Goal: Task Accomplishment & Management: Use online tool/utility

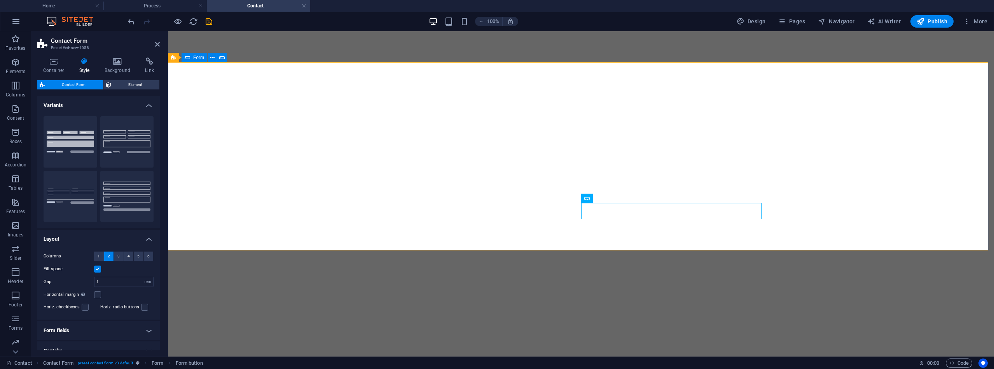
select select "rem"
select select "preset-contact-form-v3-default"
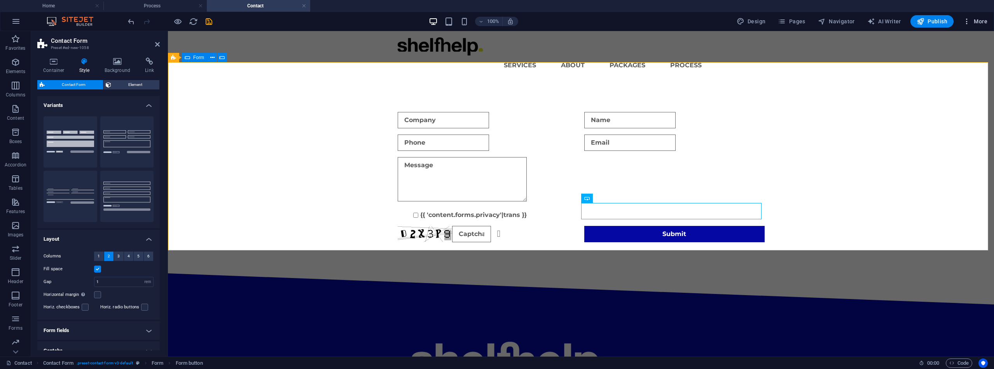
click at [984, 22] on span "More" at bounding box center [975, 21] width 24 height 8
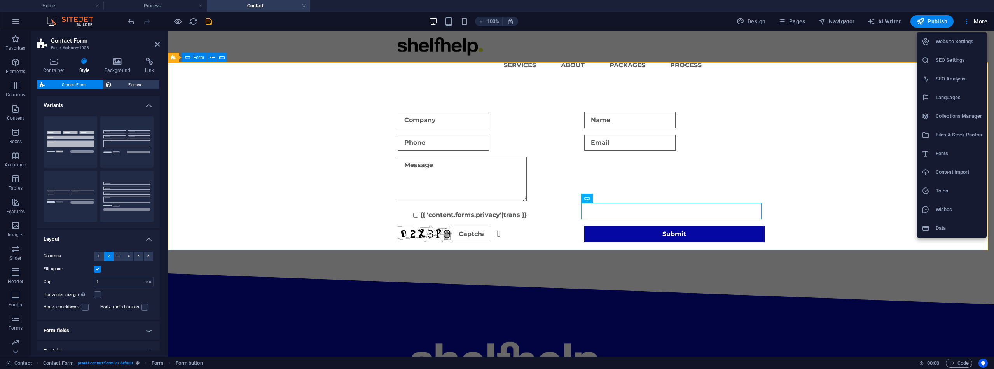
click at [962, 39] on h6 "Website Settings" at bounding box center [959, 41] width 46 height 9
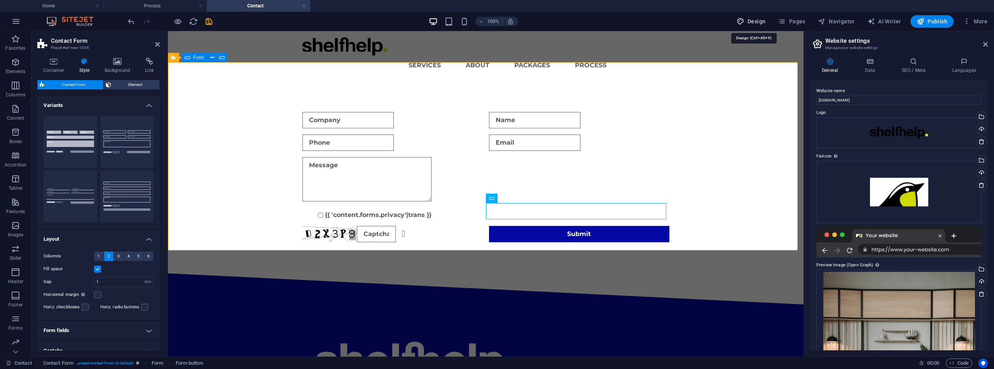
click at [763, 21] on span "Design" at bounding box center [751, 21] width 29 height 8
select select "px"
select select "400"
select select "px"
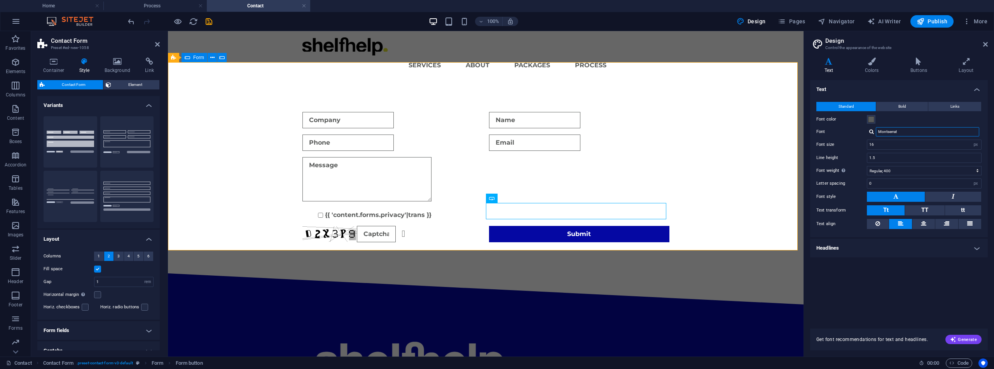
click at [902, 132] on input "Montserrat" at bounding box center [927, 131] width 103 height 9
click at [827, 66] on h4 "Text" at bounding box center [830, 66] width 40 height 16
click at [888, 132] on input "Montserrat" at bounding box center [927, 131] width 103 height 9
click at [872, 132] on div at bounding box center [871, 131] width 5 height 5
click at [889, 141] on div "Montserrat" at bounding box center [929, 142] width 103 height 8
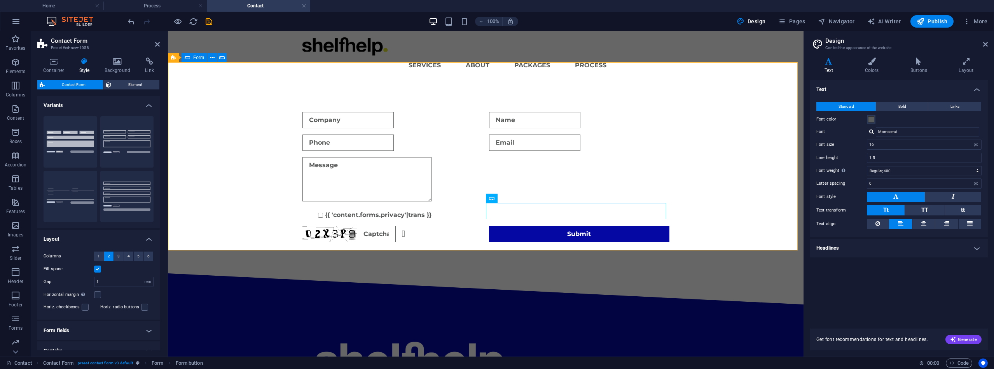
click at [873, 131] on div at bounding box center [871, 131] width 5 height 5
click at [892, 154] on div "Manage fonts →" at bounding box center [929, 153] width 103 height 10
select select "popularity"
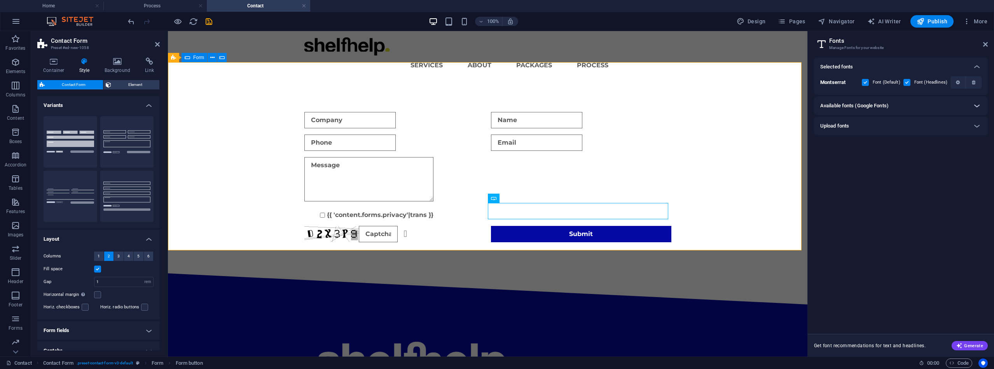
click at [976, 104] on icon at bounding box center [977, 105] width 9 height 9
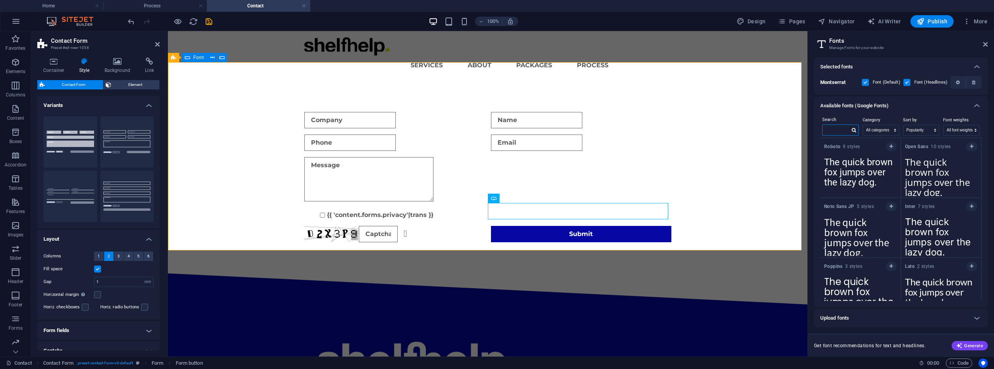
click at [837, 130] on input "text" at bounding box center [836, 130] width 27 height 10
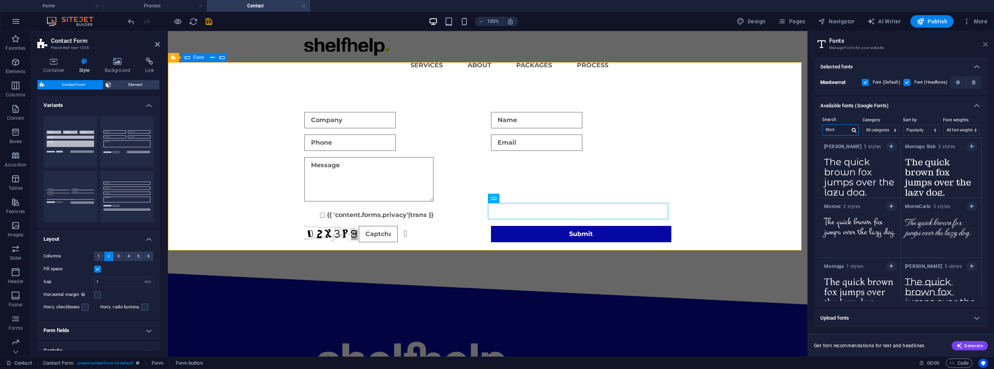
type input "Mont"
click at [986, 44] on icon at bounding box center [985, 44] width 5 height 6
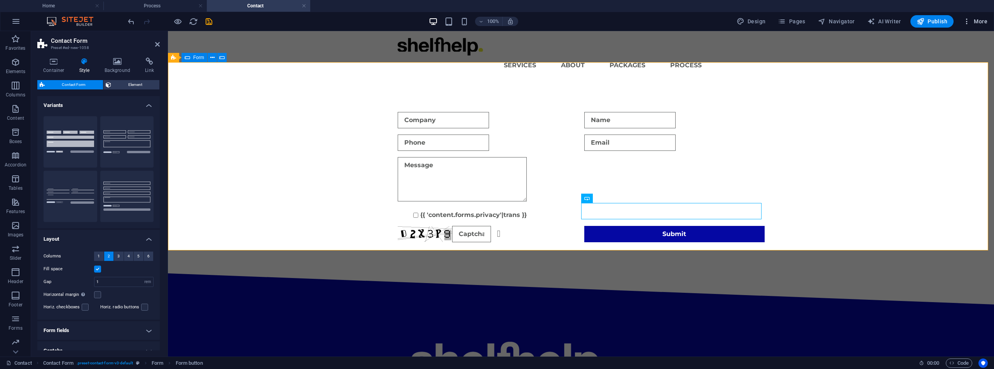
click at [983, 19] on span "More" at bounding box center [975, 21] width 24 height 8
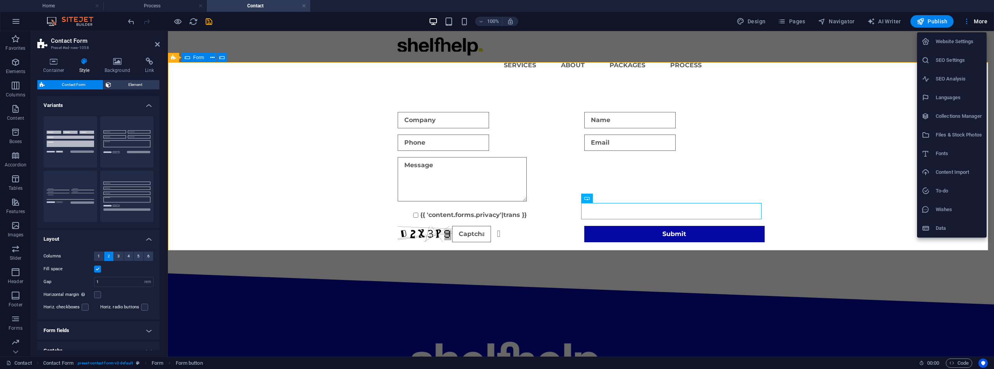
click at [764, 21] on div at bounding box center [497, 184] width 994 height 369
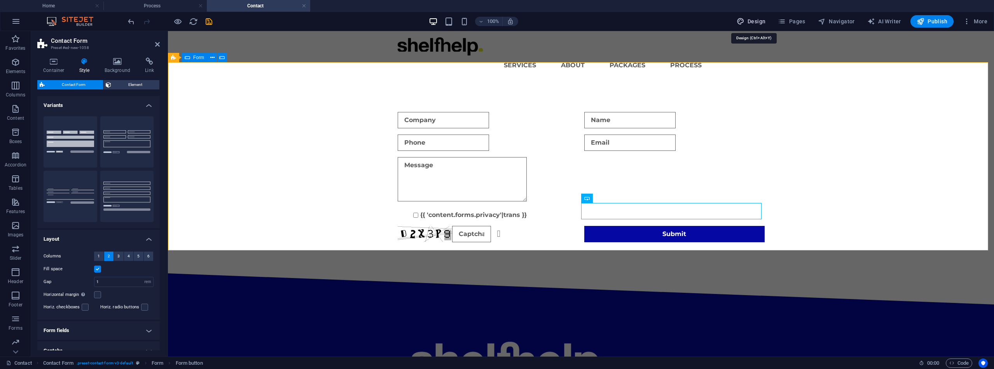
click at [762, 19] on span "Design" at bounding box center [751, 21] width 29 height 8
select select "px"
select select "400"
select select "px"
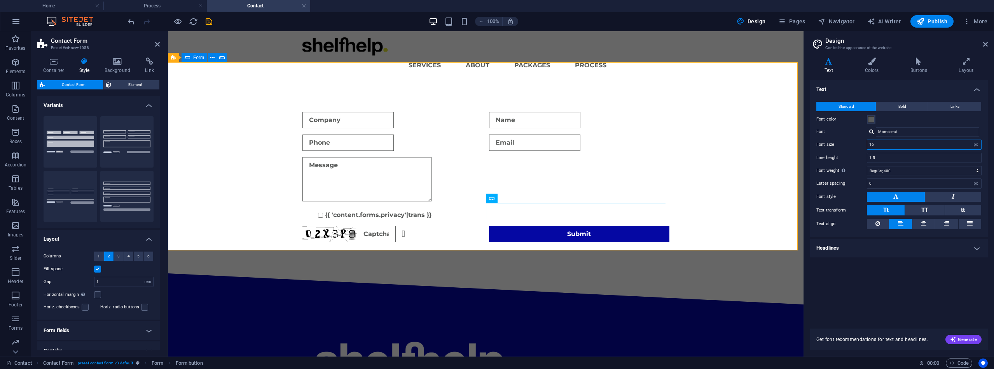
click at [872, 145] on input "16" at bounding box center [925, 144] width 114 height 9
click at [880, 143] on input "16" at bounding box center [925, 144] width 114 height 9
type input "17"
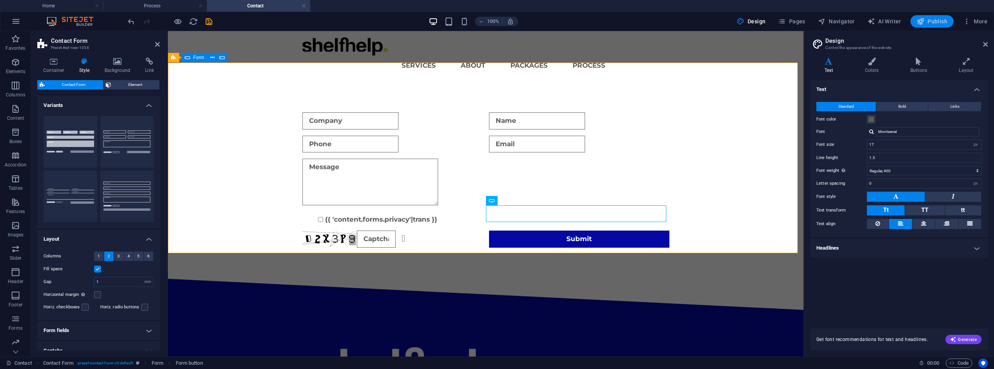
click at [927, 23] on span "Publish" at bounding box center [932, 21] width 31 height 8
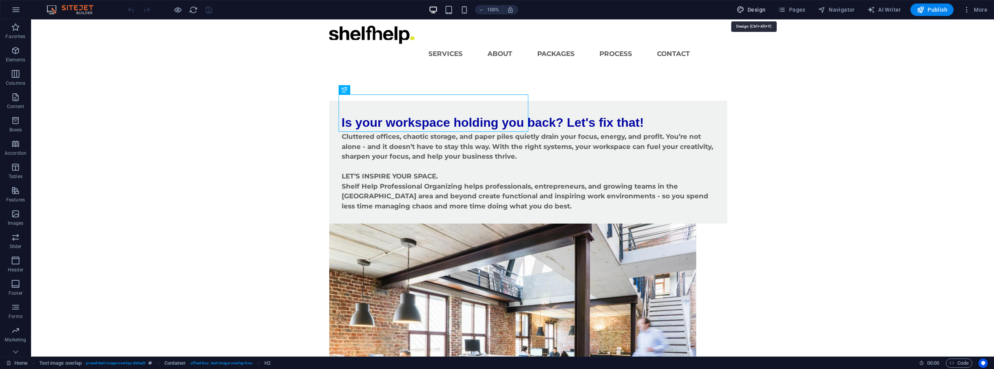
click at [755, 11] on span "Design" at bounding box center [751, 10] width 29 height 8
select select "px"
select select "400"
select select "px"
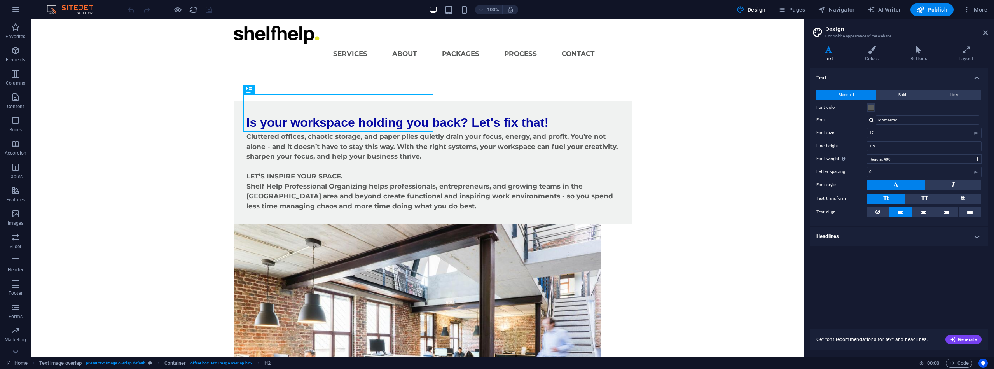
click at [873, 121] on div at bounding box center [871, 119] width 5 height 5
click at [884, 142] on div "Manage fonts →" at bounding box center [929, 141] width 103 height 10
select select "popularity"
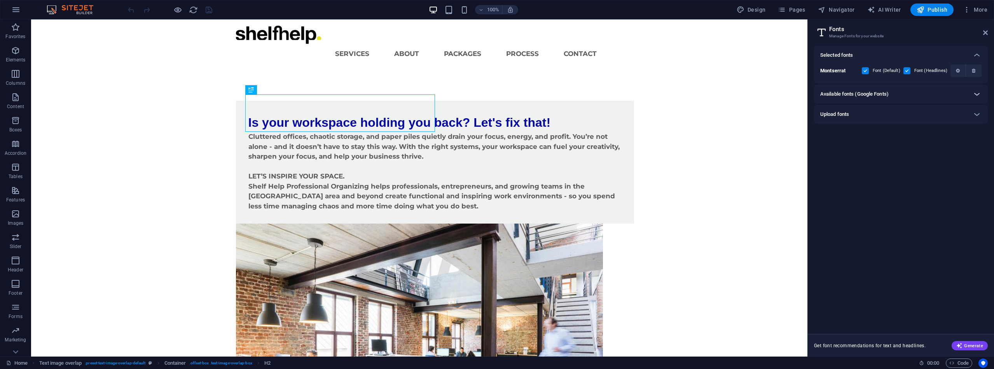
click at [978, 94] on icon at bounding box center [977, 93] width 9 height 9
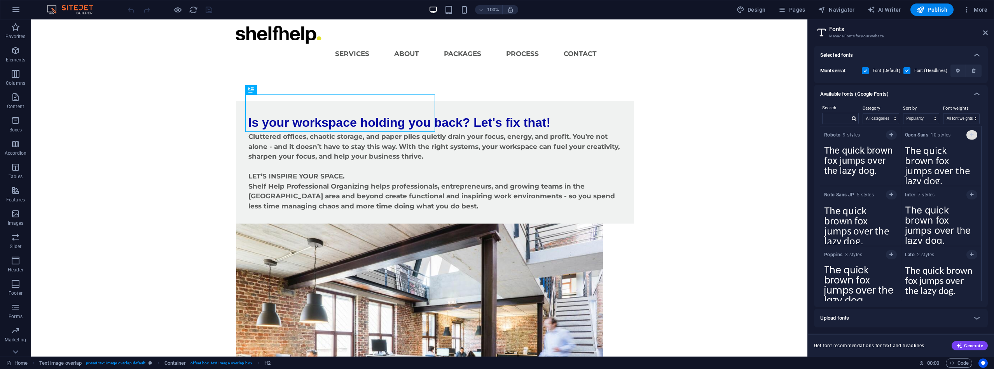
click at [971, 133] on icon "button" at bounding box center [971, 135] width 3 height 5
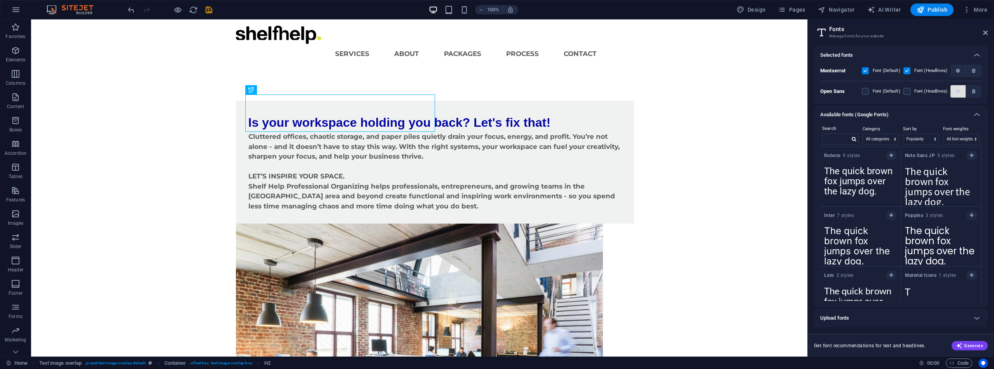
click at [958, 89] on button "button" at bounding box center [959, 91] width 16 height 12
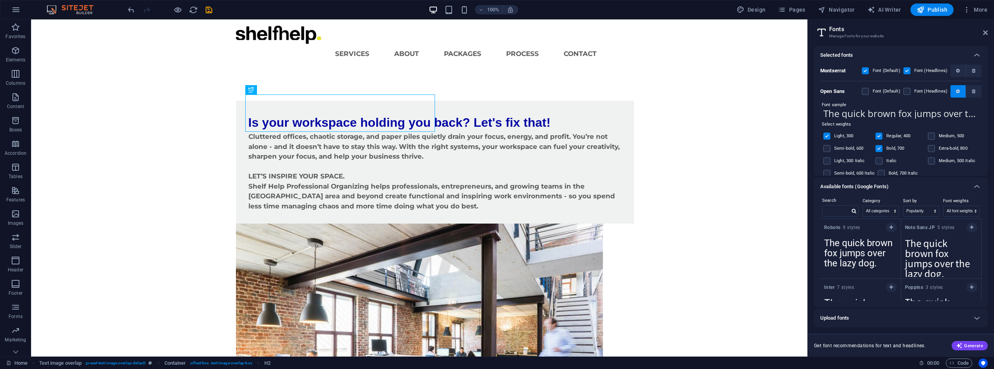
click at [957, 92] on icon "button" at bounding box center [958, 91] width 4 height 5
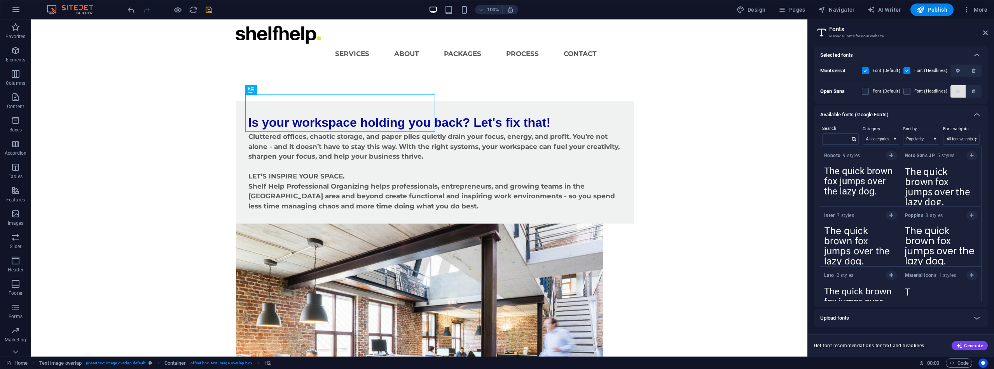
click at [957, 91] on icon "button" at bounding box center [958, 91] width 4 height 5
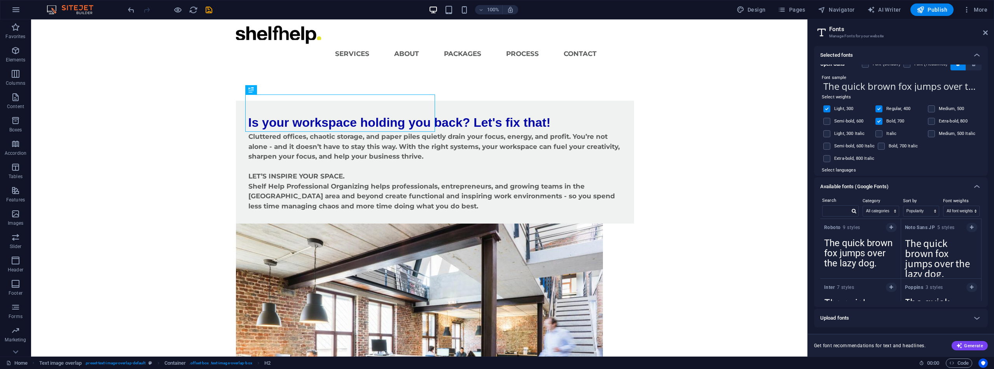
scroll to position [26, 0]
click at [932, 121] on label at bounding box center [931, 122] width 7 height 7
click at [0, 0] on input "checkbox" at bounding box center [0, 0] width 0 height 0
click at [829, 109] on label at bounding box center [827, 110] width 7 height 7
click at [0, 0] on input "checkbox" at bounding box center [0, 0] width 0 height 0
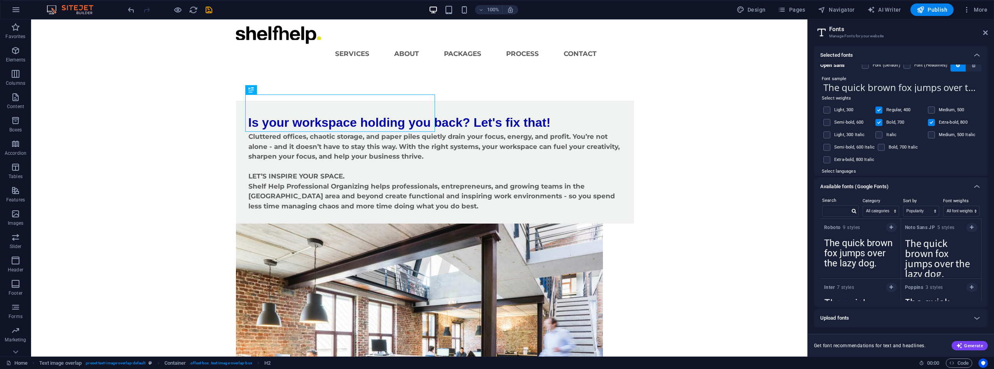
click at [878, 110] on label at bounding box center [879, 110] width 7 height 7
click at [0, 0] on input "checkbox" at bounding box center [0, 0] width 0 height 0
click at [878, 120] on label at bounding box center [879, 122] width 7 height 7
click at [0, 0] on input "checkbox" at bounding box center [0, 0] width 0 height 0
click at [932, 122] on label at bounding box center [931, 122] width 7 height 7
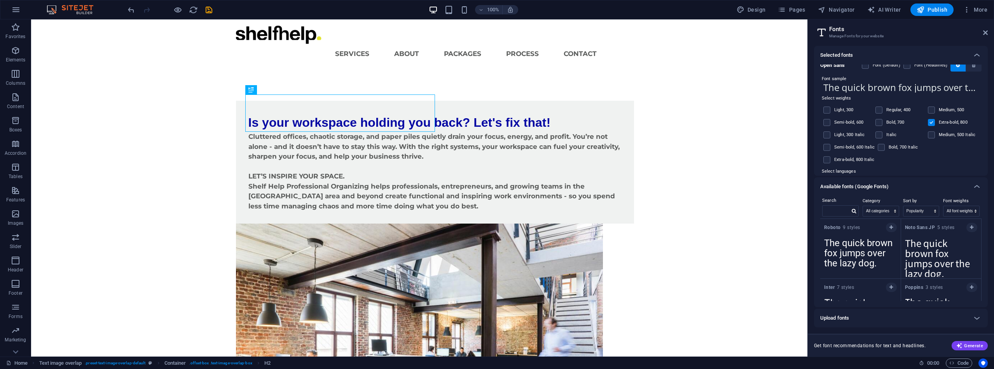
click at [0, 0] on input "checkbox" at bounding box center [0, 0] width 0 height 0
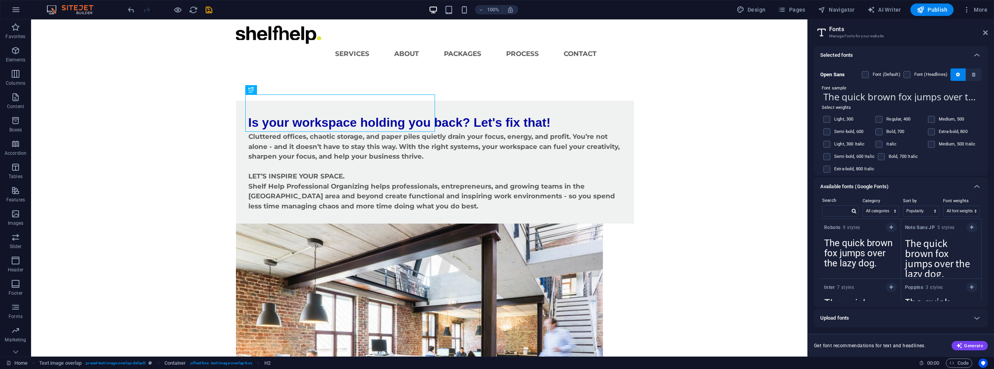
scroll to position [16, 0]
click at [932, 132] on label at bounding box center [931, 132] width 7 height 7
click at [0, 0] on input "checkbox" at bounding box center [0, 0] width 0 height 0
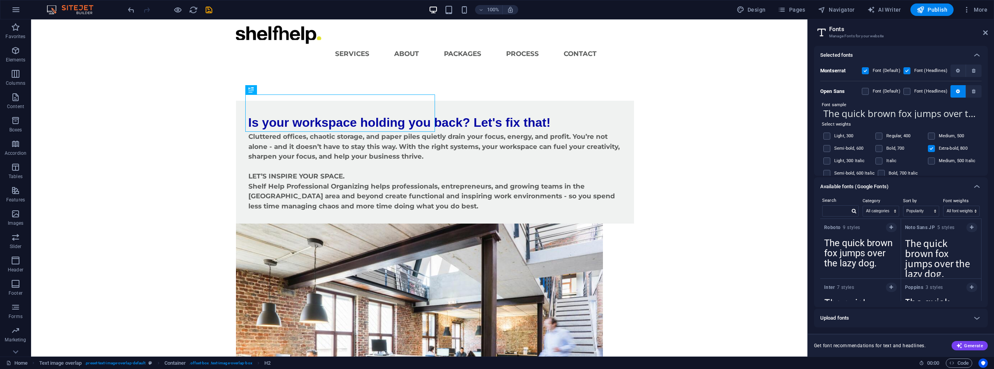
scroll to position [0, 0]
click at [880, 149] on label at bounding box center [879, 148] width 7 height 7
click at [0, 0] on input "checkbox" at bounding box center [0, 0] width 0 height 0
click at [929, 146] on label at bounding box center [931, 148] width 7 height 7
click at [0, 0] on input "checkbox" at bounding box center [0, 0] width 0 height 0
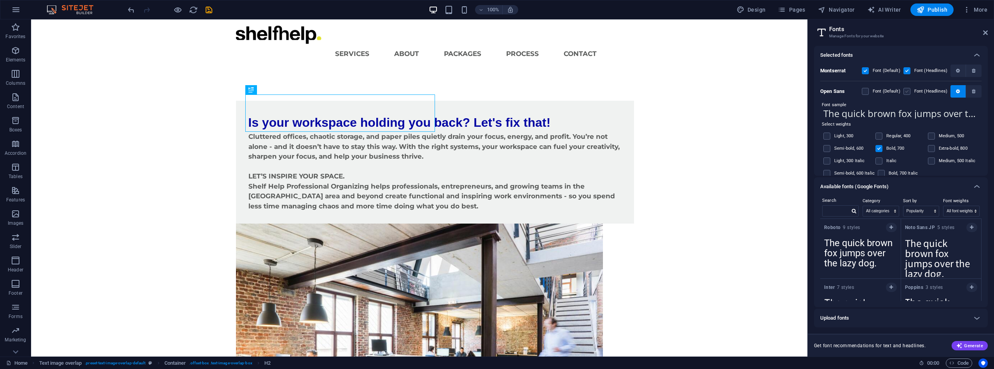
click at [908, 92] on label at bounding box center [907, 91] width 7 height 7
click at [0, 0] on Sans "checkbox" at bounding box center [0, 0] width 0 height 0
click at [906, 73] on label at bounding box center [907, 70] width 7 height 7
click at [0, 0] on input "checkbox" at bounding box center [0, 0] width 0 height 0
click at [867, 92] on label at bounding box center [865, 91] width 7 height 7
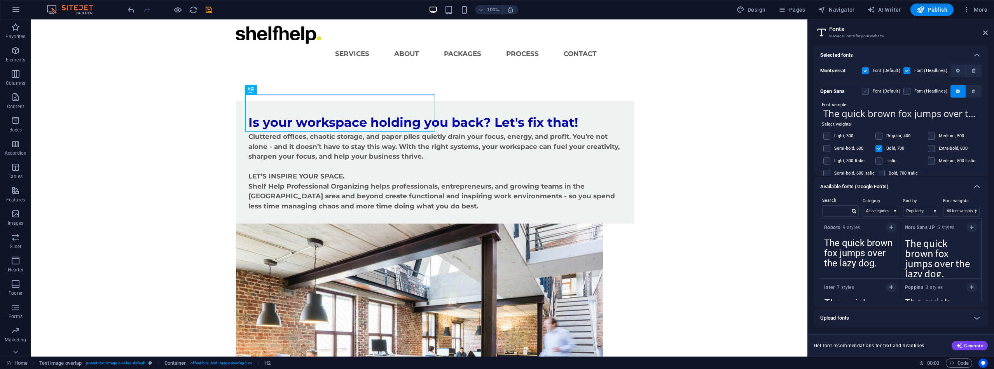
click at [0, 0] on Sans "checkbox" at bounding box center [0, 0] width 0 height 0
click at [878, 136] on label at bounding box center [879, 136] width 7 height 7
click at [0, 0] on input "checkbox" at bounding box center [0, 0] width 0 height 0
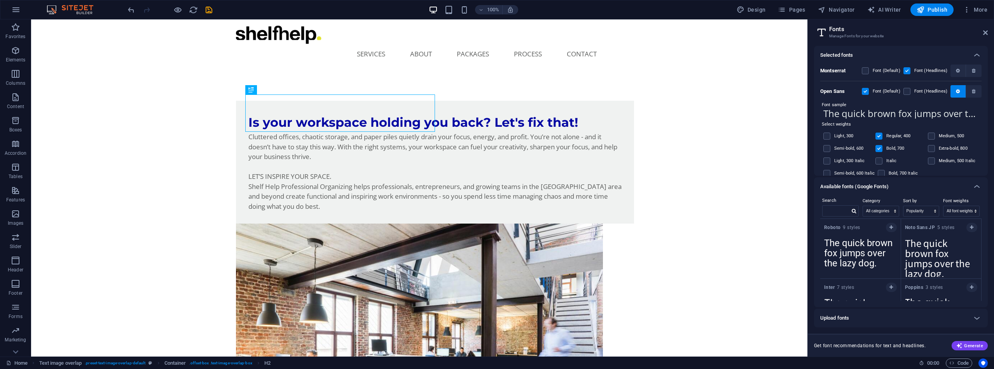
click at [880, 149] on label at bounding box center [879, 148] width 7 height 7
click at [0, 0] on input "checkbox" at bounding box center [0, 0] width 0 height 0
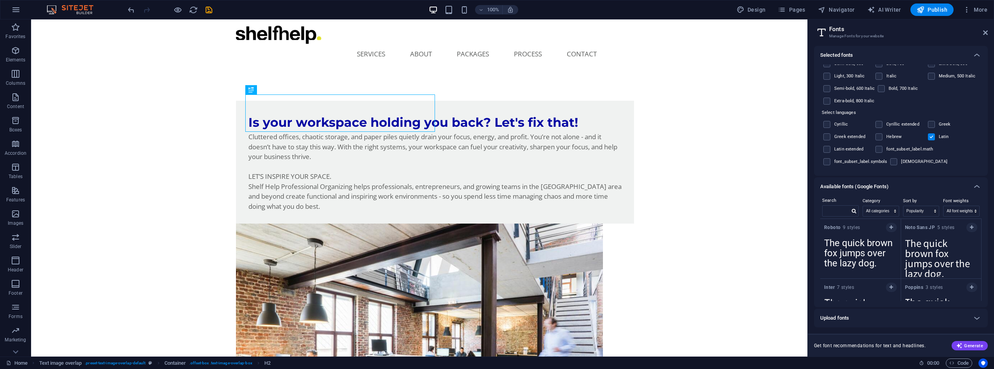
scroll to position [85, 0]
click at [829, 160] on label at bounding box center [827, 161] width 7 height 7
click at [0, 0] on input "checkbox" at bounding box center [0, 0] width 0 height 0
click at [932, 122] on label at bounding box center [931, 124] width 7 height 7
click at [0, 0] on input "checkbox" at bounding box center [0, 0] width 0 height 0
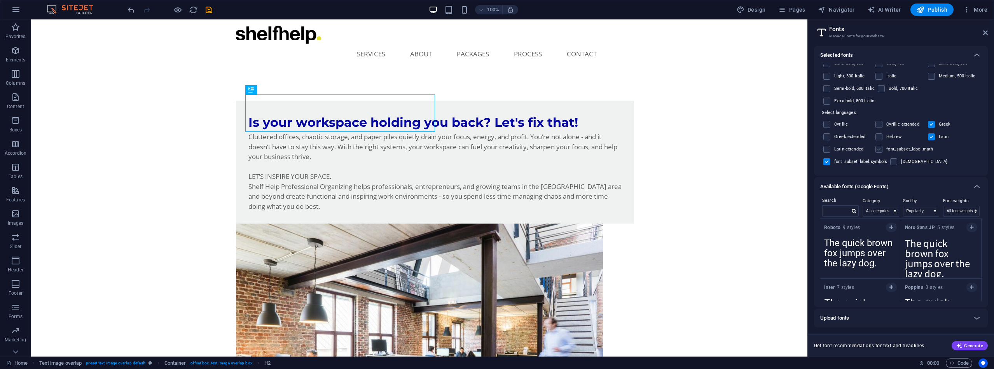
click at [882, 149] on label at bounding box center [879, 149] width 7 height 7
click at [0, 0] on input "checkbox" at bounding box center [0, 0] width 0 height 0
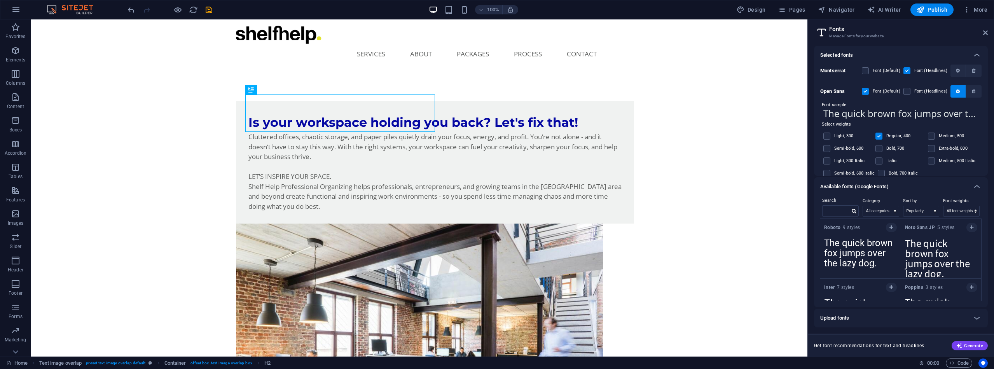
scroll to position [0, 0]
click at [207, 9] on icon "save" at bounding box center [209, 9] width 9 height 9
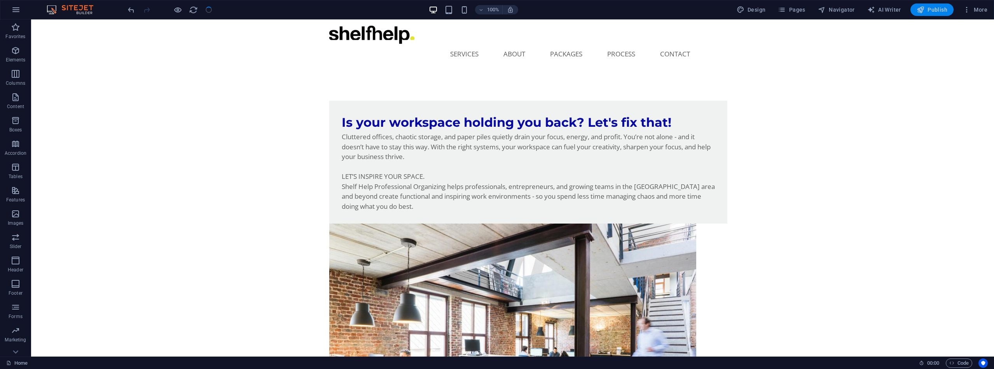
click at [929, 8] on span "Publish" at bounding box center [932, 10] width 31 height 8
click at [18, 52] on icon "button" at bounding box center [15, 50] width 9 height 9
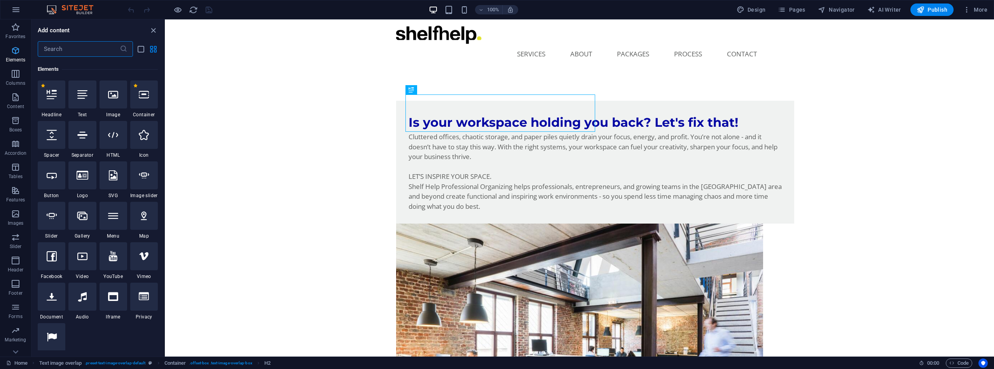
scroll to position [83, 0]
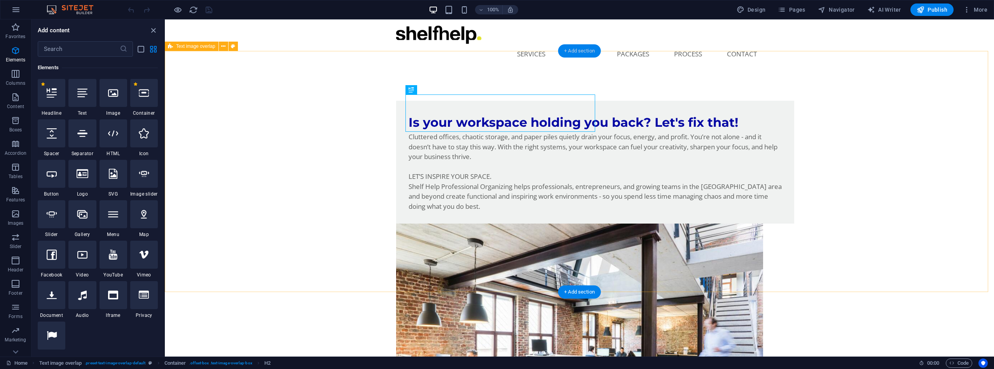
click at [572, 54] on div "+ Add section" at bounding box center [579, 50] width 43 height 13
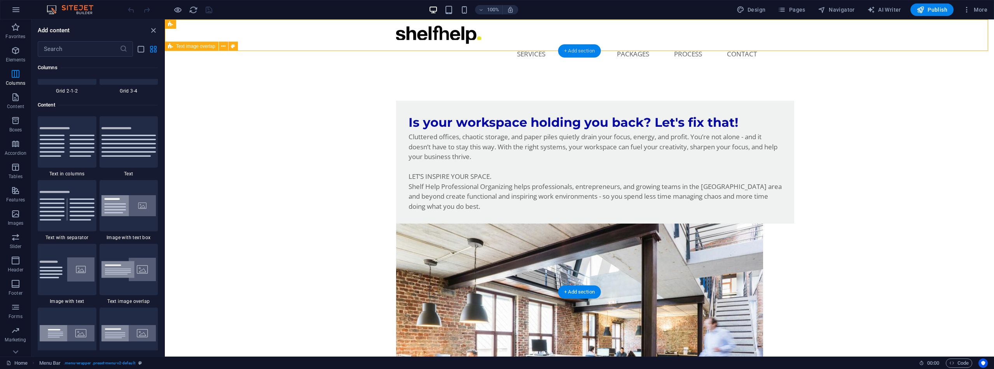
scroll to position [1361, 0]
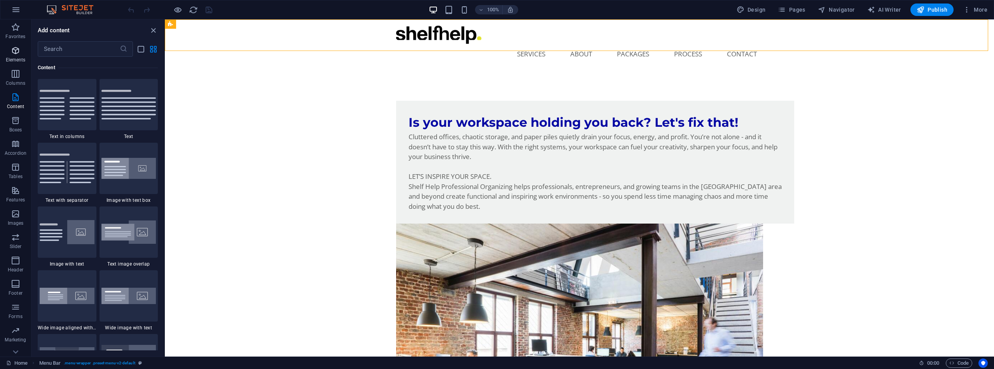
click at [17, 49] on icon "button" at bounding box center [15, 50] width 9 height 9
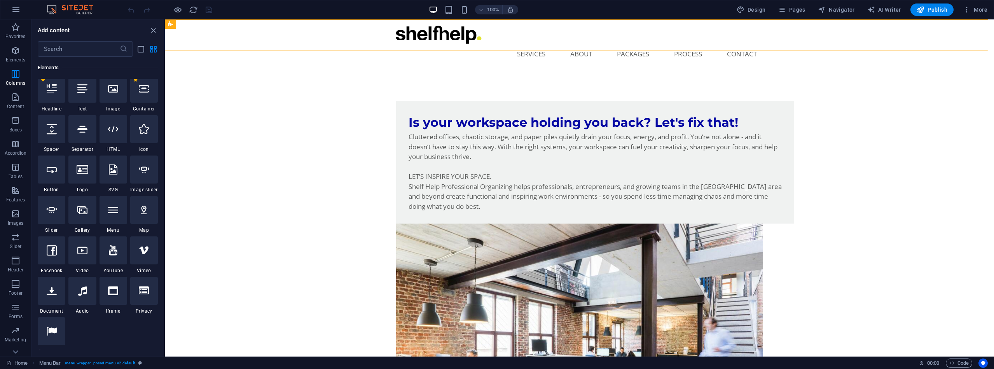
scroll to position [83, 0]
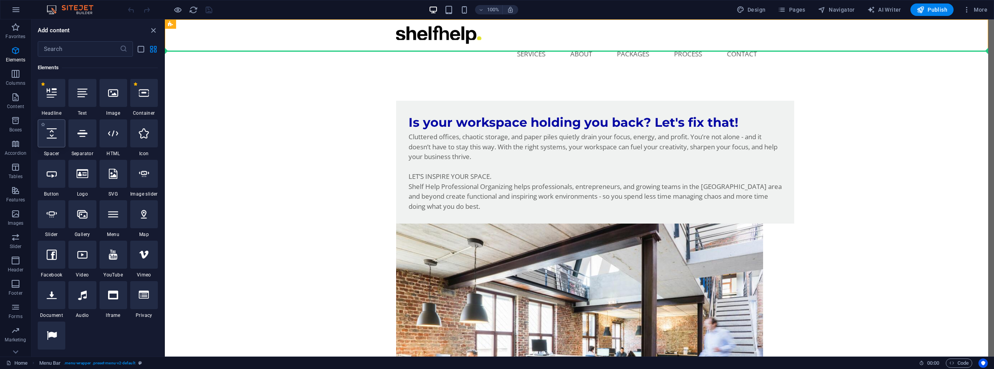
select select "px"
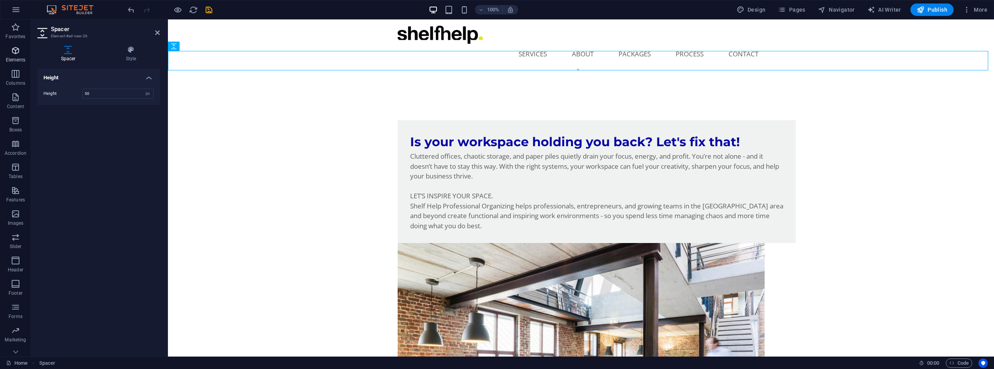
click at [16, 53] on icon "button" at bounding box center [15, 50] width 9 height 9
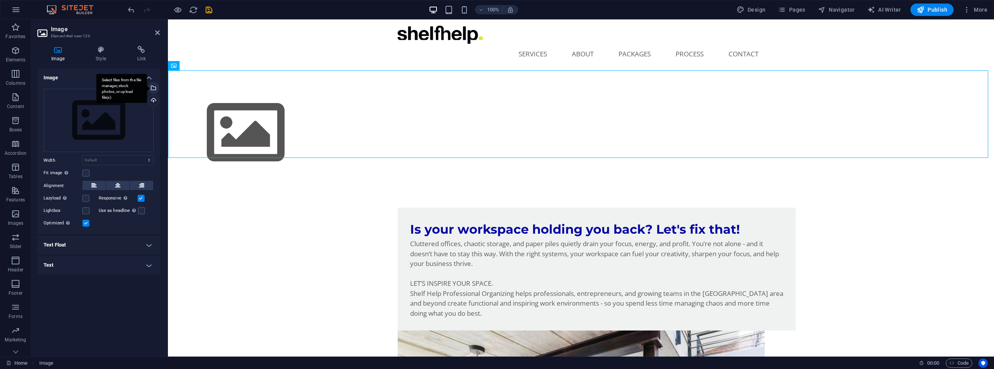
click at [147, 90] on div "Select files from the file manager, stock photos, or upload file(s)" at bounding box center [121, 88] width 51 height 29
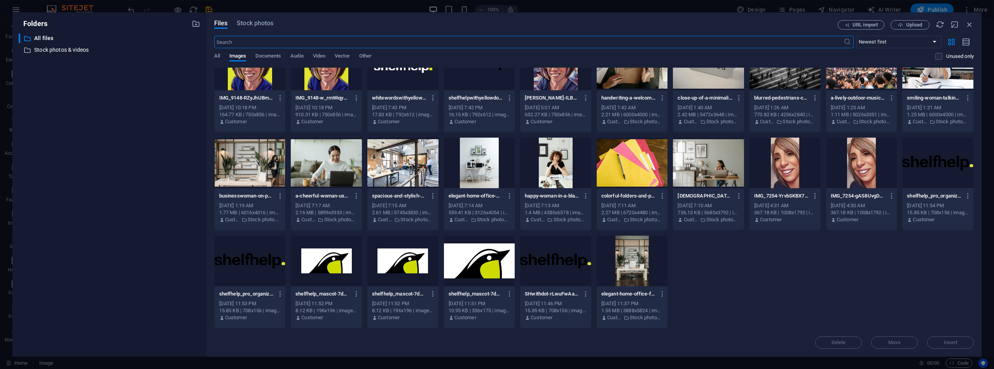
scroll to position [28, 0]
click at [486, 277] on div at bounding box center [479, 261] width 71 height 51
click at [950, 340] on span "Insert" at bounding box center [951, 342] width 14 height 5
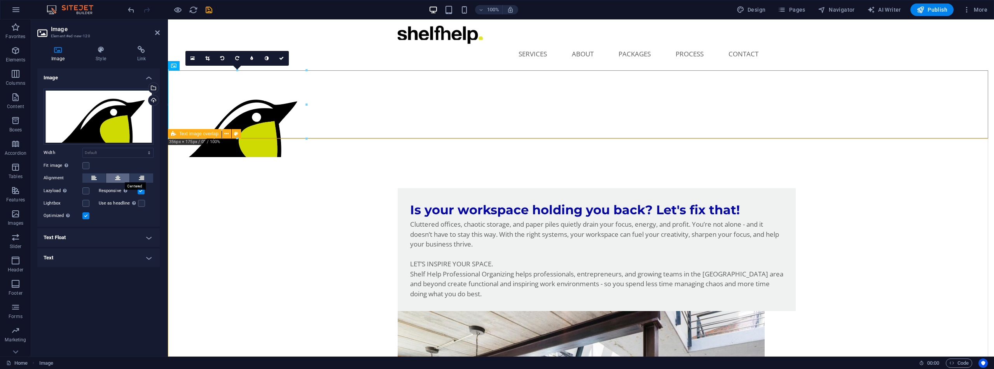
click at [120, 175] on icon at bounding box center [117, 177] width 5 height 9
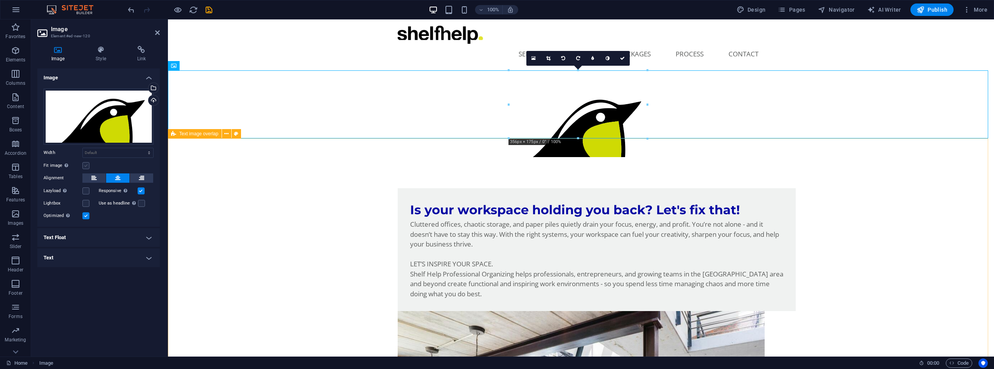
click at [87, 166] on label at bounding box center [85, 165] width 7 height 7
click at [0, 0] on input "Fit image Automatically fit image to a fixed width and height" at bounding box center [0, 0] width 0 height 0
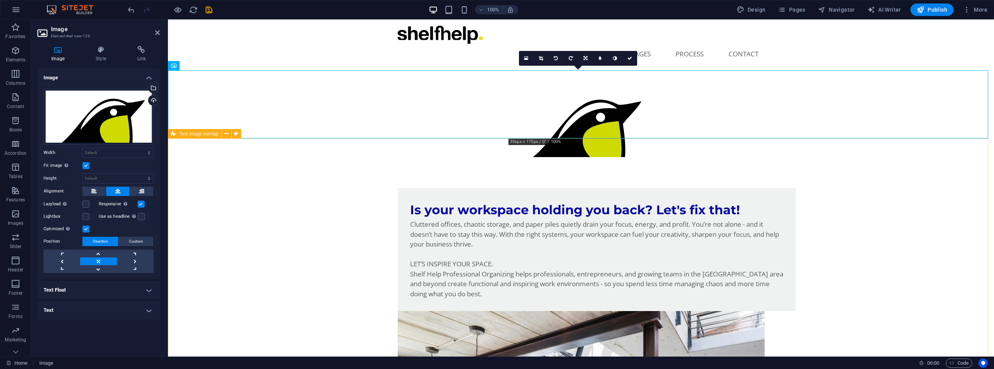
click at [87, 166] on label at bounding box center [85, 165] width 7 height 7
click at [0, 0] on input "Fit image Automatically fit image to a fixed width and height" at bounding box center [0, 0] width 0 height 0
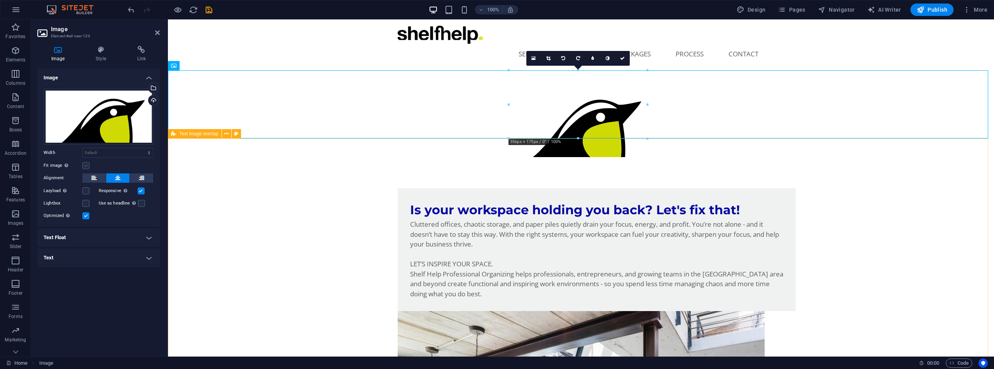
click at [87, 166] on label at bounding box center [85, 165] width 7 height 7
click at [0, 0] on input "Fit image Automatically fit image to a fixed width and height" at bounding box center [0, 0] width 0 height 0
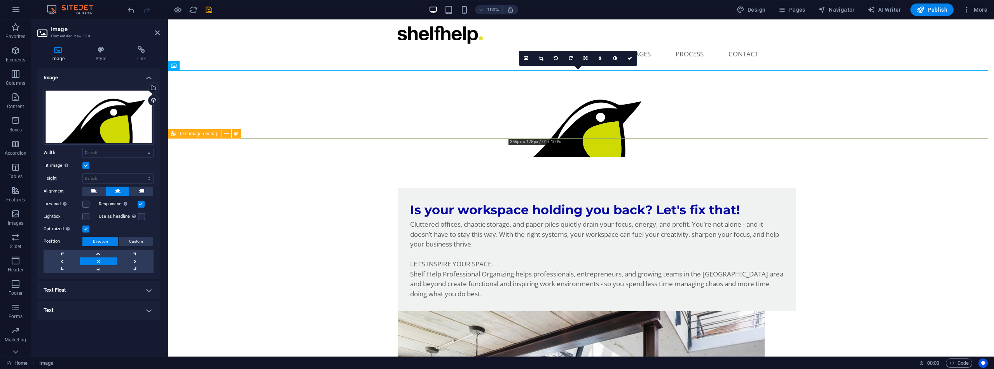
click at [87, 166] on label at bounding box center [85, 165] width 7 height 7
click at [0, 0] on input "Fit image Automatically fit image to a fixed width and height" at bounding box center [0, 0] width 0 height 0
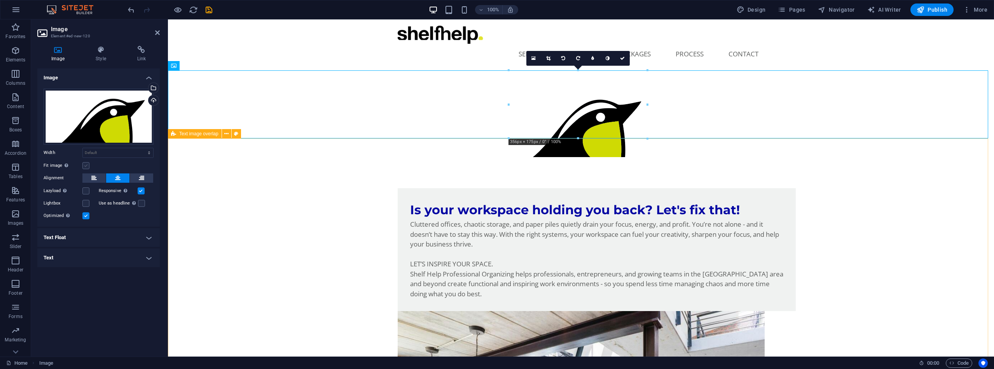
click at [87, 166] on label at bounding box center [85, 165] width 7 height 7
click at [0, 0] on input "Fit image Automatically fit image to a fixed width and height" at bounding box center [0, 0] width 0 height 0
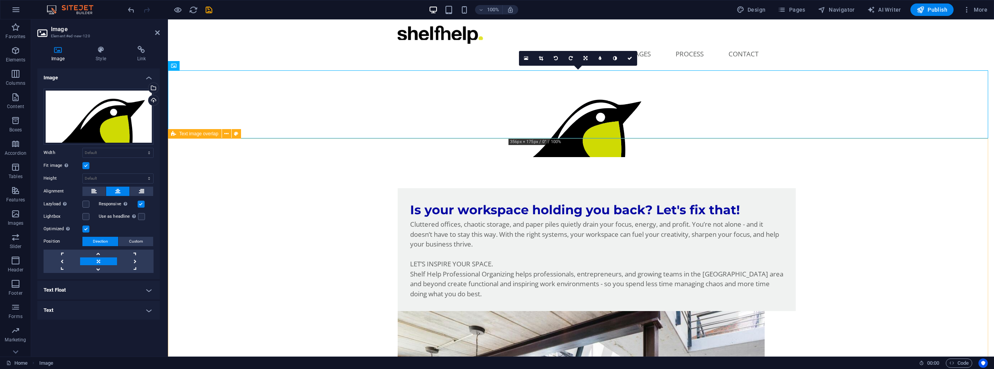
click at [87, 166] on label at bounding box center [85, 165] width 7 height 7
click at [0, 0] on input "Fit image Automatically fit image to a fixed width and height" at bounding box center [0, 0] width 0 height 0
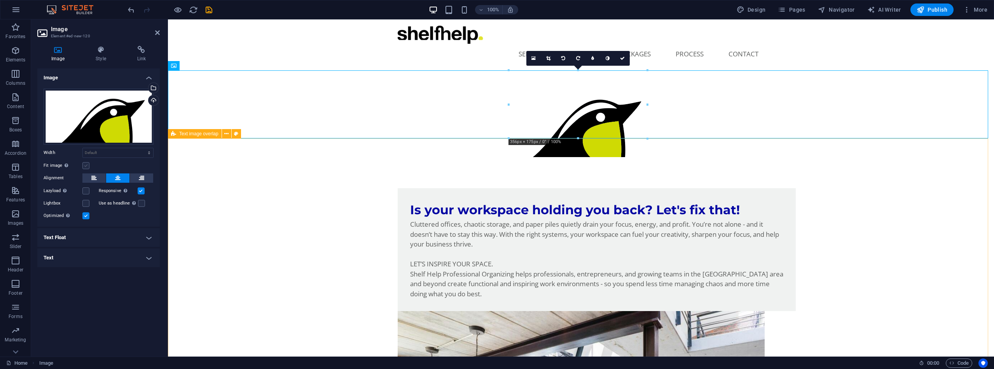
click at [87, 166] on label at bounding box center [85, 165] width 7 height 7
click at [0, 0] on input "Fit image Automatically fit image to a fixed width and height" at bounding box center [0, 0] width 0 height 0
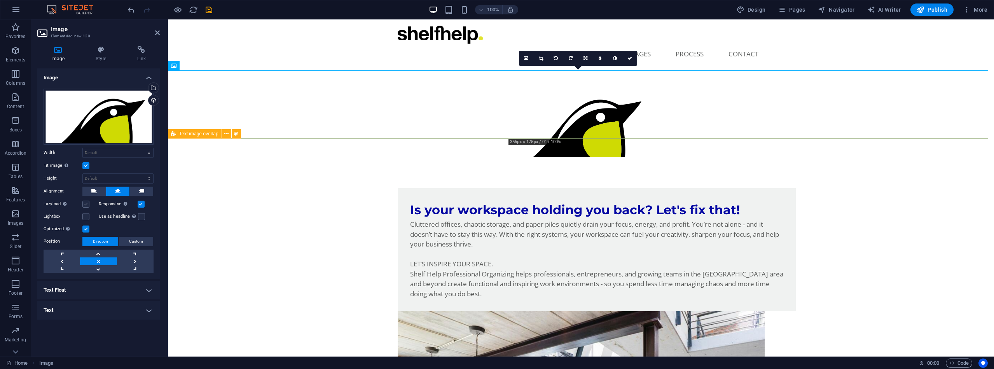
click at [88, 202] on label at bounding box center [85, 204] width 7 height 7
click at [0, 0] on input "Lazyload Loading images after the page loads improves page speed." at bounding box center [0, 0] width 0 height 0
click at [136, 261] on link at bounding box center [135, 261] width 37 height 8
click at [100, 256] on link at bounding box center [98, 254] width 37 height 8
click at [99, 253] on link at bounding box center [98, 254] width 37 height 8
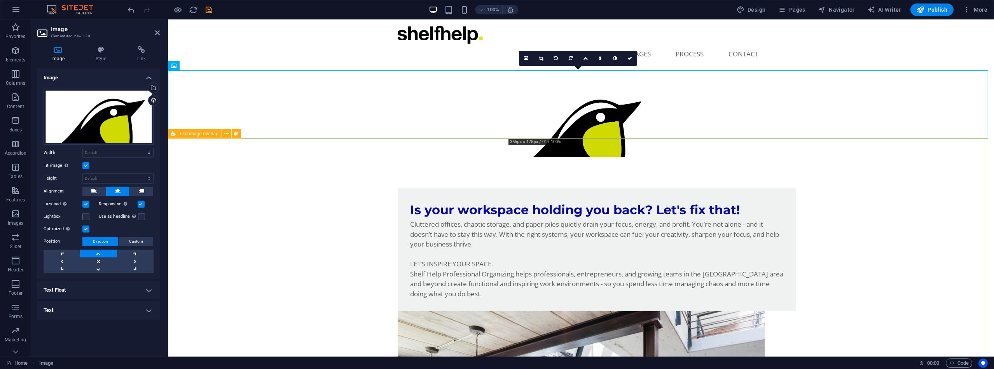
click at [150, 289] on h4 "Text Float" at bounding box center [98, 290] width 122 height 19
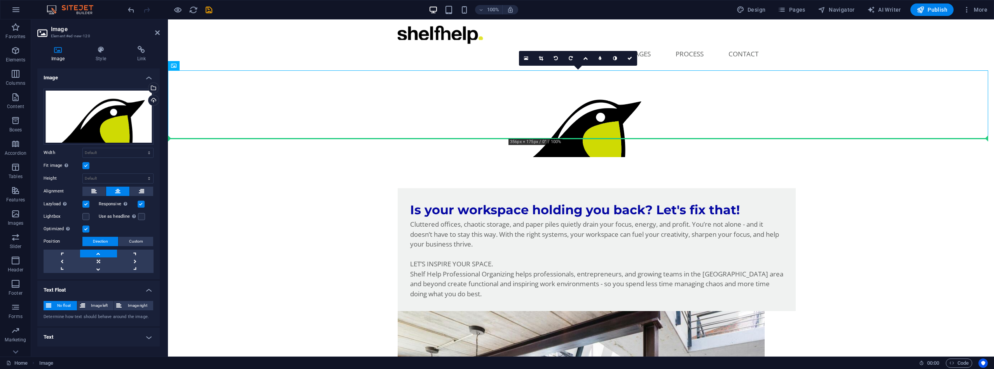
drag, startPoint x: 489, startPoint y: 137, endPoint x: 485, endPoint y: 140, distance: 4.2
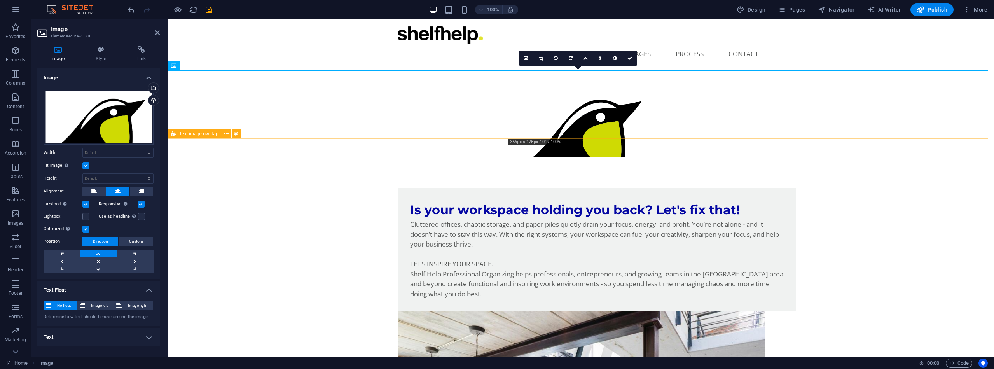
drag, startPoint x: 491, startPoint y: 138, endPoint x: 495, endPoint y: 116, distance: 22.5
click at [492, 124] on figure at bounding box center [581, 123] width 826 height 68
click at [498, 138] on figure at bounding box center [581, 123] width 826 height 68
click at [499, 138] on figure at bounding box center [581, 123] width 826 height 68
drag, startPoint x: 504, startPoint y: 138, endPoint x: 494, endPoint y: 115, distance: 24.5
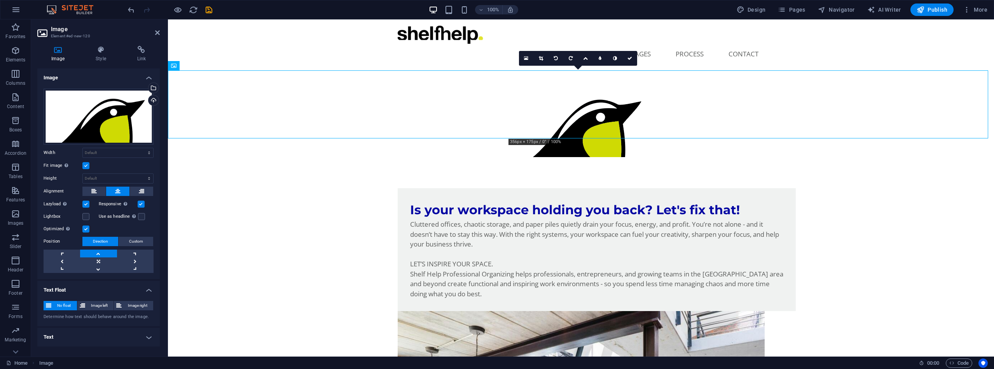
click at [494, 115] on figure at bounding box center [581, 123] width 826 height 68
click at [534, 89] on figure at bounding box center [581, 123] width 826 height 68
click at [628, 58] on icon at bounding box center [630, 58] width 5 height 5
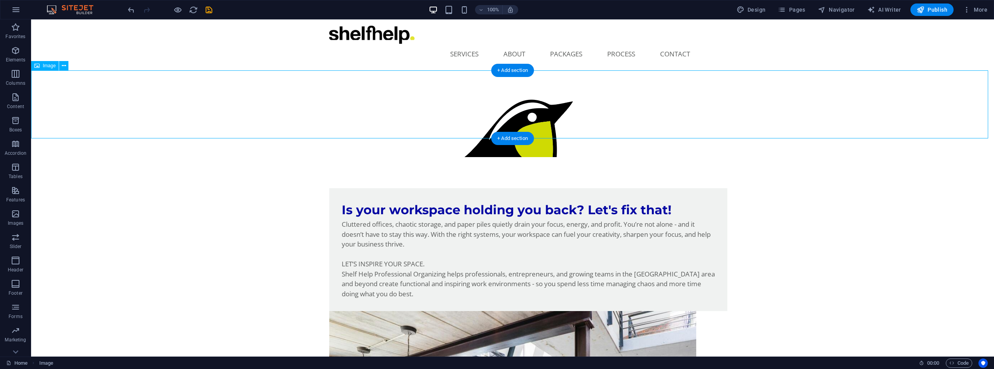
click at [518, 118] on figure at bounding box center [512, 123] width 963 height 68
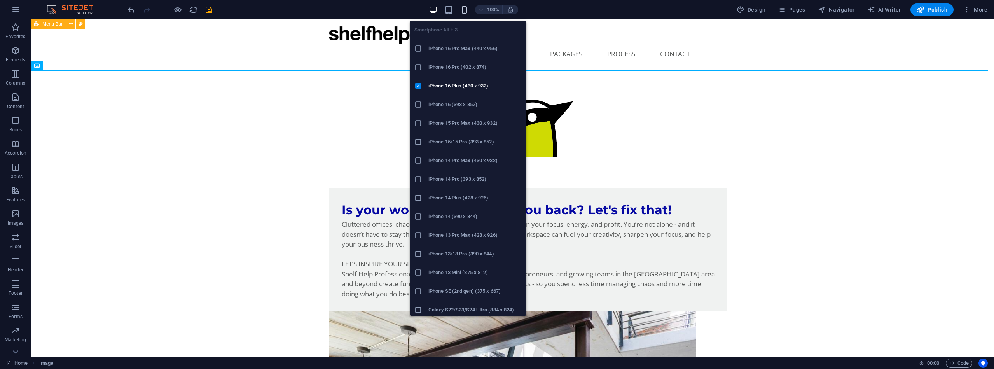
click at [464, 10] on icon "button" at bounding box center [464, 9] width 9 height 9
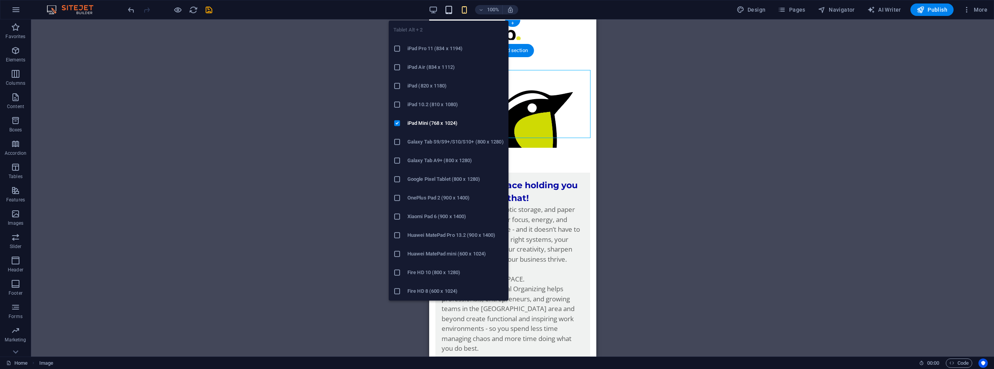
click at [451, 8] on icon "button" at bounding box center [448, 9] width 9 height 9
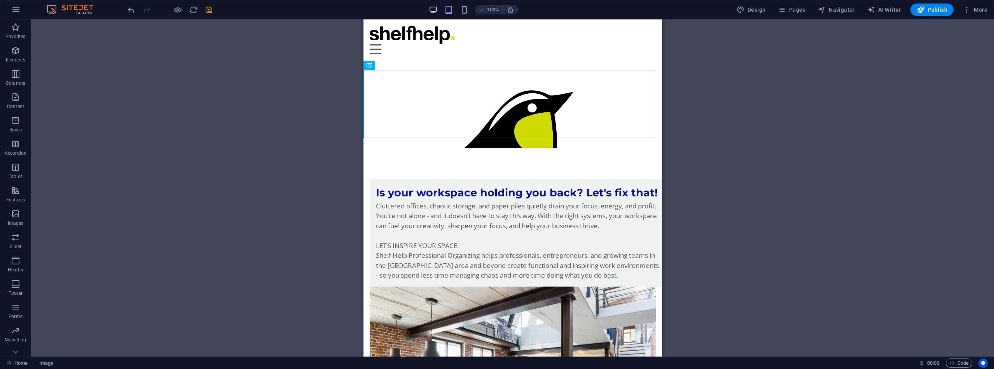
click at [436, 5] on div "100%" at bounding box center [474, 9] width 90 height 12
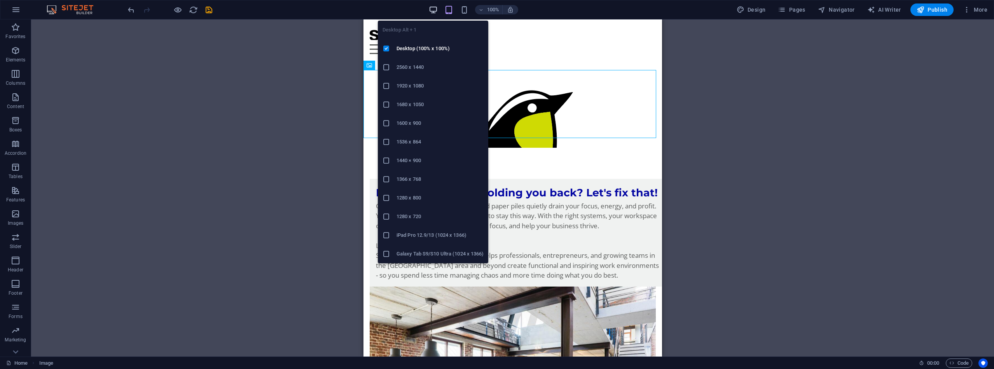
click at [435, 9] on icon "button" at bounding box center [433, 9] width 9 height 9
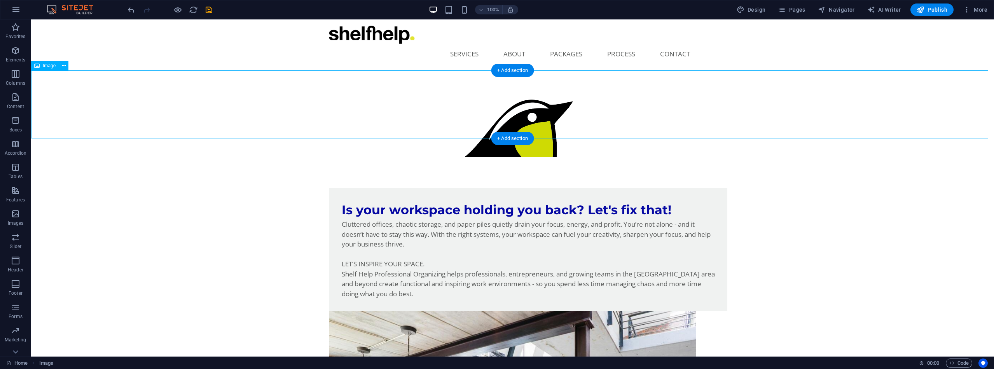
click at [524, 120] on figure at bounding box center [512, 123] width 963 height 68
click at [63, 65] on icon at bounding box center [64, 66] width 4 height 8
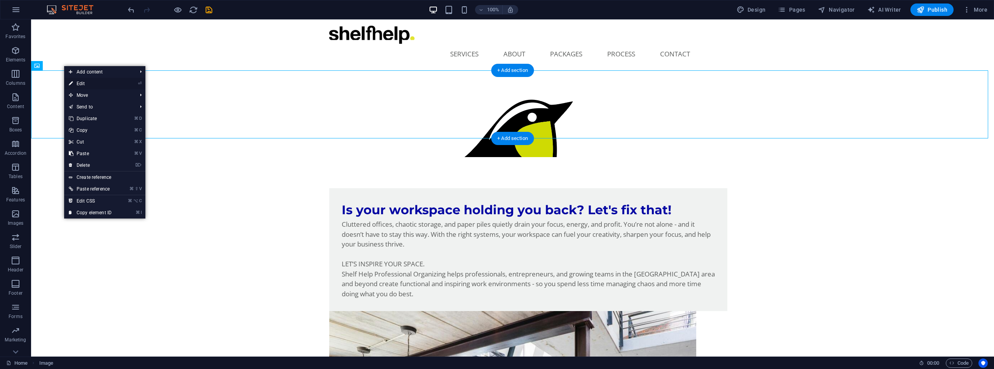
click at [87, 85] on link "⏎ Edit" at bounding box center [90, 84] width 52 height 12
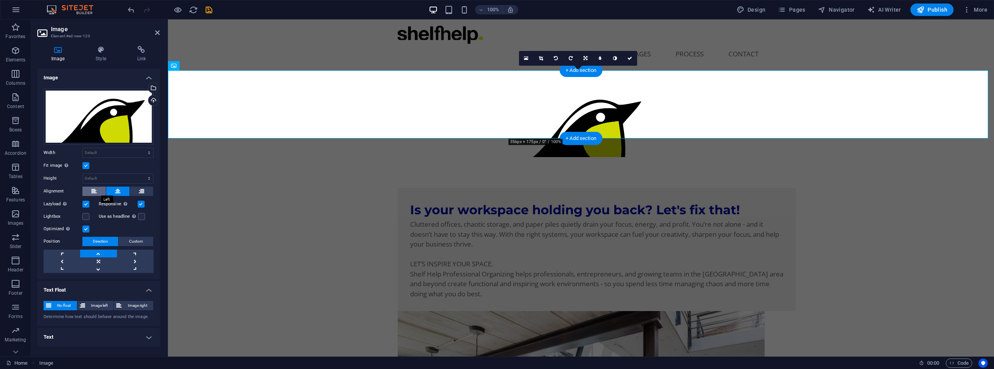
click at [95, 191] on icon at bounding box center [93, 191] width 5 height 9
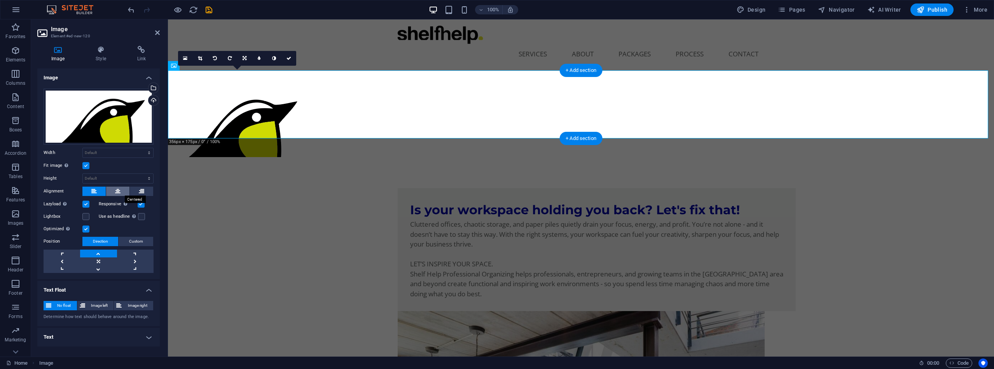
click at [118, 191] on icon at bounding box center [117, 191] width 5 height 9
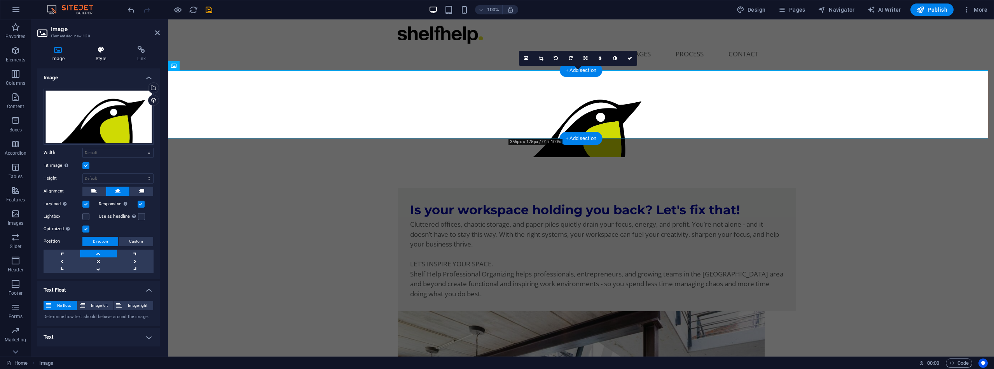
click at [100, 53] on icon at bounding box center [101, 50] width 38 height 8
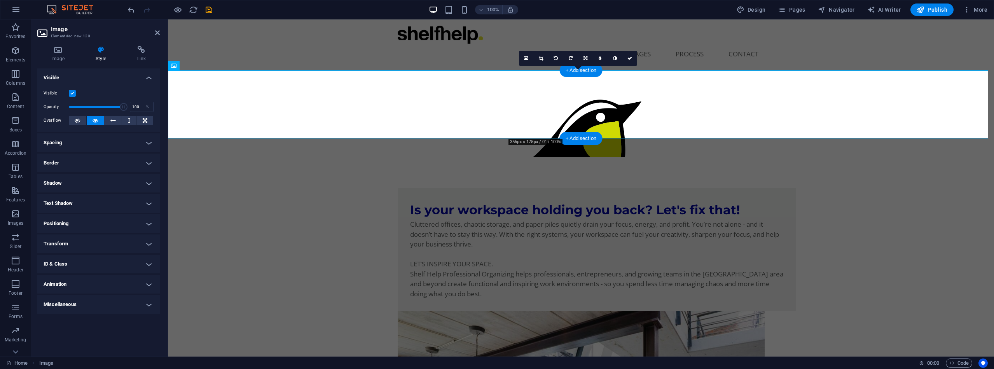
click at [152, 141] on h4 "Spacing" at bounding box center [98, 142] width 122 height 19
select select "px"
click at [63, 171] on div "Padding 0 Default px rem % vh vw Custom Custom" at bounding box center [99, 172] width 110 height 10
type input "600"
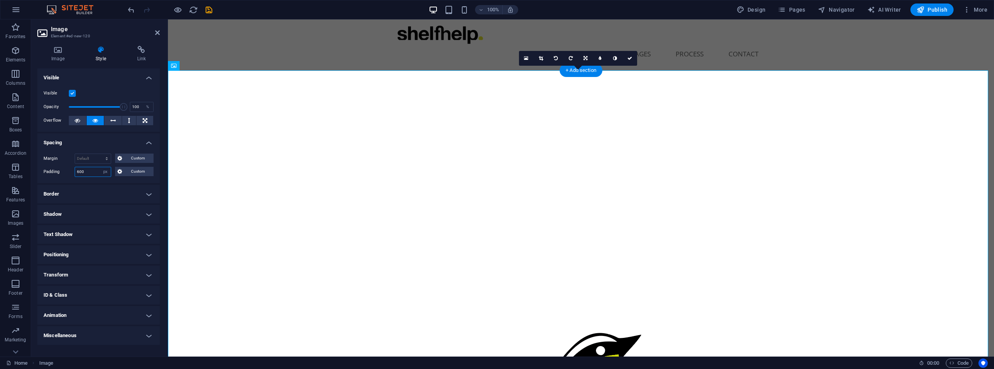
click at [66, 170] on div "Padding 600 Default px rem % vh vw Custom Custom" at bounding box center [99, 172] width 110 height 10
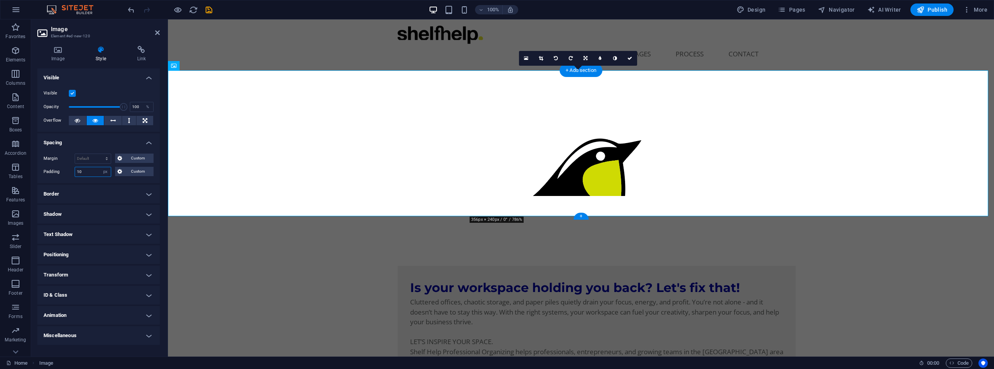
type input "1"
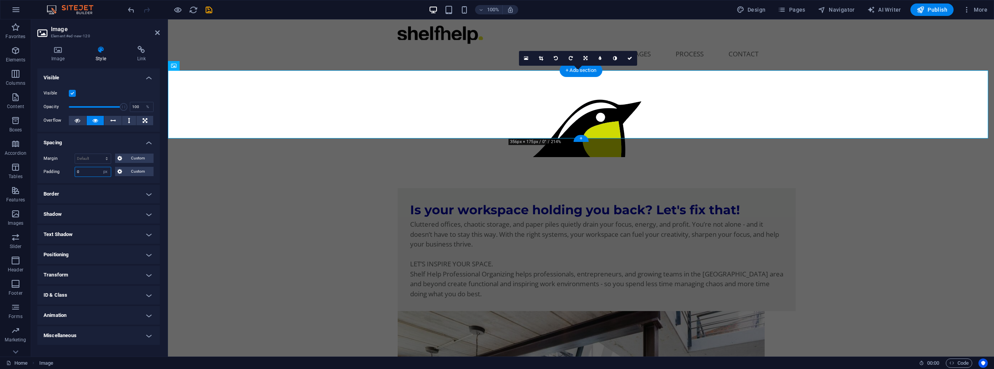
type input "0"
click at [150, 255] on h4 "Positioning" at bounding box center [98, 254] width 122 height 19
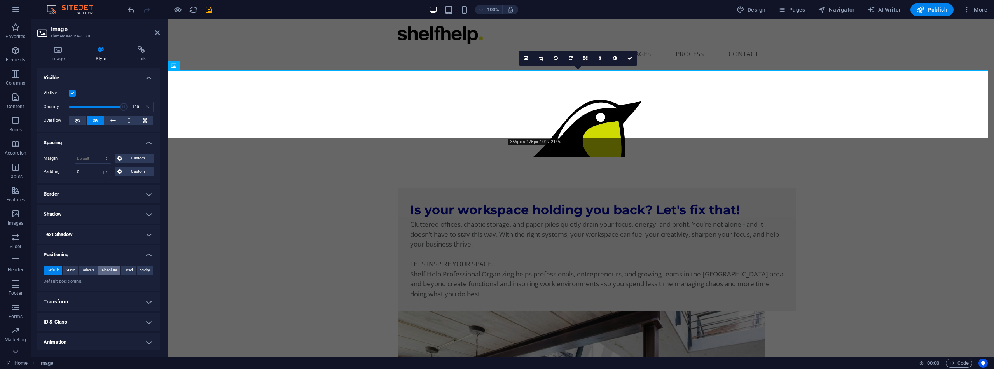
click at [110, 269] on span "Absolute" at bounding box center [109, 270] width 16 height 9
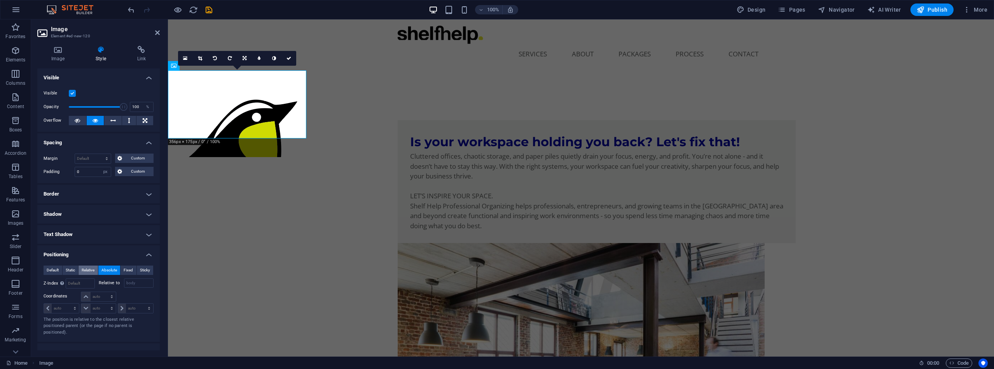
click at [91, 268] on span "Relative" at bounding box center [88, 270] width 13 height 9
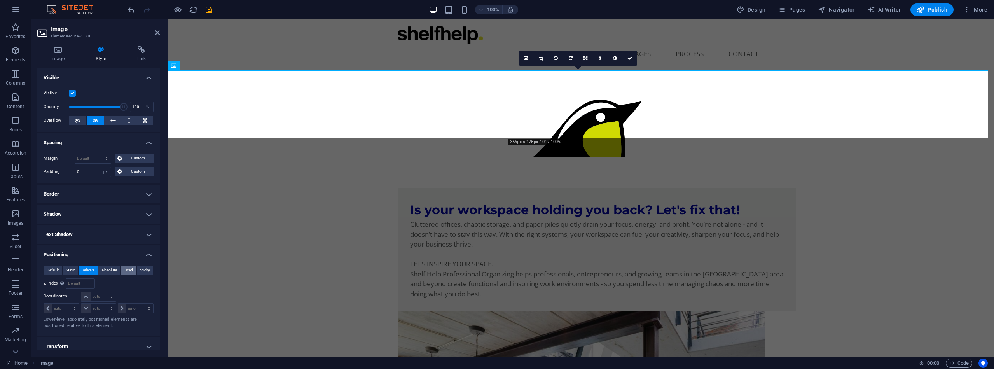
click at [128, 268] on span "Fixed" at bounding box center [128, 270] width 9 height 9
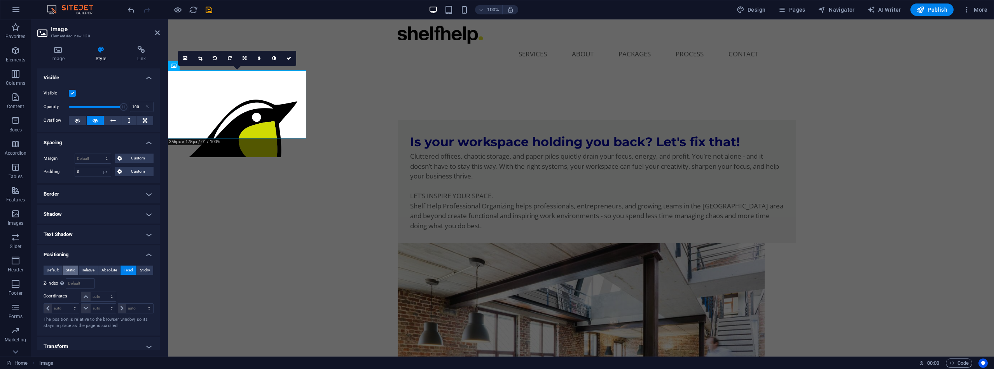
click at [70, 269] on span "Static" at bounding box center [70, 270] width 9 height 9
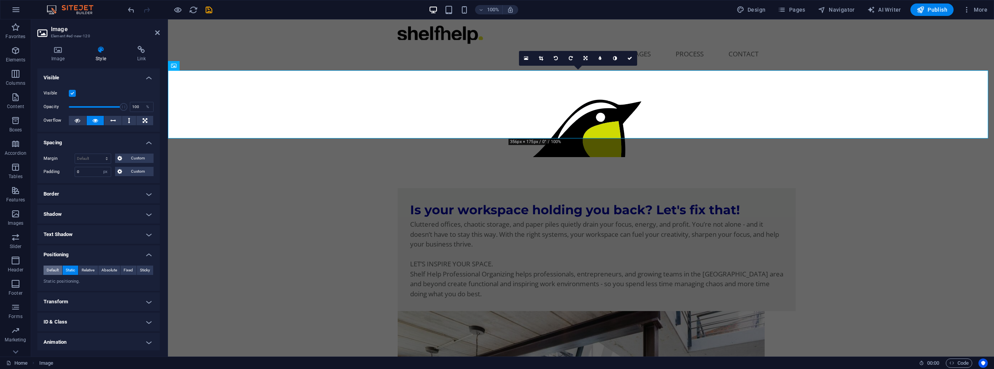
click at [58, 268] on span "Default" at bounding box center [53, 270] width 12 height 9
click at [125, 268] on span "Fixed" at bounding box center [128, 270] width 9 height 9
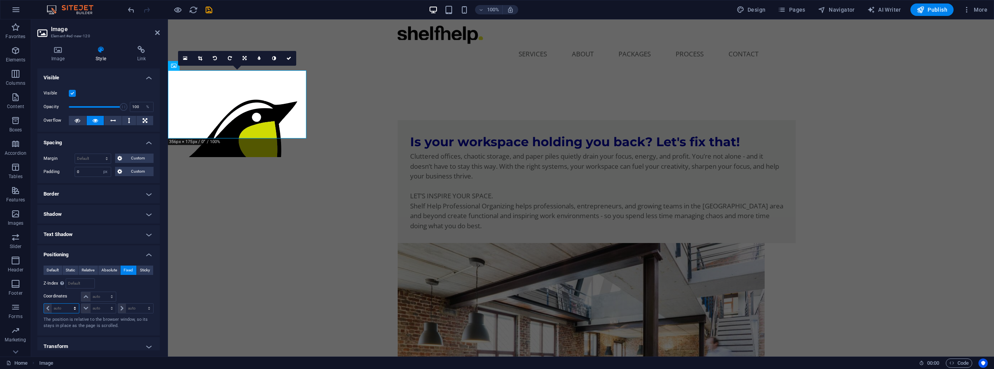
select select "px"
type input "0"
select select "px"
type input "0"
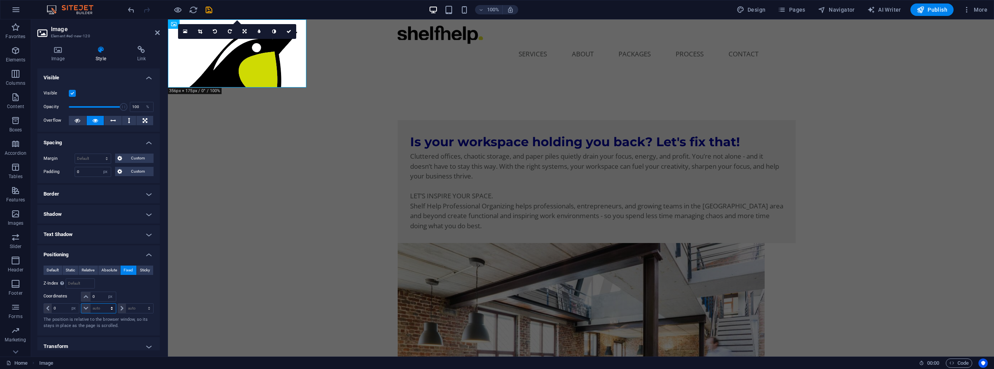
select select "px"
type input "0"
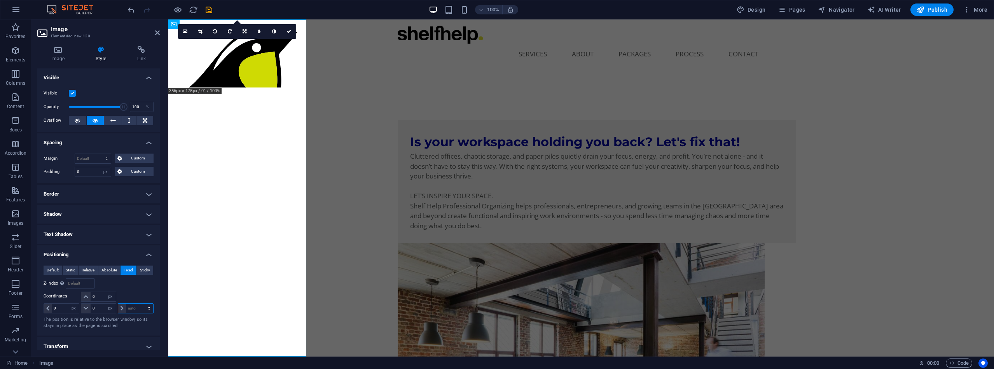
select select "px"
type input "0"
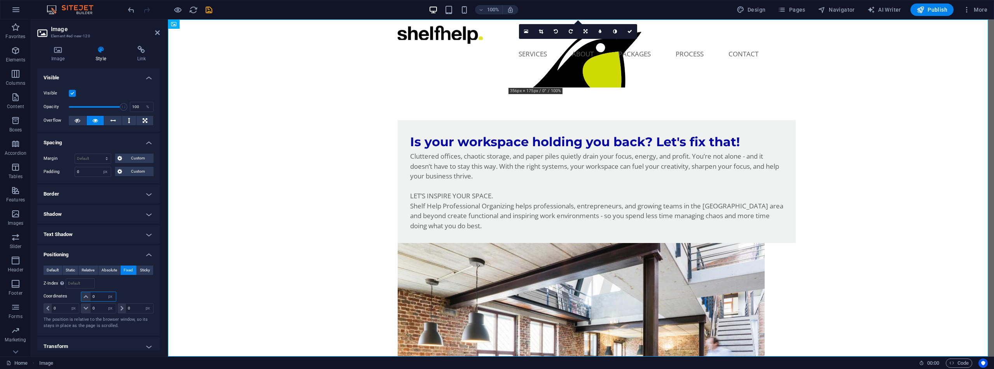
click at [89, 296] on div "0 auto px rem % em" at bounding box center [98, 297] width 35 height 10
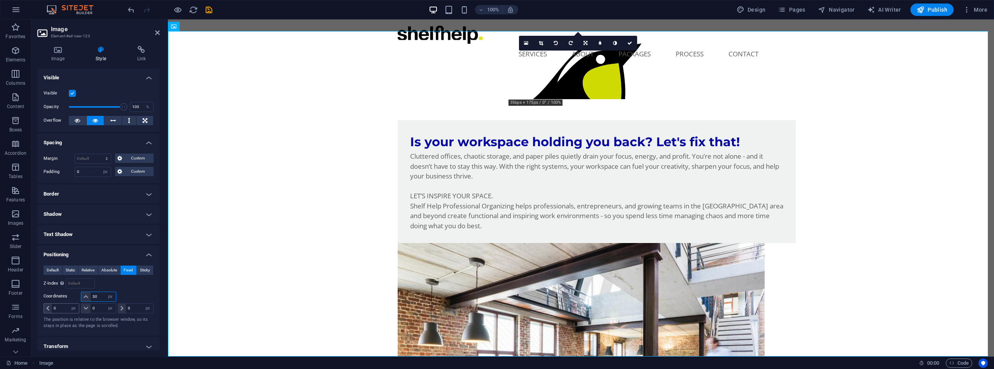
type input "30"
drag, startPoint x: 62, startPoint y: 309, endPoint x: 52, endPoint y: 309, distance: 9.3
click at [52, 309] on input "0" at bounding box center [65, 308] width 27 height 9
drag, startPoint x: 134, startPoint y: 307, endPoint x: 123, endPoint y: 308, distance: 10.9
click at [126, 307] on input "0" at bounding box center [139, 308] width 27 height 9
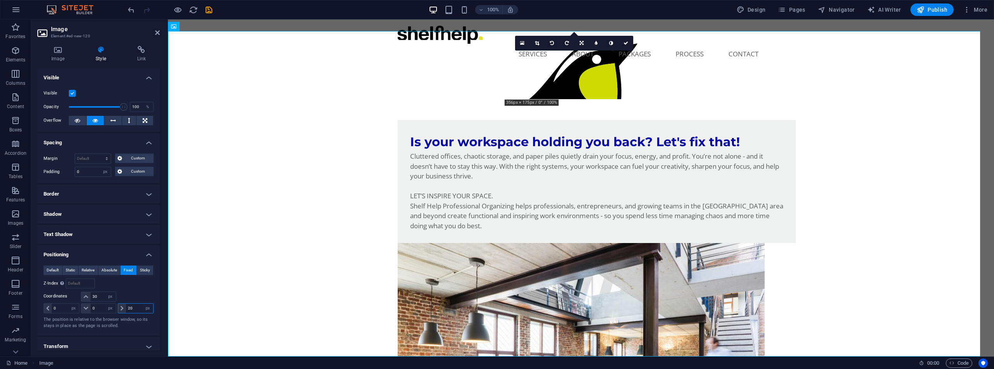
type input "20"
drag, startPoint x: 96, startPoint y: 309, endPoint x: 89, endPoint y: 306, distance: 7.5
click at [89, 305] on div "0 auto px rem % em" at bounding box center [98, 308] width 35 height 10
click at [96, 309] on input "0" at bounding box center [103, 308] width 25 height 9
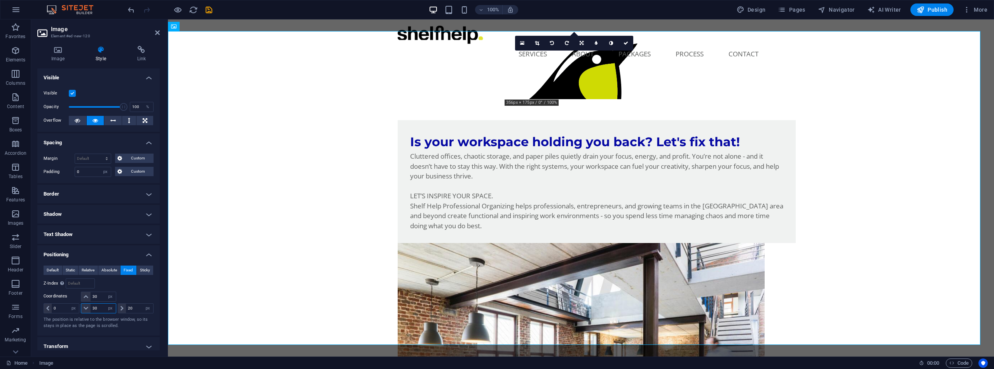
click at [90, 308] on div "30 auto px rem % em" at bounding box center [98, 308] width 35 height 10
type input "2"
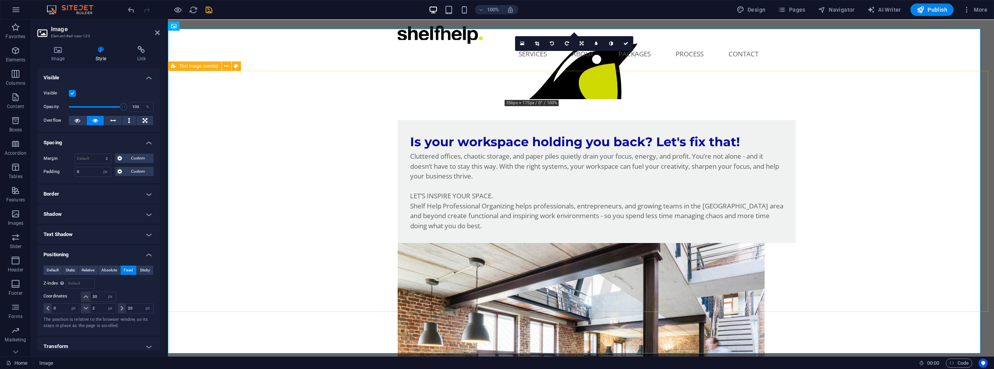
scroll to position [0, 0]
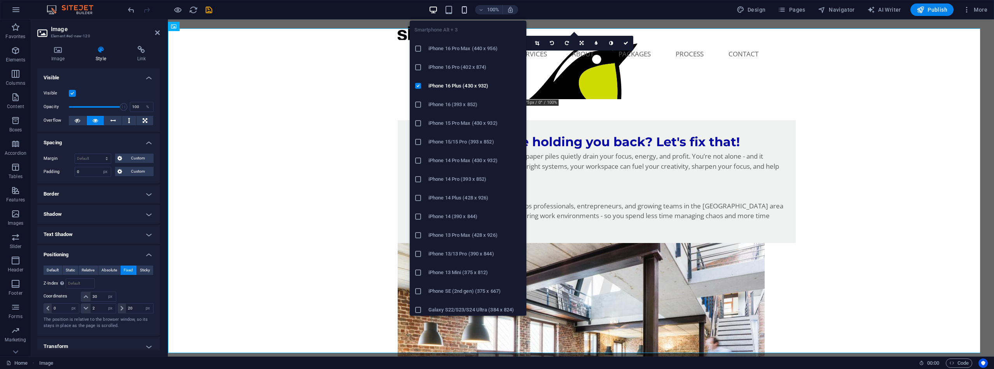
click at [467, 10] on icon "button" at bounding box center [464, 9] width 9 height 9
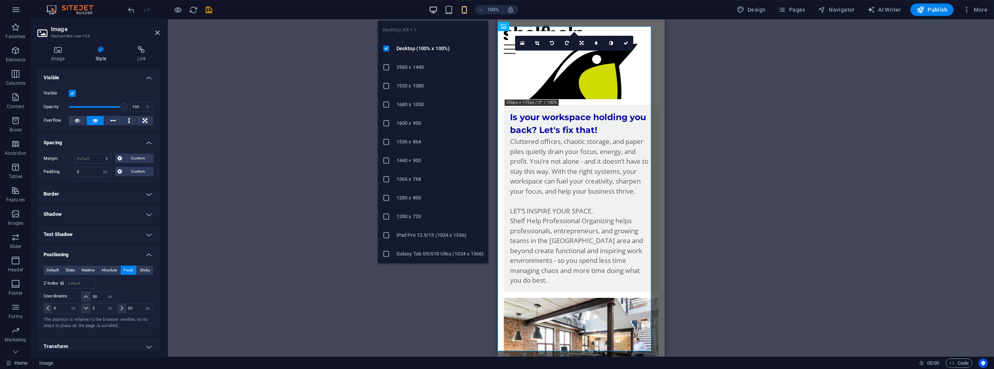
click at [434, 10] on icon "button" at bounding box center [433, 9] width 9 height 9
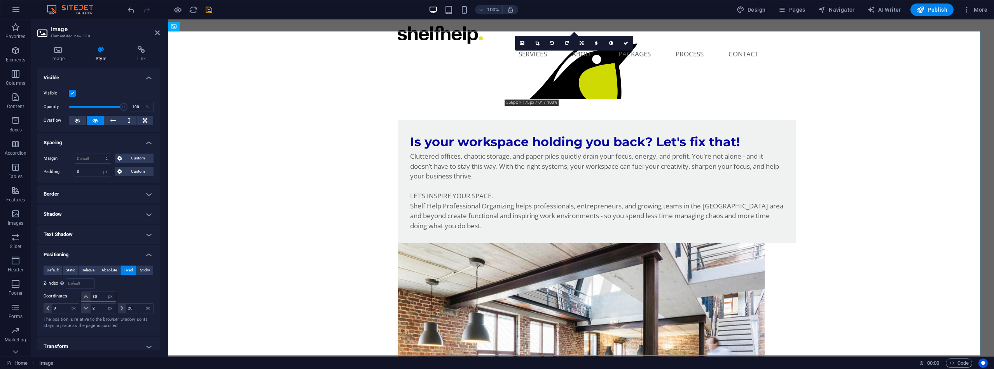
drag, startPoint x: 98, startPoint y: 298, endPoint x: 88, endPoint y: 297, distance: 9.8
click at [88, 297] on div "30 auto px rem % em" at bounding box center [98, 297] width 35 height 10
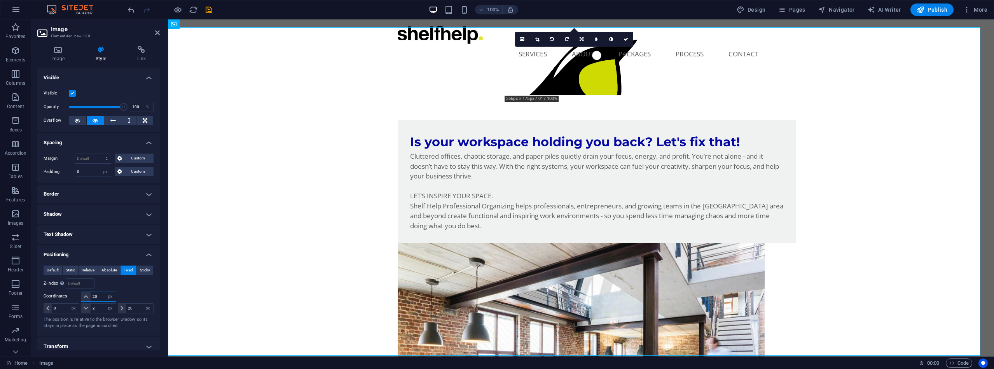
drag, startPoint x: 98, startPoint y: 296, endPoint x: 91, endPoint y: 296, distance: 7.8
click at [91, 296] on input "20" at bounding box center [103, 296] width 25 height 9
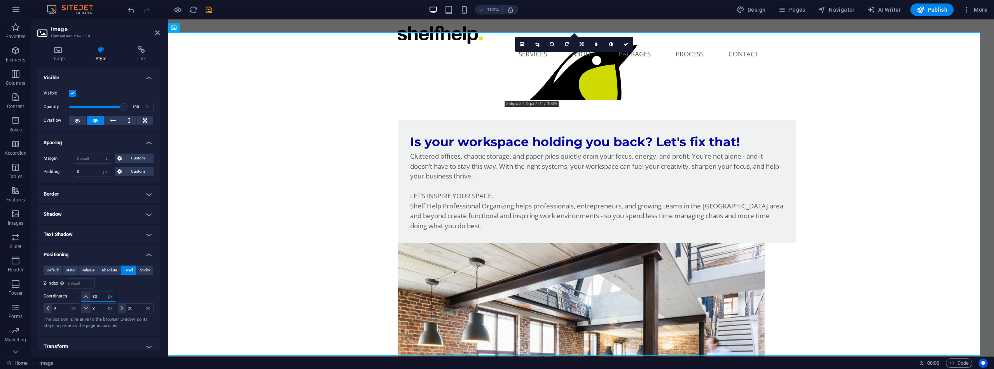
drag, startPoint x: 96, startPoint y: 297, endPoint x: 89, endPoint y: 296, distance: 7.0
click at [89, 296] on div "33 auto px rem % em" at bounding box center [98, 297] width 35 height 10
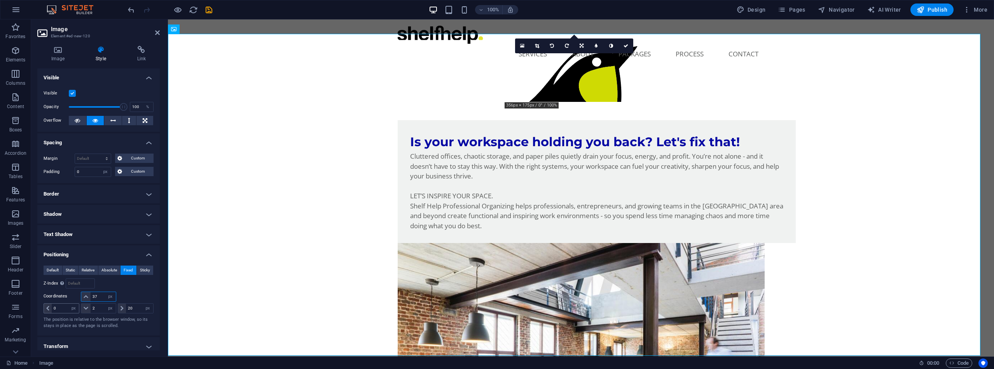
type input "37"
drag, startPoint x: 64, startPoint y: 309, endPoint x: 51, endPoint y: 310, distance: 13.2
click at [51, 310] on div "0 auto px rem % em" at bounding box center [62, 308] width 36 height 10
type input "22"
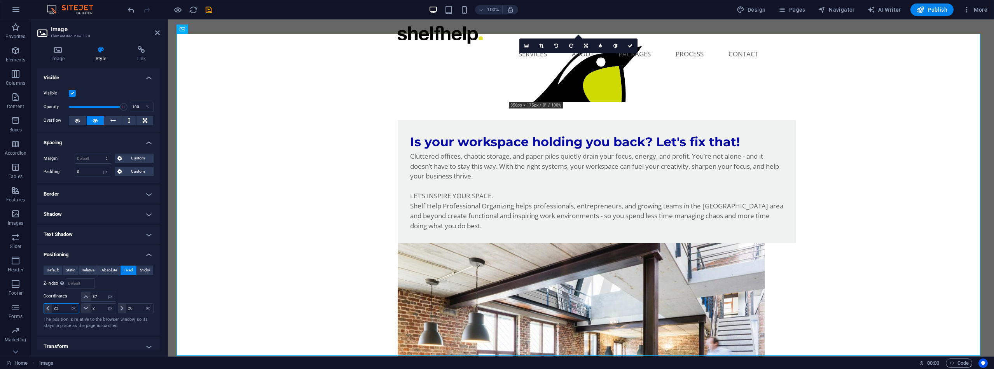
drag, startPoint x: 61, startPoint y: 309, endPoint x: 49, endPoint y: 309, distance: 11.7
click at [49, 309] on div "22 auto px rem % em" at bounding box center [62, 308] width 36 height 10
type input "-22"
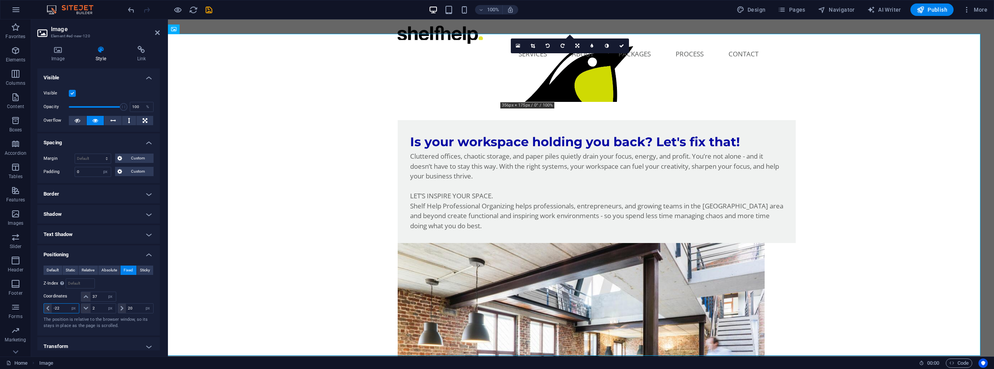
drag, startPoint x: 62, startPoint y: 310, endPoint x: 51, endPoint y: 308, distance: 11.6
click at [51, 308] on div "-22 auto px rem % em" at bounding box center [62, 308] width 36 height 10
drag, startPoint x: 62, startPoint y: 308, endPoint x: 51, endPoint y: 308, distance: 10.9
click at [51, 308] on div "-30 auto px rem % em" at bounding box center [62, 308] width 36 height 10
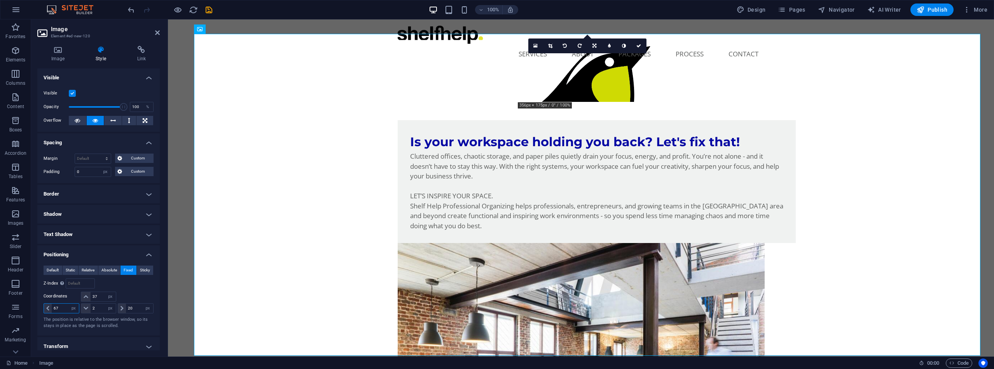
click at [54, 308] on input "67" at bounding box center [65, 308] width 27 height 9
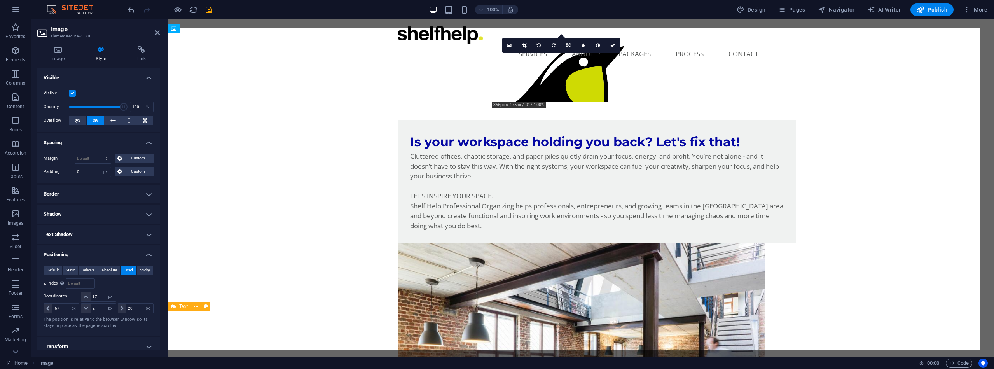
scroll to position [2, 0]
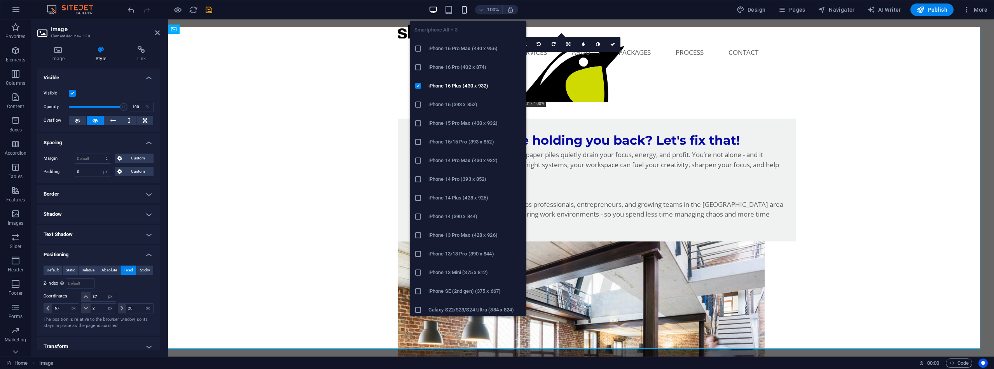
click at [463, 10] on icon "button" at bounding box center [464, 9] width 9 height 9
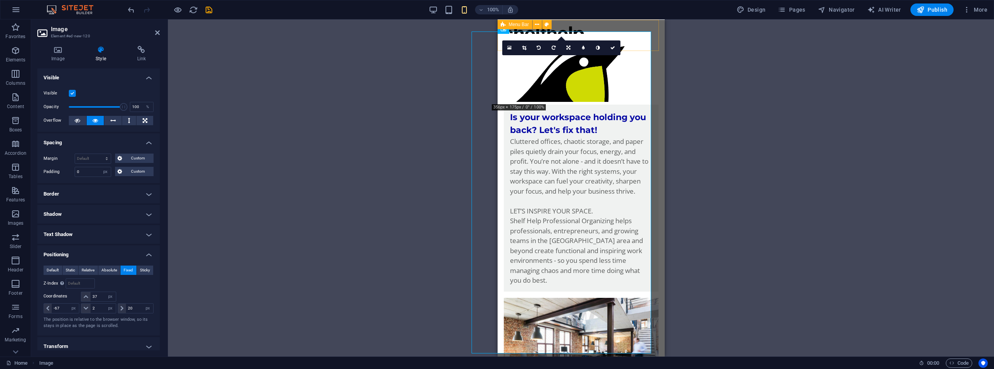
scroll to position [0, 0]
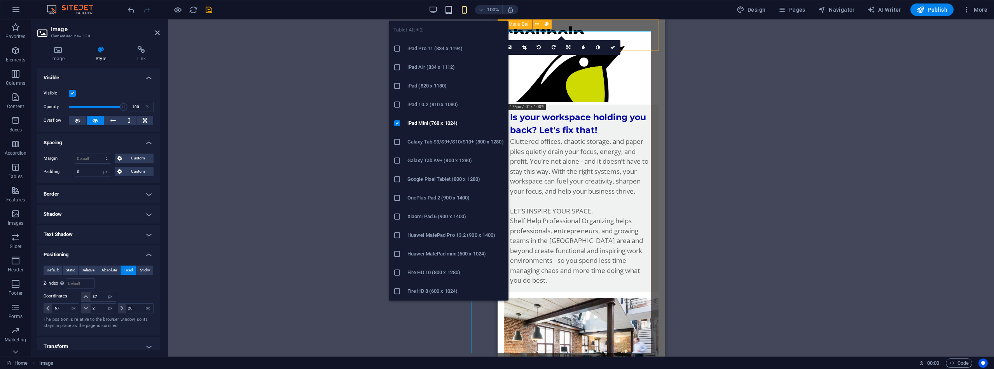
click at [451, 9] on icon "button" at bounding box center [448, 9] width 9 height 9
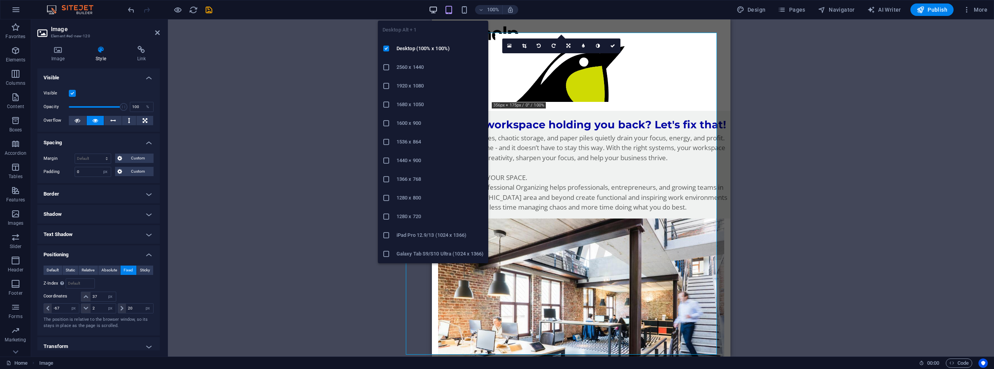
click at [434, 8] on icon "button" at bounding box center [433, 9] width 9 height 9
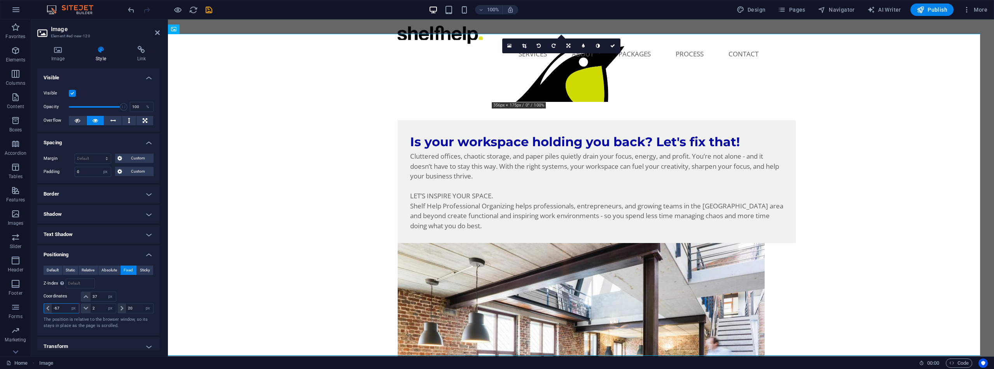
click at [56, 308] on input "-67" at bounding box center [65, 308] width 27 height 9
type input "-6"
drag, startPoint x: 60, startPoint y: 307, endPoint x: 55, endPoint y: 307, distance: 4.7
click at [55, 307] on input "-77" at bounding box center [65, 308] width 27 height 9
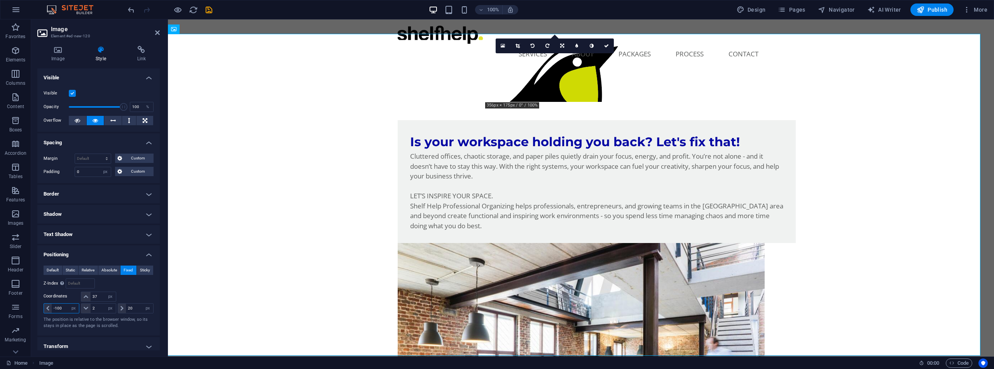
drag, startPoint x: 65, startPoint y: 308, endPoint x: 54, endPoint y: 306, distance: 10.2
click at [54, 306] on input "-100" at bounding box center [65, 308] width 27 height 9
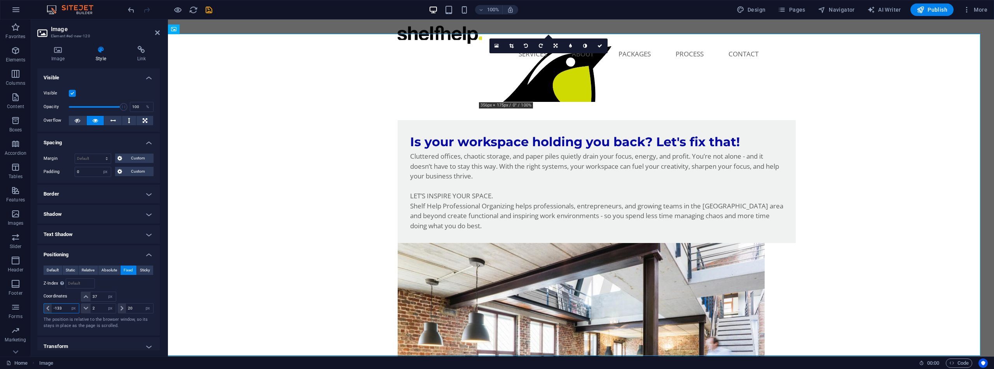
type input "-133"
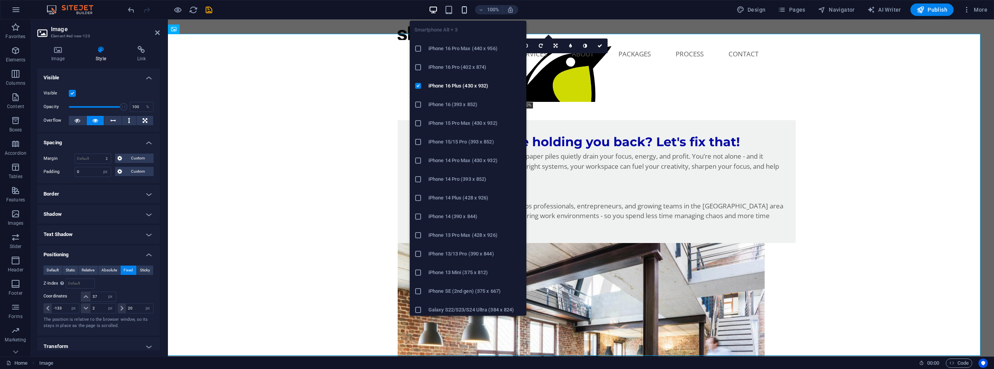
click at [464, 9] on icon "button" at bounding box center [464, 9] width 9 height 9
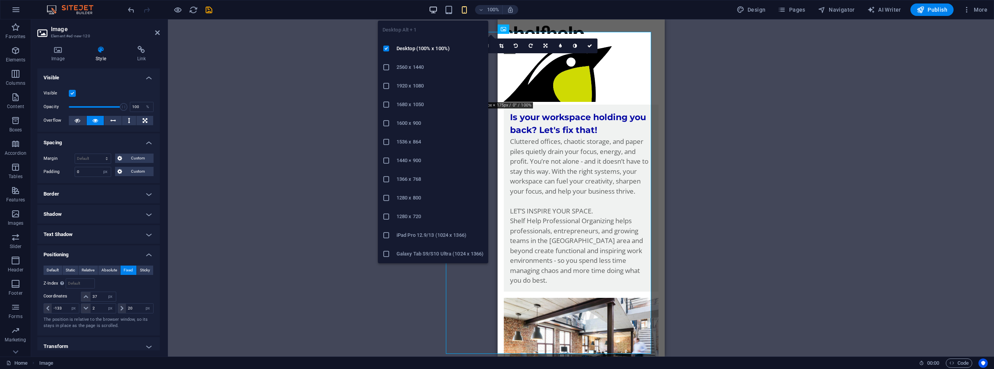
click at [435, 9] on icon "button" at bounding box center [433, 9] width 9 height 9
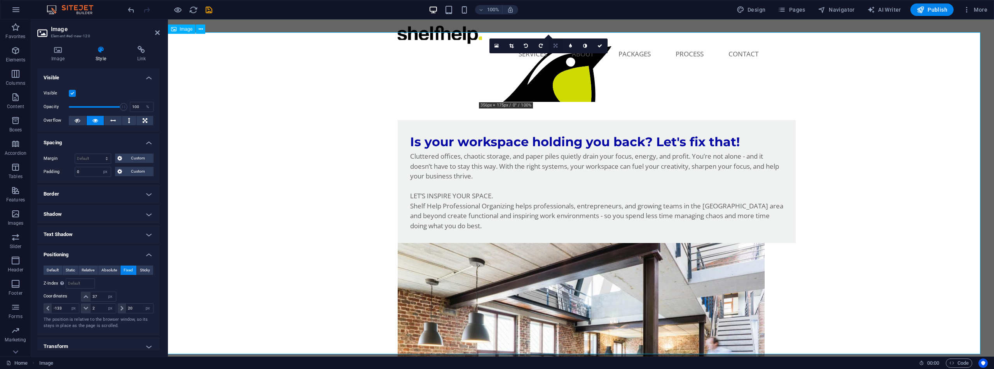
click at [554, 44] on icon at bounding box center [556, 46] width 4 height 5
click at [540, 58] on icon at bounding box center [540, 58] width 3 height 5
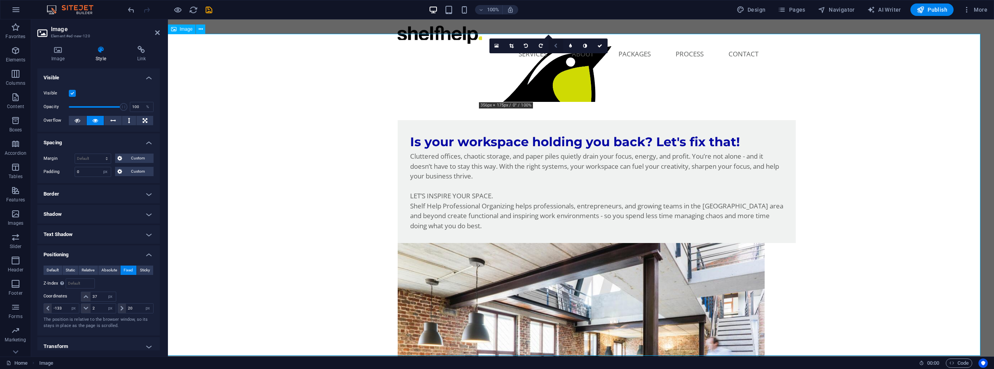
click at [555, 45] on icon at bounding box center [555, 46] width 3 height 5
click at [555, 56] on icon at bounding box center [556, 58] width 4 height 5
click at [511, 45] on icon at bounding box center [511, 46] width 4 height 5
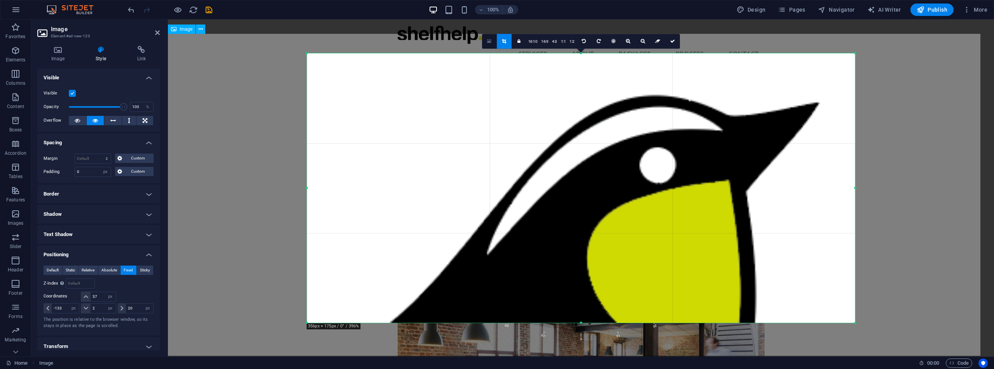
click at [493, 41] on link at bounding box center [489, 41] width 15 height 15
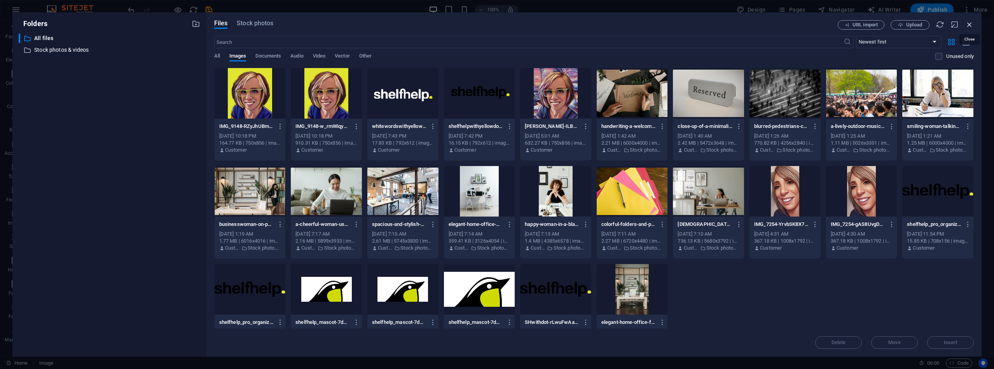
click at [972, 24] on icon "button" at bounding box center [970, 24] width 9 height 9
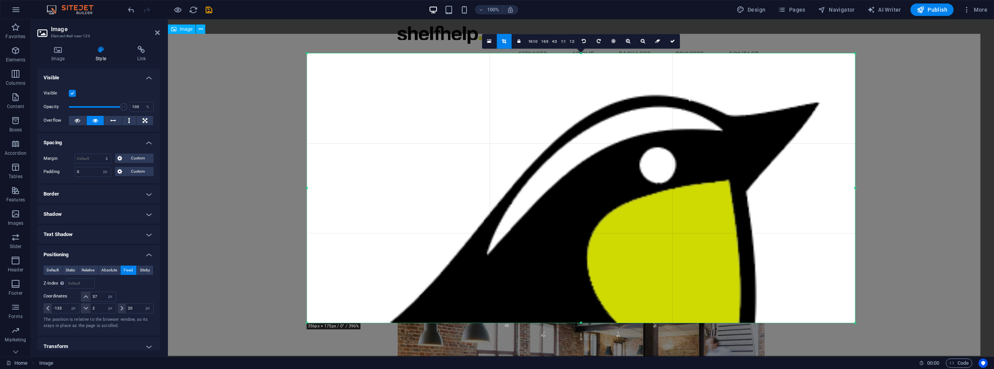
click at [509, 42] on link at bounding box center [504, 41] width 15 height 15
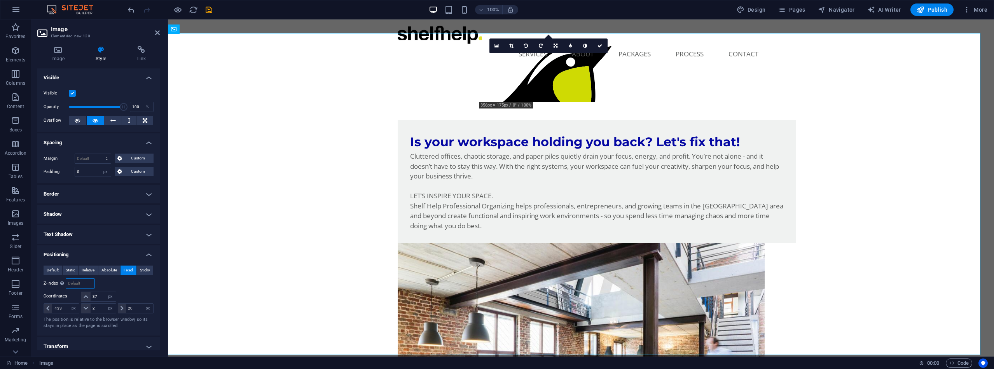
drag, startPoint x: 85, startPoint y: 284, endPoint x: 77, endPoint y: 283, distance: 7.9
click at [77, 283] on input "number" at bounding box center [80, 283] width 28 height 9
type input "0"
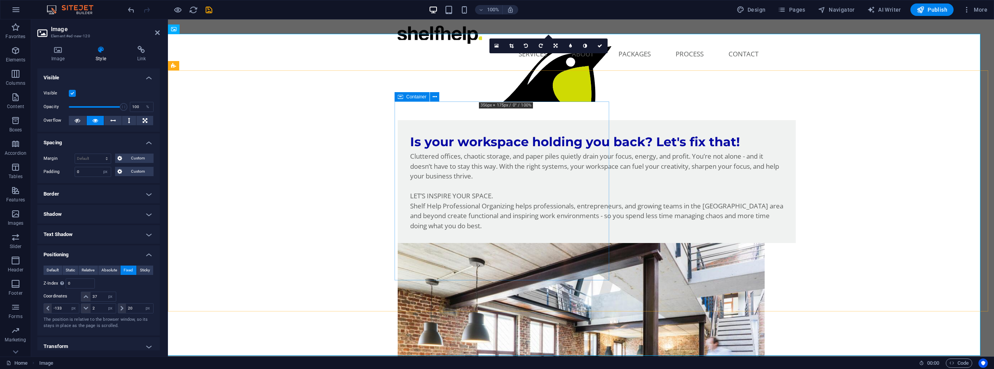
click at [589, 120] on div "Is your workspace holding you back? Let's fix that! Cluttered offices, chaotic …" at bounding box center [597, 181] width 398 height 123
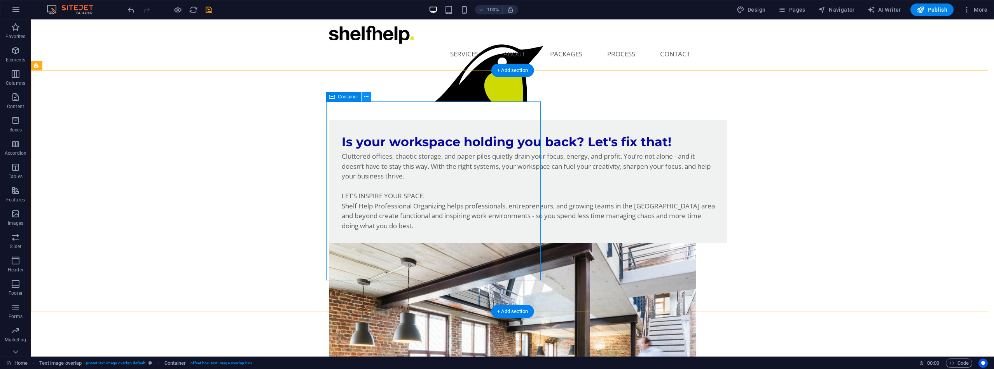
click at [365, 98] on icon at bounding box center [366, 97] width 4 height 8
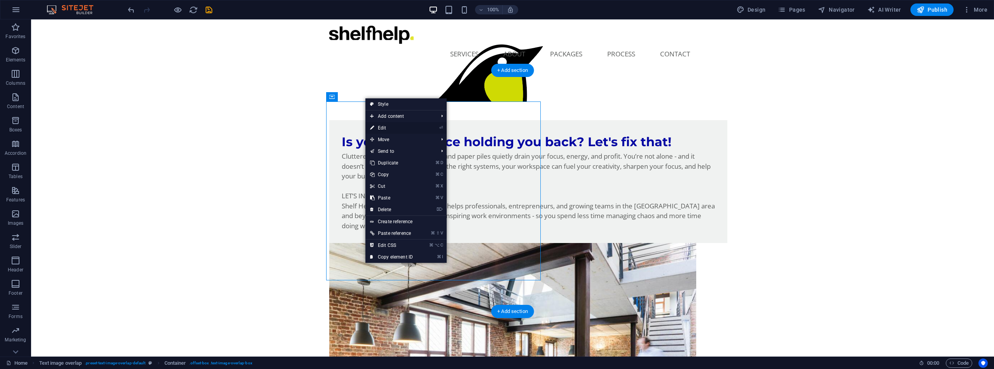
click at [384, 128] on link "⏎ Edit" at bounding box center [392, 128] width 52 height 12
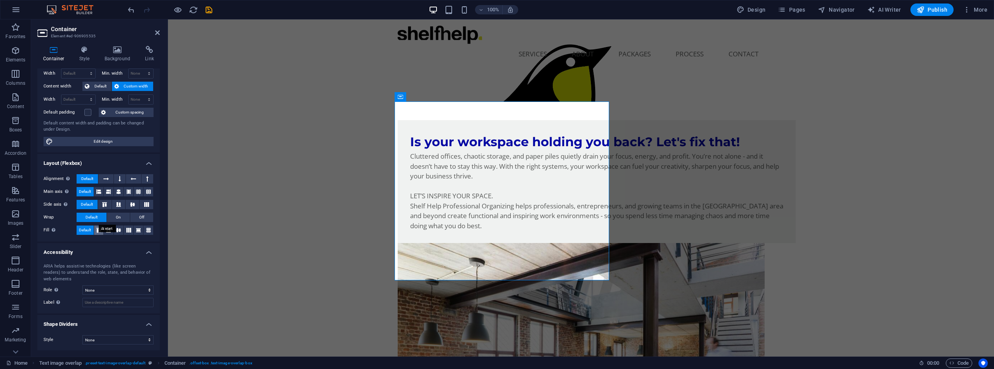
scroll to position [31, 0]
click at [82, 49] on icon at bounding box center [84, 50] width 22 height 8
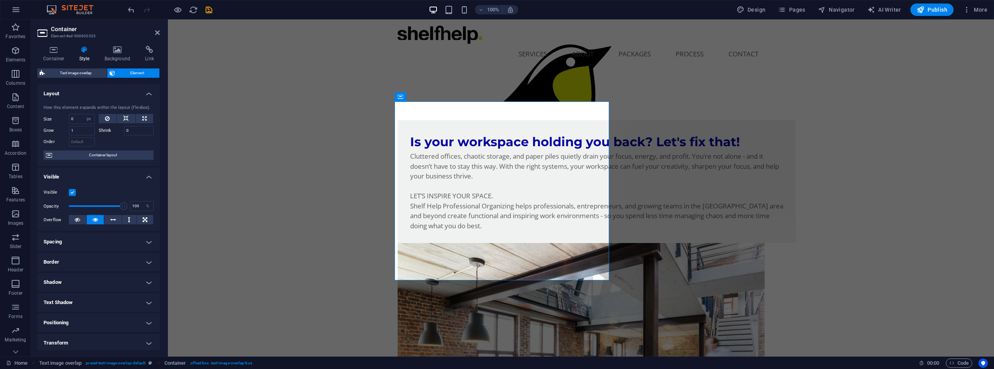
click at [144, 324] on h4 "Positioning" at bounding box center [98, 322] width 122 height 19
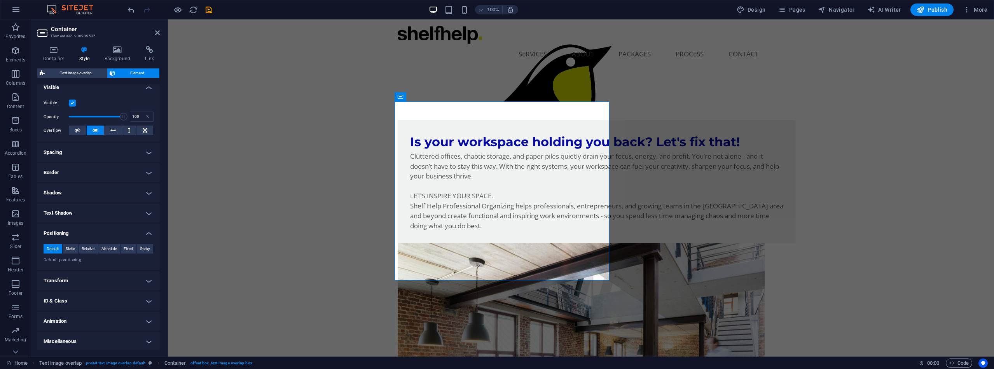
scroll to position [89, 0]
click at [148, 247] on span "Sticky" at bounding box center [145, 249] width 10 height 9
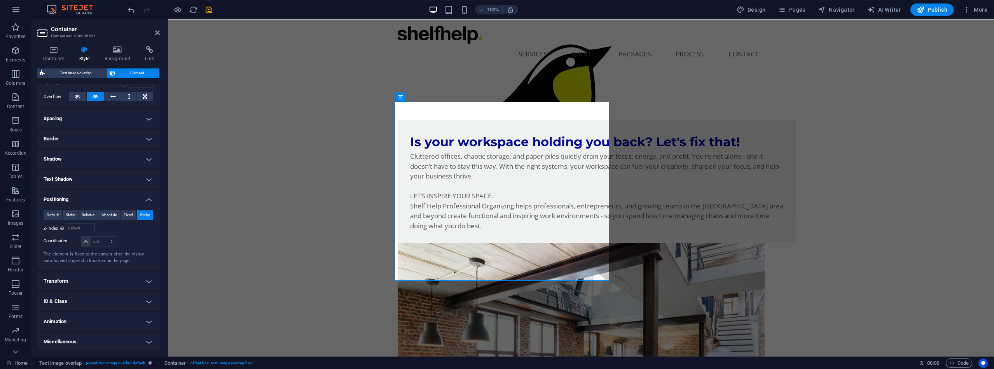
scroll to position [0, 0]
drag, startPoint x: 85, startPoint y: 227, endPoint x: 76, endPoint y: 226, distance: 9.0
click at [76, 226] on input "number" at bounding box center [80, 228] width 28 height 9
type input "2"
click at [458, 214] on div "Cluttered offices, chaotic storage, and paper piles quietly drain your focus, e…" at bounding box center [596, 190] width 373 height 79
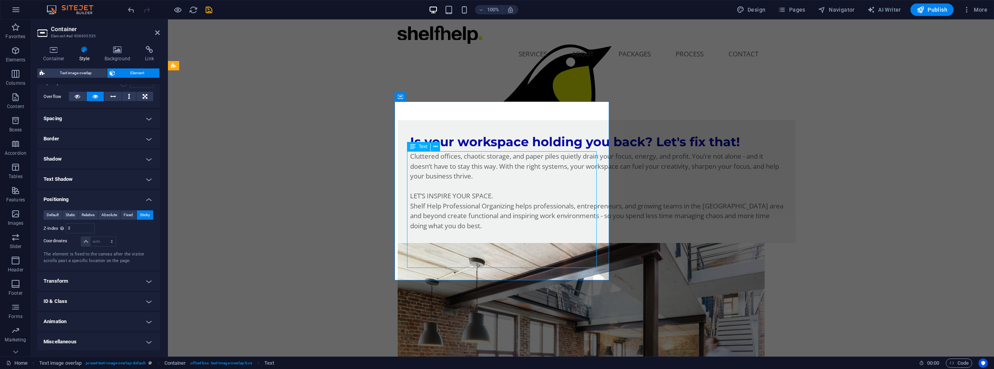
click at [458, 214] on div "Cluttered offices, chaotic storage, and paper piles quietly drain your focus, e…" at bounding box center [596, 190] width 373 height 79
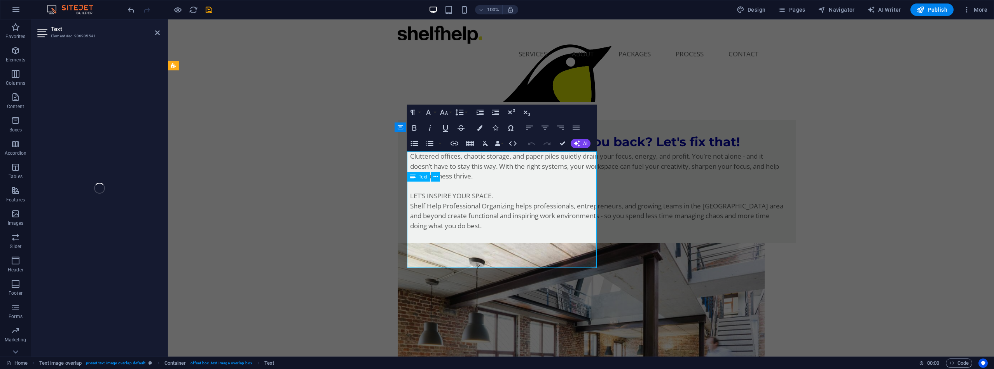
click at [458, 201] on p "LET’S INSPIRE YOUR SPACE." at bounding box center [596, 196] width 373 height 10
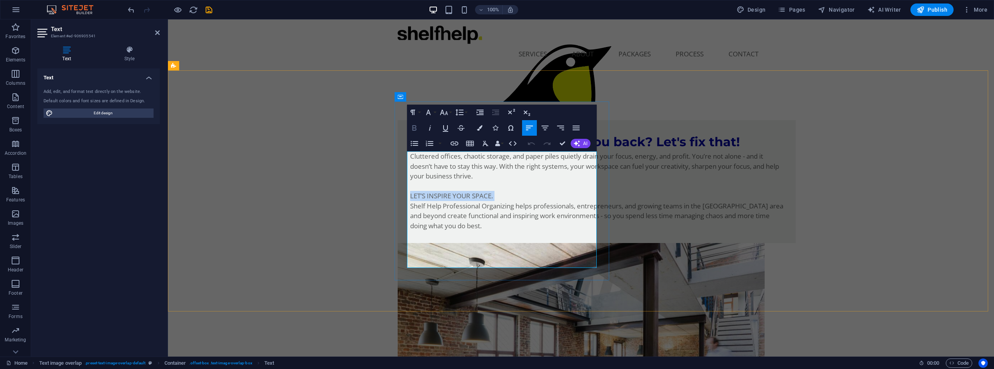
click at [415, 128] on icon "button" at bounding box center [415, 127] width 4 height 5
click at [532, 181] on p "Cluttered offices, chaotic storage, and paper piles quietly drain your focus, e…" at bounding box center [596, 166] width 373 height 30
click at [492, 89] on div "Is your workspace holding you back? Let's fix that! Cluttered offices, chaotic …" at bounding box center [581, 304] width 826 height 430
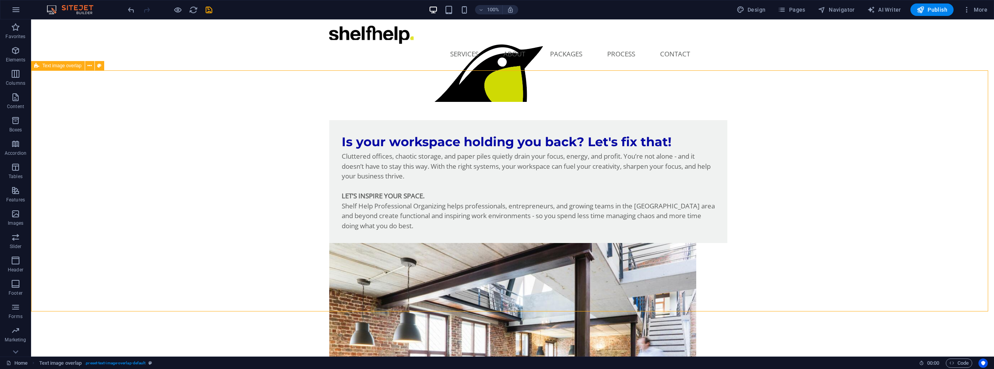
click at [486, 89] on div "Is your workspace holding you back? Let's fix that! Cluttered offices, chaotic …" at bounding box center [512, 304] width 963 height 430
click at [350, 89] on div "Is your workspace holding you back? Let's fix that! Cluttered offices, chaotic …" at bounding box center [512, 304] width 963 height 430
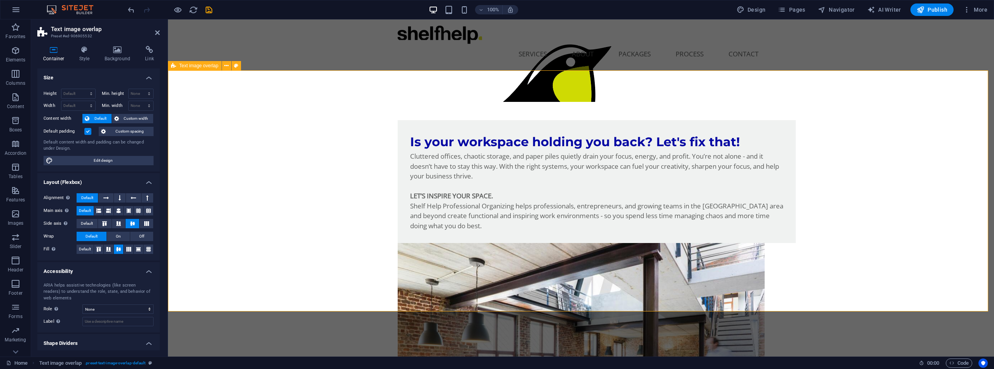
click at [546, 89] on div "Is your workspace holding you back? Let's fix that! Cluttered offices, chaotic …" at bounding box center [581, 304] width 826 height 430
click at [832, 7] on span "Navigator" at bounding box center [836, 10] width 37 height 8
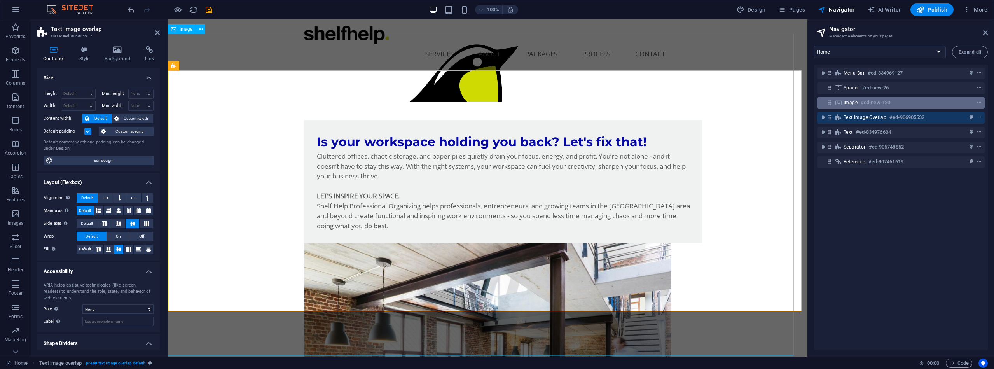
click at [853, 105] on span "Image" at bounding box center [851, 103] width 14 height 6
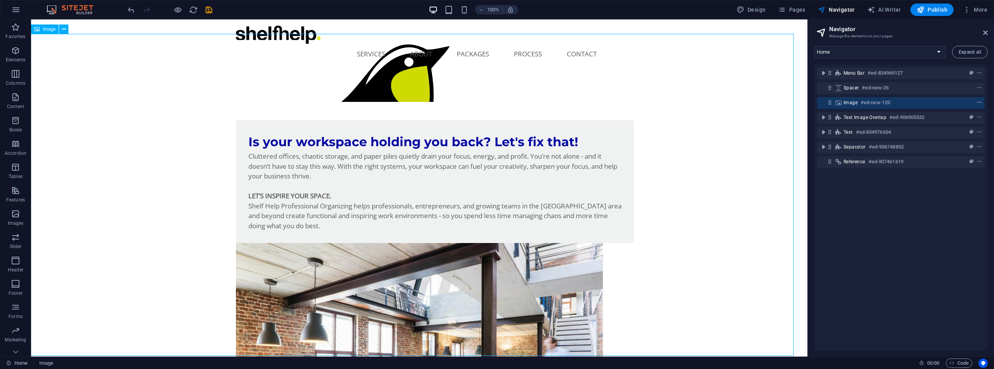
click at [978, 105] on icon "context-menu" at bounding box center [979, 102] width 5 height 5
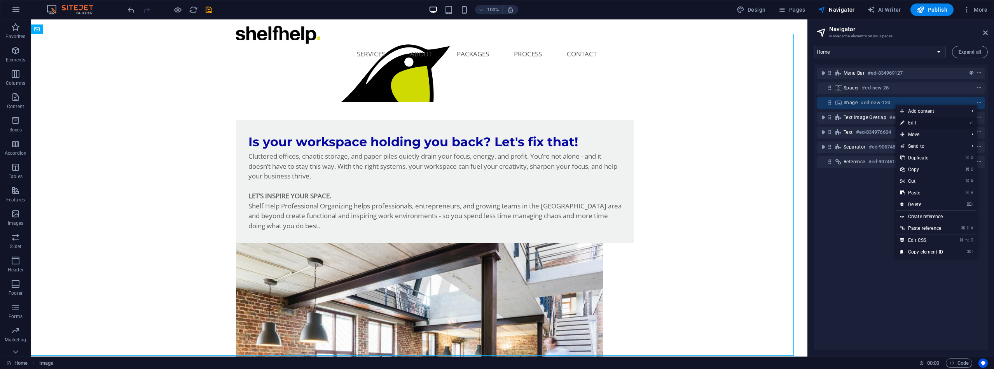
click at [918, 122] on link "⏎ Edit" at bounding box center [922, 123] width 52 height 12
select select "px"
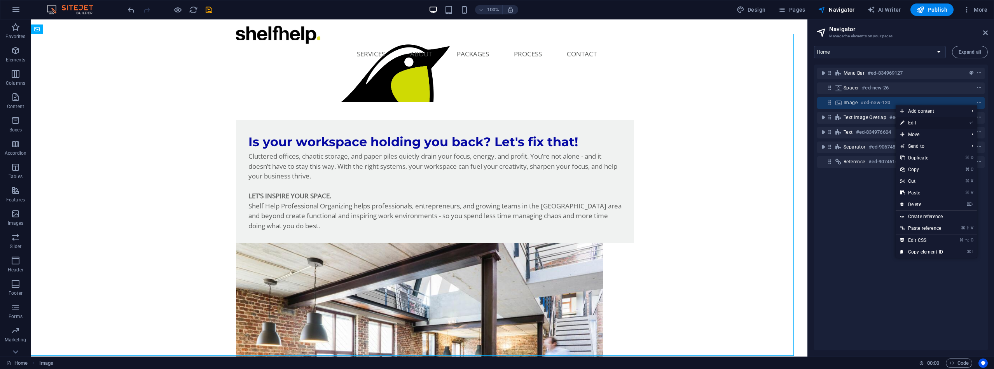
select select "px"
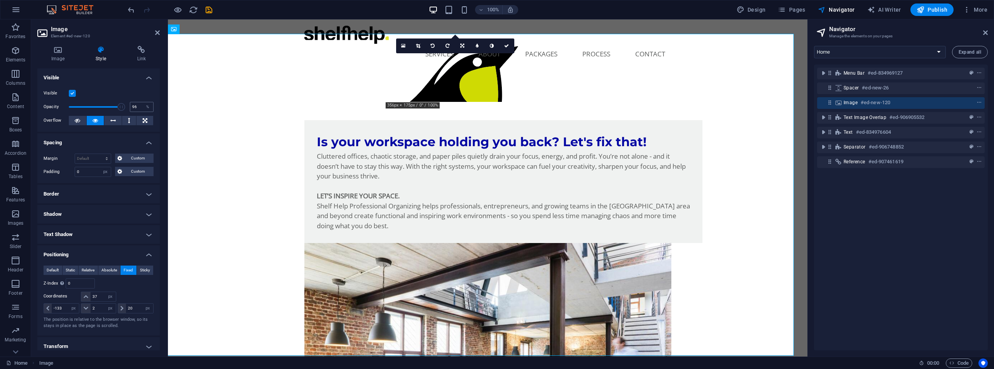
type input "100"
drag, startPoint x: 122, startPoint y: 107, endPoint x: 141, endPoint y: 112, distance: 20.2
click at [141, 112] on div "Opacity 100 %" at bounding box center [99, 107] width 110 height 12
click at [61, 53] on icon at bounding box center [57, 50] width 41 height 8
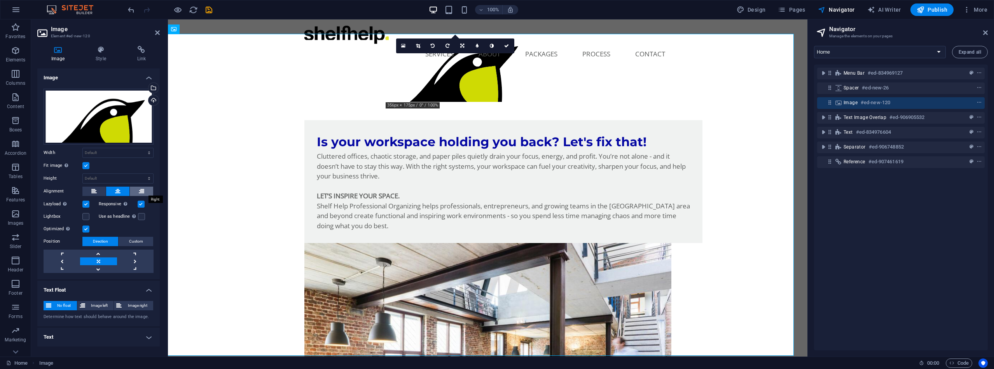
click at [138, 192] on button at bounding box center [141, 191] width 23 height 9
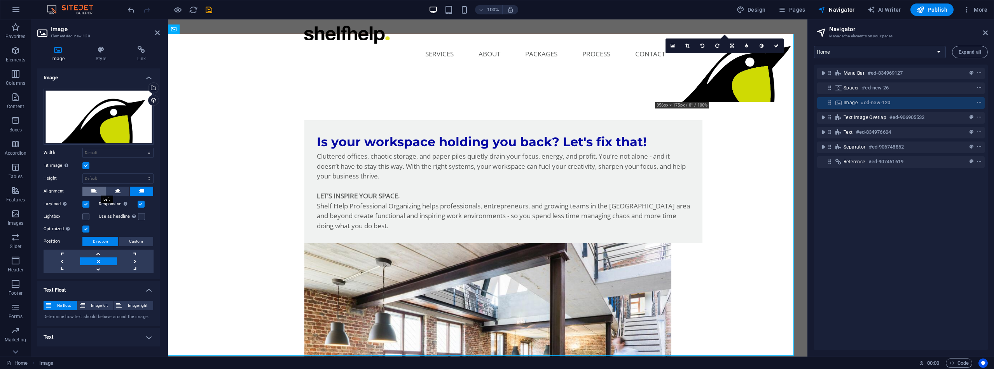
click at [98, 190] on button at bounding box center [93, 191] width 23 height 9
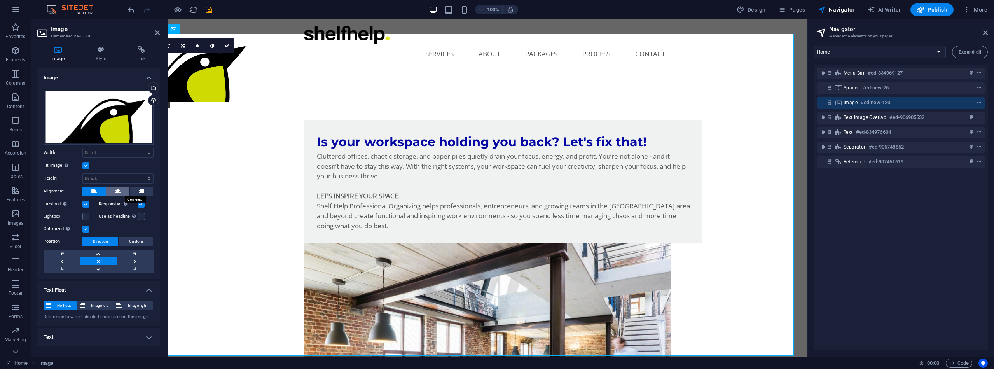
click at [117, 191] on icon at bounding box center [117, 191] width 5 height 9
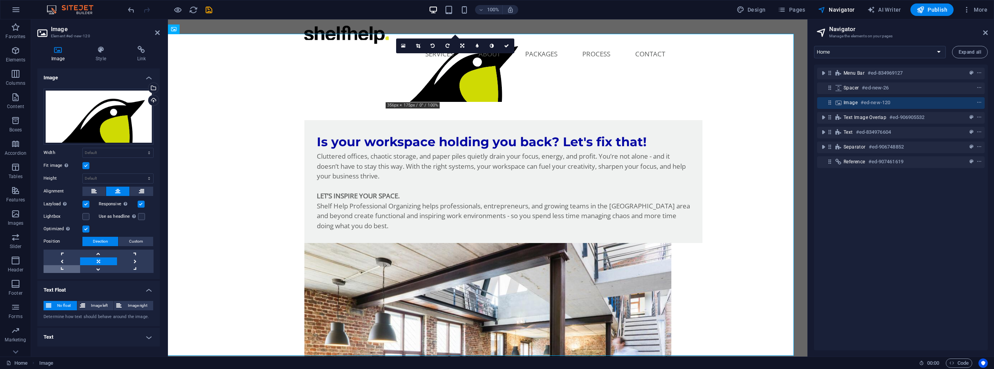
click at [63, 265] on link at bounding box center [62, 269] width 37 height 8
click at [97, 266] on link at bounding box center [98, 269] width 37 height 8
click at [99, 307] on span "Image left" at bounding box center [99, 305] width 24 height 9
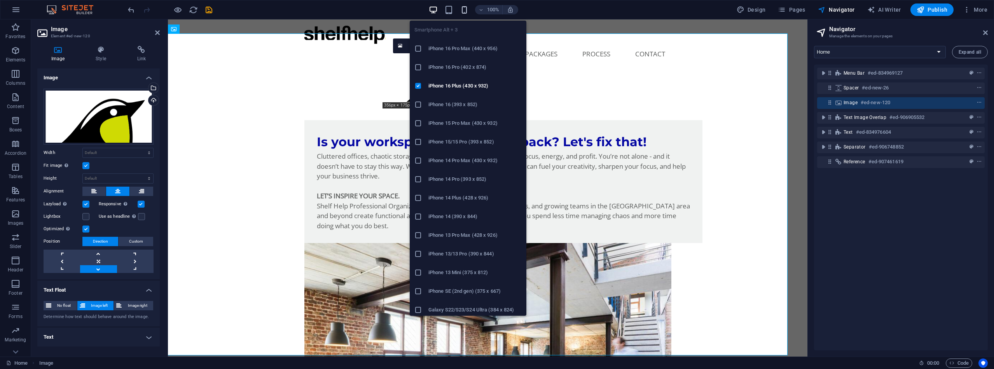
click at [467, 7] on icon "button" at bounding box center [464, 9] width 9 height 9
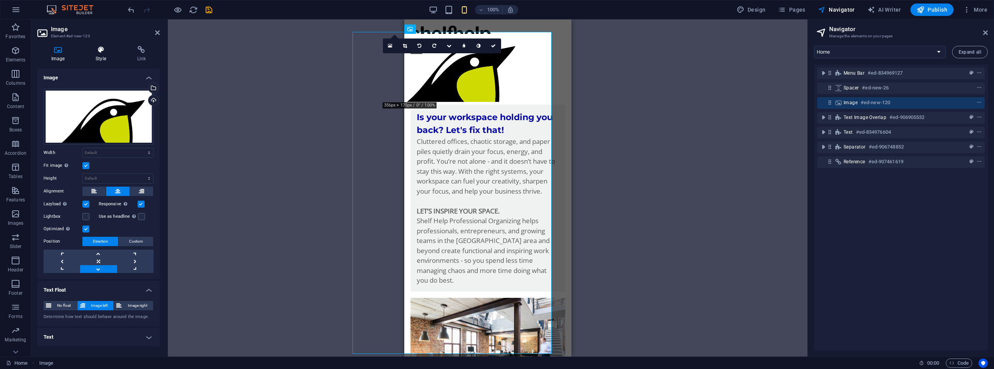
click at [104, 50] on icon at bounding box center [101, 50] width 38 height 8
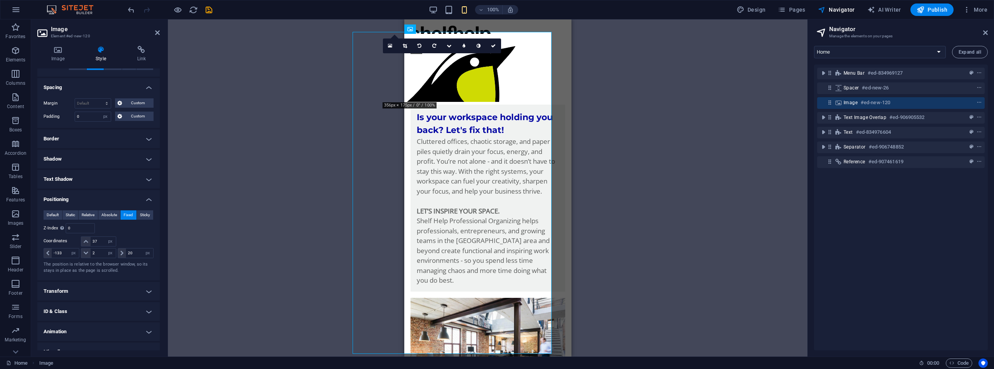
scroll to position [63, 0]
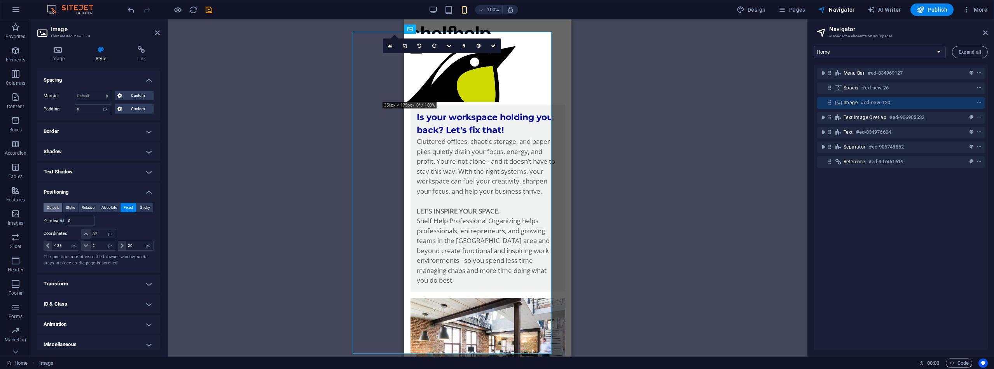
click at [55, 207] on span "Default" at bounding box center [53, 207] width 12 height 9
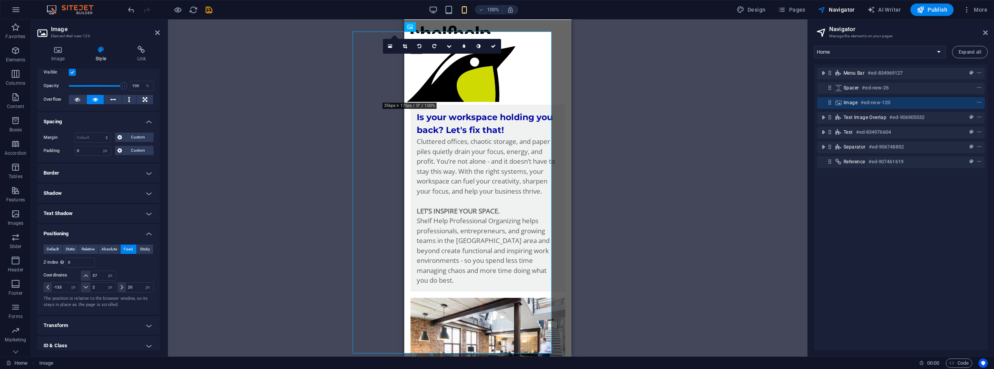
scroll to position [0, 0]
click at [55, 248] on span "Default" at bounding box center [53, 249] width 12 height 9
click at [54, 250] on span "Default" at bounding box center [53, 249] width 12 height 9
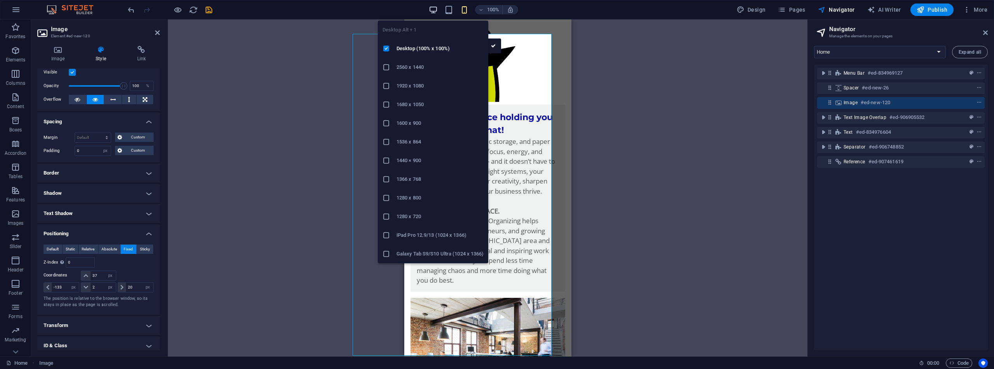
click at [95, 187] on icon "button" at bounding box center [53, 191] width 83 height 9
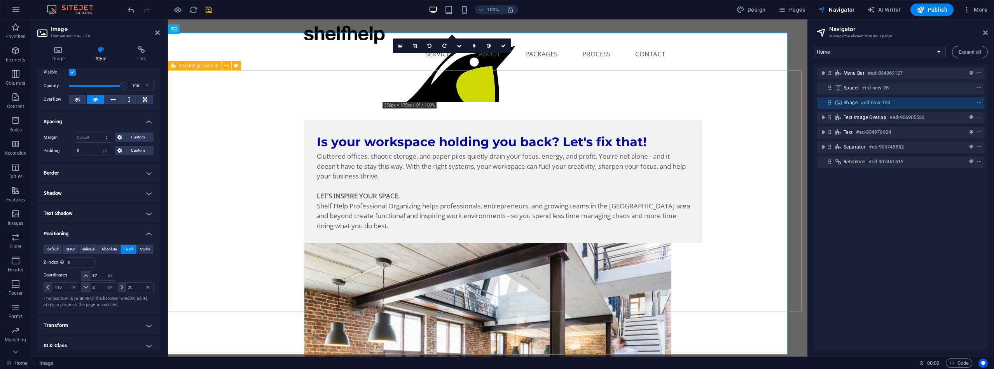
click at [466, 97] on div "Is your workspace holding you back? Let's fix that! Cluttered offices, chaotic …" at bounding box center [488, 304] width 640 height 430
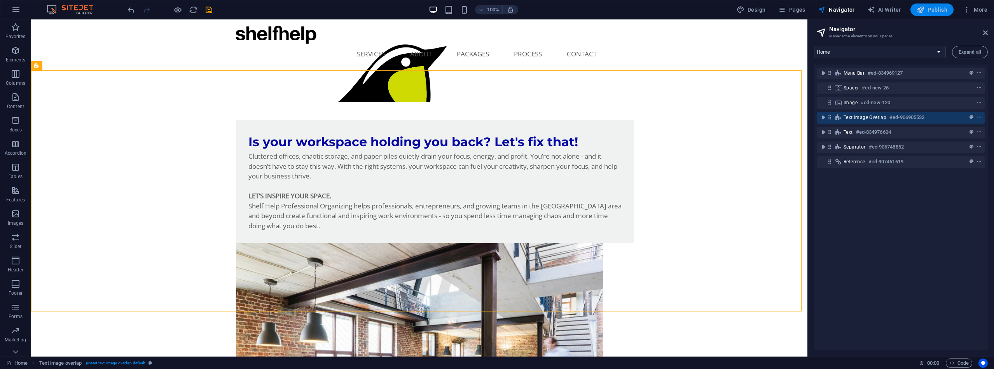
click at [935, 9] on span "Publish" at bounding box center [932, 10] width 31 height 8
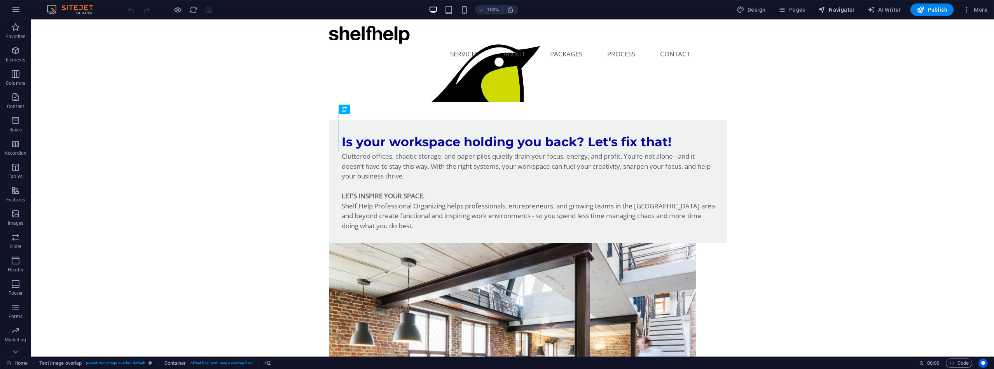
click at [845, 14] on button "Navigator" at bounding box center [836, 9] width 43 height 12
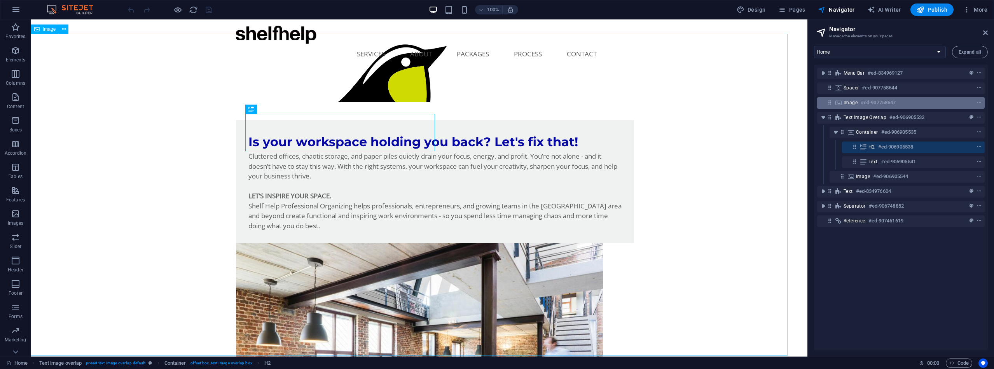
click at [855, 104] on span "Image" at bounding box center [851, 103] width 14 height 6
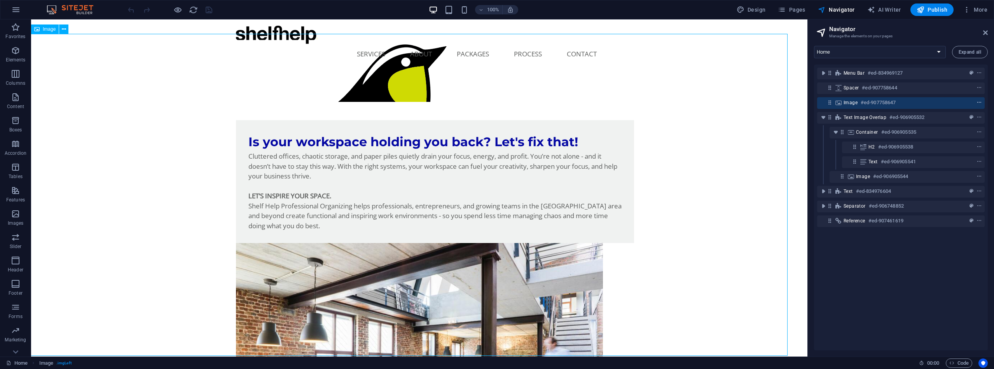
click at [977, 100] on icon "context-menu" at bounding box center [979, 102] width 5 height 5
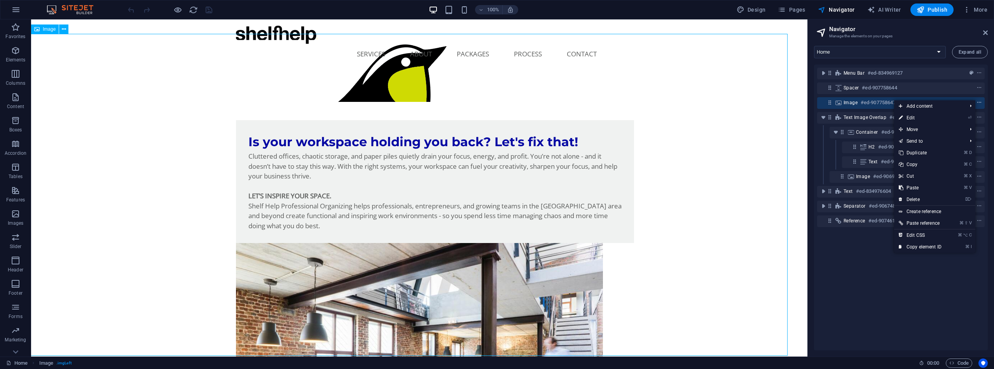
click at [977, 100] on icon "context-menu" at bounding box center [979, 102] width 5 height 5
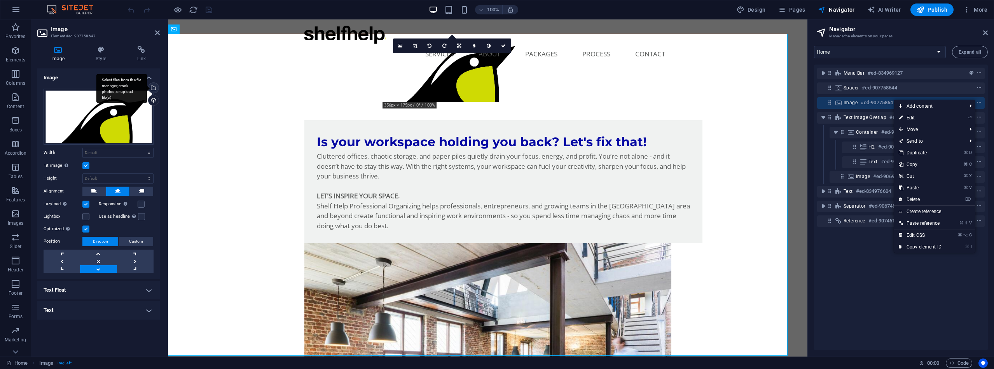
click at [154, 87] on div "Select files from the file manager, stock photos, or upload file(s)" at bounding box center [153, 89] width 12 height 12
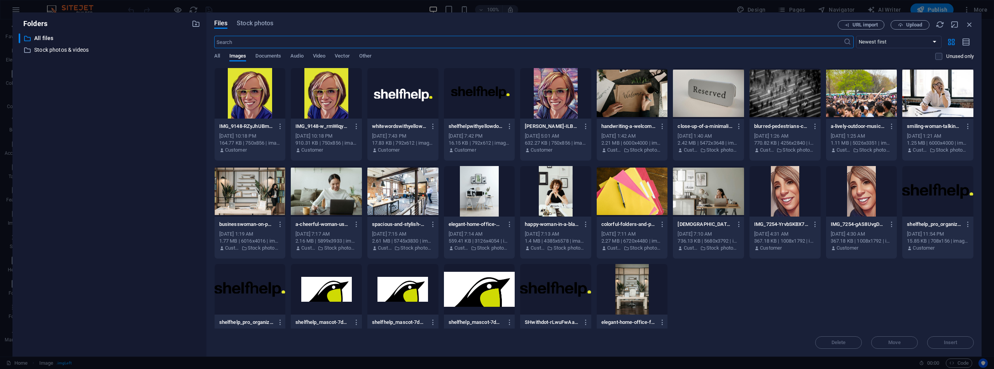
click at [332, 289] on div at bounding box center [326, 289] width 71 height 51
click at [951, 343] on span "Insert" at bounding box center [951, 342] width 14 height 5
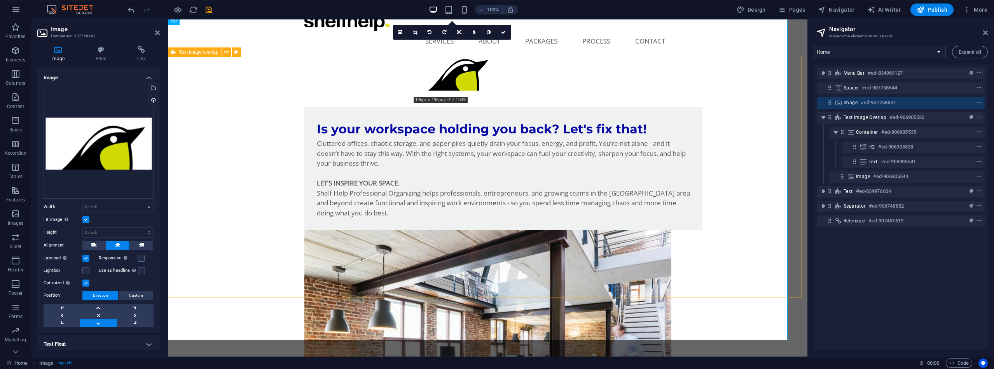
scroll to position [16, 0]
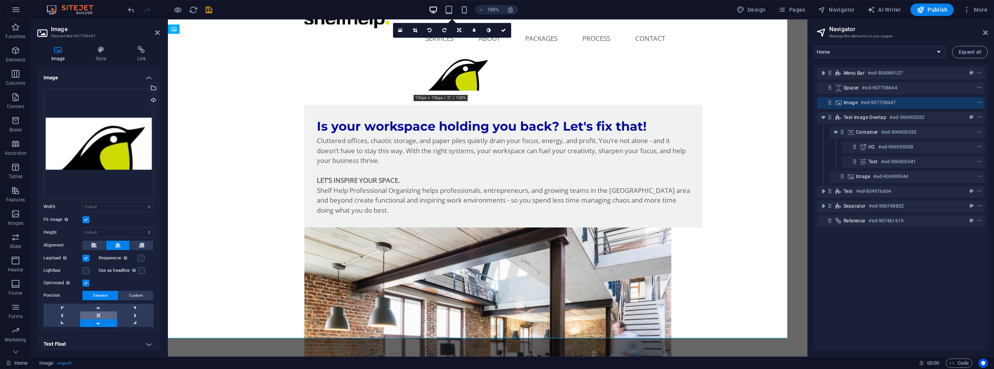
click at [99, 311] on link at bounding box center [98, 315] width 37 height 8
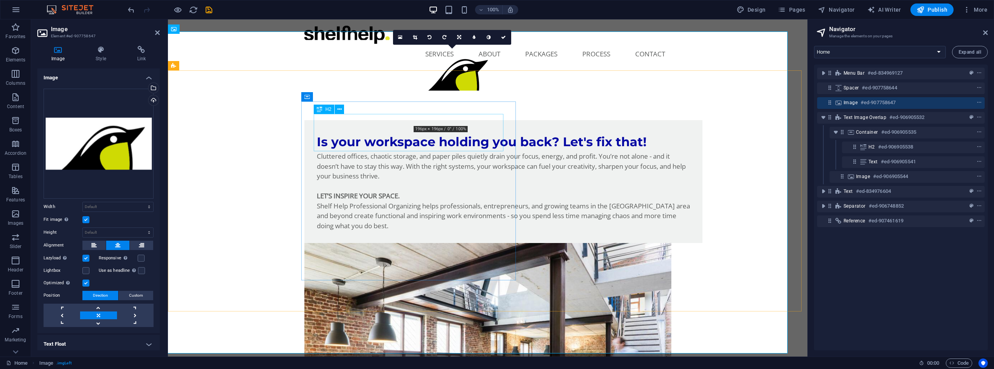
scroll to position [0, 0]
click at [86, 219] on label at bounding box center [85, 219] width 7 height 7
click at [0, 0] on input "Fit image Automatically fit image to a fixed width and height" at bounding box center [0, 0] width 0 height 0
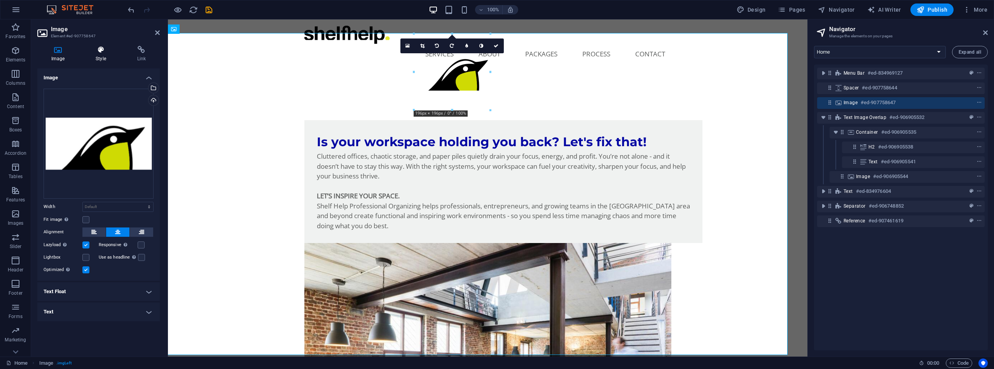
click at [103, 48] on icon at bounding box center [101, 50] width 38 height 8
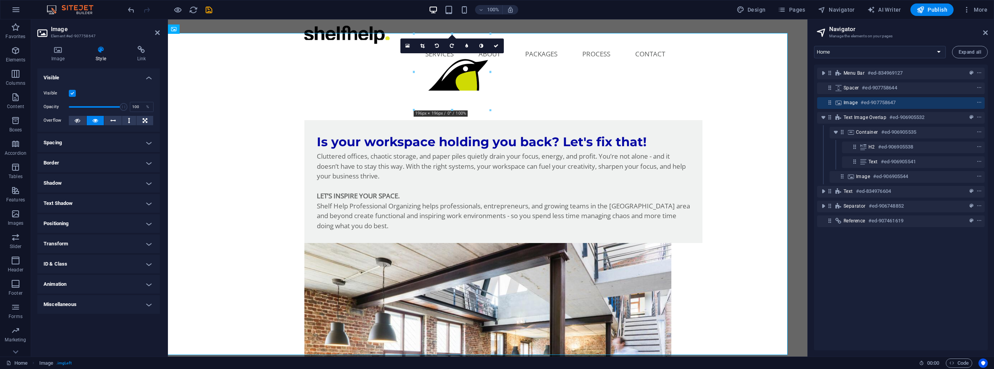
click at [147, 222] on h4 "Positioning" at bounding box center [98, 223] width 122 height 19
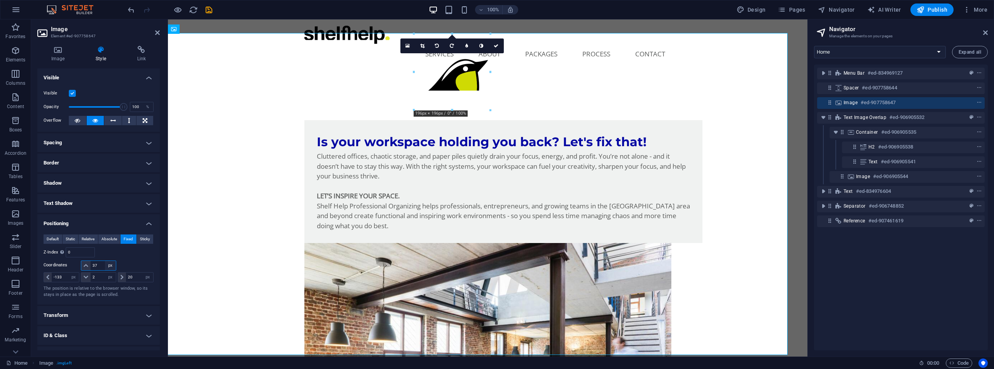
select select "auto"
select select "DISABLED_OPTION_VALUE"
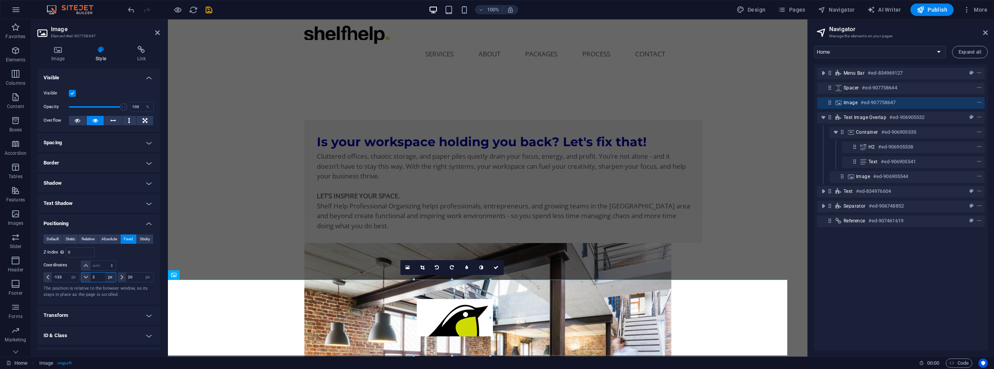
select select "auto"
select select "DISABLED_OPTION_VALUE"
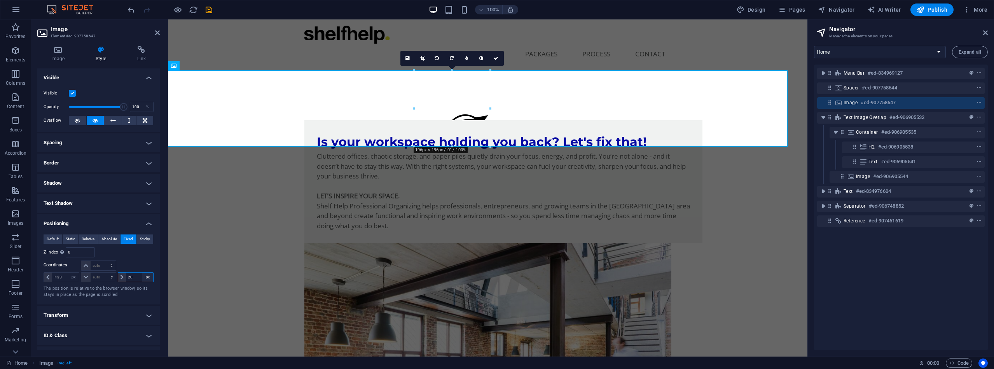
select select "auto"
select select "DISABLED_OPTION_VALUE"
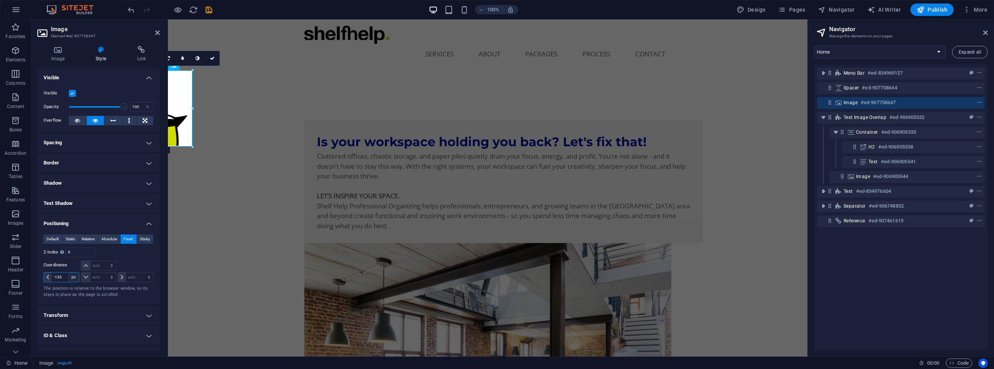
select select "auto"
select select "DISABLED_OPTION_VALUE"
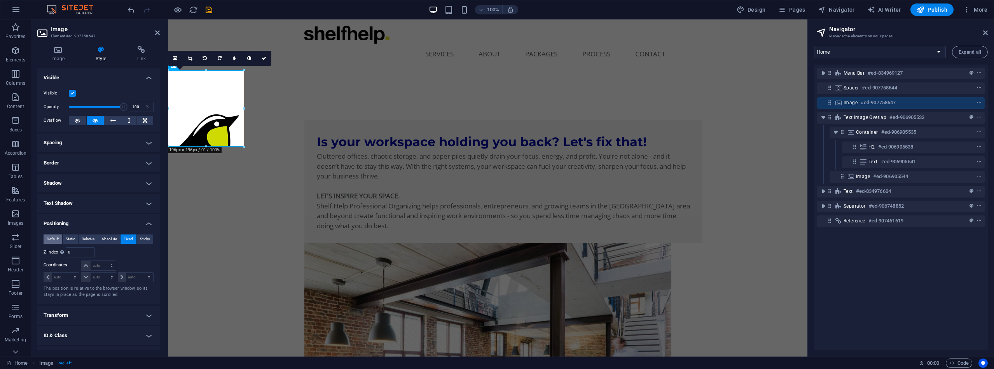
click at [52, 239] on span "Default" at bounding box center [53, 238] width 12 height 9
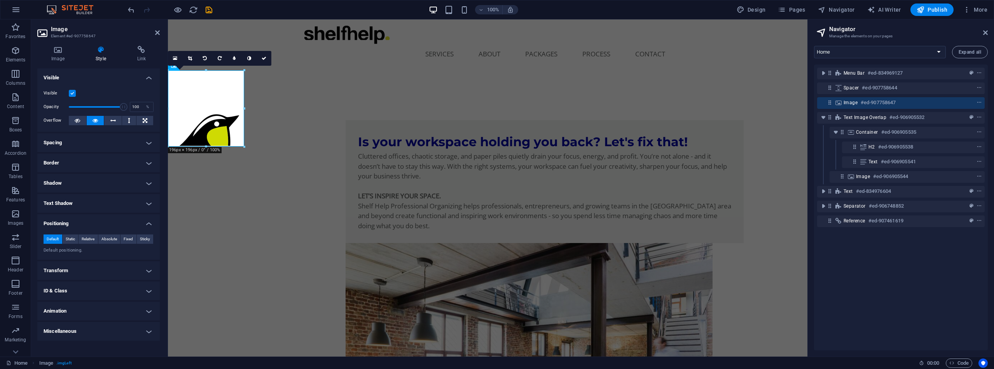
click at [145, 142] on h4 "Spacing" at bounding box center [98, 142] width 122 height 19
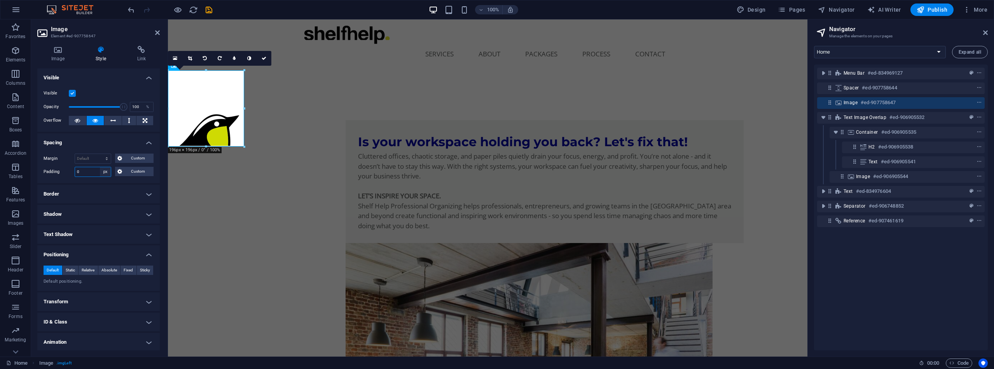
select select "default"
select select "DISABLED_OPTION_VALUE"
click at [115, 117] on button at bounding box center [112, 120] width 17 height 9
click at [94, 121] on icon at bounding box center [95, 120] width 5 height 9
click at [189, 89] on figure at bounding box center [206, 127] width 76 height 76
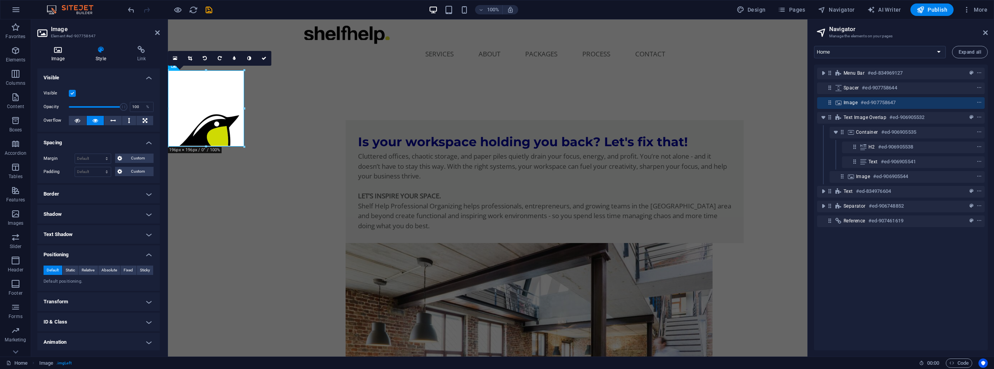
click at [61, 49] on icon at bounding box center [57, 50] width 41 height 8
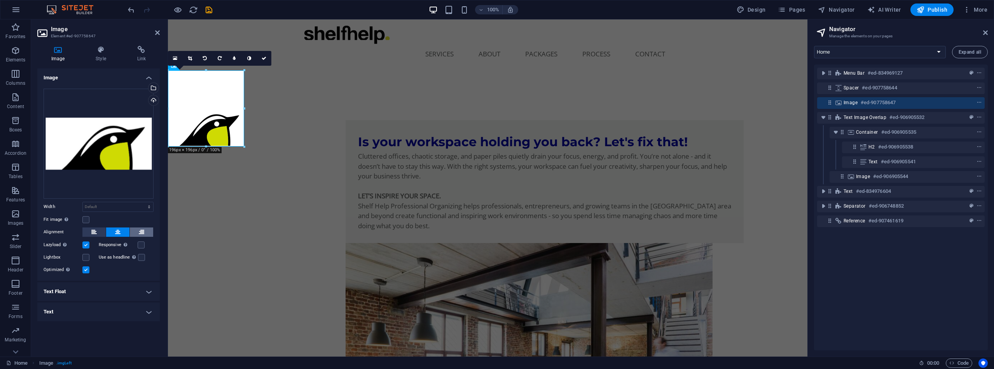
click at [139, 229] on icon at bounding box center [141, 231] width 5 height 9
click at [117, 233] on icon at bounding box center [117, 231] width 5 height 9
click at [97, 231] on button at bounding box center [93, 231] width 23 height 9
click at [84, 246] on label at bounding box center [85, 244] width 7 height 7
click at [0, 0] on input "Lazyload Loading images after the page loads improves page speed." at bounding box center [0, 0] width 0 height 0
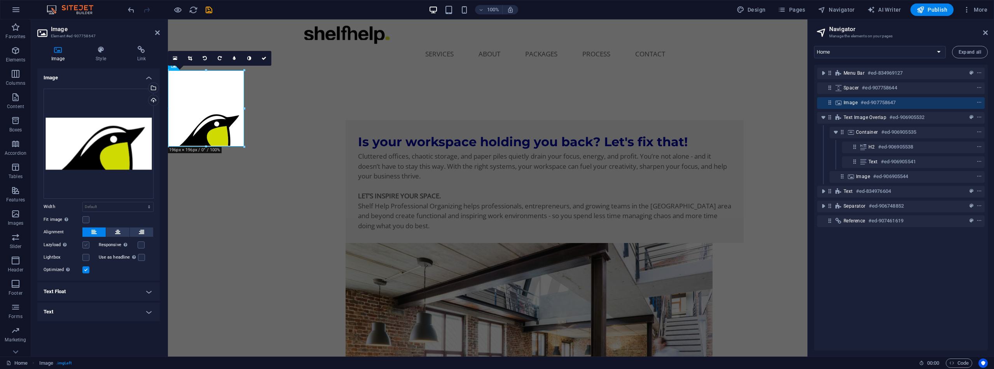
click at [84, 246] on label at bounding box center [85, 244] width 7 height 7
click at [0, 0] on input "Lazyload Loading images after the page loads improves page speed." at bounding box center [0, 0] width 0 height 0
click at [150, 291] on h4 "Text Float" at bounding box center [98, 291] width 122 height 19
click at [131, 309] on span "Image right" at bounding box center [137, 307] width 27 height 9
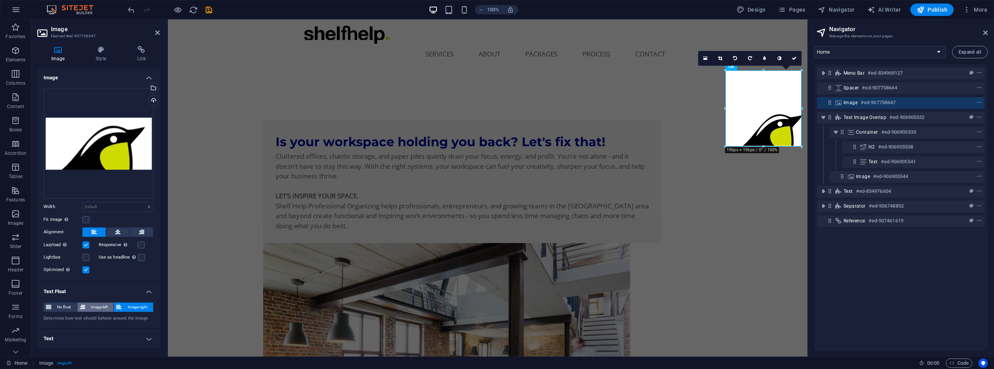
click at [99, 304] on span "Image left" at bounding box center [99, 307] width 24 height 9
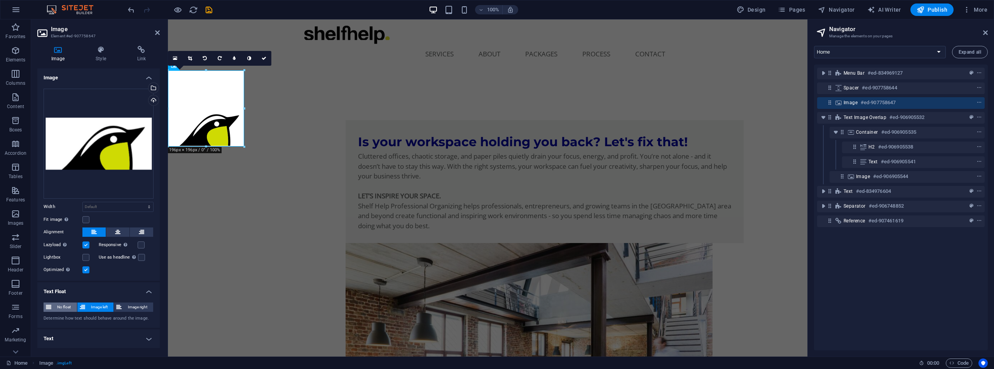
click at [65, 306] on span "No float" at bounding box center [64, 307] width 21 height 9
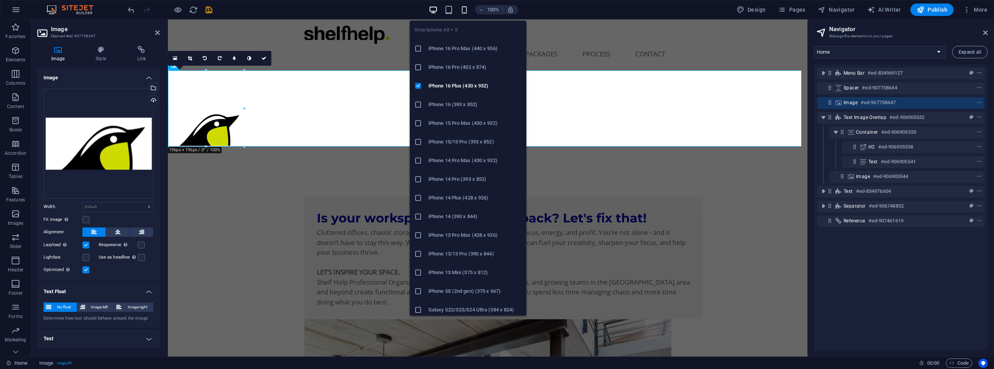
click at [467, 7] on icon "button" at bounding box center [464, 9] width 9 height 9
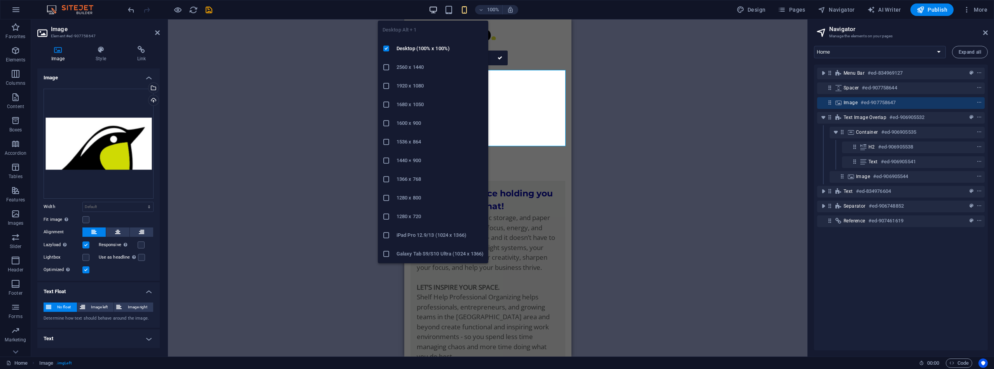
click at [434, 6] on icon "button" at bounding box center [433, 9] width 9 height 9
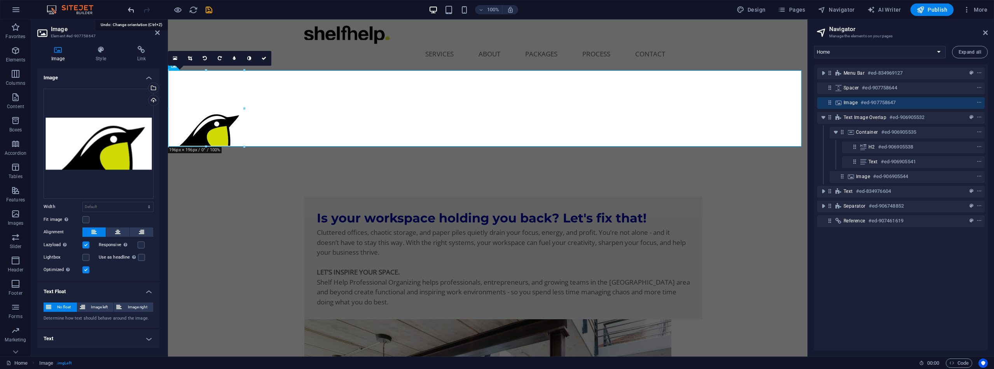
click at [133, 9] on icon "undo" at bounding box center [131, 9] width 9 height 9
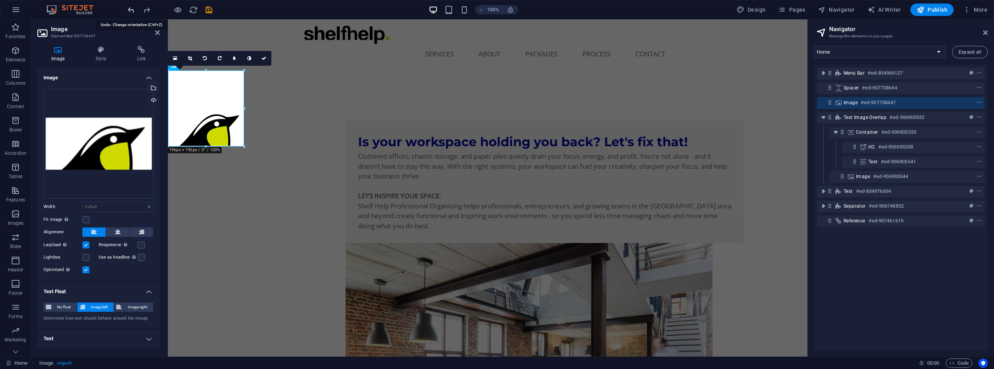
click at [133, 9] on icon "undo" at bounding box center [131, 9] width 9 height 9
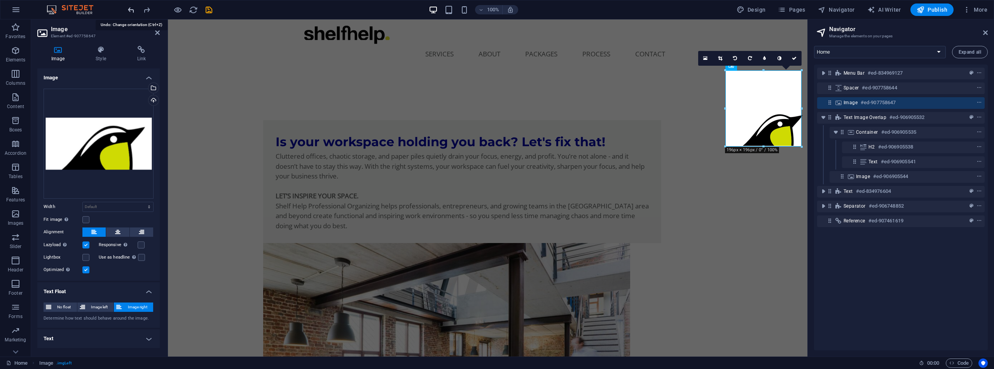
click at [133, 9] on icon "undo" at bounding box center [131, 9] width 9 height 9
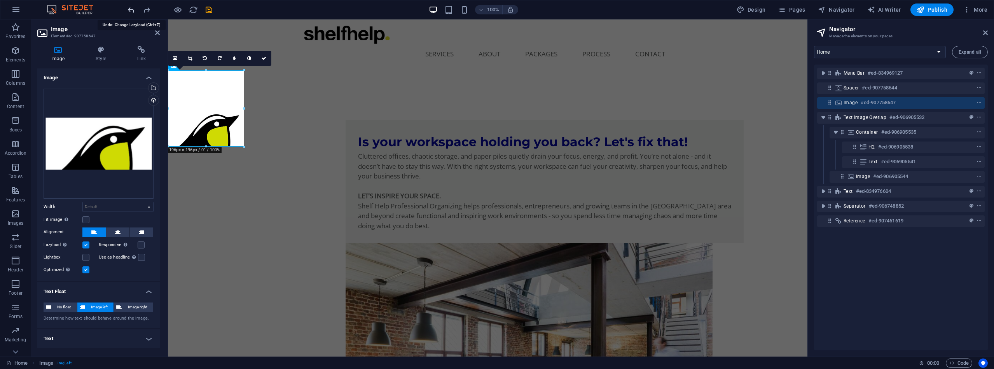
click at [133, 9] on icon "undo" at bounding box center [131, 9] width 9 height 9
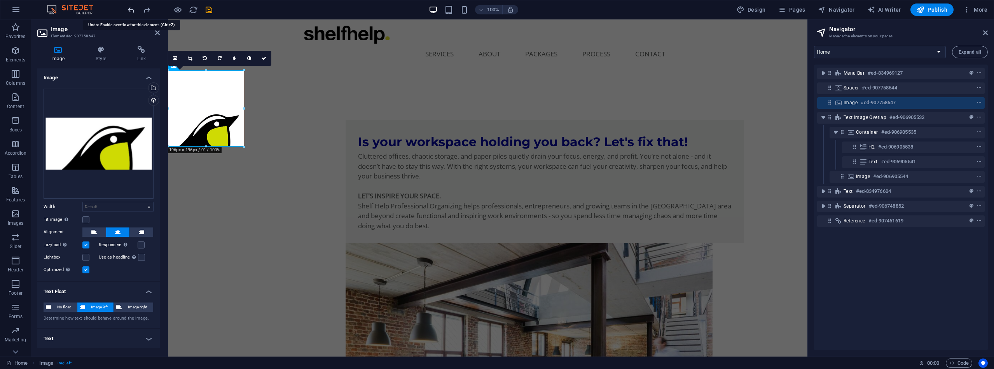
click at [133, 9] on icon "undo" at bounding box center [131, 9] width 9 height 9
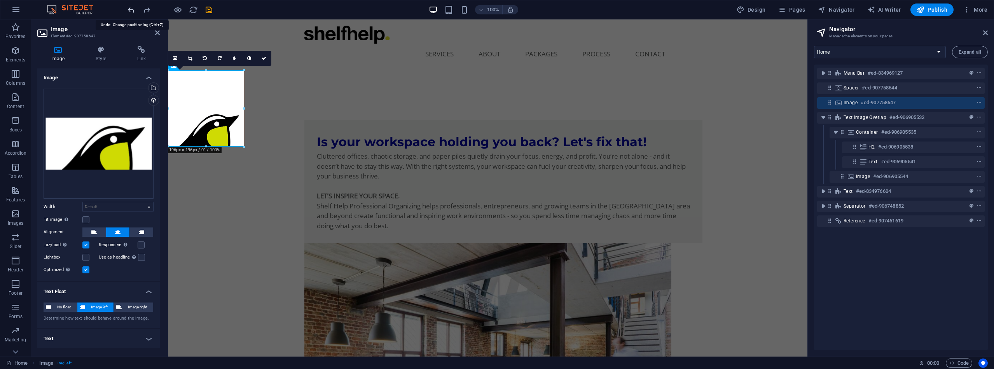
click at [133, 9] on icon "undo" at bounding box center [131, 9] width 9 height 9
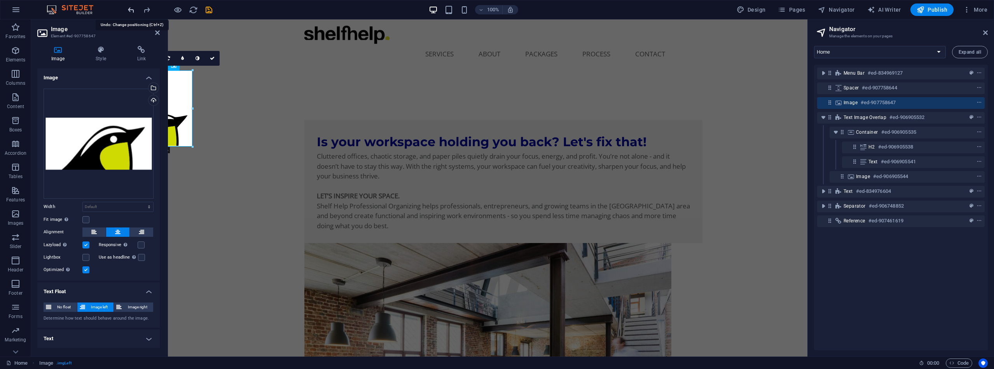
click at [133, 9] on icon "undo" at bounding box center [131, 9] width 9 height 9
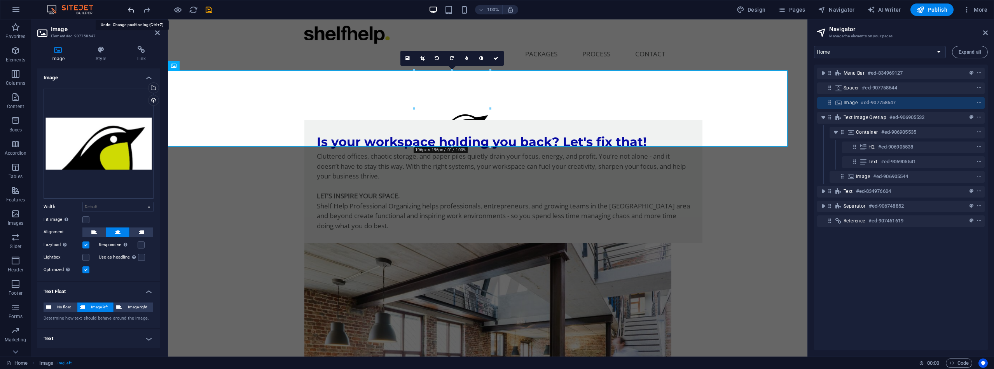
click at [133, 9] on icon "undo" at bounding box center [131, 9] width 9 height 9
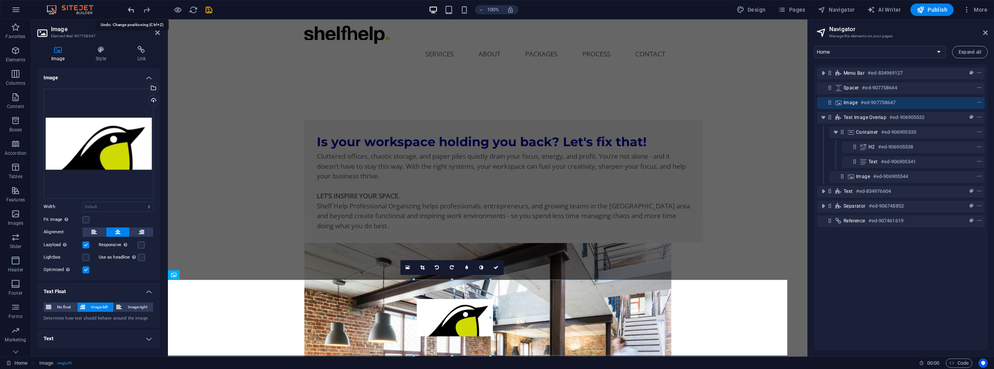
click at [133, 9] on icon "undo" at bounding box center [131, 9] width 9 height 9
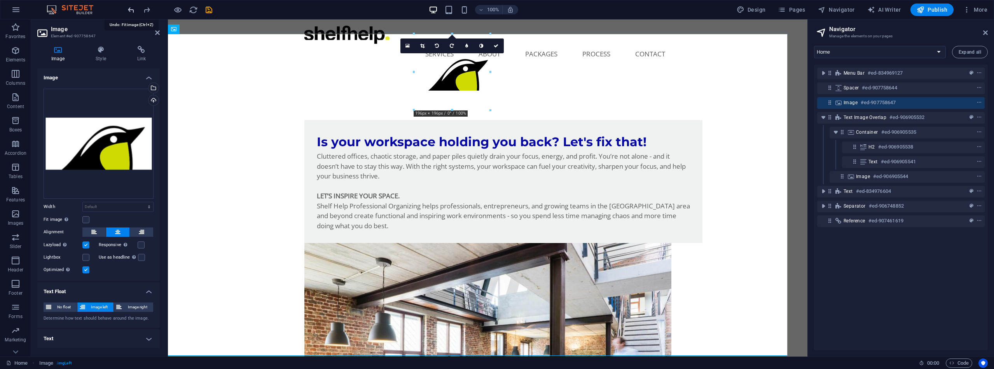
click at [133, 9] on icon "undo" at bounding box center [131, 9] width 9 height 9
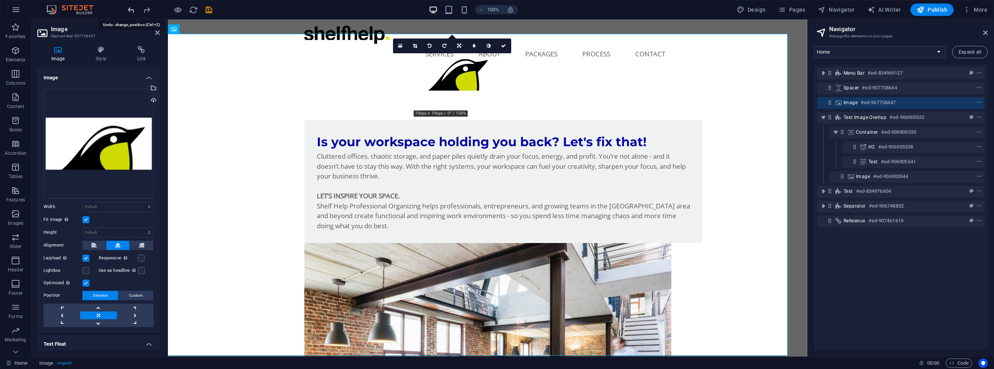
click at [133, 9] on icon "undo" at bounding box center [131, 9] width 9 height 9
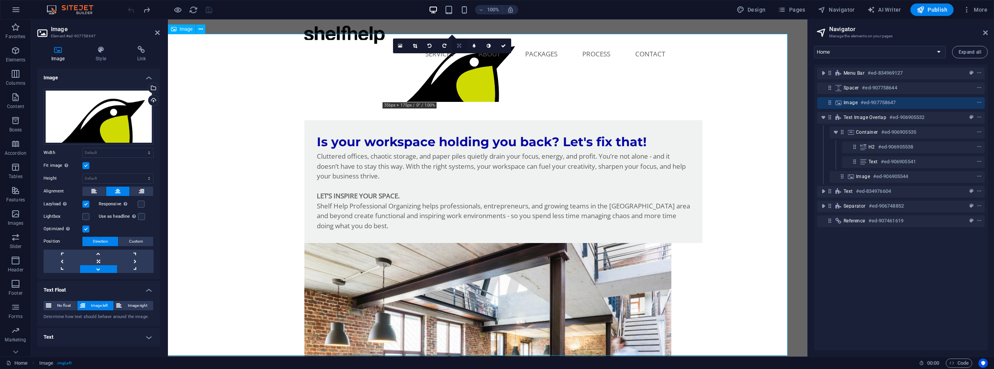
click at [458, 46] on icon at bounding box center [459, 46] width 4 height 5
click at [460, 43] on icon at bounding box center [459, 43] width 5 height 5
click at [460, 46] on icon at bounding box center [459, 46] width 5 height 5
click at [459, 72] on icon at bounding box center [459, 72] width 5 height 5
click at [459, 89] on div "Is your workspace holding you back? Let's fix that! Cluttered offices, chaotic …" at bounding box center [488, 304] width 640 height 430
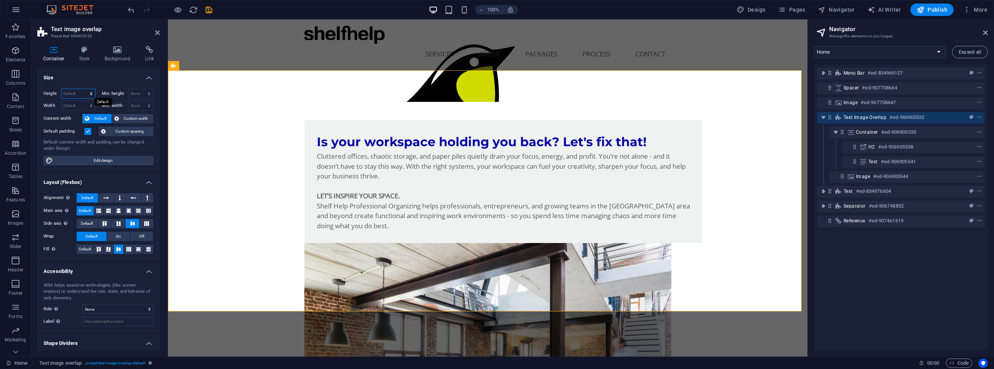
select select "px"
type input "620"
select select "px"
type input "1630"
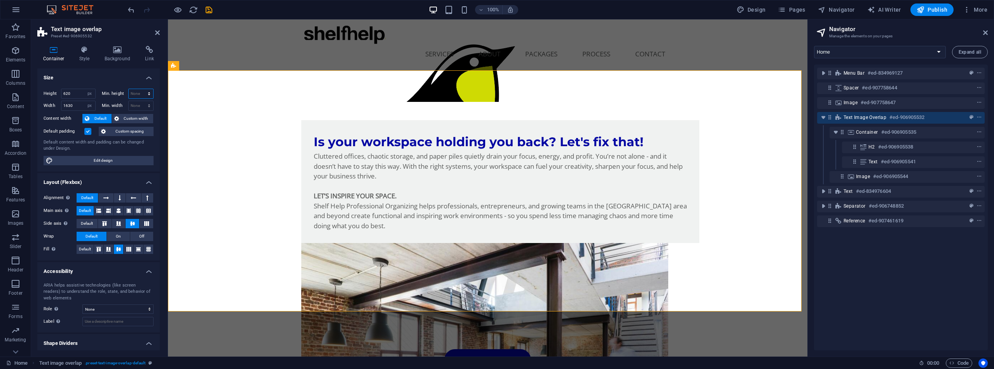
select select "px"
type input "0"
select select "px"
type input "0"
select select "%"
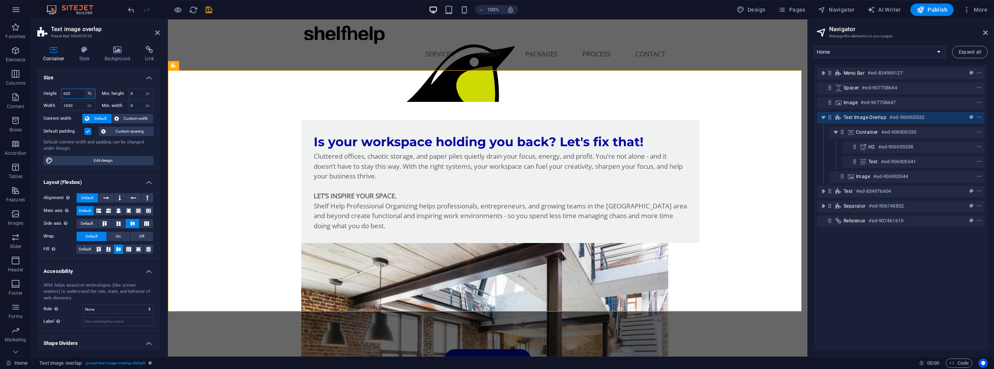
type input "100"
select select "%"
type input "100"
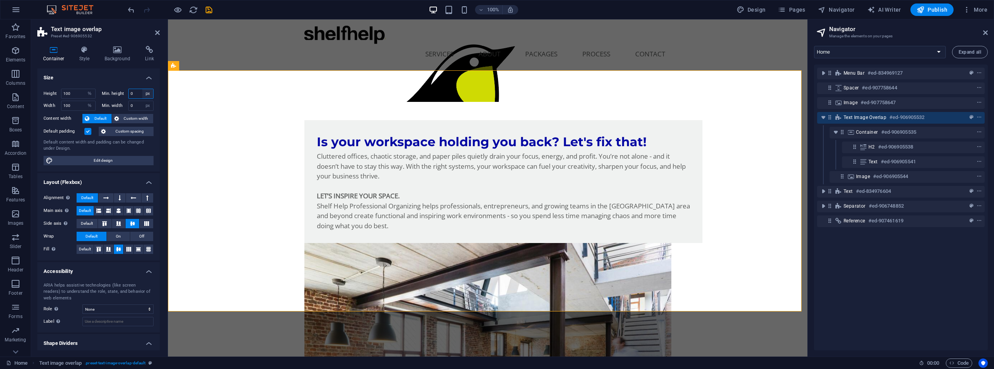
select select "%"
type input "100"
select select "%"
type input "100"
drag, startPoint x: 74, startPoint y: 91, endPoint x: 59, endPoint y: 89, distance: 14.9
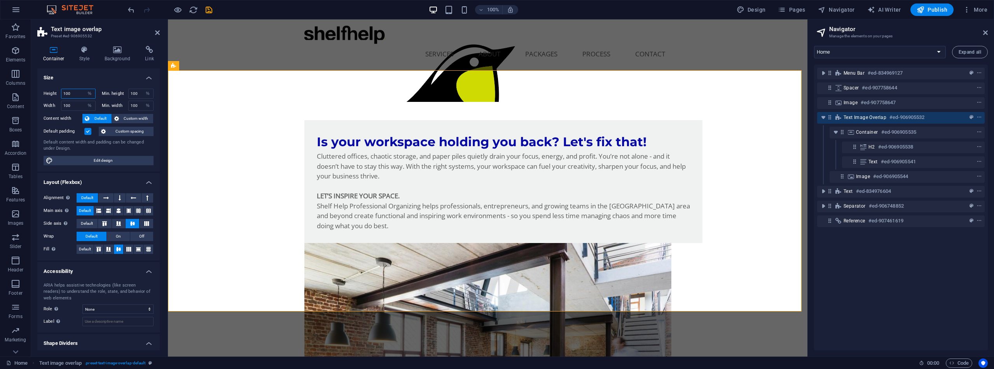
click at [59, 89] on div "Height 100 Default px rem % vh vw" at bounding box center [70, 94] width 52 height 10
type input "70"
drag, startPoint x: 74, startPoint y: 107, endPoint x: 58, endPoint y: 103, distance: 16.7
click at [58, 103] on div "Width 100 Default px rem % em vh vw" at bounding box center [70, 106] width 52 height 10
type input "70"
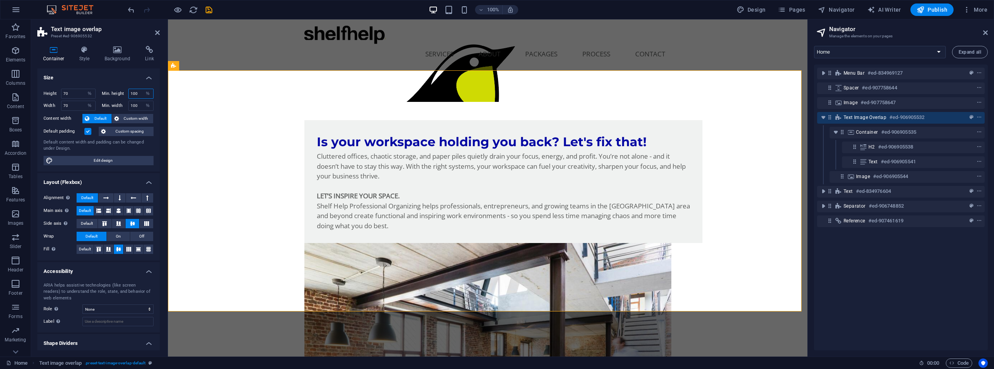
drag, startPoint x: 137, startPoint y: 95, endPoint x: 125, endPoint y: 95, distance: 12.1
click at [125, 95] on div "Min. height 100 None px rem % vh vw" at bounding box center [128, 94] width 52 height 10
type input "70"
drag, startPoint x: 140, startPoint y: 102, endPoint x: 122, endPoint y: 102, distance: 18.7
click at [122, 102] on div "Min. width 100 None px rem % vh vw" at bounding box center [128, 106] width 52 height 10
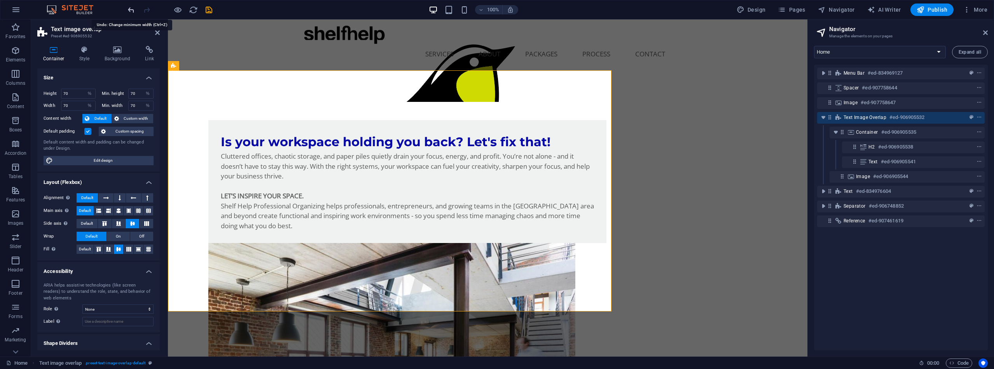
click at [133, 12] on icon "undo" at bounding box center [131, 9] width 9 height 9
type input "100"
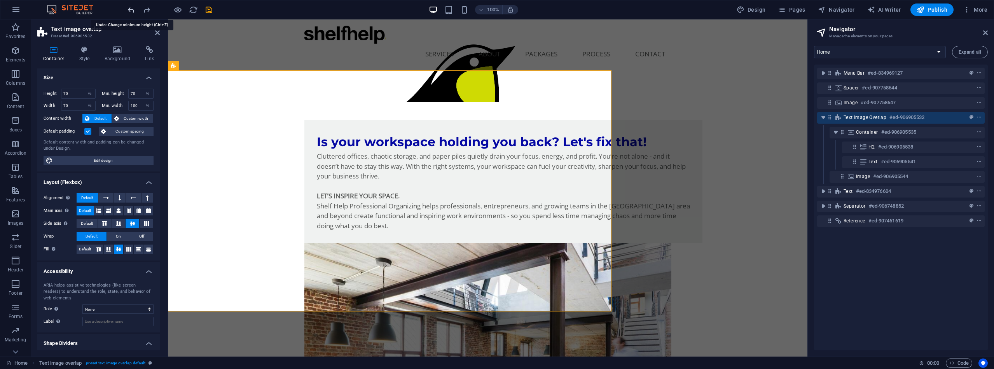
click at [133, 12] on icon "undo" at bounding box center [131, 9] width 9 height 9
type input "100"
click at [133, 12] on icon "undo" at bounding box center [131, 9] width 9 height 9
type input "100"
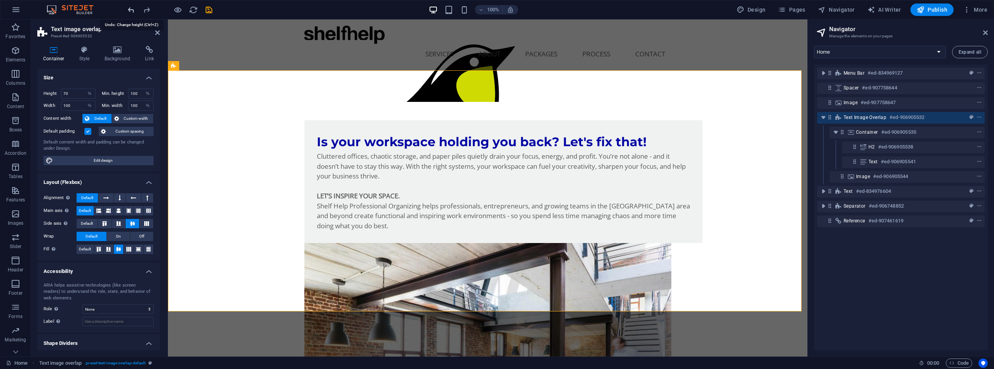
click at [133, 7] on icon "undo" at bounding box center [131, 9] width 9 height 9
type input "100"
click at [133, 7] on icon "undo" at bounding box center [131, 9] width 9 height 9
type input "0"
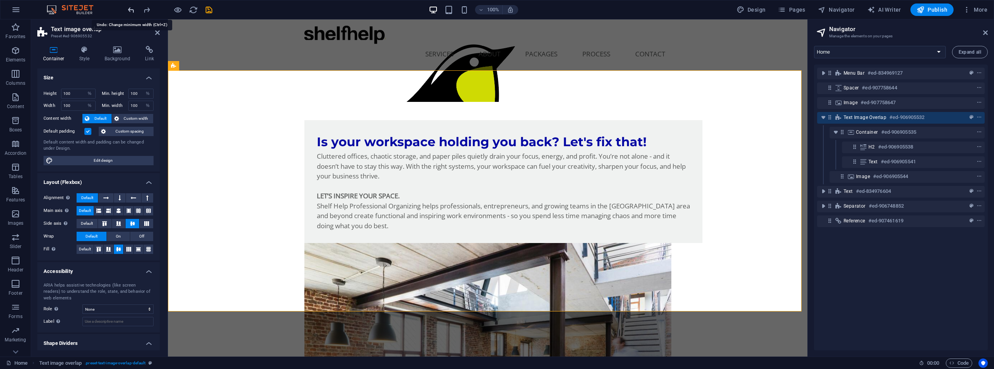
select select "px"
click at [133, 7] on icon "undo" at bounding box center [131, 9] width 9 height 9
type input "0"
select select "px"
click at [0, 0] on icon "undo" at bounding box center [0, 0] width 0 height 0
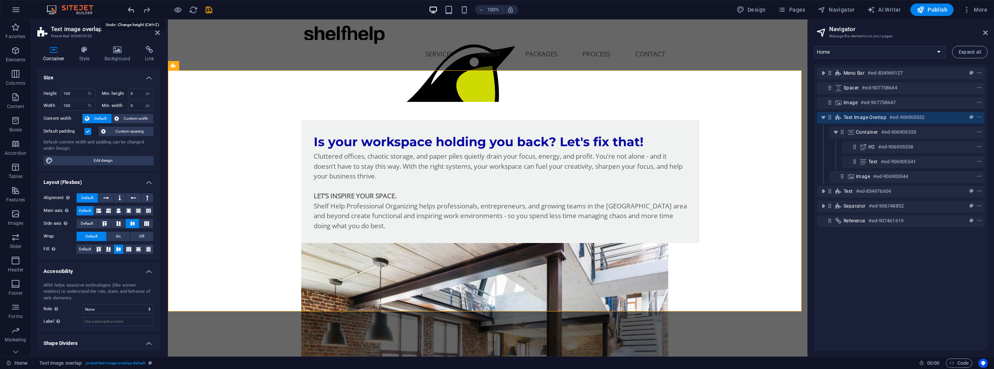
type input "1630"
select select "px"
click at [133, 7] on icon "undo" at bounding box center [131, 9] width 9 height 9
type input "620"
select select "px"
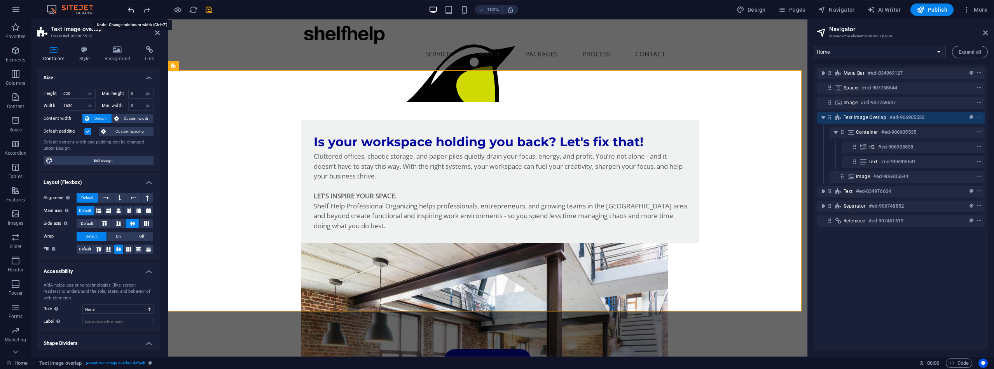
click at [133, 7] on icon "undo" at bounding box center [131, 9] width 9 height 9
select select "DISABLED_OPTION_VALUE"
click at [133, 7] on icon "undo" at bounding box center [131, 9] width 9 height 9
select select "DISABLED_OPTION_VALUE"
click at [133, 7] on icon "undo" at bounding box center [131, 9] width 9 height 9
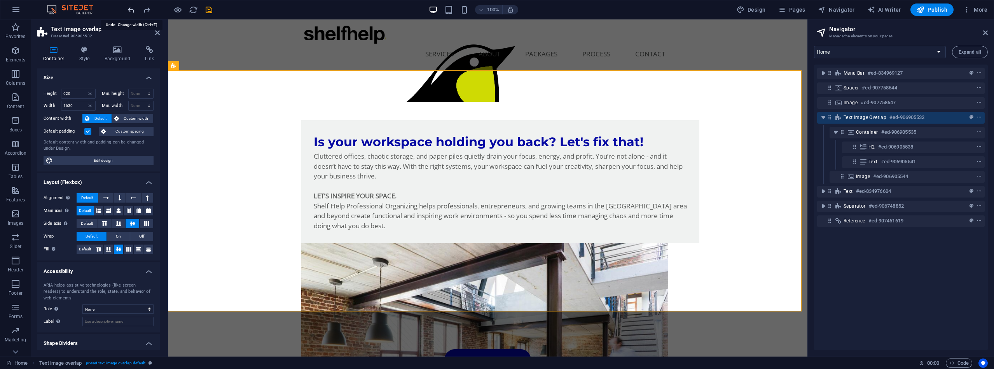
select select "DISABLED_OPTION_VALUE"
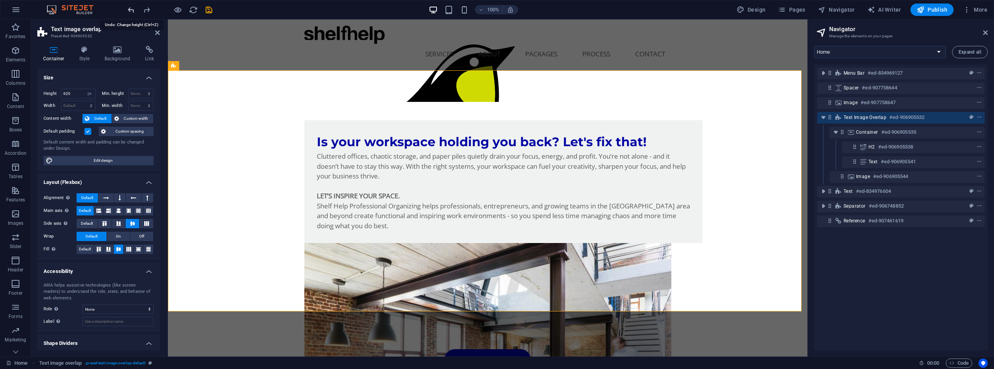
click at [133, 7] on icon "undo" at bounding box center [131, 9] width 9 height 9
select select "DISABLED_OPTION_VALUE"
click at [133, 7] on icon "undo" at bounding box center [131, 9] width 9 height 9
click at [472, 57] on figure at bounding box center [454, 195] width 677 height 322
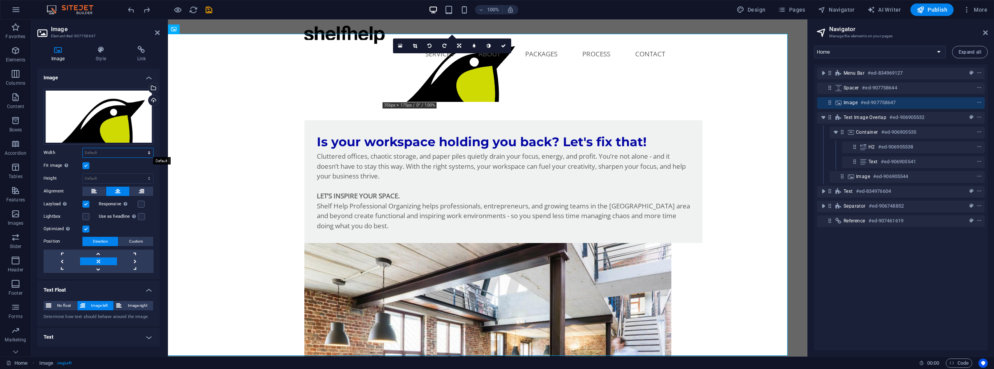
select select "%"
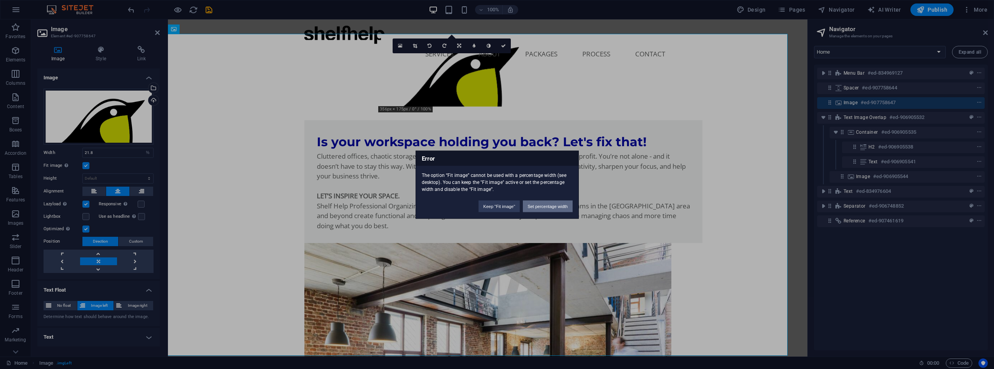
click at [546, 206] on button "Set percentage width" at bounding box center [547, 206] width 49 height 12
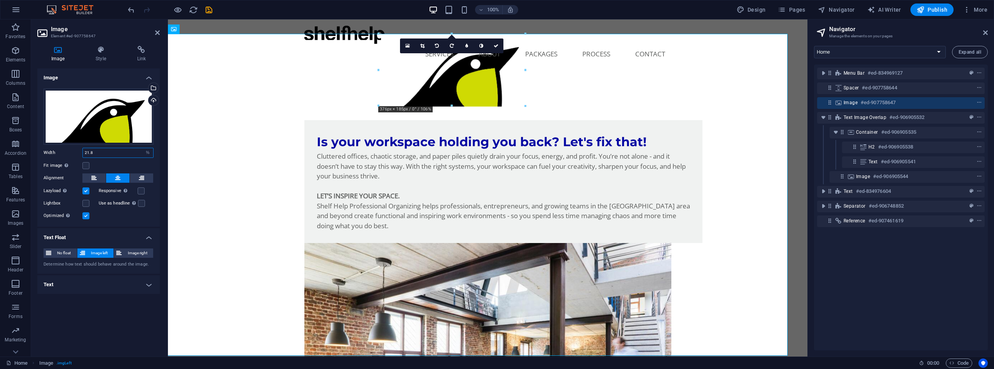
drag, startPoint x: 99, startPoint y: 154, endPoint x: 74, endPoint y: 150, distance: 24.9
click at [74, 150] on div "Width 21.8 Default auto px rem % em vh vw" at bounding box center [99, 153] width 110 height 10
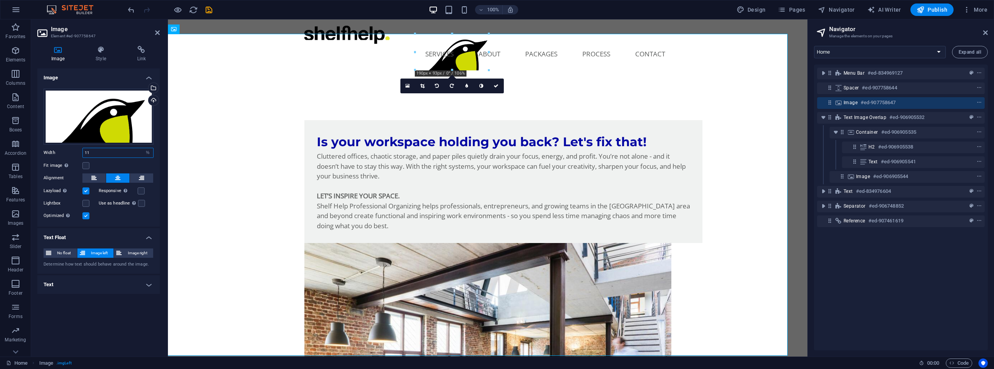
drag, startPoint x: 94, startPoint y: 152, endPoint x: 81, endPoint y: 152, distance: 12.8
click at [81, 152] on div "Width 11 Default auto px rem % em vh vw" at bounding box center [99, 153] width 110 height 10
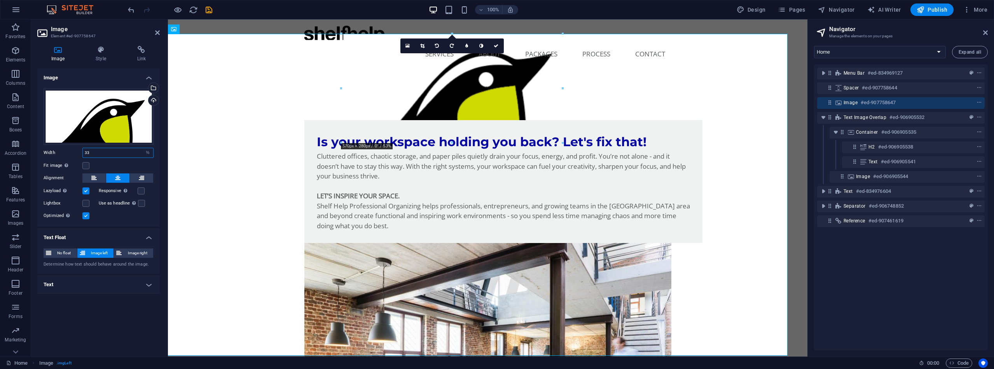
drag, startPoint x: 91, startPoint y: 151, endPoint x: 79, endPoint y: 151, distance: 12.1
click at [79, 151] on div "Width 33 Default auto px rem % em vh vw" at bounding box center [99, 153] width 110 height 10
type input "13"
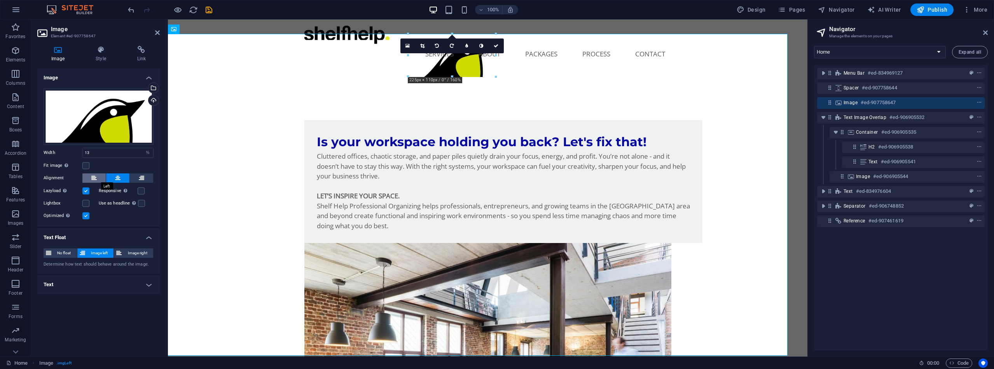
click at [96, 179] on icon at bounding box center [93, 177] width 5 height 9
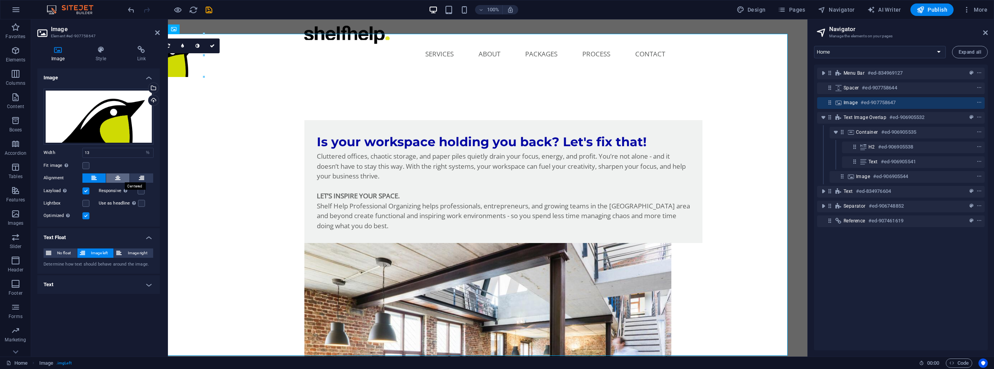
click at [118, 179] on icon at bounding box center [117, 177] width 5 height 9
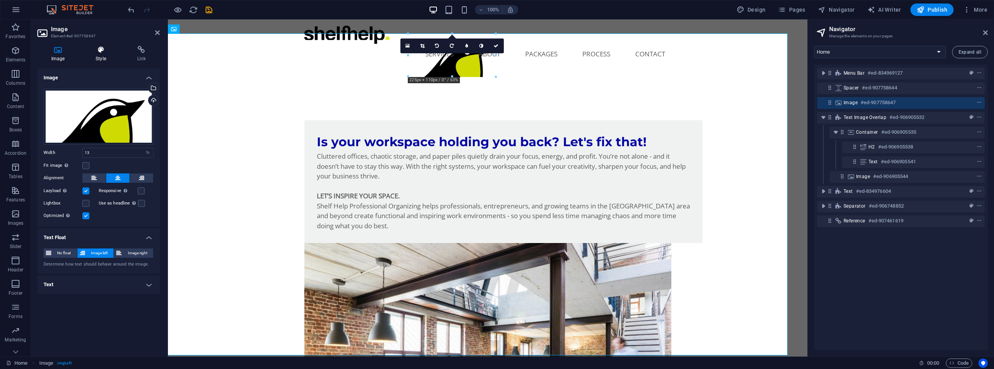
click at [101, 49] on icon at bounding box center [101, 50] width 38 height 8
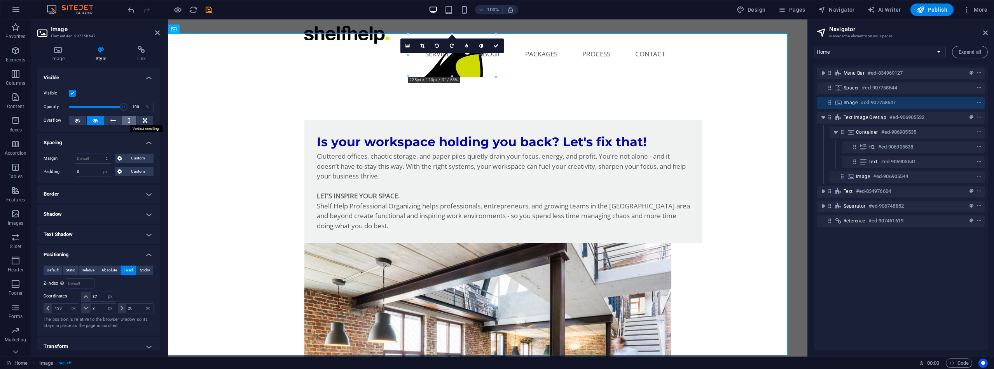
click at [128, 122] on icon at bounding box center [129, 120] width 2 height 9
click at [93, 120] on icon at bounding box center [95, 120] width 5 height 9
drag, startPoint x: 80, startPoint y: 173, endPoint x: 71, endPoint y: 170, distance: 9.0
click at [71, 170] on div "Padding 0 Default px rem % vh vw Custom Custom" at bounding box center [99, 172] width 110 height 10
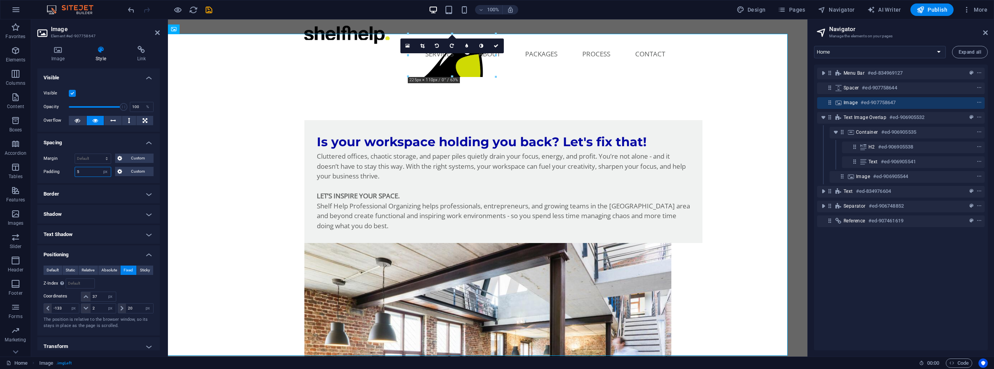
type input "50"
drag, startPoint x: 88, startPoint y: 172, endPoint x: 67, endPoint y: 172, distance: 20.6
click at [67, 172] on div "Padding 50 Default px rem % vh vw Custom Custom" at bounding box center [99, 172] width 110 height 10
click at [105, 173] on select "Default px rem % vh vw Custom" at bounding box center [105, 171] width 11 height 9
select select "DISABLED_OPTION_VALUE"
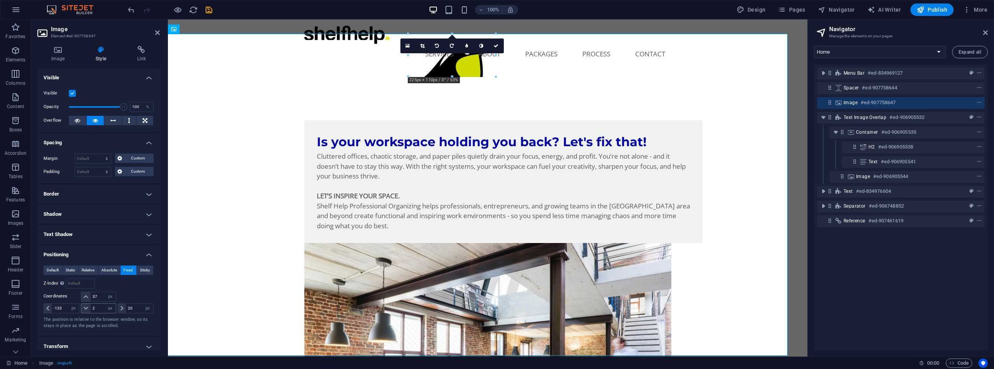
click at [86, 307] on icon at bounding box center [86, 308] width 5 height 5
click at [84, 309] on icon at bounding box center [86, 308] width 5 height 5
click at [85, 297] on icon at bounding box center [86, 296] width 5 height 5
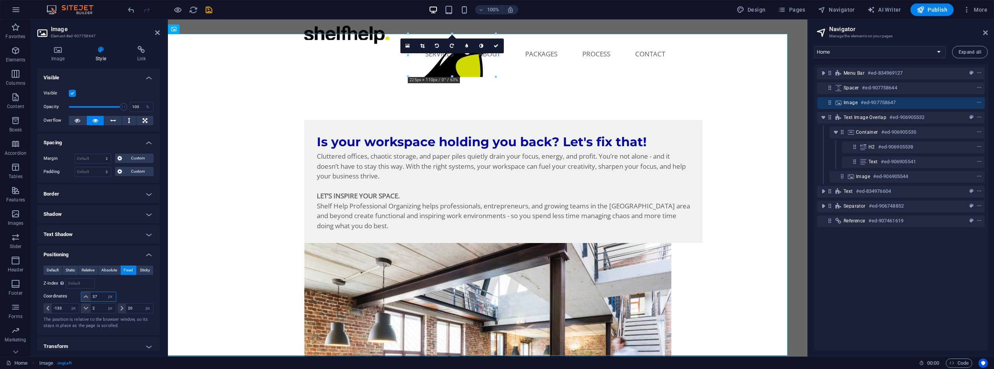
drag, startPoint x: 100, startPoint y: 297, endPoint x: 90, endPoint y: 296, distance: 10.6
click at [90, 296] on div "37 auto px rem % em" at bounding box center [98, 297] width 35 height 10
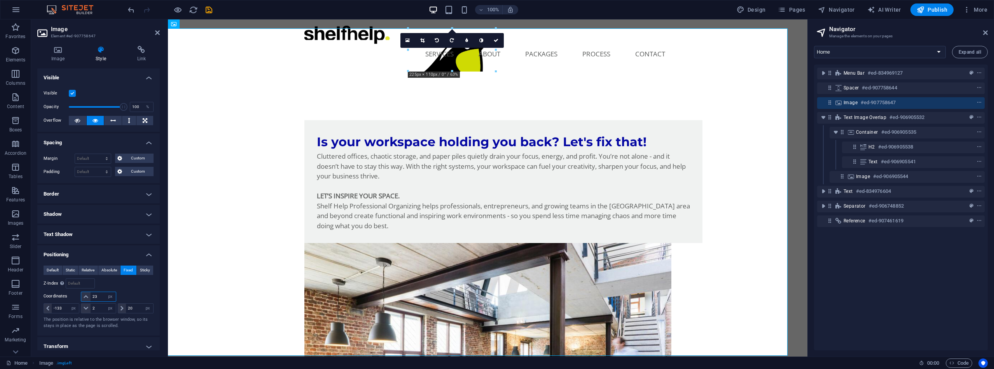
drag, startPoint x: 101, startPoint y: 296, endPoint x: 86, endPoint y: 296, distance: 14.4
click at [86, 296] on div "23 auto px rem % em" at bounding box center [98, 297] width 35 height 10
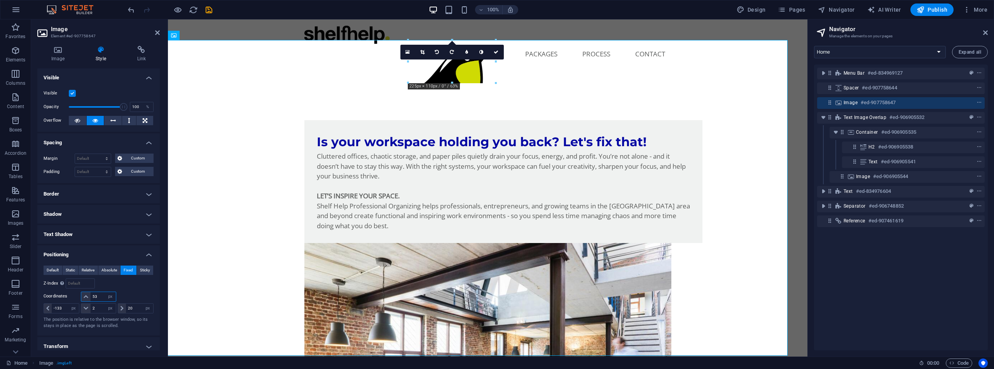
drag, startPoint x: 99, startPoint y: 295, endPoint x: 89, endPoint y: 295, distance: 10.1
click at [89, 295] on div "53 auto px rem % em" at bounding box center [98, 297] width 35 height 10
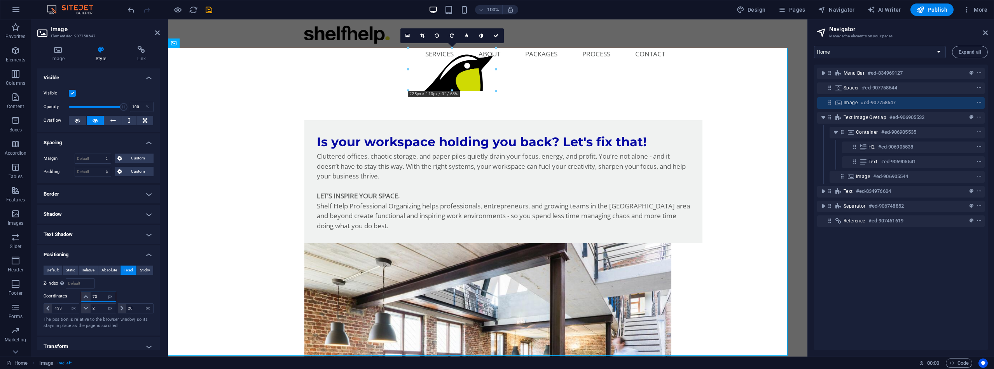
drag, startPoint x: 99, startPoint y: 297, endPoint x: 89, endPoint y: 296, distance: 9.4
click at [89, 296] on div "73 auto px rem % em" at bounding box center [98, 297] width 35 height 10
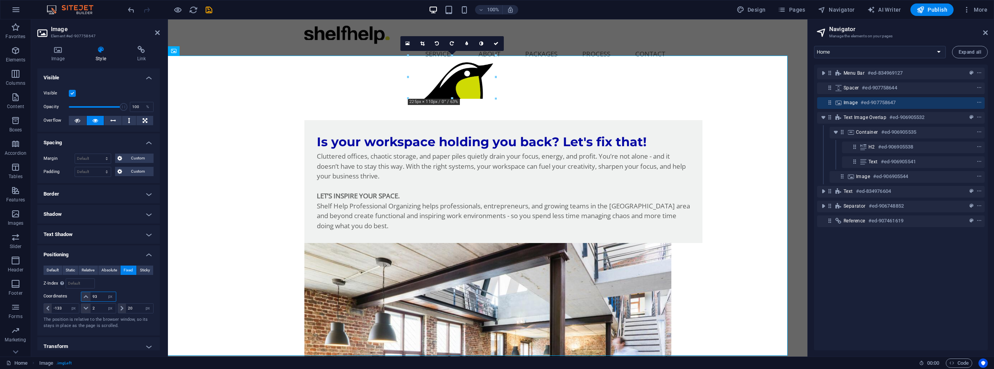
drag, startPoint x: 99, startPoint y: 296, endPoint x: 91, endPoint y: 295, distance: 8.6
click at [91, 295] on input "93" at bounding box center [103, 296] width 25 height 9
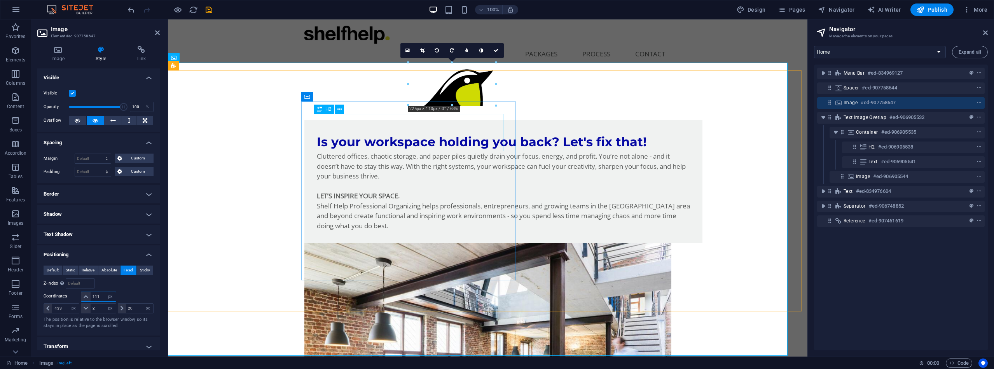
type input "111"
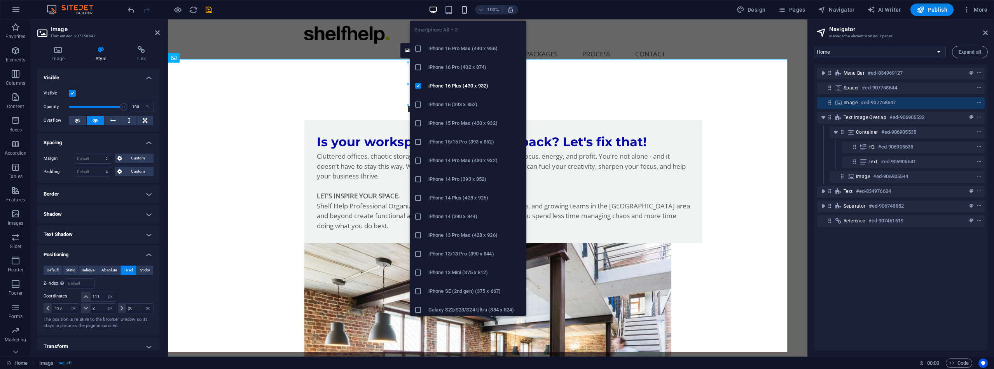
click at [466, 10] on icon "button" at bounding box center [464, 9] width 9 height 9
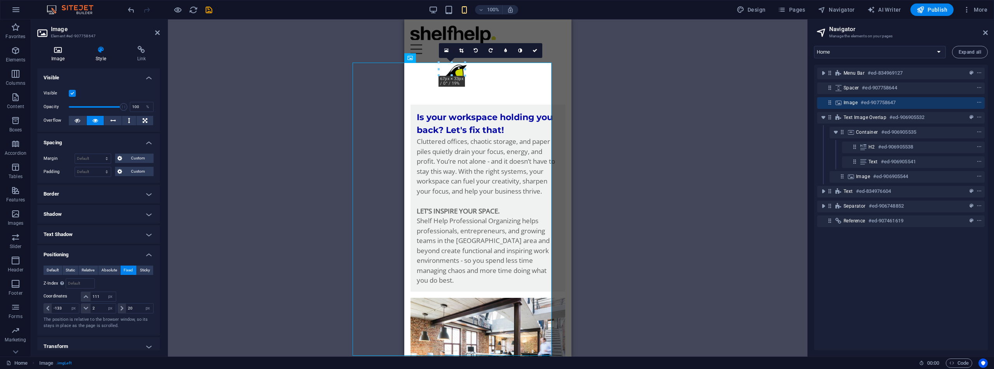
click at [62, 51] on icon at bounding box center [57, 50] width 41 height 8
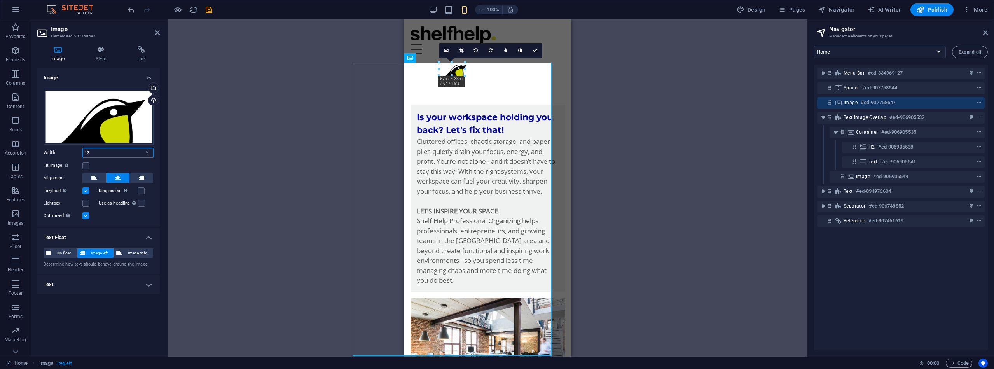
drag, startPoint x: 90, startPoint y: 153, endPoint x: 79, endPoint y: 150, distance: 11.4
click at [79, 150] on div "Width 13 Default auto px rem % em vh vw" at bounding box center [99, 153] width 110 height 10
drag, startPoint x: 92, startPoint y: 149, endPoint x: 76, endPoint y: 149, distance: 15.6
click at [76, 149] on div "Width 20 Default auto px rem % em vh vw" at bounding box center [99, 153] width 110 height 10
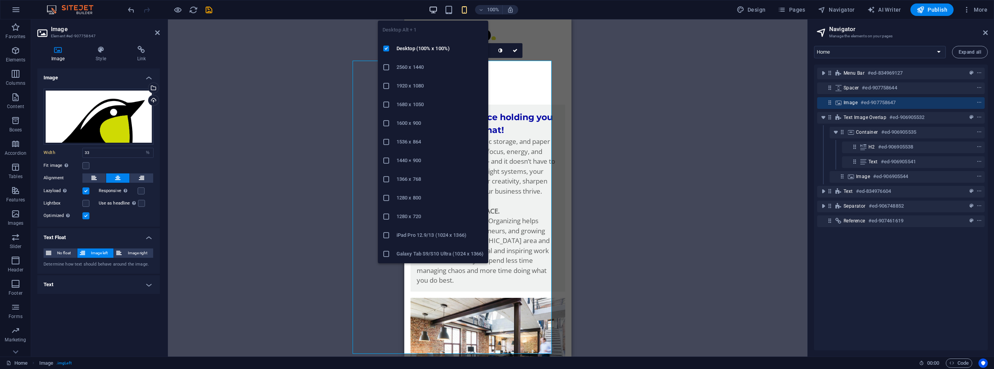
click at [435, 10] on icon "button" at bounding box center [433, 9] width 9 height 9
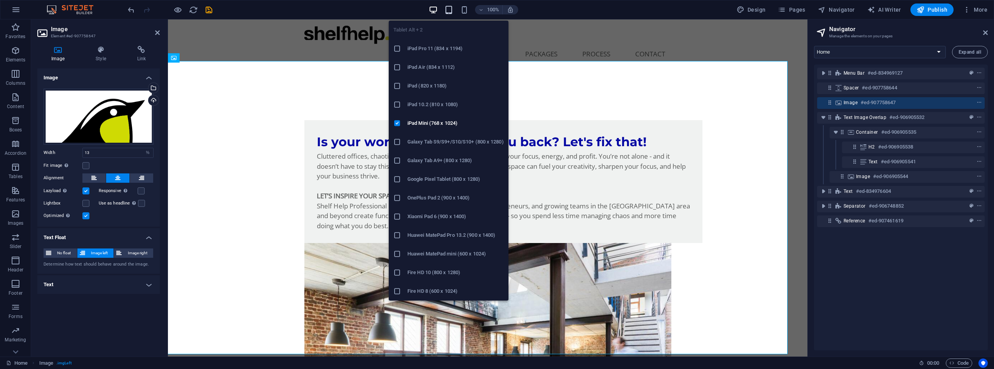
click at [451, 9] on icon "button" at bounding box center [448, 9] width 9 height 9
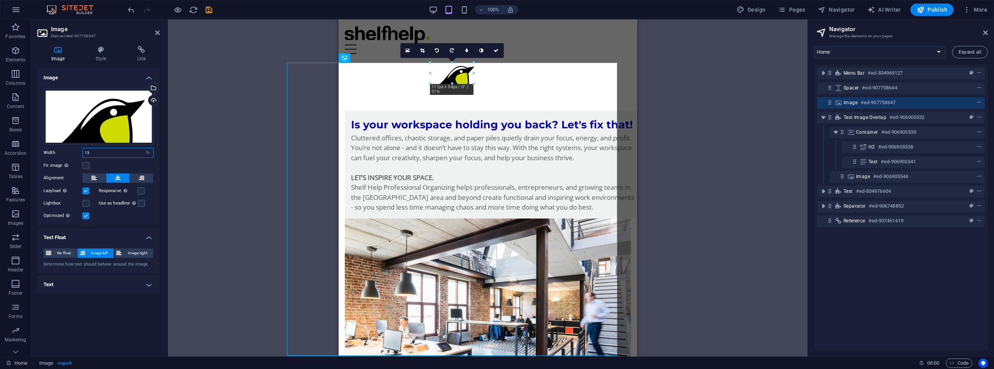
drag, startPoint x: 99, startPoint y: 152, endPoint x: 73, endPoint y: 152, distance: 26.1
click at [73, 152] on div "Width 13 Default auto px rem % em vh vw" at bounding box center [99, 153] width 110 height 10
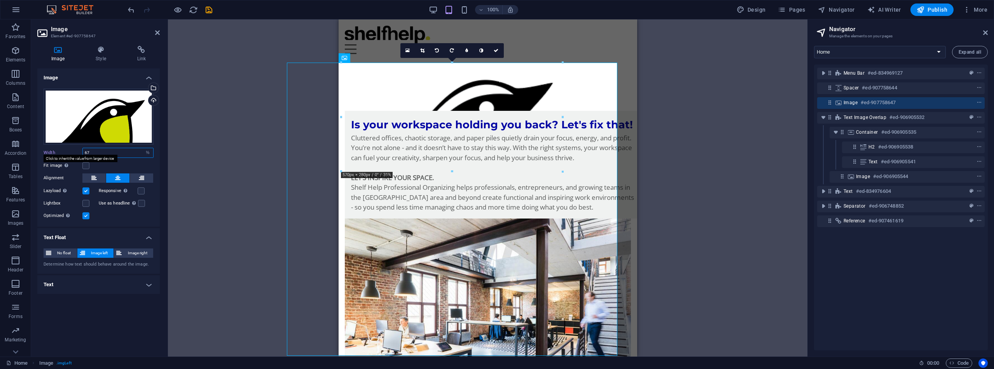
drag, startPoint x: 91, startPoint y: 152, endPoint x: 77, endPoint y: 152, distance: 14.4
click at [77, 152] on div "Width 67 Default auto px rem % em vh vw" at bounding box center [99, 153] width 110 height 10
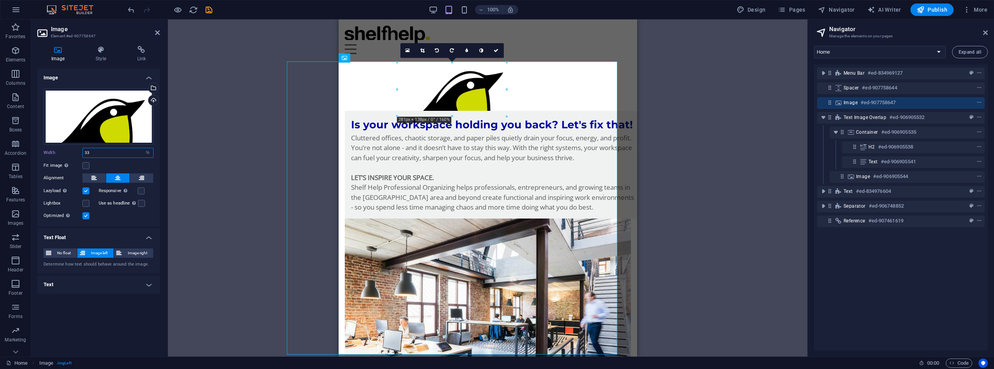
drag, startPoint x: 90, startPoint y: 153, endPoint x: 84, endPoint y: 153, distance: 6.2
click at [84, 153] on input "33" at bounding box center [118, 152] width 70 height 9
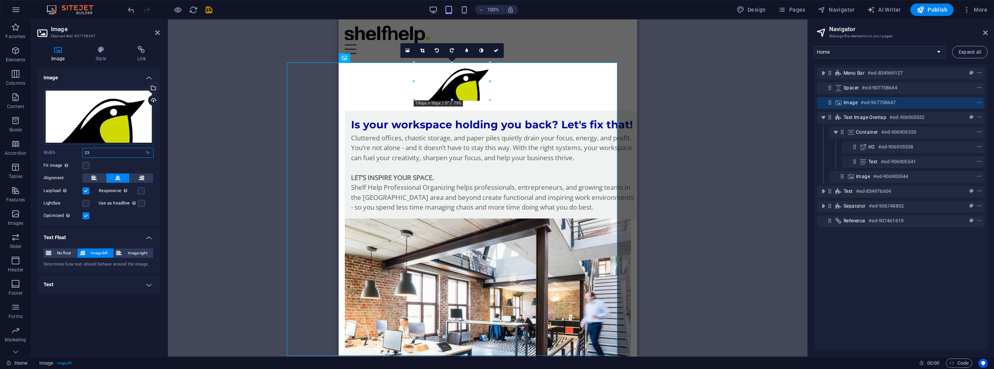
drag, startPoint x: 94, startPoint y: 154, endPoint x: 80, endPoint y: 153, distance: 14.0
click at [80, 153] on div "Width 23 Default auto px rem % em vh vw" at bounding box center [99, 153] width 110 height 10
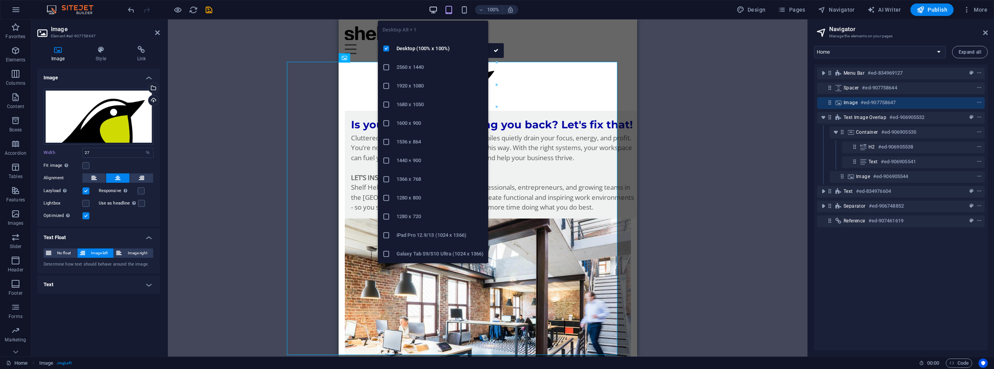
click at [434, 10] on icon "button" at bounding box center [433, 9] width 9 height 9
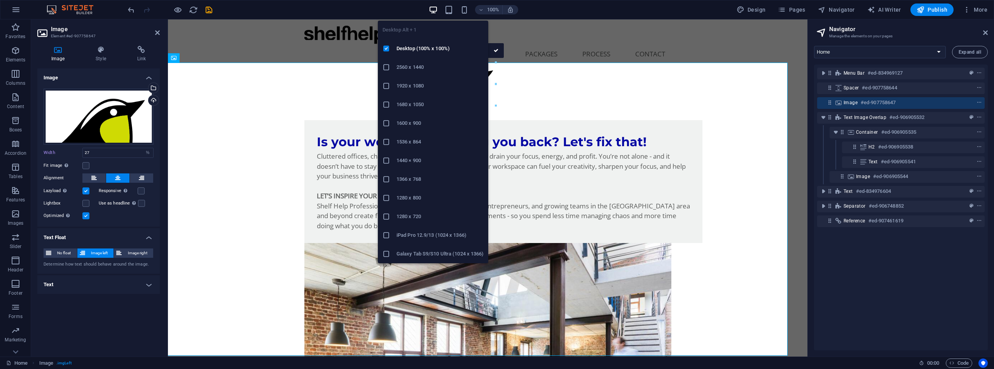
type input "13"
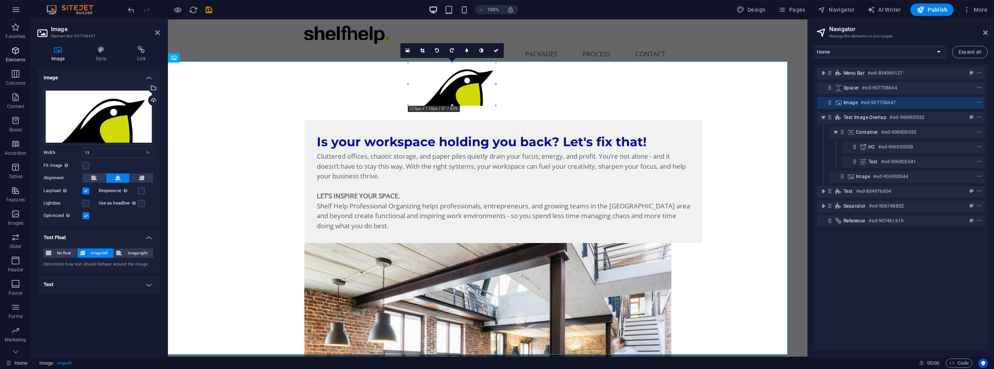
click at [16, 50] on icon "button" at bounding box center [15, 50] width 9 height 9
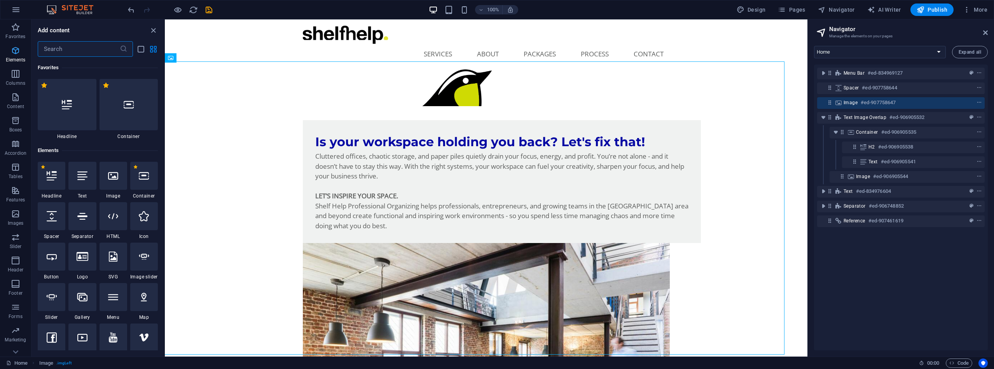
scroll to position [83, 0]
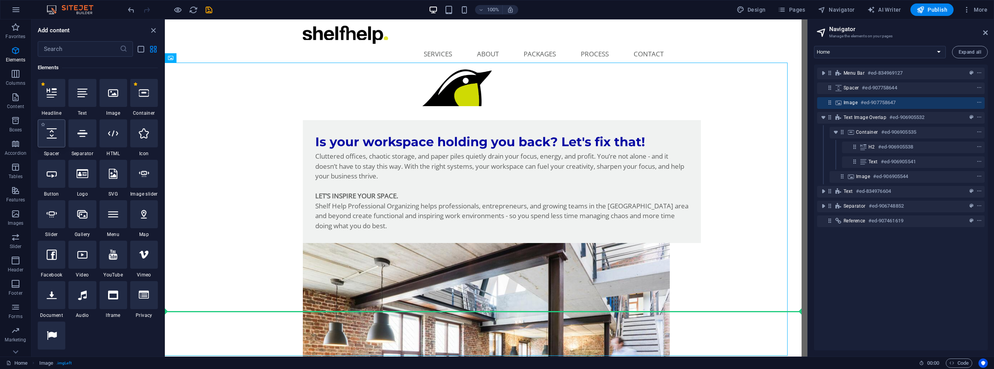
select select "px"
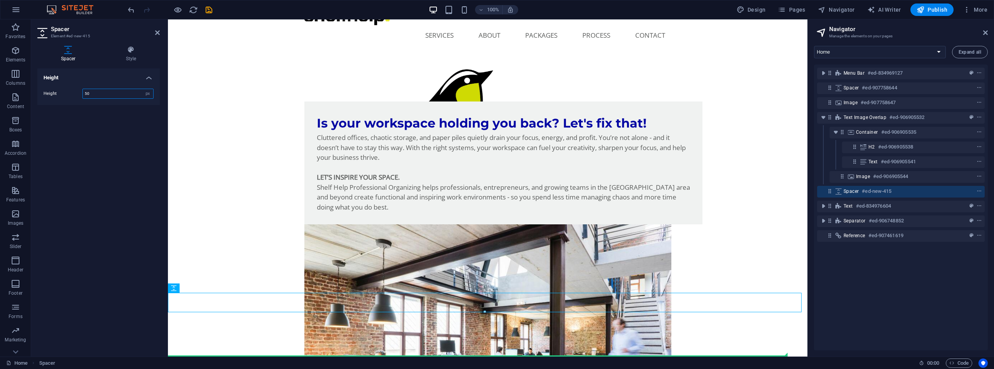
scroll to position [22, 0]
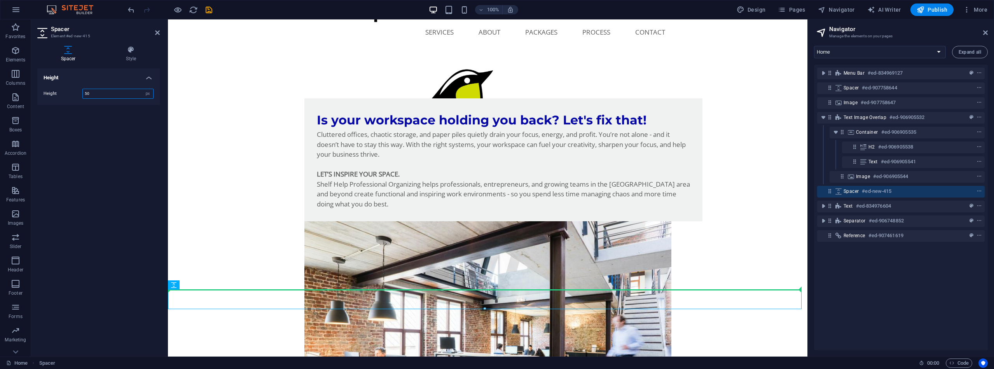
drag, startPoint x: 343, startPoint y: 327, endPoint x: 188, endPoint y: 265, distance: 166.9
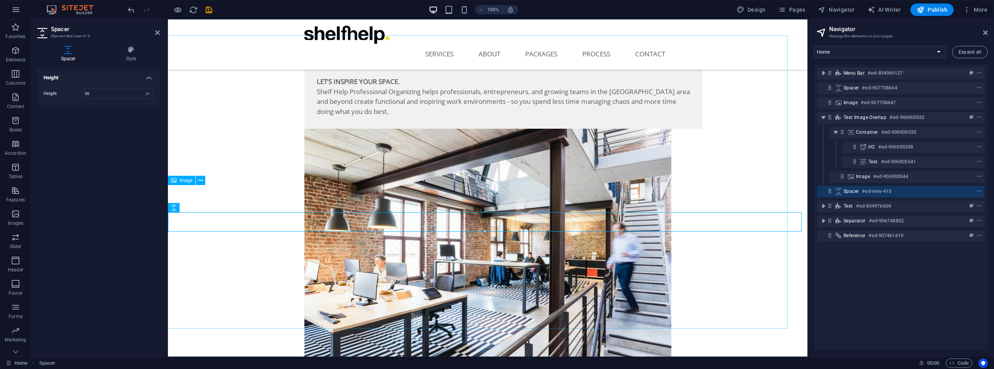
scroll to position [89, 0]
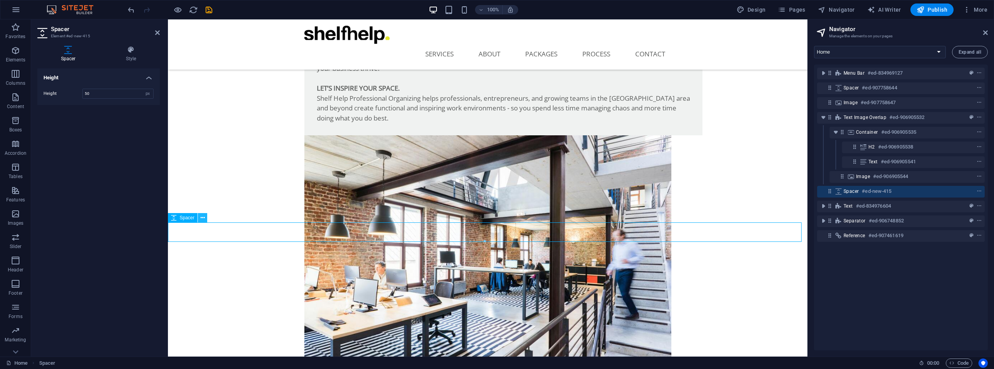
click at [204, 217] on icon at bounding box center [203, 218] width 4 height 8
drag, startPoint x: 112, startPoint y: 93, endPoint x: 75, endPoint y: 92, distance: 36.2
click at [75, 92] on div "Height 50 px rem vh vw" at bounding box center [99, 94] width 110 height 10
type input "100"
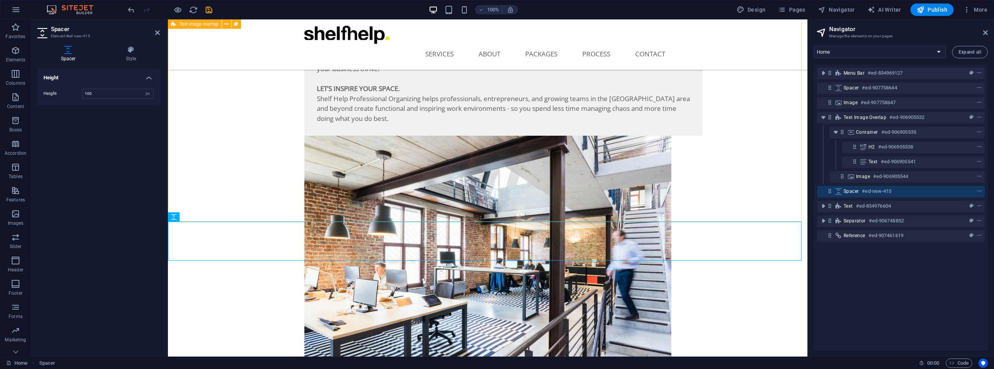
scroll to position [83, 0]
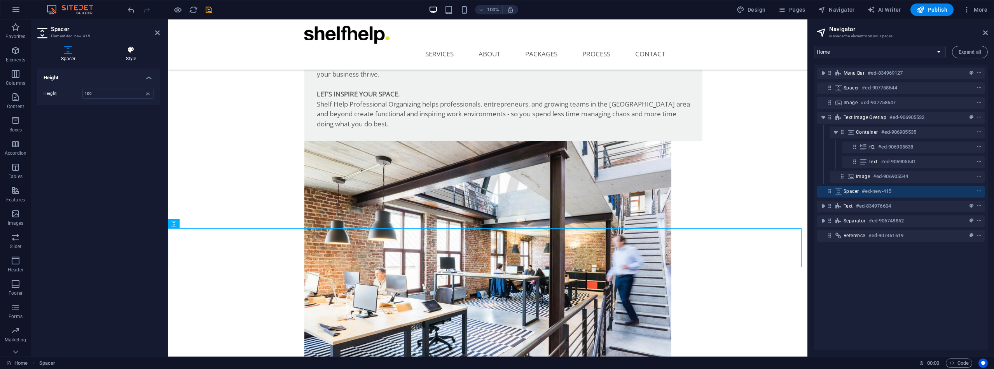
click at [130, 52] on icon at bounding box center [131, 50] width 58 height 8
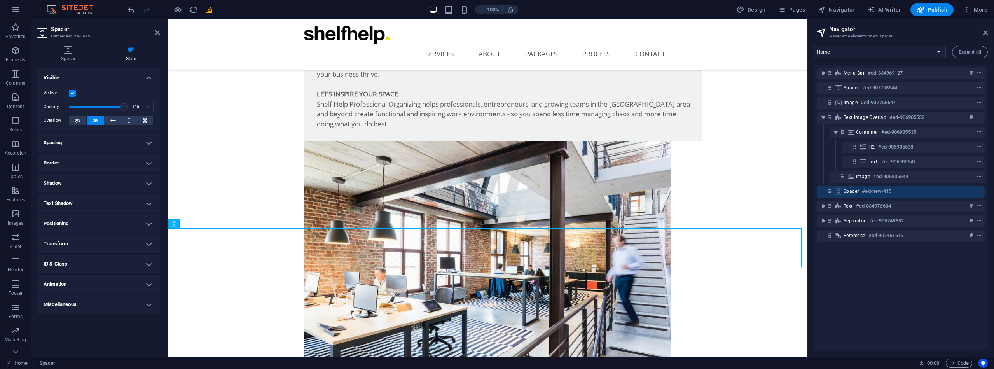
click at [151, 223] on h4 "Positioning" at bounding box center [98, 223] width 122 height 19
click at [129, 237] on span "Fixed" at bounding box center [128, 238] width 9 height 9
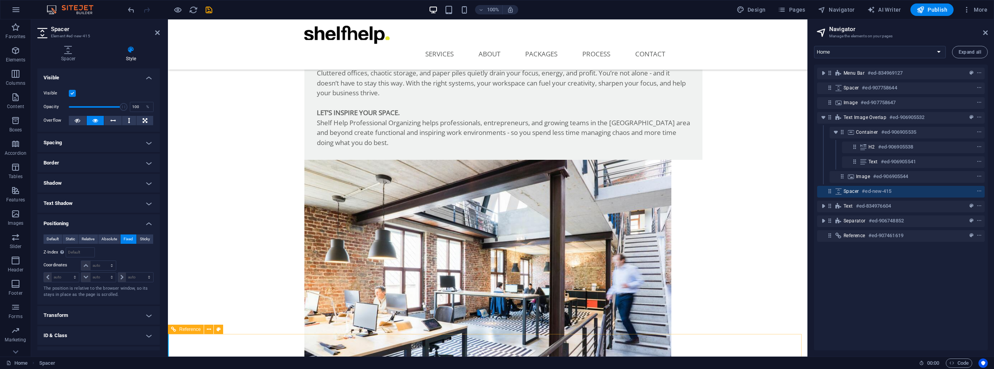
scroll to position [53, 0]
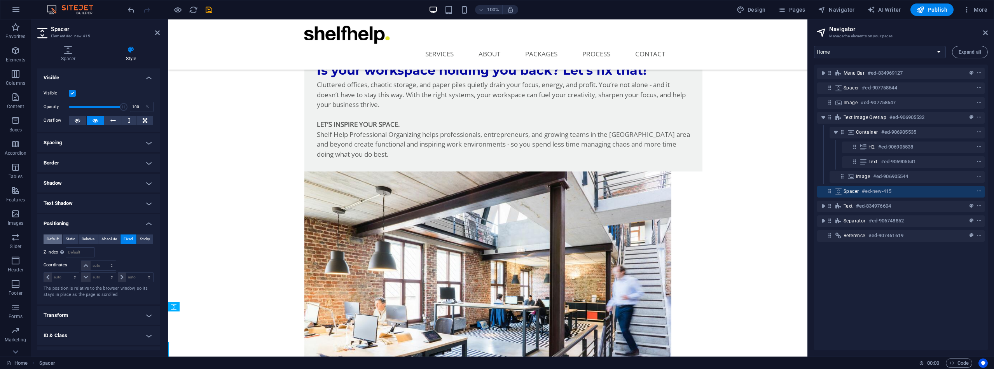
click at [47, 238] on span "Default" at bounding box center [53, 238] width 12 height 9
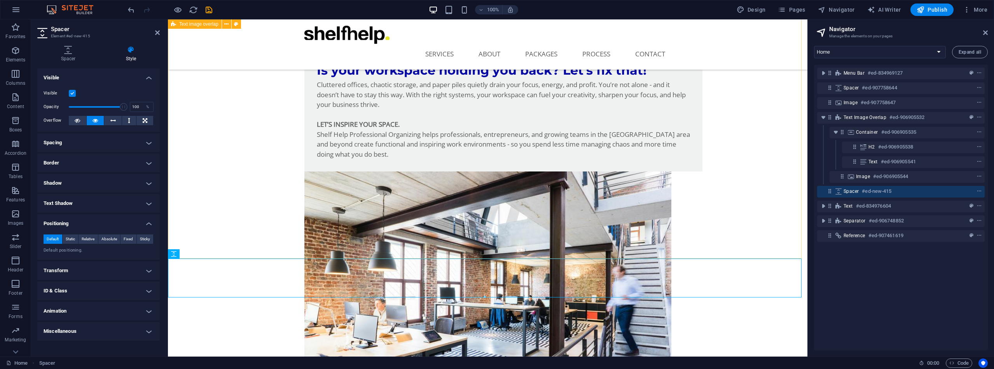
drag, startPoint x: 343, startPoint y: 272, endPoint x: 177, endPoint y: 240, distance: 169.5
drag, startPoint x: 173, startPoint y: 297, endPoint x: 168, endPoint y: 359, distance: 62.8
click at [168, 357] on section "Favorites Elements Columns Content Boxes Accordion Tables Features Images Slide…" at bounding box center [404, 187] width 808 height 337
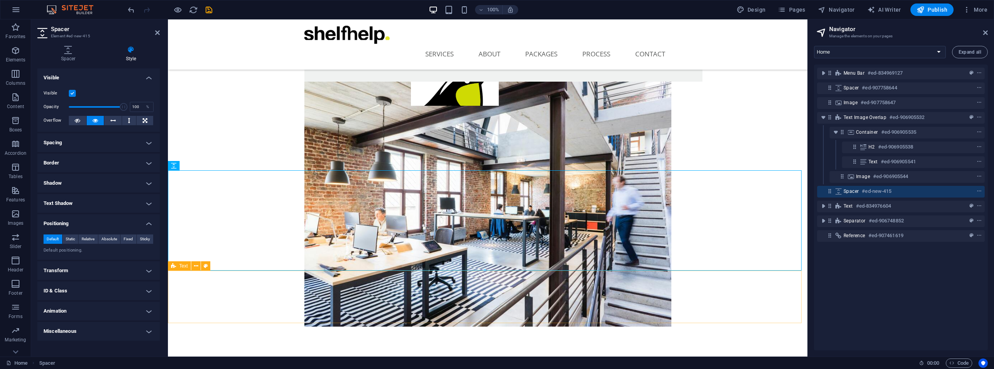
scroll to position [140, 0]
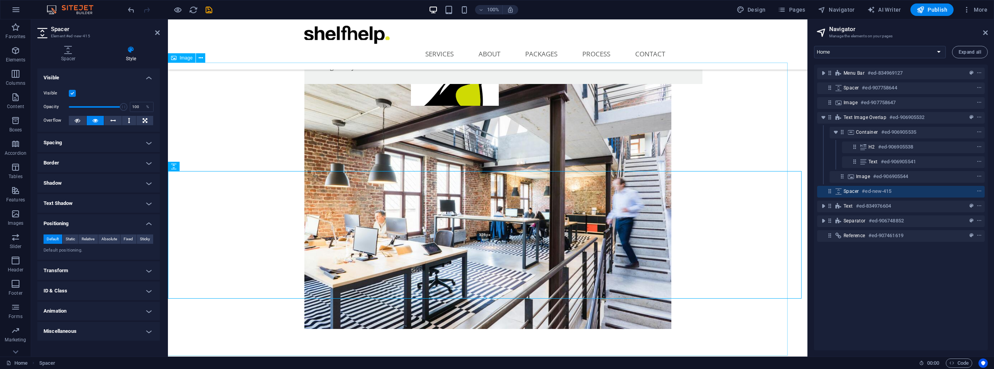
drag, startPoint x: 194, startPoint y: 270, endPoint x: 189, endPoint y: 297, distance: 27.3
click at [189, 297] on div at bounding box center [484, 298] width 633 height 3
click at [131, 239] on span "Fixed" at bounding box center [128, 238] width 9 height 9
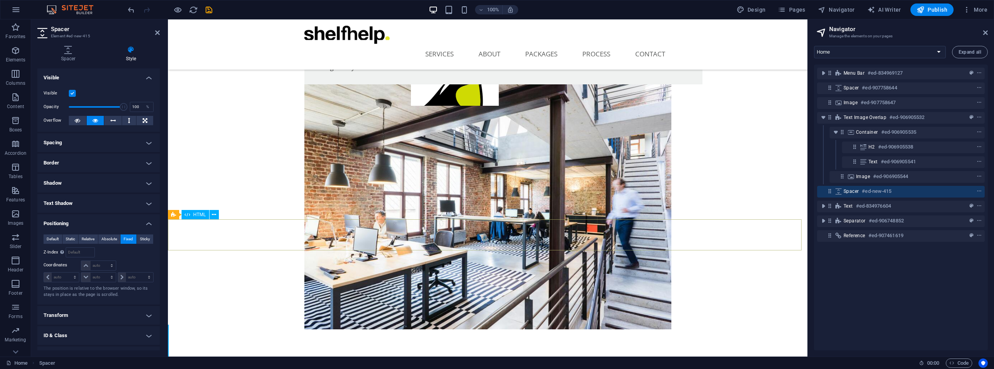
scroll to position [119, 0]
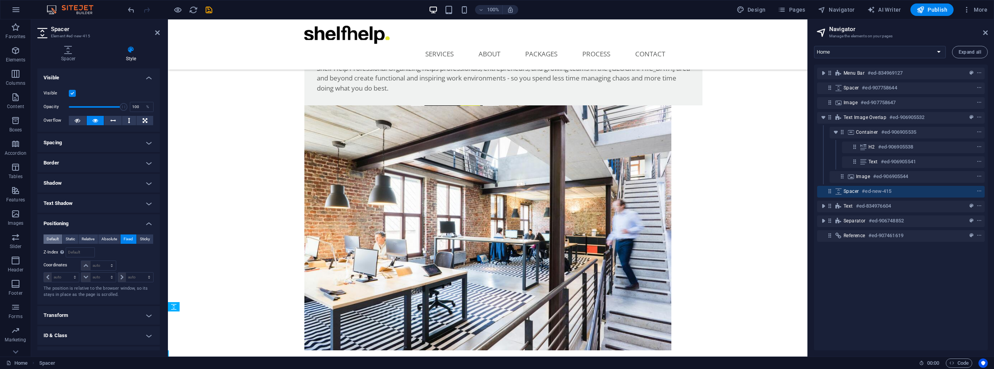
click at [53, 239] on span "Default" at bounding box center [53, 238] width 12 height 9
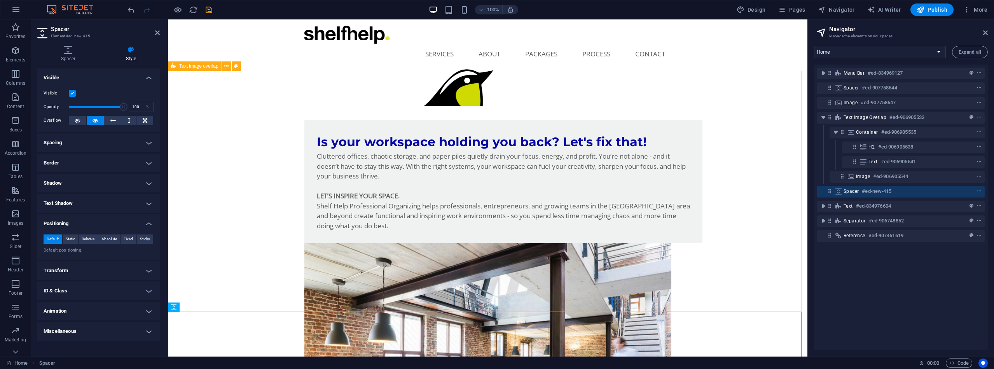
scroll to position [0, 0]
click at [73, 93] on label at bounding box center [72, 93] width 7 height 7
click at [0, 0] on input "Visible" at bounding box center [0, 0] width 0 height 0
click at [73, 93] on label at bounding box center [72, 93] width 7 height 7
click at [0, 0] on input "Visible" at bounding box center [0, 0] width 0 height 0
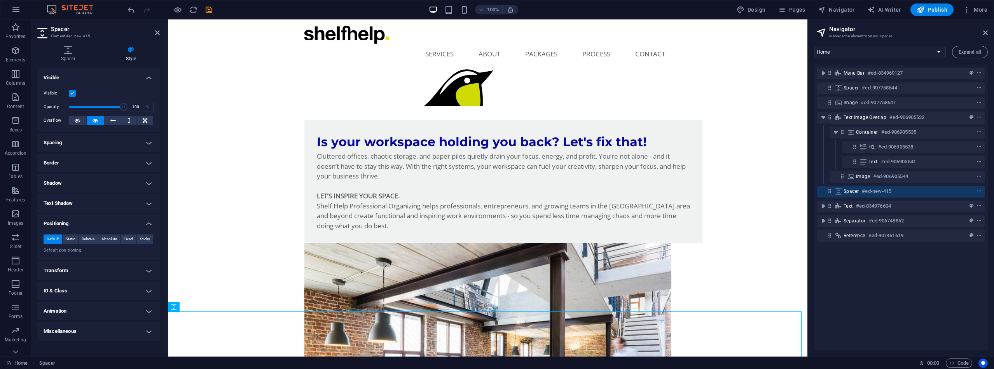
click at [75, 93] on label at bounding box center [72, 93] width 7 height 7
click at [0, 0] on input "Visible" at bounding box center [0, 0] width 0 height 0
click at [75, 93] on label at bounding box center [72, 93] width 7 height 7
click at [0, 0] on input "Visible" at bounding box center [0, 0] width 0 height 0
click at [146, 121] on icon at bounding box center [145, 120] width 5 height 9
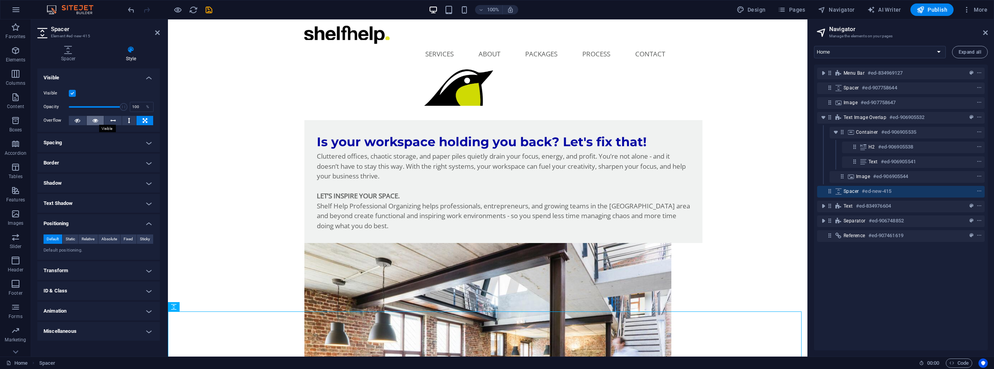
click at [95, 118] on icon at bounding box center [95, 120] width 5 height 9
click at [68, 47] on icon at bounding box center [68, 50] width 62 height 8
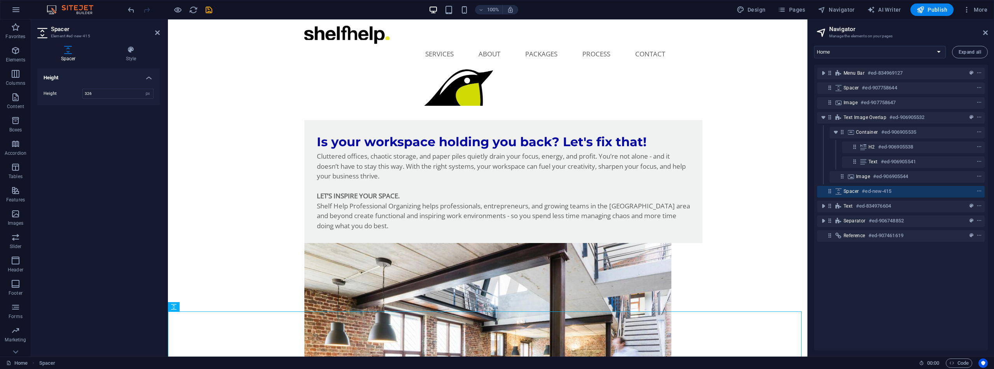
click at [150, 76] on h4 "Height" at bounding box center [98, 75] width 122 height 14
click at [150, 76] on h4 "Height" at bounding box center [98, 77] width 122 height 19
click at [133, 46] on icon at bounding box center [131, 50] width 58 height 8
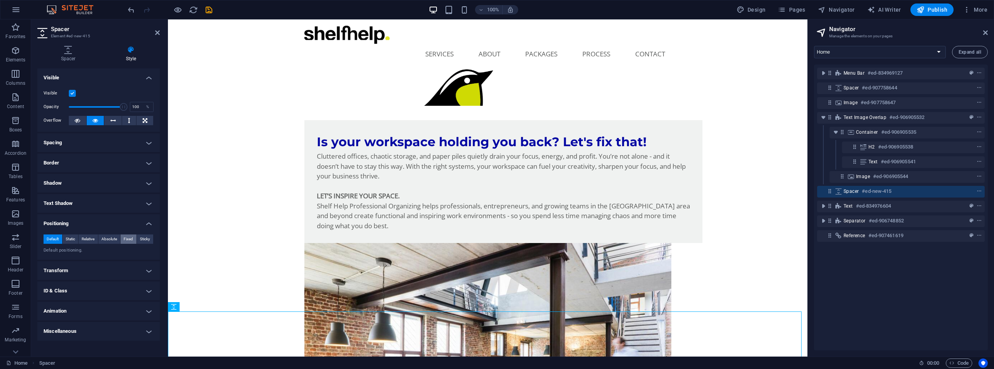
click at [128, 238] on span "Fixed" at bounding box center [128, 238] width 9 height 9
click at [71, 251] on input "number" at bounding box center [80, 252] width 28 height 9
type input "2"
select select "%"
type input "100"
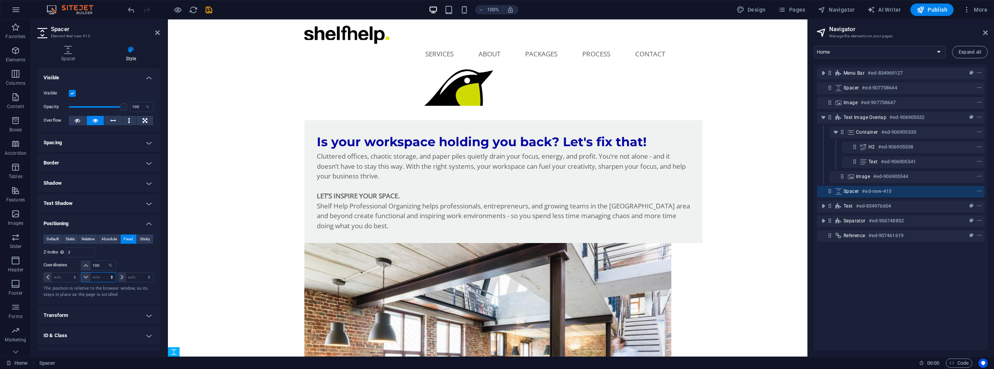
select select "%"
type input "100"
select select "%"
type input "100"
select select "%"
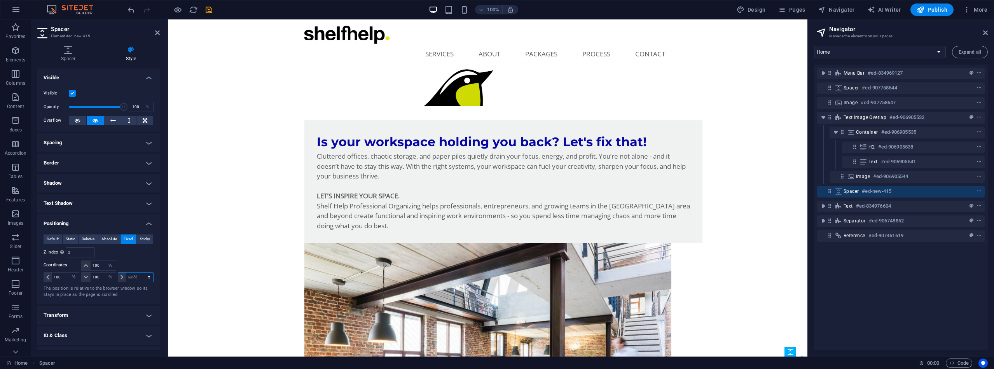
type input "100"
drag, startPoint x: 101, startPoint y: 266, endPoint x: 92, endPoint y: 264, distance: 10.1
click at [92, 264] on input "100" at bounding box center [103, 265] width 25 height 9
drag, startPoint x: 98, startPoint y: 267, endPoint x: 91, endPoint y: 267, distance: 7.4
click at [91, 267] on input "30" at bounding box center [103, 265] width 25 height 9
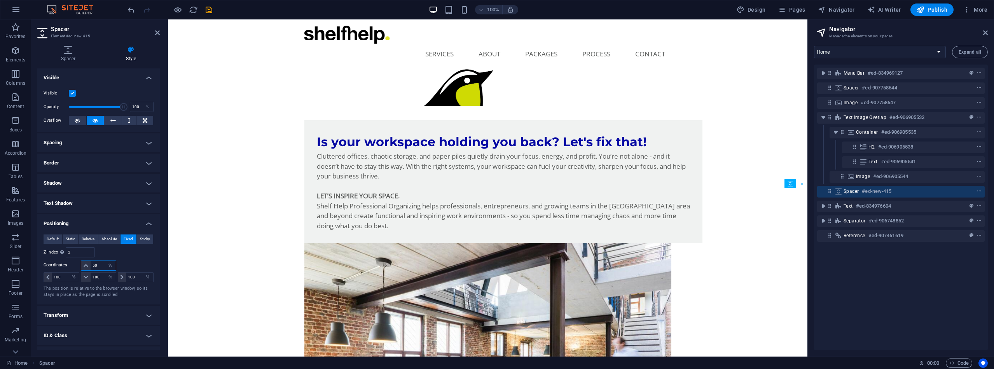
drag, startPoint x: 100, startPoint y: 264, endPoint x: 90, endPoint y: 263, distance: 10.1
click at [91, 263] on input "50" at bounding box center [103, 265] width 25 height 9
drag, startPoint x: 101, startPoint y: 263, endPoint x: 91, endPoint y: 263, distance: 9.3
click at [91, 263] on input "30" at bounding box center [103, 265] width 25 height 9
type input "20"
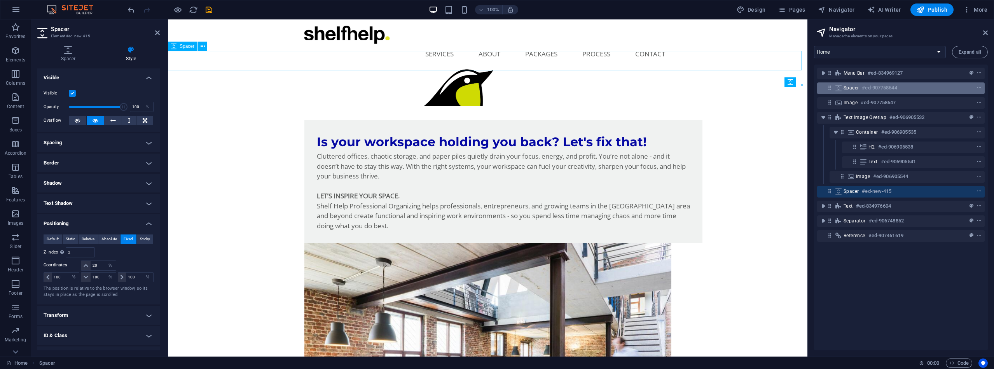
click at [908, 86] on div "Spacer #ed-907758644" at bounding box center [895, 87] width 102 height 9
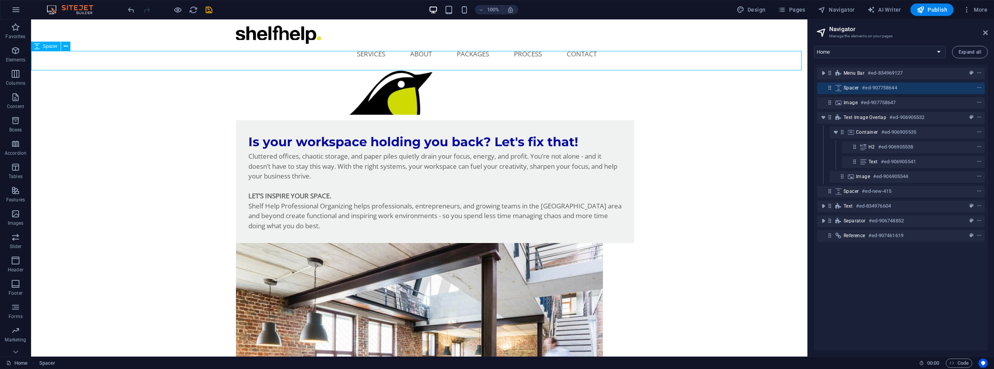
click at [908, 86] on div "Spacer #ed-907758644" at bounding box center [895, 87] width 102 height 9
select select "px"
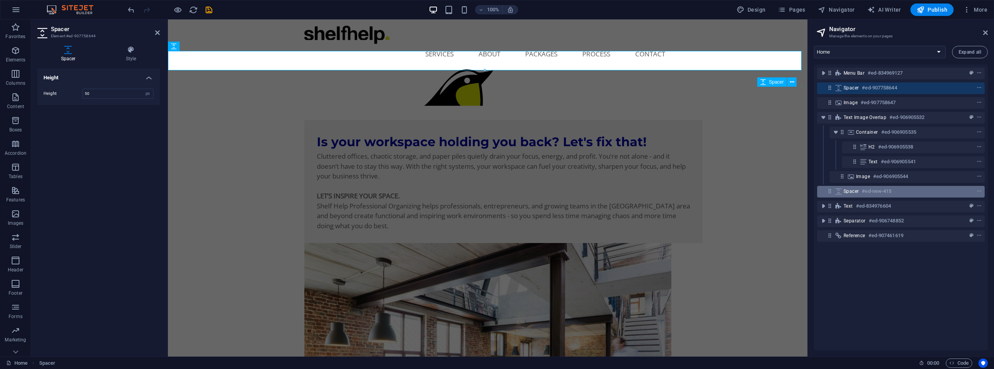
click at [911, 192] on div "Spacer #ed-new-415" at bounding box center [895, 191] width 102 height 9
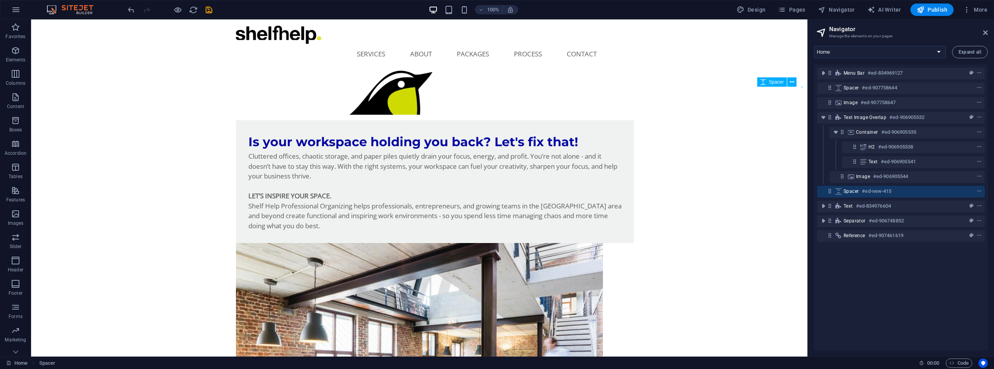
click at [911, 192] on div "Spacer #ed-new-415" at bounding box center [895, 191] width 102 height 9
click at [974, 191] on div at bounding box center [965, 191] width 37 height 9
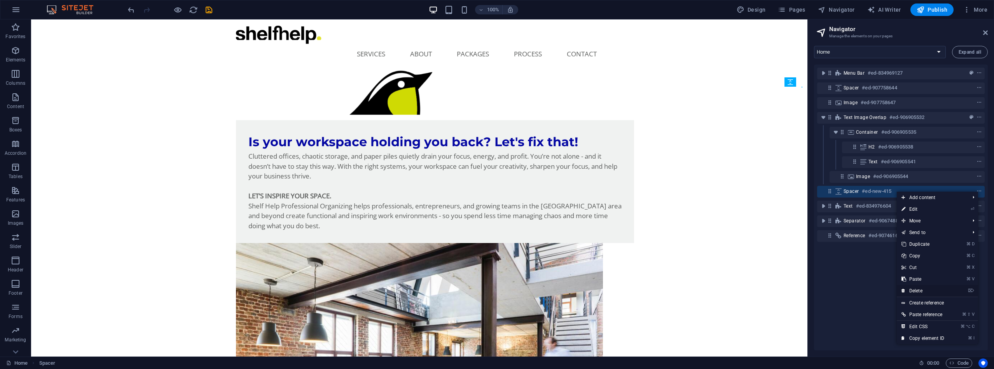
click at [919, 288] on link "⌦ Delete" at bounding box center [923, 291] width 52 height 12
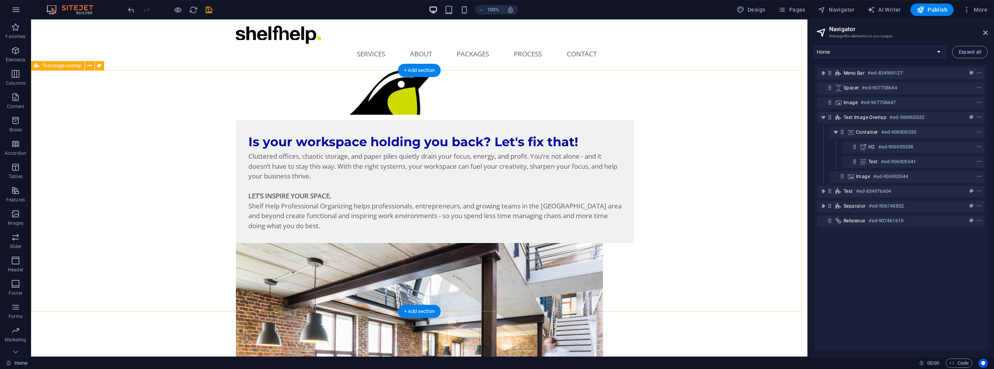
click at [390, 89] on div "Is your workspace holding you back? Let's fix that! Cluttered offices, chaotic …" at bounding box center [419, 304] width 777 height 430
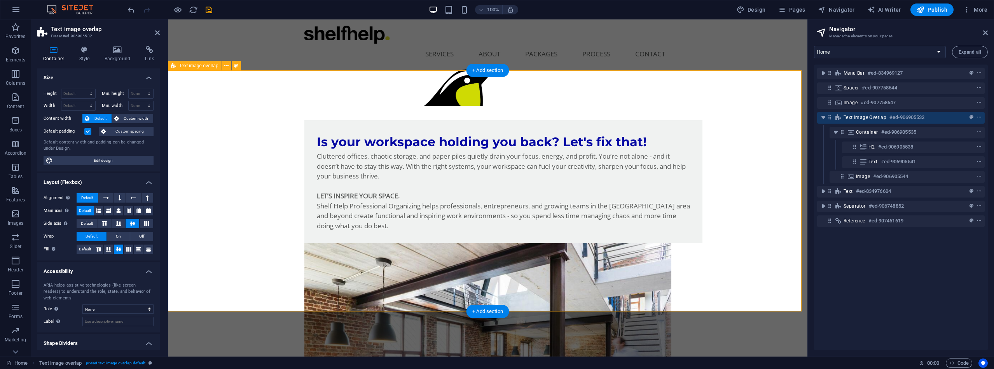
click at [390, 89] on div "Is your workspace holding you back? Let's fix that! Cluttered offices, chaotic …" at bounding box center [488, 304] width 640 height 430
click at [462, 94] on div "Is your workspace holding you back? Let's fix that! Cluttered offices, chaotic …" at bounding box center [488, 304] width 640 height 430
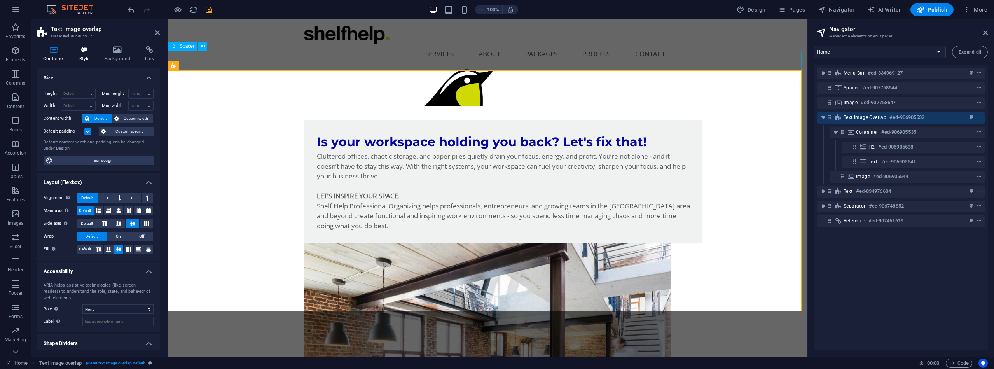
click at [86, 49] on icon at bounding box center [84, 50] width 22 height 8
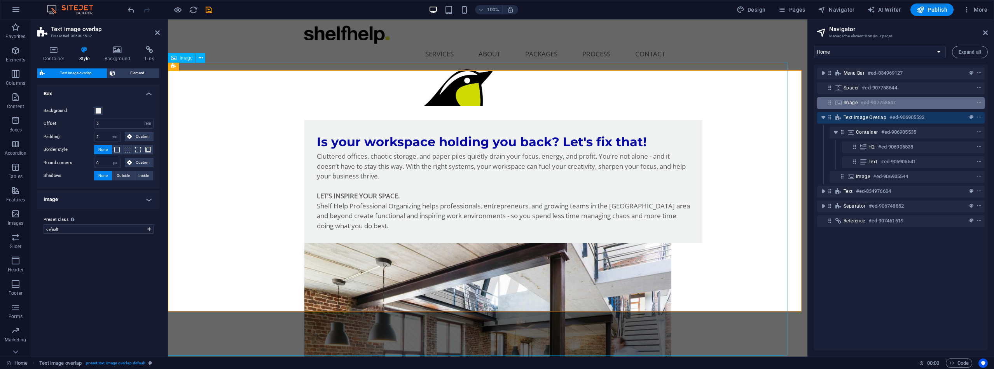
click at [875, 100] on h6 "#ed-907758647" at bounding box center [878, 102] width 35 height 9
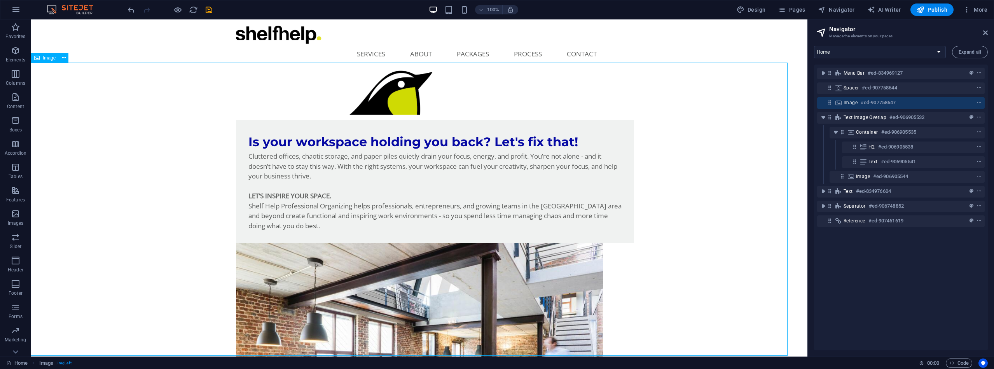
click at [919, 101] on div "Image #ed-907758647" at bounding box center [895, 102] width 102 height 9
select select "%"
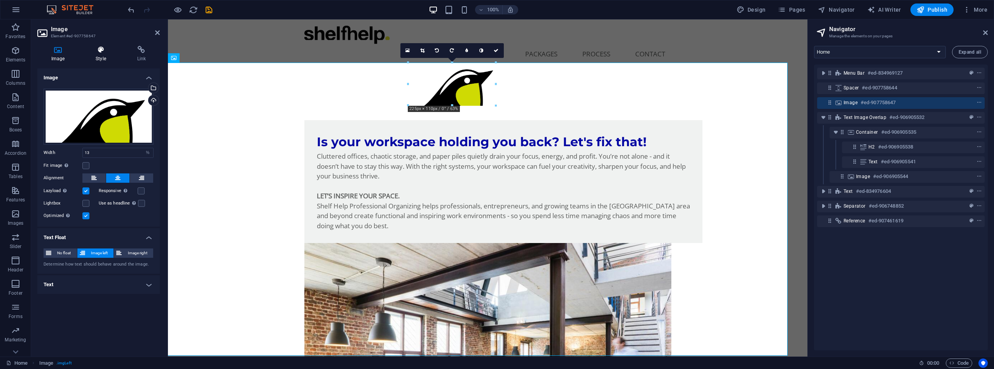
click at [100, 50] on icon at bounding box center [101, 50] width 38 height 8
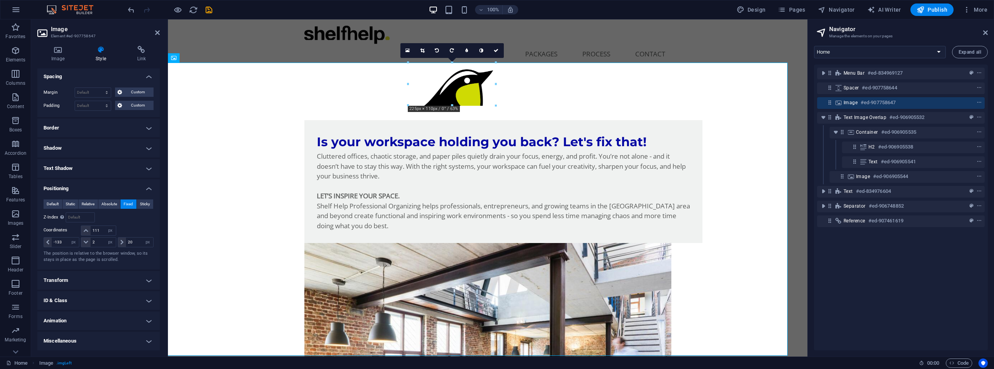
scroll to position [65, 0]
click at [145, 320] on h4 "Animation" at bounding box center [98, 321] width 122 height 19
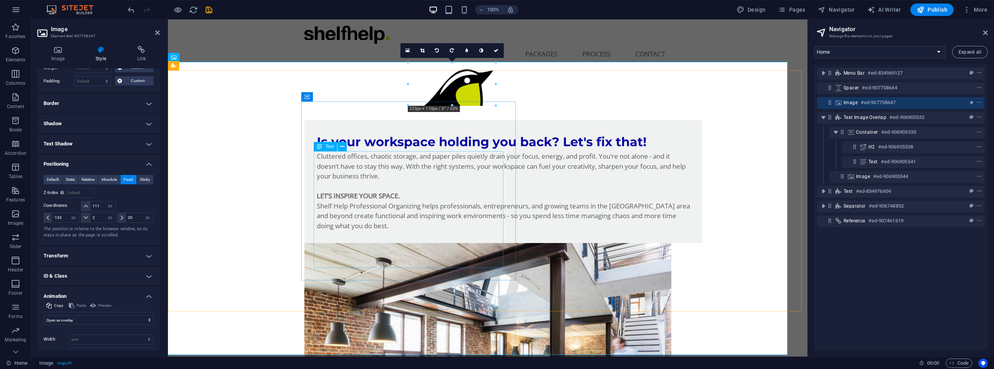
scroll to position [0, 0]
click at [94, 305] on div "Preview" at bounding box center [101, 305] width 24 height 9
click at [93, 305] on div "Preview" at bounding box center [101, 305] width 24 height 9
click at [96, 303] on div "Preview" at bounding box center [101, 305] width 24 height 9
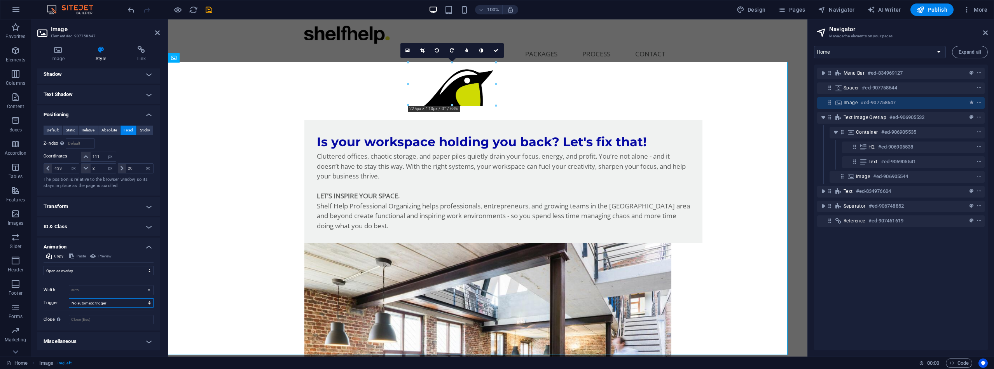
scroll to position [140, 0]
select select "fade"
select select "scroll"
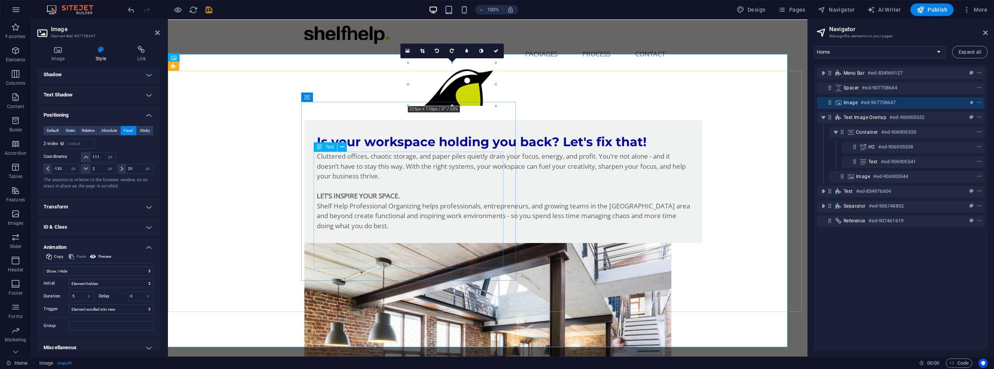
scroll to position [0, 0]
click at [94, 254] on icon at bounding box center [93, 256] width 6 height 9
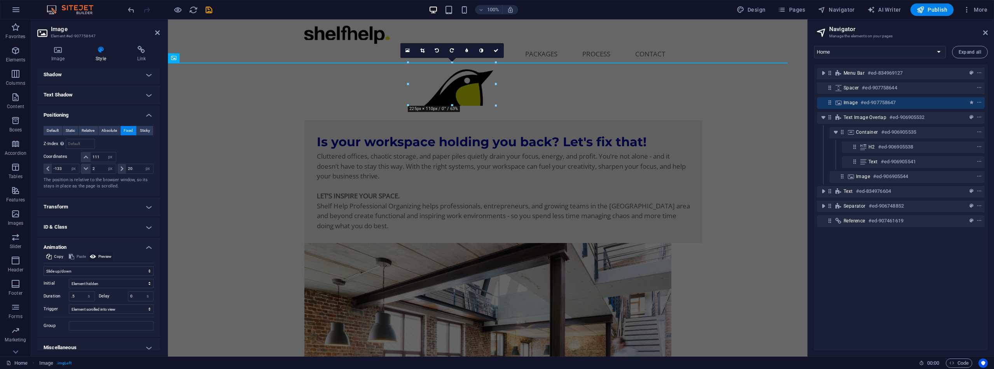
click at [93, 254] on icon at bounding box center [93, 256] width 6 height 9
select select "move-bottom-to-top"
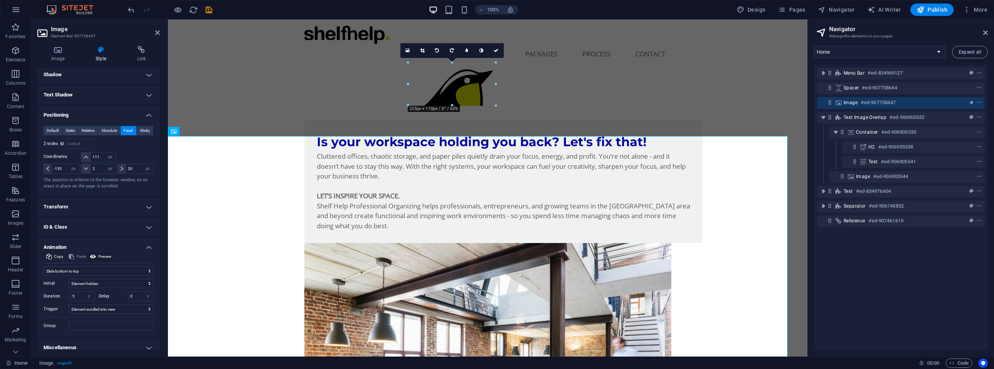
click at [95, 254] on icon at bounding box center [93, 256] width 6 height 9
click at [95, 253] on icon at bounding box center [93, 256] width 6 height 9
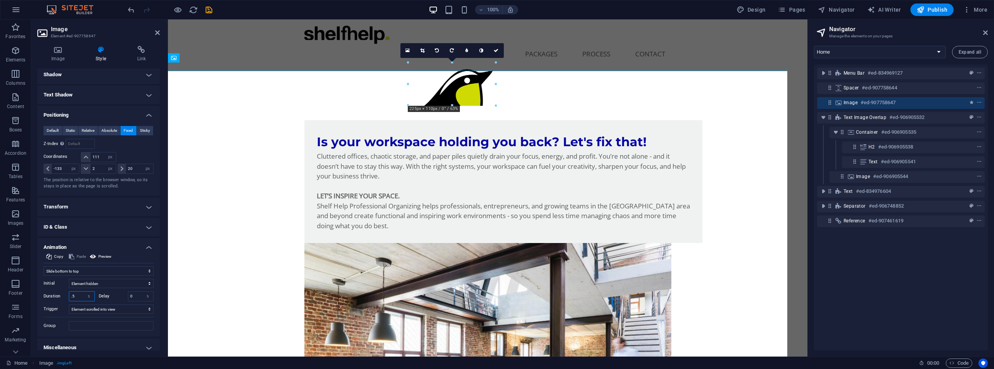
drag, startPoint x: 79, startPoint y: 294, endPoint x: 75, endPoint y: 292, distance: 5.1
click at [73, 292] on input ".5" at bounding box center [81, 296] width 25 height 9
drag, startPoint x: 77, startPoint y: 294, endPoint x: 68, endPoint y: 294, distance: 8.6
click at [68, 294] on div "Duration .5 s ms" at bounding box center [69, 296] width 51 height 10
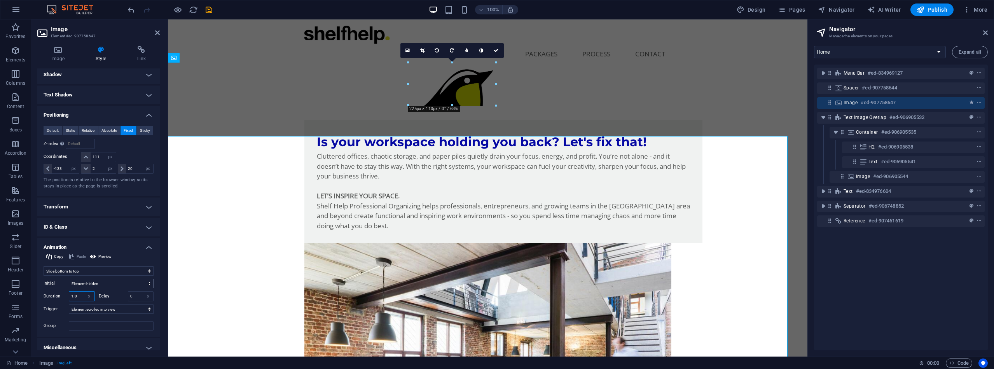
type input "1.0"
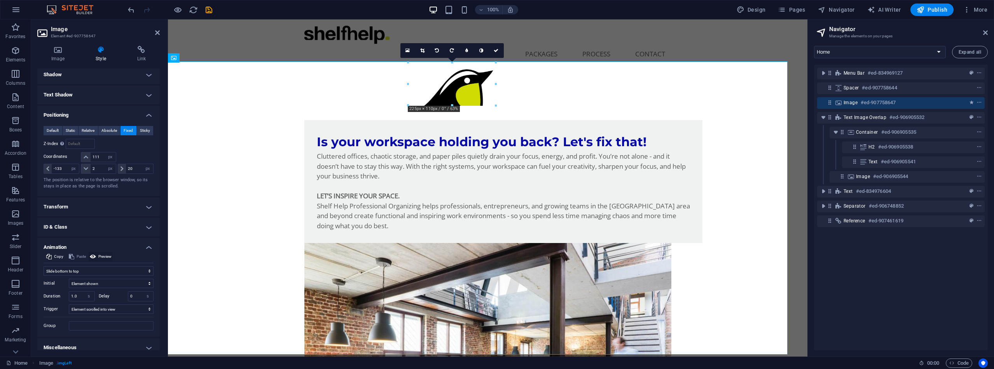
click at [94, 255] on icon at bounding box center [93, 256] width 6 height 9
select select "hide"
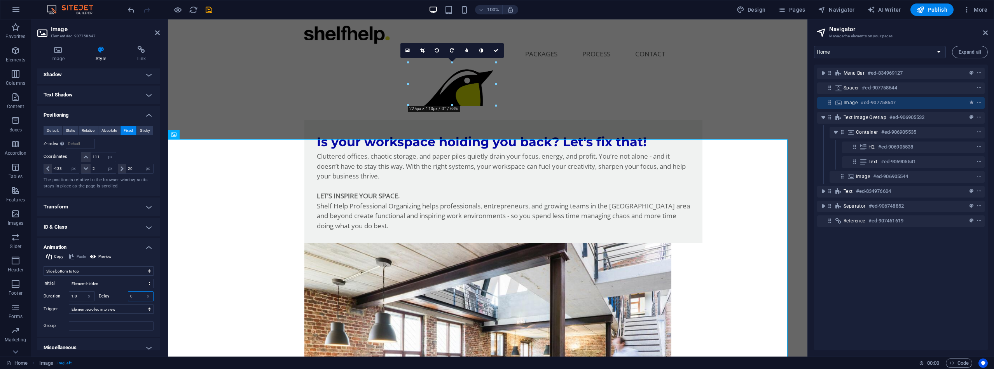
drag, startPoint x: 137, startPoint y: 297, endPoint x: 125, endPoint y: 294, distance: 12.8
click at [125, 294] on div "Delay 0 s ms" at bounding box center [126, 296] width 55 height 10
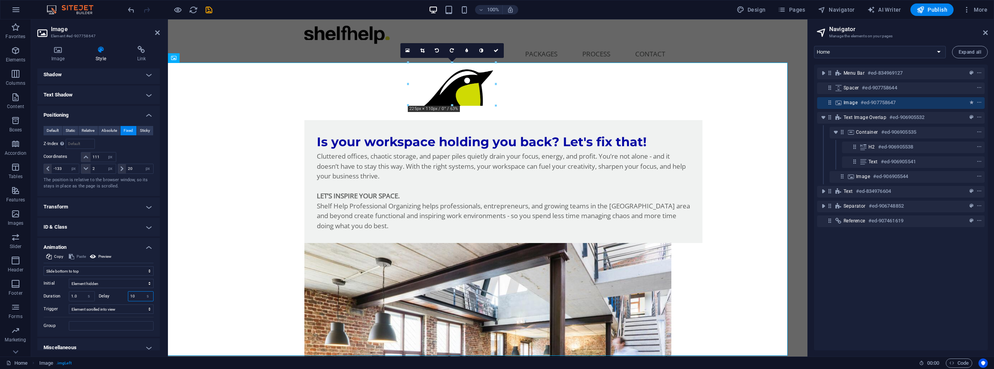
type input "1"
click at [92, 254] on icon at bounding box center [93, 256] width 6 height 9
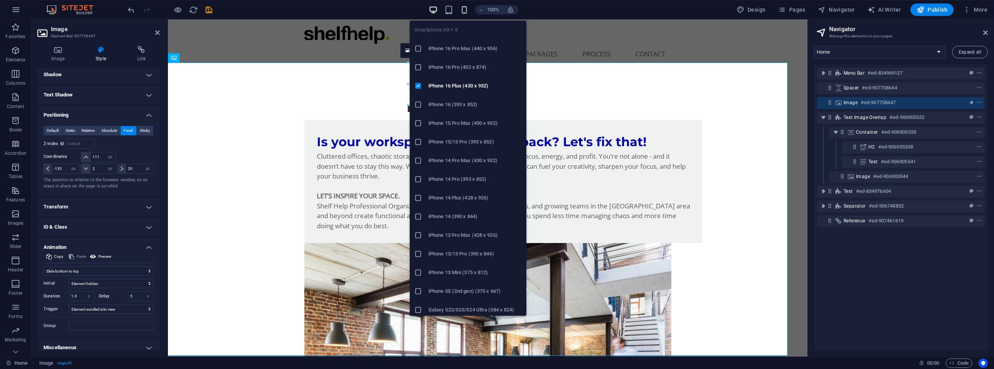
click at [465, 14] on icon "button" at bounding box center [464, 9] width 9 height 9
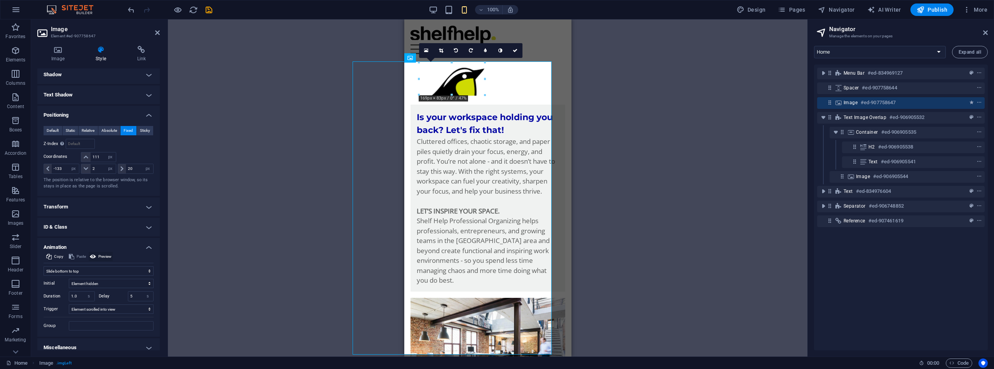
click at [94, 255] on icon at bounding box center [93, 256] width 6 height 9
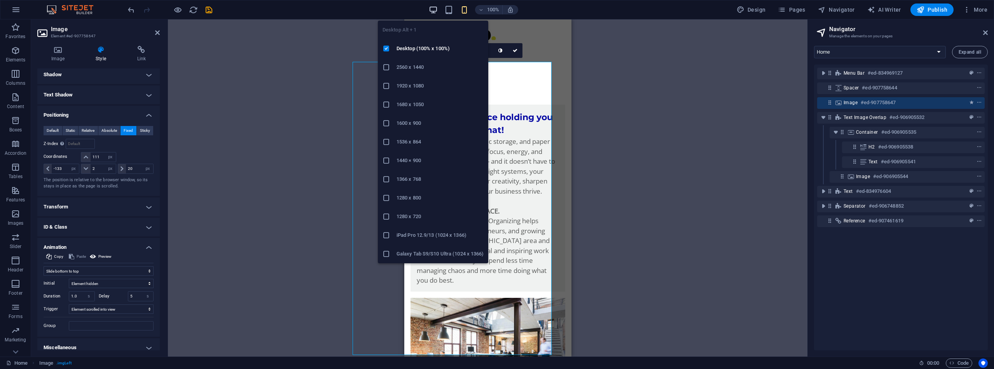
click at [437, 6] on icon "button" at bounding box center [433, 9] width 9 height 9
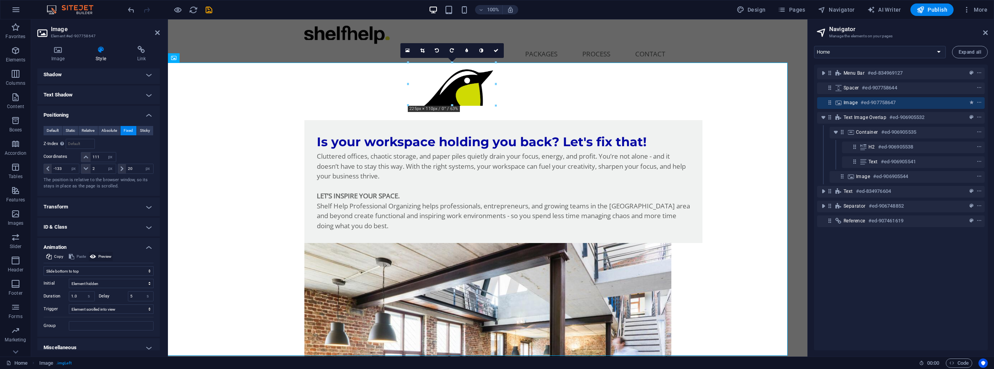
click at [91, 255] on icon at bounding box center [93, 256] width 6 height 9
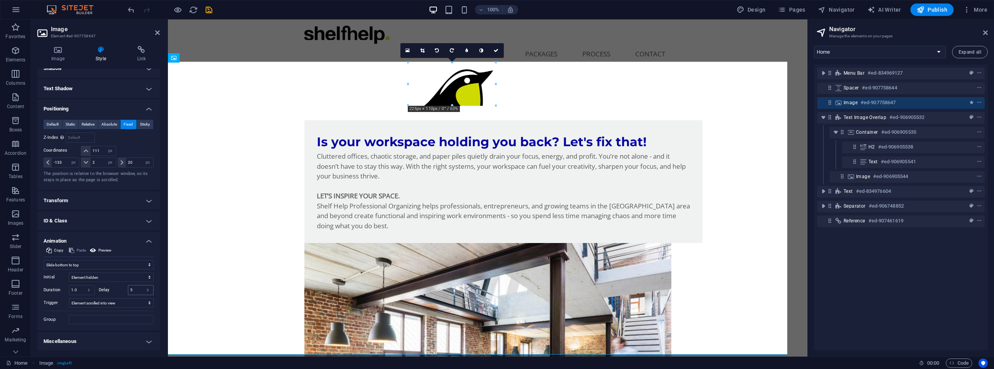
scroll to position [145, 0]
click at [147, 340] on h4 "Miscellaneous" at bounding box center [98, 341] width 122 height 19
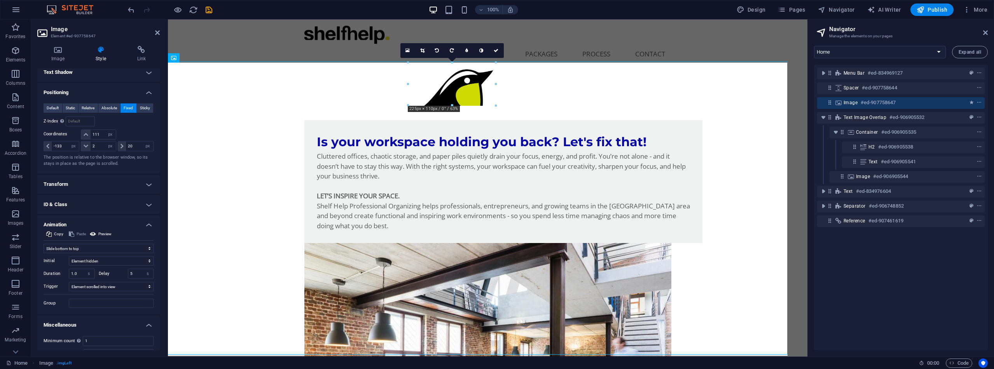
scroll to position [162, 0]
drag, startPoint x: 135, startPoint y: 273, endPoint x: 127, endPoint y: 271, distance: 7.6
click at [128, 271] on input "5" at bounding box center [140, 273] width 25 height 9
type input "7"
click at [94, 233] on icon at bounding box center [93, 234] width 6 height 9
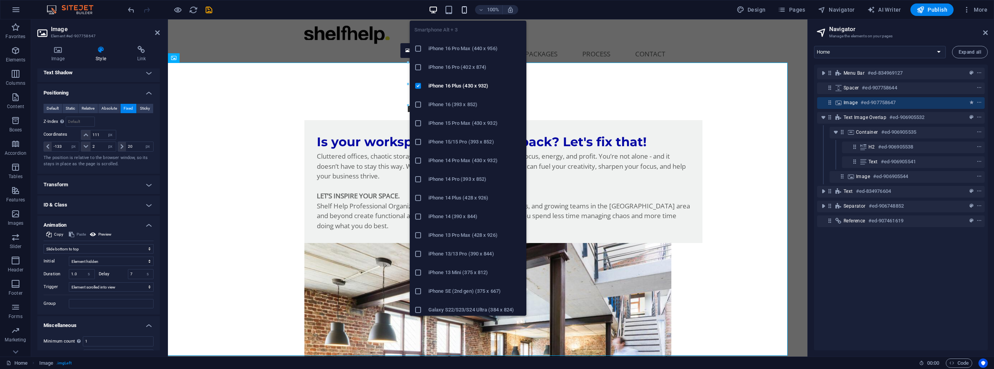
click at [463, 9] on icon "button" at bounding box center [464, 9] width 9 height 9
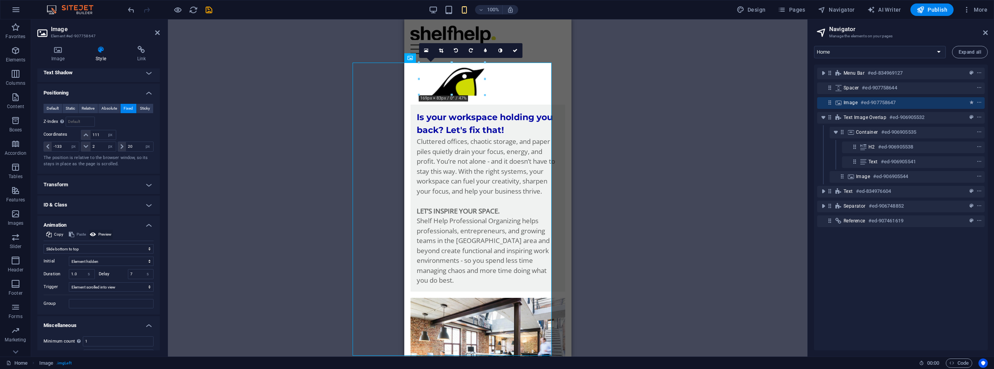
click at [93, 231] on icon at bounding box center [93, 234] width 6 height 9
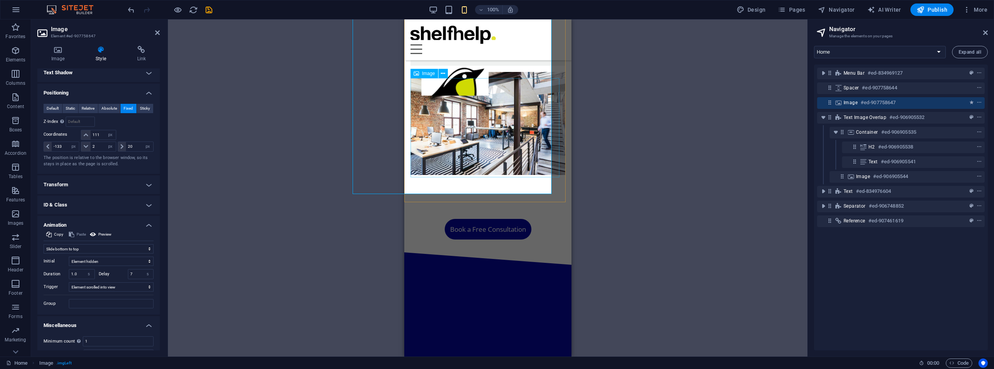
scroll to position [217, 0]
click at [935, 8] on span "Publish" at bounding box center [932, 10] width 31 height 8
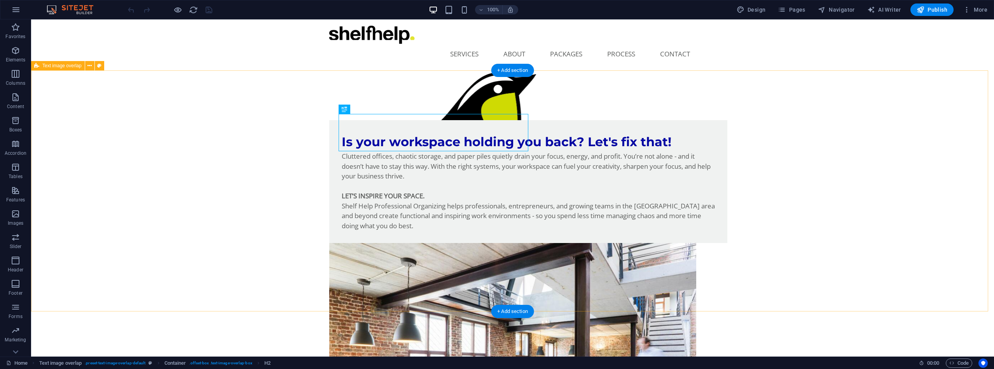
click at [497, 89] on div "Is your workspace holding you back? Let's fix that! Cluttered offices, chaotic …" at bounding box center [512, 304] width 963 height 430
click at [360, 89] on div "Is your workspace holding you back? Let's fix that! Cluttered offices, chaotic …" at bounding box center [512, 304] width 963 height 430
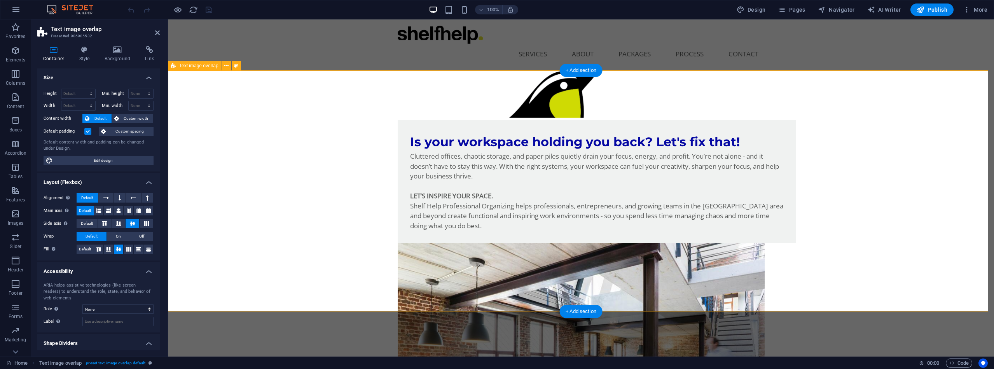
click at [560, 89] on div "Is your workspace holding you back? Let's fix that! Cluttered offices, chaotic …" at bounding box center [581, 304] width 826 height 430
click at [837, 7] on span "Navigator" at bounding box center [836, 10] width 37 height 8
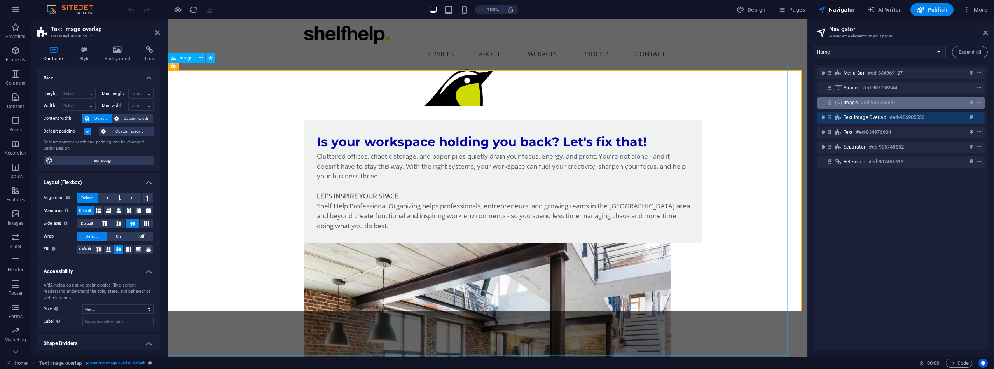
click at [859, 103] on div "Image #ed-907758647" at bounding box center [895, 102] width 102 height 9
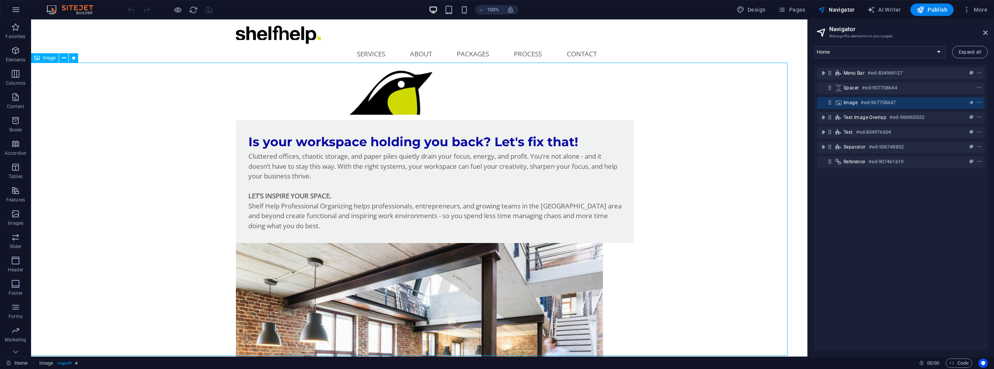
click at [896, 104] on h6 "#ed-907758647" at bounding box center [878, 102] width 35 height 9
select select "%"
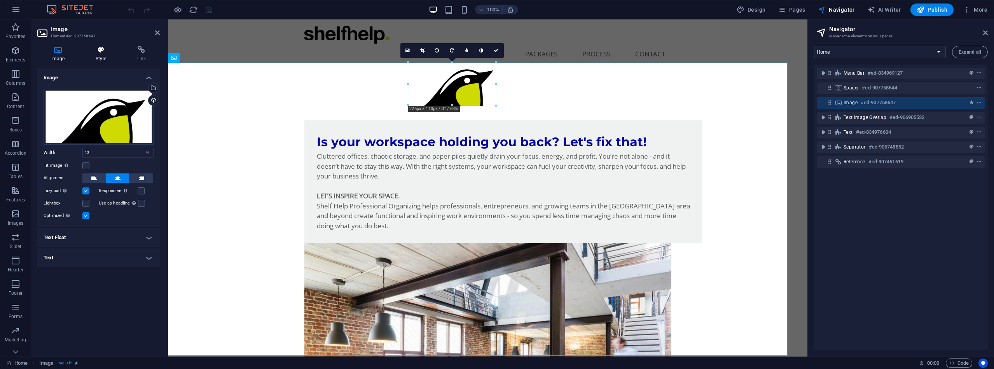
click at [103, 51] on icon at bounding box center [101, 50] width 38 height 8
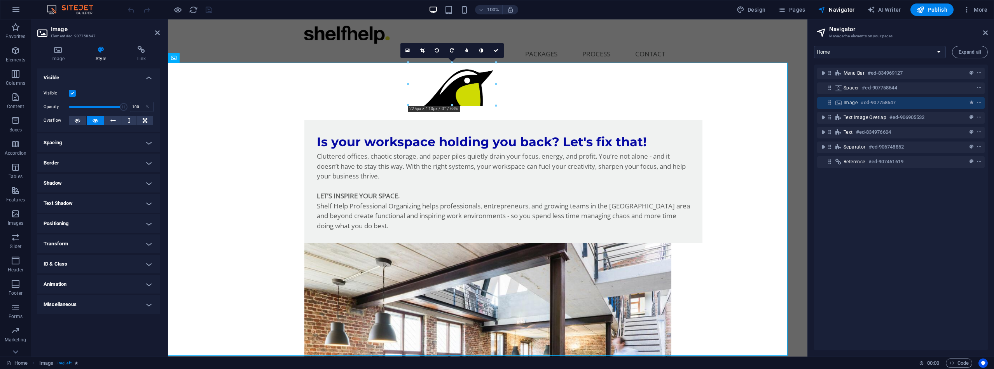
click at [146, 223] on h4 "Positioning" at bounding box center [98, 223] width 122 height 19
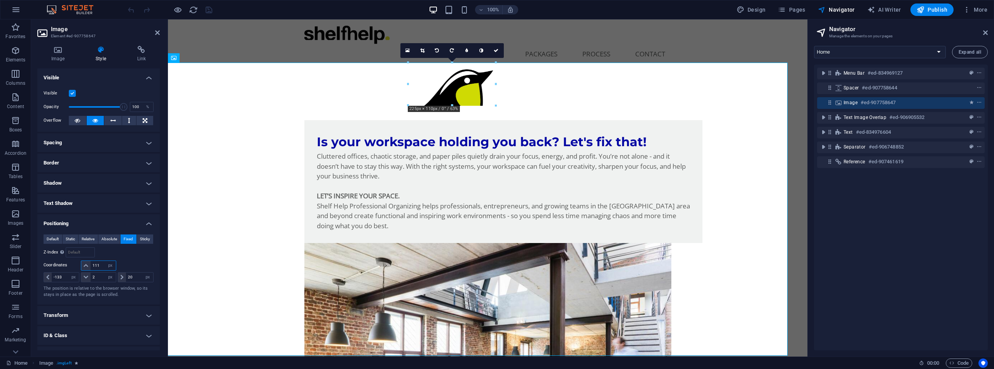
drag, startPoint x: 100, startPoint y: 266, endPoint x: 91, endPoint y: 265, distance: 8.2
click at [91, 265] on input "111" at bounding box center [103, 265] width 25 height 9
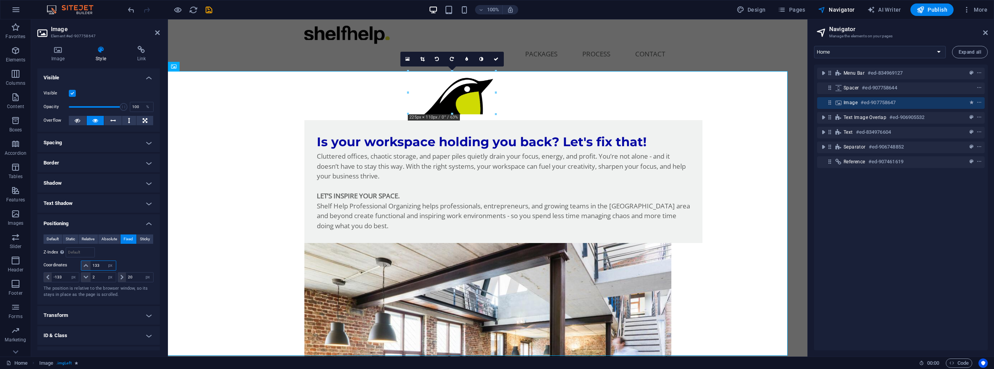
type input "133"
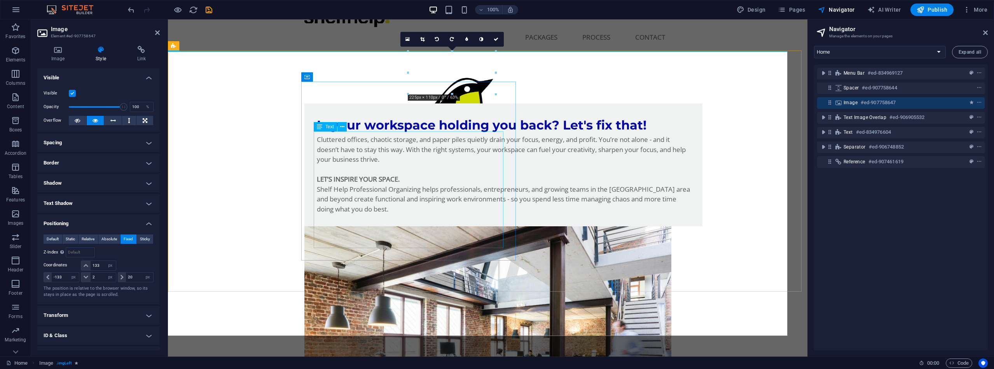
scroll to position [21, 0]
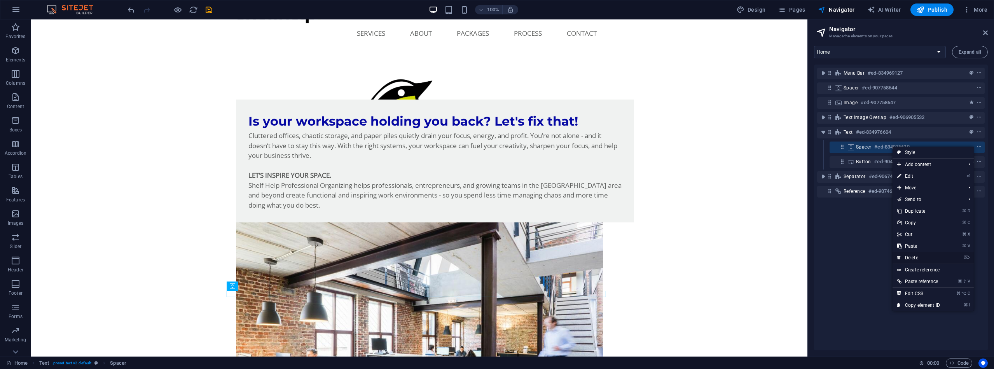
drag, startPoint x: 975, startPoint y: 146, endPoint x: 914, endPoint y: 256, distance: 126.2
click at [911, 257] on link "⌦ Delete" at bounding box center [919, 258] width 52 height 12
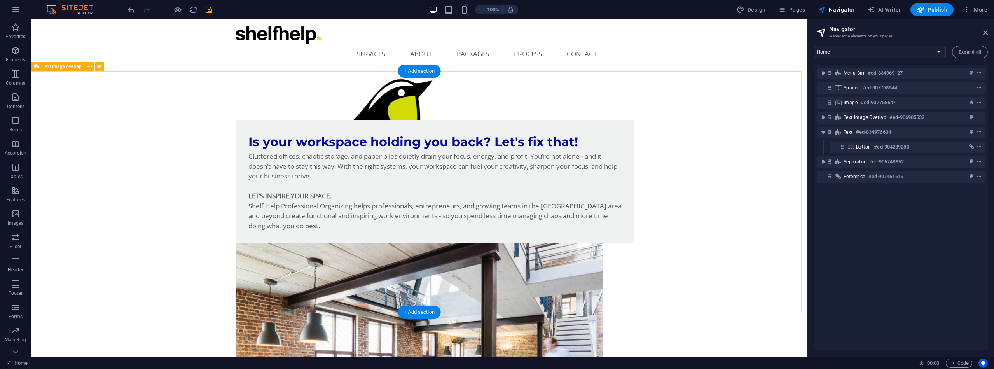
scroll to position [0, 0]
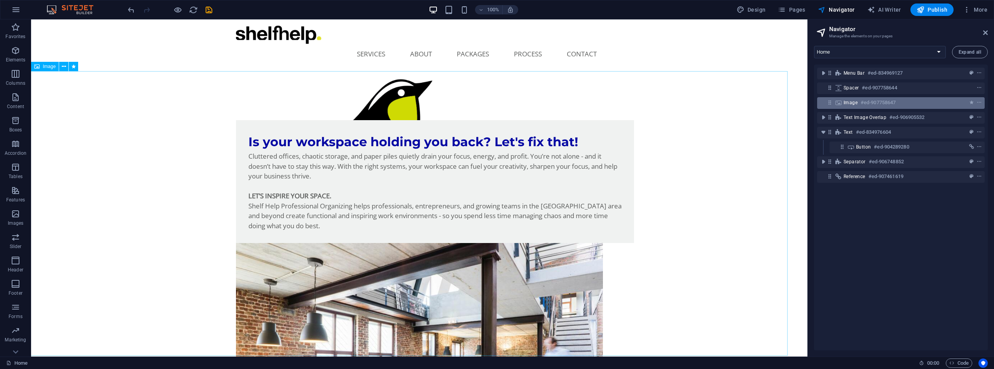
click at [916, 105] on div "Image #ed-907758647" at bounding box center [895, 102] width 102 height 9
select select "px"
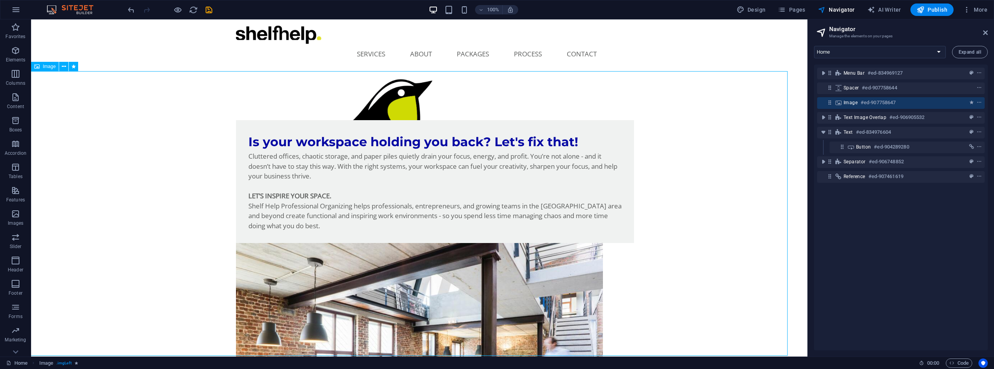
select select "px"
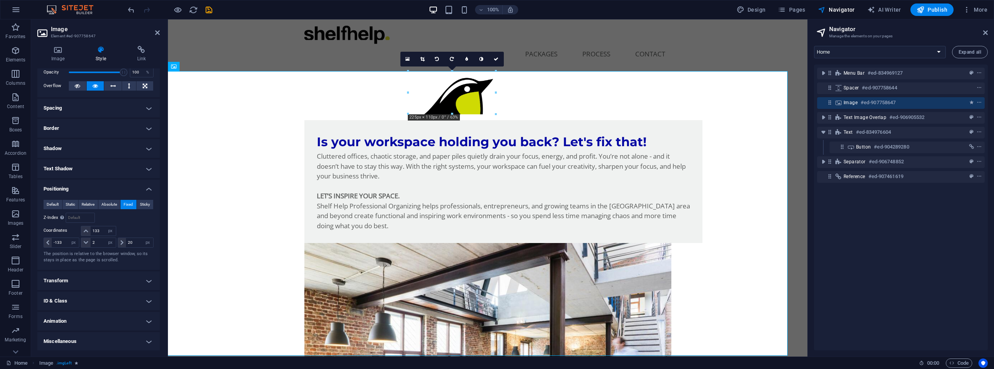
scroll to position [34, 0]
click at [147, 319] on h4 "Animation" at bounding box center [98, 321] width 122 height 19
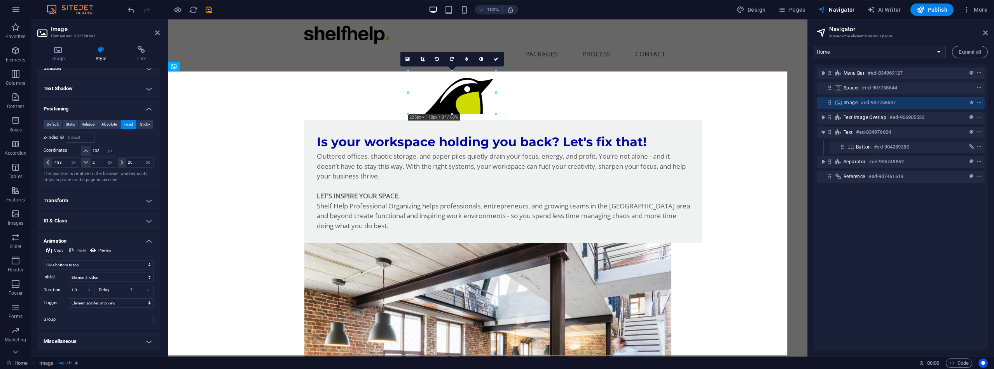
scroll to position [114, 0]
drag, startPoint x: 137, startPoint y: 290, endPoint x: 126, endPoint y: 290, distance: 10.9
click at [126, 290] on div "Delay 7 s ms" at bounding box center [126, 290] width 55 height 10
type input "10"
click at [94, 248] on icon at bounding box center [93, 250] width 6 height 9
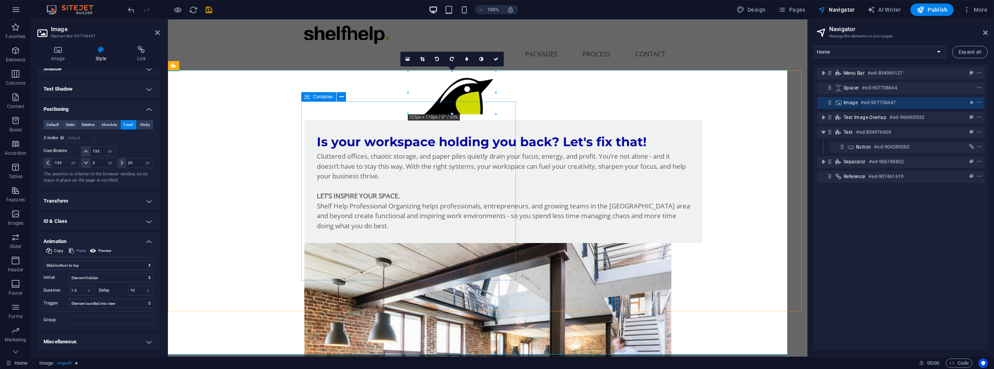
scroll to position [0, 0]
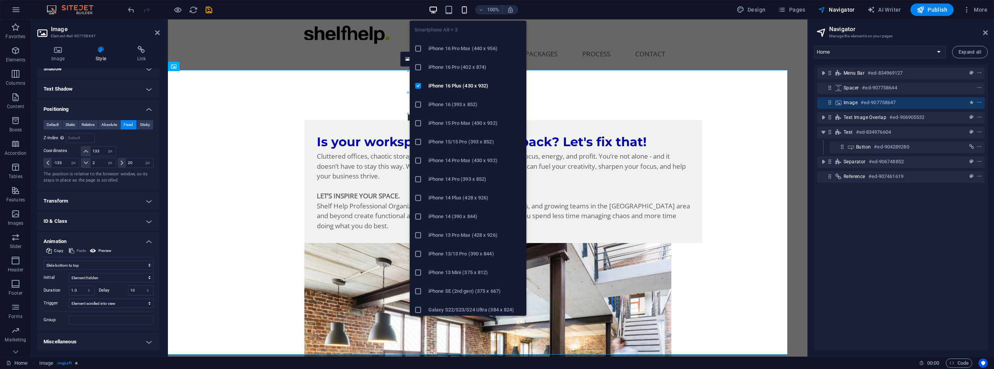
click at [464, 9] on icon "button" at bounding box center [464, 9] width 9 height 9
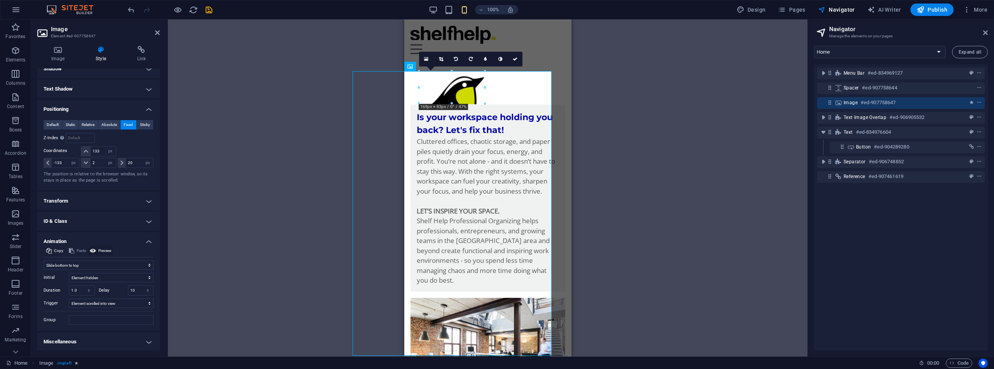
click at [93, 250] on icon at bounding box center [93, 250] width 6 height 9
click at [142, 201] on h4 "Transform" at bounding box center [98, 201] width 122 height 19
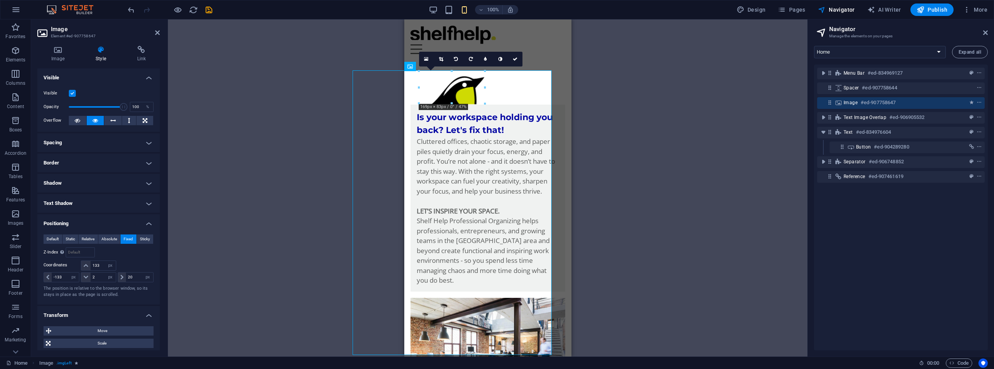
click at [148, 139] on h4 "Spacing" at bounding box center [98, 142] width 122 height 19
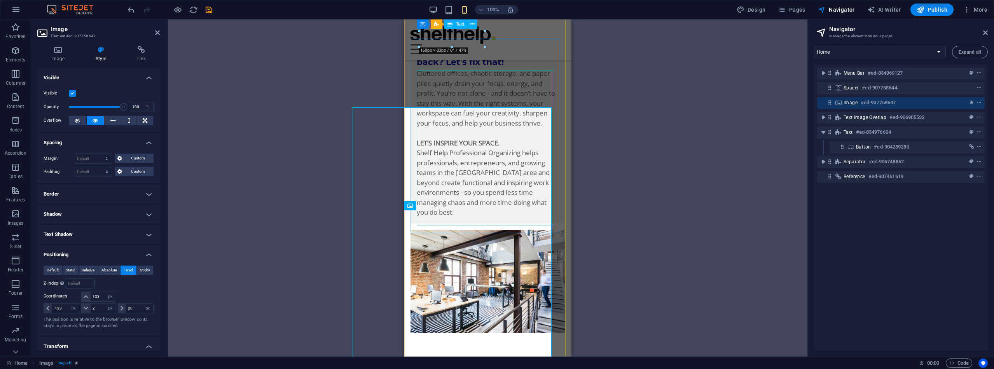
scroll to position [56, 0]
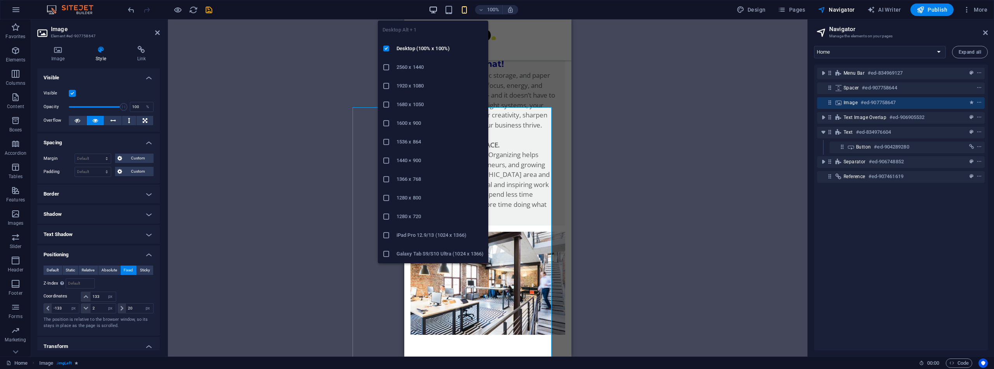
click at [436, 8] on icon "button" at bounding box center [433, 9] width 9 height 9
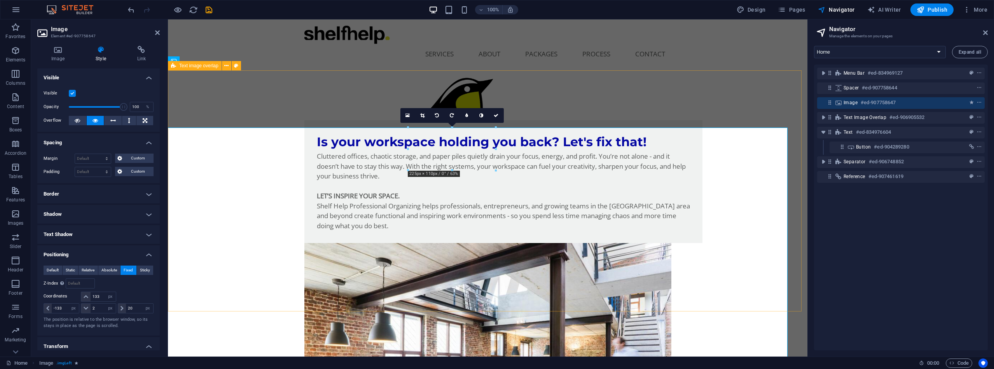
scroll to position [0, 0]
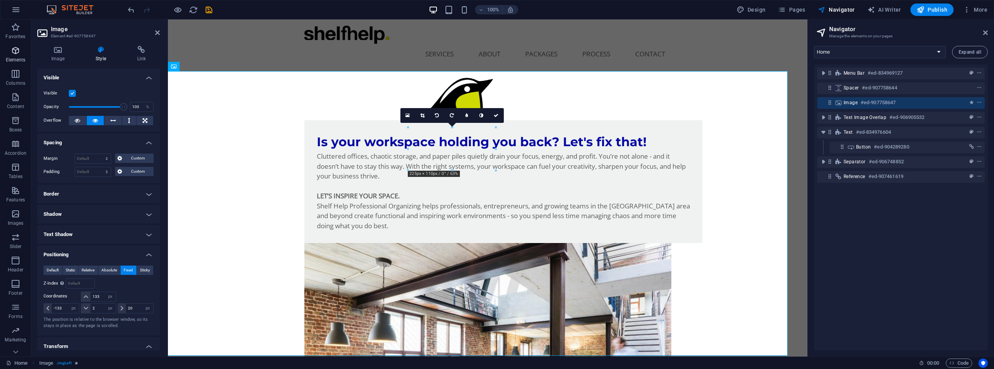
click at [13, 54] on icon "button" at bounding box center [15, 50] width 9 height 9
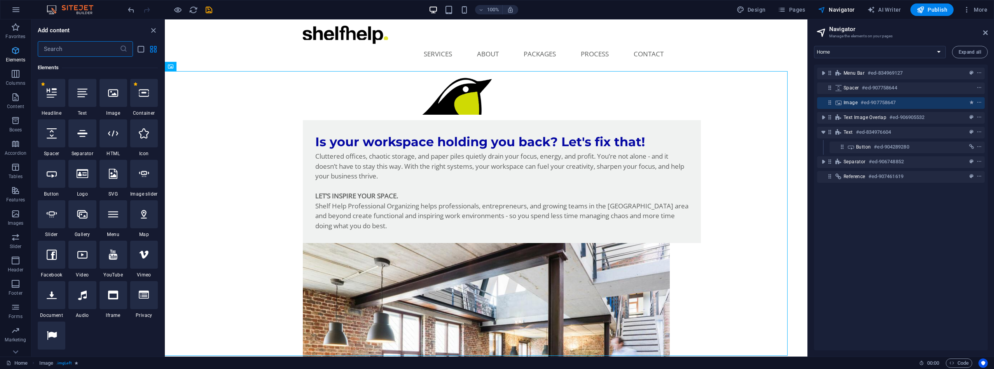
scroll to position [83, 0]
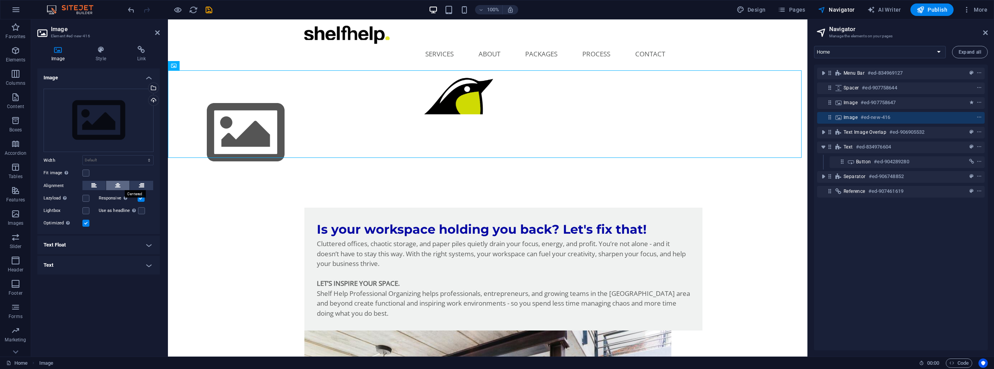
click at [115, 185] on icon at bounding box center [117, 185] width 5 height 9
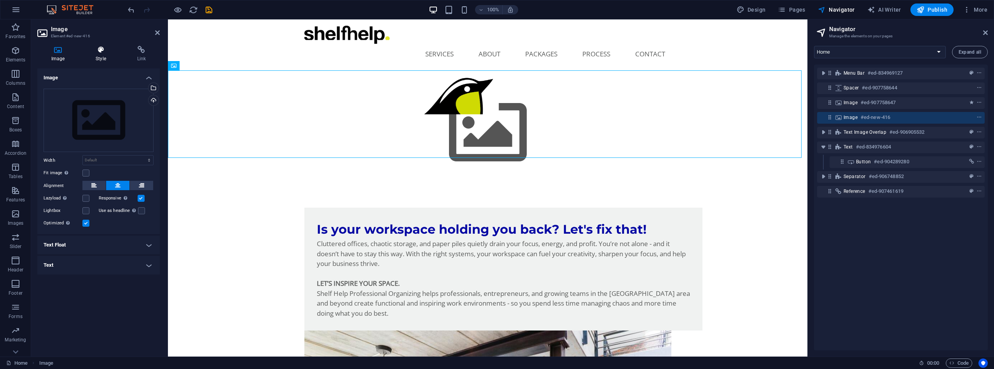
click at [101, 51] on icon at bounding box center [101, 50] width 38 height 8
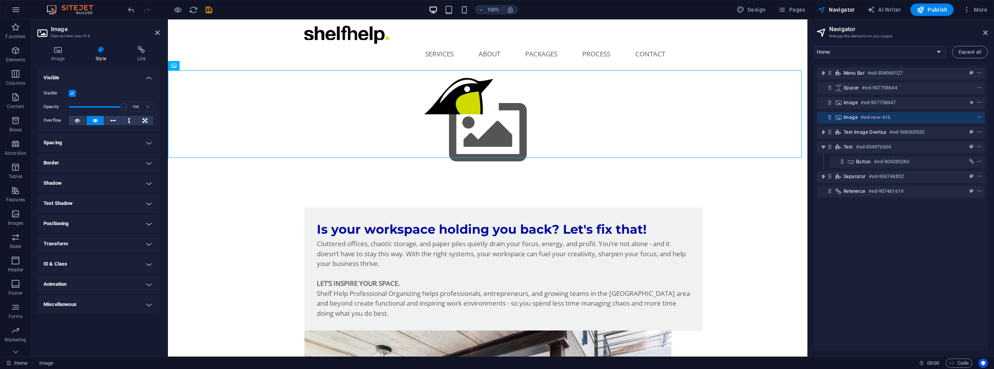
click at [147, 225] on h4 "Positioning" at bounding box center [98, 223] width 122 height 19
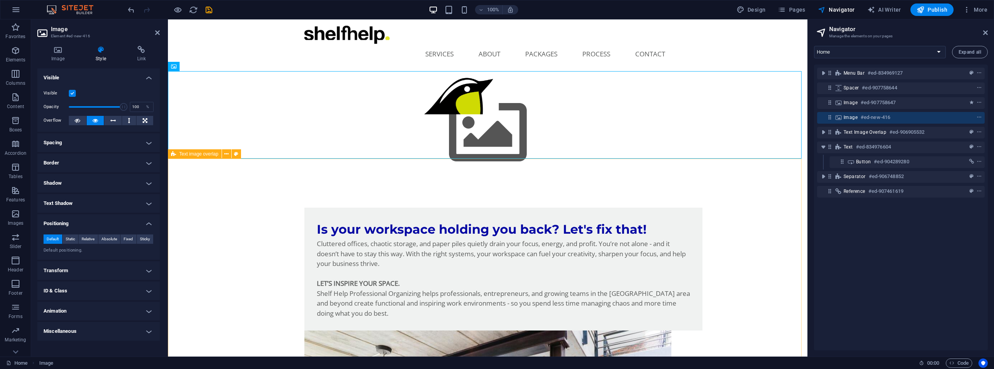
scroll to position [0, 0]
click at [125, 240] on span "Fixed" at bounding box center [128, 238] width 9 height 9
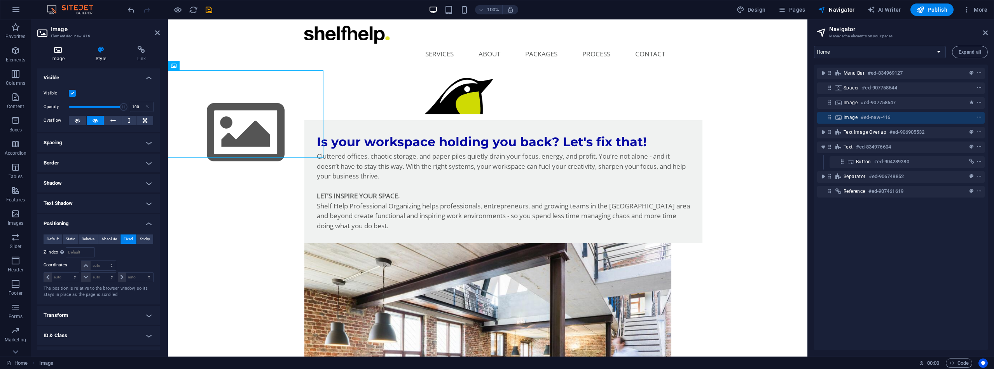
click at [56, 51] on icon at bounding box center [57, 50] width 41 height 8
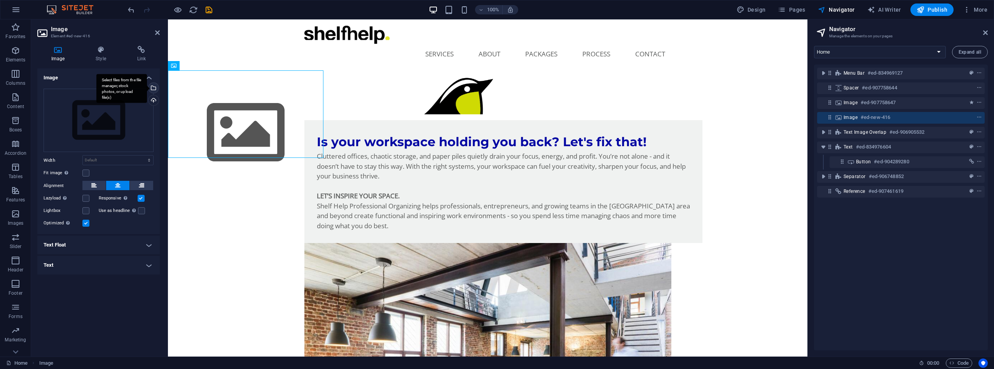
click at [154, 86] on div "Select files from the file manager, stock photos, or upload file(s)" at bounding box center [153, 89] width 12 height 12
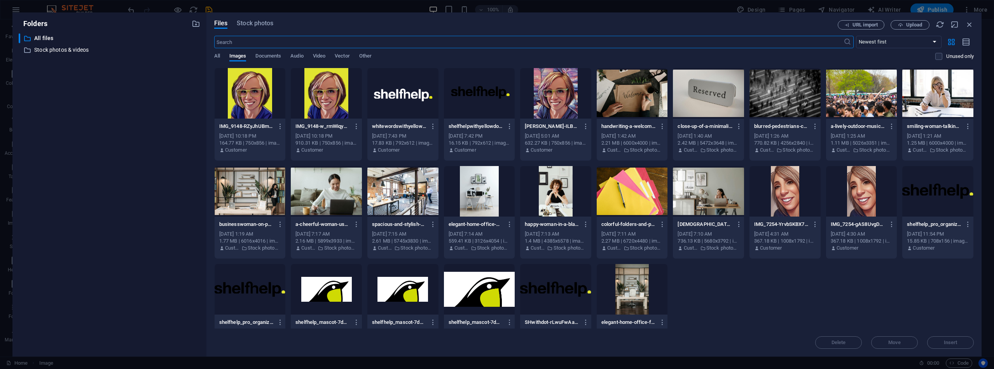
click at [247, 41] on input "text" at bounding box center [529, 42] width 630 height 12
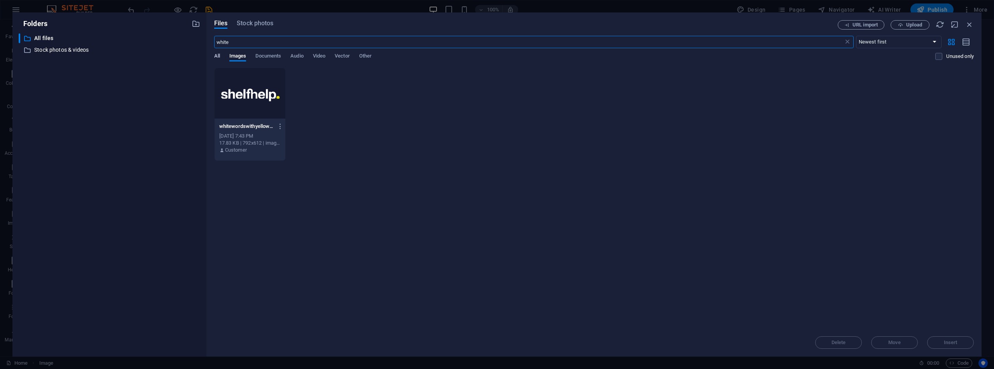
type input "white"
click at [218, 56] on span "All" at bounding box center [217, 56] width 6 height 11
click at [235, 42] on input "white" at bounding box center [529, 42] width 630 height 12
click at [251, 23] on span "Stock photos" at bounding box center [255, 23] width 37 height 9
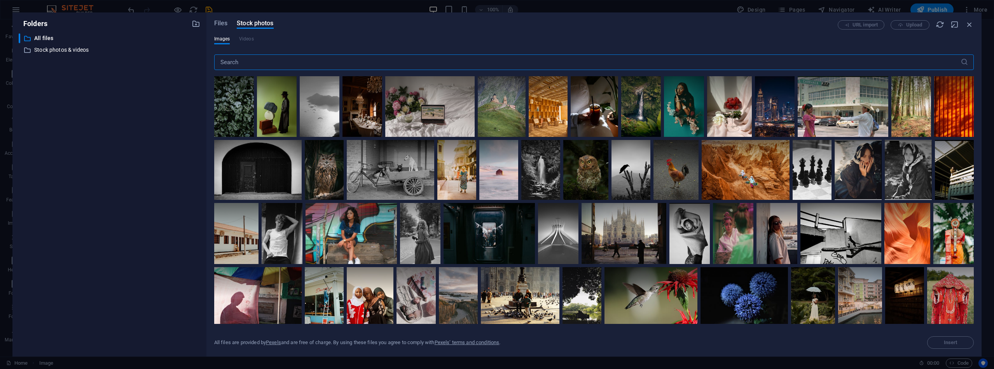
click at [245, 63] on input "text" at bounding box center [587, 62] width 747 height 16
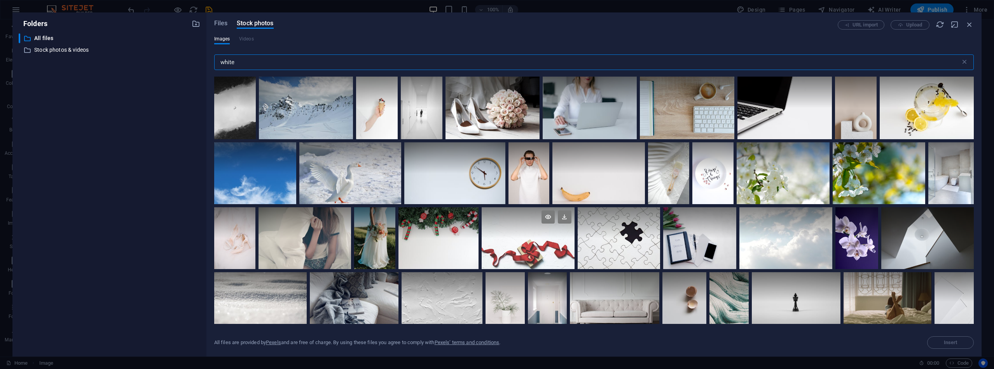
scroll to position [1063, 0]
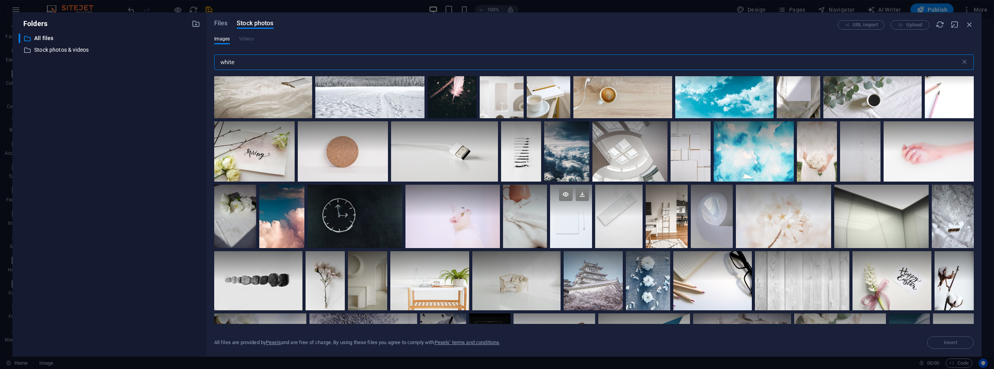
type input "white"
click at [565, 210] on div at bounding box center [571, 200] width 42 height 31
click at [953, 342] on span "Insert" at bounding box center [951, 342] width 14 height 5
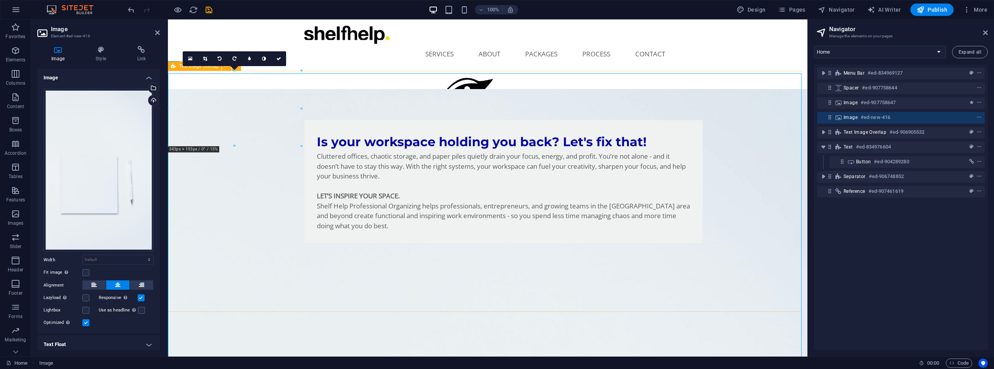
scroll to position [0, 0]
click at [86, 272] on label at bounding box center [85, 272] width 7 height 7
click at [0, 0] on input "Fit image Automatically fit image to a fixed width and height" at bounding box center [0, 0] width 0 height 0
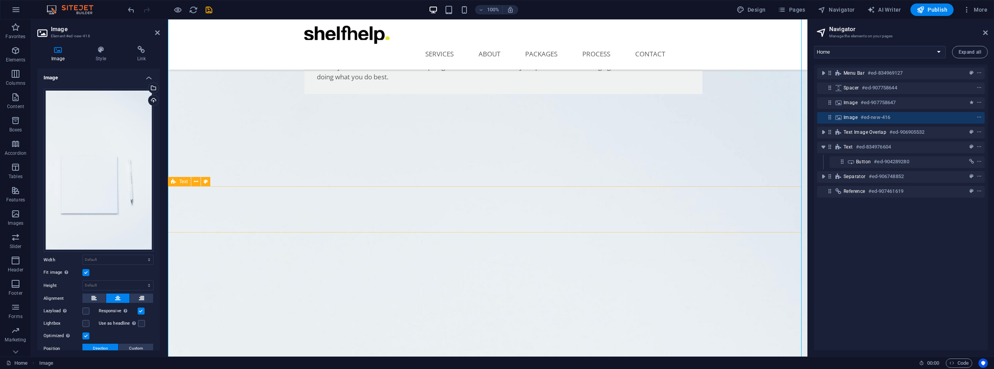
scroll to position [147, 0]
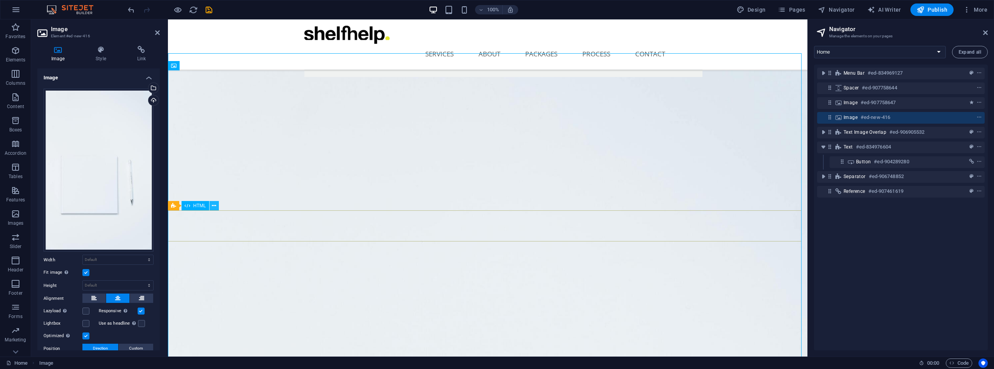
click at [212, 205] on icon at bounding box center [214, 206] width 4 height 8
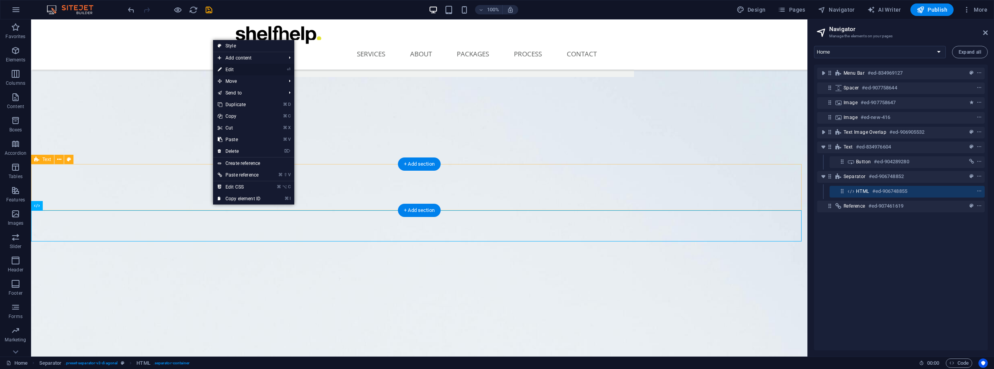
click at [234, 68] on link "⏎ Edit" at bounding box center [239, 70] width 52 height 12
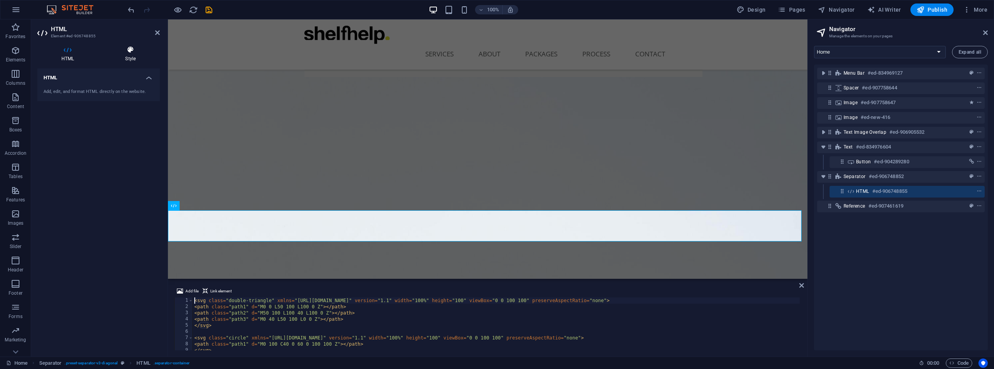
click at [130, 50] on icon at bounding box center [130, 50] width 59 height 8
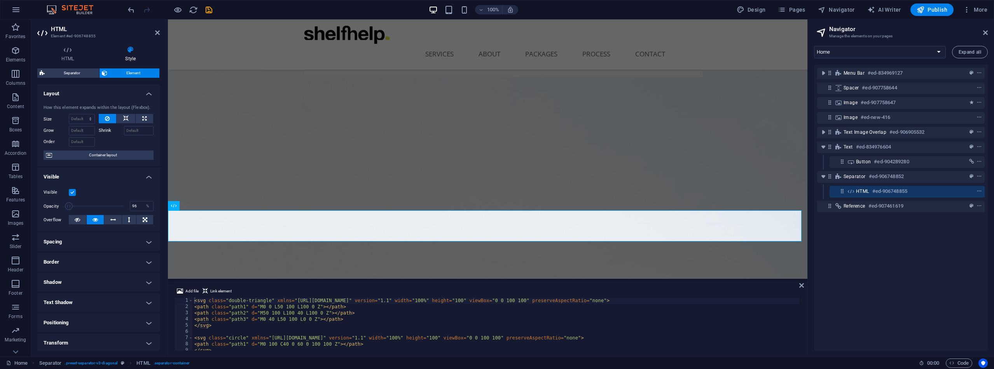
type input "100"
drag, startPoint x: 121, startPoint y: 205, endPoint x: 146, endPoint y: 210, distance: 25.5
click at [146, 210] on div "Opacity 100 %" at bounding box center [99, 206] width 110 height 12
click at [75, 218] on icon at bounding box center [77, 219] width 5 height 9
click at [94, 219] on icon at bounding box center [95, 219] width 5 height 9
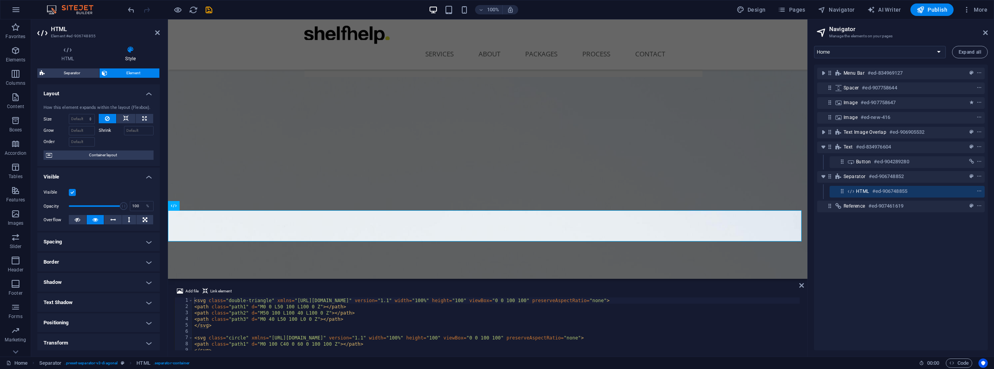
scroll to position [0, 0]
click at [80, 70] on span "Separator" at bounding box center [72, 72] width 50 height 9
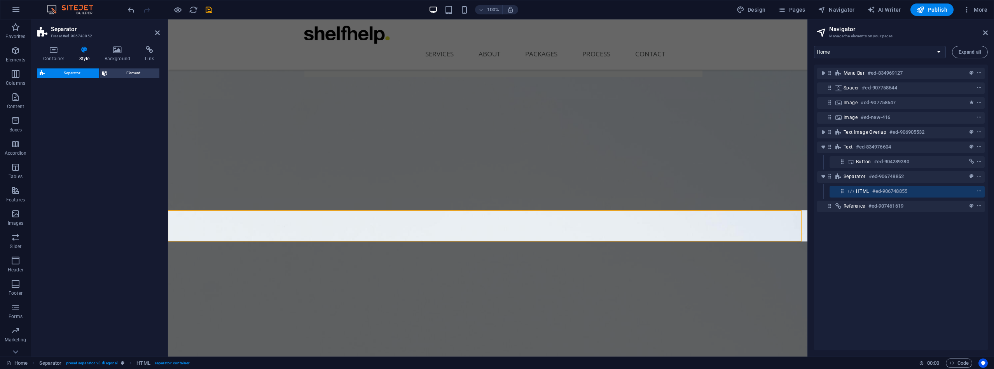
select select "diagonal"
select select "rem"
select select "preset-separator-v3-diagonal"
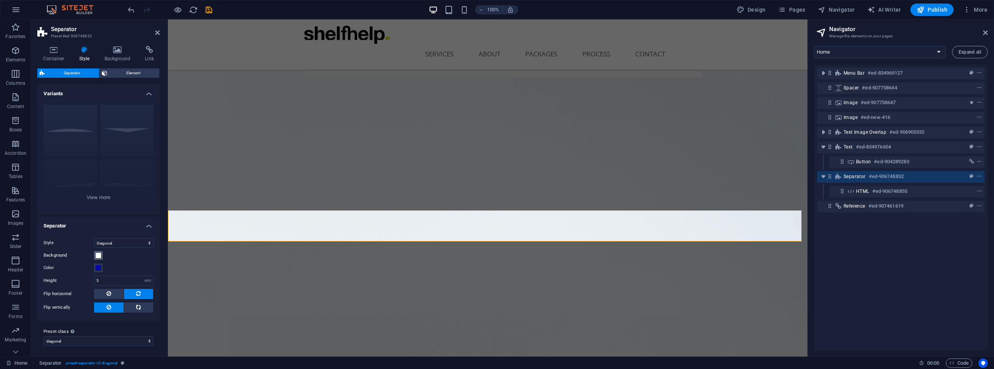
click at [98, 255] on span at bounding box center [98, 255] width 6 height 6
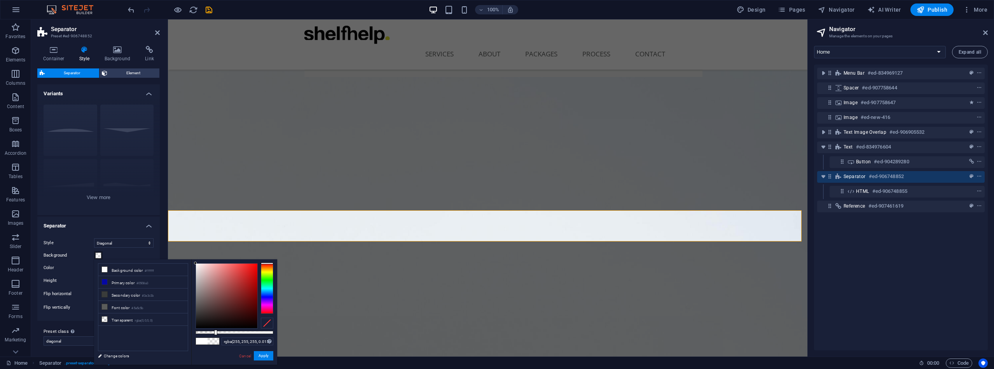
type input "rgba(255, 255, 255, 0)"
drag, startPoint x: 273, startPoint y: 331, endPoint x: 180, endPoint y: 332, distance: 92.9
click at [180, 332] on div "less Background color #ffffff Primary color #0508a3 Secondary color #3a3c3b Fon…" at bounding box center [185, 311] width 183 height 105
click at [268, 358] on button "Apply" at bounding box center [263, 355] width 19 height 9
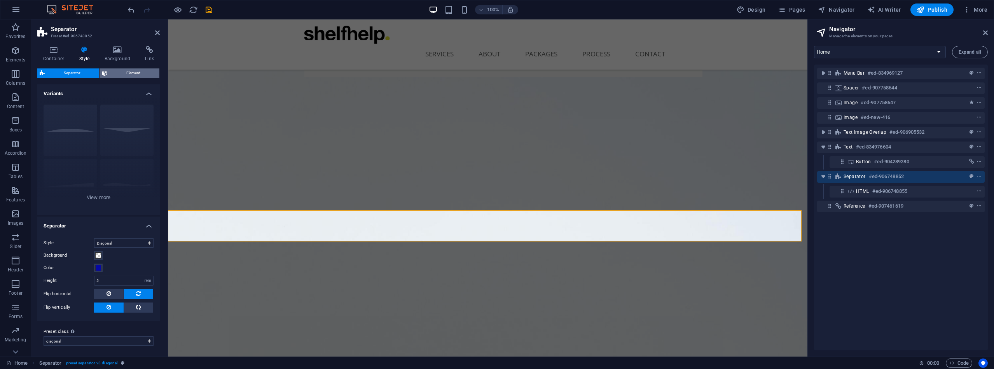
click at [135, 70] on span "Element" at bounding box center [133, 72] width 47 height 9
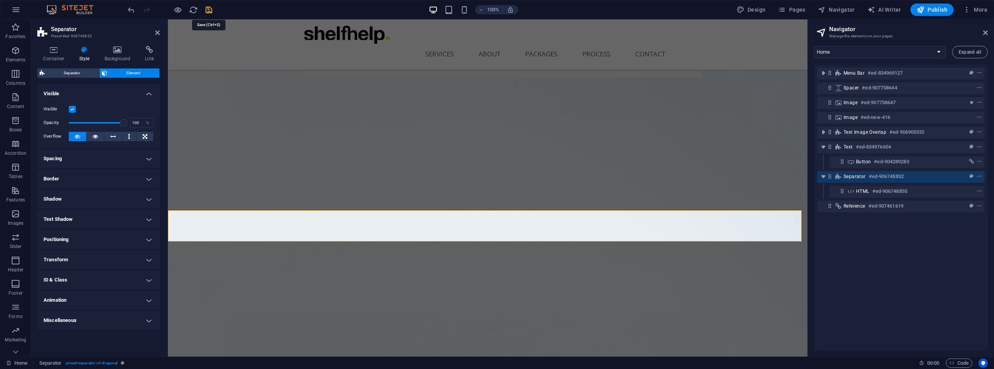
click at [210, 10] on icon "save" at bounding box center [209, 9] width 9 height 9
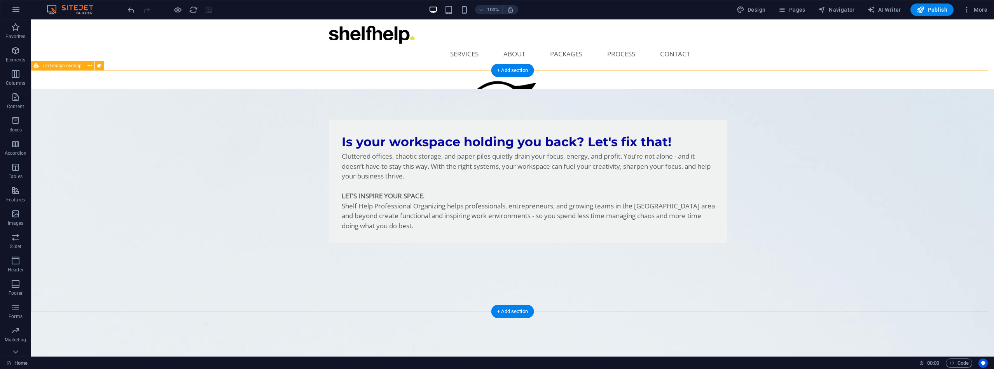
click at [184, 125] on div "Is your workspace holding you back? Let's fix that! Cluttered offices, chaotic …" at bounding box center [512, 304] width 963 height 430
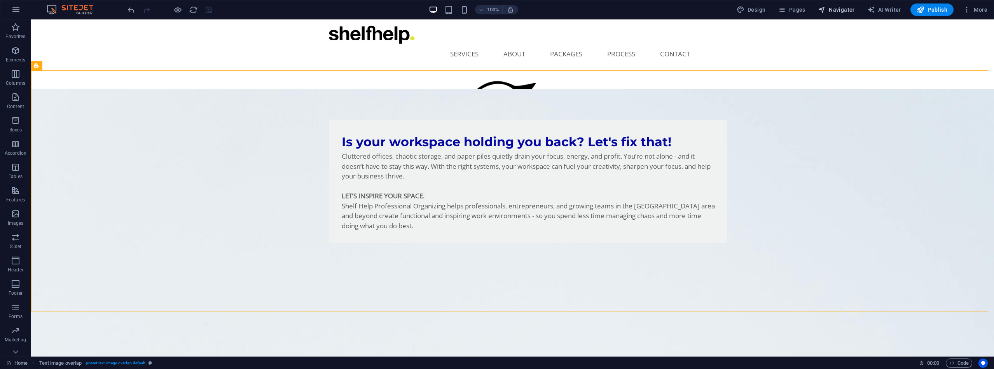
click at [846, 10] on span "Navigator" at bounding box center [836, 10] width 37 height 8
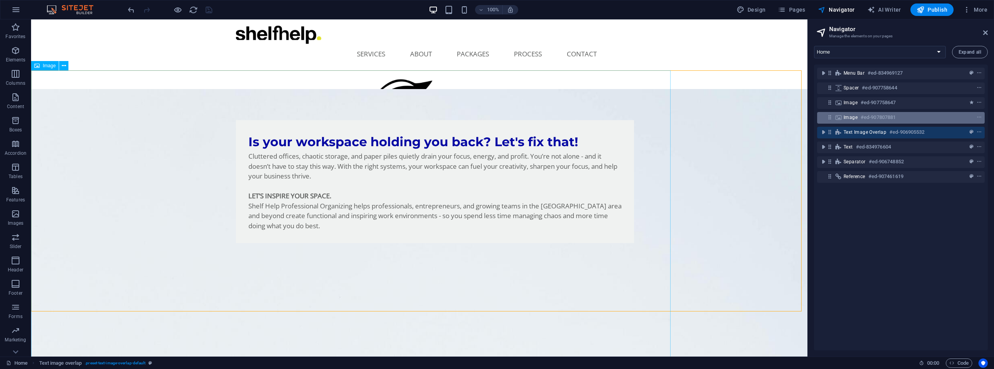
click at [971, 117] on div at bounding box center [965, 117] width 37 height 9
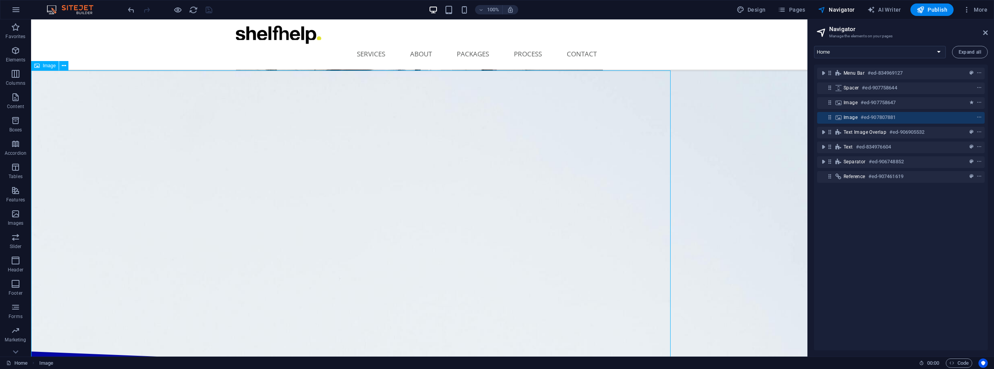
click at [964, 119] on div at bounding box center [965, 117] width 37 height 9
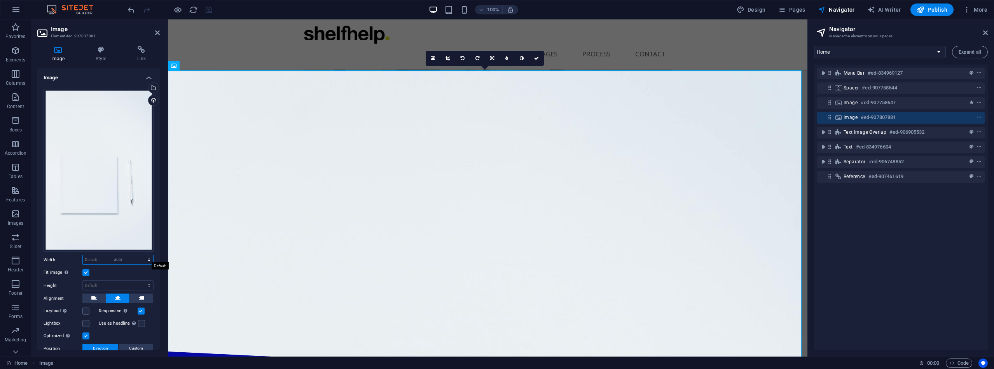
select select "DISABLED_OPTION_VALUE"
click at [143, 296] on button at bounding box center [141, 298] width 23 height 9
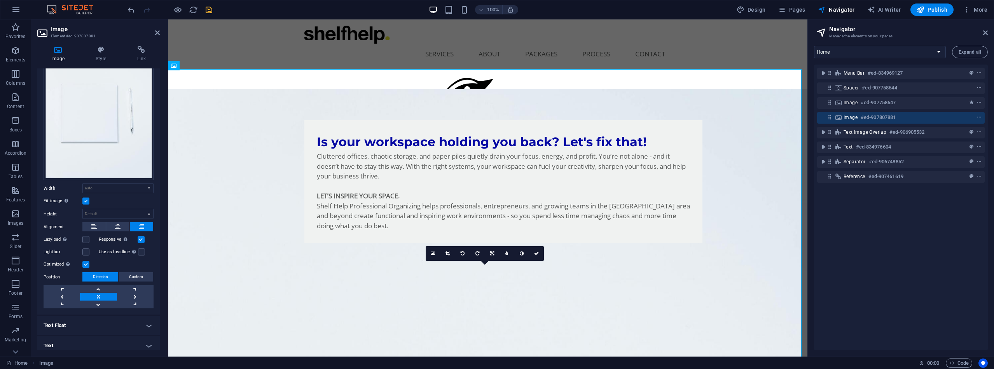
scroll to position [73, 0]
click at [100, 299] on link at bounding box center [98, 303] width 37 height 8
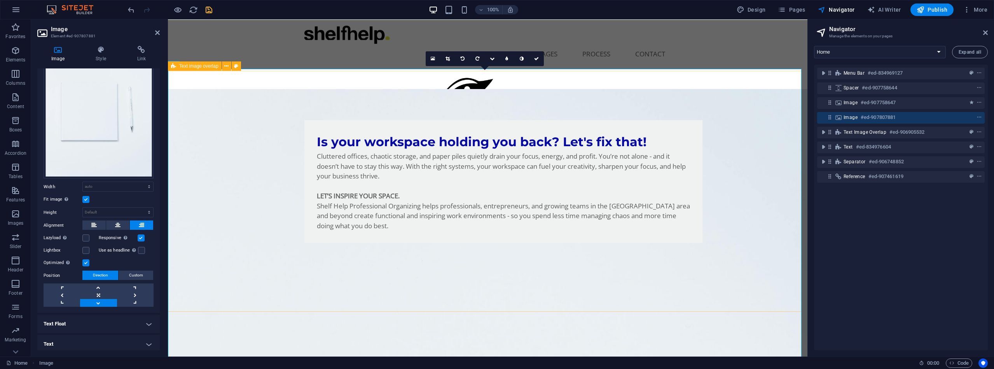
scroll to position [0, 0]
click at [98, 50] on icon at bounding box center [101, 50] width 38 height 8
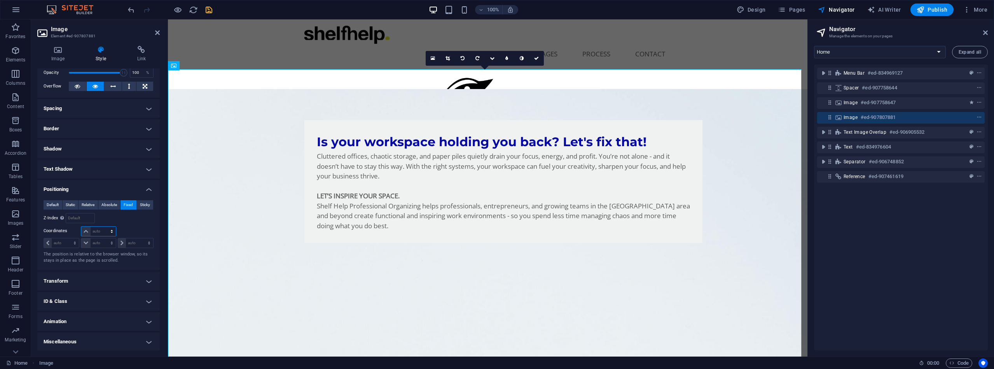
select select "%"
type input "100"
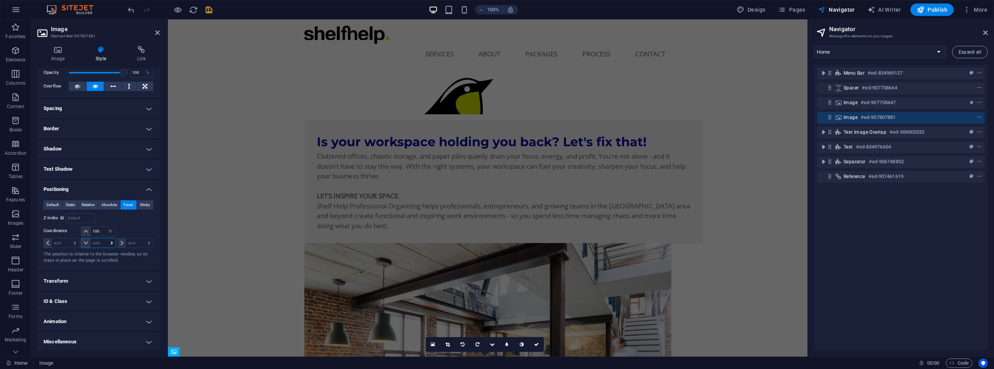
select select "%"
type input "100"
select select "%"
type input "100"
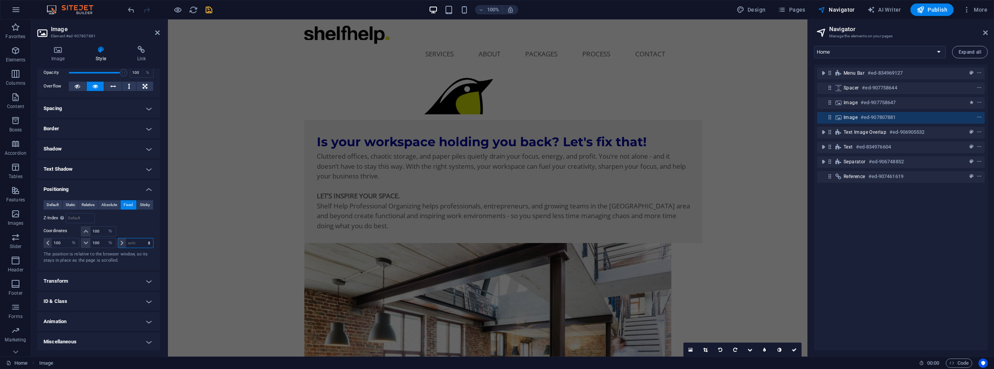
select select "%"
type input "100"
drag, startPoint x: 101, startPoint y: 231, endPoint x: 90, endPoint y: 229, distance: 11.4
click at [90, 229] on div "100 auto px rem % em" at bounding box center [98, 231] width 35 height 10
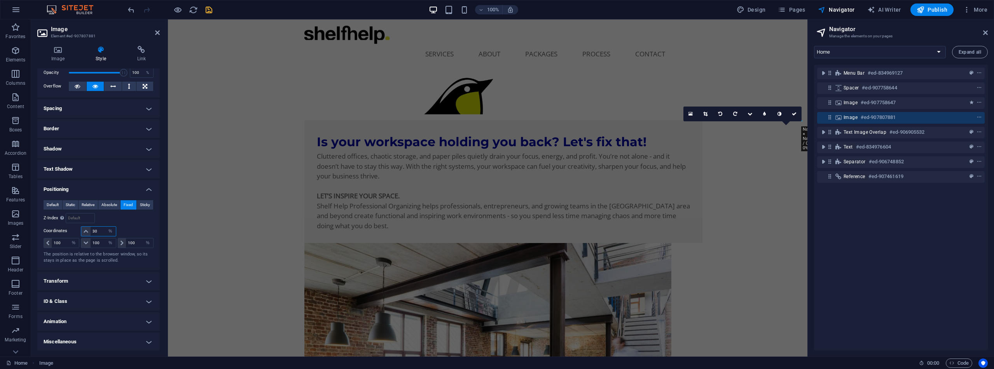
drag, startPoint x: 102, startPoint y: 232, endPoint x: 85, endPoint y: 231, distance: 17.2
click at [85, 231] on div "30 auto px rem % em" at bounding box center [98, 231] width 35 height 10
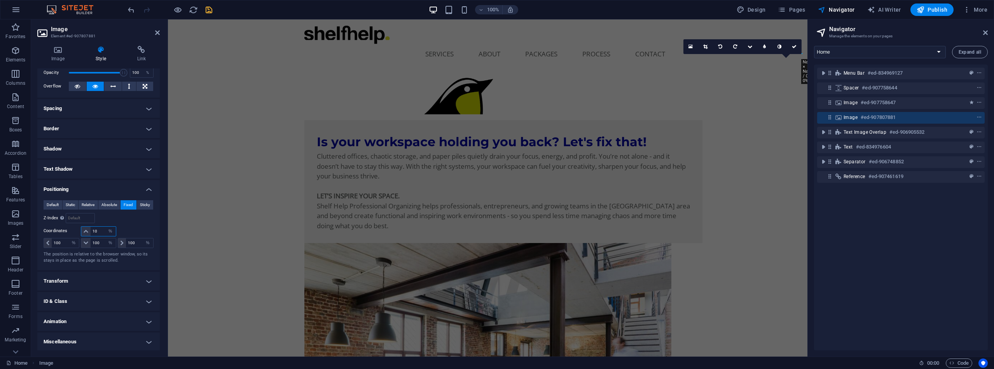
drag, startPoint x: 98, startPoint y: 232, endPoint x: 86, endPoint y: 232, distance: 11.3
click at [86, 232] on div "10 auto px rem % em" at bounding box center [98, 231] width 35 height 10
type input "70"
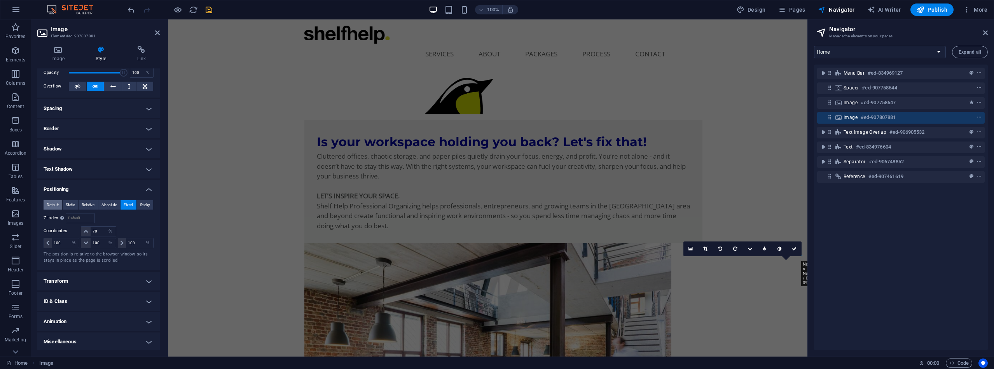
click at [52, 204] on span "Default" at bounding box center [53, 204] width 12 height 9
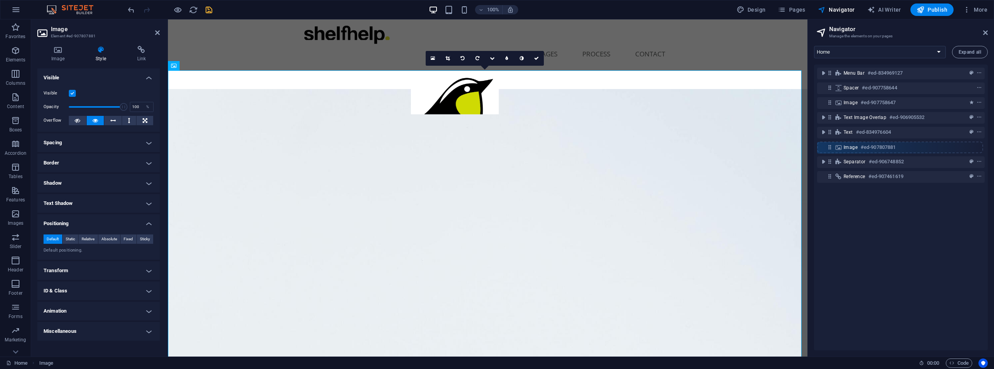
drag, startPoint x: 828, startPoint y: 117, endPoint x: 828, endPoint y: 149, distance: 31.9
click at [828, 149] on div "Menu Bar #ed-834969127 Spacer #ed-907758644 Image #ed-907758647 Image #ed-90780…" at bounding box center [901, 208] width 174 height 286
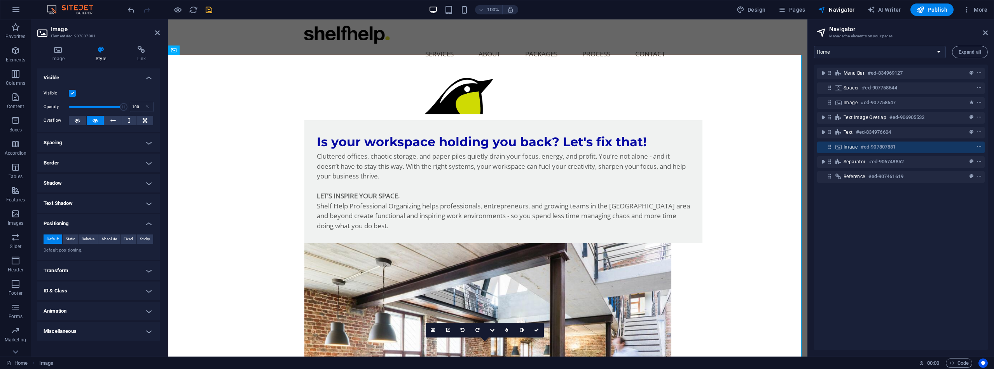
scroll to position [645, 0]
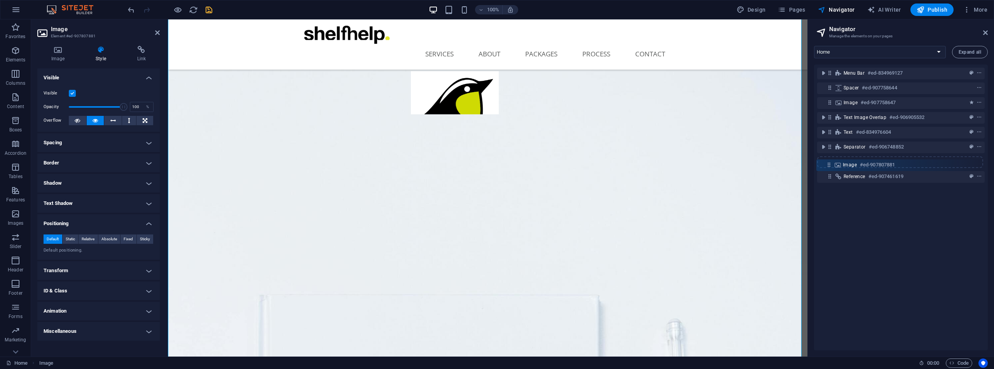
drag, startPoint x: 829, startPoint y: 148, endPoint x: 828, endPoint y: 168, distance: 19.5
click at [828, 168] on div "Menu Bar #ed-834969127 Spacer #ed-907758644 Image #ed-907758647 Text image over…" at bounding box center [901, 208] width 174 height 286
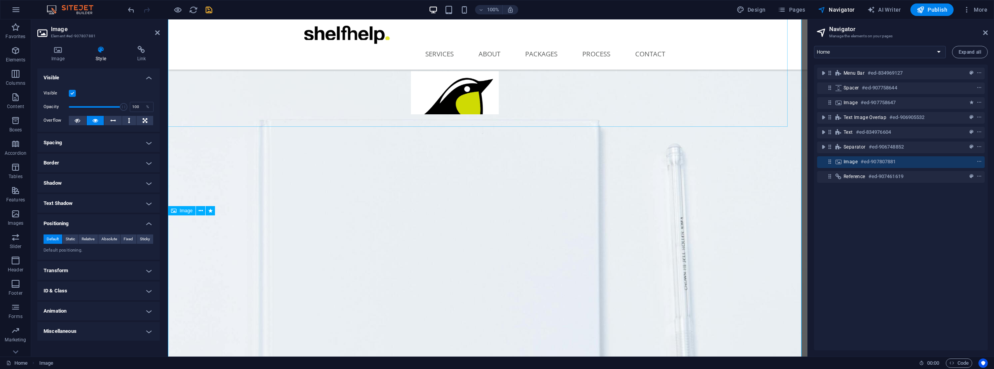
scroll to position [796, 0]
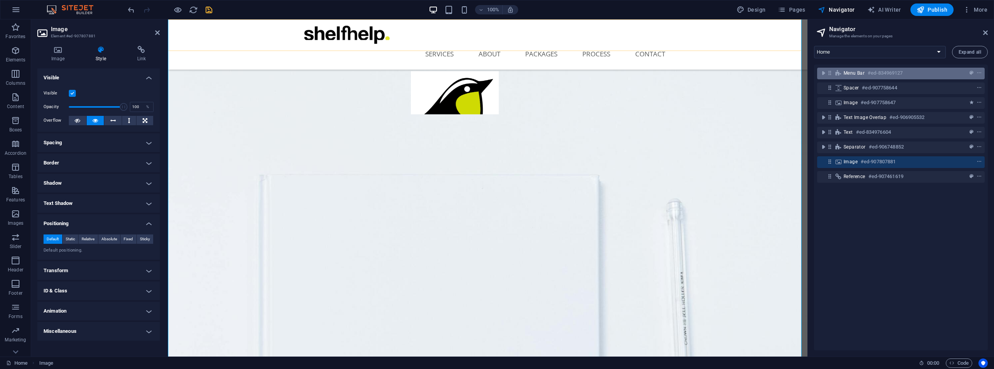
click at [947, 78] on div "Menu Bar #ed-834969127" at bounding box center [901, 74] width 168 height 12
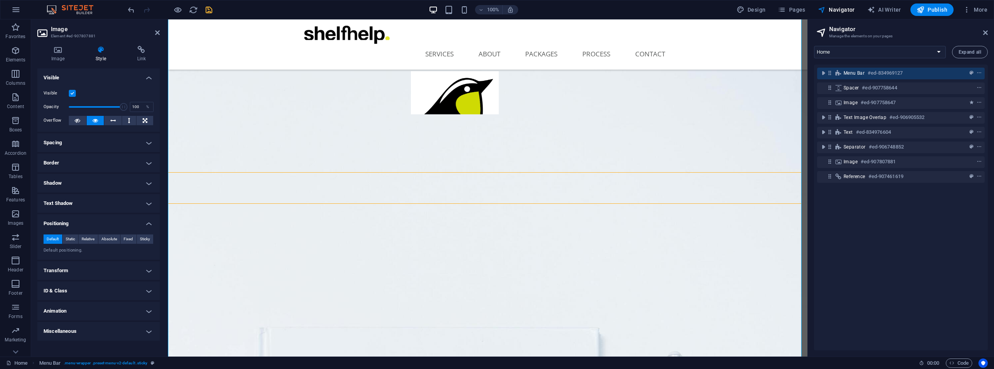
click at [947, 78] on div "Menu Bar #ed-834969127" at bounding box center [901, 74] width 168 height 12
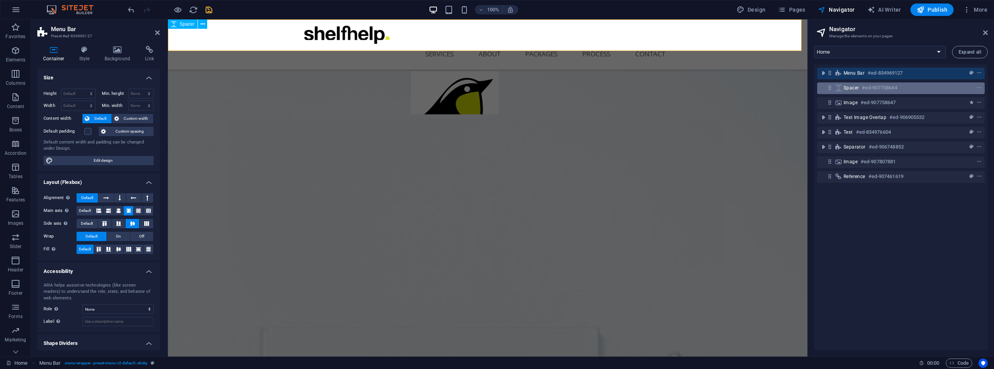
scroll to position [491, 0]
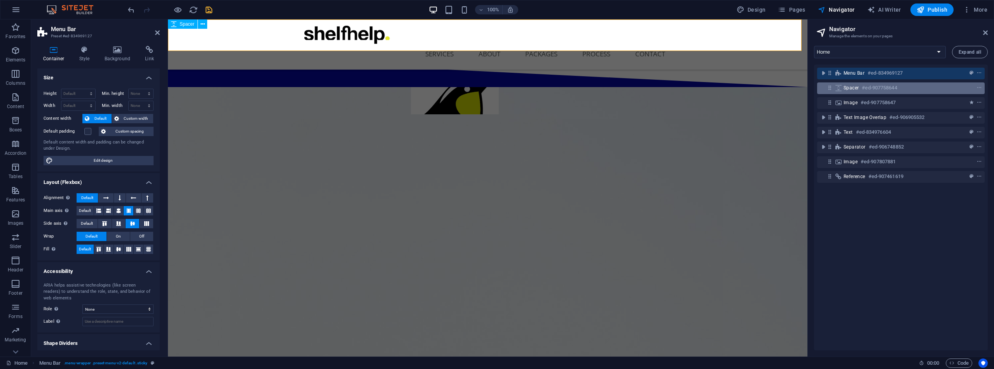
click at [956, 86] on div at bounding box center [965, 87] width 37 height 9
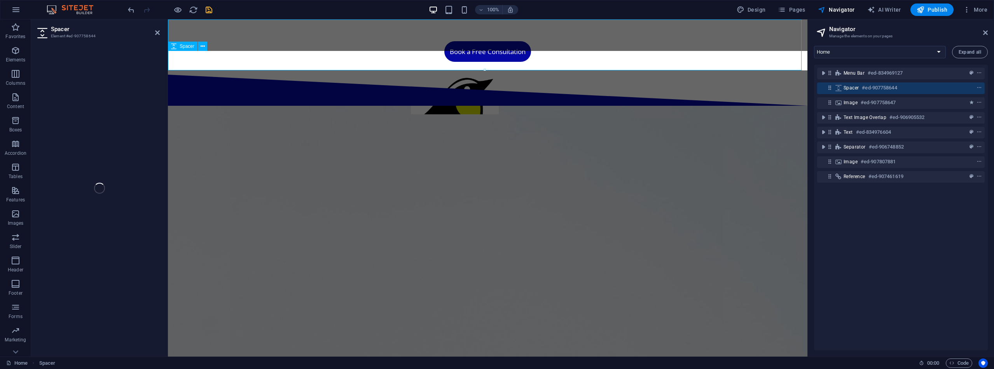
scroll to position [0, 0]
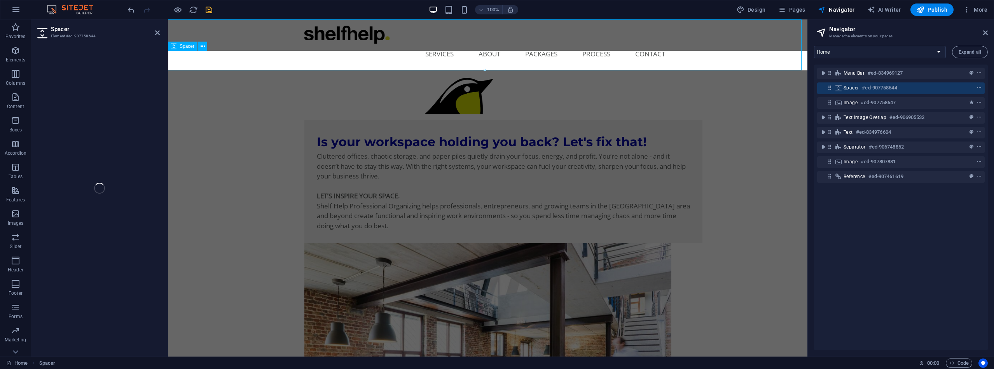
select select "px"
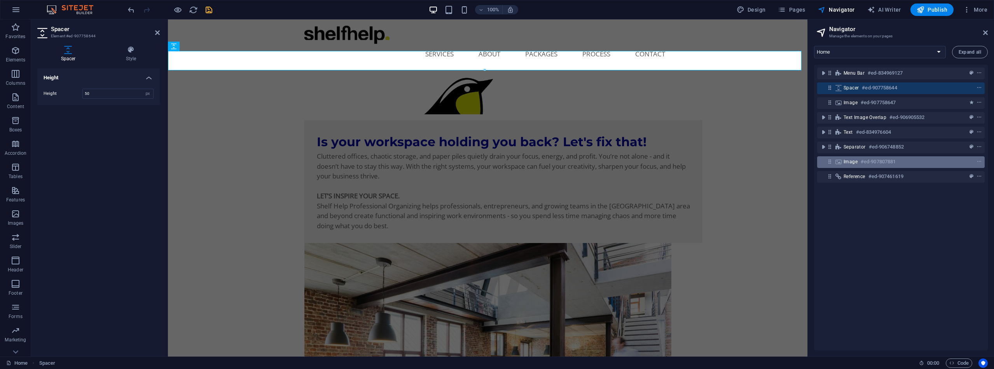
click at [932, 164] on div "Image #ed-907807881" at bounding box center [895, 161] width 102 height 9
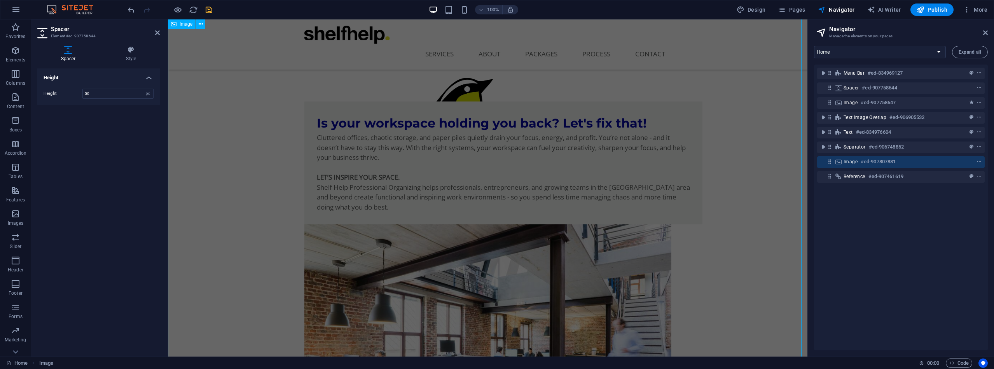
scroll to position [676, 0]
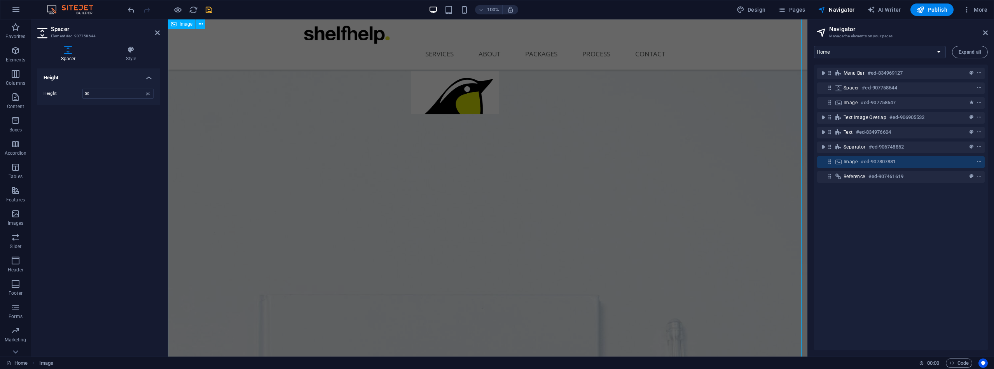
click at [932, 164] on div "Image #ed-907807881" at bounding box center [895, 161] width 102 height 9
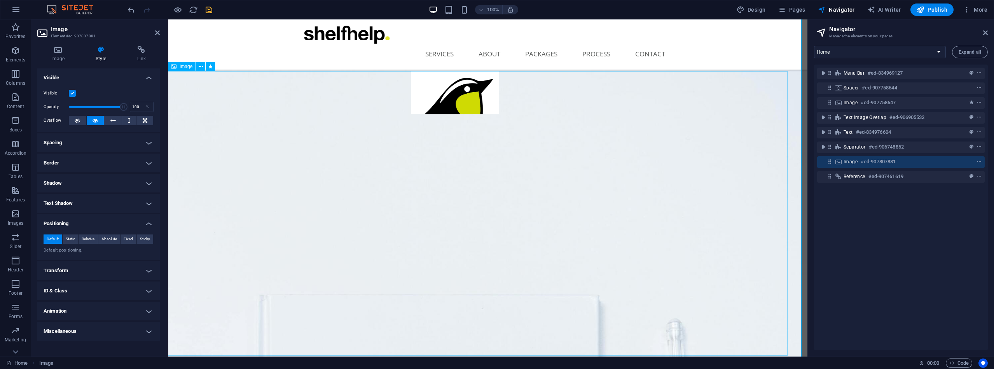
click at [710, 105] on figure at bounding box center [454, 213] width 677 height 285
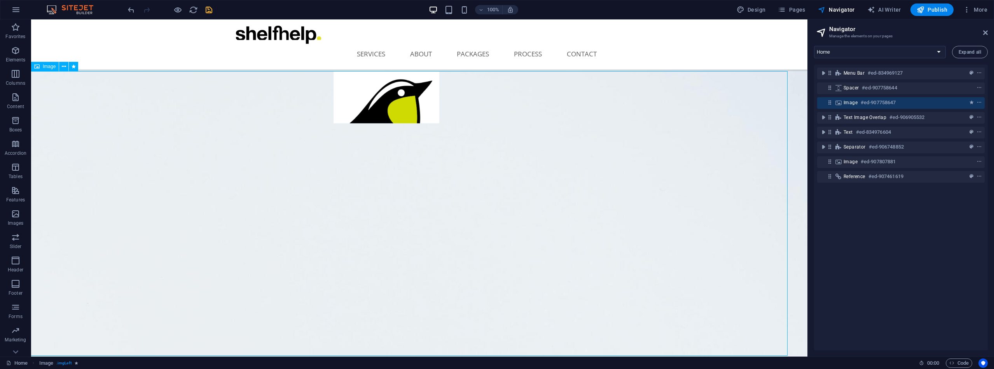
click at [710, 105] on figure at bounding box center [386, 213] width 814 height 285
click at [574, 105] on figure at bounding box center [386, 213] width 814 height 285
select select "px"
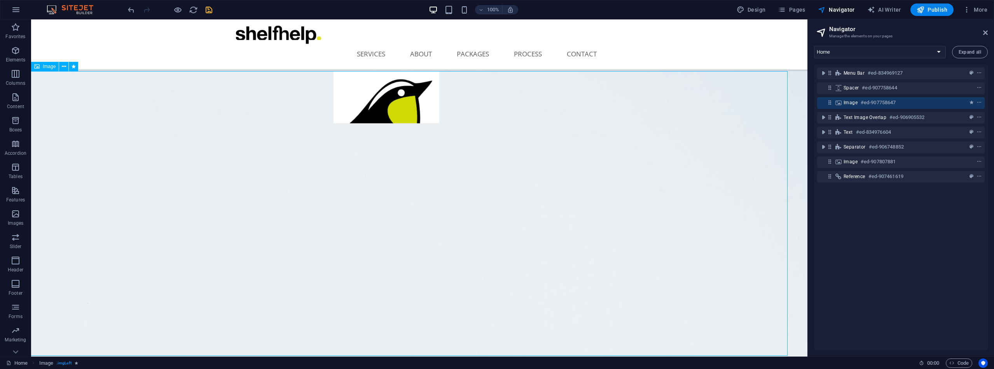
select select "px"
select select "move-bottom-to-top"
select select "s"
select select "scroll"
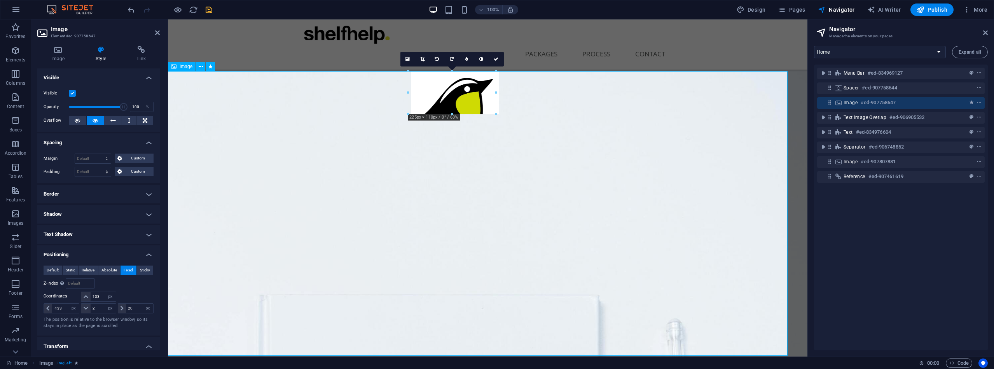
click at [710, 105] on figure at bounding box center [454, 213] width 677 height 285
click at [635, 107] on figure at bounding box center [454, 213] width 677 height 285
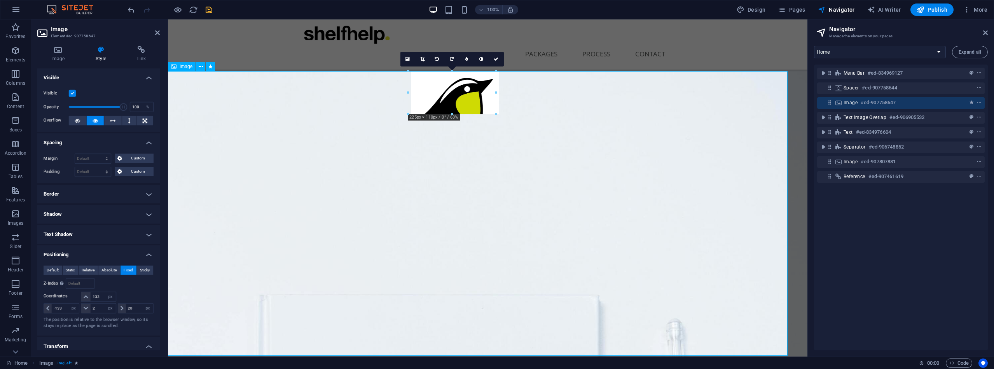
click at [635, 107] on figure at bounding box center [454, 213] width 677 height 285
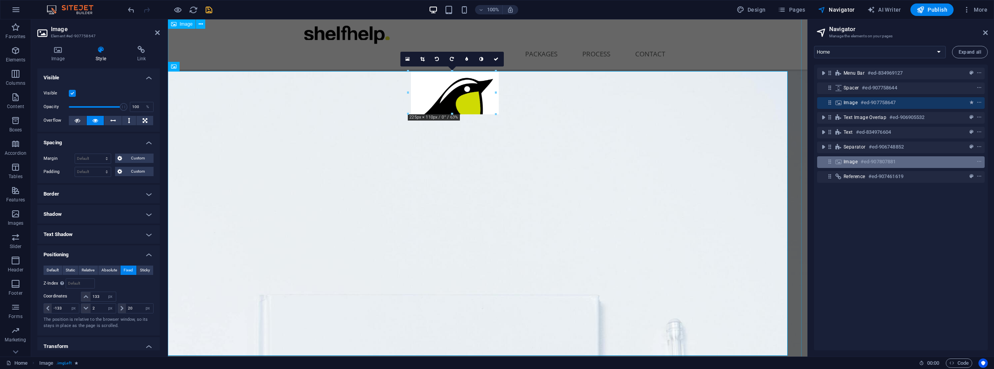
click at [907, 164] on div "Image #ed-907807881" at bounding box center [895, 161] width 102 height 9
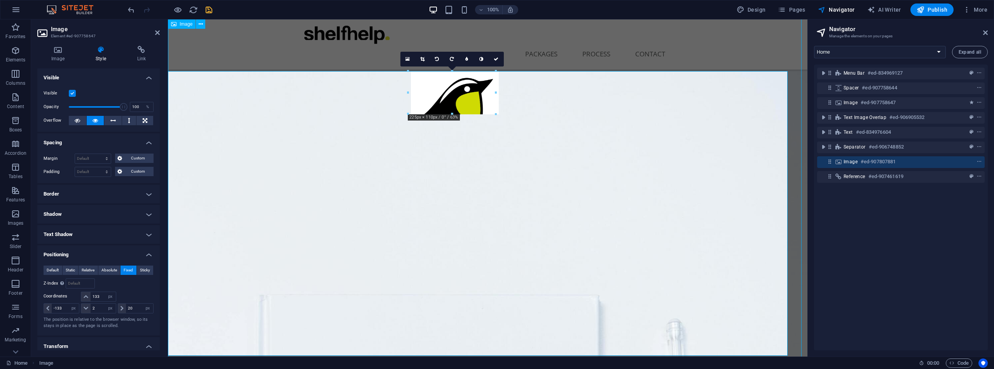
click at [907, 164] on div "Image #ed-907807881" at bounding box center [895, 161] width 102 height 9
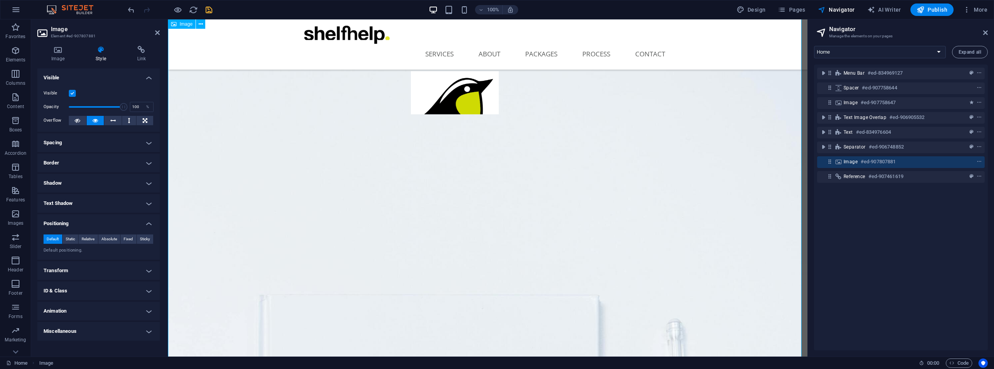
click at [907, 164] on div "Image #ed-907807881" at bounding box center [895, 161] width 102 height 9
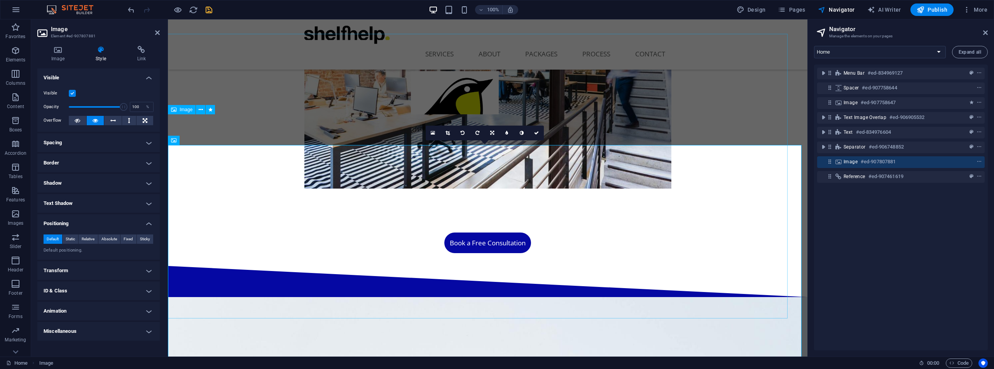
scroll to position [238, 0]
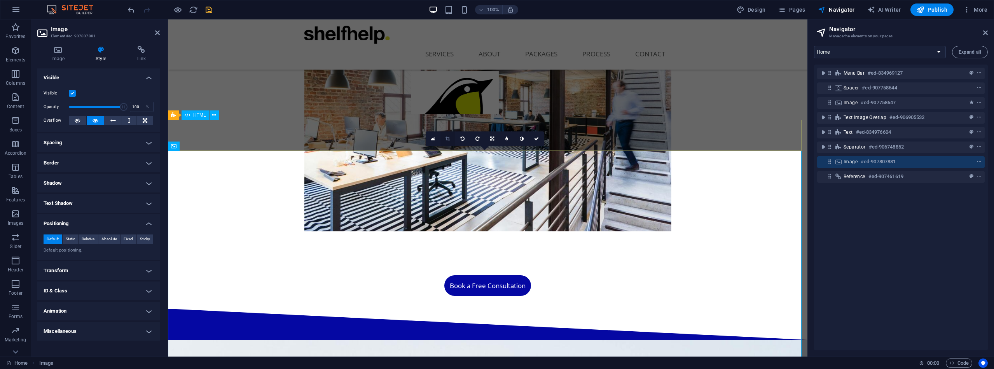
click at [449, 138] on icon at bounding box center [448, 138] width 4 height 5
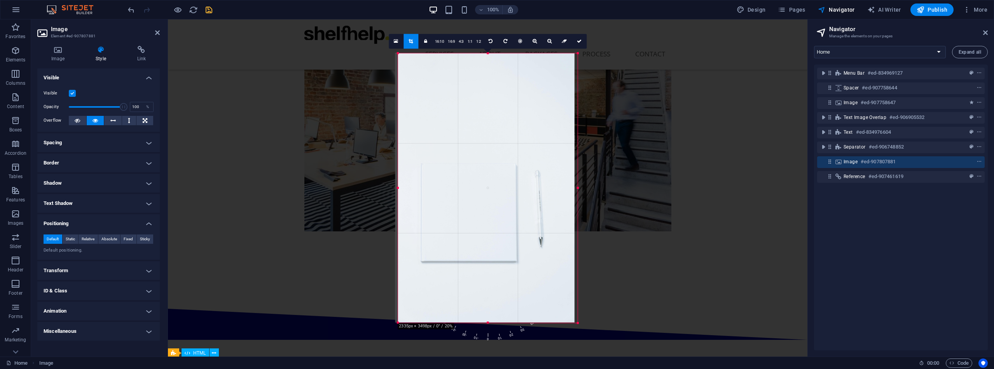
click at [485, 322] on div "180 170 160 150 140 130 120 110 100 90 80 70 60 50 40 30 20 10 0 -10 -20 -30 -4…" at bounding box center [488, 188] width 180 height 270
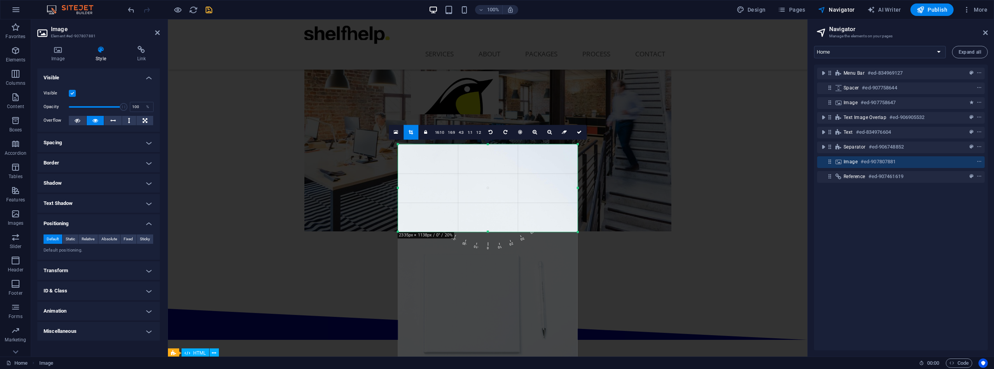
drag, startPoint x: 489, startPoint y: 322, endPoint x: 506, endPoint y: 140, distance: 182.8
click at [506, 144] on div "180 170 160 150 140 130 120 110 100 90 80 70 60 50 40 30 20 10 0 -10 -20 -30 -4…" at bounding box center [488, 188] width 180 height 88
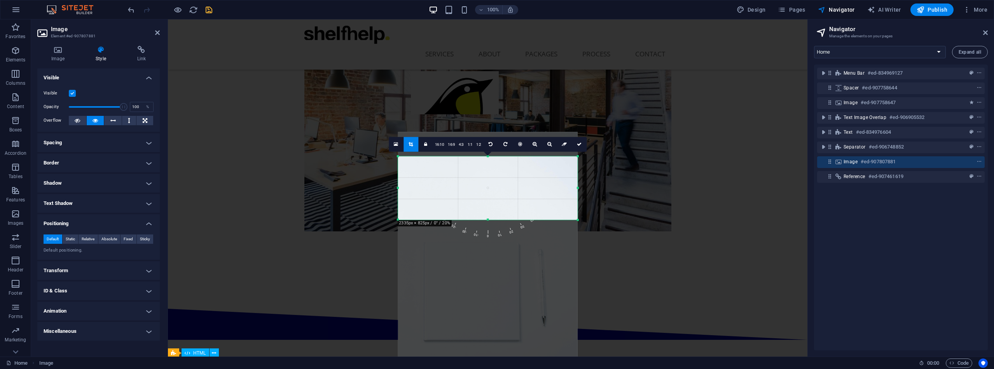
drag, startPoint x: 488, startPoint y: 145, endPoint x: 488, endPoint y: 169, distance: 24.1
click at [488, 169] on div "180 170 160 150 140 130 120 110 100 90 80 70 60 50 40 30 20 10 0 -10 -20 -30 -4…" at bounding box center [488, 188] width 180 height 64
click at [581, 144] on link at bounding box center [579, 144] width 15 height 15
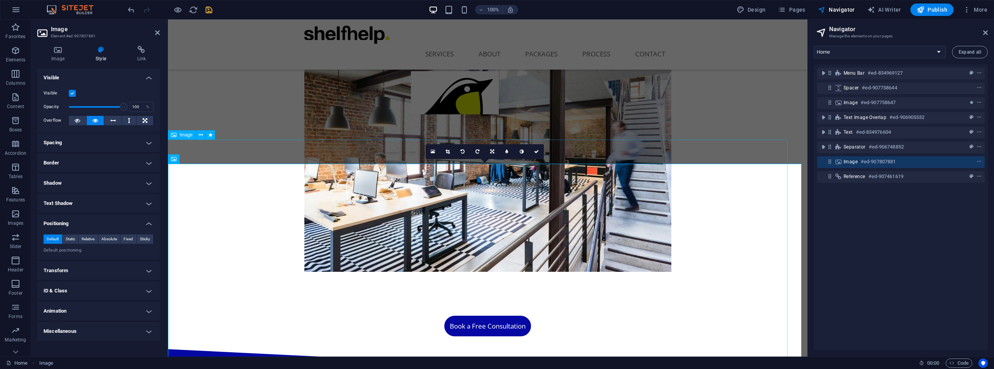
scroll to position [176, 0]
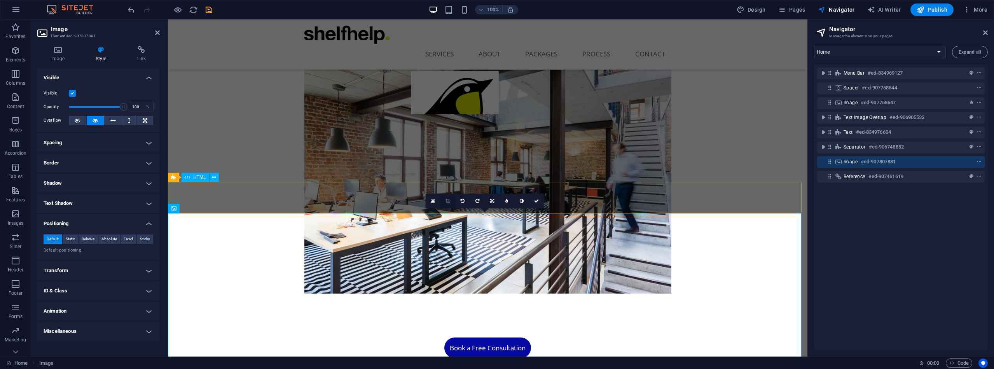
click at [449, 197] on link at bounding box center [448, 201] width 15 height 15
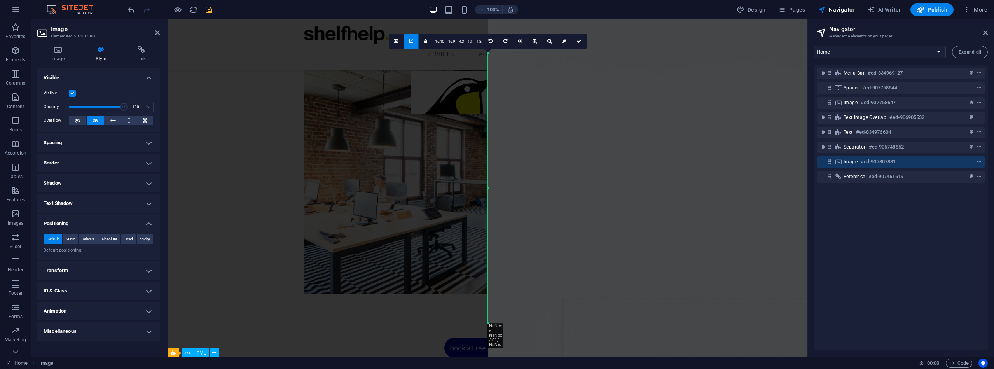
click at [931, 161] on div "Image #ed-907807881" at bounding box center [895, 161] width 102 height 9
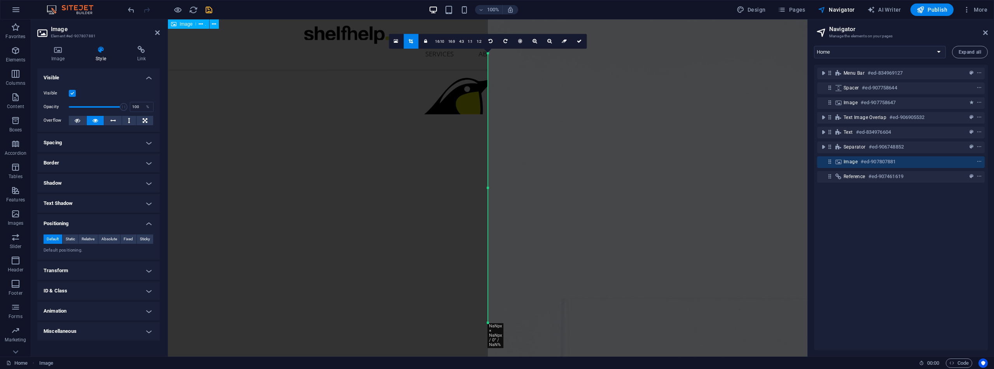
drag, startPoint x: 931, startPoint y: 161, endPoint x: 310, endPoint y: 174, distance: 621.9
click at [931, 161] on div "Image #ed-907807881" at bounding box center [895, 161] width 102 height 9
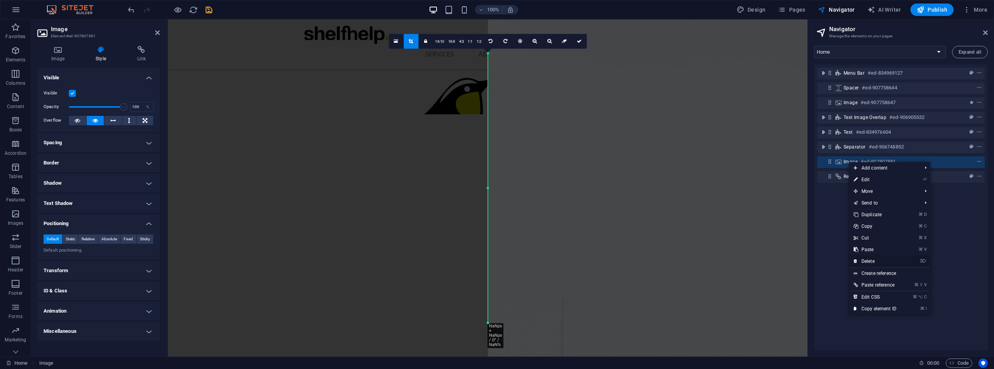
drag, startPoint x: 310, startPoint y: 174, endPoint x: 882, endPoint y: 263, distance: 579.6
click at [878, 261] on link "⌦ Delete" at bounding box center [875, 261] width 52 height 12
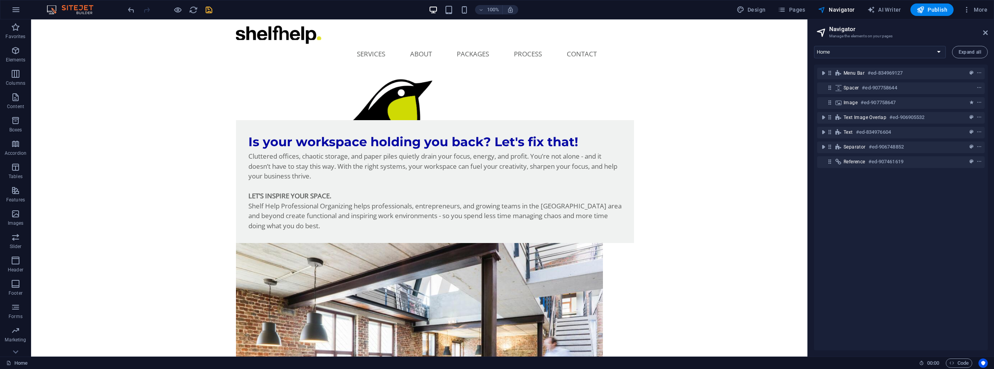
scroll to position [0, 0]
click at [564, 243] on figure at bounding box center [419, 365] width 367 height 245
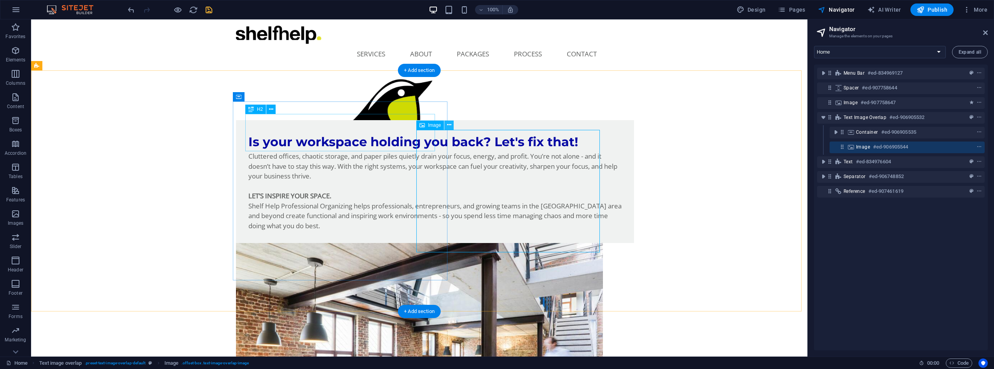
click at [447, 126] on icon at bounding box center [449, 125] width 4 height 8
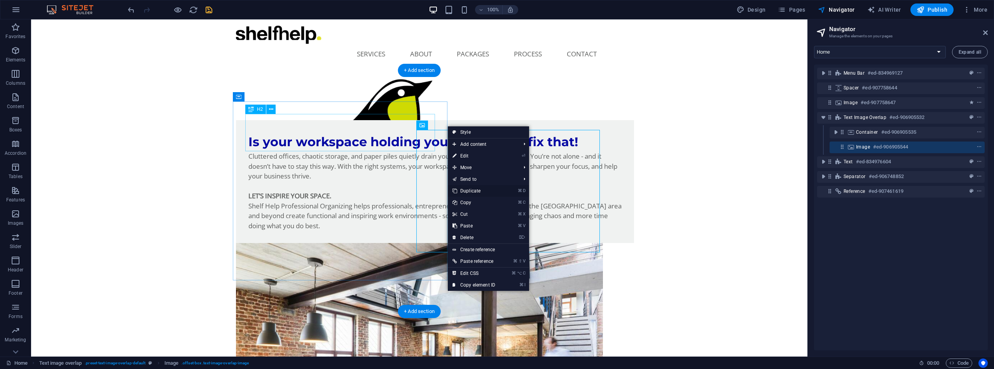
click at [467, 192] on link "⌘ D Duplicate" at bounding box center [474, 191] width 52 height 12
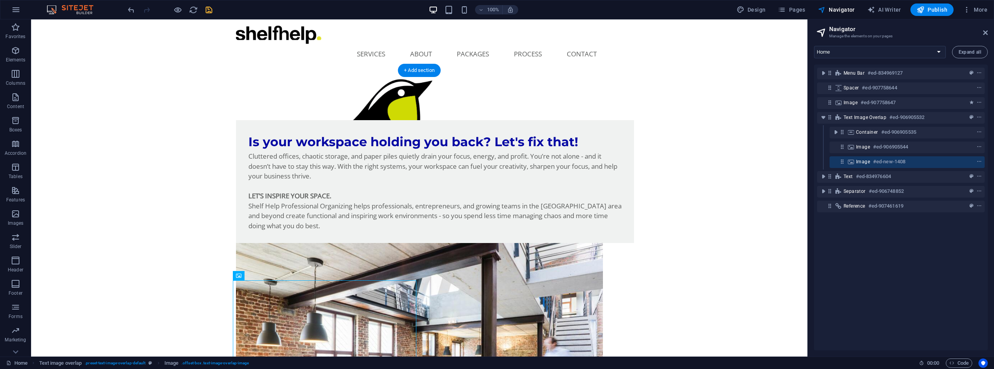
drag, startPoint x: 365, startPoint y: 296, endPoint x: 598, endPoint y: 274, distance: 233.9
click at [525, 276] on div "Is your workspace holding you back? Let's fix that! Cluttered offices, chaotic …" at bounding box center [419, 304] width 777 height 430
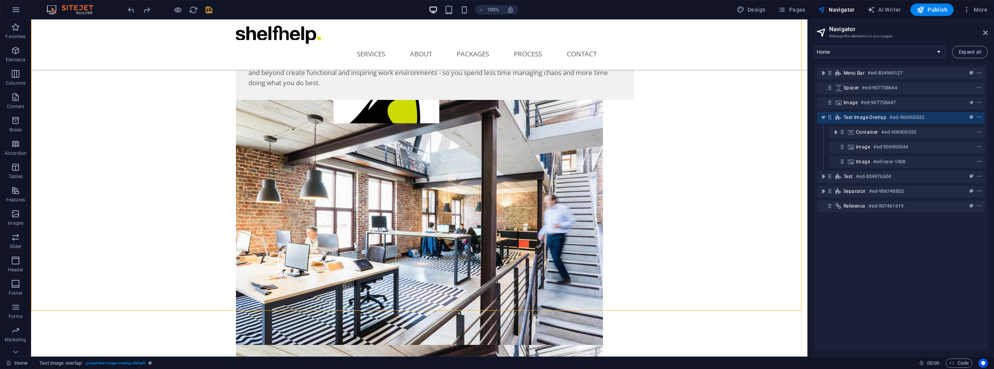
scroll to position [115, 0]
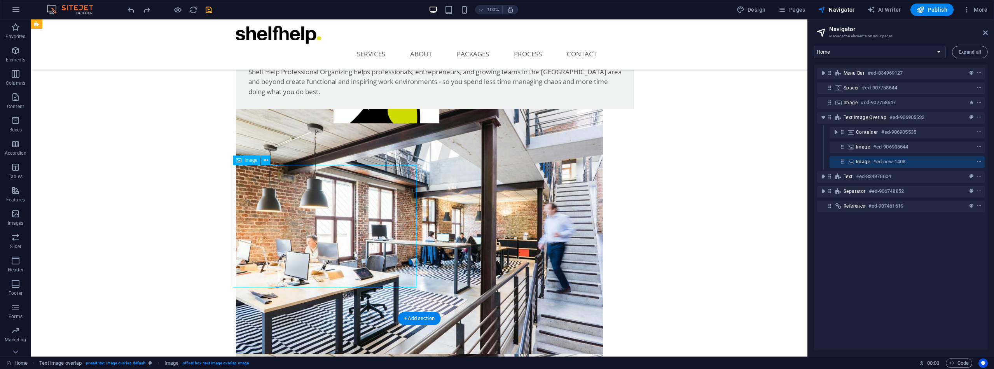
select select "%"
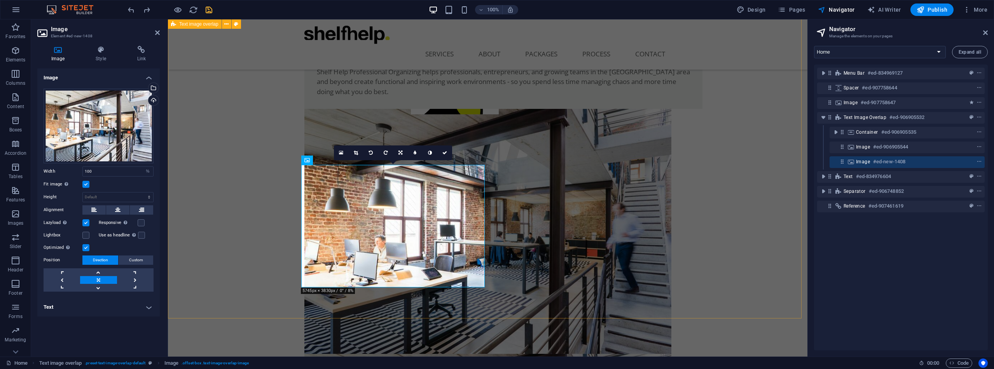
click at [298, 195] on div "Is your workspace holding you back? Let's fix that! Cluttered offices, chaotic …" at bounding box center [488, 292] width 640 height 675
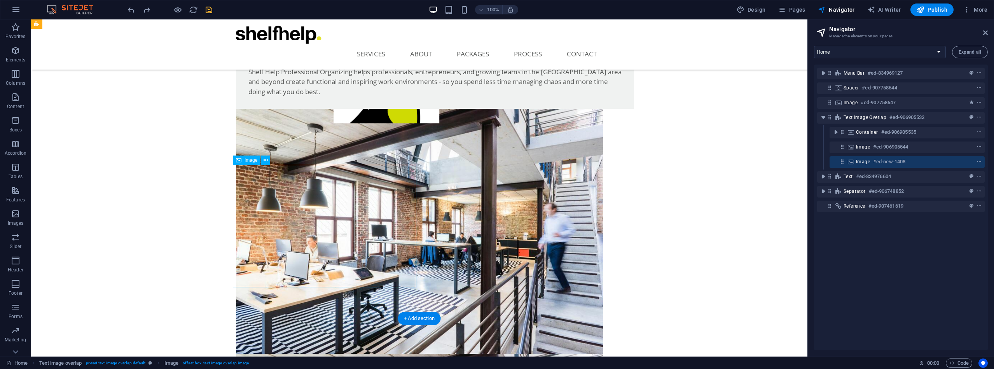
select select "%"
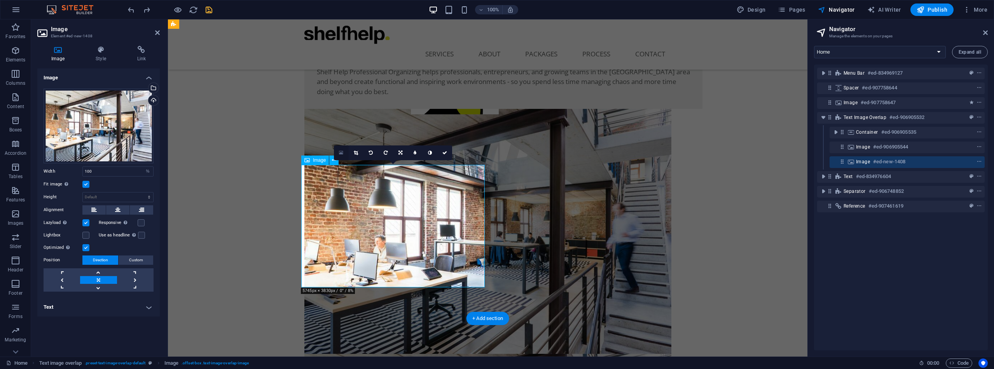
click at [339, 153] on link at bounding box center [341, 152] width 15 height 15
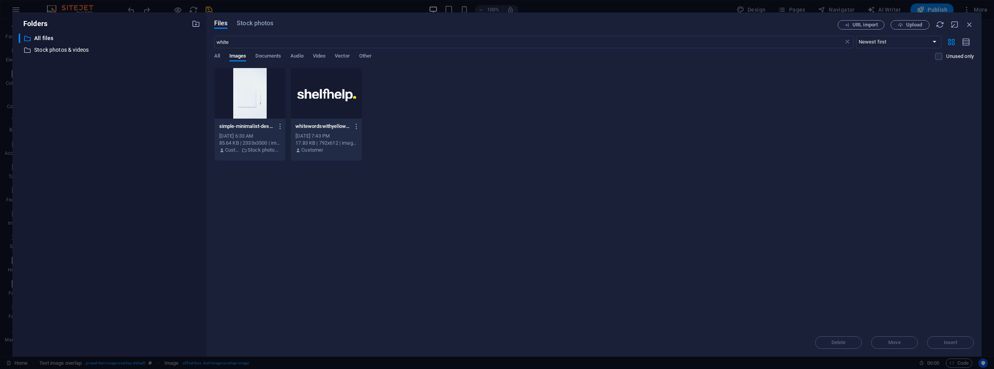
click at [257, 79] on div at bounding box center [250, 93] width 71 height 51
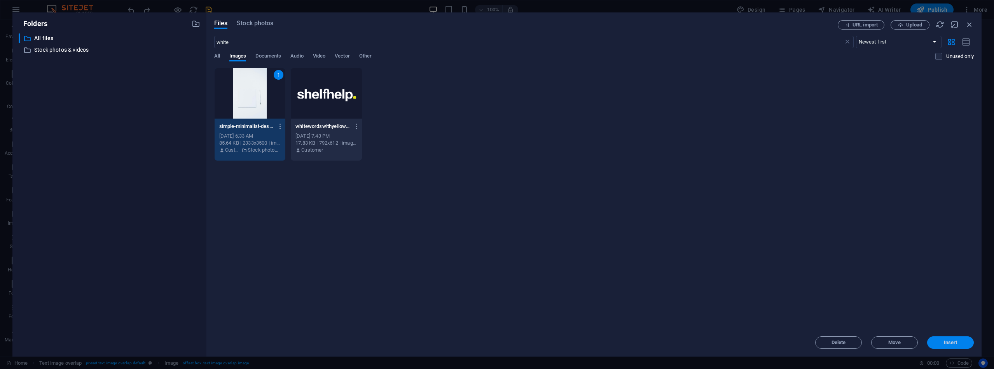
click at [956, 343] on span "Insert" at bounding box center [951, 342] width 14 height 5
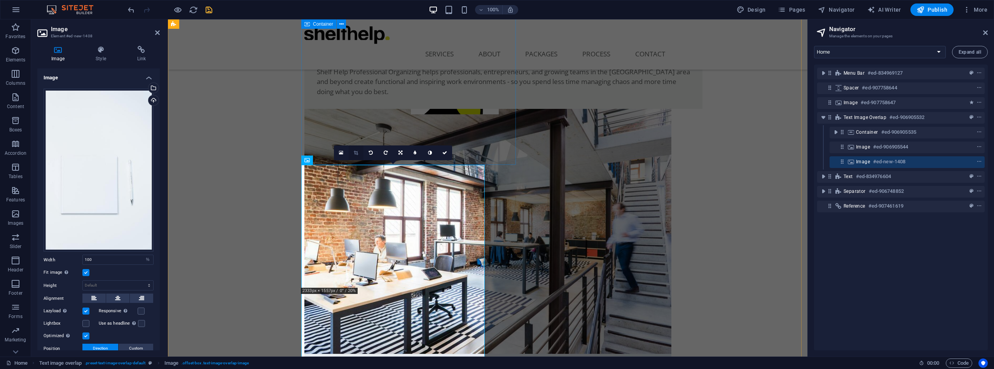
click at [354, 152] on icon at bounding box center [356, 152] width 4 height 5
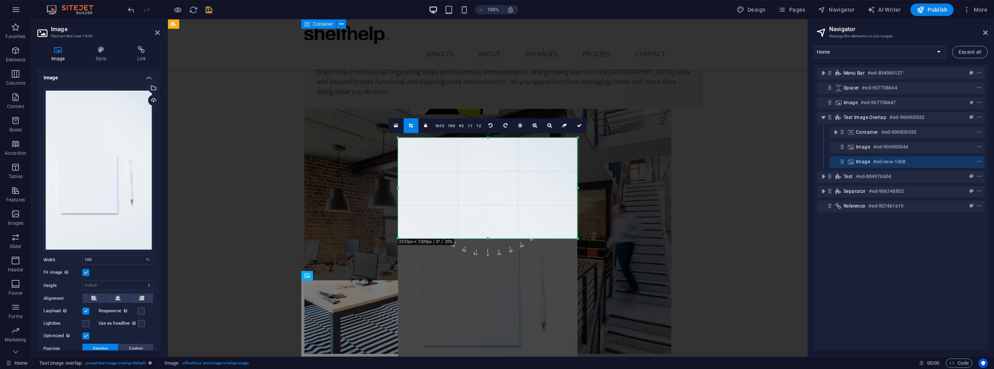
drag, startPoint x: 489, startPoint y: 322, endPoint x: 490, endPoint y: 153, distance: 168.8
click at [490, 153] on div "180 170 160 150 140 130 120 110 100 90 80 70 60 50 40 30 20 10 0 -10 -20 -30 -4…" at bounding box center [488, 188] width 180 height 101
click at [410, 124] on icon at bounding box center [411, 125] width 4 height 5
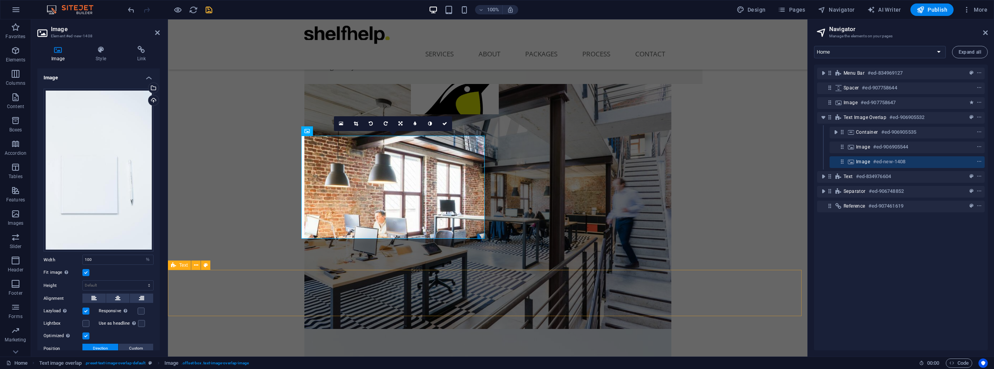
scroll to position [140, 0]
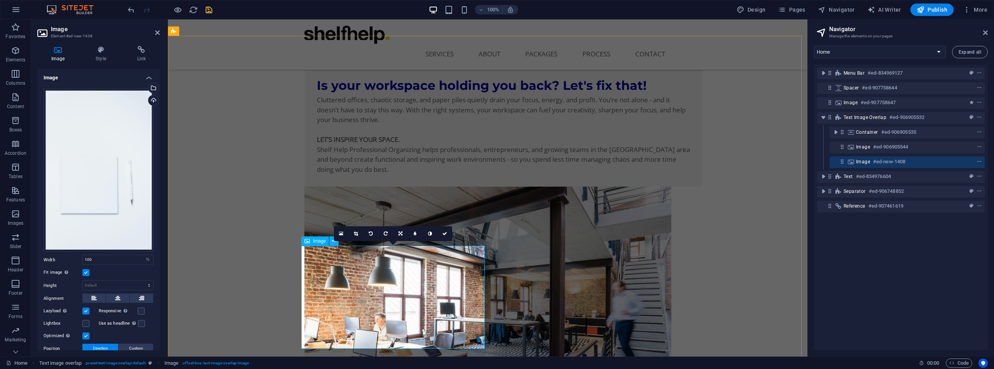
scroll to position [40, 0]
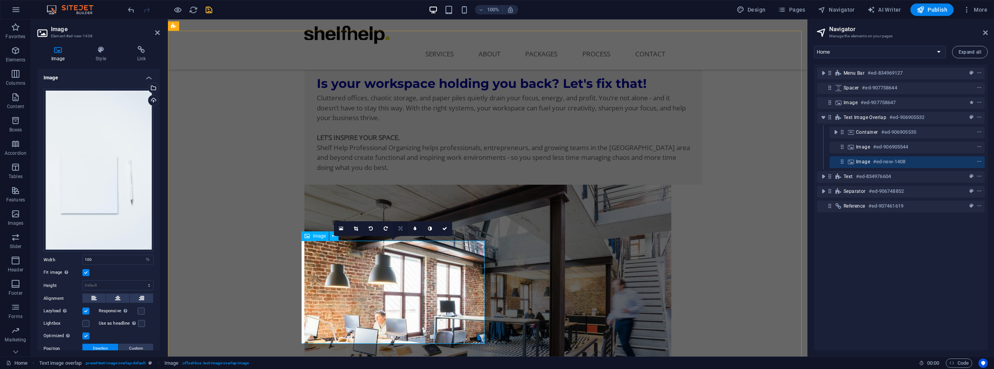
click at [402, 227] on icon at bounding box center [401, 228] width 4 height 5
click at [416, 228] on icon at bounding box center [414, 228] width 3 height 5
click at [399, 228] on icon at bounding box center [400, 228] width 3 height 5
click at [414, 227] on icon at bounding box center [414, 228] width 3 height 5
click at [414, 227] on icon at bounding box center [415, 228] width 3 height 5
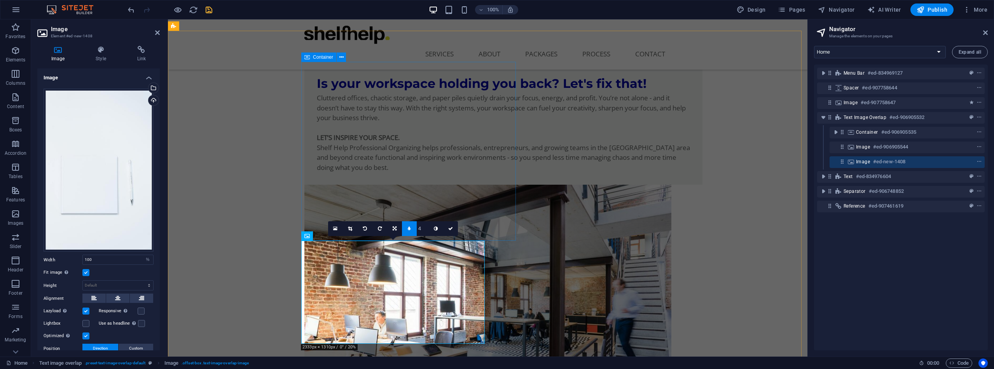
drag, startPoint x: 427, startPoint y: 229, endPoint x: 423, endPoint y: 240, distance: 12.2
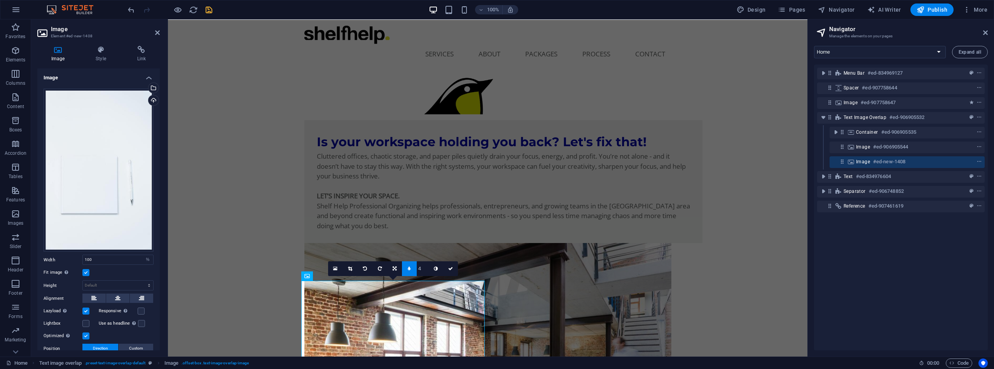
scroll to position [0, 0]
click at [136, 297] on button at bounding box center [141, 298] width 23 height 9
click at [121, 296] on button at bounding box center [117, 298] width 23 height 9
click at [101, 52] on icon at bounding box center [101, 50] width 38 height 8
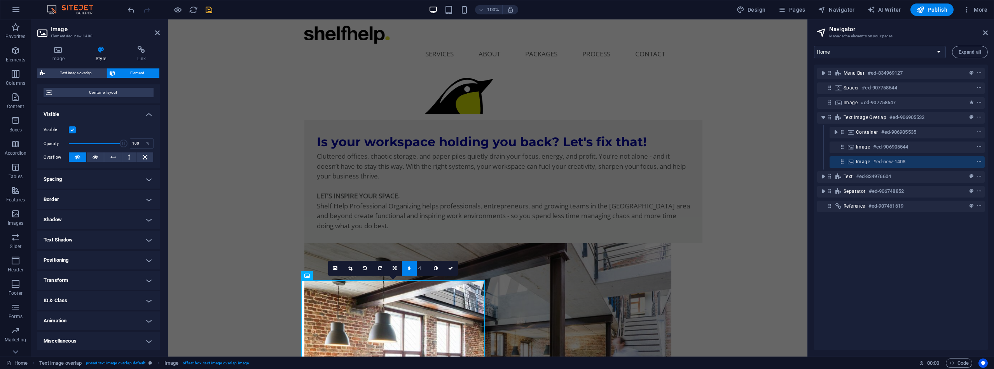
scroll to position [62, 0]
click at [145, 259] on h4 "Positioning" at bounding box center [98, 260] width 122 height 19
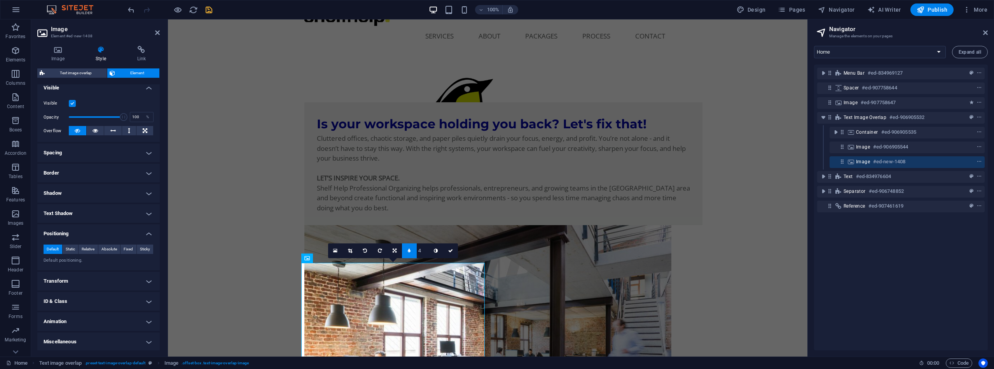
scroll to position [17, 0]
click at [124, 248] on span "Fixed" at bounding box center [128, 249] width 9 height 9
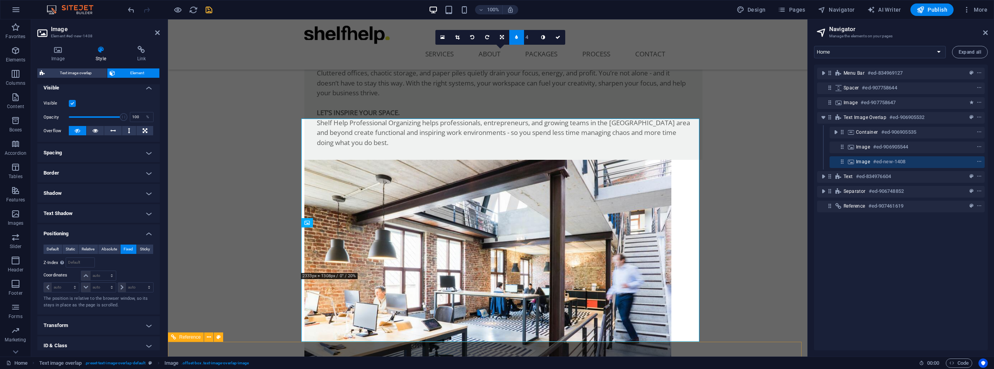
scroll to position [0, 0]
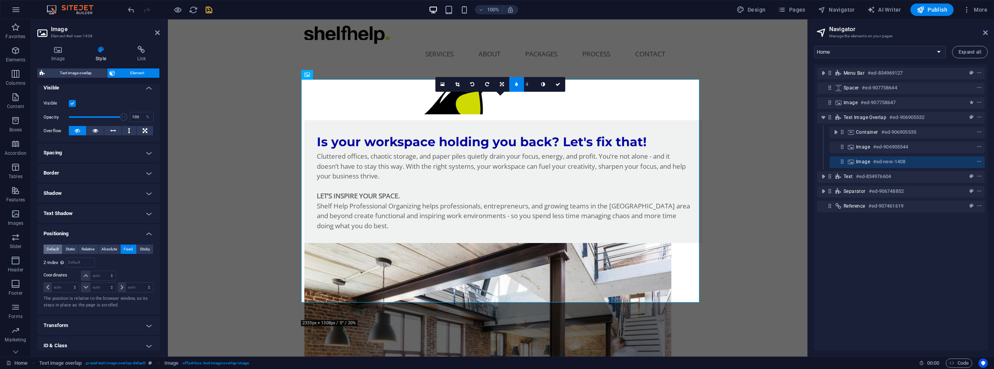
click at [60, 249] on button "Default" at bounding box center [53, 249] width 19 height 9
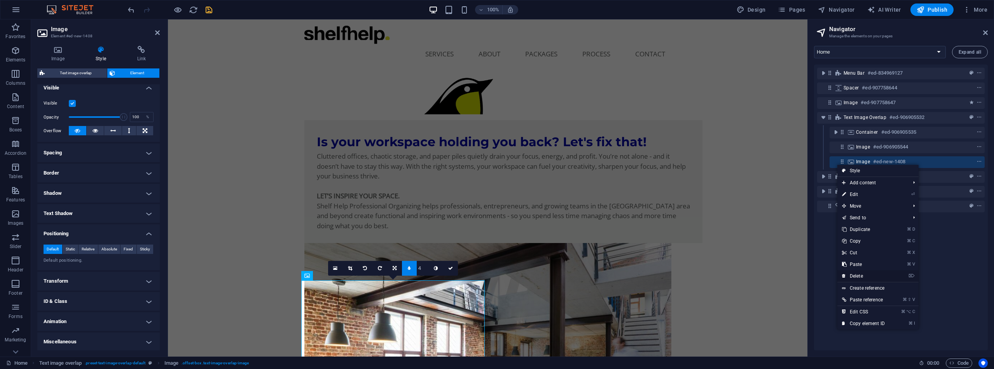
drag, startPoint x: 920, startPoint y: 164, endPoint x: 868, endPoint y: 275, distance: 122.5
click at [868, 275] on link "⌦ Delete" at bounding box center [864, 276] width 52 height 12
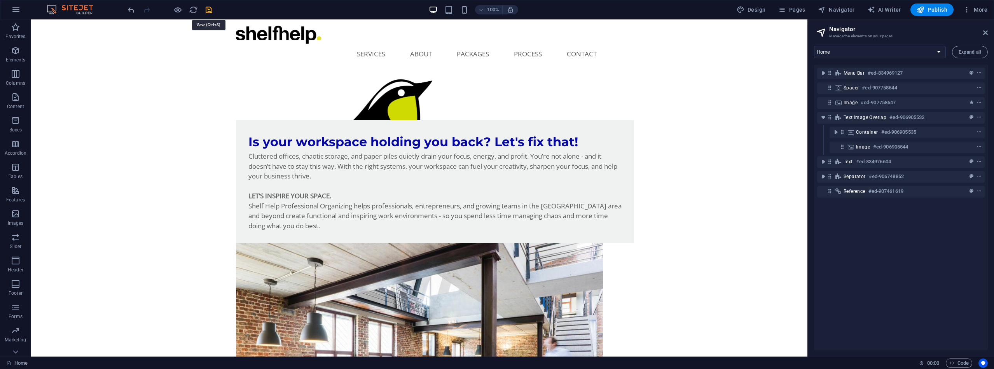
click at [206, 10] on icon "save" at bounding box center [209, 9] width 9 height 9
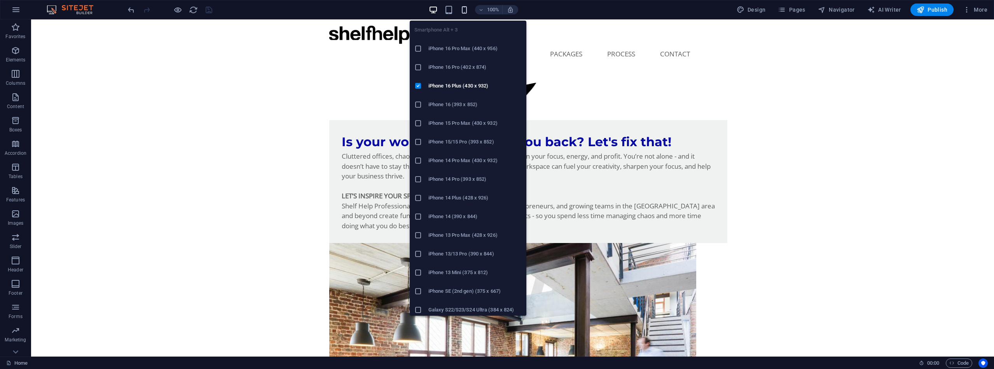
click at [466, 10] on icon "button" at bounding box center [464, 9] width 9 height 9
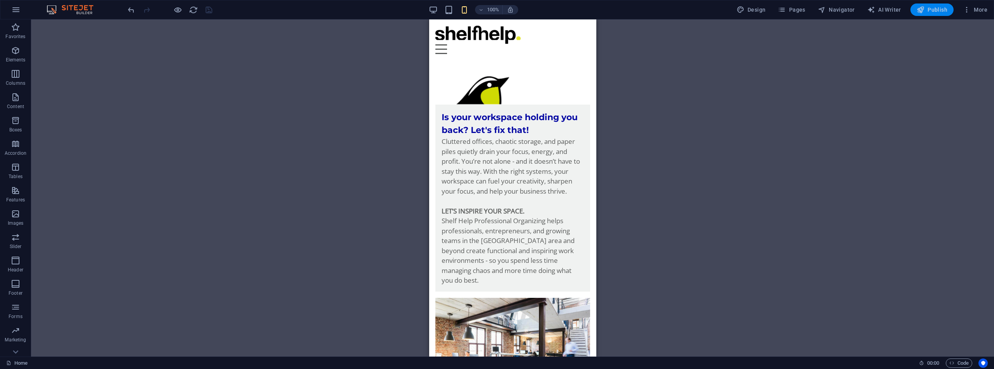
click at [939, 9] on span "Publish" at bounding box center [932, 10] width 31 height 8
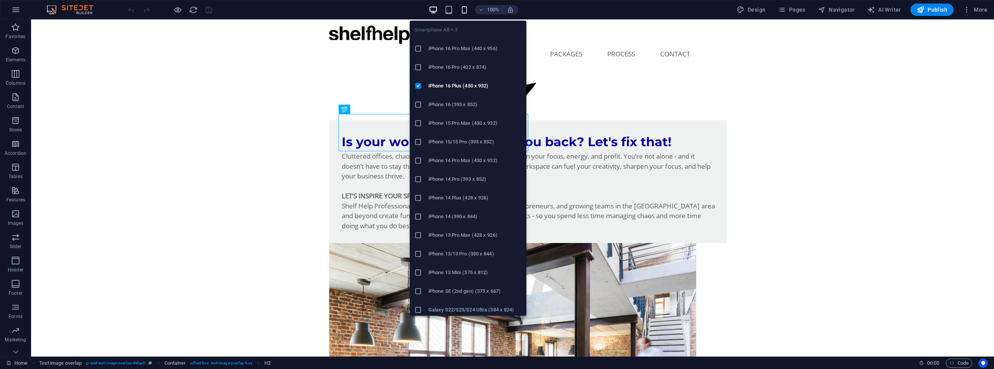
click at [466, 8] on icon "button" at bounding box center [464, 9] width 9 height 9
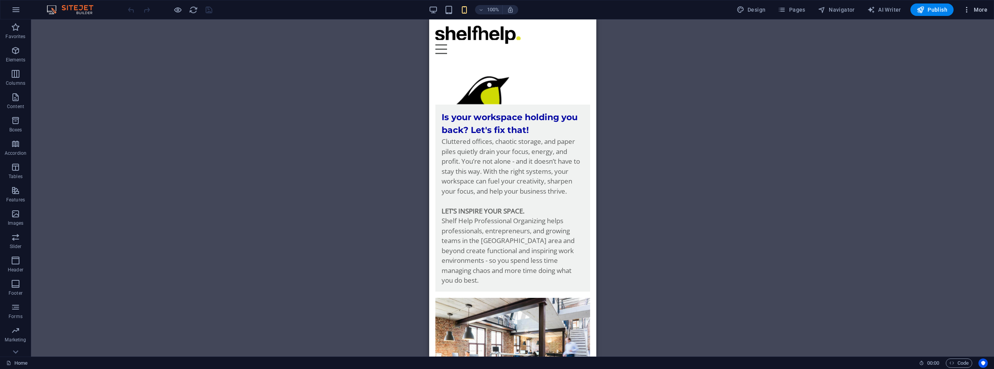
click at [981, 10] on span "More" at bounding box center [975, 10] width 24 height 8
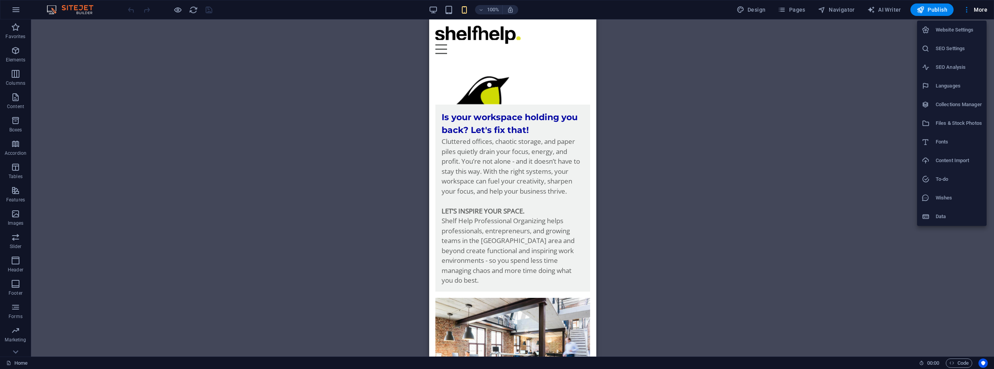
click at [758, 9] on div at bounding box center [497, 184] width 994 height 369
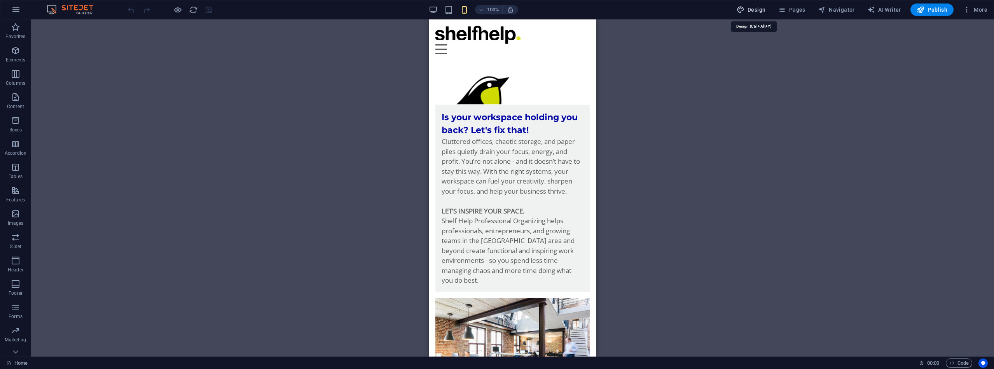
click at [758, 6] on span "Design" at bounding box center [751, 10] width 29 height 8
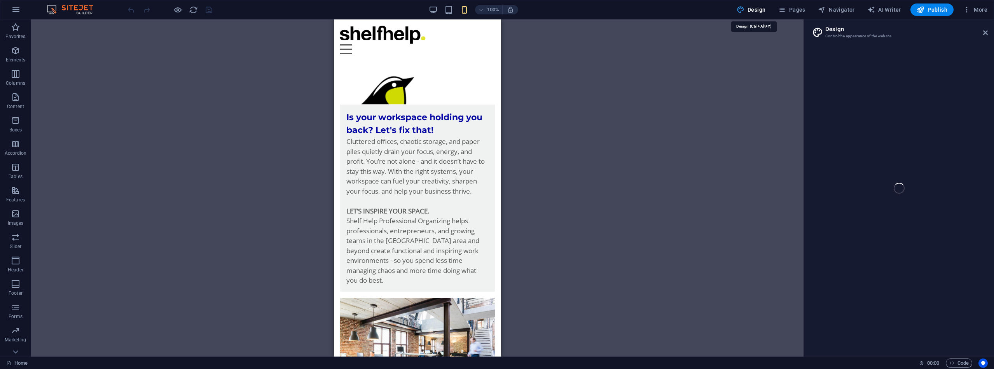
select select "px"
select select "400"
select select "px"
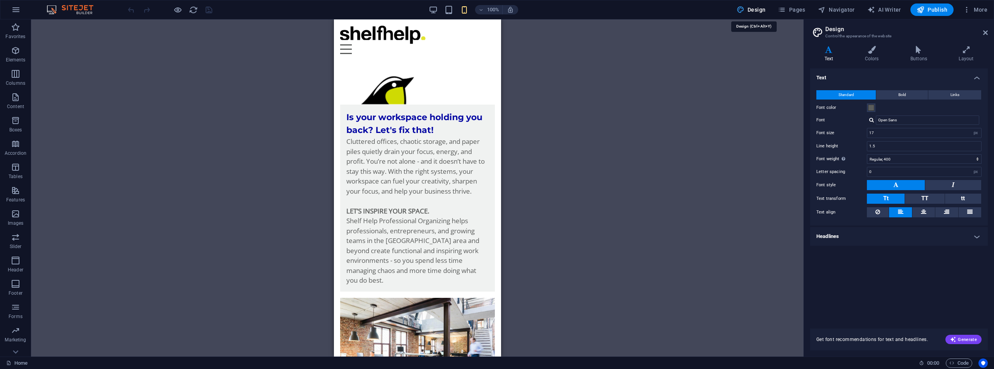
click at [755, 10] on span "Design" at bounding box center [751, 10] width 29 height 8
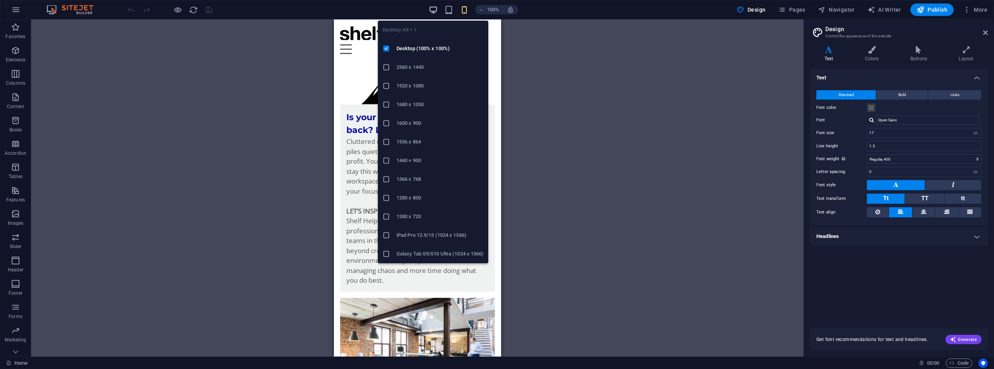
click at [434, 9] on icon "button" at bounding box center [433, 9] width 9 height 9
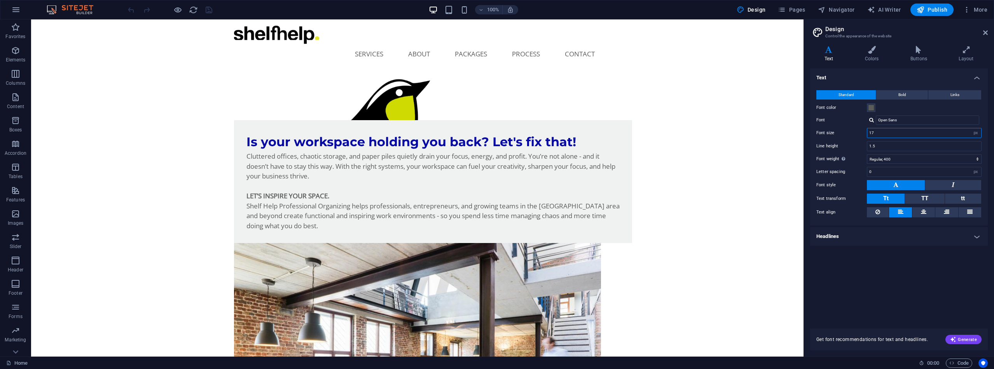
drag, startPoint x: 879, startPoint y: 132, endPoint x: 873, endPoint y: 133, distance: 5.6
click at [873, 133] on input "17" at bounding box center [925, 132] width 114 height 9
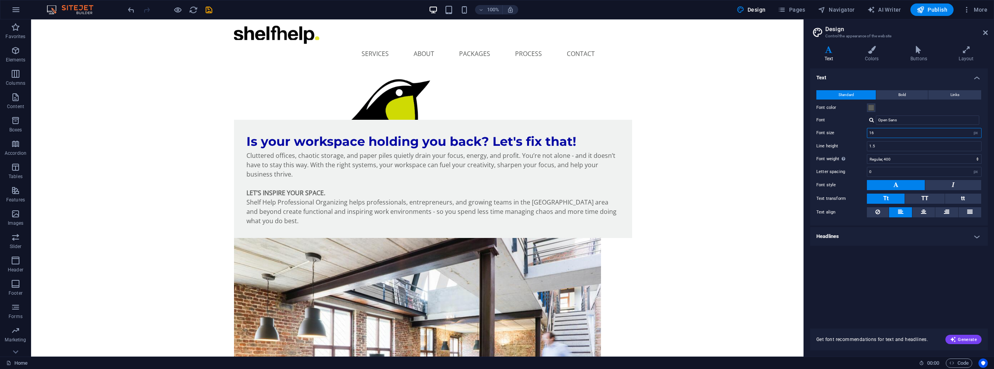
type input "16"
click at [978, 236] on h4 "Headlines" at bounding box center [899, 236] width 178 height 19
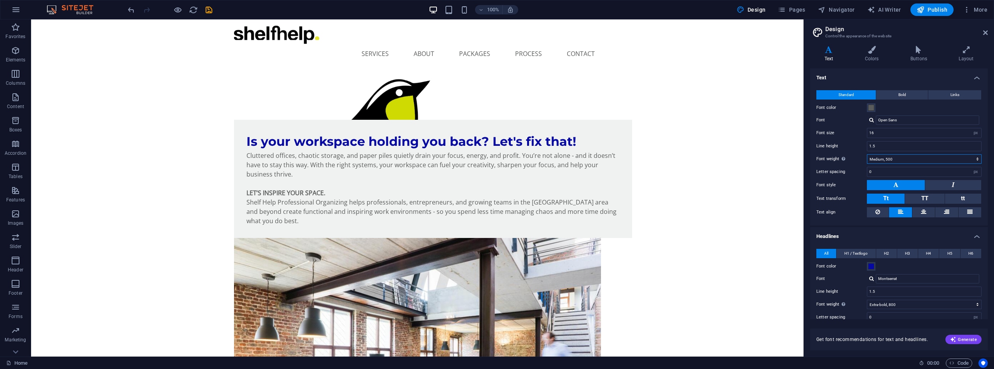
select select "600"
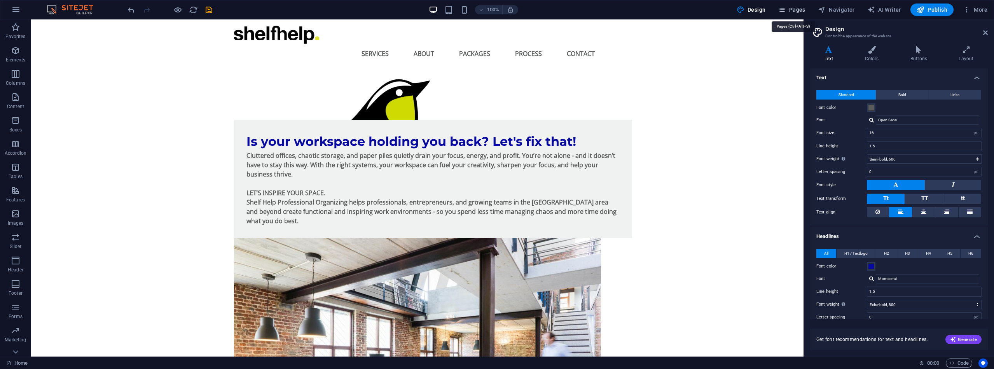
click at [794, 9] on span "Pages" at bounding box center [791, 10] width 27 height 8
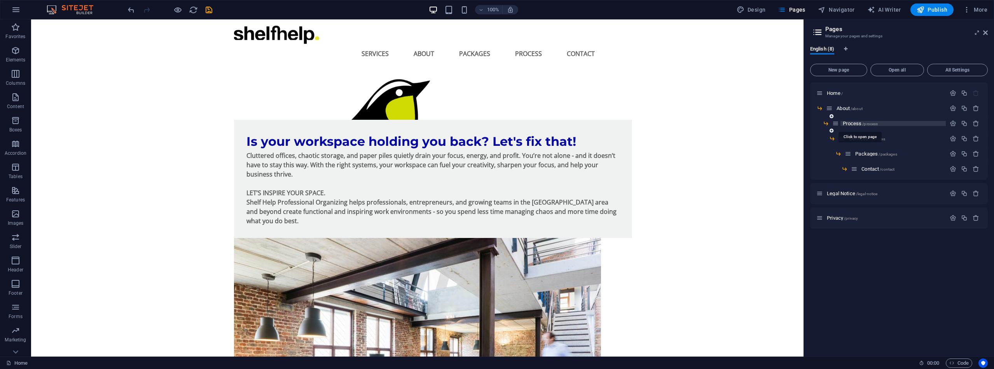
click at [851, 124] on span "Process /process" at bounding box center [860, 124] width 35 height 6
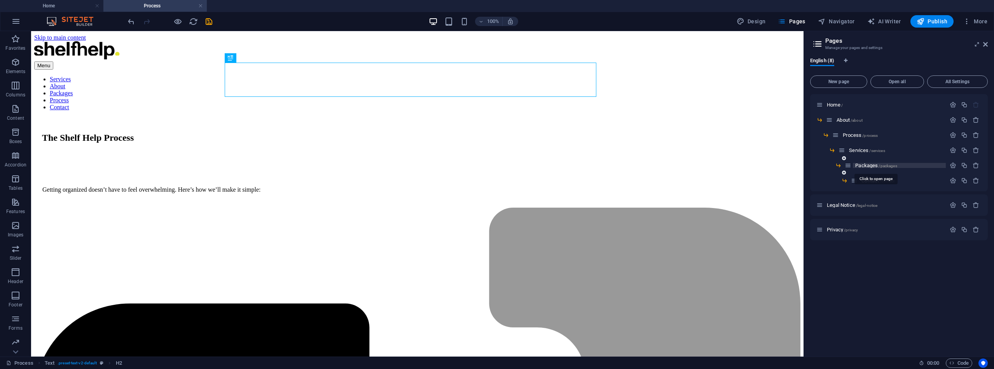
click at [867, 165] on span "Packages /packages" at bounding box center [876, 166] width 42 height 6
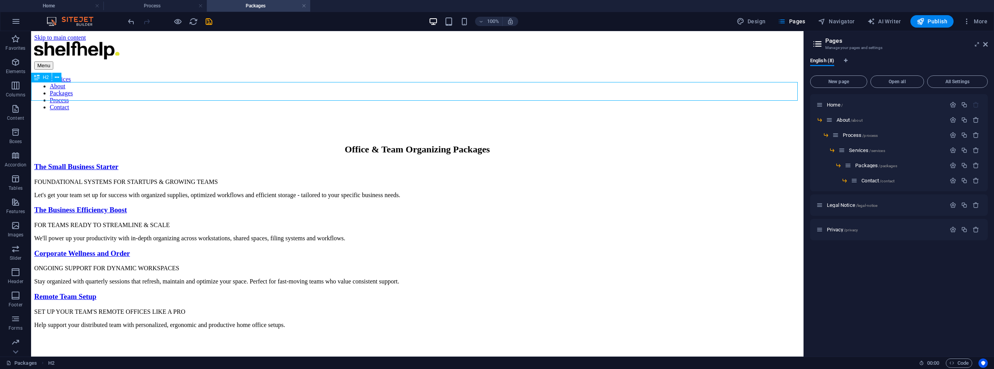
click at [392, 144] on div "Office & Team Organizing Packages" at bounding box center [417, 149] width 766 height 10
click at [393, 144] on div "Office & Team Organizing Packages" at bounding box center [417, 149] width 766 height 10
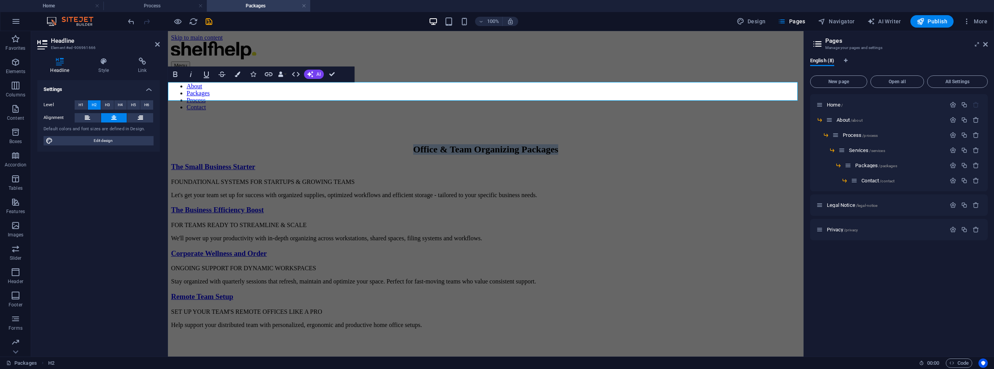
click at [461, 144] on h2 "Office & Team Organizing Packages" at bounding box center [486, 149] width 630 height 10
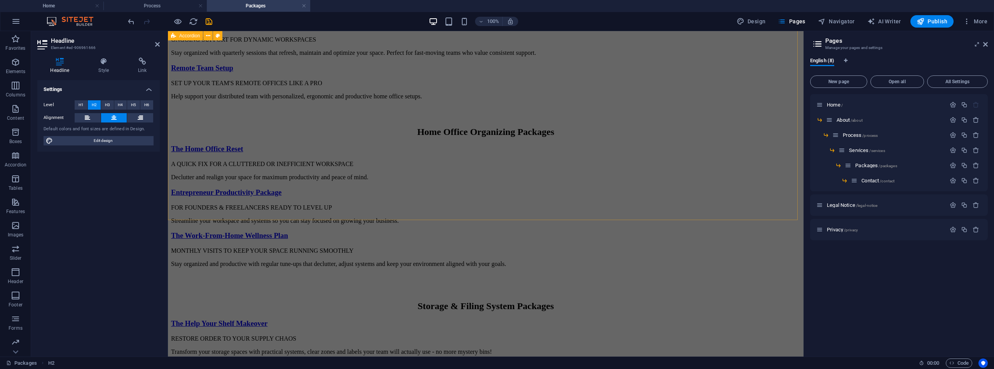
scroll to position [252, 0]
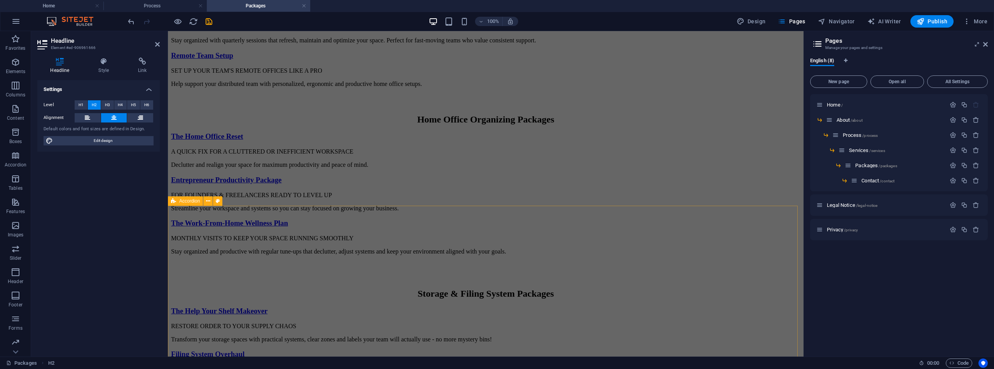
click at [456, 206] on div "The Home Office Reset A QUICK FIX FOR A CLUTTERED OR INEFFICIENT WORKSPACE Decl…" at bounding box center [486, 193] width 630 height 123
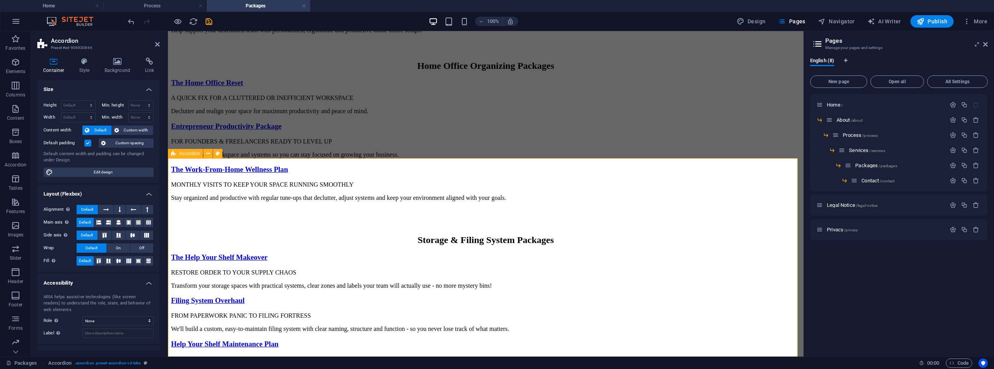
scroll to position [285, 0]
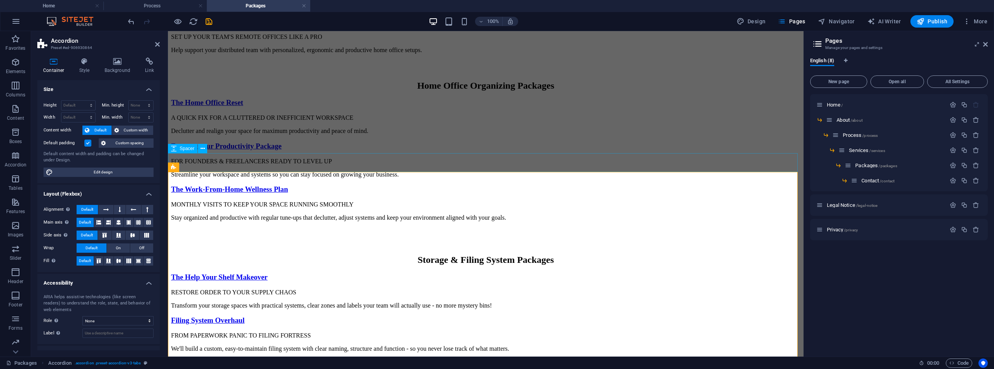
click at [465, 91] on div at bounding box center [486, 82] width 630 height 19
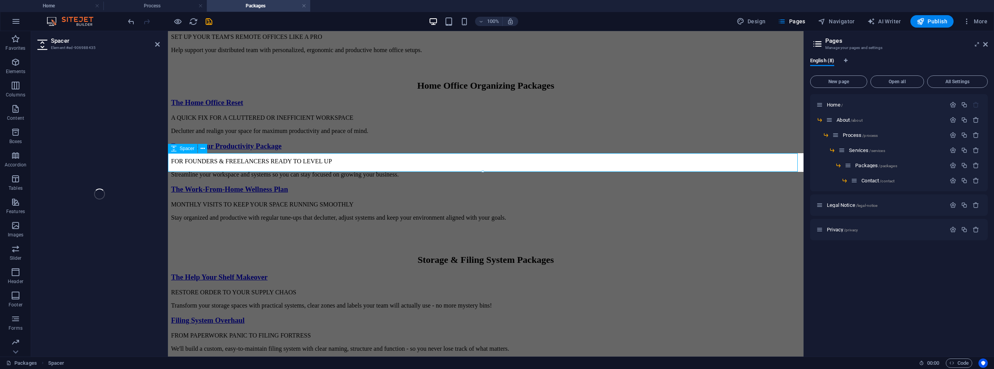
select select "px"
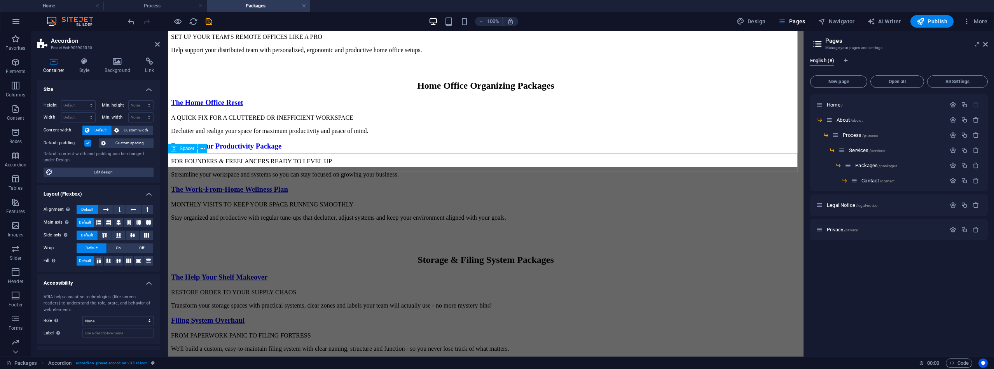
click at [474, 91] on div at bounding box center [486, 82] width 630 height 19
select select "px"
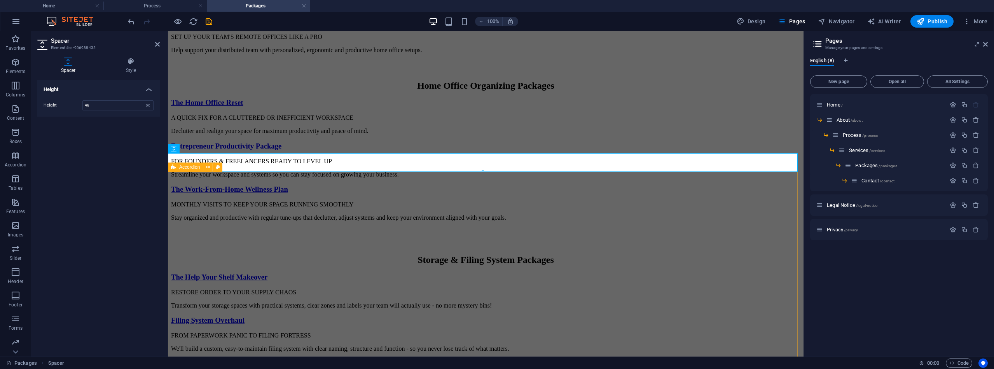
click at [474, 175] on div "The Home Office Reset A QUICK FIX FOR A CLUTTERED OR INEFFICIENT WORKSPACE Decl…" at bounding box center [486, 159] width 630 height 123
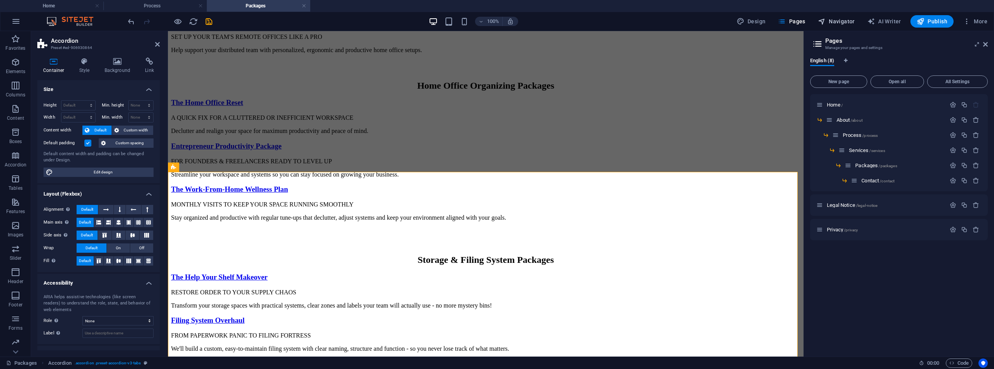
click at [843, 21] on span "Navigator" at bounding box center [836, 21] width 37 height 8
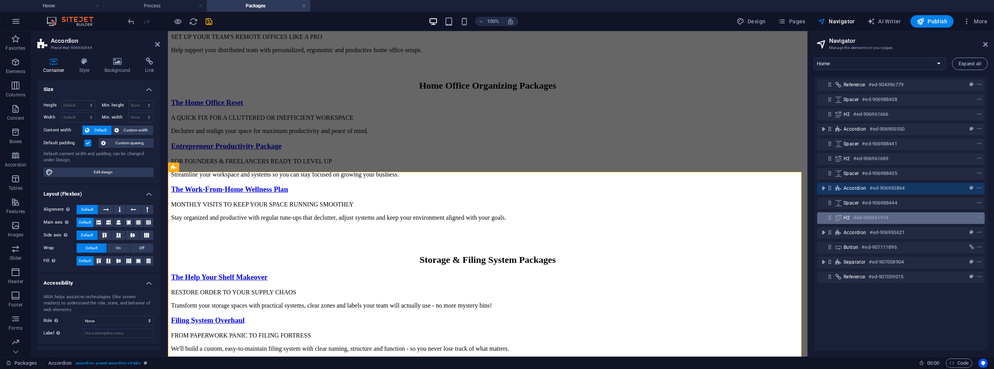
click at [852, 219] on div "H2 #ed-906961914" at bounding box center [895, 217] width 102 height 9
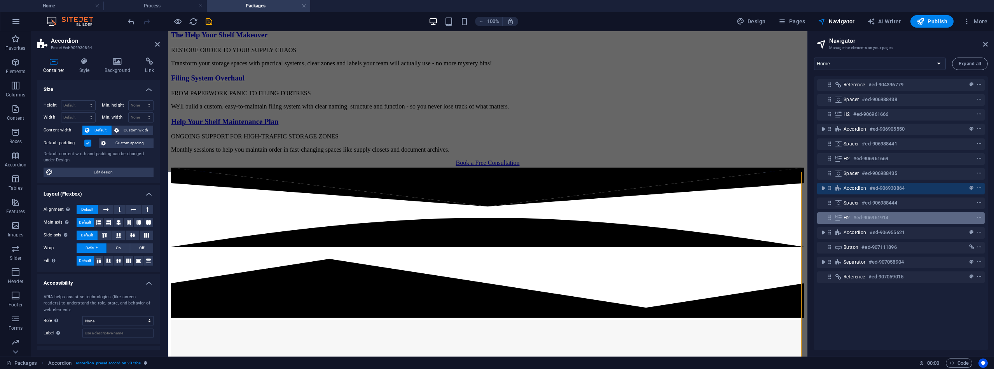
click at [852, 219] on div "H2 #ed-906961914" at bounding box center [895, 217] width 102 height 9
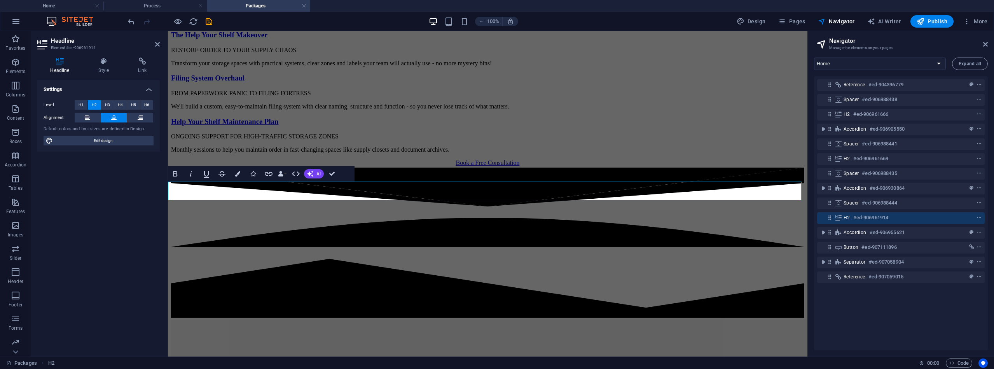
click at [481, 23] on h2 "Storage & Filing System Packages" at bounding box center [487, 17] width 633 height 10
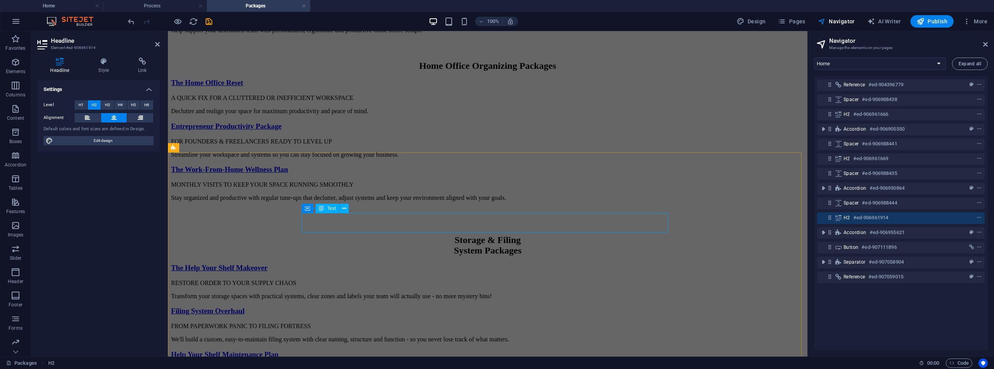
scroll to position [304, 0]
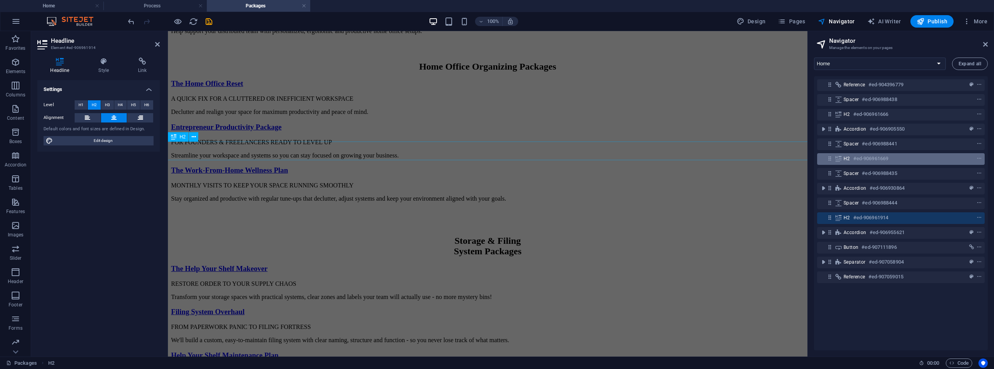
click at [899, 157] on div "H2 #ed-906961669" at bounding box center [895, 158] width 102 height 9
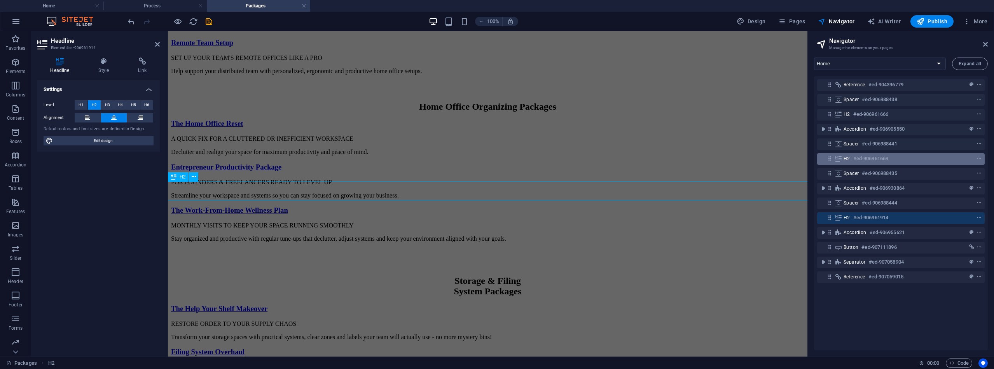
click at [899, 157] on div "H2 #ed-906961669" at bounding box center [895, 158] width 102 height 9
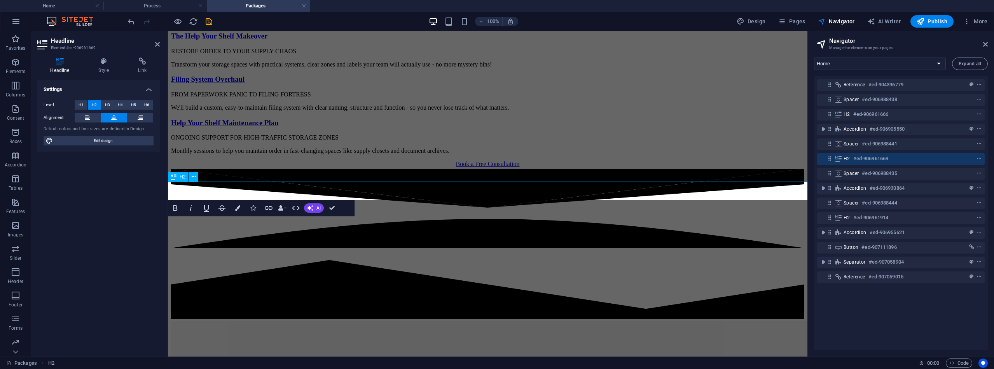
scroll to position [264, 0]
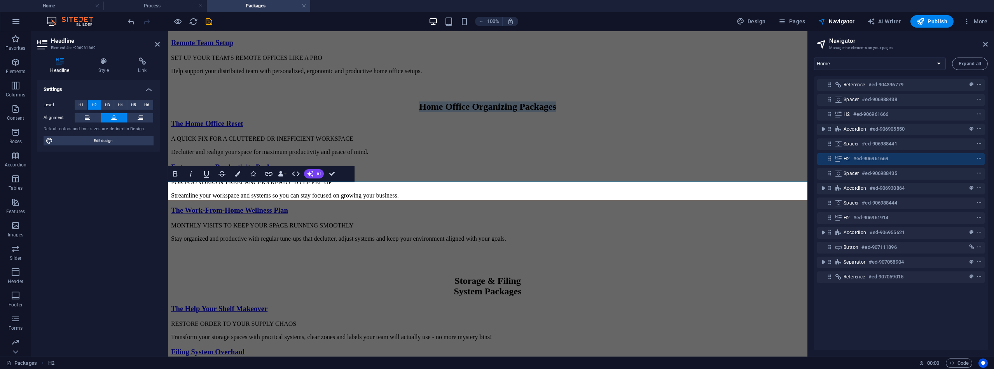
click at [458, 112] on h2 "Home Office Organizing Packages" at bounding box center [488, 106] width 686 height 10
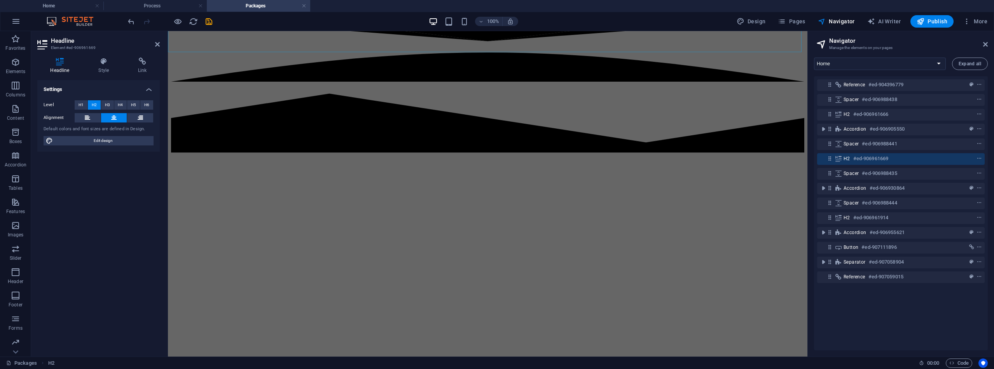
scroll to position [714, 0]
click at [208, 23] on icon "save" at bounding box center [209, 21] width 9 height 9
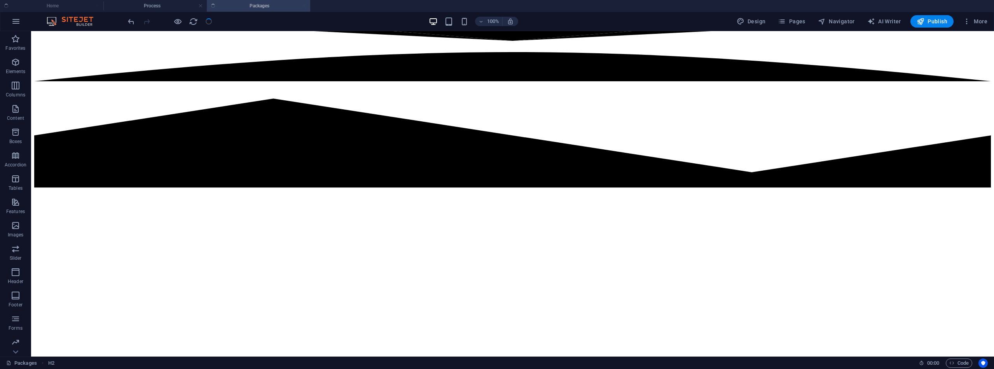
scroll to position [274, 0]
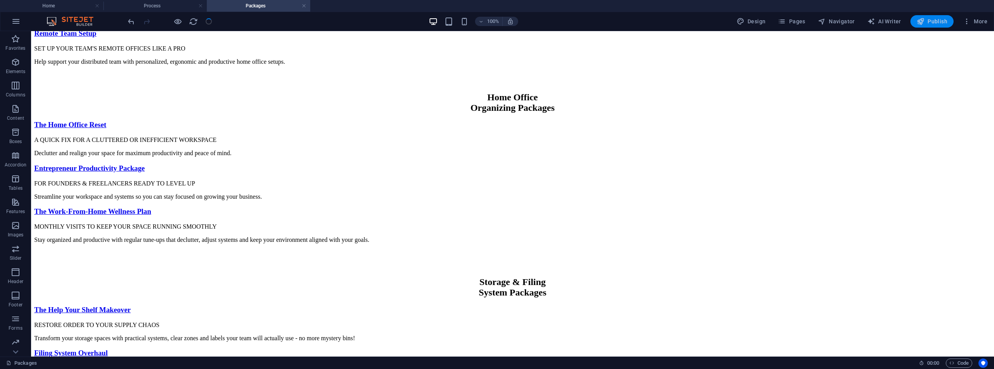
click at [928, 23] on span "Publish" at bounding box center [932, 21] width 31 height 8
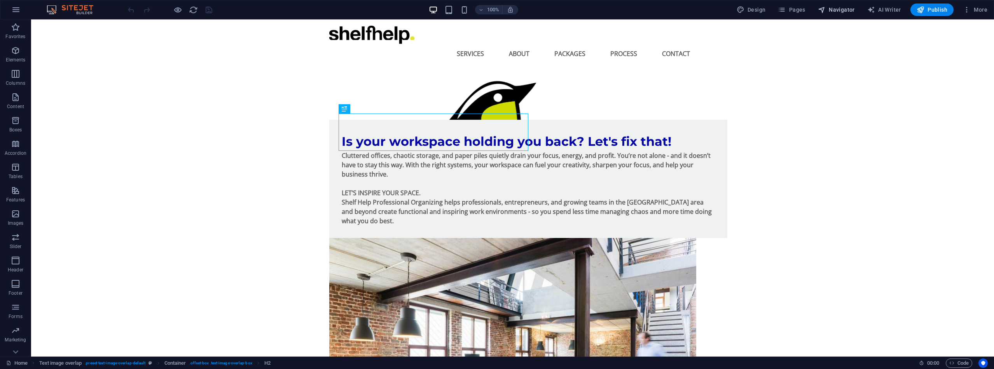
click at [836, 15] on button "Navigator" at bounding box center [836, 9] width 43 height 12
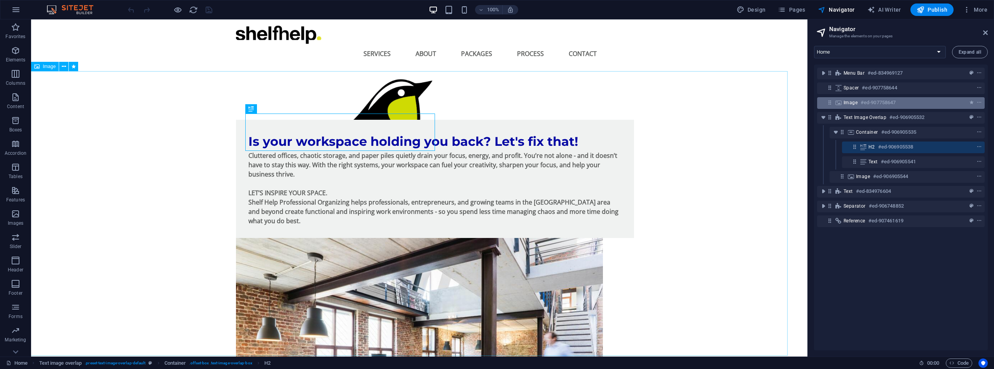
click at [891, 105] on h6 "#ed-907758647" at bounding box center [878, 102] width 35 height 9
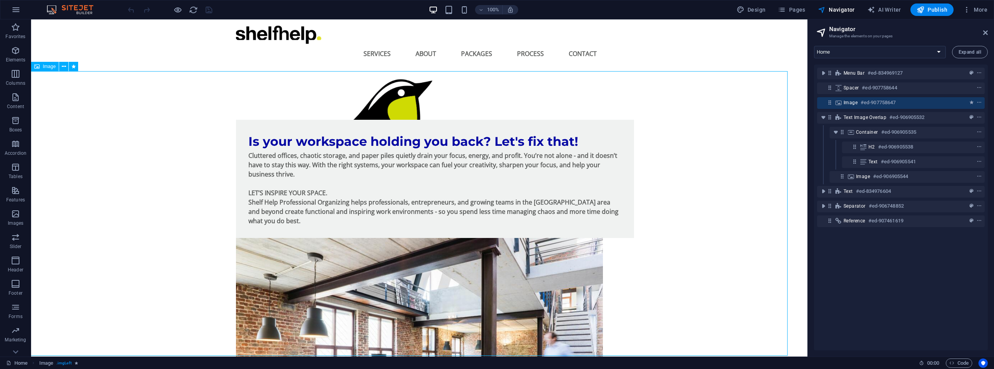
click at [908, 102] on div "Image #ed-907758647" at bounding box center [895, 102] width 102 height 9
select select "%"
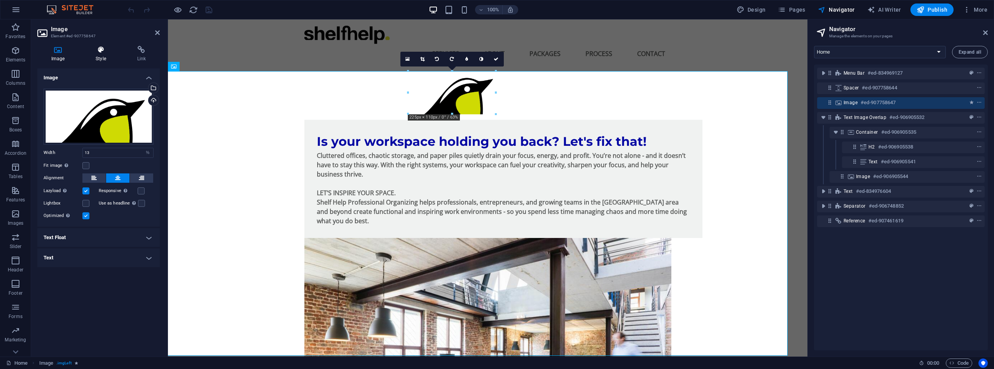
click at [102, 52] on icon at bounding box center [101, 50] width 38 height 8
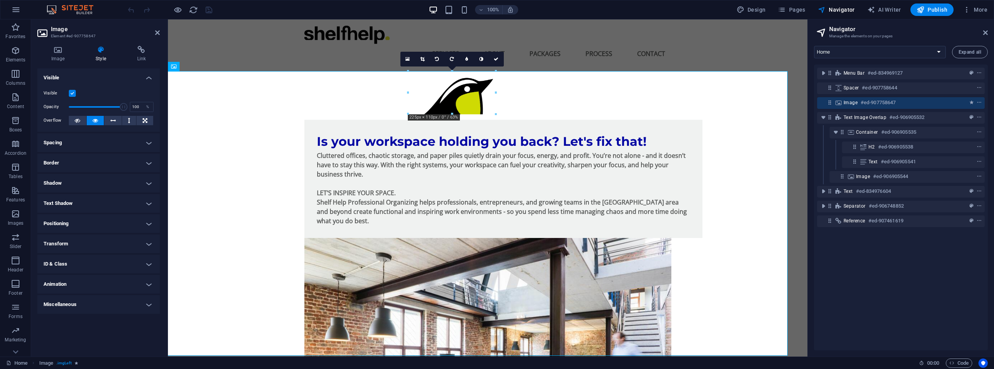
click at [145, 284] on h4 "Animation" at bounding box center [98, 284] width 122 height 19
drag, startPoint x: 136, startPoint y: 334, endPoint x: 128, endPoint y: 333, distance: 8.6
click at [128, 333] on input "10" at bounding box center [140, 333] width 25 height 9
type input "4"
click at [92, 292] on icon at bounding box center [93, 293] width 6 height 9
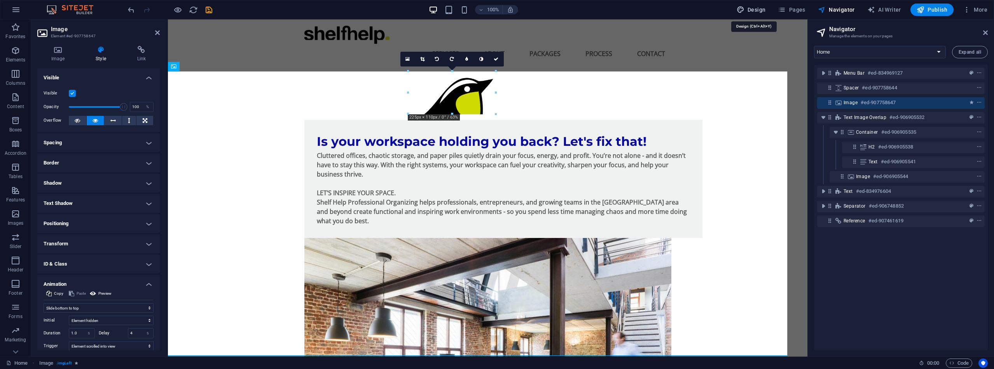
click at [765, 11] on span "Design" at bounding box center [751, 10] width 29 height 8
select select "px"
select select "600"
select select "px"
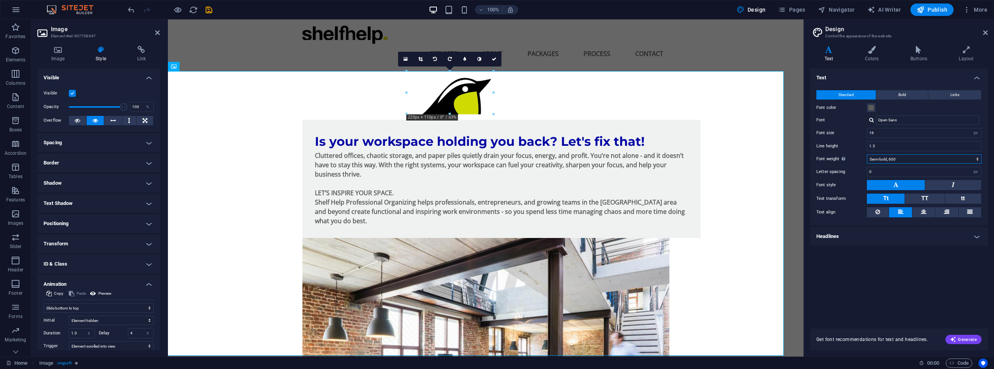
select select "500"
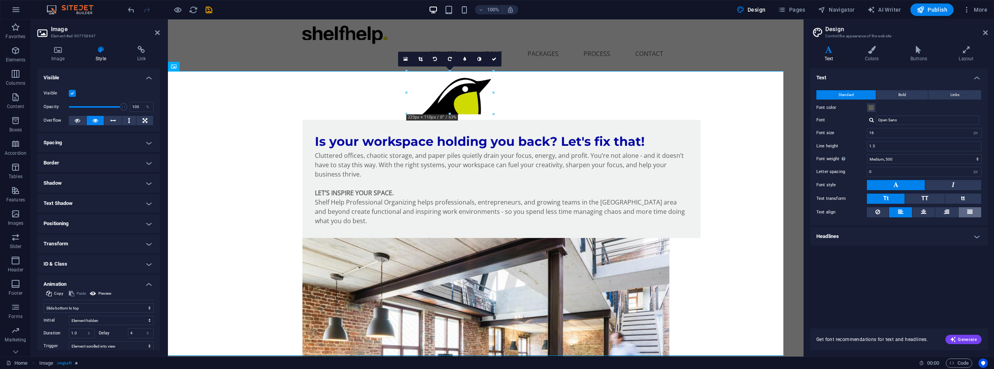
click at [974, 208] on button at bounding box center [970, 212] width 23 height 10
click at [904, 210] on button at bounding box center [900, 212] width 23 height 10
click at [978, 236] on h4 "Headlines" at bounding box center [899, 236] width 178 height 19
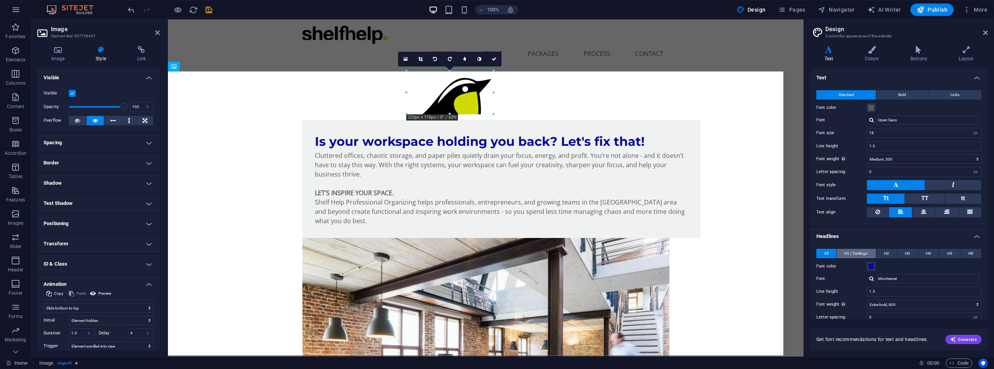
click at [862, 252] on span "H1 / Textlogo" at bounding box center [856, 253] width 23 height 9
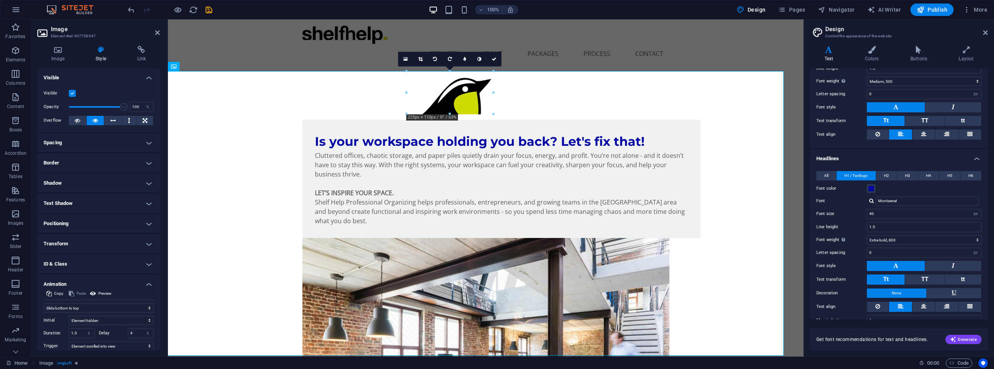
scroll to position [82, 0]
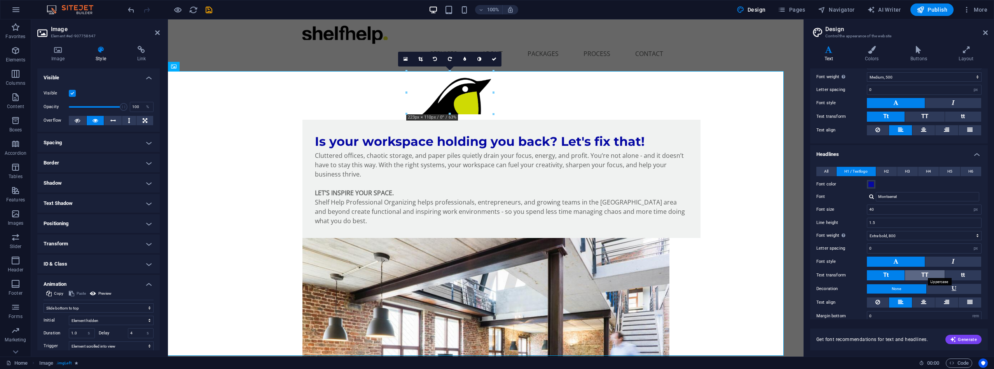
click at [925, 273] on span "TT" at bounding box center [925, 274] width 7 height 7
click at [890, 273] on button "Tt" at bounding box center [886, 275] width 38 height 10
click at [922, 301] on icon at bounding box center [923, 301] width 5 height 9
click at [901, 301] on icon at bounding box center [900, 301] width 5 height 9
click at [826, 171] on span "All" at bounding box center [826, 171] width 4 height 9
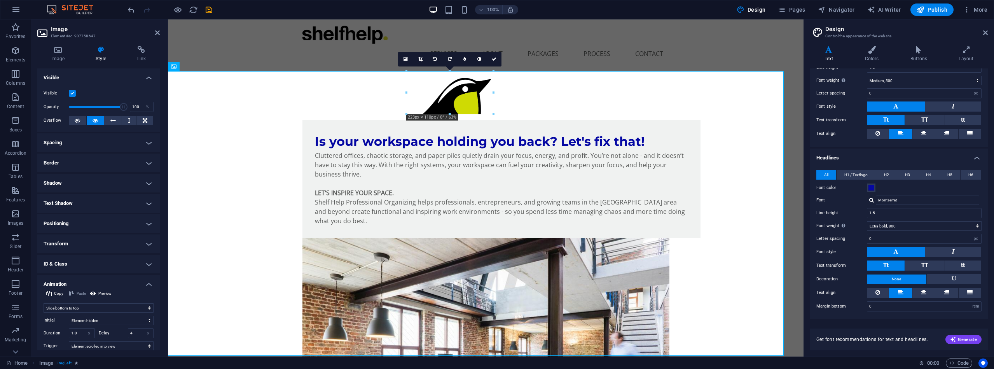
scroll to position [78, 0]
click at [928, 267] on button "TT" at bounding box center [924, 266] width 39 height 10
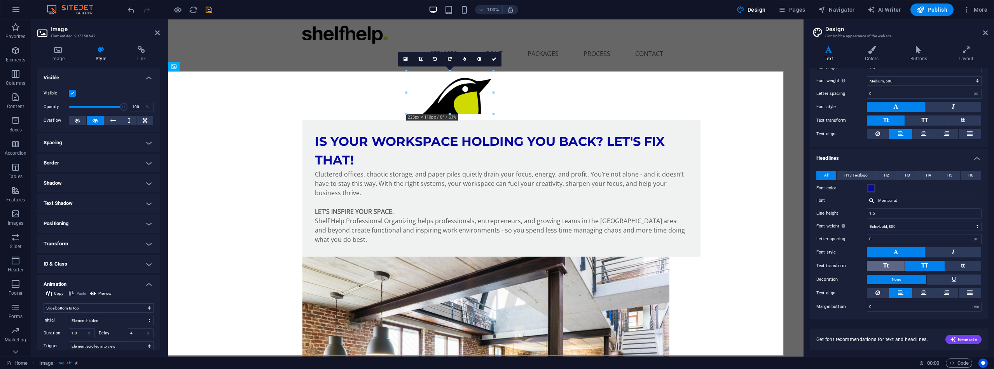
click at [892, 268] on button "Tt" at bounding box center [886, 266] width 38 height 10
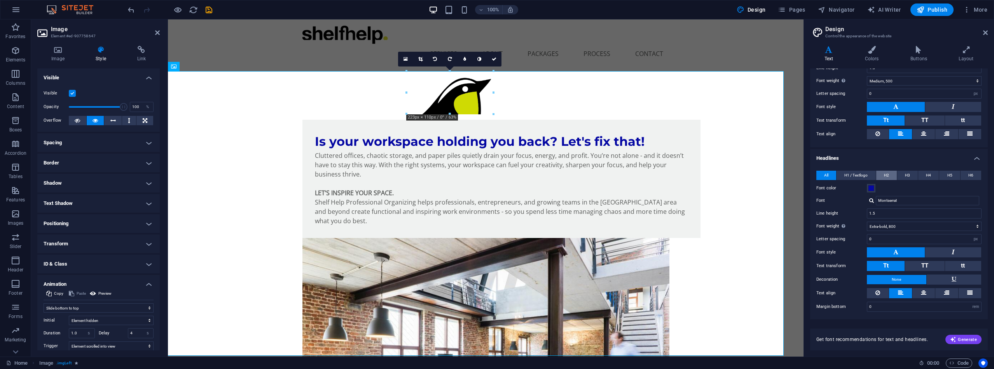
click at [892, 175] on button "H2" at bounding box center [886, 175] width 21 height 9
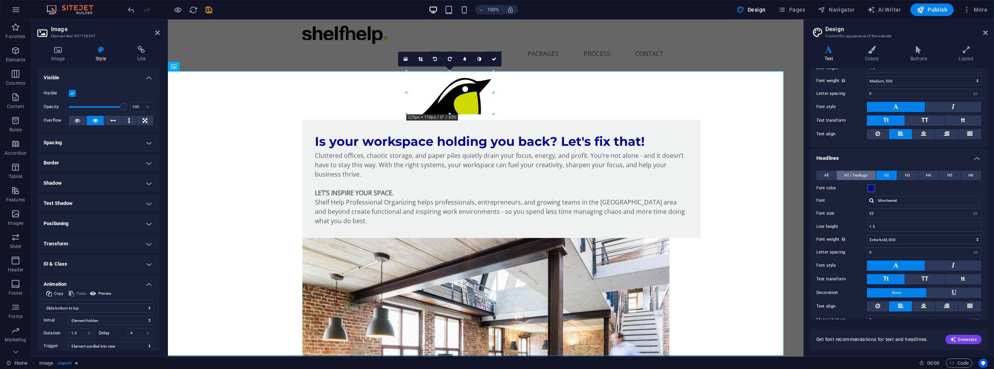
click at [864, 174] on span "H1 / Textlogo" at bounding box center [856, 175] width 23 height 9
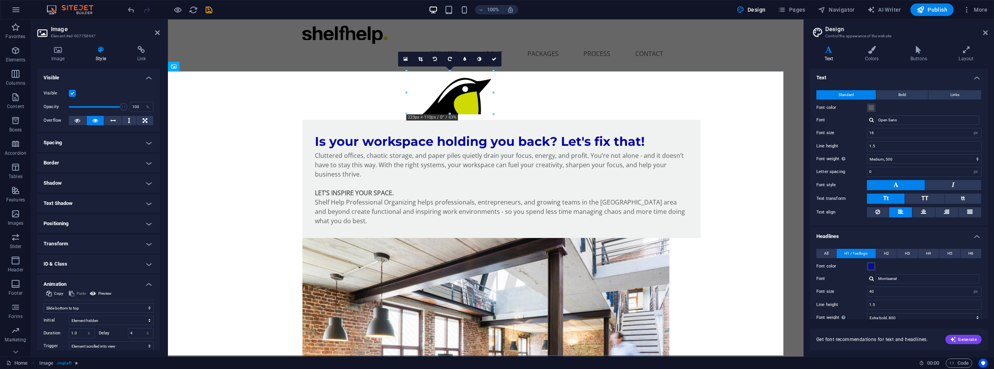
scroll to position [0, 0]
click at [909, 94] on button "Bold" at bounding box center [902, 94] width 52 height 9
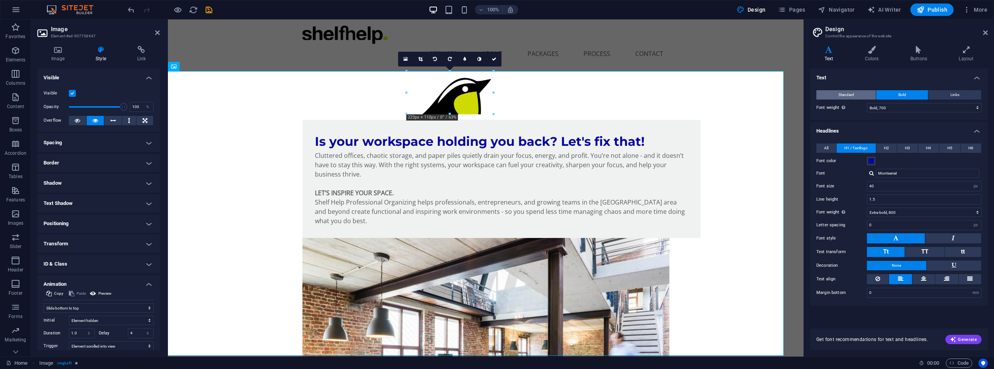
click at [858, 95] on button "Standard" at bounding box center [846, 94] width 59 height 9
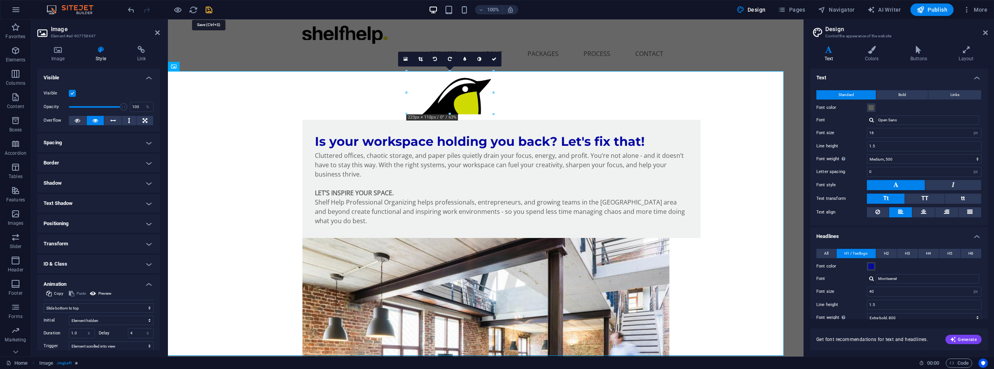
click at [209, 9] on icon "save" at bounding box center [209, 9] width 9 height 9
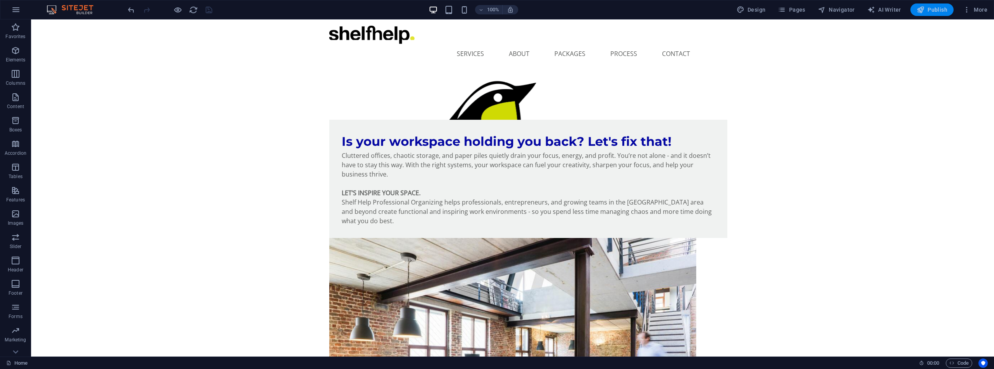
click at [936, 7] on span "Publish" at bounding box center [932, 10] width 31 height 8
click at [836, 9] on span "Navigator" at bounding box center [836, 10] width 37 height 8
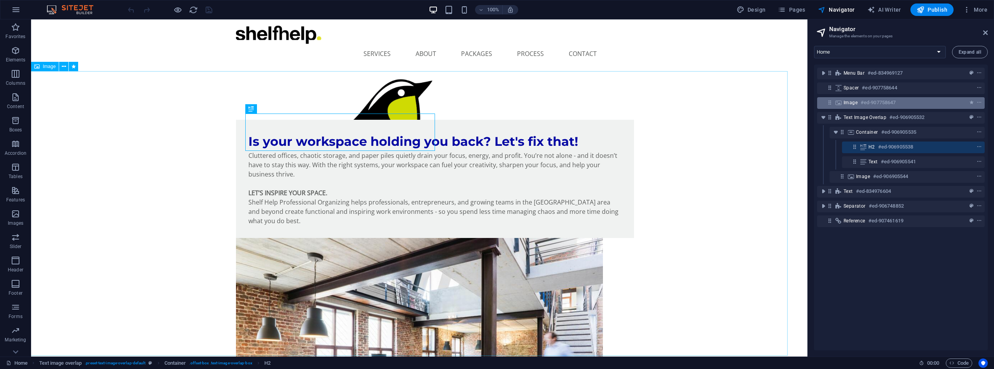
click at [913, 102] on div "Image #ed-907758647" at bounding box center [895, 102] width 102 height 9
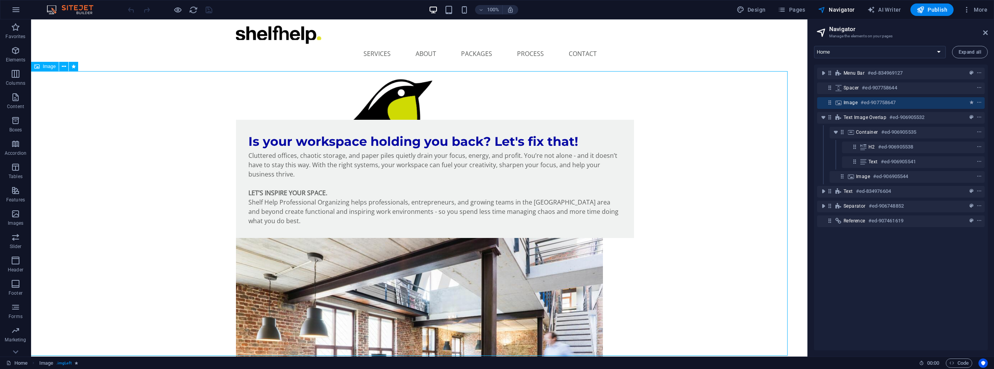
click at [913, 102] on div "Image #ed-907758647" at bounding box center [895, 102] width 102 height 9
select select "%"
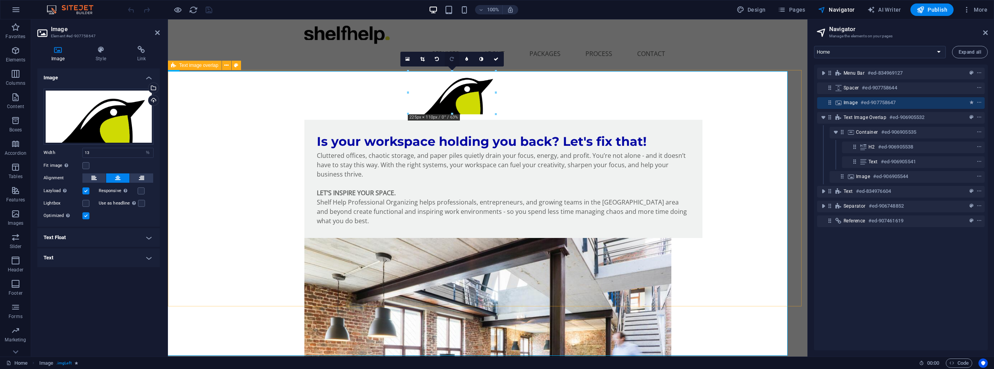
click at [451, 57] on icon at bounding box center [452, 59] width 4 height 5
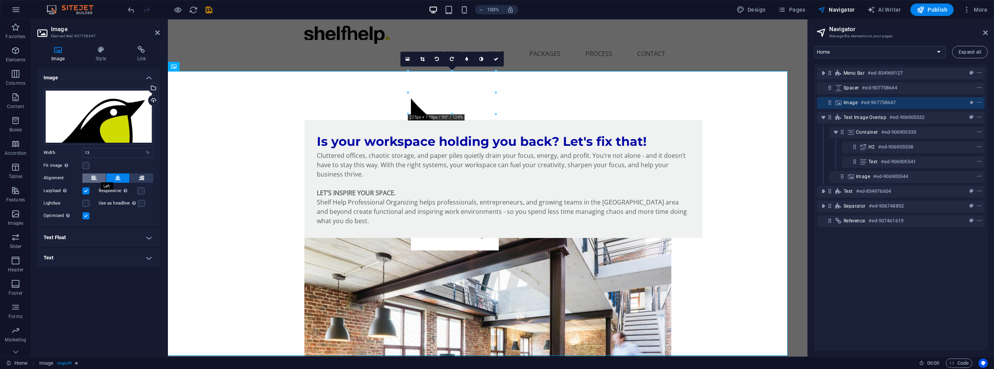
click at [98, 178] on button at bounding box center [93, 177] width 23 height 9
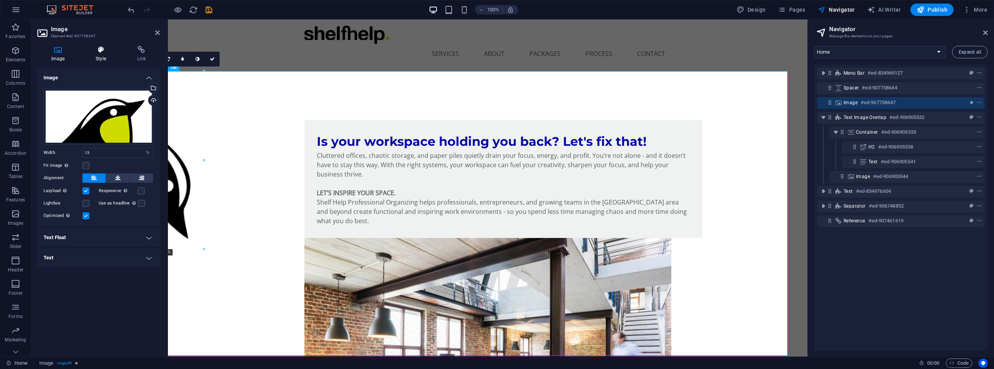
click at [101, 52] on icon at bounding box center [101, 50] width 38 height 8
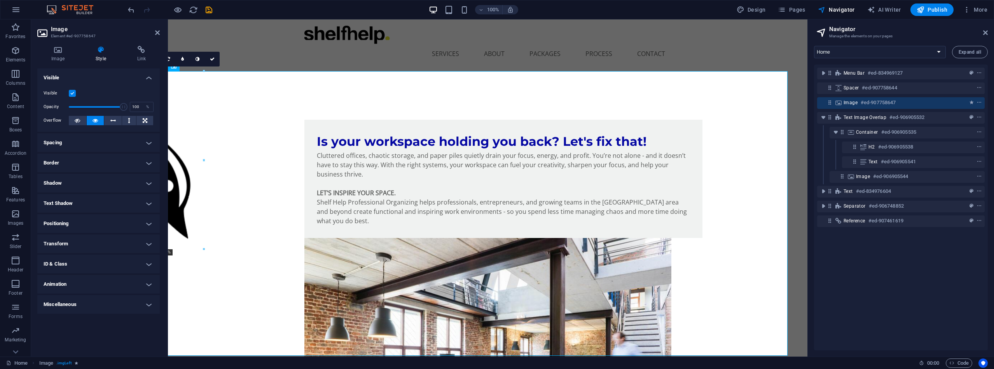
click at [145, 223] on h4 "Positioning" at bounding box center [98, 223] width 122 height 19
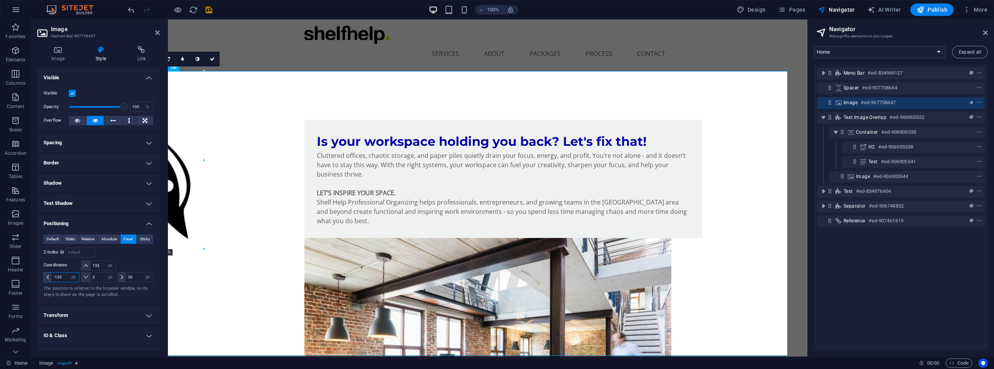
click at [64, 276] on input "-133" at bounding box center [65, 277] width 27 height 9
type input "-1"
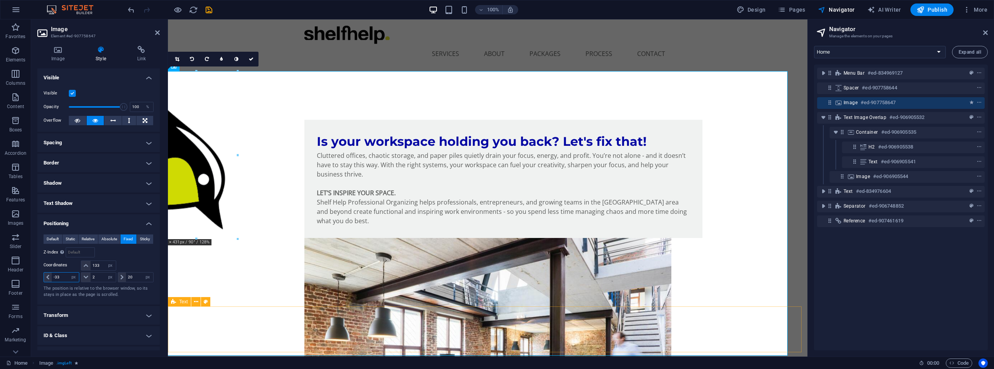
type input "-33"
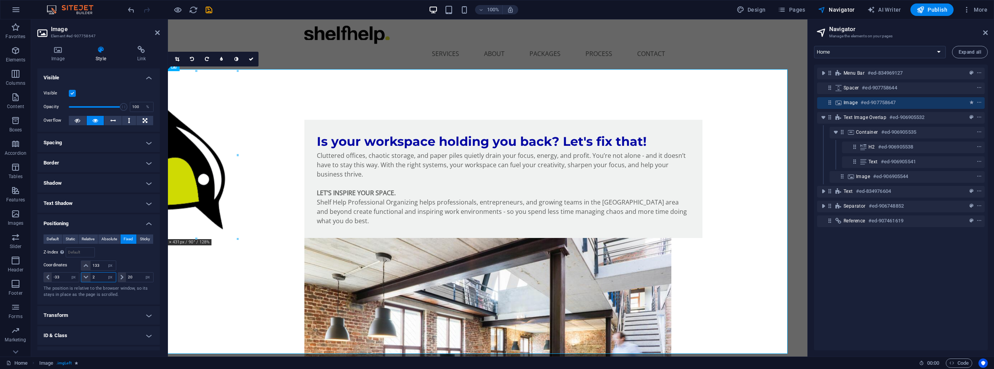
drag, startPoint x: 98, startPoint y: 278, endPoint x: 91, endPoint y: 278, distance: 7.8
click at [91, 278] on input "2" at bounding box center [103, 277] width 25 height 9
click at [100, 277] on input "2" at bounding box center [103, 277] width 25 height 9
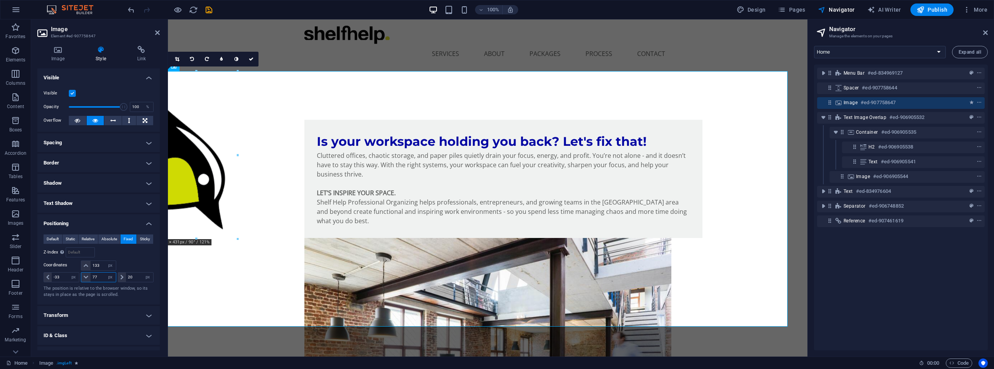
click at [92, 277] on input "77" at bounding box center [103, 277] width 25 height 9
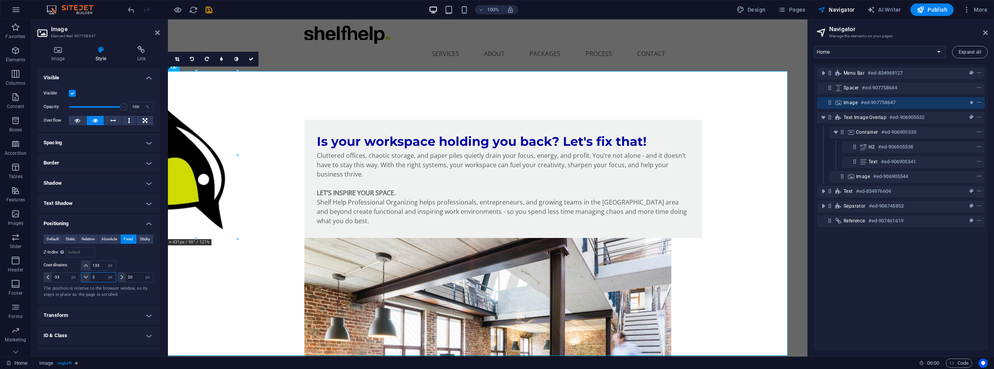
drag, startPoint x: 97, startPoint y: 275, endPoint x: 88, endPoint y: 275, distance: 8.9
click at [88, 275] on div "2 auto px rem % em" at bounding box center [98, 277] width 35 height 10
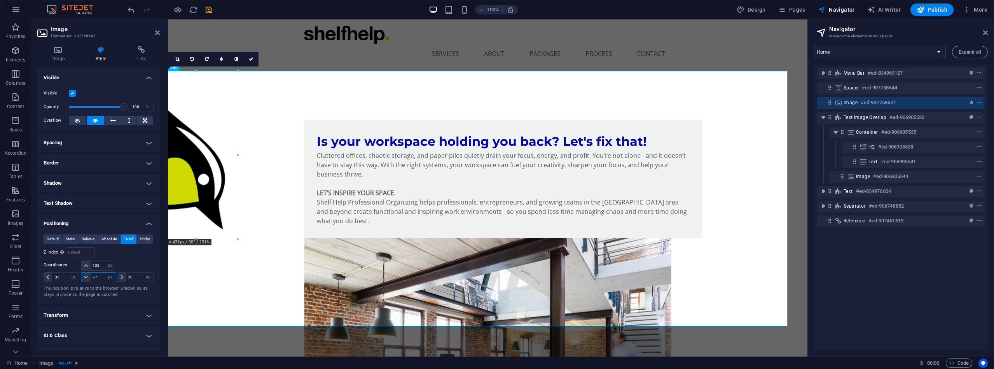
drag, startPoint x: 101, startPoint y: 277, endPoint x: 87, endPoint y: 277, distance: 14.0
click at [87, 277] on div "77 auto px rem % em" at bounding box center [98, 277] width 35 height 10
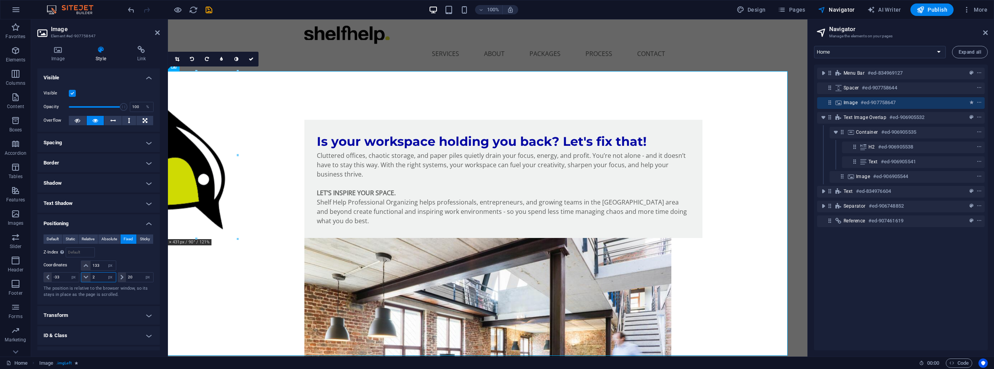
type input "2"
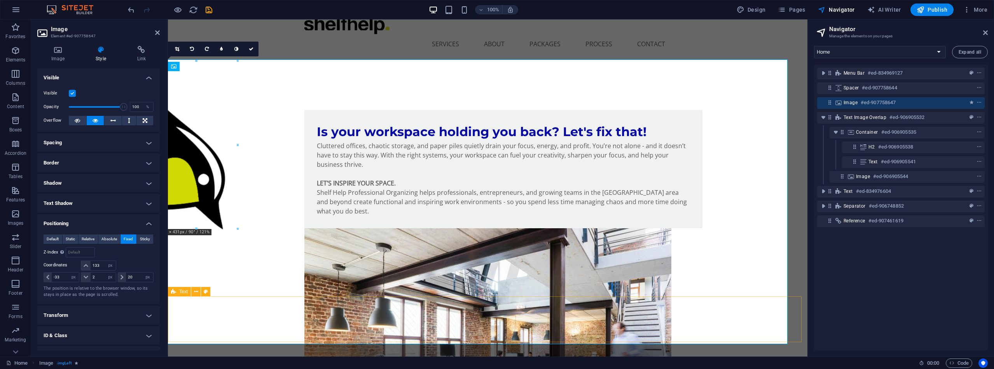
scroll to position [10, 0]
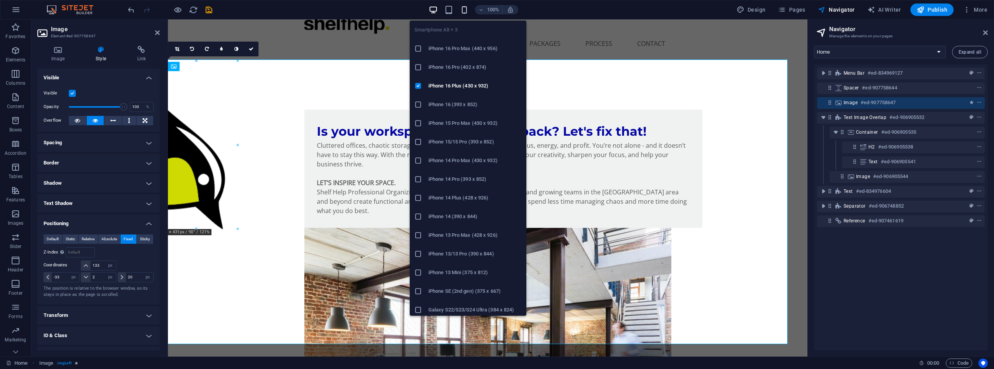
click at [467, 12] on icon "button" at bounding box center [464, 9] width 9 height 9
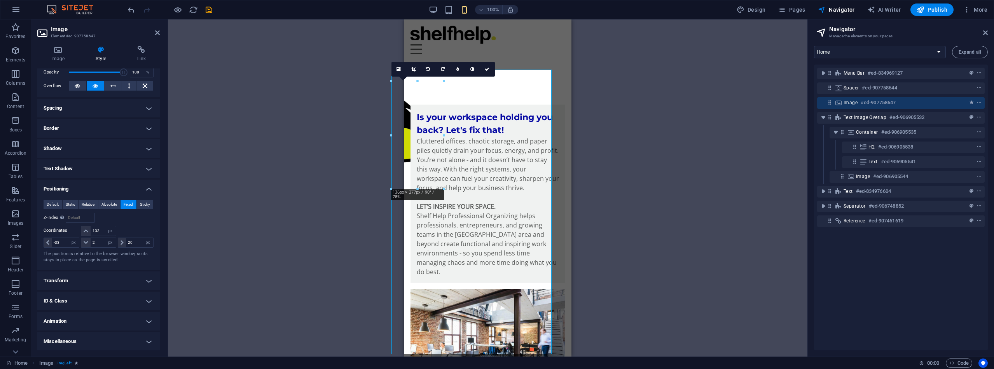
scroll to position [34, 0]
click at [147, 280] on h4 "Transform" at bounding box center [98, 281] width 122 height 19
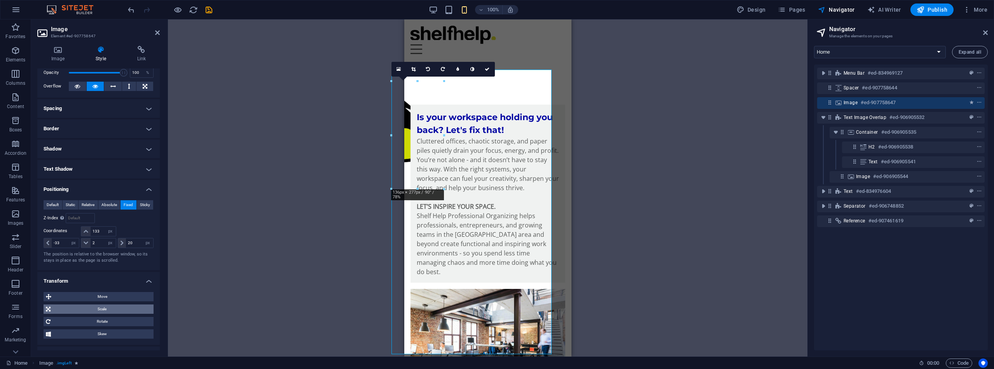
click at [110, 310] on span "Scale" at bounding box center [102, 308] width 98 height 9
drag, startPoint x: 90, startPoint y: 321, endPoint x: 74, endPoint y: 321, distance: 16.3
click at [74, 321] on input "100" at bounding box center [112, 323] width 81 height 9
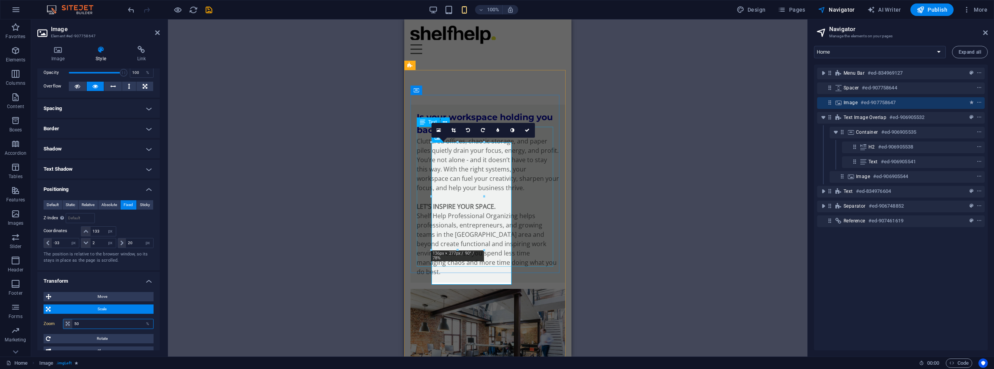
type input "50"
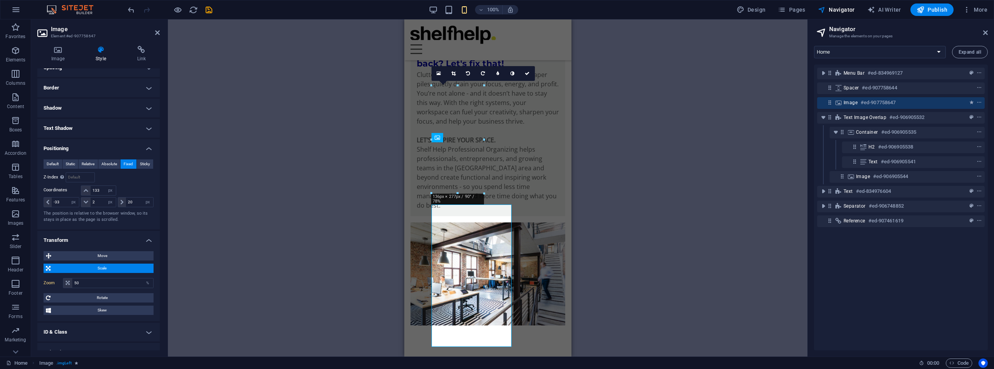
scroll to position [83, 0]
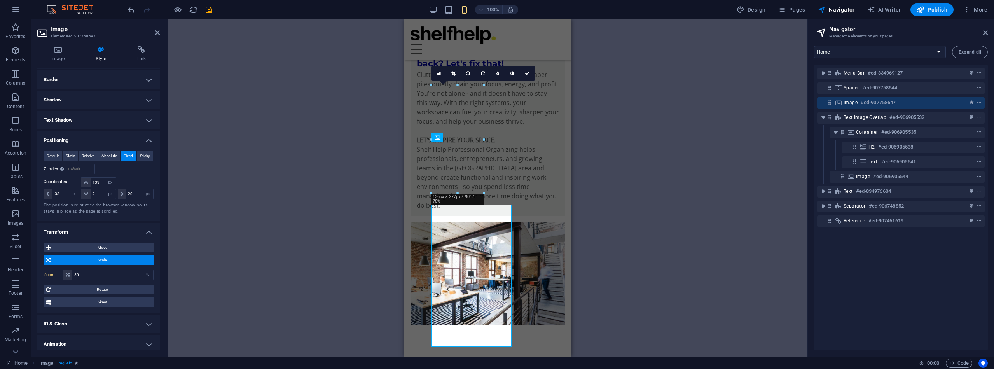
drag, startPoint x: 65, startPoint y: 193, endPoint x: 47, endPoint y: 193, distance: 17.9
click at [47, 193] on div "-33 auto px rem % em" at bounding box center [62, 194] width 36 height 10
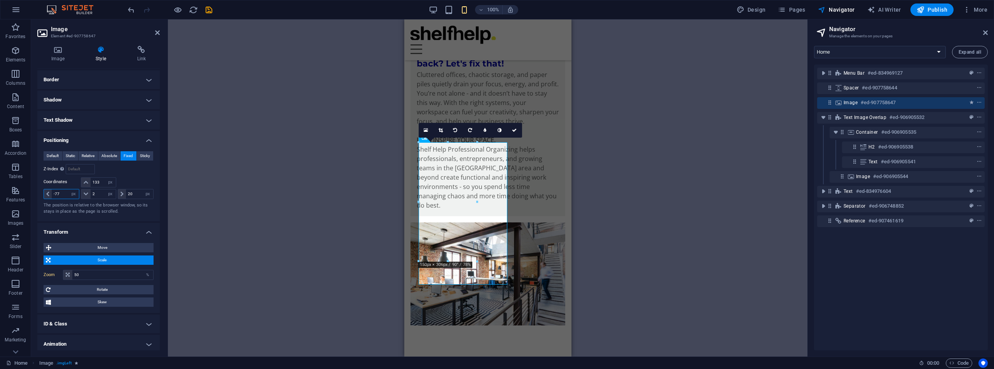
type input "-77"
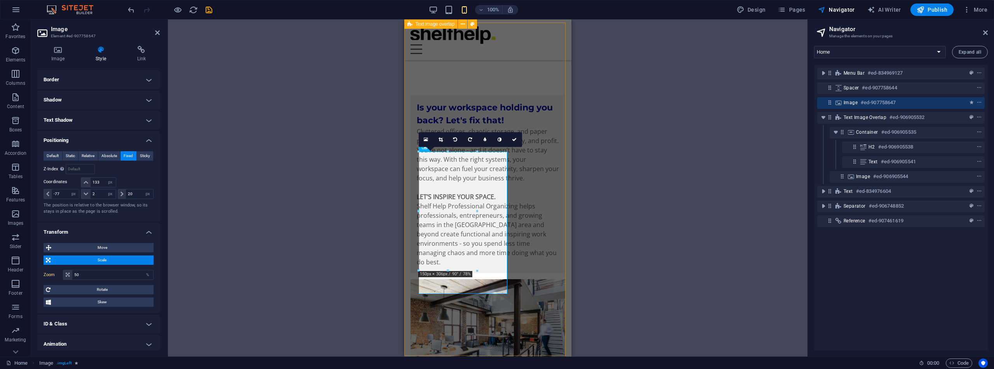
scroll to position [0, 0]
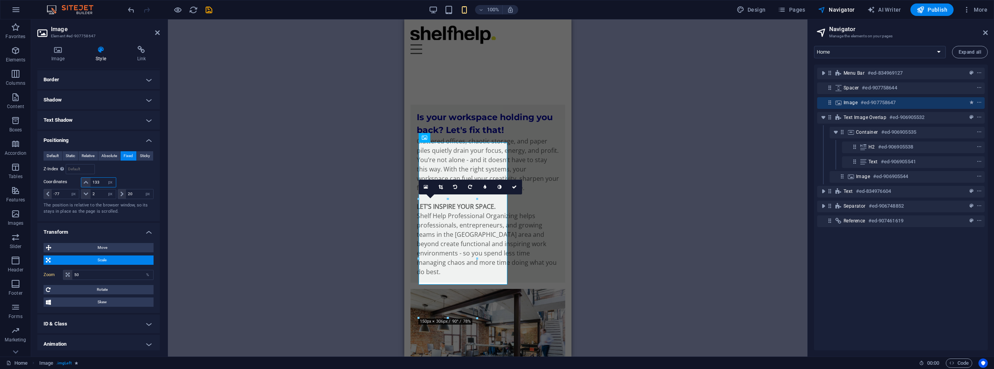
drag, startPoint x: 100, startPoint y: 182, endPoint x: 91, endPoint y: 182, distance: 9.3
click at [91, 182] on input "133" at bounding box center [103, 182] width 25 height 9
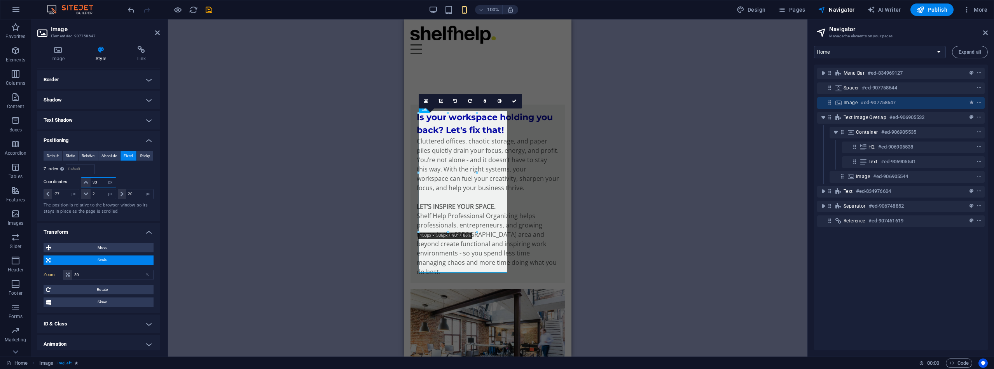
drag, startPoint x: 101, startPoint y: 181, endPoint x: 90, endPoint y: 181, distance: 10.9
click at [91, 181] on input "33" at bounding box center [103, 182] width 25 height 9
type input "2"
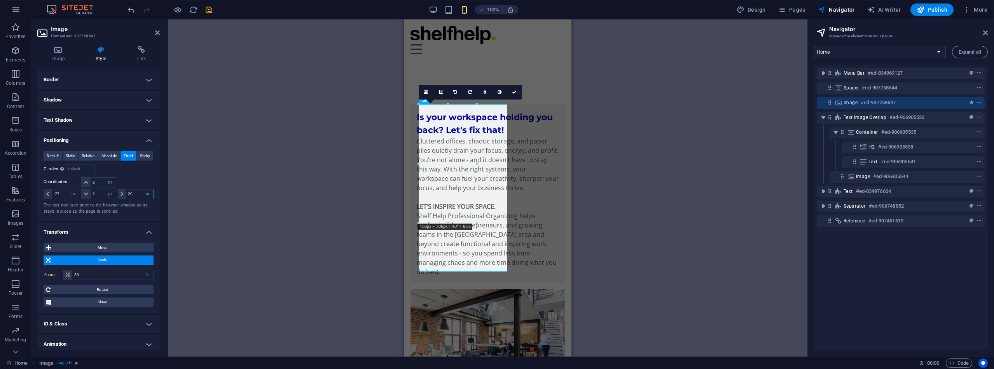
drag, startPoint x: 137, startPoint y: 194, endPoint x: 120, endPoint y: 193, distance: 16.8
click at [121, 193] on div "20 auto px rem % em" at bounding box center [136, 194] width 36 height 10
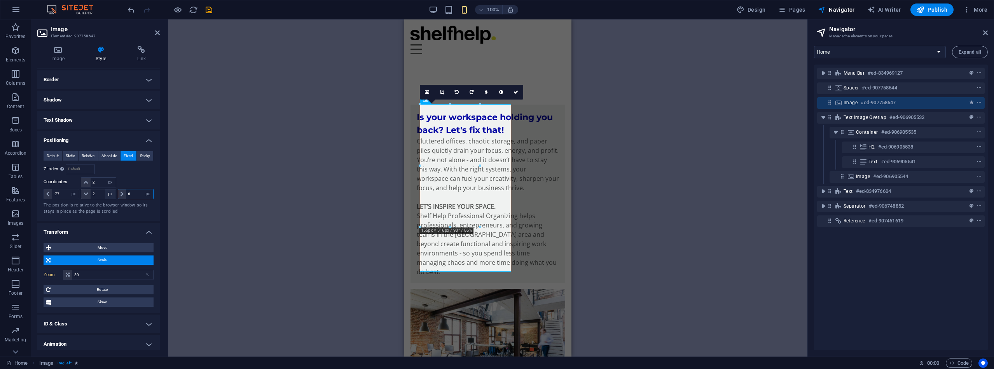
drag, startPoint x: 134, startPoint y: 195, endPoint x: 114, endPoint y: 194, distance: 19.8
click at [114, 194] on div "-77 auto px rem % em 2 auto px rem % em 6 auto px rem % em" at bounding box center [99, 193] width 110 height 11
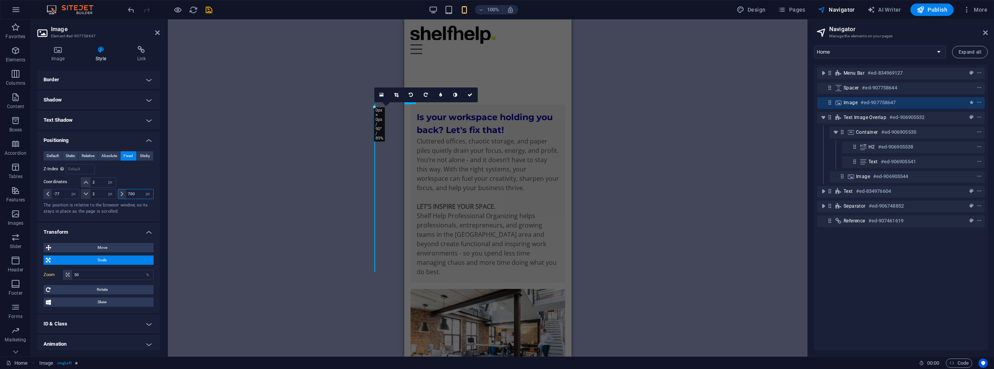
drag, startPoint x: 135, startPoint y: 194, endPoint x: 121, endPoint y: 194, distance: 13.2
click at [121, 194] on div "700 auto px rem % em" at bounding box center [136, 194] width 36 height 10
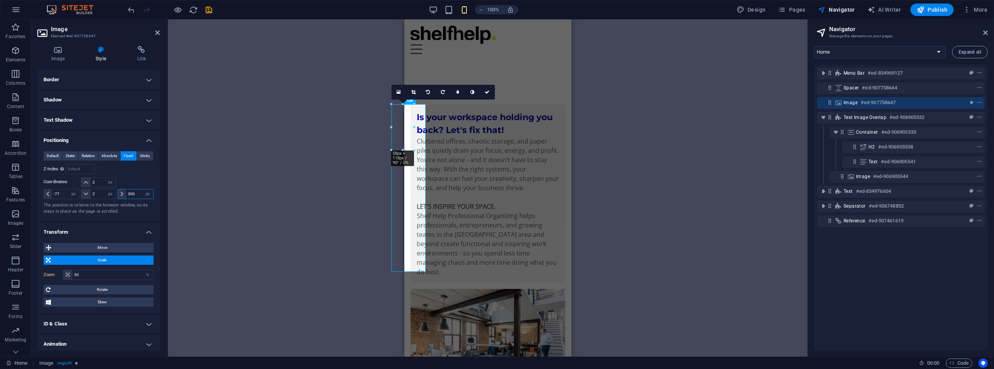
drag, startPoint x: 136, startPoint y: 192, endPoint x: 121, endPoint y: 190, distance: 15.8
click at [121, 190] on div "300 auto px rem % em" at bounding box center [136, 194] width 36 height 10
type input "200"
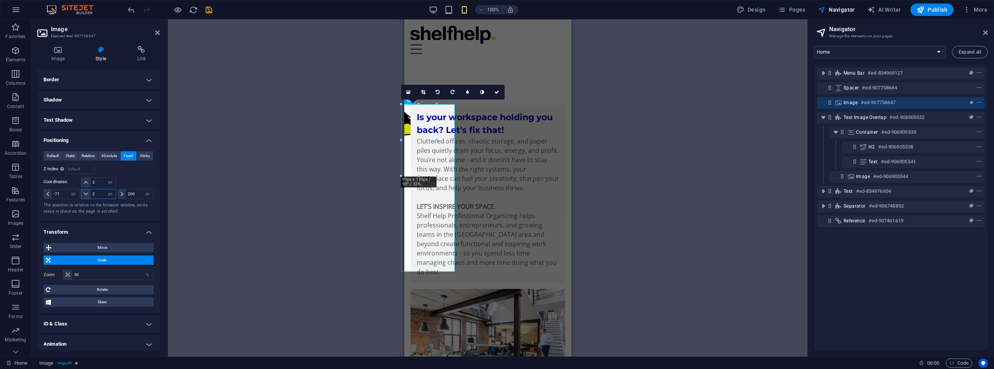
drag, startPoint x: 97, startPoint y: 194, endPoint x: 86, endPoint y: 194, distance: 10.9
click at [86, 194] on div "2 auto px rem % em" at bounding box center [98, 194] width 35 height 10
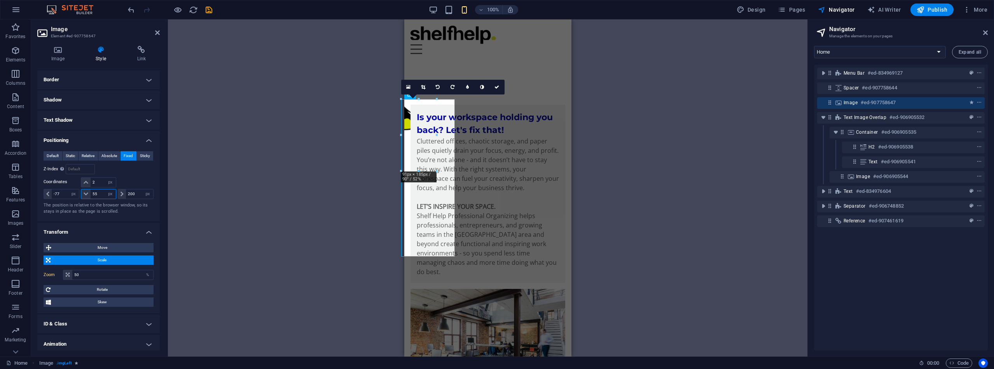
drag, startPoint x: 100, startPoint y: 195, endPoint x: 83, endPoint y: 192, distance: 16.9
click at [83, 192] on div "55 auto px rem % em" at bounding box center [98, 194] width 35 height 10
type input "700"
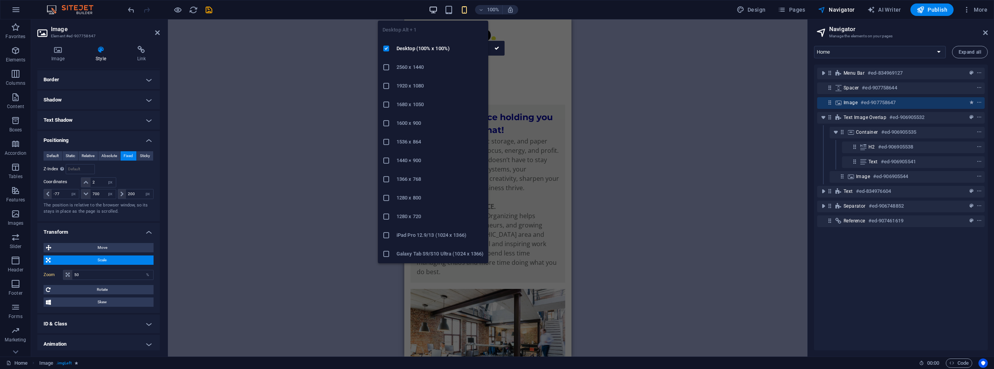
click at [433, 14] on icon "button" at bounding box center [433, 9] width 9 height 9
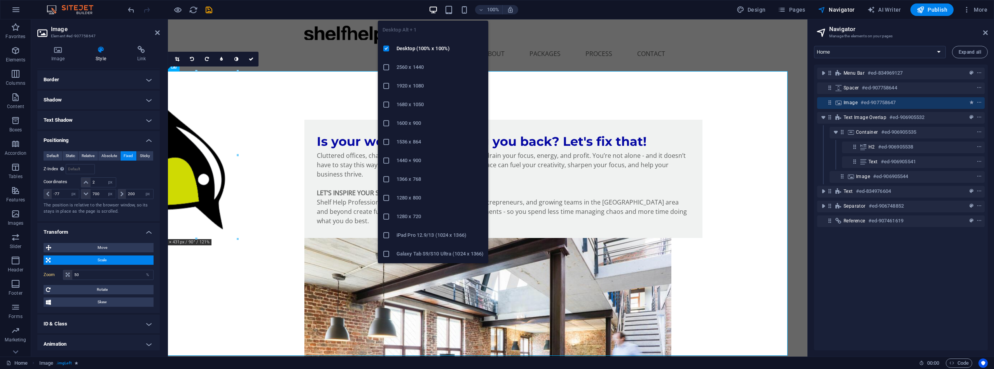
type input "133"
type input "-33"
type input "2"
type input "20"
type input "100"
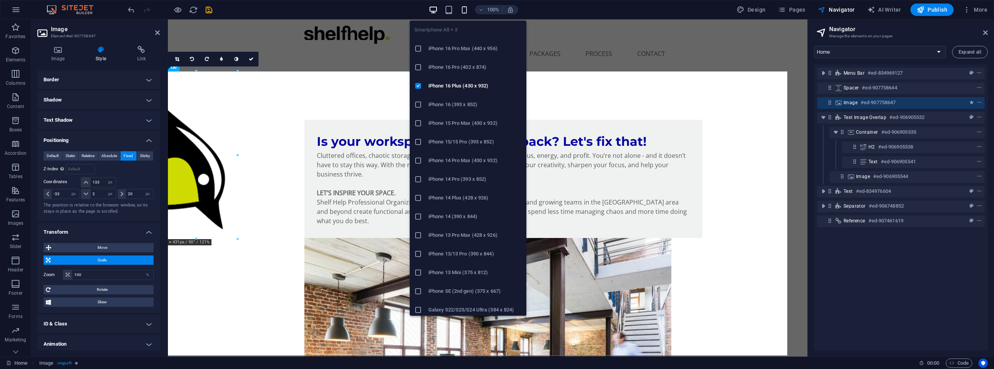
click at [465, 8] on icon "button" at bounding box center [464, 9] width 9 height 9
type input "2"
type input "-77"
type input "700"
type input "200"
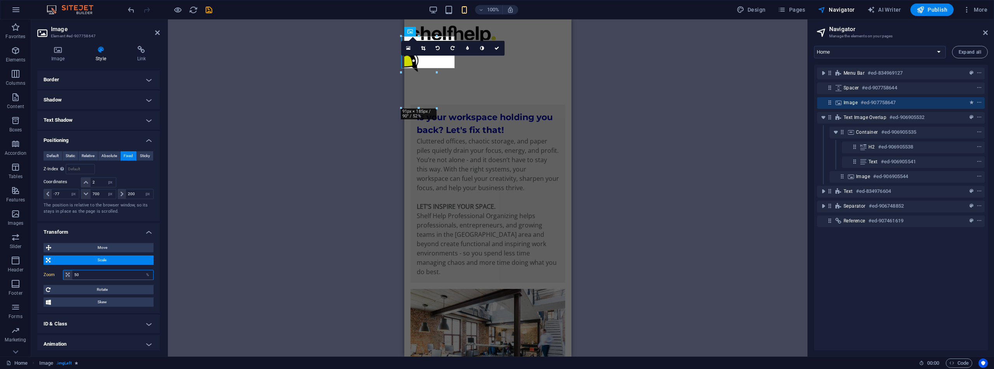
drag, startPoint x: 93, startPoint y: 274, endPoint x: 72, endPoint y: 272, distance: 21.1
click at [72, 272] on div "50 %" at bounding box center [108, 275] width 91 height 10
type input "70"
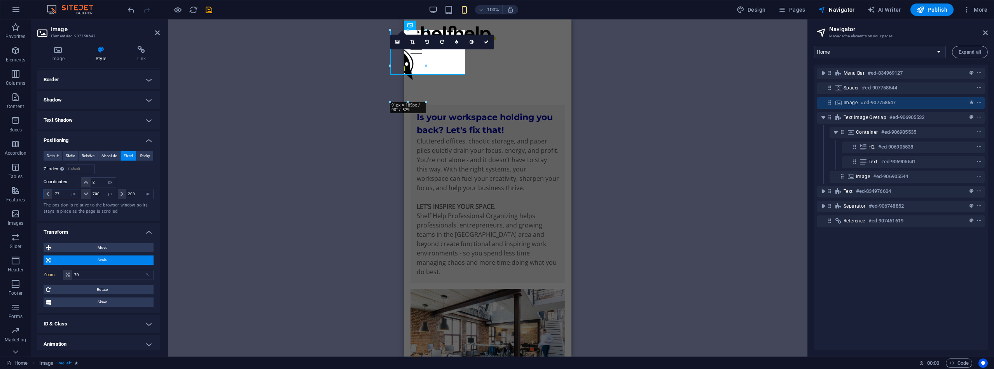
drag, startPoint x: 61, startPoint y: 194, endPoint x: 50, endPoint y: 192, distance: 11.3
click at [50, 192] on div "-77 auto px rem % em" at bounding box center [62, 194] width 36 height 10
type input "-44"
click at [639, 147] on div "Container H2 Text image overlap Container Image Text Spacer Menu Bar Image Text…" at bounding box center [488, 187] width 640 height 337
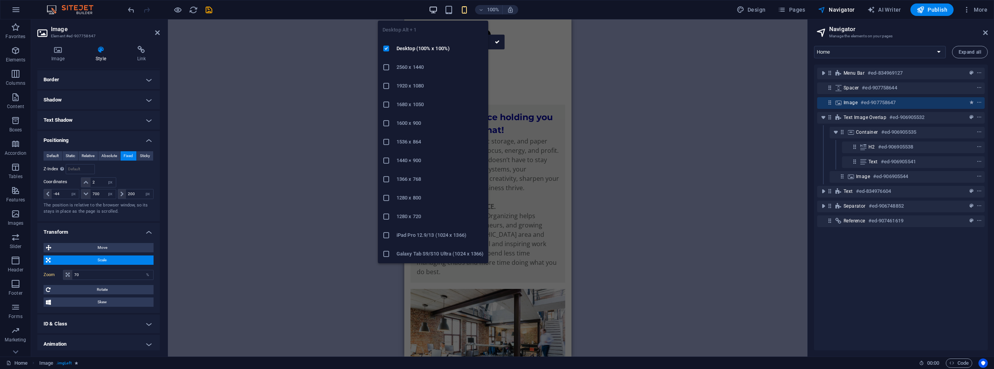
click at [436, 9] on icon "button" at bounding box center [433, 9] width 9 height 9
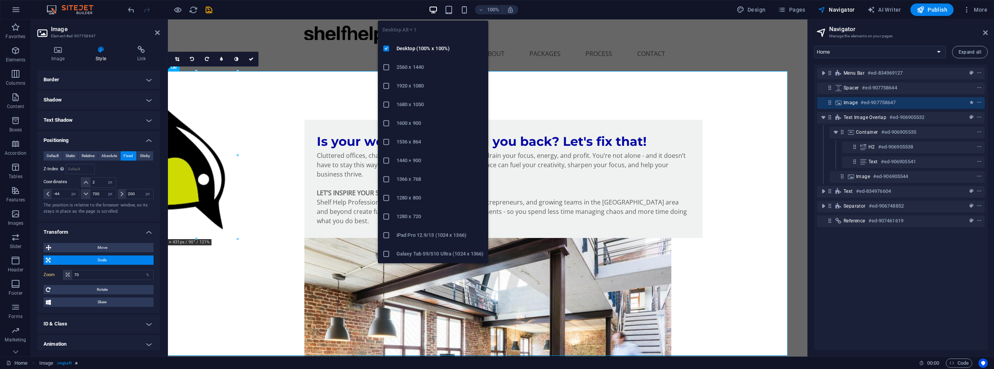
type input "133"
type input "-33"
type input "2"
type input "20"
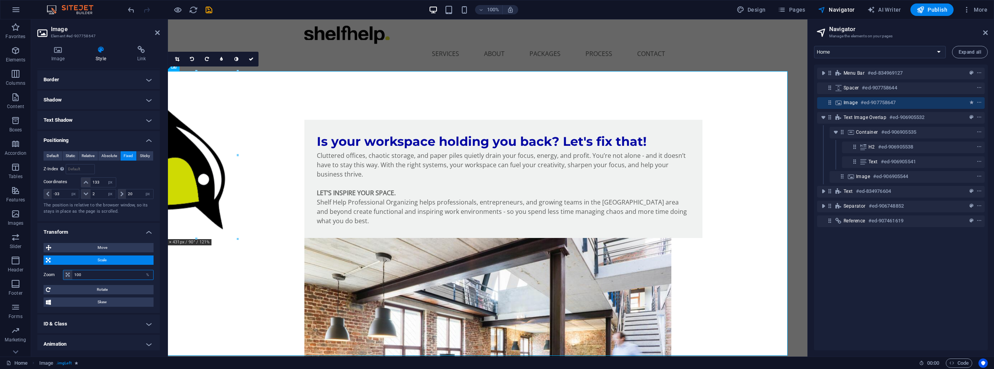
drag, startPoint x: 84, startPoint y: 273, endPoint x: 73, endPoint y: 273, distance: 11.7
click at [73, 273] on input "100" at bounding box center [112, 274] width 81 height 9
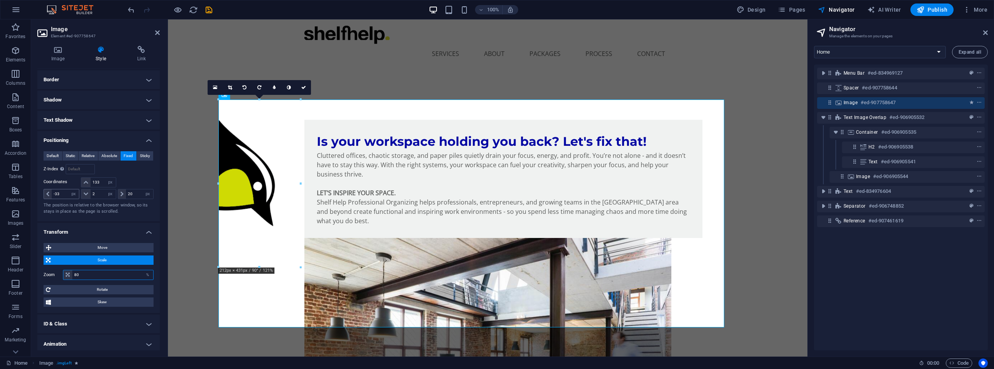
type input "80"
drag, startPoint x: 65, startPoint y: 193, endPoint x: 51, endPoint y: 193, distance: 14.4
click at [51, 193] on div "-33 auto px rem % em" at bounding box center [62, 194] width 36 height 10
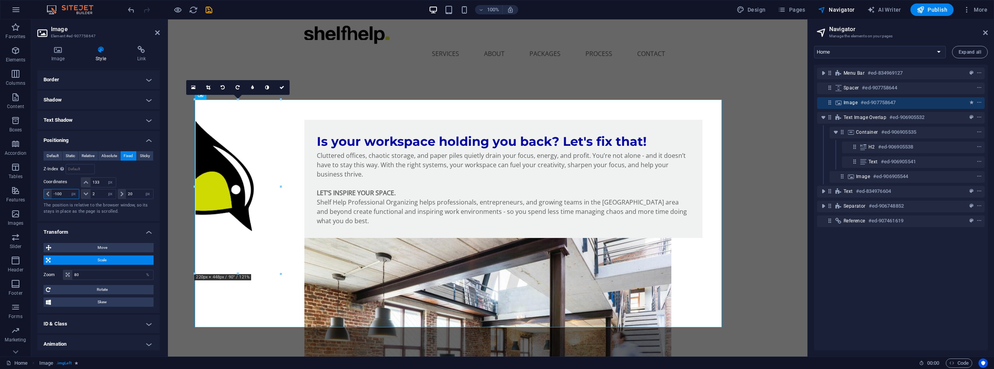
drag, startPoint x: 66, startPoint y: 194, endPoint x: 56, endPoint y: 193, distance: 10.1
click at [56, 193] on input "-100" at bounding box center [65, 193] width 27 height 9
type input "-200"
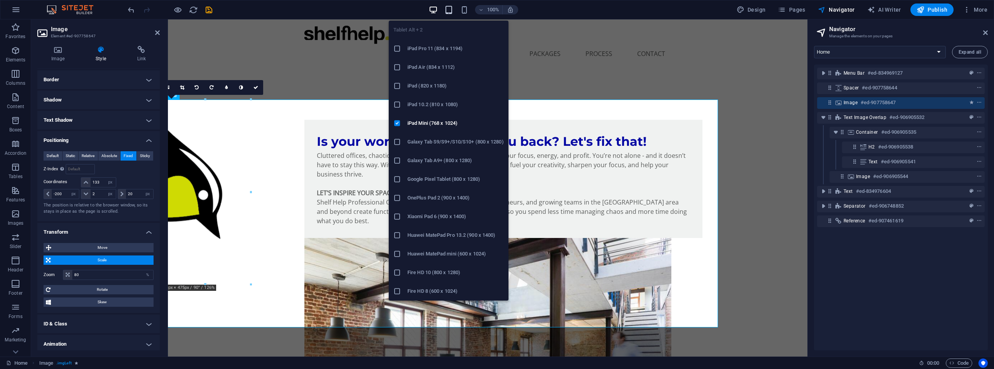
click at [451, 8] on icon "button" at bounding box center [448, 9] width 9 height 9
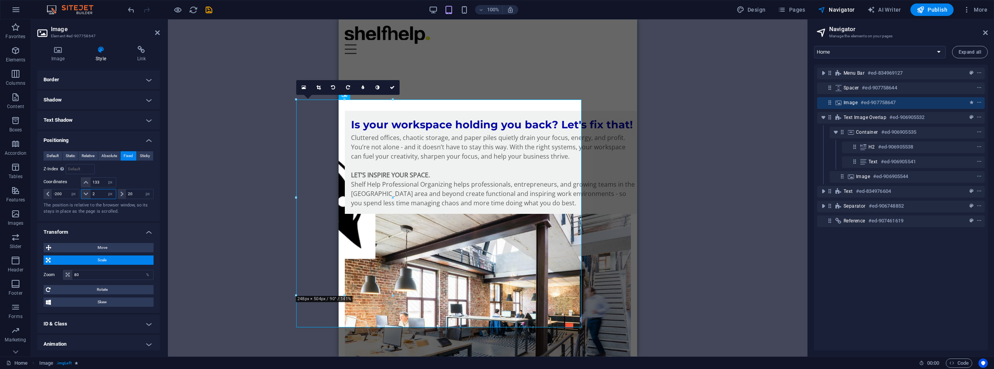
drag, startPoint x: 102, startPoint y: 195, endPoint x: 85, endPoint y: 194, distance: 17.1
click at [85, 194] on div "2 auto px rem % em" at bounding box center [98, 194] width 35 height 10
type input "700"
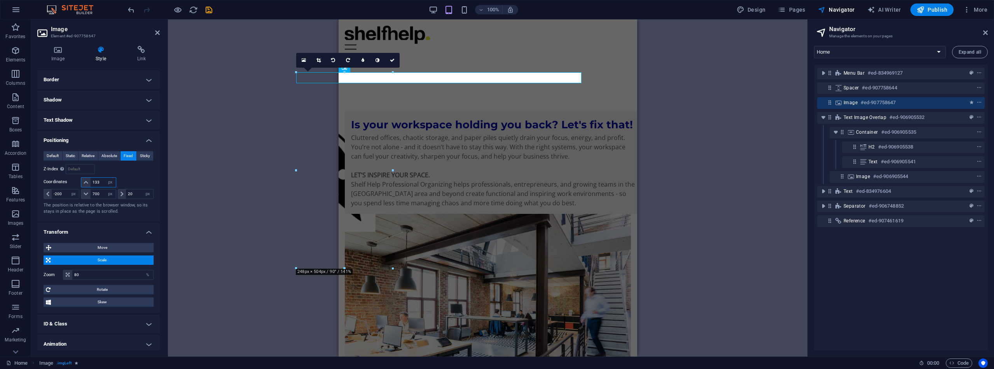
drag, startPoint x: 102, startPoint y: 183, endPoint x: 80, endPoint y: 180, distance: 22.3
click at [80, 180] on div "133 auto px rem % em" at bounding box center [98, 182] width 37 height 11
type input "2"
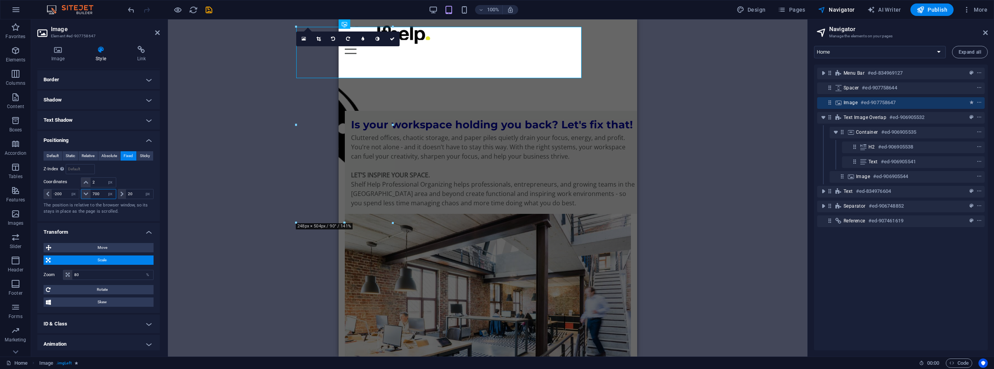
drag, startPoint x: 102, startPoint y: 193, endPoint x: 89, endPoint y: 191, distance: 13.4
click at [89, 191] on div "700 auto px rem % em" at bounding box center [98, 194] width 35 height 10
type input "200"
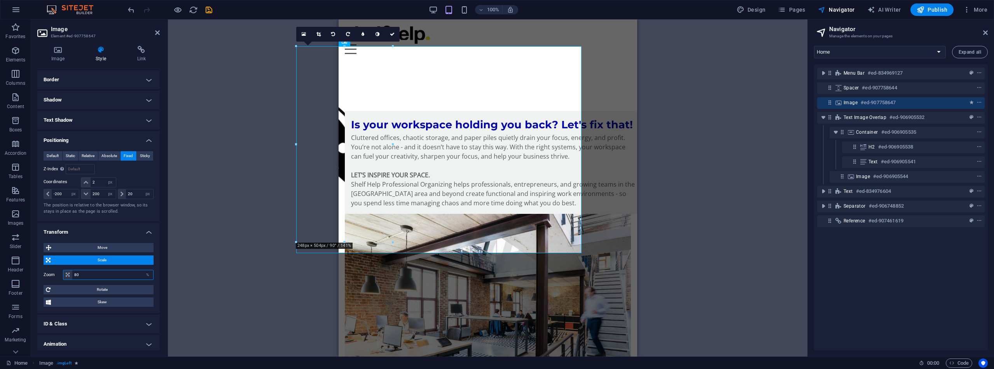
drag, startPoint x: 91, startPoint y: 274, endPoint x: 63, endPoint y: 268, distance: 28.1
click at [63, 268] on div "Zoom 80 %" at bounding box center [99, 275] width 110 height 14
type input "50"
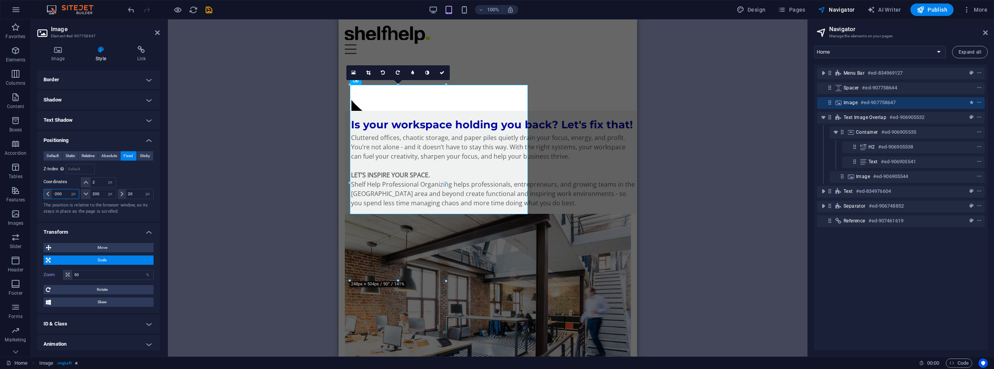
drag, startPoint x: 63, startPoint y: 196, endPoint x: 67, endPoint y: 201, distance: 7.0
click at [67, 201] on div "Default Static Relative Absolute Fixed Sticky Z-Index Sets the order of the ele…" at bounding box center [99, 183] width 110 height 64
type input "-2"
type input "-300"
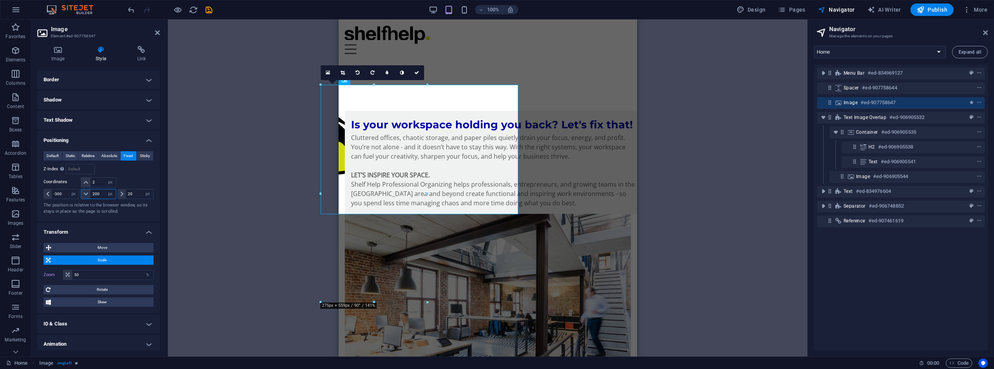
drag, startPoint x: 101, startPoint y: 194, endPoint x: 89, endPoint y: 193, distance: 12.5
click at [89, 193] on div "200 auto px rem % em" at bounding box center [98, 194] width 35 height 10
type input "400"
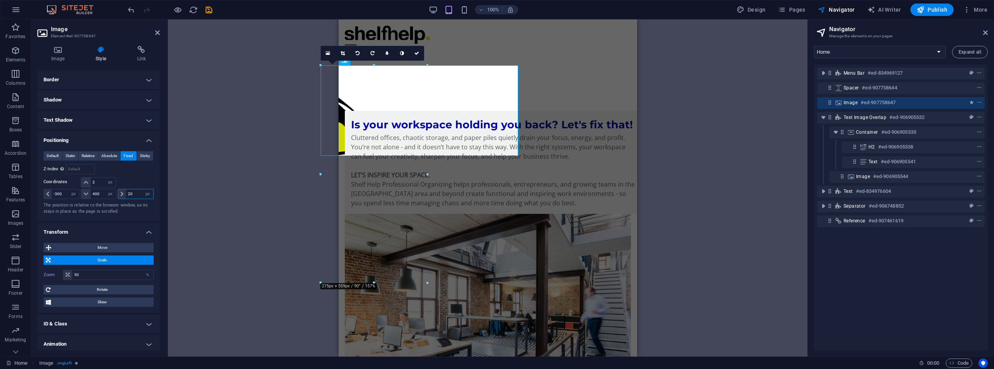
drag, startPoint x: 132, startPoint y: 194, endPoint x: 119, endPoint y: 192, distance: 13.0
click at [119, 192] on div "20 auto px rem % em" at bounding box center [136, 194] width 36 height 10
type input "2"
drag, startPoint x: 101, startPoint y: 195, endPoint x: 88, endPoint y: 193, distance: 12.6
click at [88, 193] on div "400 auto px rem % em" at bounding box center [98, 194] width 35 height 10
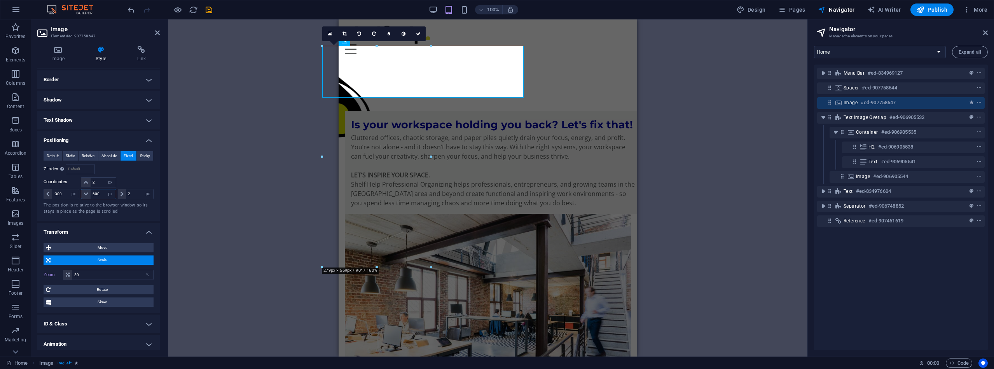
drag, startPoint x: 102, startPoint y: 195, endPoint x: 77, endPoint y: 188, distance: 25.5
click at [77, 188] on div "-300 auto px rem % em 600 auto px rem % em 2 auto px rem % em" at bounding box center [99, 193] width 110 height 11
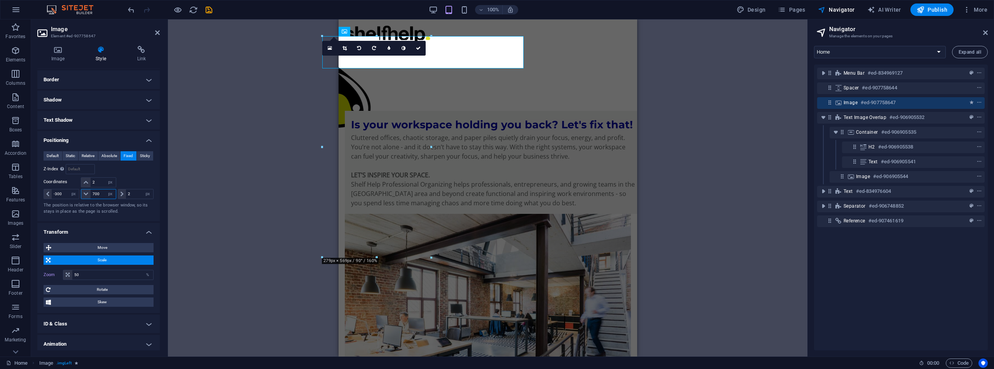
drag, startPoint x: 101, startPoint y: 194, endPoint x: 85, endPoint y: 193, distance: 16.7
click at [85, 193] on div "700 auto px rem % em" at bounding box center [98, 194] width 35 height 10
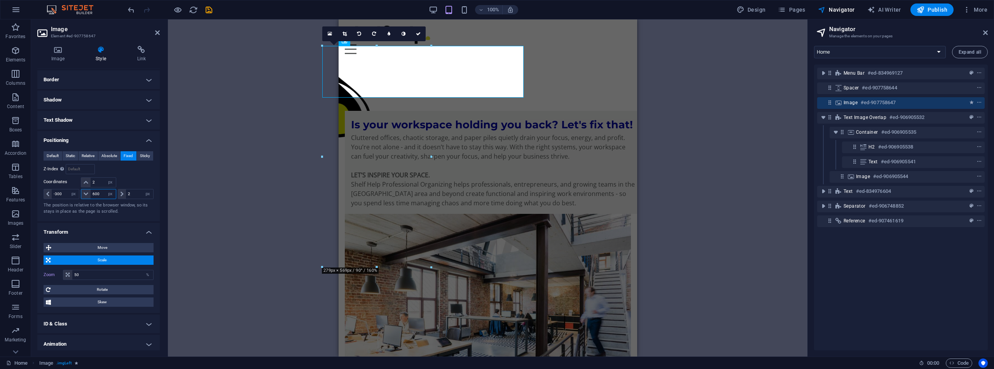
drag, startPoint x: 101, startPoint y: 193, endPoint x: 87, endPoint y: 193, distance: 14.8
click at [87, 193] on div "600 auto px rem % em" at bounding box center [98, 194] width 35 height 10
type input "100"
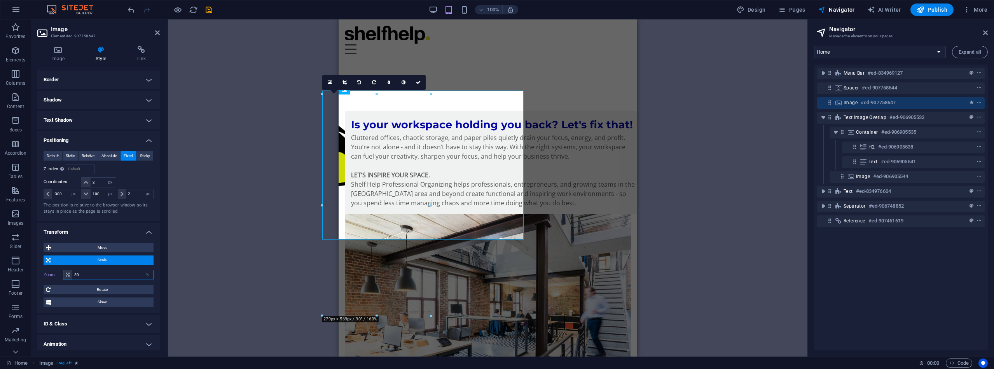
drag, startPoint x: 84, startPoint y: 276, endPoint x: 73, endPoint y: 275, distance: 11.8
click at [73, 275] on input "50" at bounding box center [112, 274] width 81 height 9
type input "20"
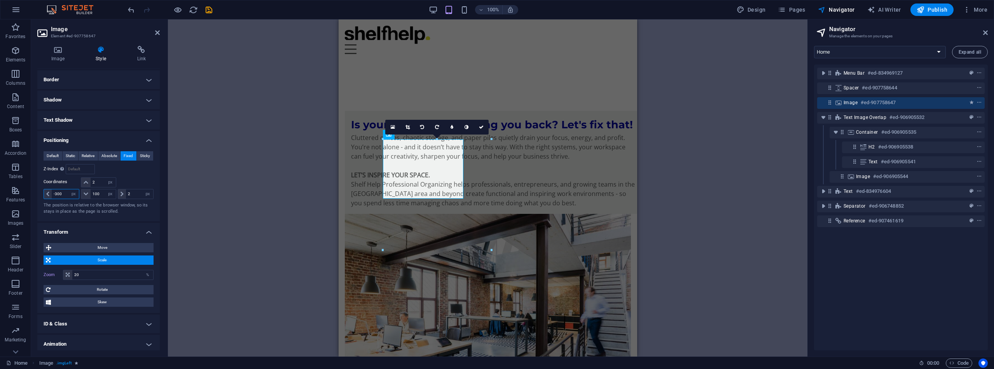
drag, startPoint x: 62, startPoint y: 192, endPoint x: 56, endPoint y: 192, distance: 6.2
click at [56, 192] on input "-300" at bounding box center [65, 193] width 27 height 9
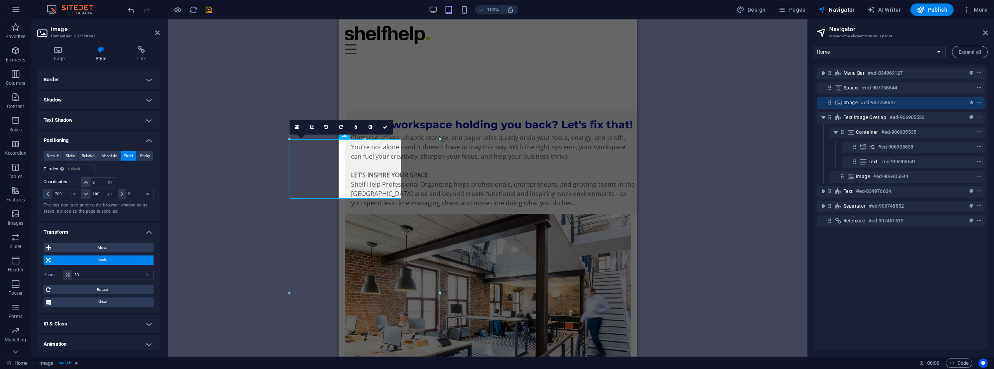
drag, startPoint x: 63, startPoint y: 192, endPoint x: 54, endPoint y: 192, distance: 9.0
click at [54, 192] on input "-700" at bounding box center [65, 193] width 27 height 9
type input "-500"
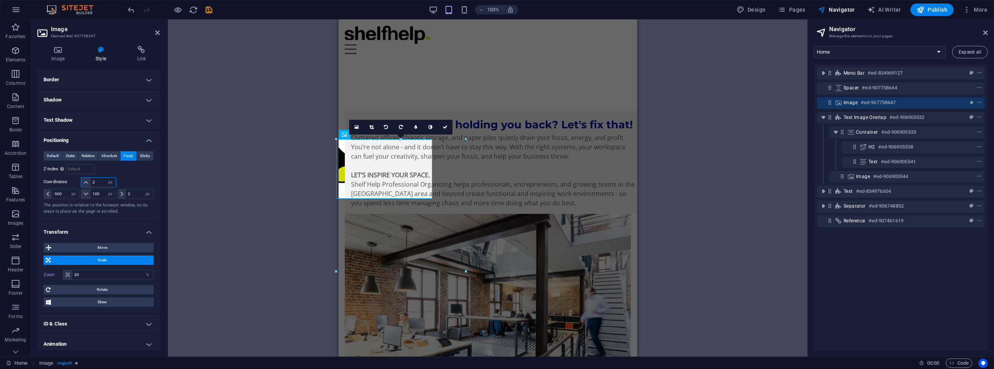
drag, startPoint x: 98, startPoint y: 183, endPoint x: 89, endPoint y: 182, distance: 9.4
click at [89, 182] on div "2 auto px rem % em" at bounding box center [98, 182] width 35 height 10
type input "300"
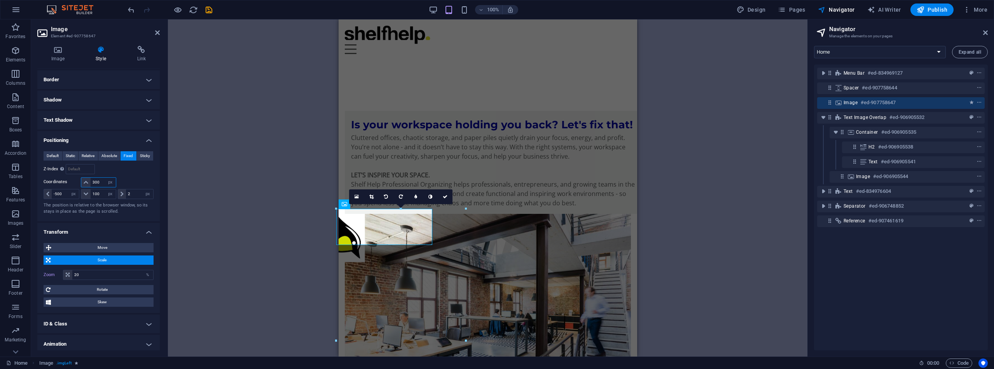
drag, startPoint x: 99, startPoint y: 182, endPoint x: 87, endPoint y: 181, distance: 11.7
click at [87, 181] on div "300 auto px rem % em" at bounding box center [98, 182] width 35 height 10
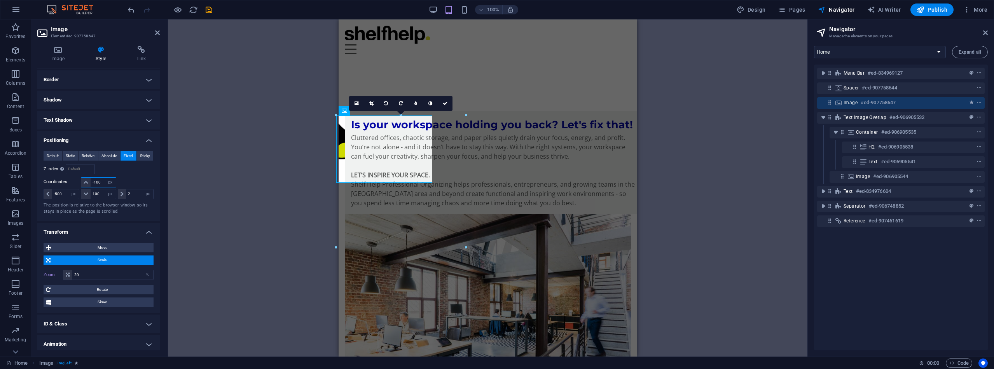
drag, startPoint x: 101, startPoint y: 181, endPoint x: 94, endPoint y: 180, distance: 6.3
click at [94, 180] on input "-100" at bounding box center [103, 182] width 25 height 9
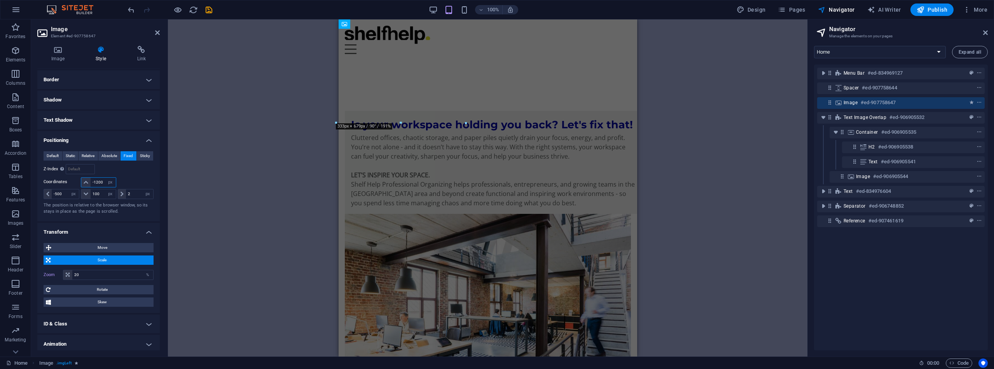
drag, startPoint x: 102, startPoint y: 184, endPoint x: 95, endPoint y: 182, distance: 7.6
click at [95, 182] on input "-1200" at bounding box center [103, 182] width 25 height 9
type input "-1"
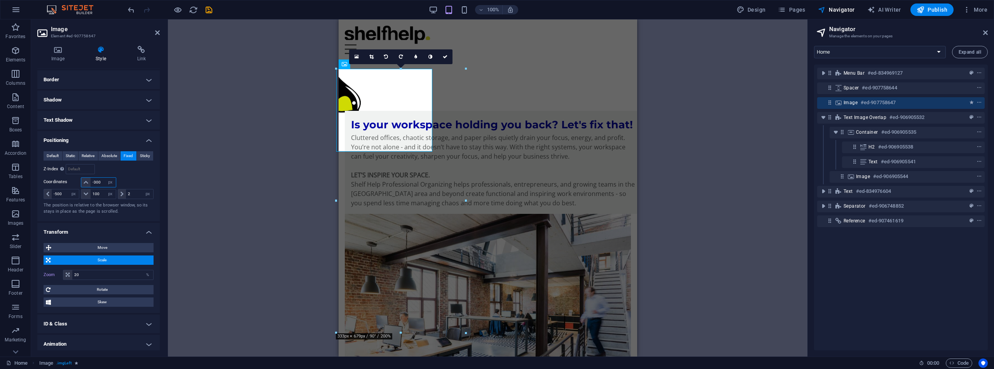
drag, startPoint x: 103, startPoint y: 183, endPoint x: 94, endPoint y: 183, distance: 8.9
click at [94, 183] on input "-300" at bounding box center [103, 182] width 25 height 9
type input "-3"
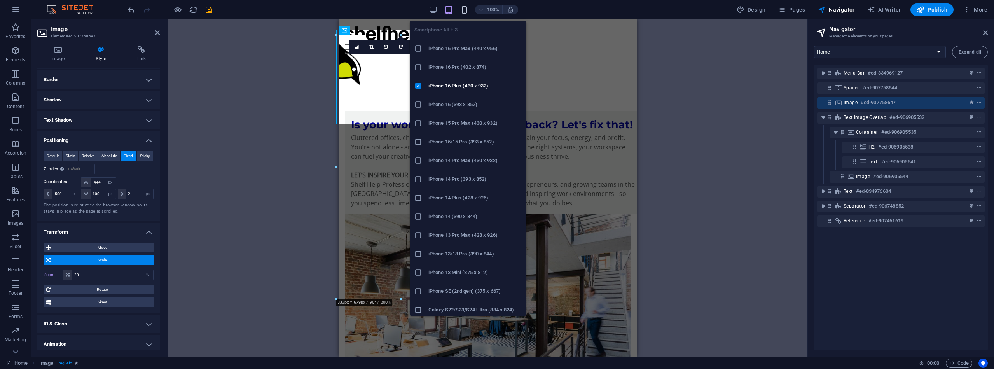
click at [466, 9] on icon "button" at bounding box center [464, 9] width 9 height 9
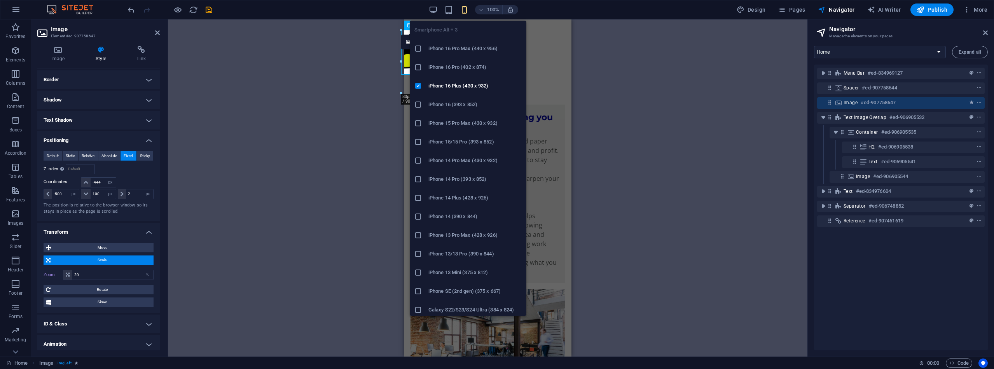
type input "2"
type input "-44"
type input "700"
type input "200"
type input "70"
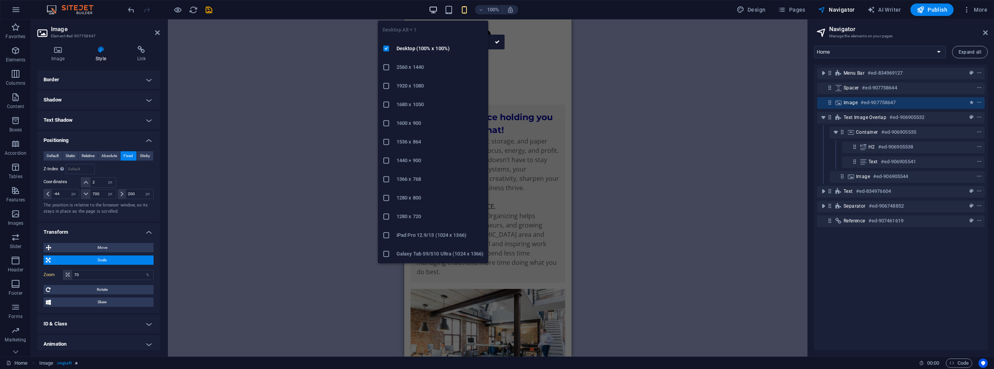
click at [435, 8] on icon "button" at bounding box center [433, 9] width 9 height 9
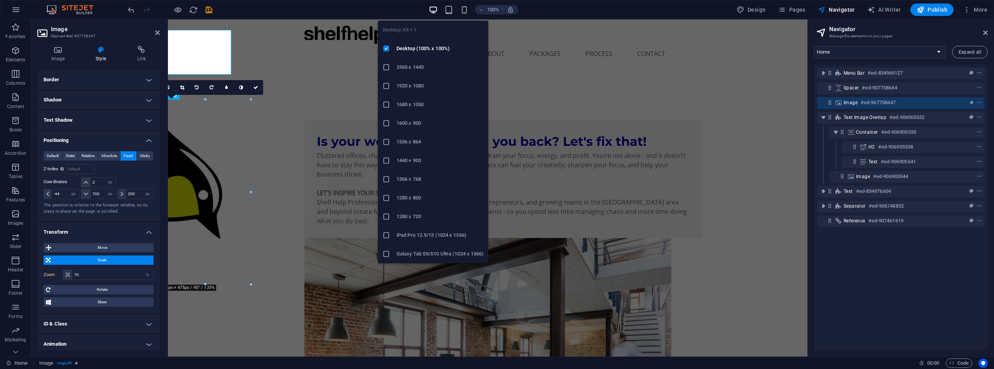
type input "133"
type input "-200"
type input "2"
type input "20"
type input "80"
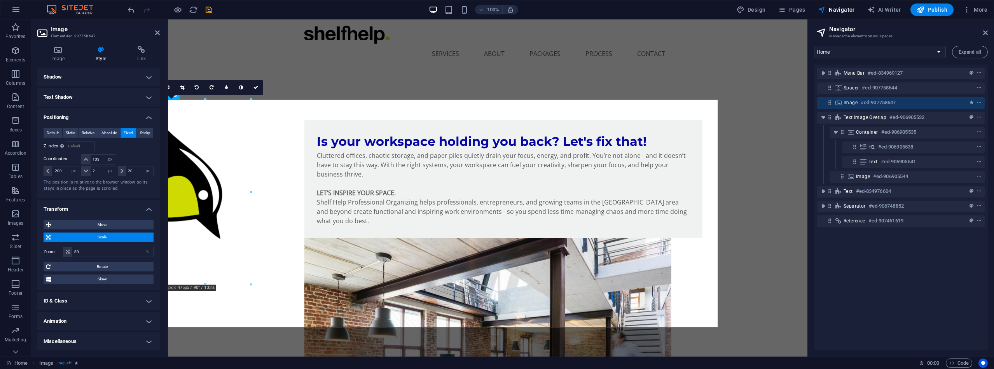
scroll to position [106, 0]
click at [143, 321] on h4 "Animation" at bounding box center [98, 321] width 122 height 19
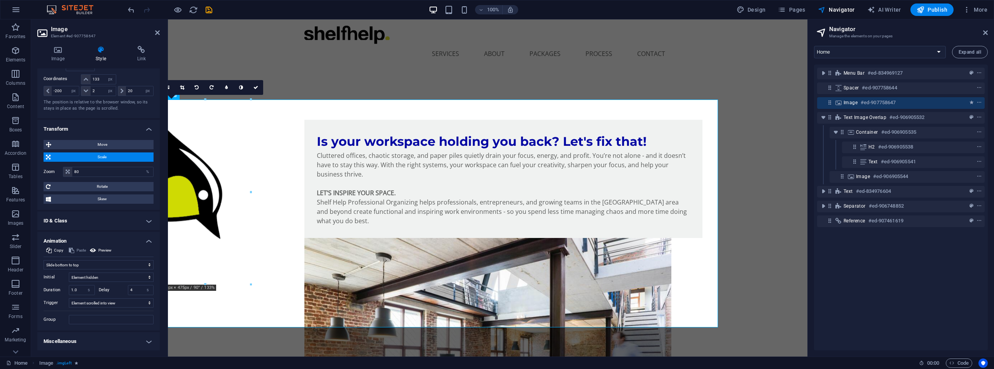
scroll to position [186, 0]
click at [134, 289] on input "4" at bounding box center [140, 290] width 25 height 9
click at [211, 9] on icon "save" at bounding box center [209, 9] width 9 height 9
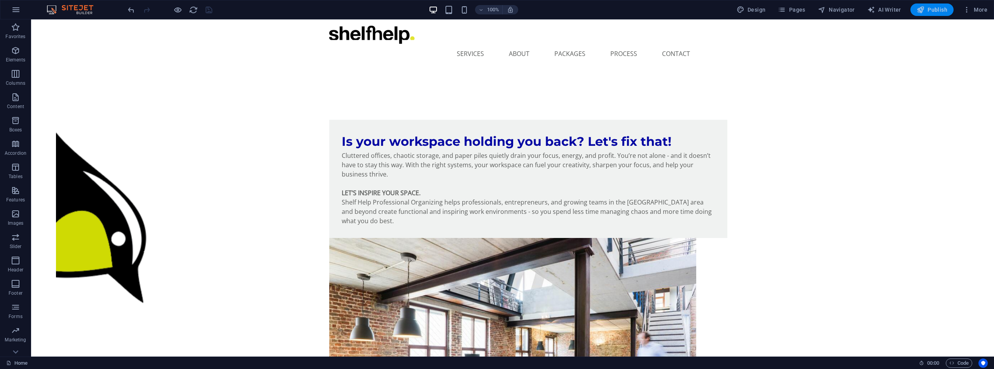
click at [938, 10] on span "Publish" at bounding box center [932, 10] width 31 height 8
click at [839, 12] on span "Navigator" at bounding box center [836, 10] width 37 height 8
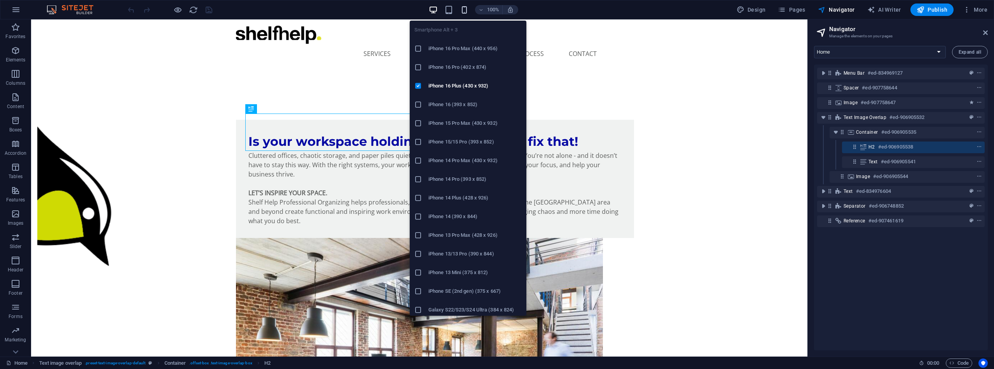
click at [465, 9] on icon "button" at bounding box center [464, 9] width 9 height 9
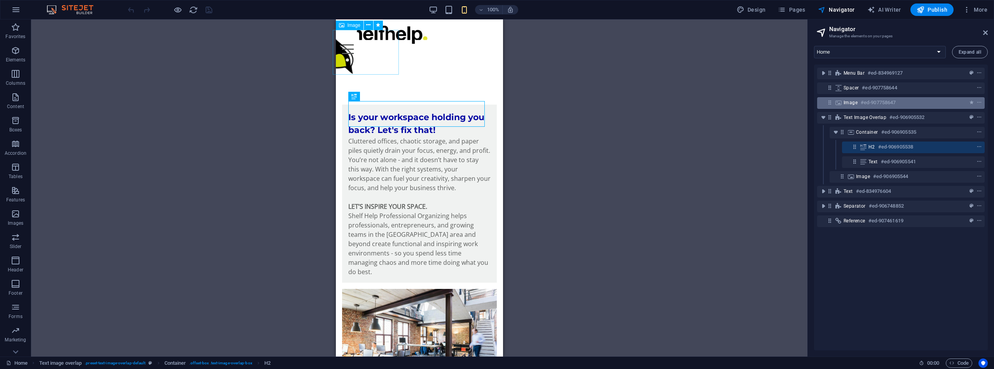
click at [911, 103] on div "Image #ed-907758647" at bounding box center [895, 102] width 102 height 9
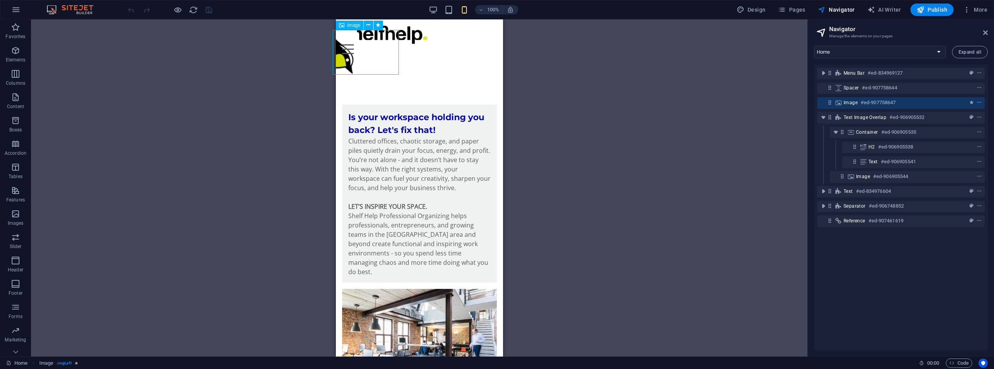
click at [911, 103] on div "Image #ed-907758647" at bounding box center [895, 102] width 102 height 9
select select "%"
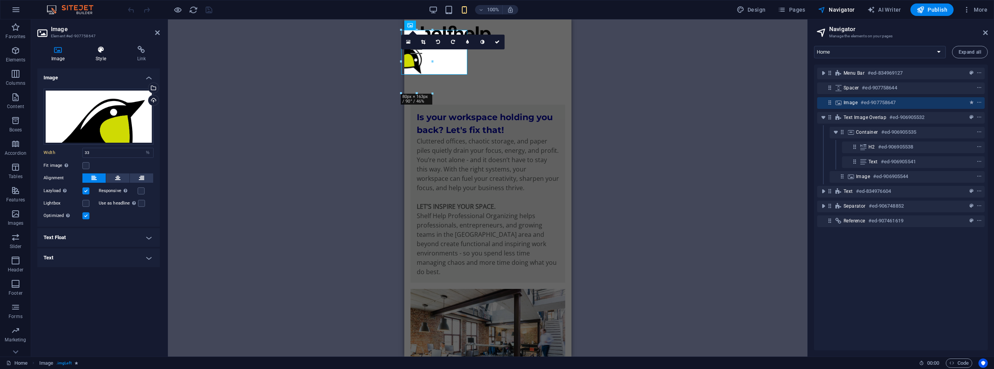
click at [102, 50] on icon at bounding box center [101, 50] width 38 height 8
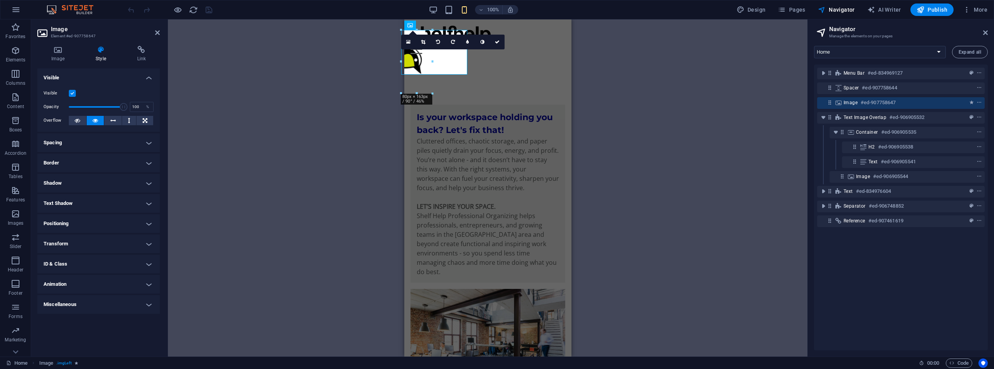
click at [153, 222] on h4 "Positioning" at bounding box center [98, 223] width 122 height 19
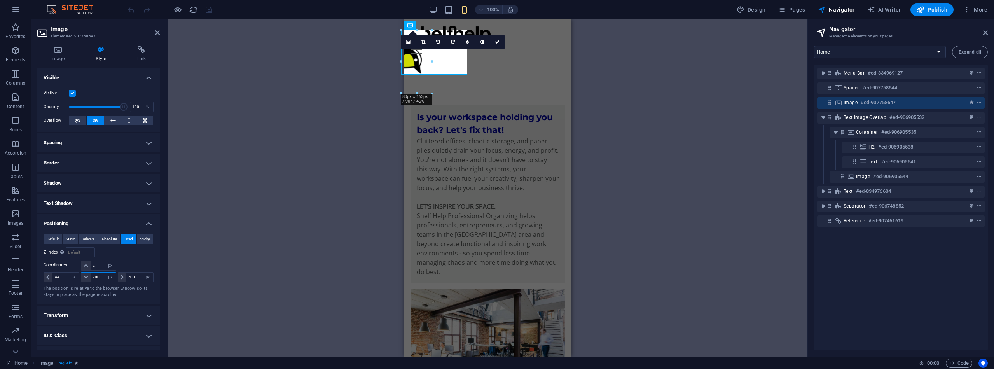
drag, startPoint x: 100, startPoint y: 276, endPoint x: 92, endPoint y: 274, distance: 8.9
click at [92, 274] on input "700" at bounding box center [103, 277] width 25 height 9
type input "500"
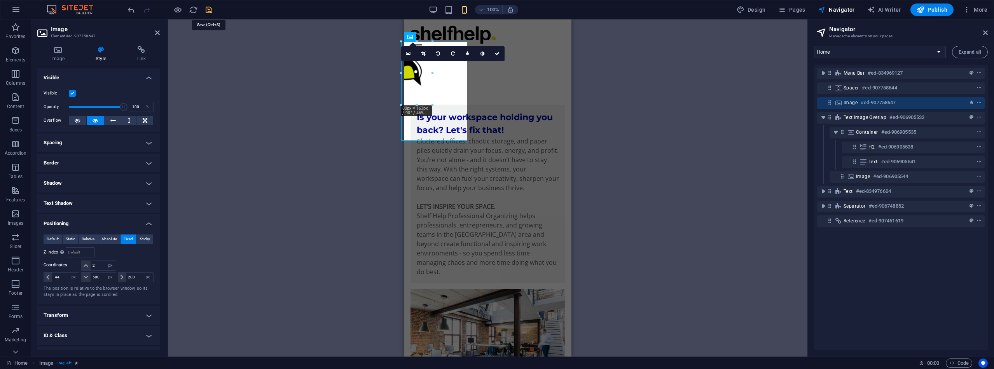
click at [212, 10] on icon "save" at bounding box center [209, 9] width 9 height 9
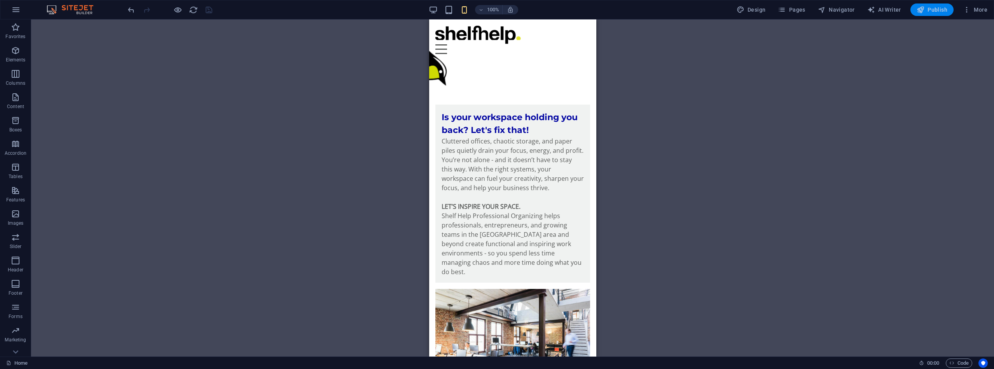
click at [943, 11] on span "Publish" at bounding box center [932, 10] width 31 height 8
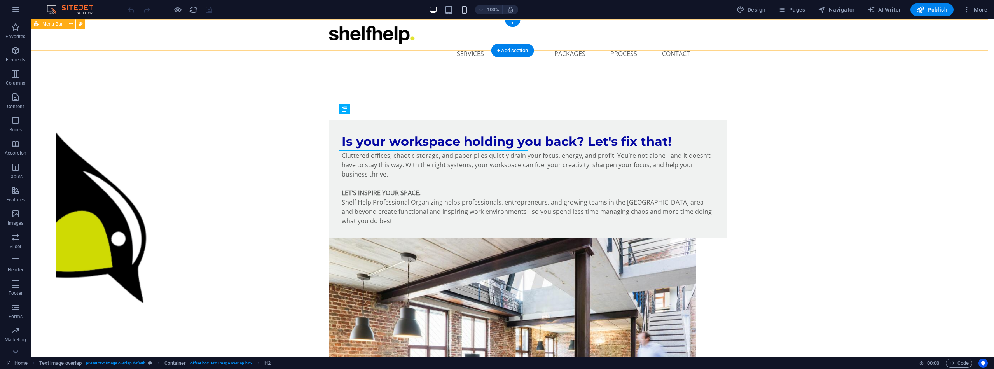
click at [465, 10] on icon "button" at bounding box center [464, 9] width 9 height 9
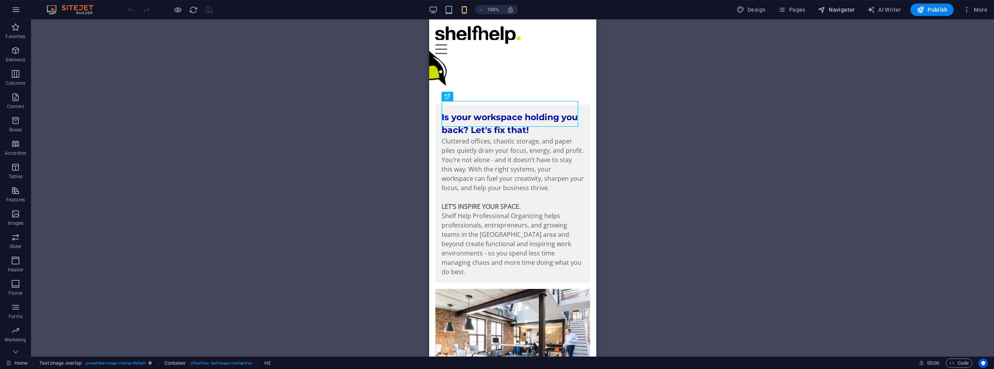
click at [837, 4] on button "Navigator" at bounding box center [836, 9] width 43 height 12
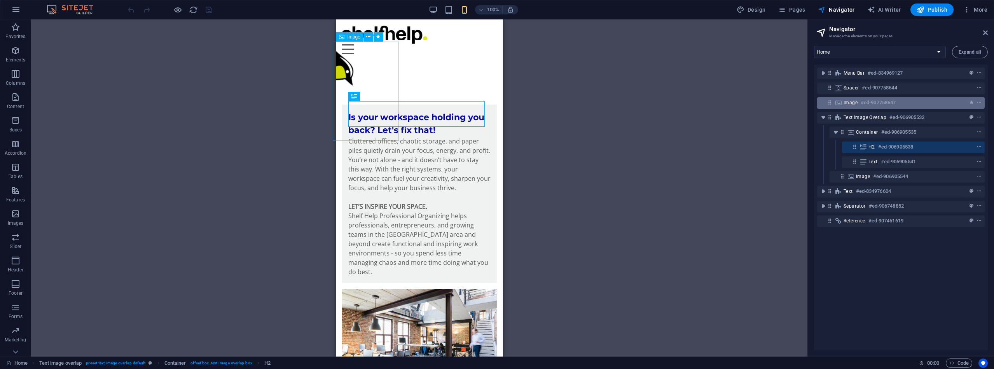
click at [918, 101] on div "Image #ed-907758647" at bounding box center [895, 102] width 102 height 9
select select "%"
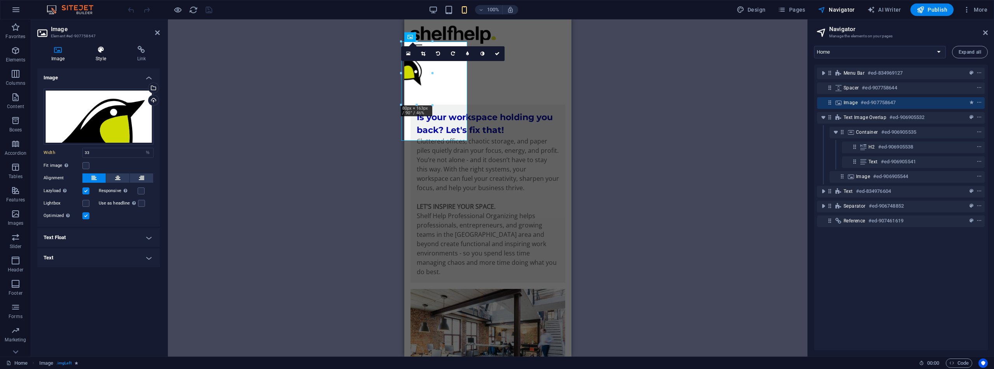
click at [102, 48] on icon at bounding box center [101, 50] width 38 height 8
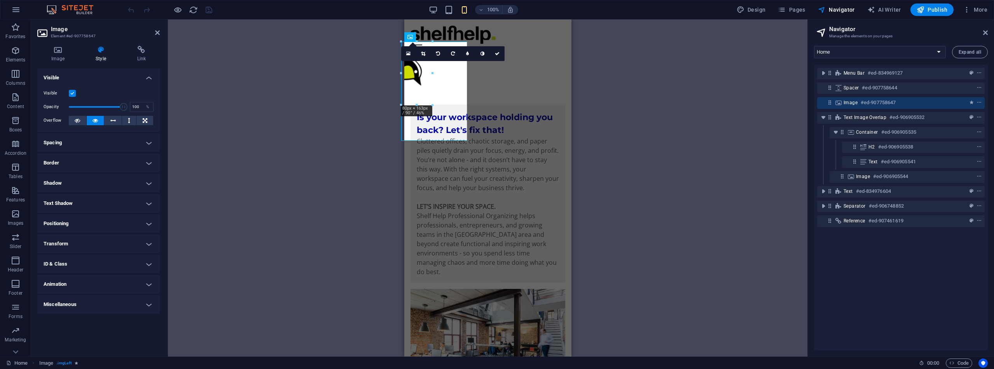
click at [145, 222] on h4 "Positioning" at bounding box center [98, 223] width 122 height 19
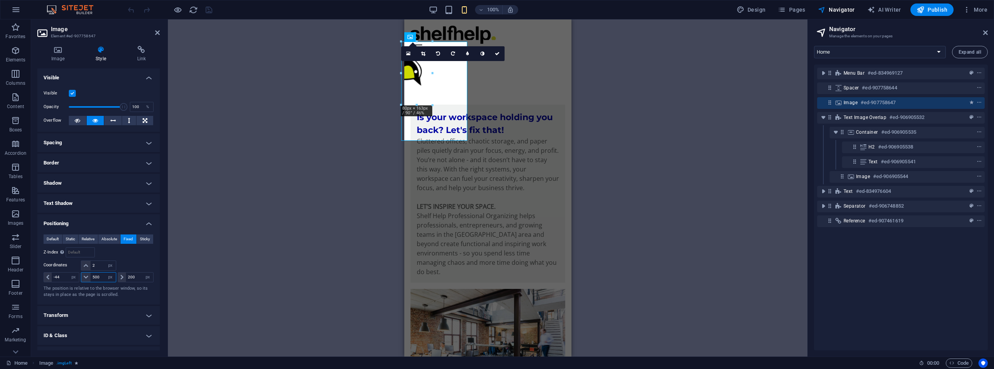
drag, startPoint x: 101, startPoint y: 277, endPoint x: 90, endPoint y: 276, distance: 10.5
click at [91, 276] on input "500" at bounding box center [103, 277] width 25 height 9
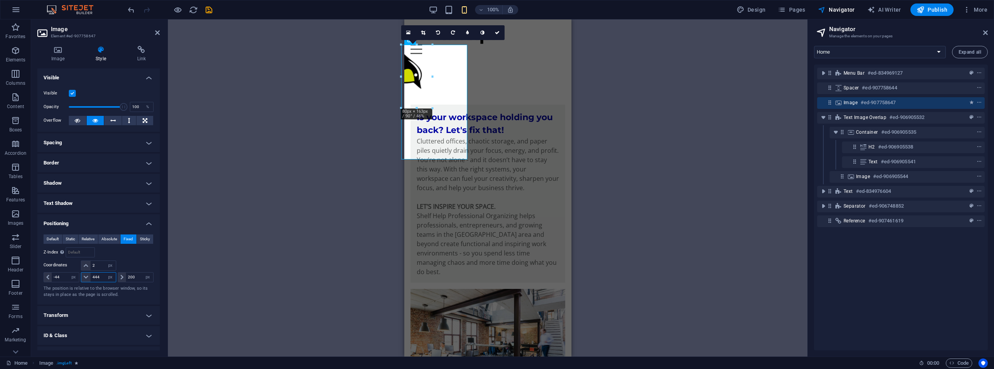
type input "444"
click at [208, 7] on icon "save" at bounding box center [209, 9] width 9 height 9
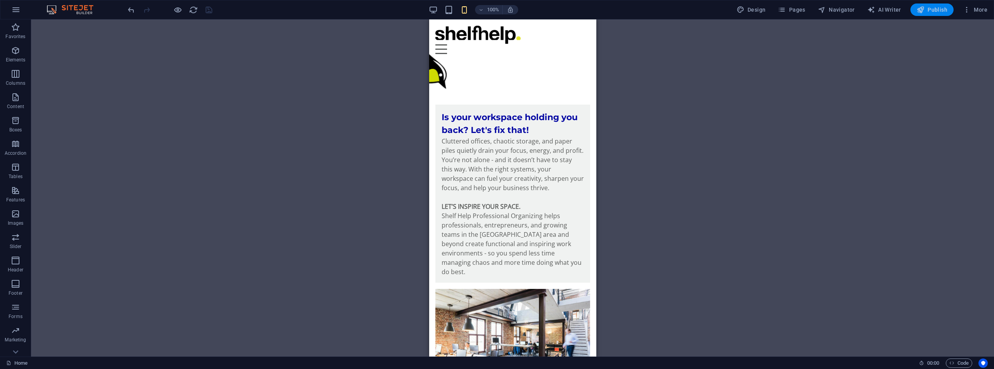
click at [938, 12] on span "Publish" at bounding box center [932, 10] width 31 height 8
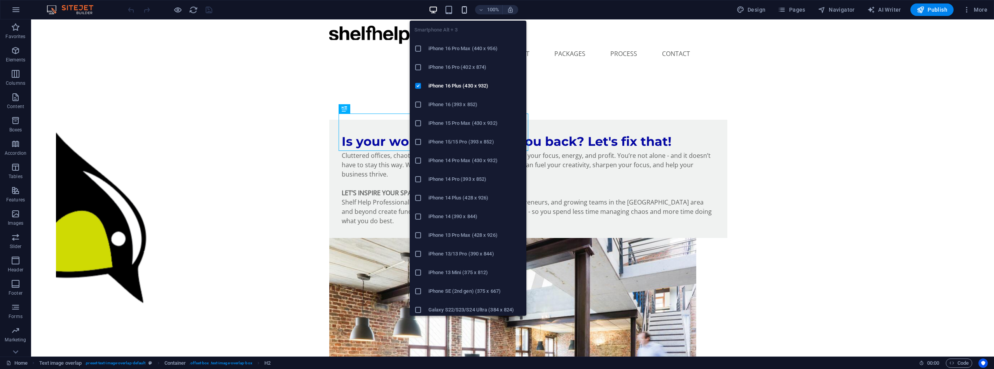
click at [467, 12] on icon "button" at bounding box center [464, 9] width 9 height 9
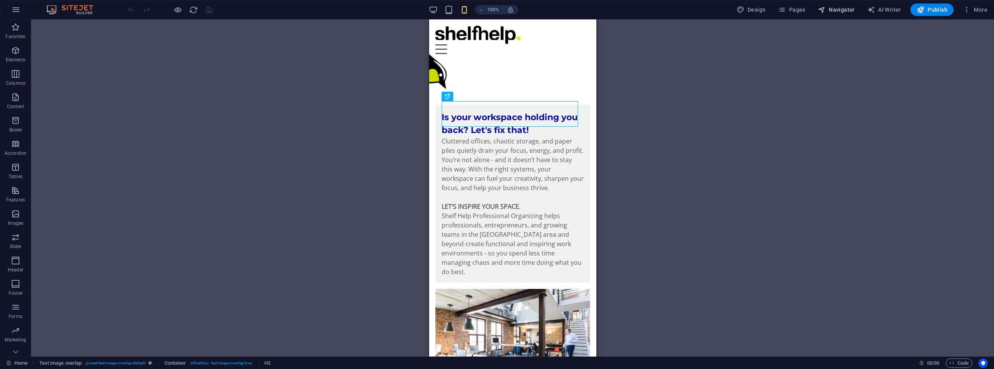
click at [846, 10] on span "Navigator" at bounding box center [836, 10] width 37 height 8
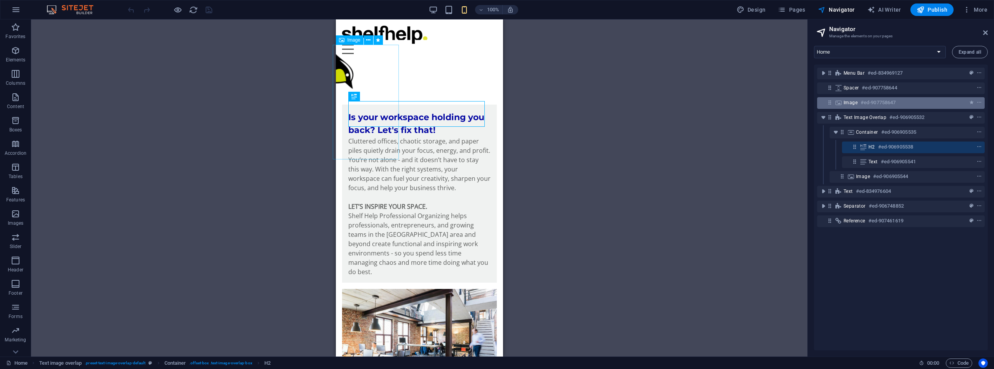
click at [907, 105] on div "Image #ed-907758647" at bounding box center [895, 102] width 102 height 9
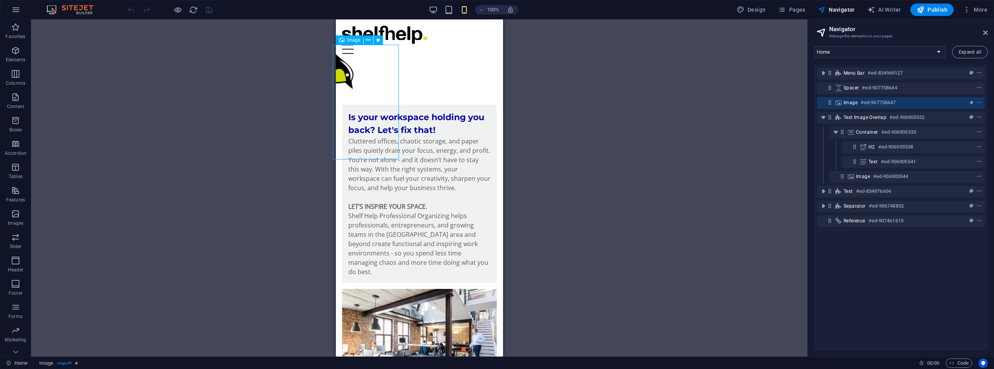
click at [907, 105] on div "Image #ed-907758647" at bounding box center [895, 102] width 102 height 9
select select "%"
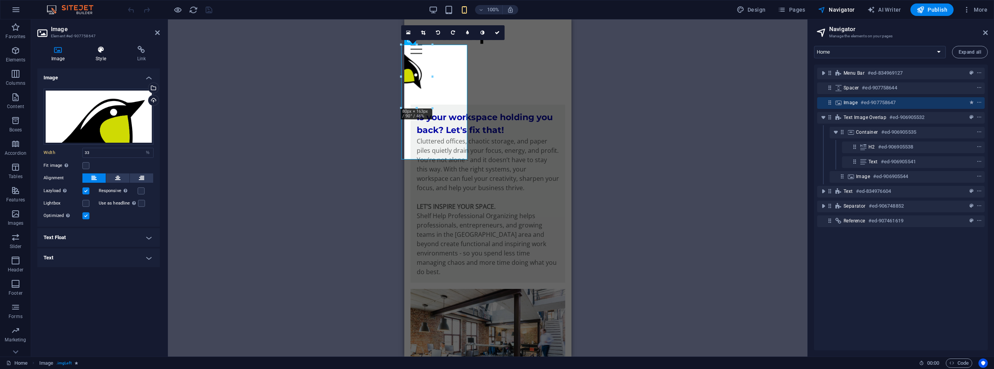
click at [105, 48] on icon at bounding box center [101, 50] width 38 height 8
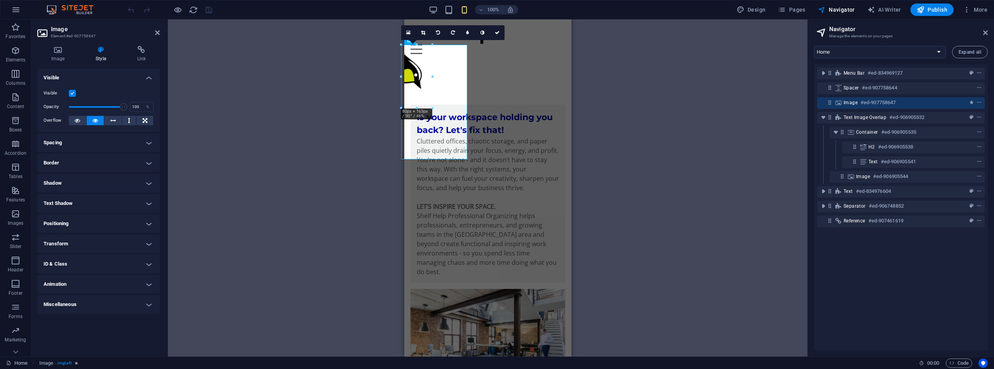
click at [152, 224] on h4 "Positioning" at bounding box center [98, 223] width 122 height 19
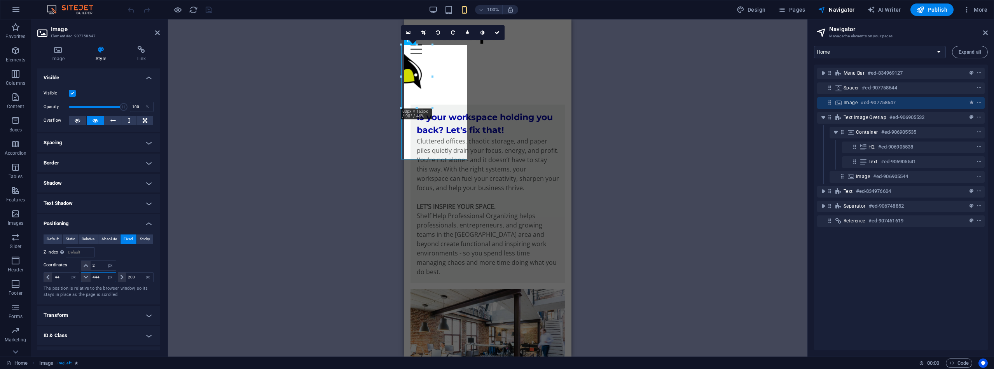
drag, startPoint x: 101, startPoint y: 276, endPoint x: 87, endPoint y: 276, distance: 14.0
click at [87, 276] on div "444 auto px rem % em" at bounding box center [98, 277] width 35 height 10
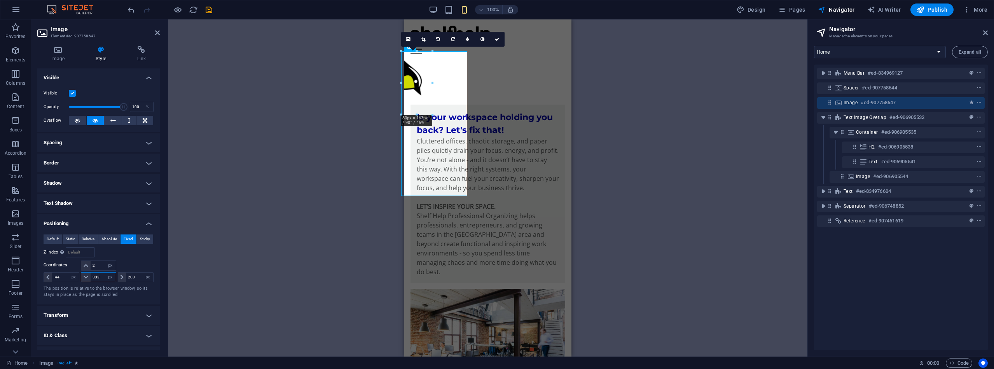
type input "333"
click at [209, 10] on icon "save" at bounding box center [209, 9] width 9 height 9
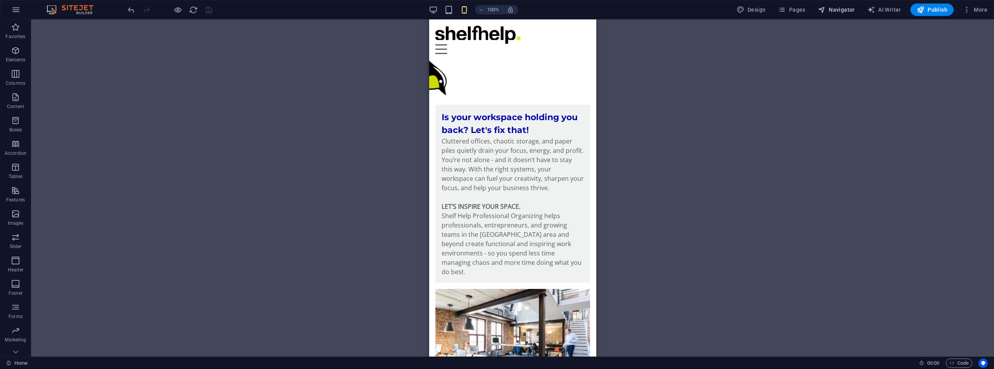
click at [847, 10] on span "Navigator" at bounding box center [836, 10] width 37 height 8
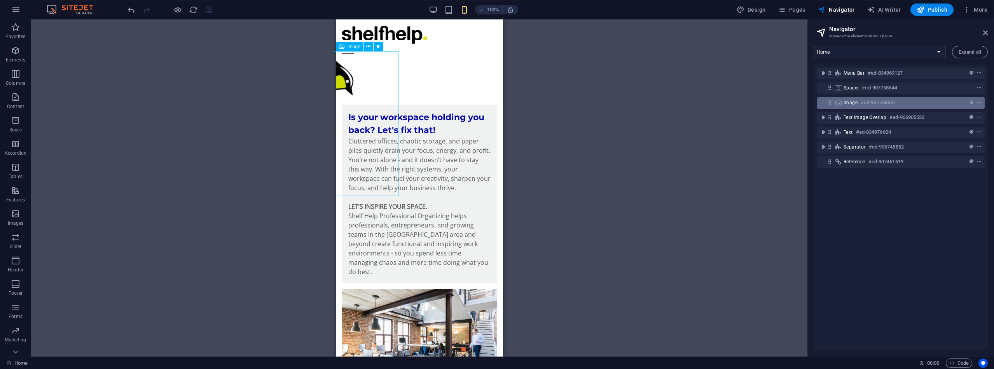
click at [937, 100] on div "Image #ed-907758647" at bounding box center [895, 102] width 102 height 9
select select "px"
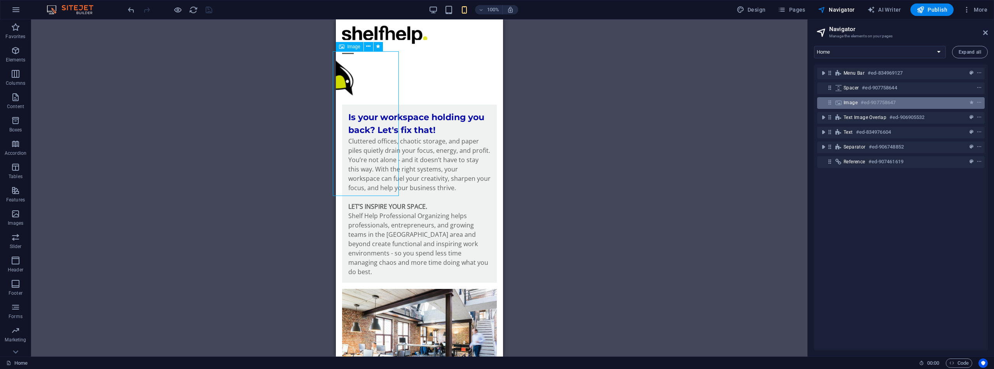
select select "px"
select select "move-bottom-to-top"
select select "s"
select select "scroll"
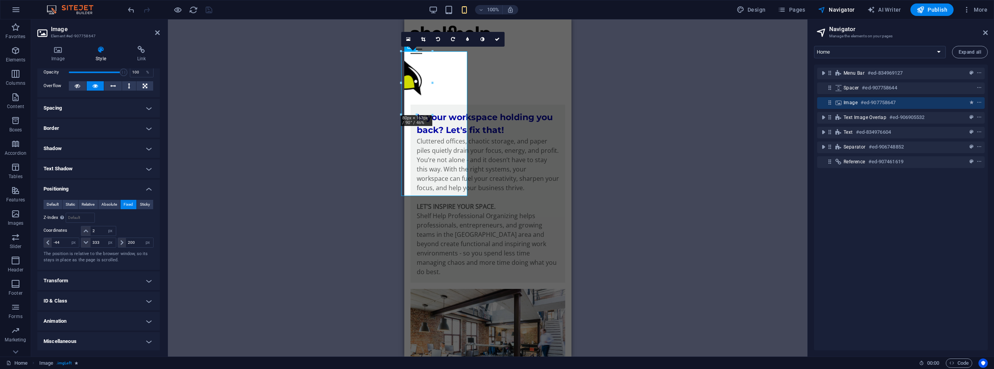
scroll to position [34, 0]
click at [143, 322] on h4 "Animation" at bounding box center [98, 321] width 122 height 19
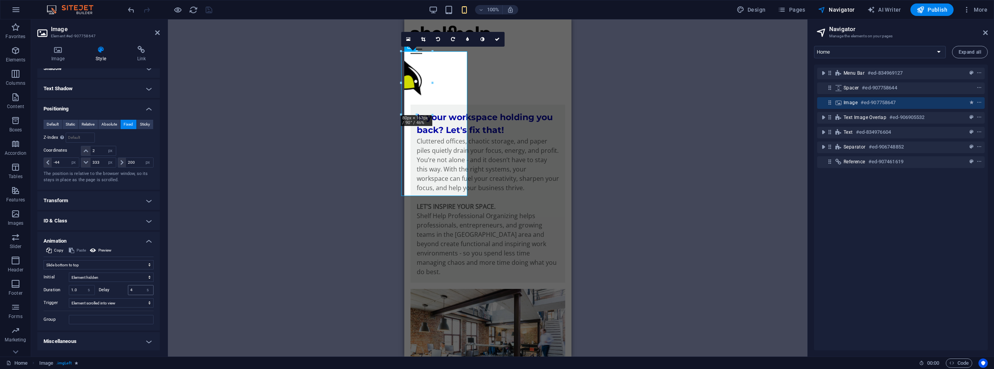
scroll to position [114, 0]
drag, startPoint x: 133, startPoint y: 289, endPoint x: 127, endPoint y: 289, distance: 6.6
click at [128, 289] on div "4 s ms" at bounding box center [141, 290] width 26 height 10
drag, startPoint x: 135, startPoint y: 289, endPoint x: 121, endPoint y: 289, distance: 14.0
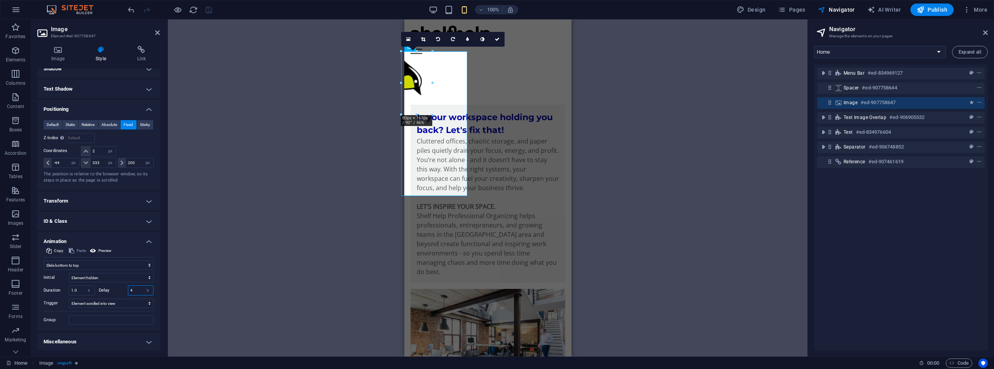
click at [121, 289] on div "Delay 4 s ms" at bounding box center [126, 290] width 55 height 10
type input "3"
click at [228, 298] on div "H2 Text image overlap Container Spacer Menu Bar Image Menu Image Text Logo Cont…" at bounding box center [488, 187] width 640 height 337
click at [209, 10] on icon "save" at bounding box center [209, 9] width 9 height 9
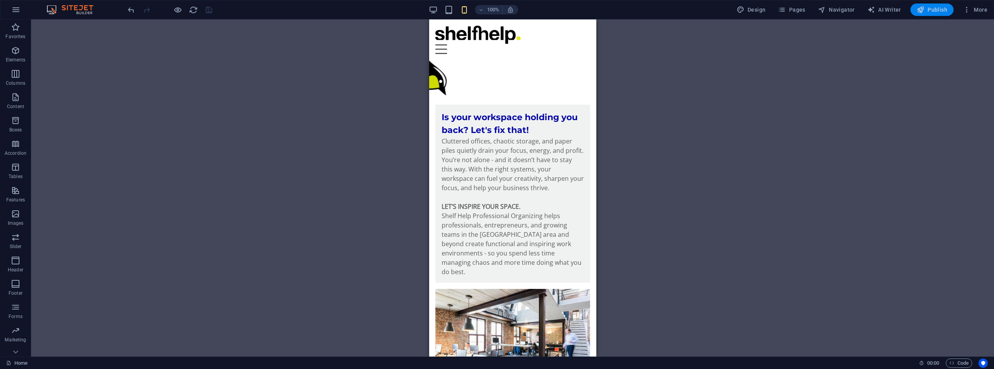
click at [929, 13] on span "Publish" at bounding box center [932, 10] width 31 height 8
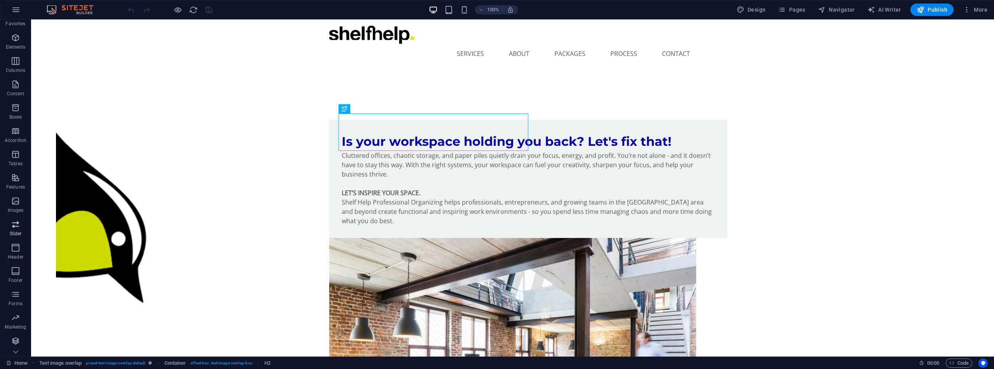
scroll to position [13, 0]
click at [843, 9] on span "Navigator" at bounding box center [836, 10] width 37 height 8
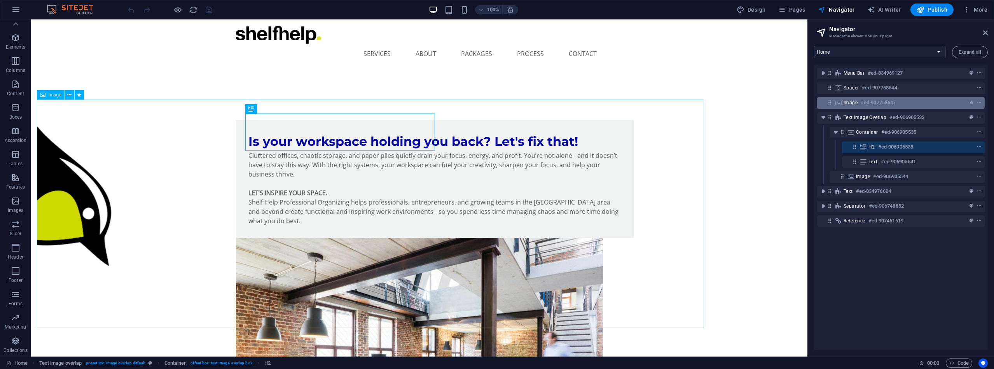
click at [936, 103] on div "Image #ed-907758647" at bounding box center [895, 102] width 102 height 9
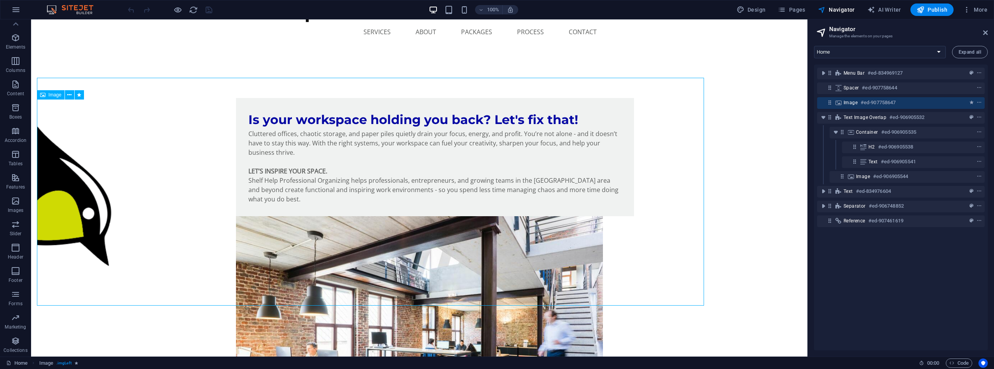
click at [936, 103] on div "Image #ed-907758647" at bounding box center [895, 102] width 102 height 9
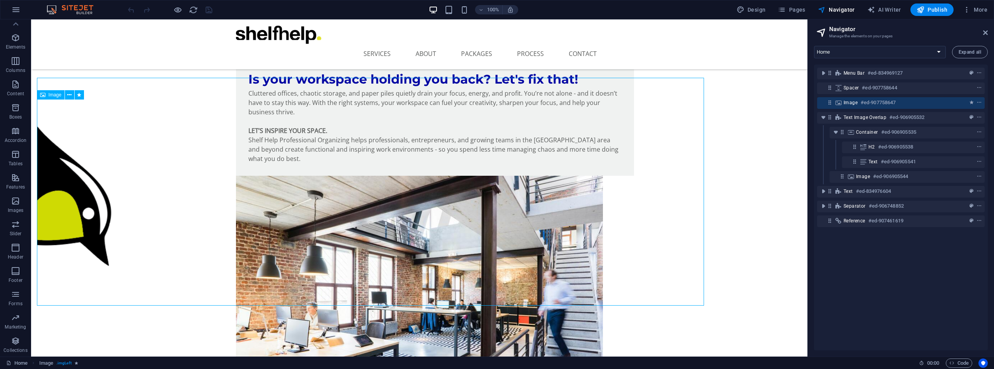
select select "%"
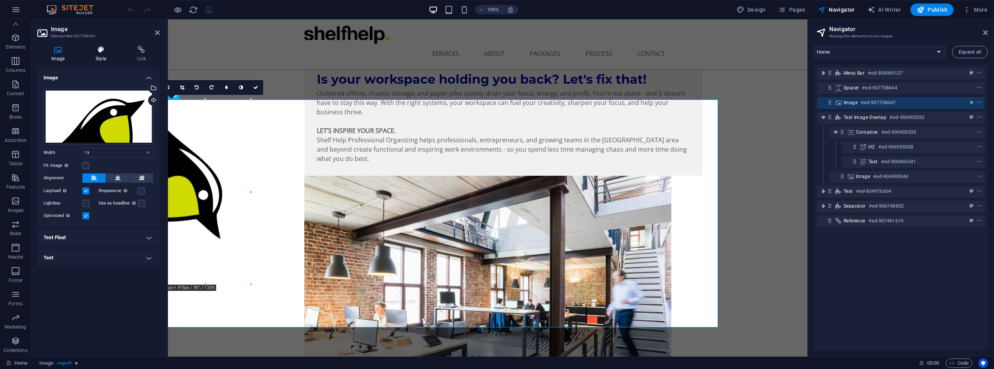
click at [101, 47] on icon at bounding box center [101, 50] width 38 height 8
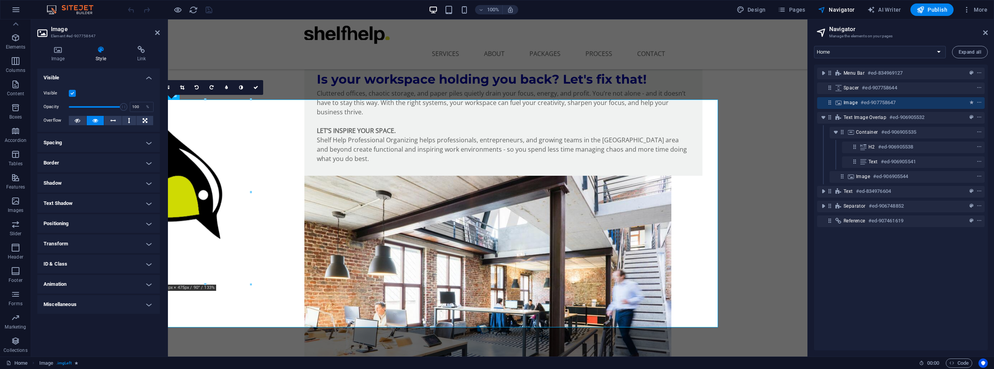
click at [152, 283] on h4 "Animation" at bounding box center [98, 284] width 122 height 19
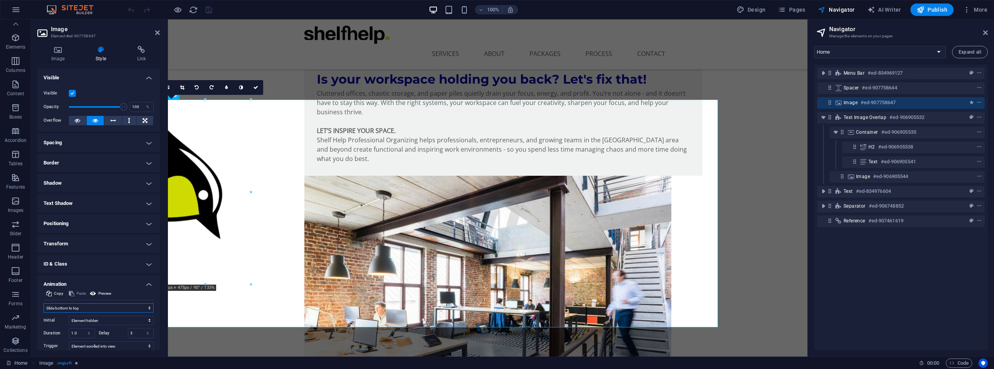
select select "move-left-to-right"
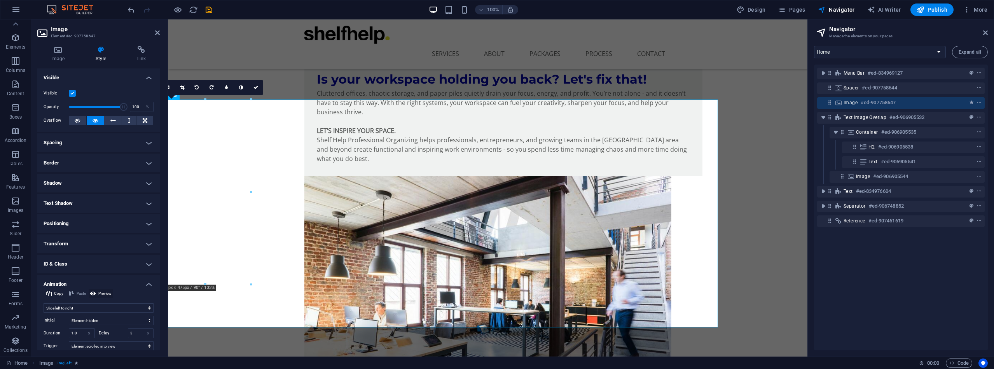
click at [93, 291] on icon at bounding box center [93, 293] width 6 height 9
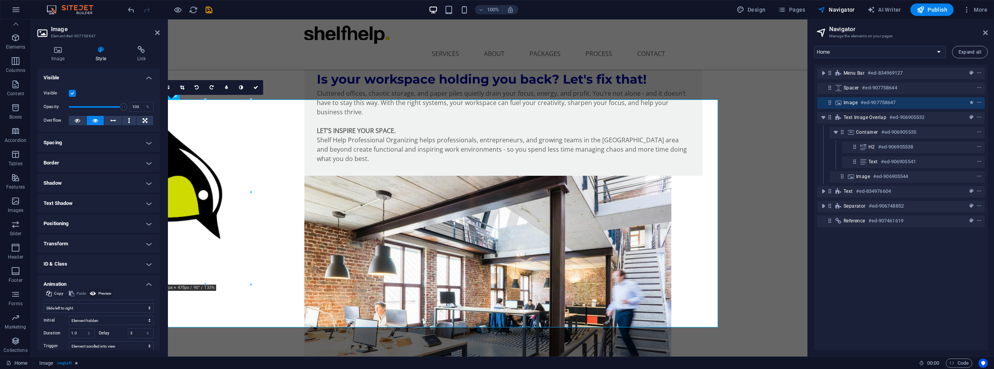
click at [93, 292] on icon at bounding box center [93, 293] width 6 height 9
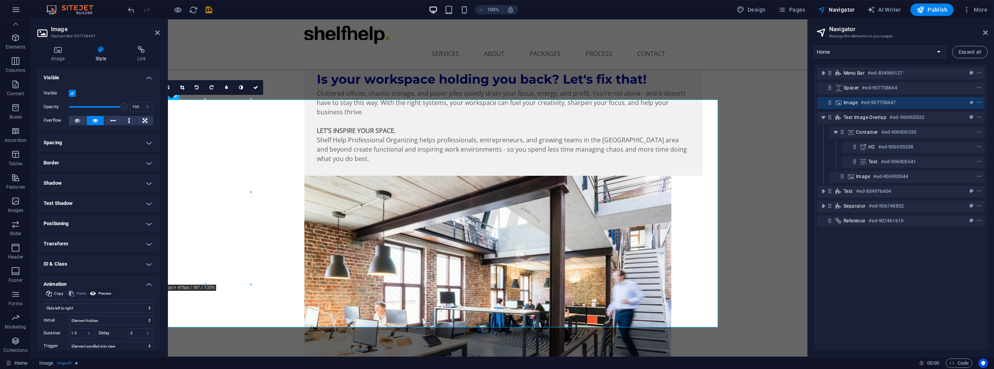
click at [93, 292] on icon at bounding box center [93, 293] width 6 height 9
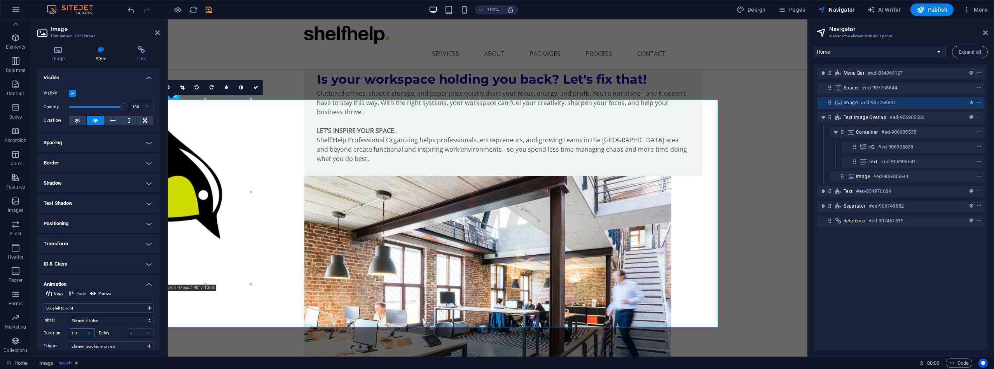
drag, startPoint x: 80, startPoint y: 332, endPoint x: 67, endPoint y: 332, distance: 12.8
click at [67, 332] on div "Duration 1.0 s ms" at bounding box center [69, 333] width 51 height 10
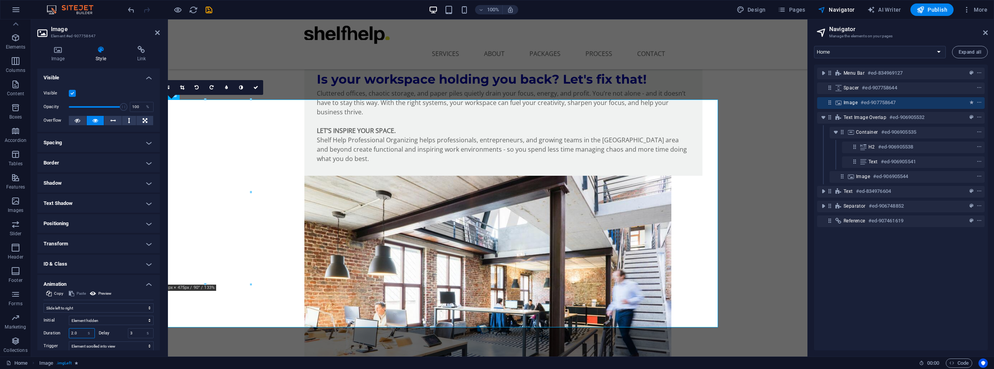
type input "2.0"
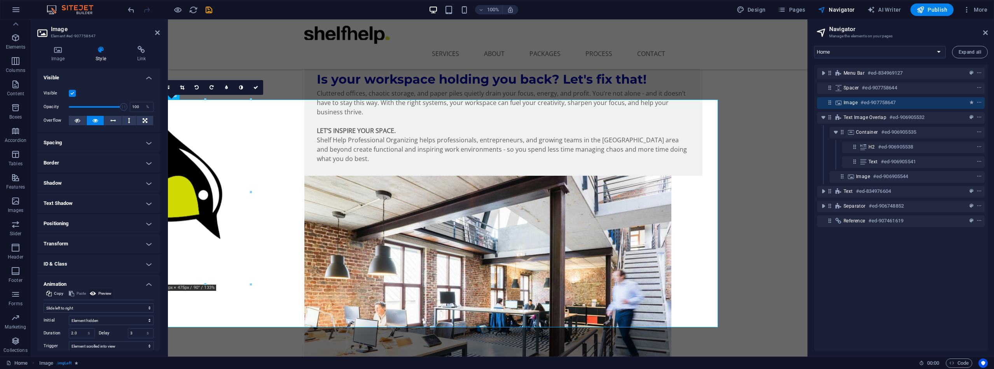
click at [92, 291] on icon at bounding box center [93, 293] width 6 height 9
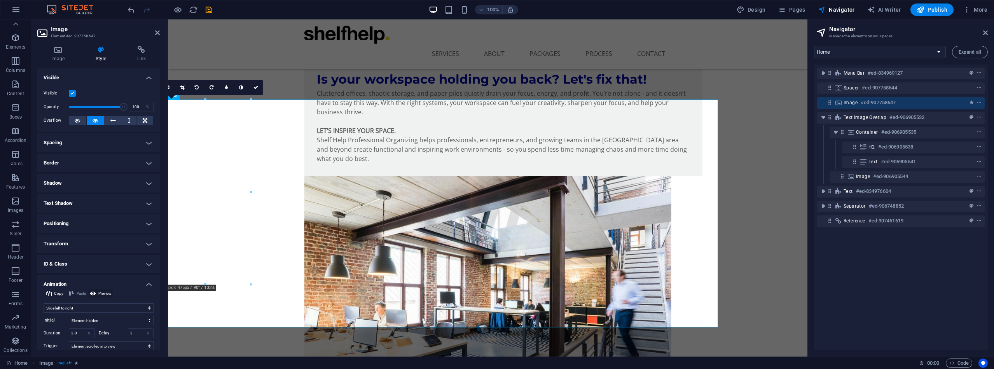
click at [92, 291] on icon at bounding box center [93, 293] width 6 height 9
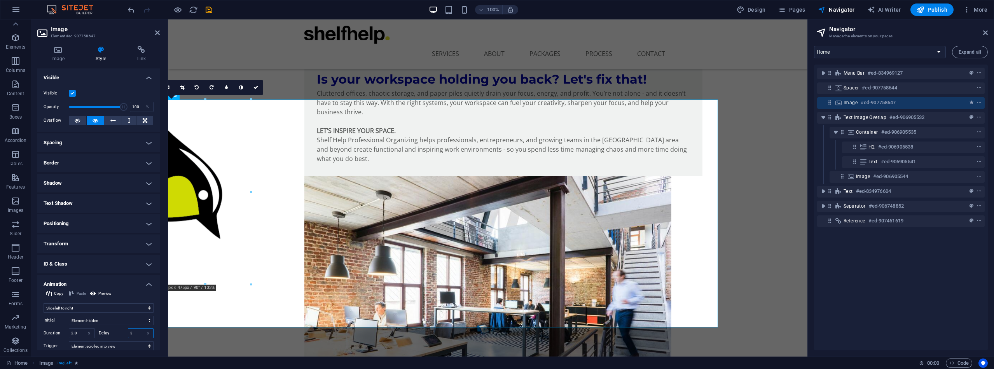
drag, startPoint x: 138, startPoint y: 332, endPoint x: 126, endPoint y: 332, distance: 12.9
click at [126, 332] on div "Delay 3 s ms" at bounding box center [126, 333] width 55 height 10
click at [129, 334] on input "5" at bounding box center [140, 333] width 25 height 9
type input "4"
click at [93, 292] on icon at bounding box center [93, 293] width 6 height 9
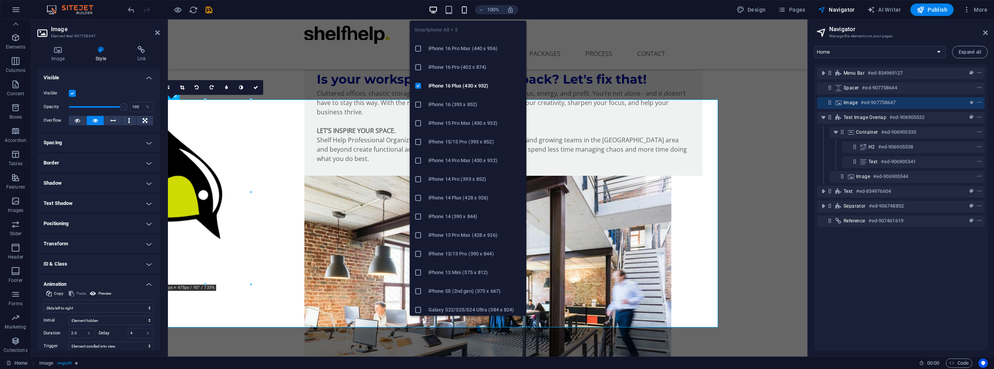
click at [465, 9] on icon "button" at bounding box center [464, 9] width 9 height 9
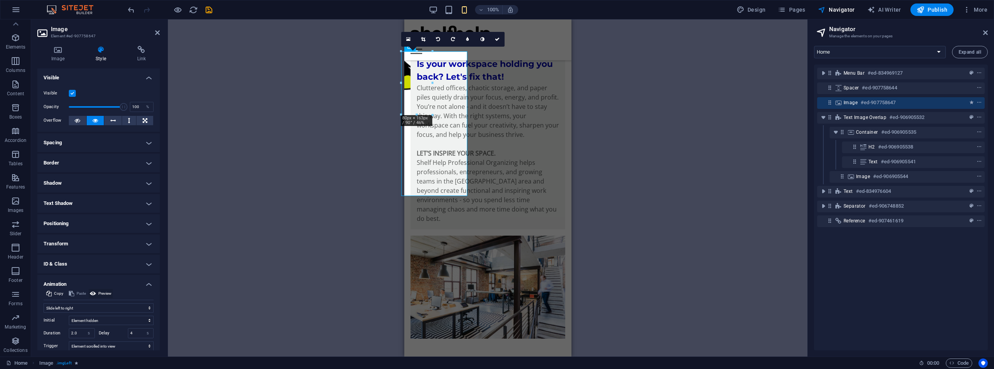
click at [94, 292] on icon at bounding box center [93, 293] width 6 height 9
click at [601, 140] on div "H2 Text image overlap Container Text Menu Bar Spacer Image 180 170 160 150 140 …" at bounding box center [488, 187] width 640 height 337
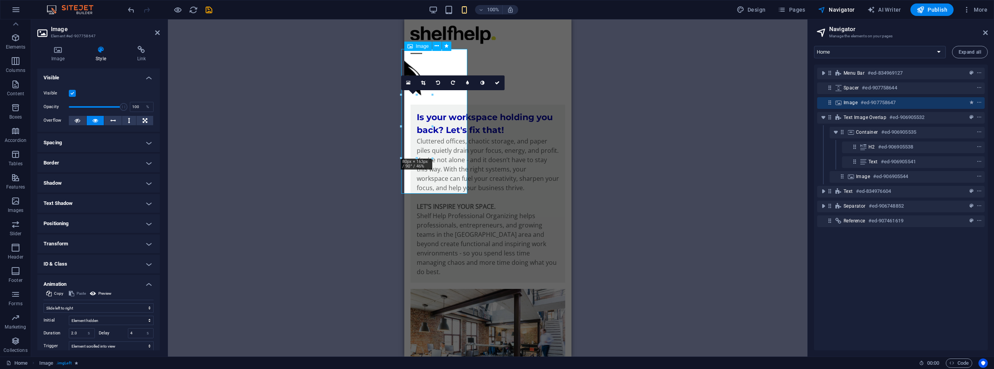
scroll to position [0, 0]
click at [93, 291] on icon at bounding box center [93, 293] width 6 height 9
click at [496, 82] on icon at bounding box center [497, 82] width 5 height 5
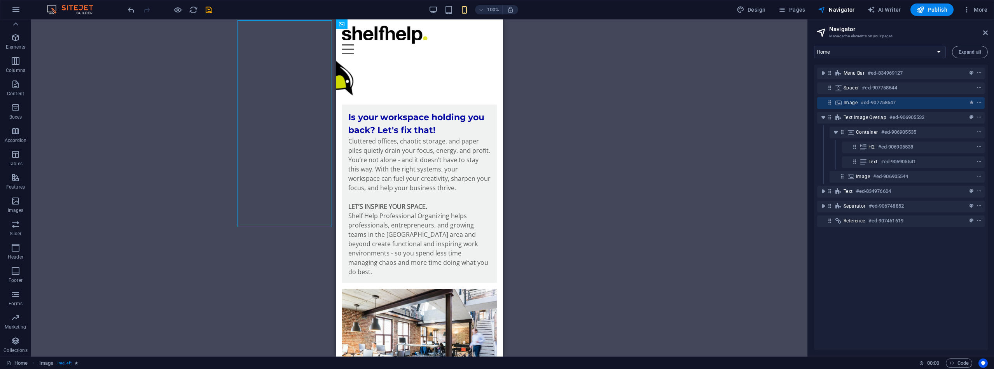
drag, startPoint x: 939, startPoint y: 9, endPoint x: 713, endPoint y: 107, distance: 247.0
click at [713, 107] on section "Favorites Elements Columns Content Boxes Accordion Tables Features Images Slide…" at bounding box center [404, 187] width 808 height 337
click at [936, 9] on span "Publish" at bounding box center [932, 10] width 31 height 8
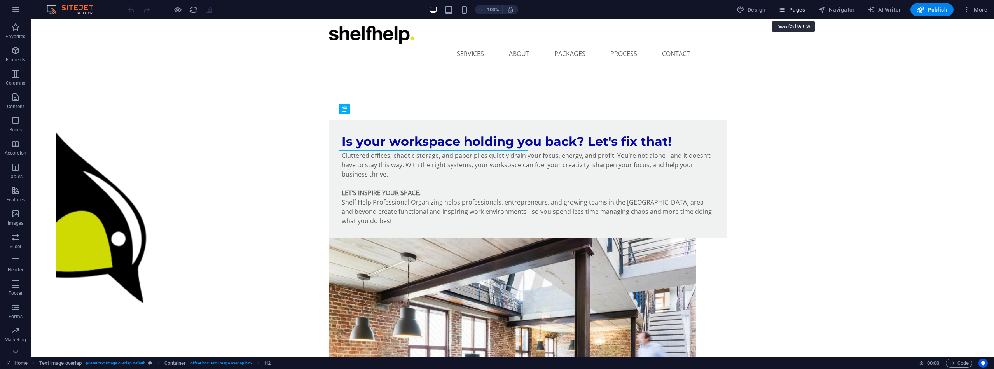
click at [789, 8] on span "Pages" at bounding box center [791, 10] width 27 height 8
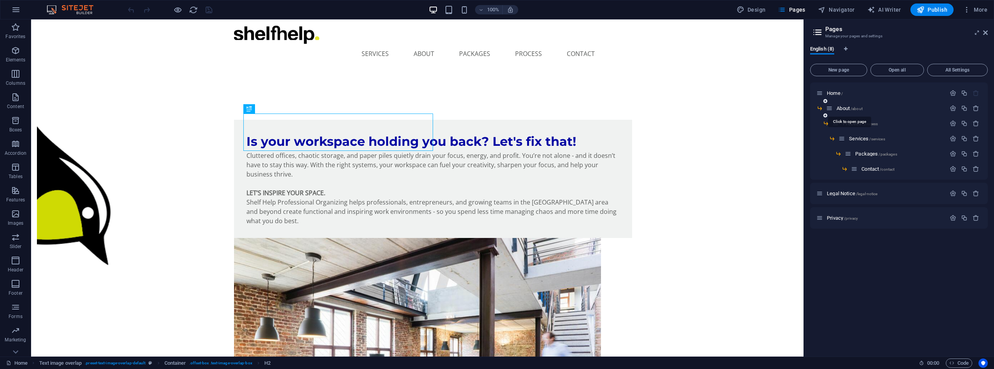
click at [845, 107] on span "About /about" at bounding box center [850, 108] width 26 height 6
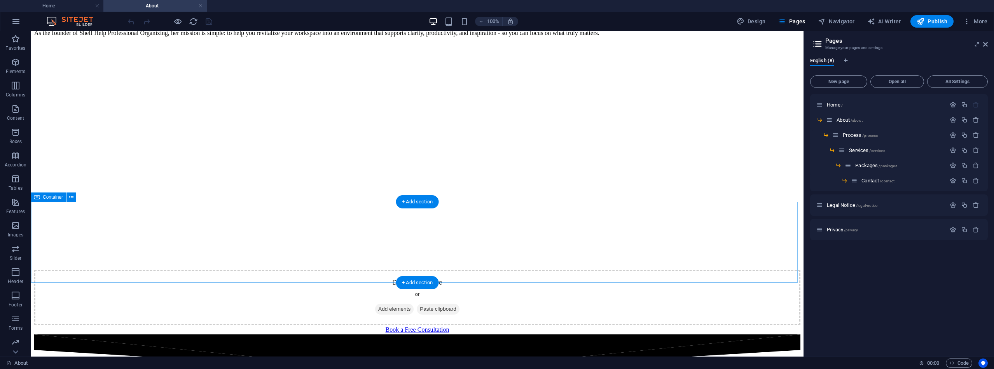
scroll to position [166, 0]
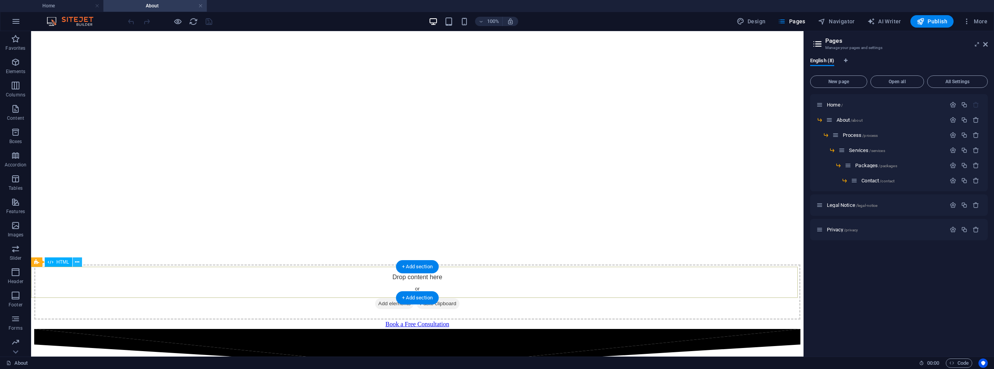
click at [76, 263] on icon at bounding box center [77, 262] width 4 height 8
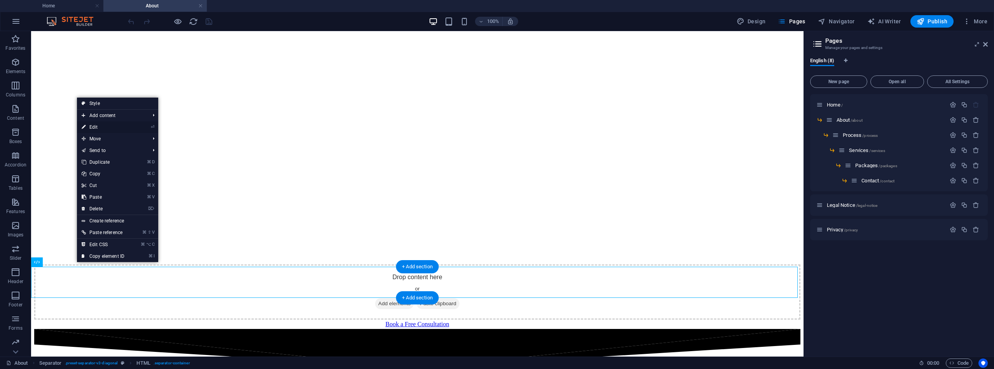
click at [119, 129] on link "⏎ Edit" at bounding box center [103, 127] width 52 height 12
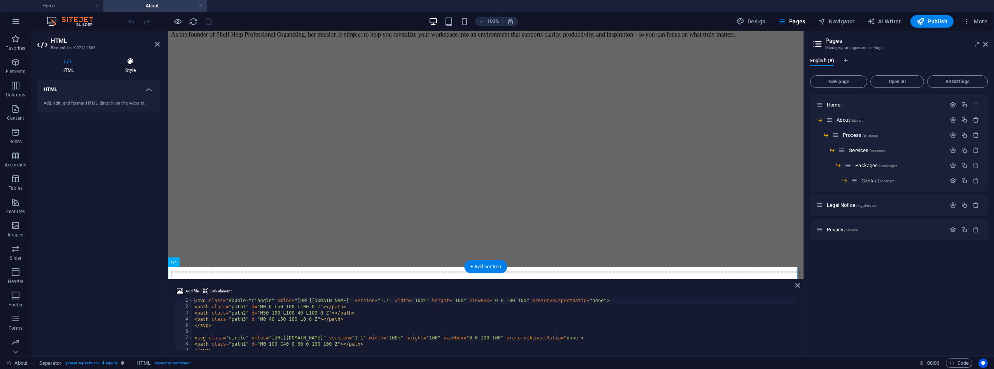
click at [131, 62] on icon at bounding box center [130, 62] width 59 height 8
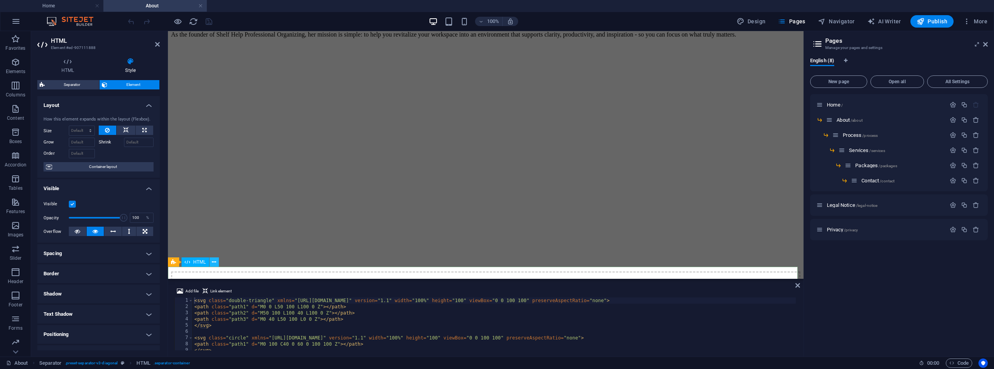
click at [214, 262] on icon at bounding box center [214, 262] width 4 height 8
click at [89, 85] on span "Separator" at bounding box center [72, 84] width 50 height 9
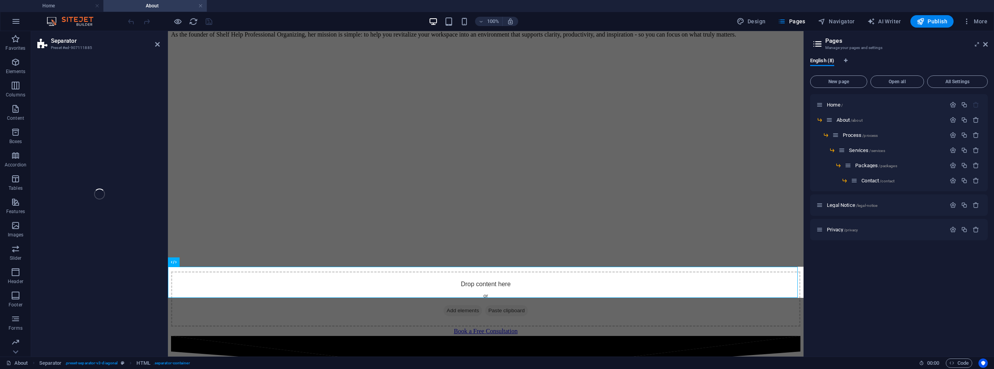
select select "diagonal"
select select "rem"
select select "preset-separator-v3-diagonal"
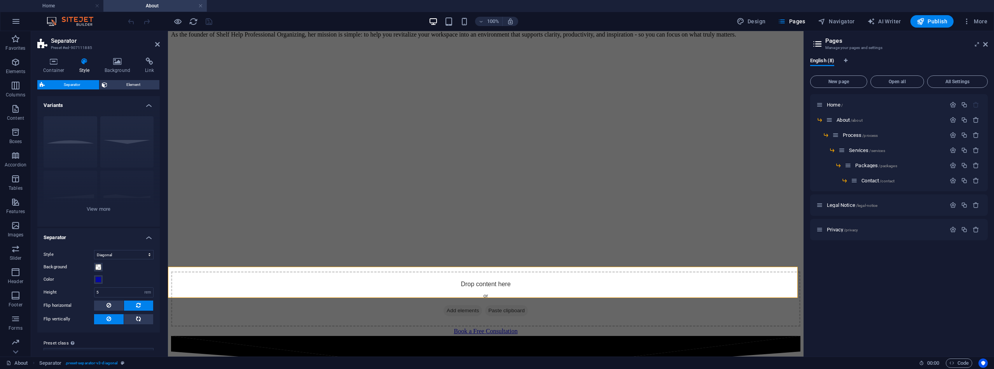
click at [161, 47] on aside "Separator Preset #ed-907111885 Container Style Background Link Size Height Defa…" at bounding box center [99, 193] width 137 height 325
click at [159, 46] on icon at bounding box center [157, 44] width 5 height 6
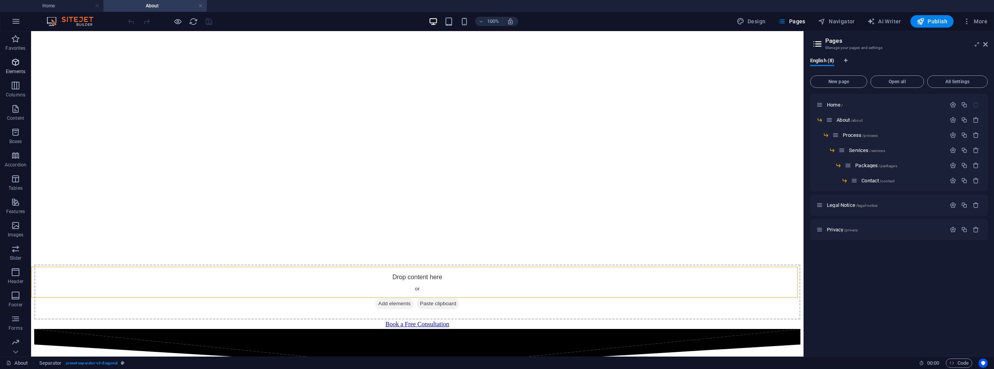
click at [17, 63] on icon "button" at bounding box center [15, 62] width 9 height 9
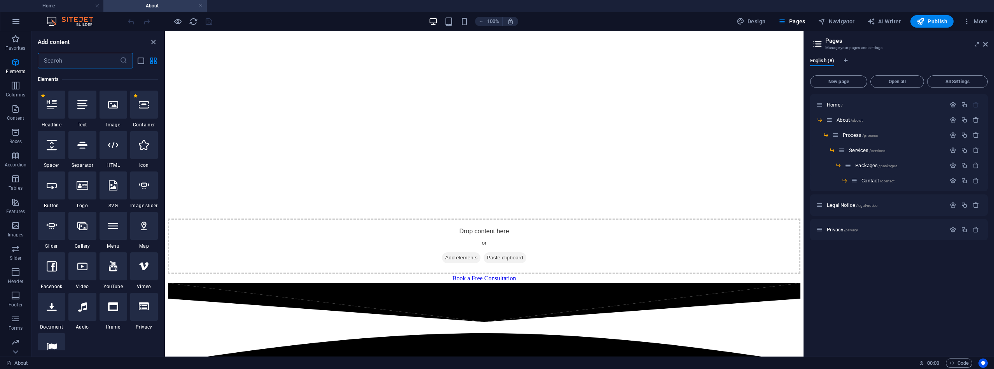
scroll to position [250, 0]
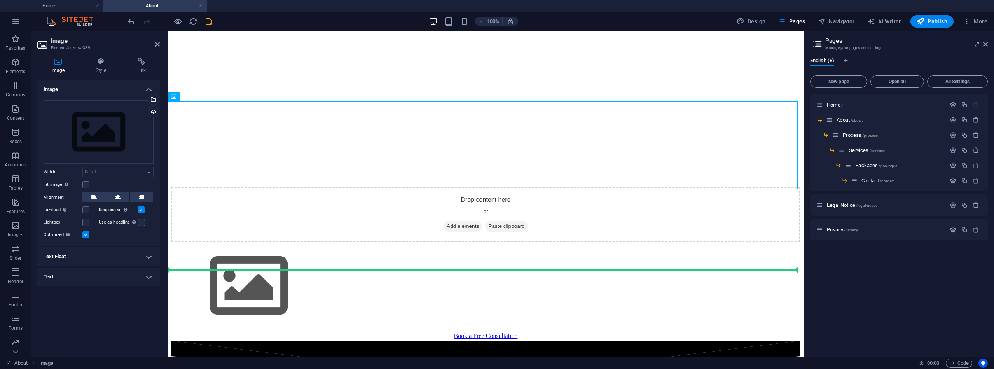
drag, startPoint x: 220, startPoint y: 119, endPoint x: 247, endPoint y: 251, distance: 134.9
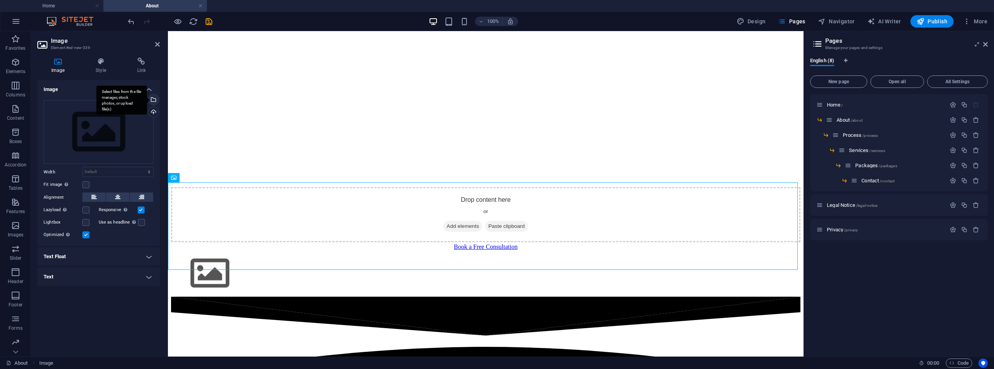
click at [154, 99] on div "Select files from the file manager, stock photos, or upload file(s)" at bounding box center [153, 100] width 12 height 12
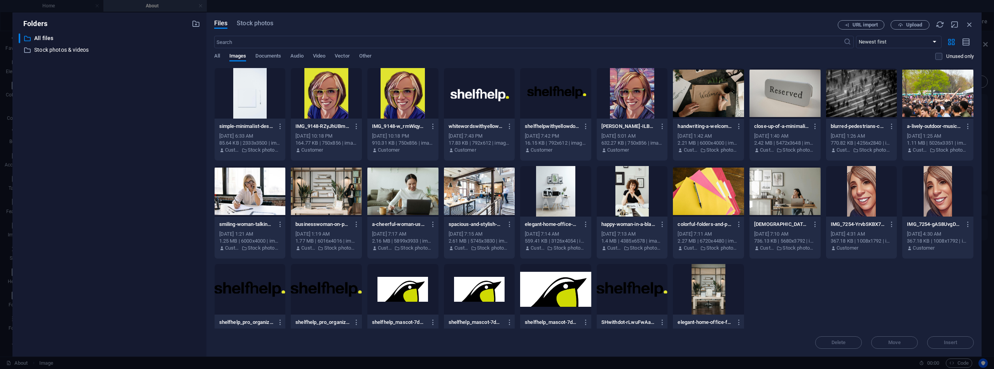
click at [469, 298] on div at bounding box center [479, 289] width 71 height 51
click at [950, 340] on span "Insert" at bounding box center [951, 342] width 14 height 5
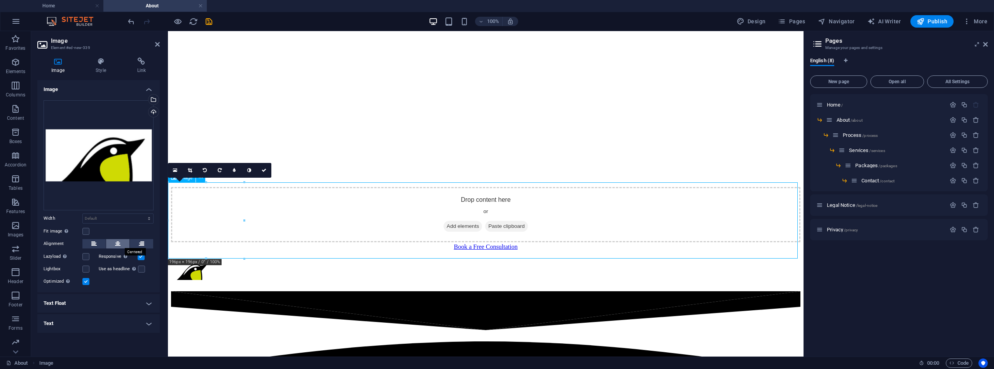
click at [118, 244] on icon at bounding box center [117, 243] width 5 height 9
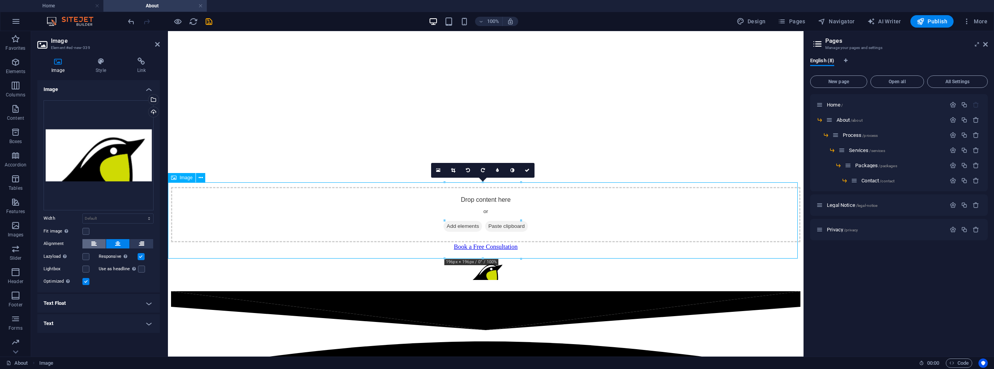
click at [100, 243] on button at bounding box center [93, 243] width 23 height 9
click at [97, 242] on button at bounding box center [93, 243] width 23 height 9
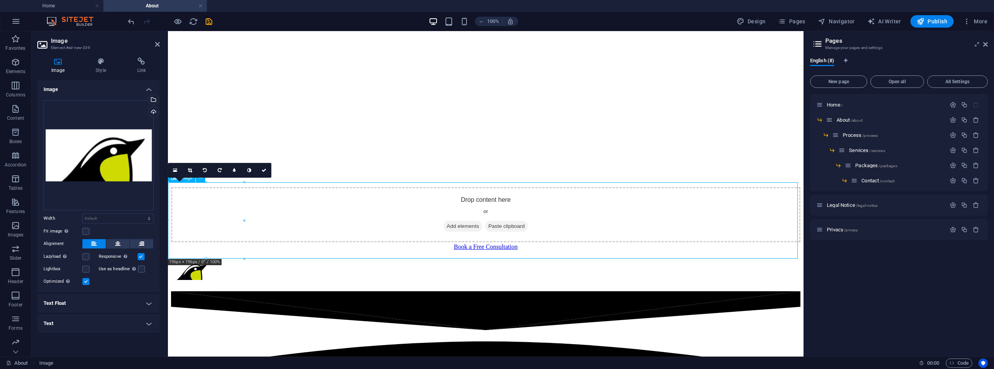
click at [97, 242] on button at bounding box center [93, 243] width 23 height 9
click at [88, 256] on label at bounding box center [85, 256] width 7 height 7
click at [0, 0] on input "Lazyload Loading images after the page loads improves page speed." at bounding box center [0, 0] width 0 height 0
click at [98, 65] on icon at bounding box center [101, 62] width 38 height 8
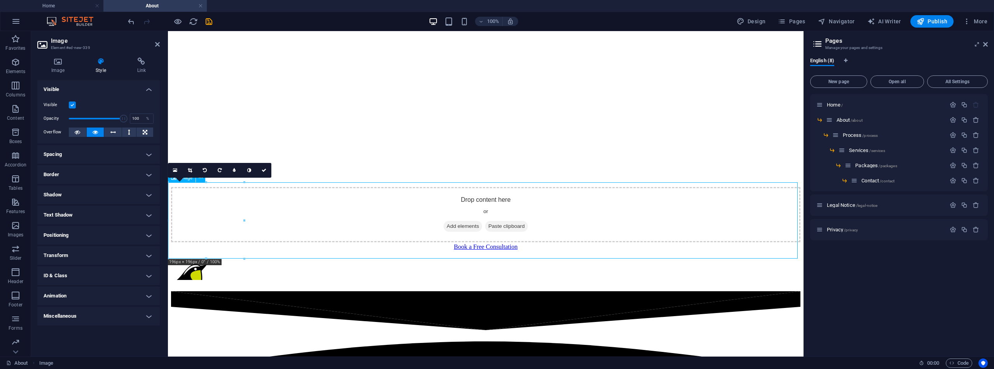
click at [149, 255] on h4 "Transform" at bounding box center [98, 255] width 122 height 19
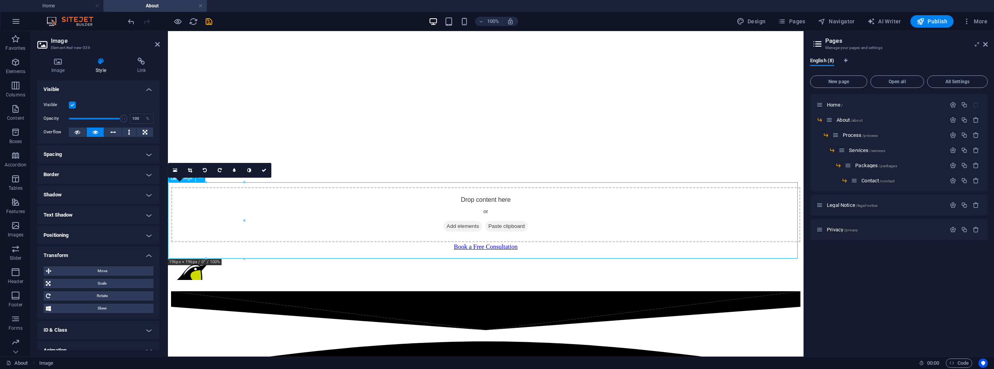
click at [115, 234] on h4 "Positioning" at bounding box center [98, 235] width 122 height 19
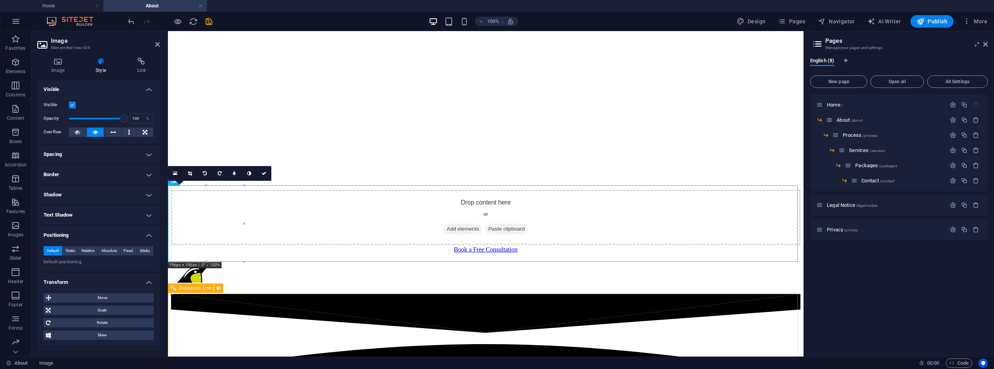
scroll to position [247, 0]
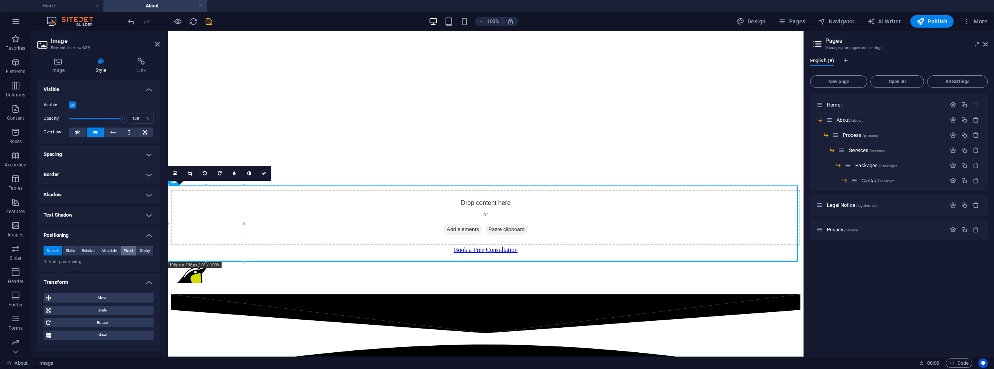
click at [127, 250] on span "Fixed" at bounding box center [128, 250] width 9 height 9
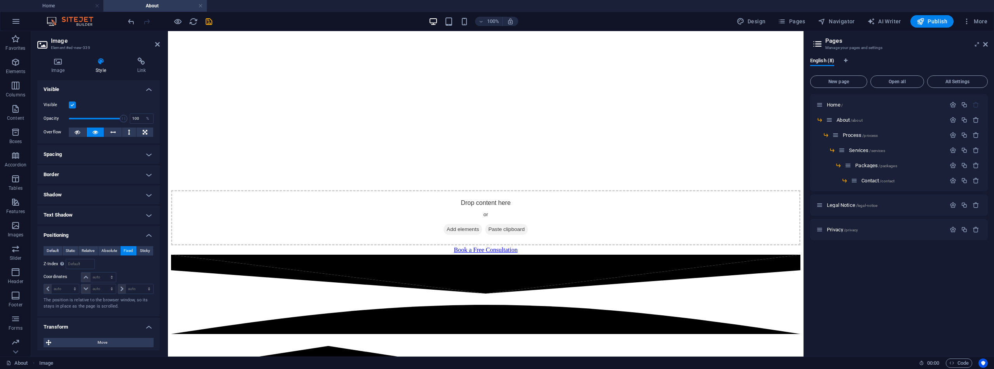
scroll to position [268, 0]
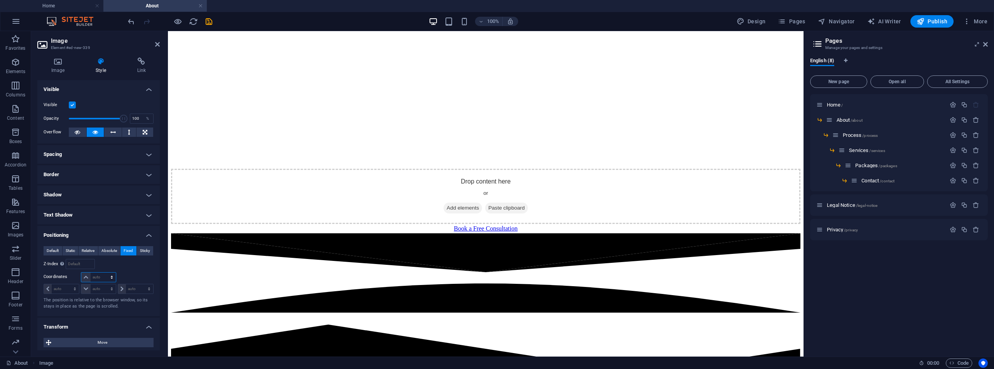
select select "%"
type input "100"
select select "%"
type input "100"
select select "%"
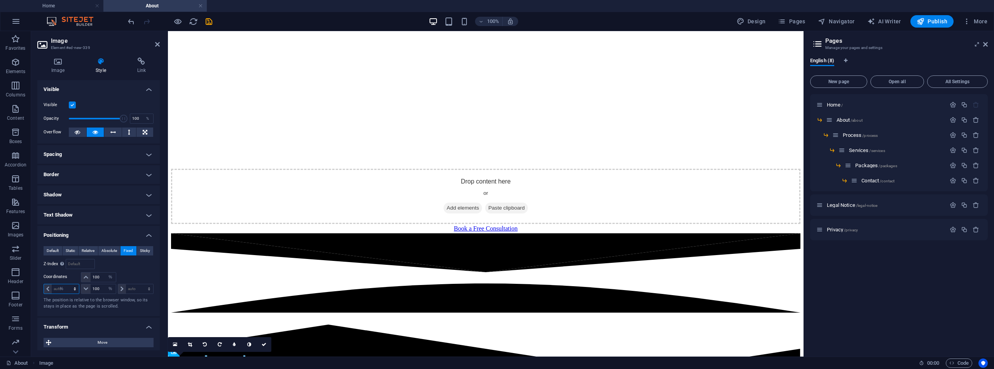
type input "100"
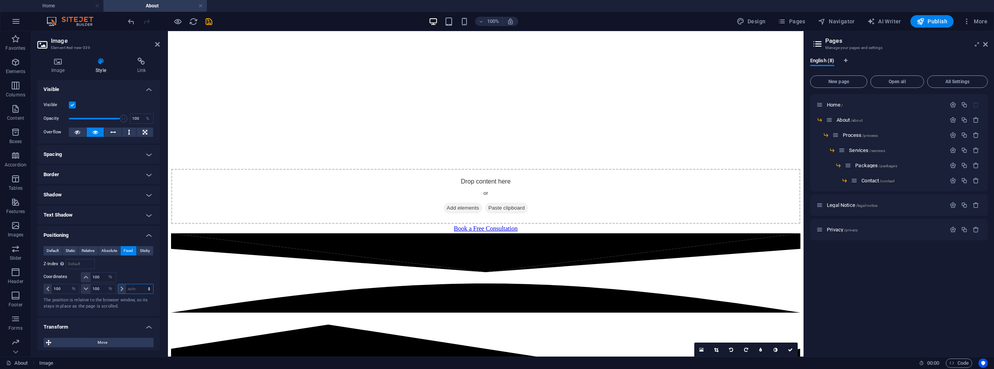
select select "%"
type input "100"
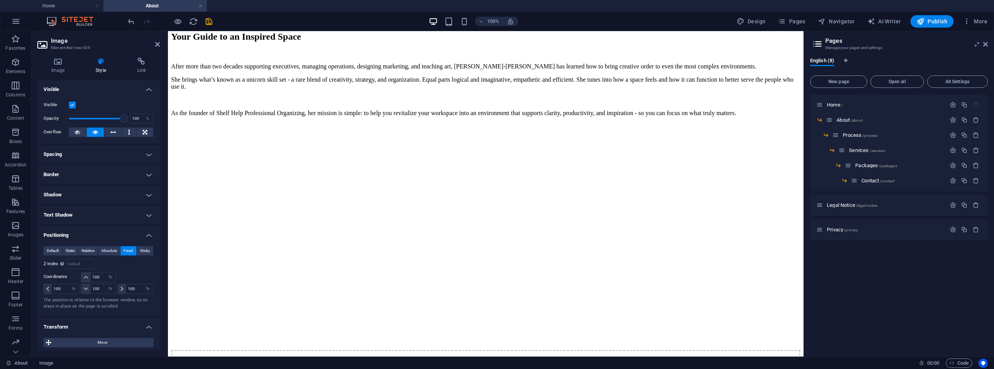
scroll to position [79, 0]
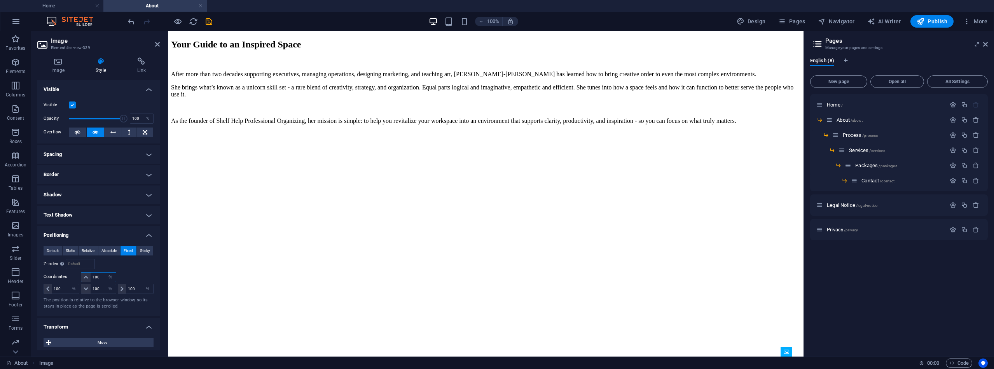
drag, startPoint x: 98, startPoint y: 277, endPoint x: 89, endPoint y: 275, distance: 9.6
click at [89, 276] on div "100 auto px rem % em" at bounding box center [98, 277] width 35 height 10
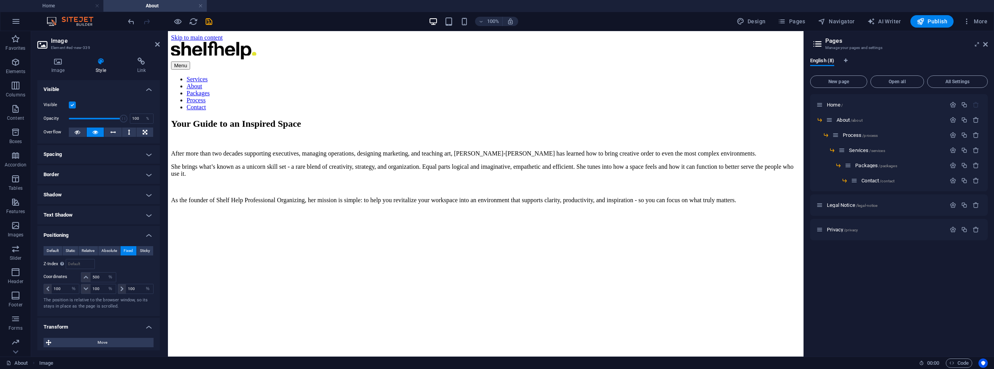
scroll to position [0, 0]
drag, startPoint x: 98, startPoint y: 276, endPoint x: 84, endPoint y: 275, distance: 14.4
click at [88, 276] on div "500 auto px rem % em" at bounding box center [98, 277] width 35 height 10
type input "40"
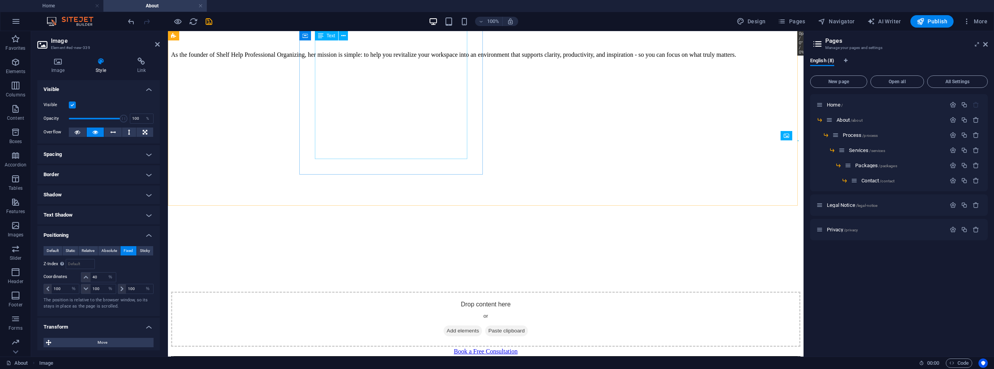
scroll to position [146, 0]
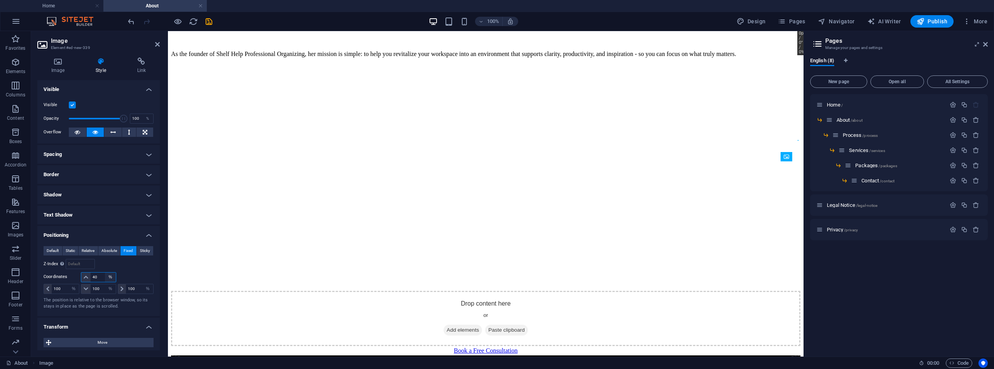
select select "px"
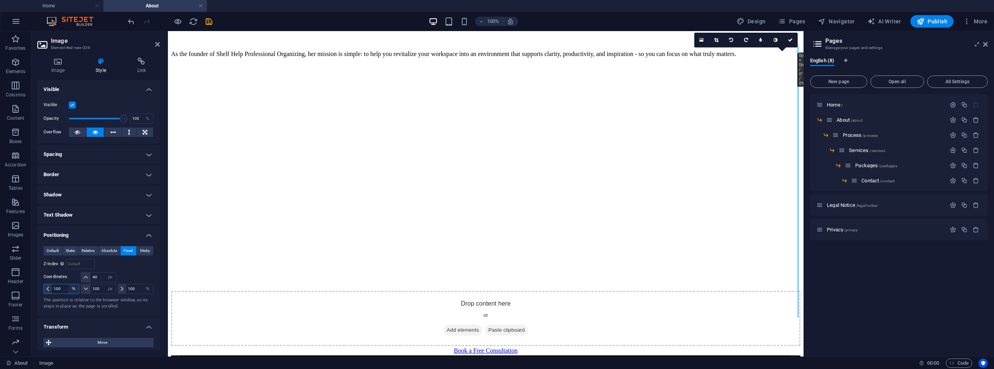
select select "px"
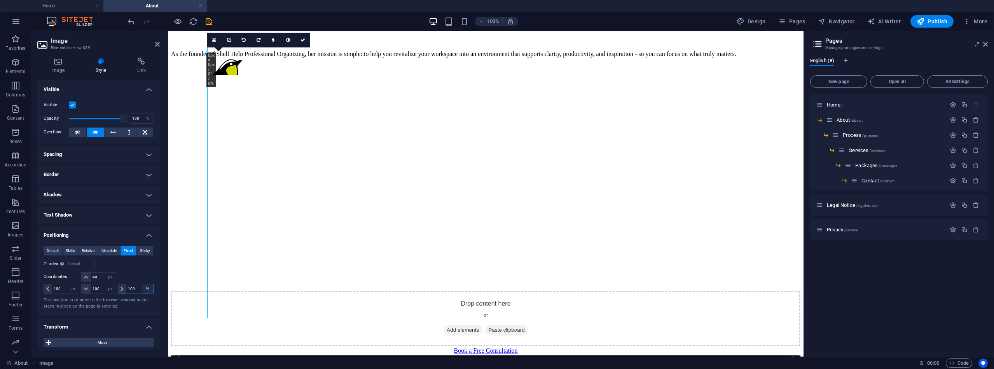
select select "px"
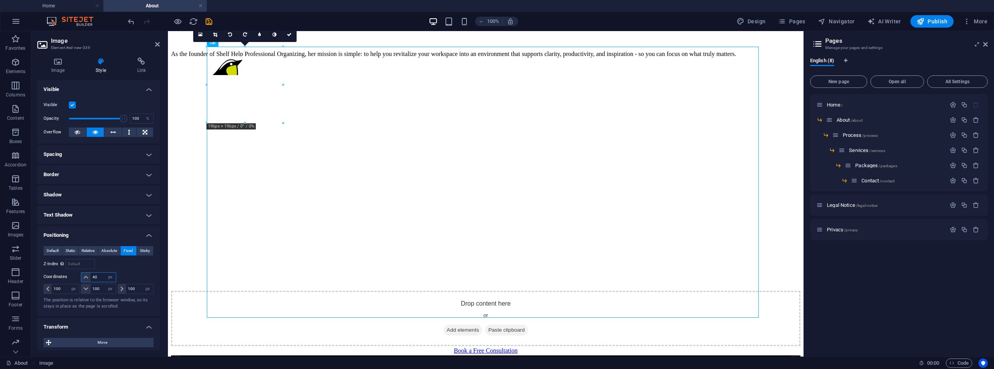
drag, startPoint x: 101, startPoint y: 276, endPoint x: 95, endPoint y: 277, distance: 6.7
click at [92, 275] on input "40" at bounding box center [103, 277] width 25 height 9
drag, startPoint x: 101, startPoint y: 289, endPoint x: 89, endPoint y: 285, distance: 12.4
click at [89, 284] on div "100 auto px rem % em" at bounding box center [98, 289] width 35 height 10
type input "1"
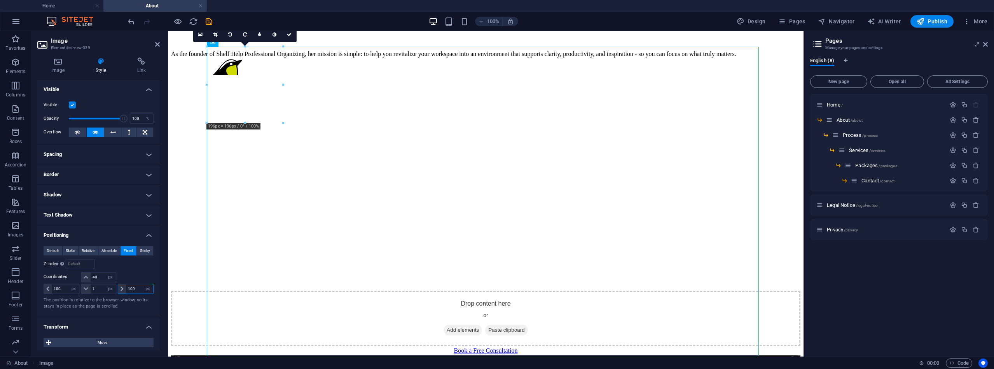
drag, startPoint x: 139, startPoint y: 289, endPoint x: 123, endPoint y: 286, distance: 16.6
click at [123, 286] on div "100 auto px rem % em" at bounding box center [136, 289] width 36 height 10
type input "1"
drag, startPoint x: 62, startPoint y: 288, endPoint x: 57, endPoint y: 284, distance: 6.5
click at [52, 285] on input "100" at bounding box center [65, 288] width 27 height 9
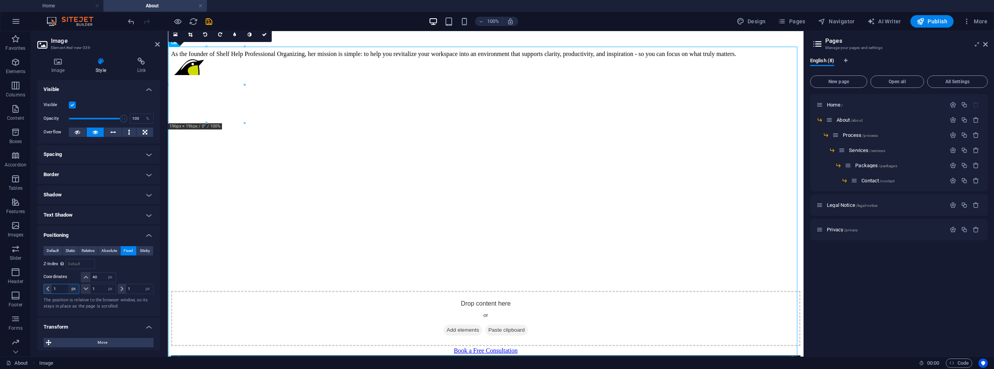
type input "1"
drag, startPoint x: 103, startPoint y: 278, endPoint x: 90, endPoint y: 276, distance: 13.4
click at [91, 276] on input "40" at bounding box center [103, 277] width 25 height 9
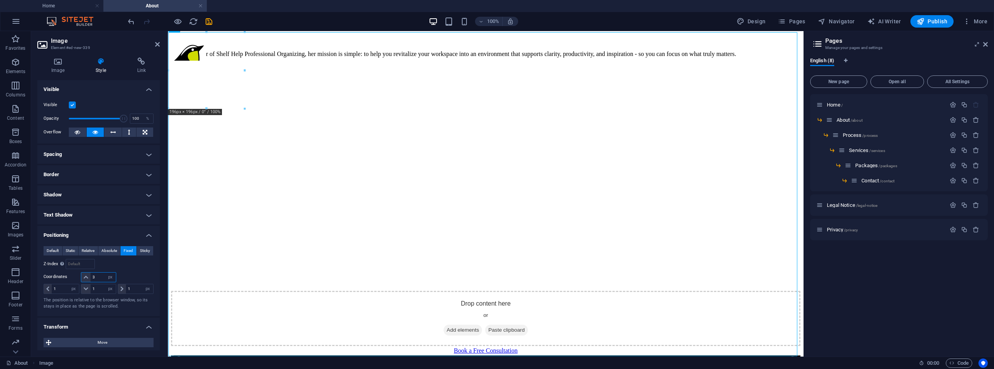
click at [91, 277] on input "3" at bounding box center [103, 277] width 25 height 9
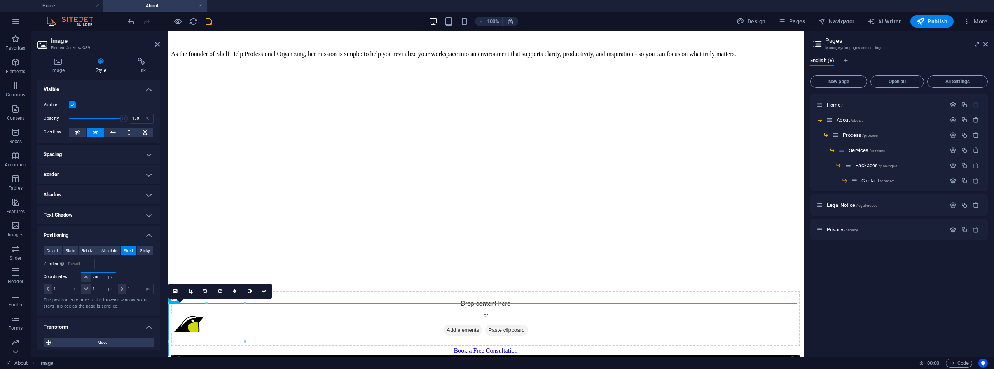
click at [91, 276] on input "700" at bounding box center [103, 277] width 25 height 9
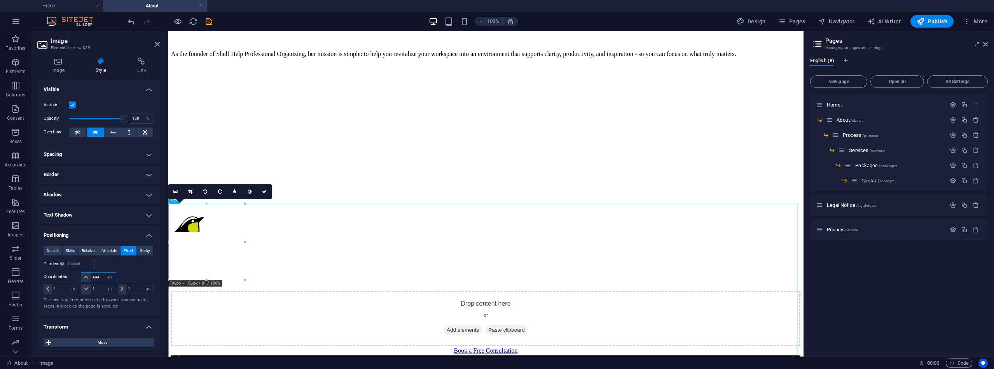
drag, startPoint x: 99, startPoint y: 277, endPoint x: 81, endPoint y: 274, distance: 17.8
click at [88, 275] on div "444 auto px rem % em" at bounding box center [98, 277] width 35 height 10
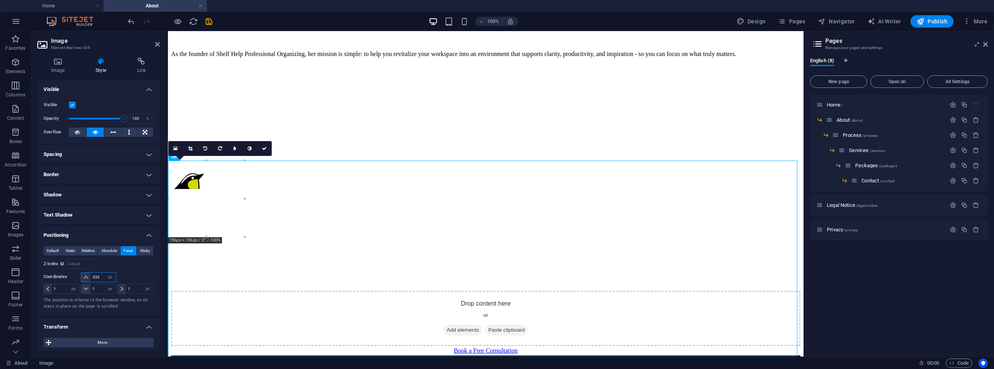
drag, startPoint x: 101, startPoint y: 276, endPoint x: 86, endPoint y: 276, distance: 15.2
click at [86, 276] on div "333 auto px rem % em" at bounding box center [98, 277] width 35 height 10
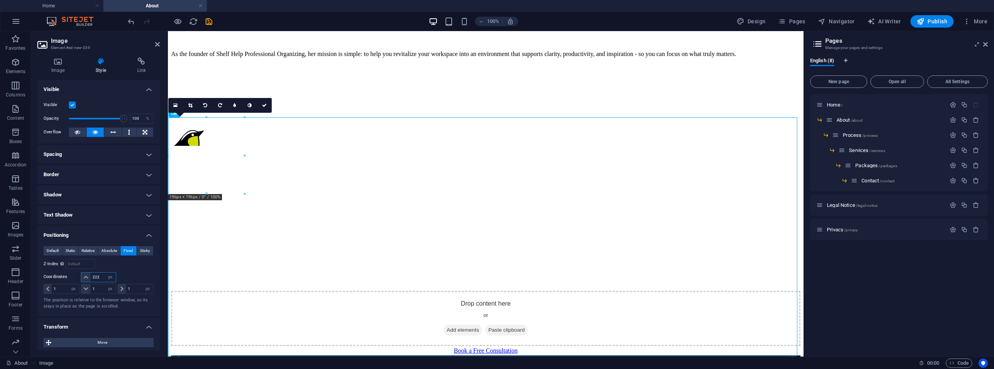
drag, startPoint x: 102, startPoint y: 276, endPoint x: 89, endPoint y: 275, distance: 13.7
click at [89, 275] on div "222 auto px rem % em" at bounding box center [98, 277] width 35 height 10
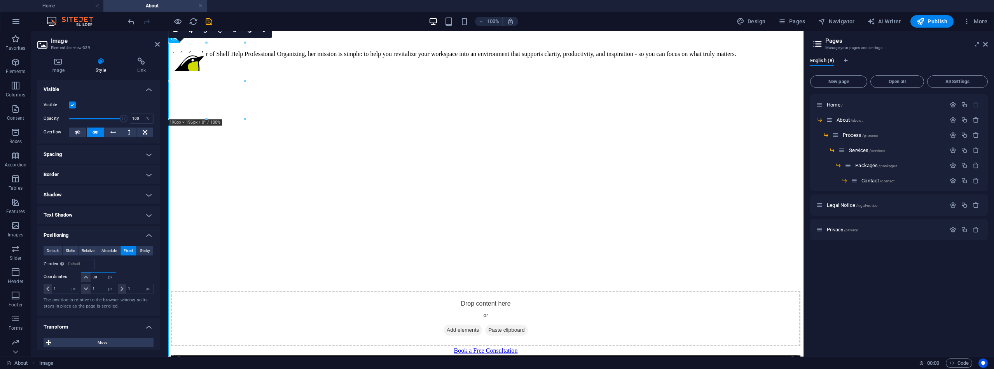
drag, startPoint x: 100, startPoint y: 276, endPoint x: 87, endPoint y: 276, distance: 12.8
click at [87, 276] on div "30 auto px rem % em" at bounding box center [98, 277] width 35 height 10
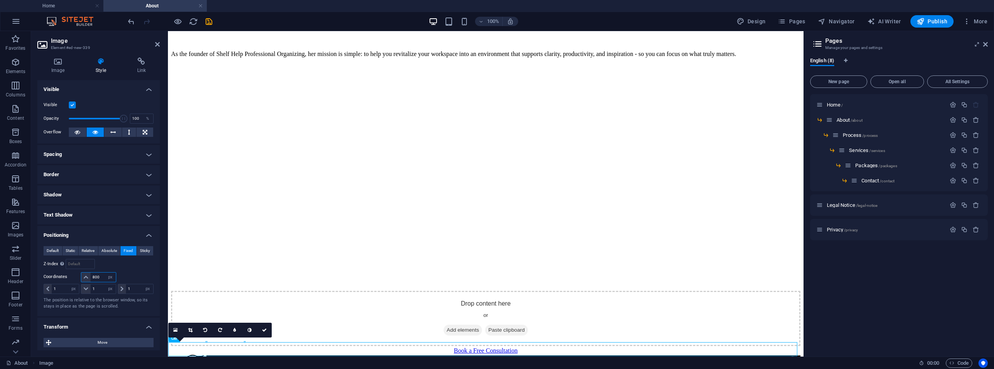
click at [87, 276] on div "800 auto px rem % em" at bounding box center [98, 277] width 35 height 10
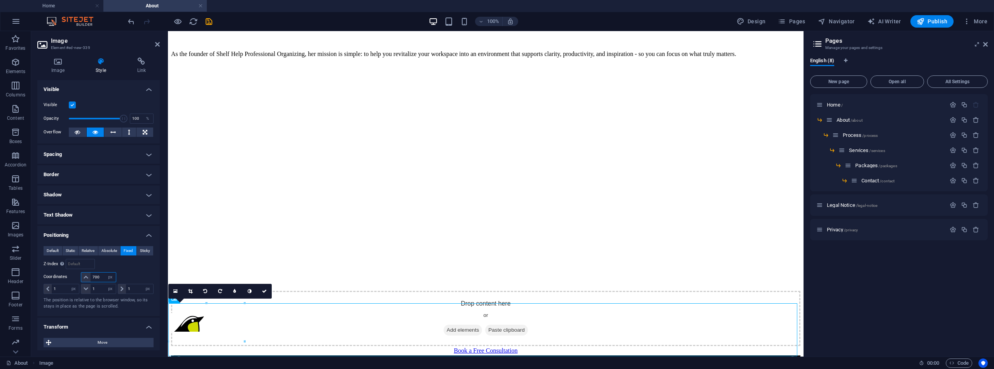
drag, startPoint x: 100, startPoint y: 276, endPoint x: 86, endPoint y: 278, distance: 13.7
click at [90, 276] on div "700 auto px rem % em" at bounding box center [98, 277] width 35 height 10
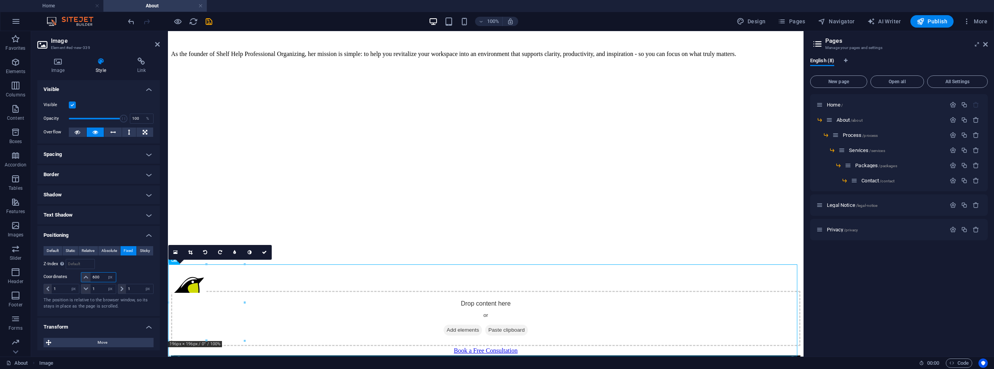
click at [88, 275] on div "600 auto px rem % em" at bounding box center [98, 277] width 35 height 10
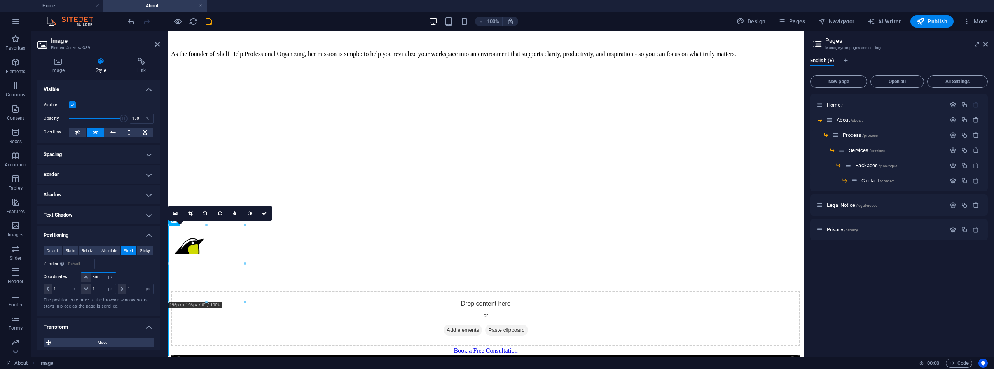
drag, startPoint x: 100, startPoint y: 277, endPoint x: 92, endPoint y: 276, distance: 8.2
click at [92, 276] on input "500" at bounding box center [103, 277] width 25 height 9
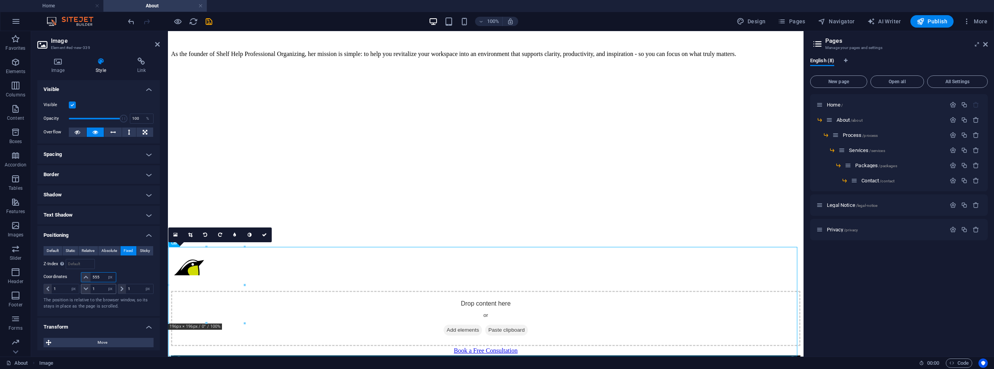
type input "555"
click at [101, 277] on input "555" at bounding box center [103, 277] width 25 height 9
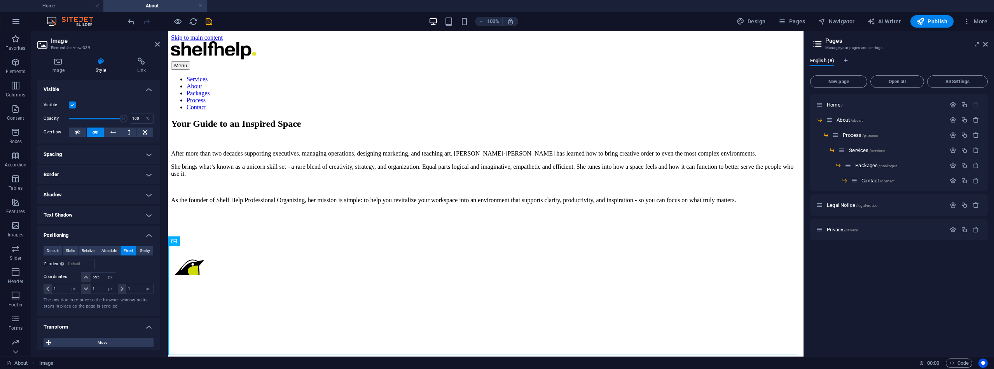
scroll to position [0, 0]
click at [91, 287] on input "1" at bounding box center [103, 288] width 25 height 9
type input "333"
drag, startPoint x: 99, startPoint y: 289, endPoint x: 85, endPoint y: 285, distance: 14.1
click at [85, 285] on div "333 auto px rem % em" at bounding box center [98, 289] width 35 height 10
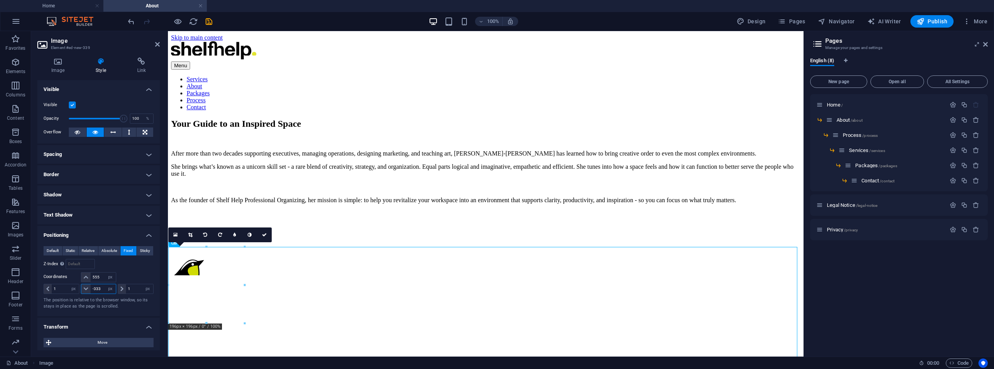
type input "-333"
click at [87, 288] on div "-333 auto px rem % em" at bounding box center [98, 289] width 35 height 10
click at [52, 250] on span "Default" at bounding box center [53, 250] width 12 height 9
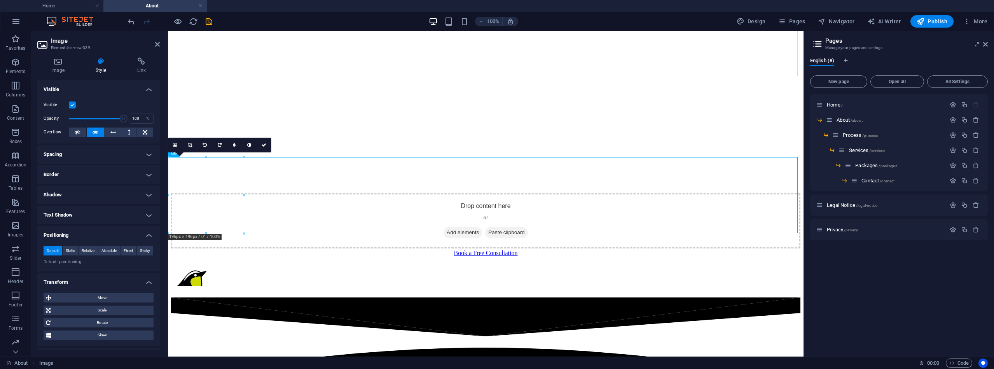
scroll to position [276, 0]
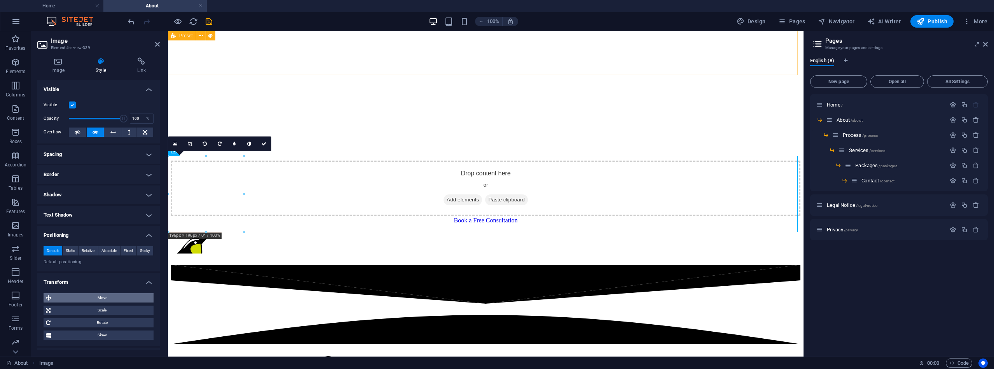
click at [107, 296] on span "Move" at bounding box center [103, 297] width 98 height 9
select select "%"
type input "100"
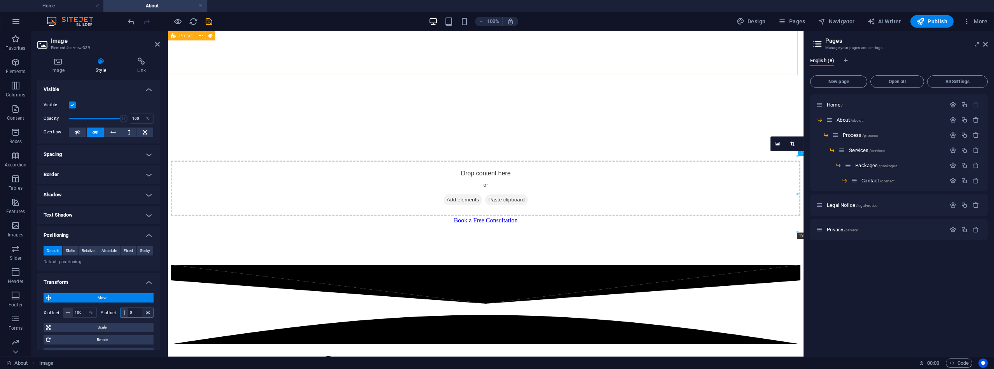
select select "%"
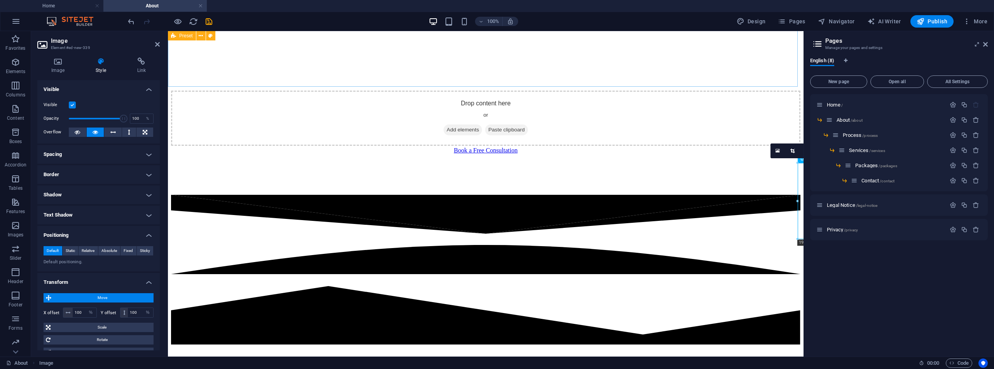
scroll to position [348, 0]
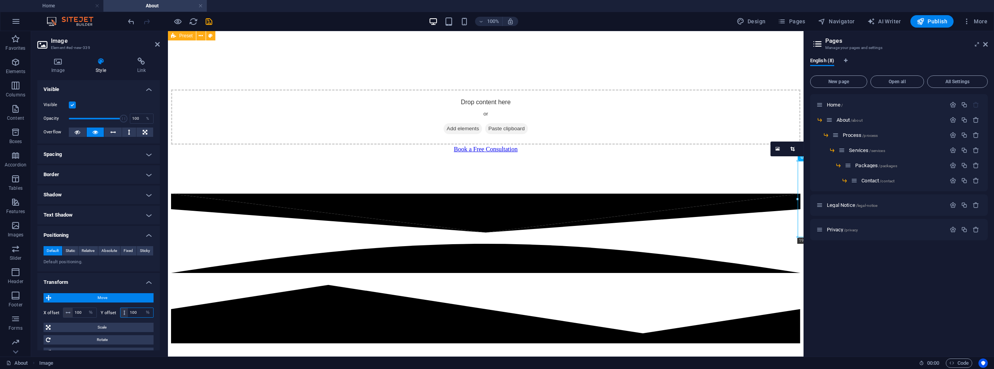
drag, startPoint x: 137, startPoint y: 315, endPoint x: 127, endPoint y: 312, distance: 10.5
click at [128, 312] on input "100" at bounding box center [140, 312] width 25 height 9
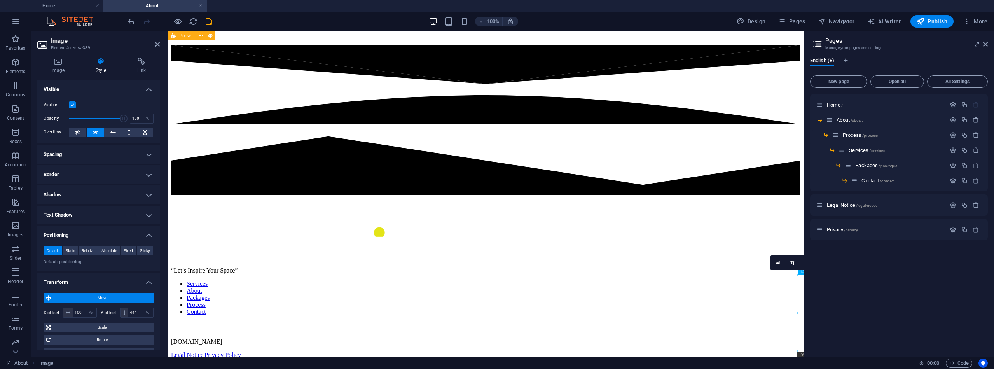
scroll to position [496, 0]
click at [118, 311] on div "Y offset 444 px rem % em vh vw" at bounding box center [127, 313] width 53 height 10
type input "50"
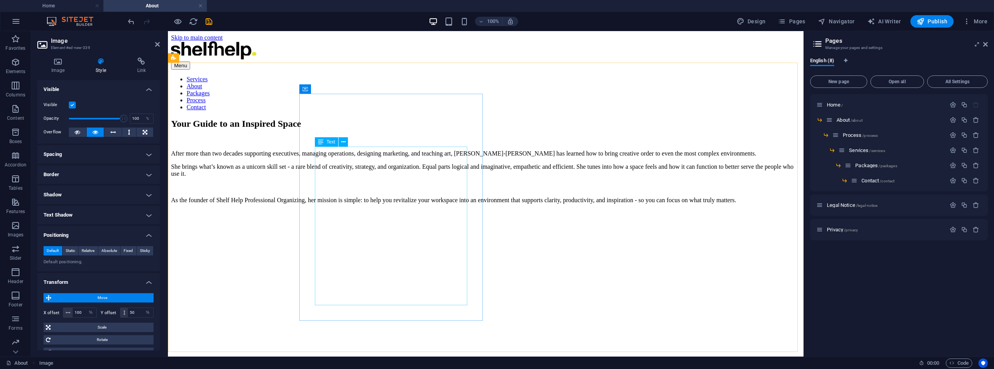
scroll to position [0, 0]
drag, startPoint x: 83, startPoint y: 313, endPoint x: 73, endPoint y: 312, distance: 10.2
click at [73, 312] on input "100" at bounding box center [85, 312] width 24 height 9
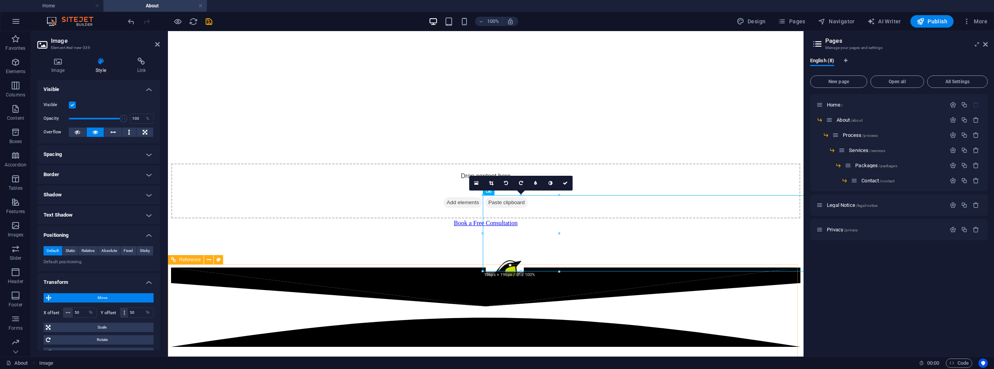
scroll to position [271, 0]
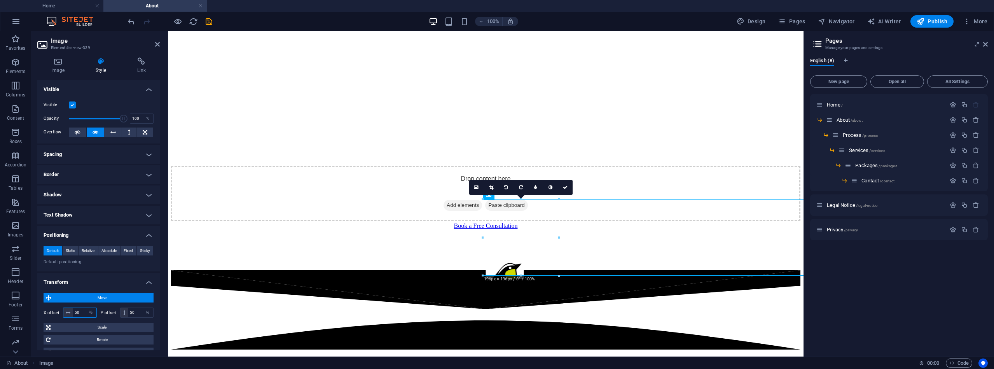
drag, startPoint x: 81, startPoint y: 313, endPoint x: 78, endPoint y: 306, distance: 7.7
click at [73, 309] on input "50" at bounding box center [85, 312] width 24 height 9
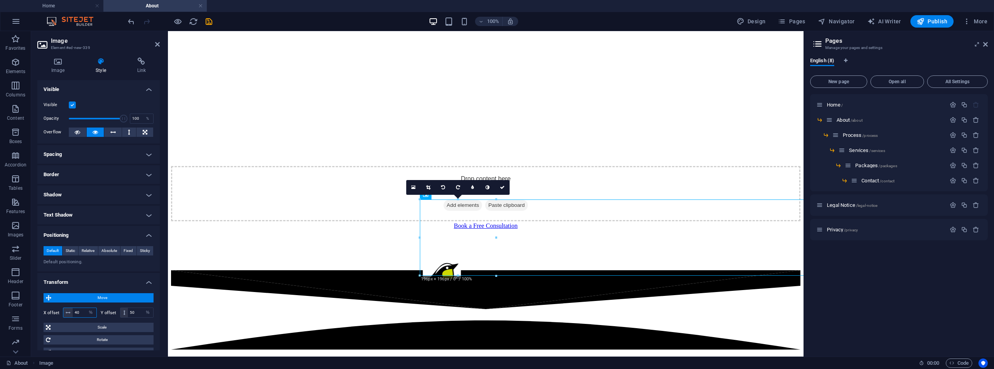
drag, startPoint x: 83, startPoint y: 310, endPoint x: 73, endPoint y: 307, distance: 10.6
click at [73, 308] on input "40" at bounding box center [85, 312] width 24 height 9
type input "10"
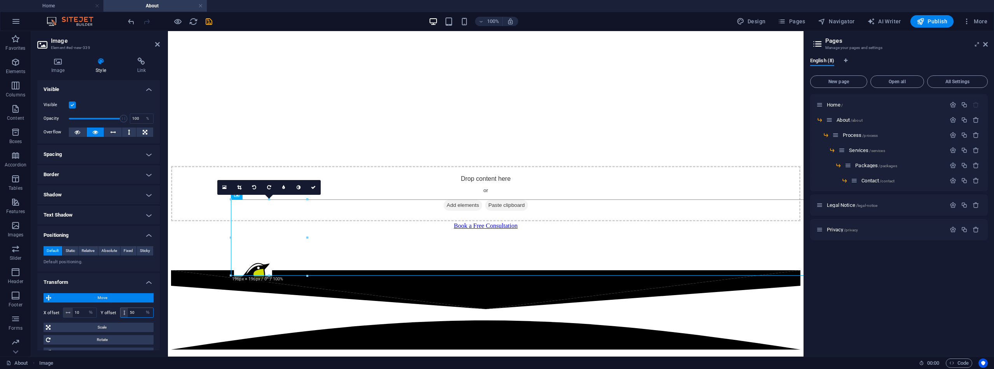
click at [126, 310] on div "50 px rem % em vh vw" at bounding box center [137, 313] width 34 height 10
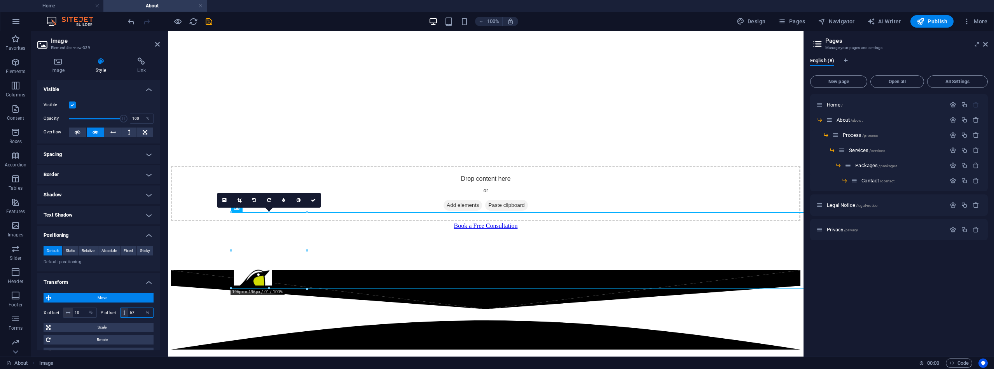
click at [122, 310] on div "67 px rem % em vh vw" at bounding box center [137, 313] width 34 height 10
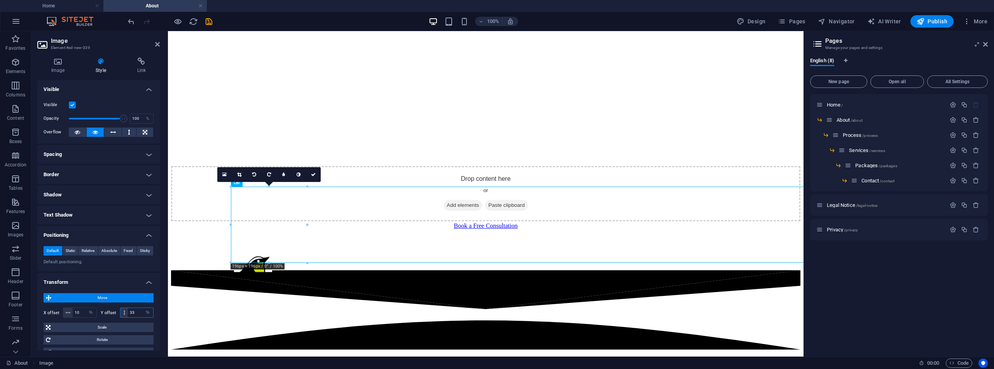
click at [128, 311] on input "33" at bounding box center [140, 312] width 25 height 9
click at [124, 310] on div "30 px rem % em vh vw" at bounding box center [137, 313] width 34 height 10
drag, startPoint x: 137, startPoint y: 311, endPoint x: 128, endPoint y: 310, distance: 9.8
click at [128, 310] on input "37" at bounding box center [140, 312] width 25 height 9
type input "38"
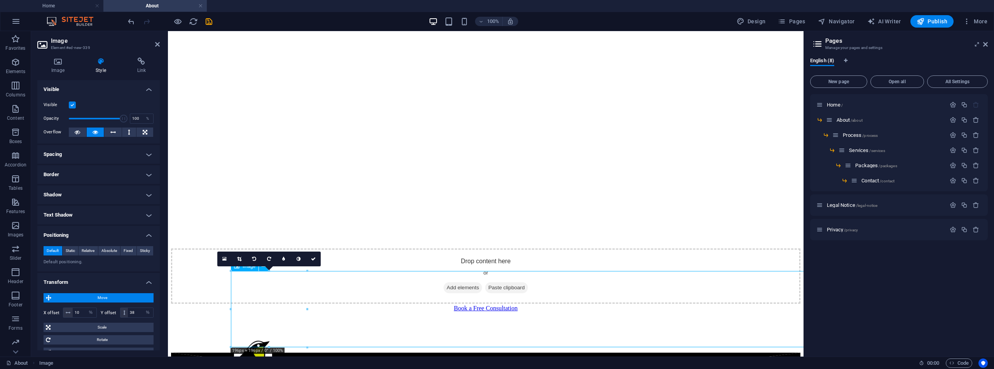
scroll to position [192, 0]
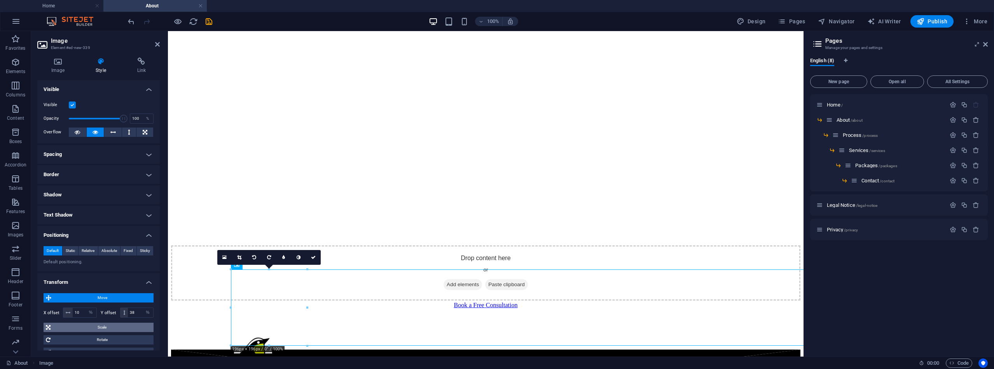
click at [96, 326] on span "Scale" at bounding box center [102, 327] width 98 height 9
drag, startPoint x: 87, startPoint y: 341, endPoint x: 72, endPoint y: 337, distance: 15.9
click at [72, 339] on input "100" at bounding box center [112, 342] width 81 height 9
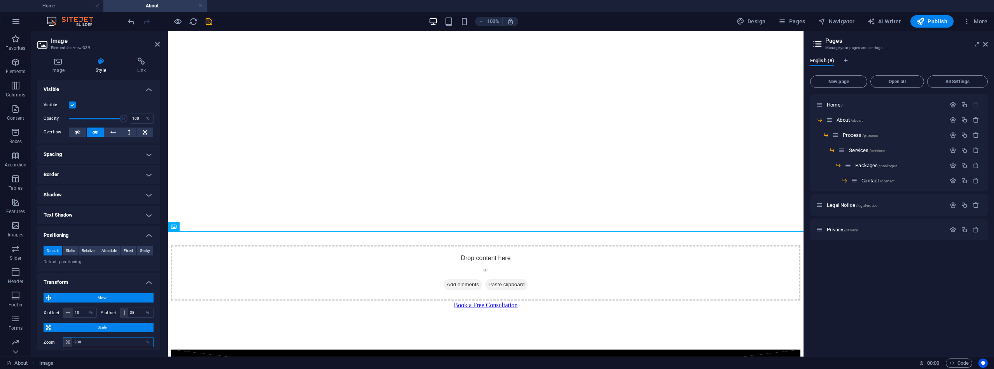
drag, startPoint x: 84, startPoint y: 343, endPoint x: 66, endPoint y: 340, distance: 17.8
click at [66, 340] on div "200 %" at bounding box center [108, 342] width 91 height 10
type input "100"
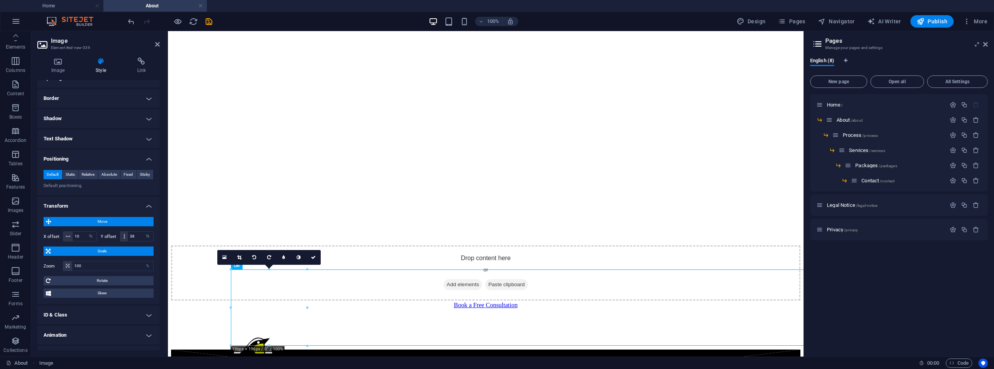
scroll to position [90, 0]
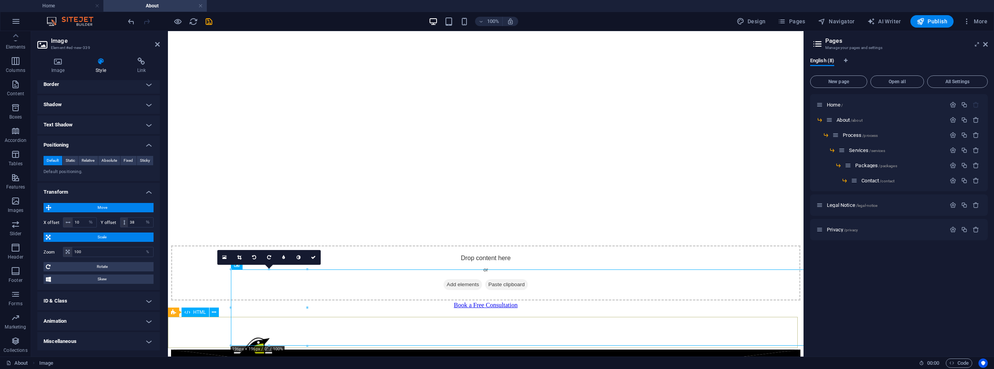
click at [148, 319] on h4 "Animation" at bounding box center [98, 321] width 122 height 19
select select "move-bottom-to-top"
select select "scroll"
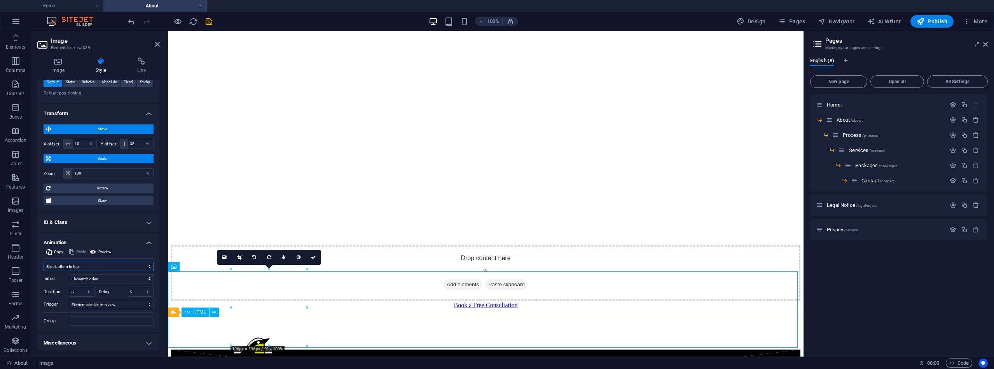
scroll to position [170, 0]
drag, startPoint x: 78, startPoint y: 291, endPoint x: 68, endPoint y: 287, distance: 10.6
click at [68, 289] on div "Duration .5 s ms" at bounding box center [69, 290] width 51 height 10
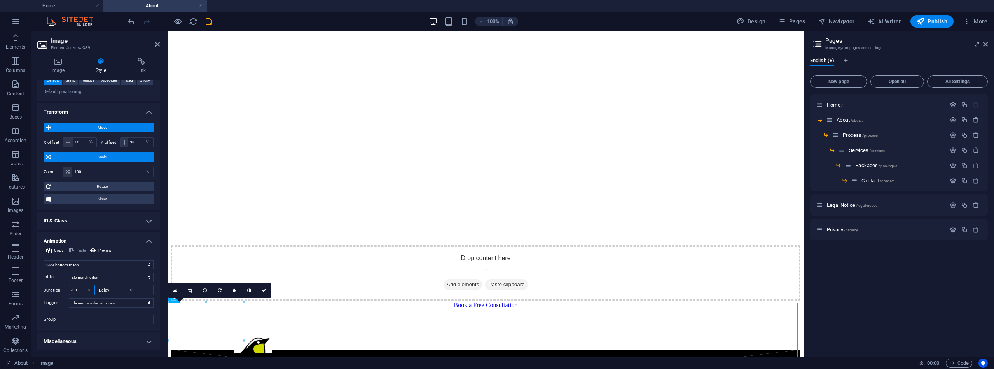
type input "3.0"
drag, startPoint x: 135, startPoint y: 289, endPoint x: 122, endPoint y: 288, distance: 12.9
click at [122, 288] on div "Delay 0 s ms" at bounding box center [126, 290] width 55 height 10
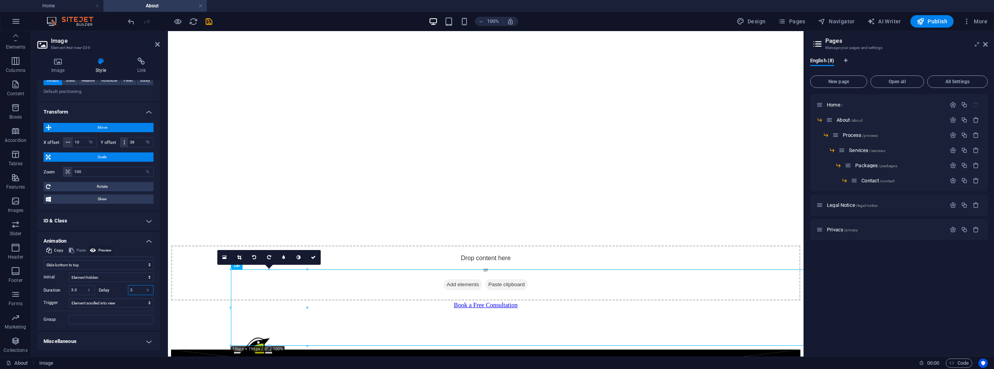
type input "2"
click at [94, 248] on icon at bounding box center [93, 250] width 6 height 9
click at [94, 249] on icon at bounding box center [93, 250] width 6 height 9
click at [93, 249] on icon at bounding box center [93, 250] width 6 height 9
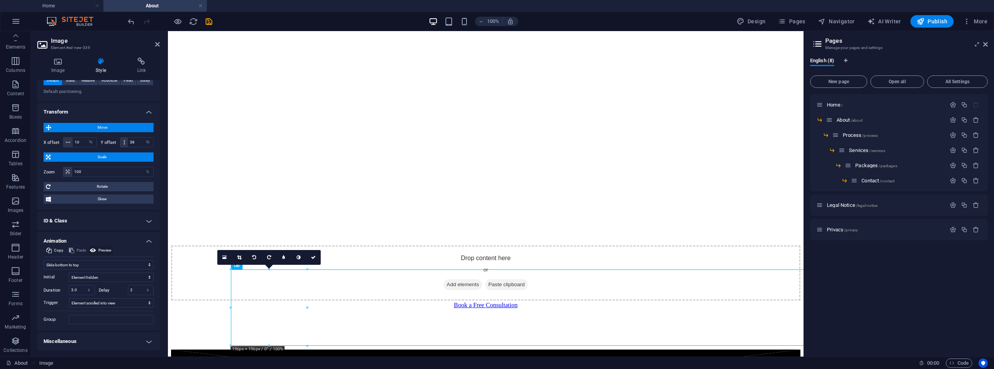
click at [93, 249] on icon at bounding box center [93, 250] width 6 height 9
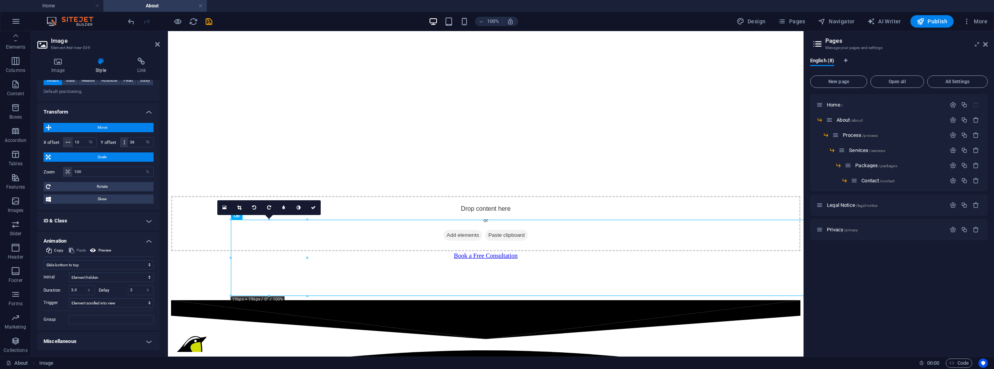
scroll to position [243, 0]
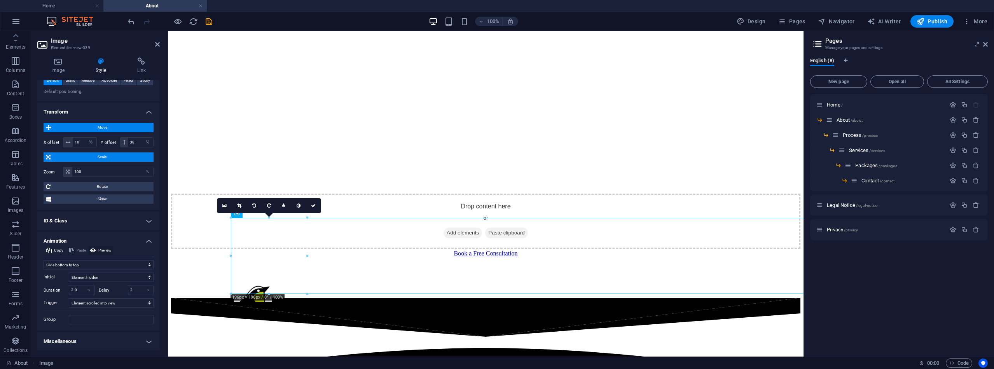
click at [94, 249] on button "Preview" at bounding box center [101, 250] width 24 height 9
drag, startPoint x: 79, startPoint y: 289, endPoint x: 70, endPoint y: 289, distance: 8.9
click at [70, 289] on input "3.0" at bounding box center [81, 289] width 25 height 9
type input "1.0"
click at [205, 24] on icon "save" at bounding box center [209, 21] width 9 height 9
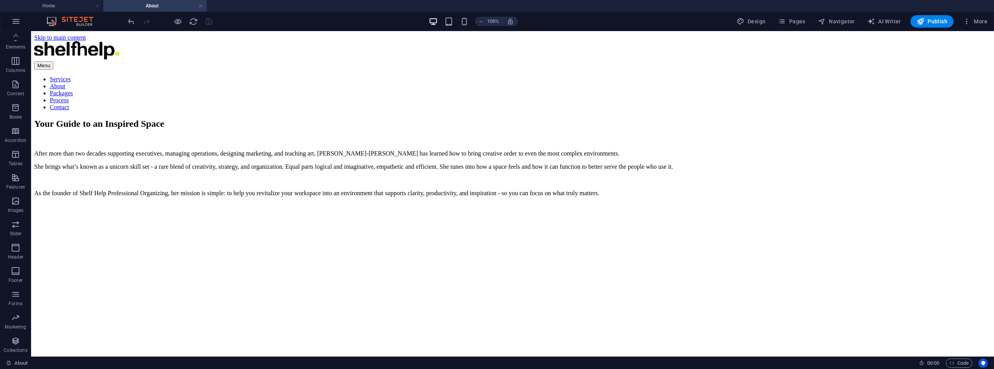
scroll to position [0, 0]
click at [932, 24] on span "Publish" at bounding box center [932, 21] width 31 height 8
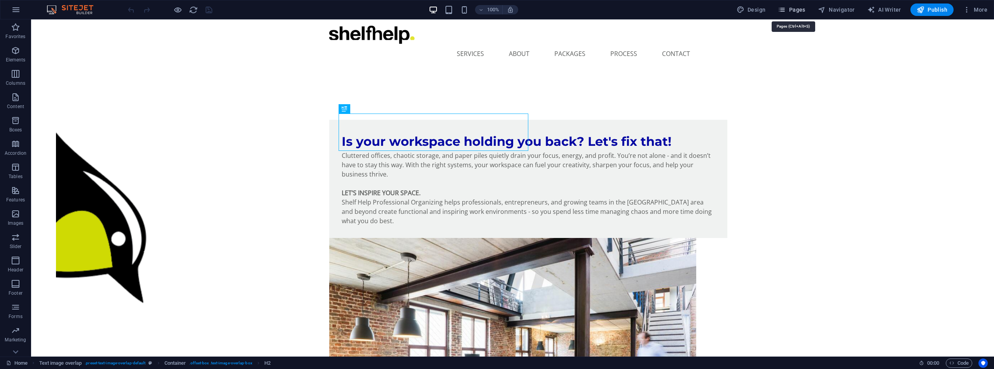
click at [796, 9] on span "Pages" at bounding box center [791, 10] width 27 height 8
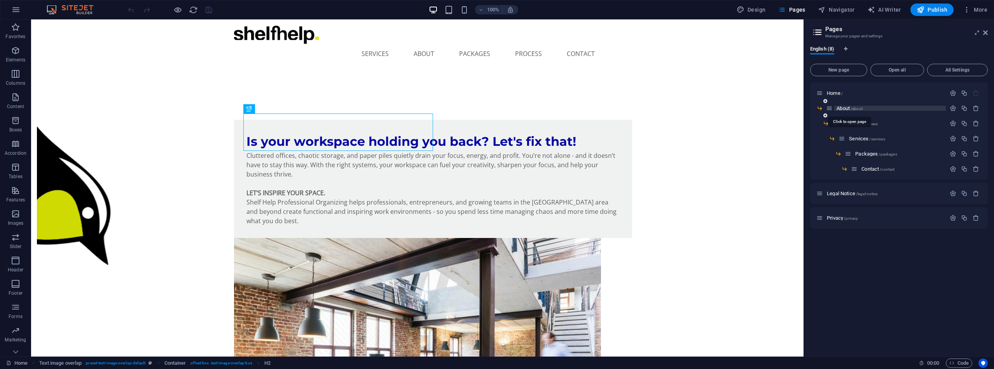
click at [846, 108] on span "About /about" at bounding box center [850, 108] width 26 height 6
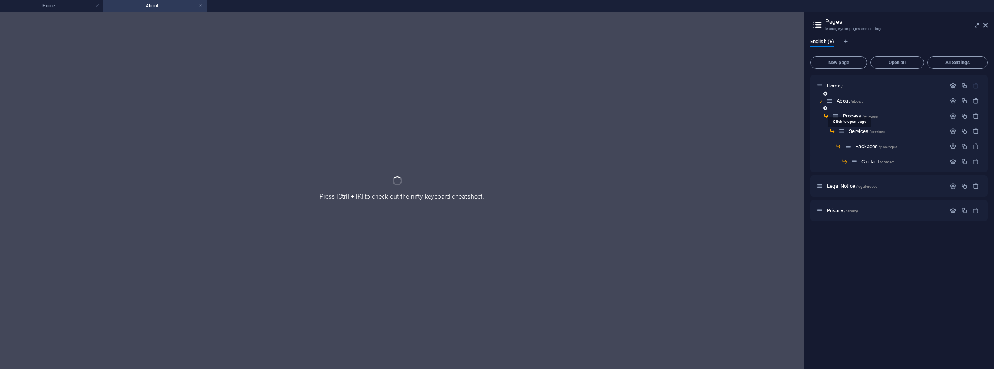
click at [847, 108] on div "About /about" at bounding box center [899, 103] width 178 height 15
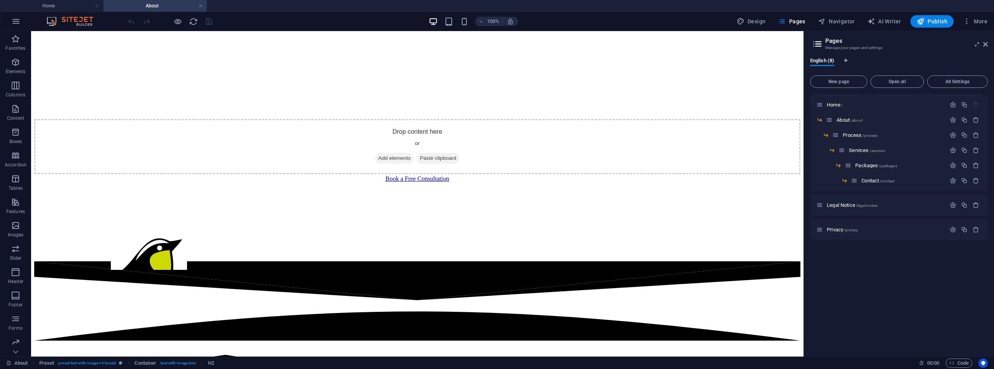
scroll to position [312, 0]
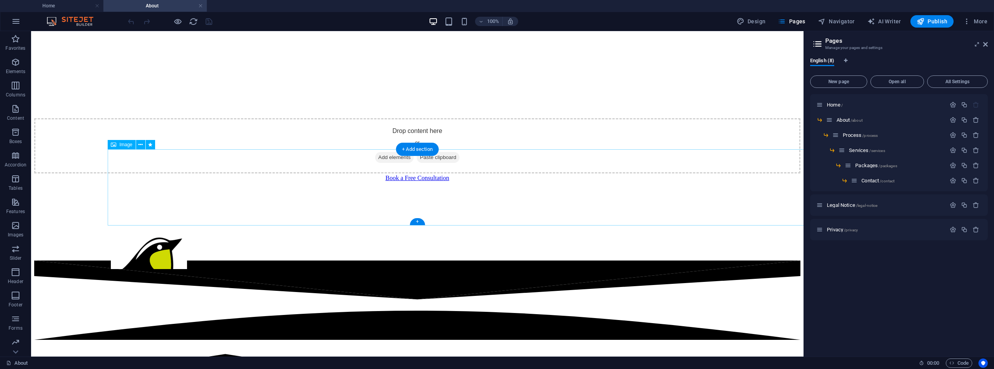
click at [150, 212] on figure at bounding box center [494, 251] width 766 height 78
click at [140, 145] on icon at bounding box center [140, 145] width 4 height 8
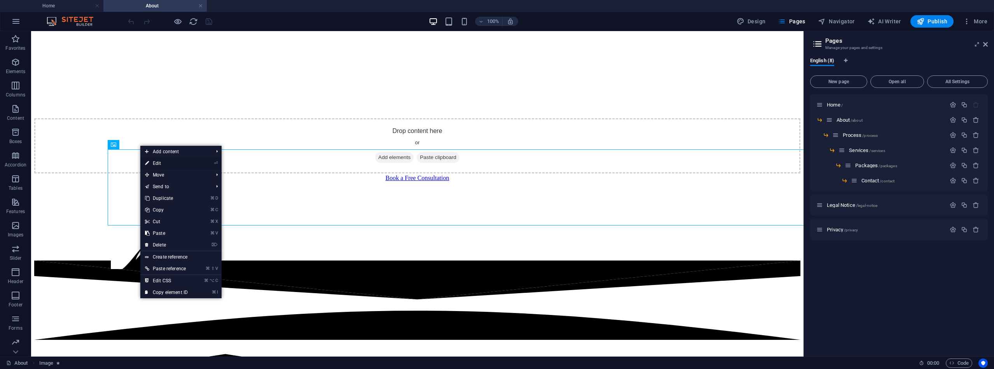
click at [161, 163] on link "⏎ Edit" at bounding box center [166, 163] width 52 height 12
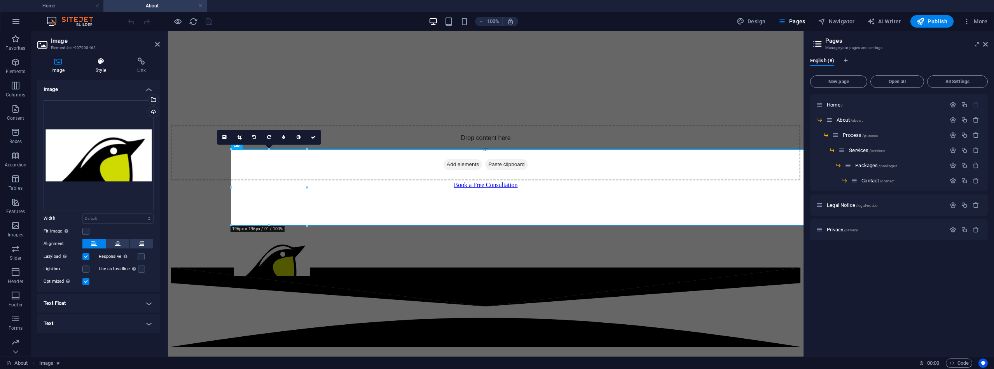
click at [101, 63] on icon at bounding box center [101, 62] width 38 height 8
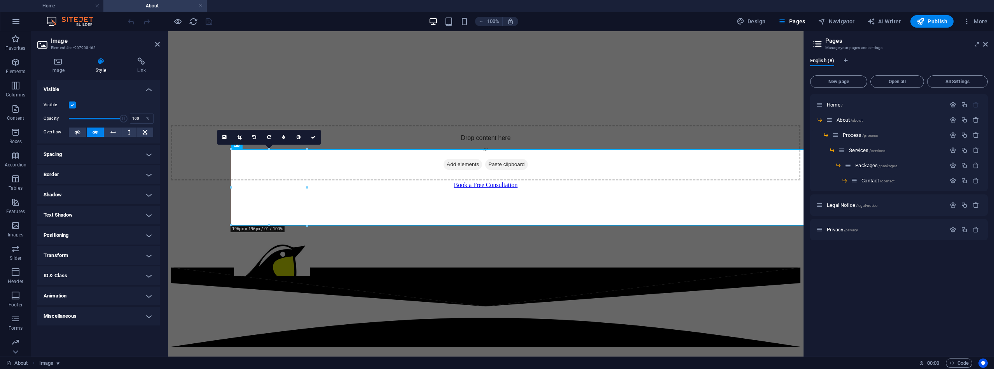
click at [149, 296] on h4 "Animation" at bounding box center [98, 296] width 122 height 19
select select "none"
click at [211, 21] on icon "save" at bounding box center [209, 21] width 9 height 9
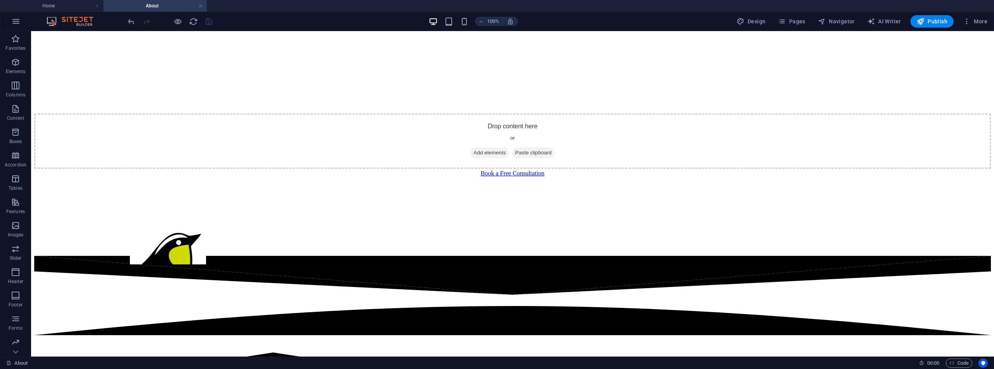
scroll to position [324, 0]
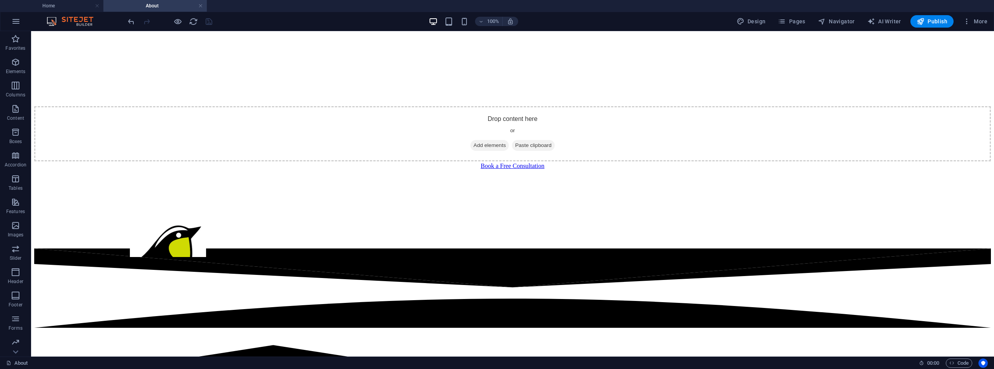
click at [159, 134] on icon at bounding box center [159, 133] width 4 height 8
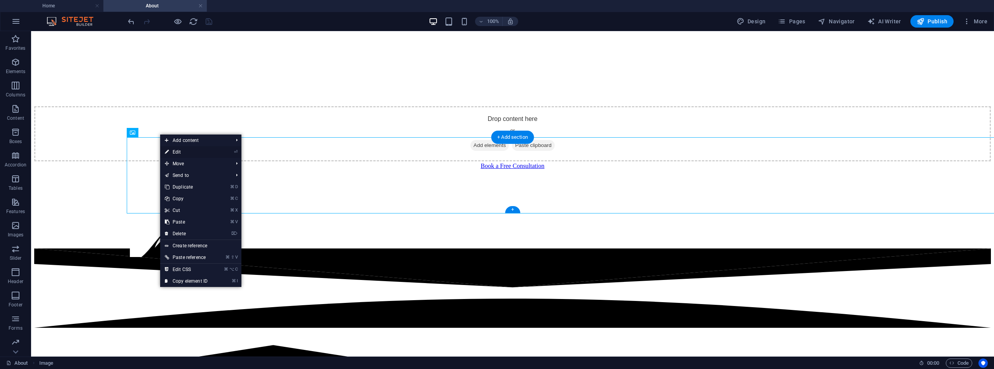
click at [183, 152] on link "⏎ Edit" at bounding box center [186, 152] width 52 height 12
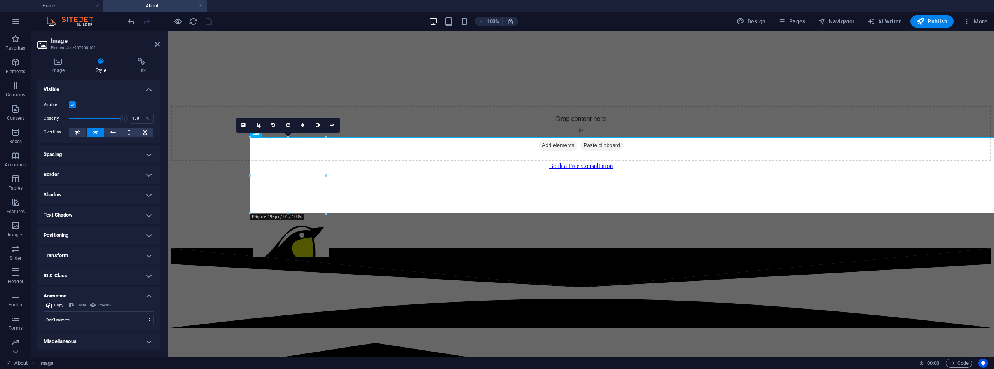
click at [150, 154] on h4 "Spacing" at bounding box center [98, 154] width 122 height 19
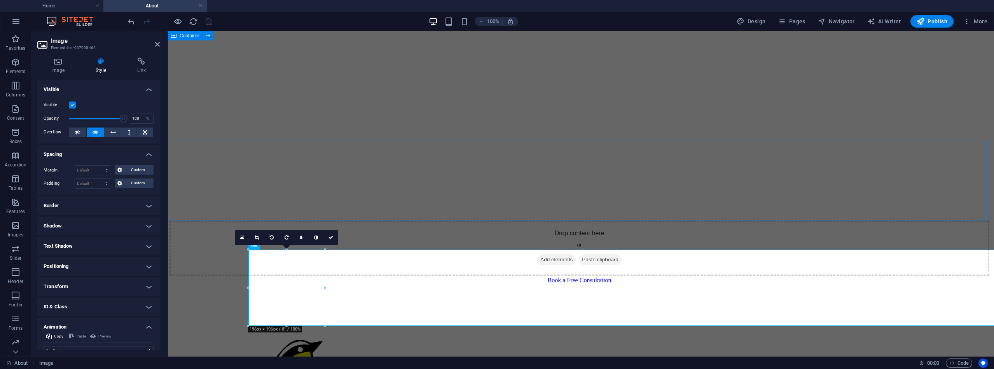
scroll to position [206, 2]
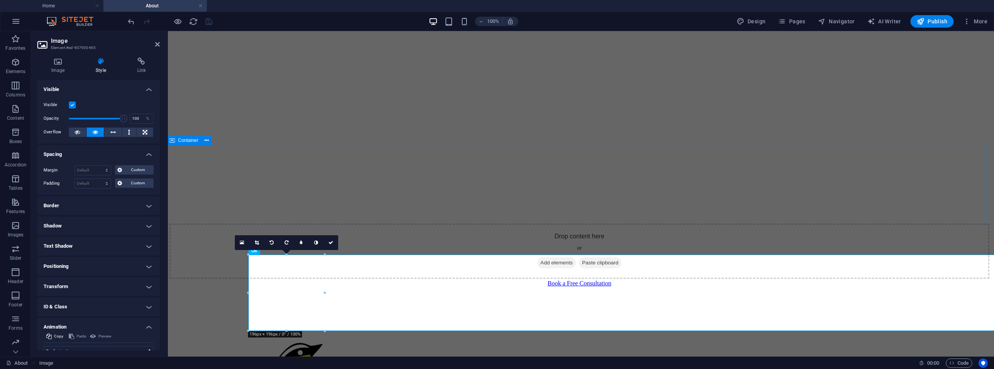
click at [487, 280] on div "Book a Free Consultation" at bounding box center [580, 283] width 820 height 7
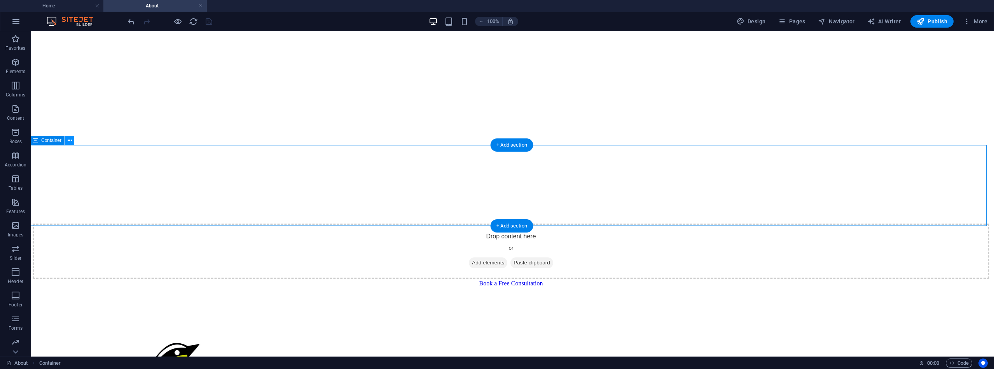
click at [71, 140] on icon at bounding box center [70, 140] width 4 height 8
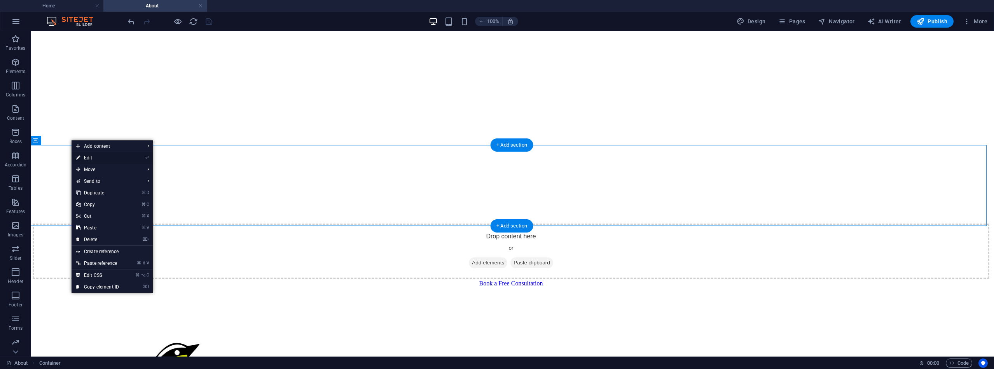
click at [89, 157] on link "⏎ Edit" at bounding box center [98, 158] width 52 height 12
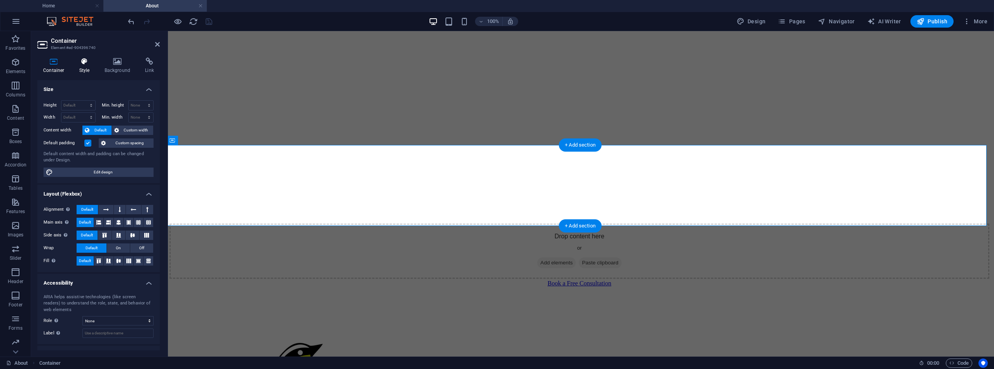
click at [84, 65] on h4 "Style" at bounding box center [85, 66] width 25 height 16
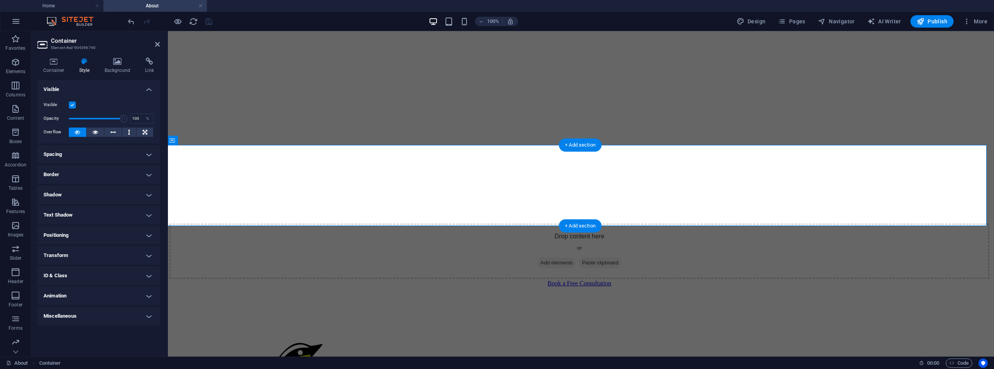
click at [146, 150] on h4 "Spacing" at bounding box center [98, 154] width 122 height 19
select select "DISABLED_OPTION_VALUE"
click at [131, 169] on span "Custom" at bounding box center [137, 169] width 27 height 9
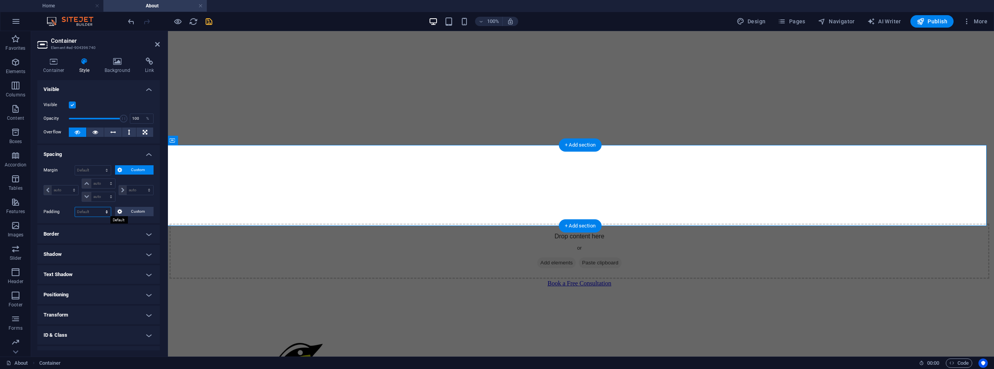
select select "%"
type input "100"
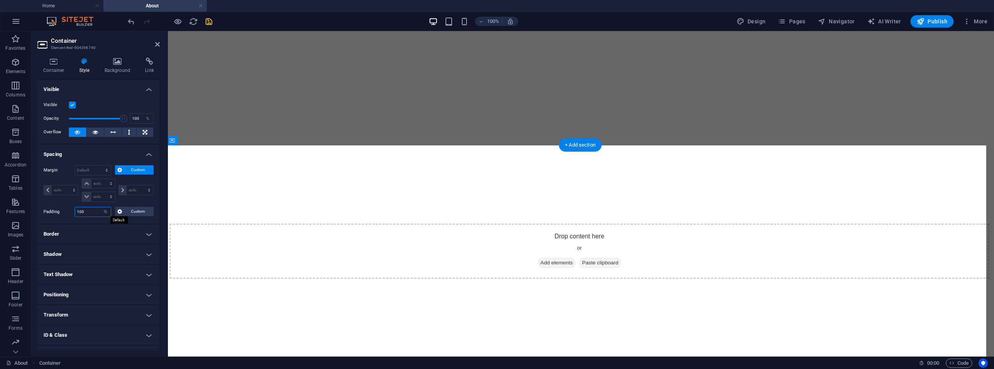
drag, startPoint x: 96, startPoint y: 213, endPoint x: 74, endPoint y: 208, distance: 23.1
click at [74, 208] on div "Padding 100 Default px rem % vh vw Custom Custom" at bounding box center [99, 212] width 110 height 10
drag, startPoint x: 88, startPoint y: 212, endPoint x: 55, endPoint y: 203, distance: 34.2
click at [69, 211] on div "Padding 400 Default px rem % vh vw Custom Custom" at bounding box center [99, 212] width 110 height 10
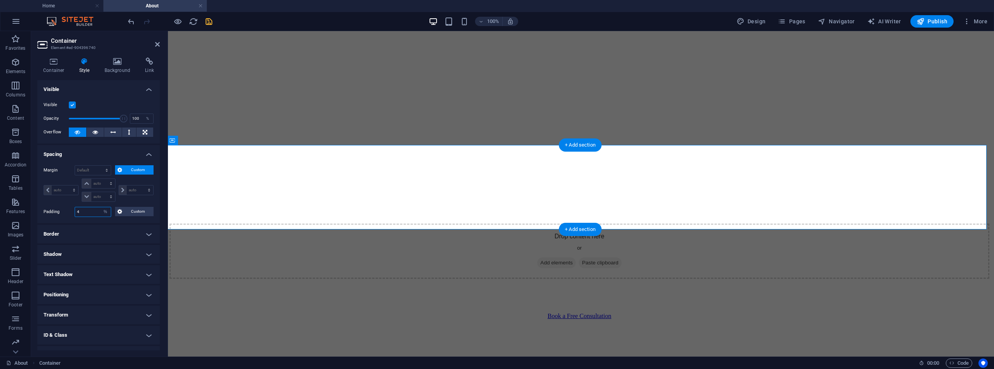
click at [77, 210] on input "4" at bounding box center [93, 211] width 36 height 9
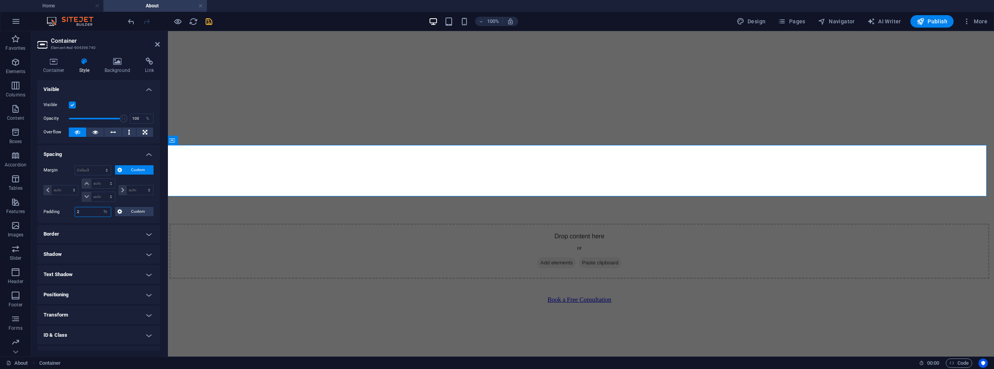
click at [73, 210] on div "Padding 2 Default px rem % vh vw Custom Custom" at bounding box center [99, 212] width 110 height 10
type input "1"
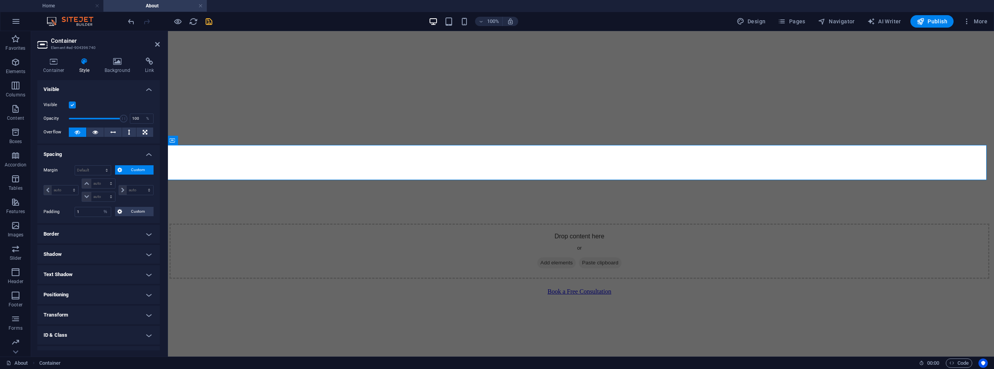
click at [146, 295] on h4 "Positioning" at bounding box center [98, 294] width 122 height 19
click at [158, 254] on h4 "Shadow" at bounding box center [98, 254] width 122 height 19
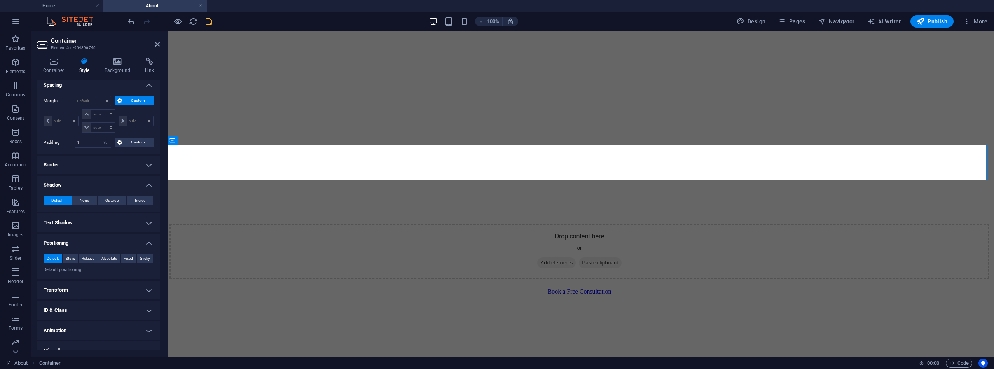
scroll to position [70, 0]
click at [125, 258] on span "Fixed" at bounding box center [128, 258] width 9 height 9
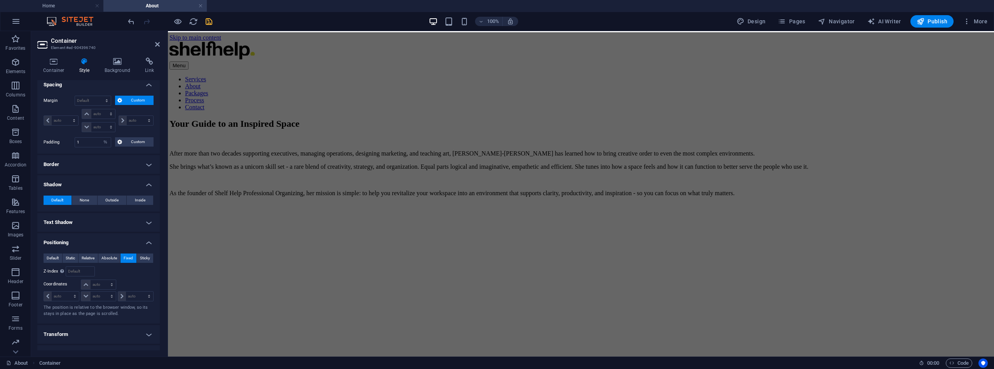
scroll to position [0, 2]
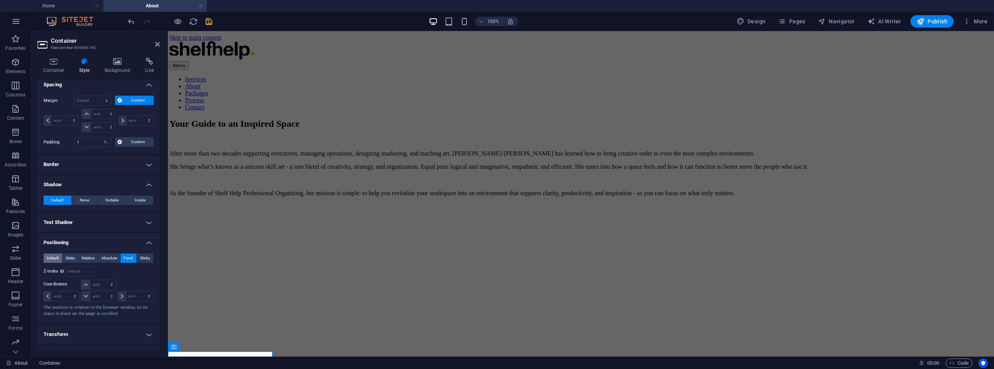
click at [53, 256] on span "Default" at bounding box center [53, 258] width 12 height 9
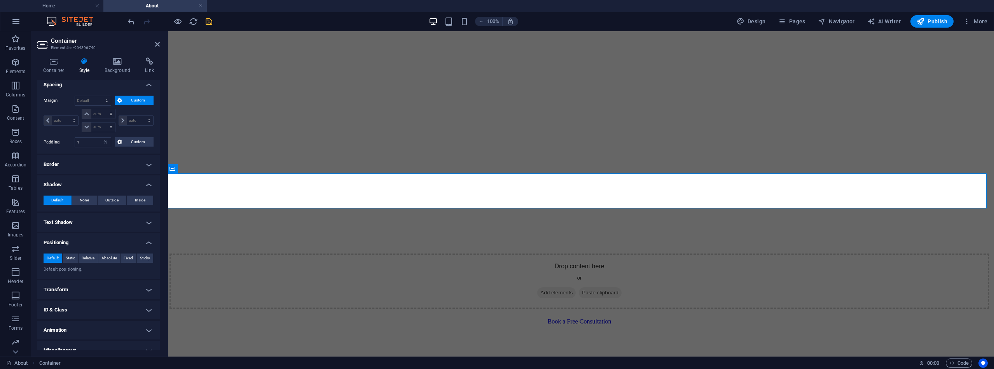
scroll to position [178, 2]
select select "DISABLED_OPTION_VALUE"
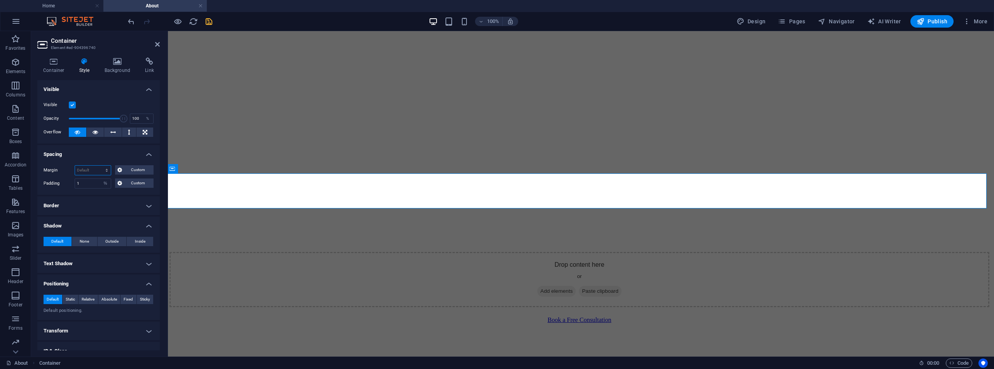
scroll to position [0, 0]
type input "100"
drag, startPoint x: 119, startPoint y: 120, endPoint x: 158, endPoint y: 117, distance: 38.6
click at [158, 117] on div "Visible Opacity 100 % Overflow" at bounding box center [98, 118] width 122 height 49
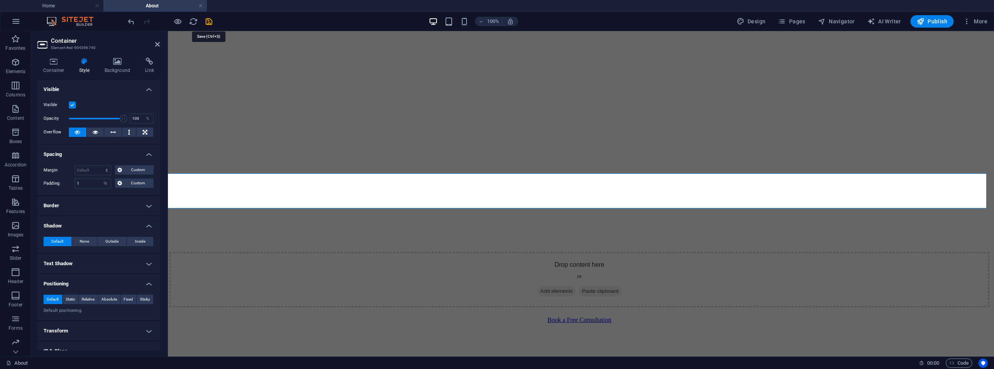
click at [205, 21] on icon "save" at bounding box center [209, 21] width 9 height 9
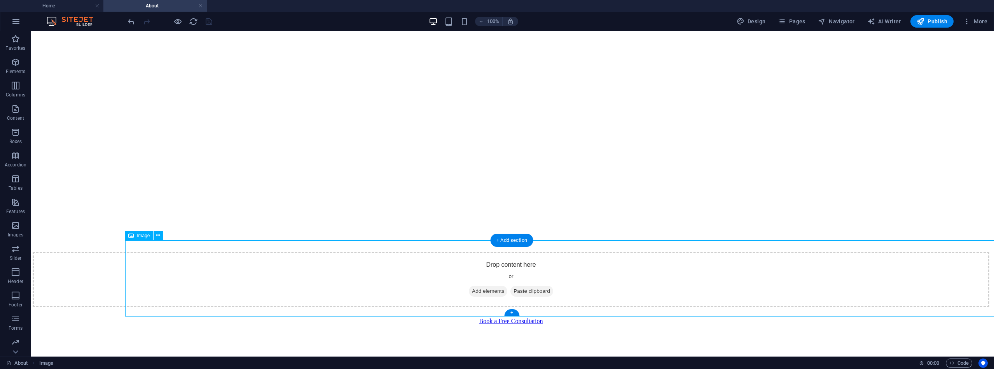
click at [156, 234] on button at bounding box center [158, 235] width 9 height 9
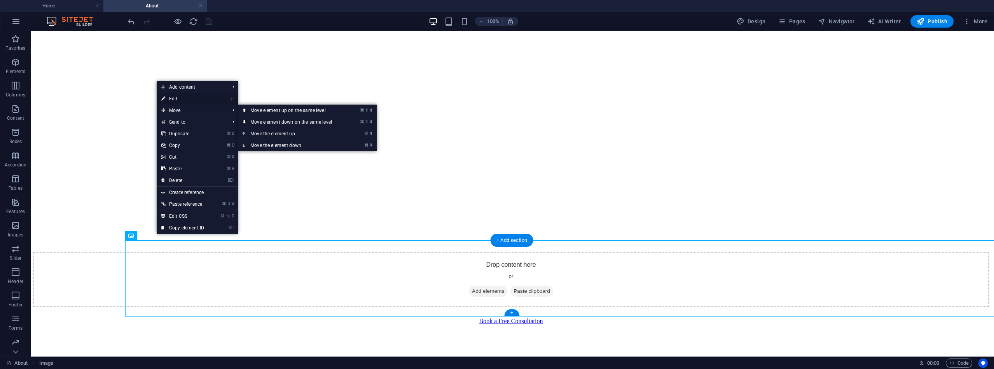
drag, startPoint x: 187, startPoint y: 113, endPoint x: 181, endPoint y: 97, distance: 17.3
click at [182, 97] on ul "Add content ⌘ 1 Headline ⌘ 2 Text ⌘ 3 Image ⌘ 4 Container ⌘ 5 Spacer ⌘ 6 Separa…" at bounding box center [197, 157] width 81 height 152
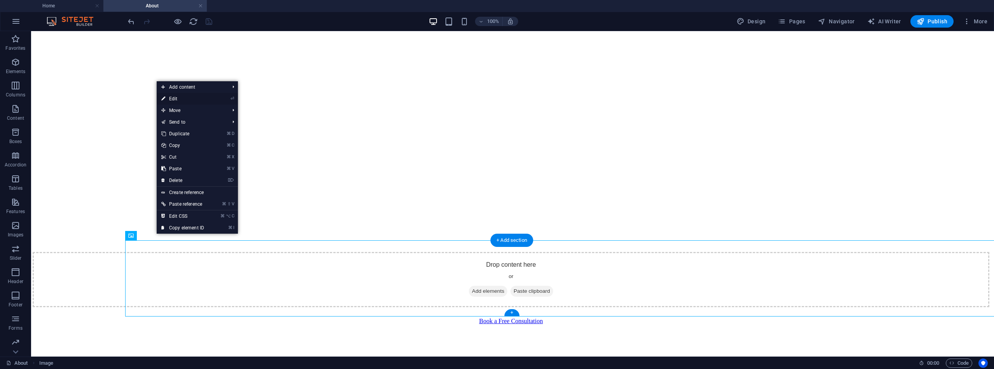
click at [182, 98] on link "⏎ Edit" at bounding box center [183, 99] width 52 height 12
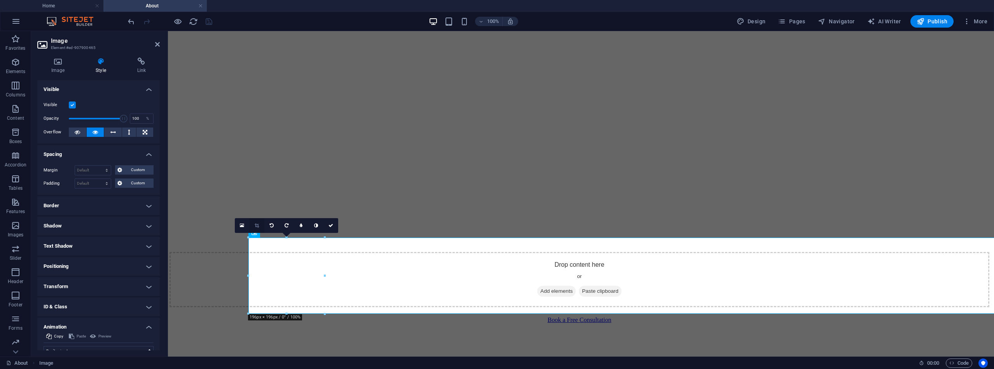
click at [257, 224] on icon at bounding box center [257, 225] width 4 height 5
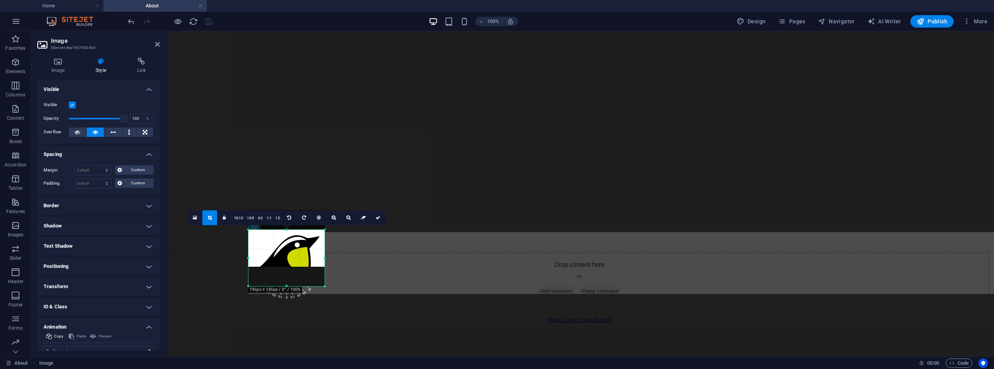
drag, startPoint x: 286, startPoint y: 238, endPoint x: 280, endPoint y: 258, distance: 20.7
click at [280, 258] on div "180 170 160 150 140 130 120 110 100 90 80 70 60 50 40 30 20 10 0 -10 -20 -30 -4…" at bounding box center [286, 258] width 76 height 56
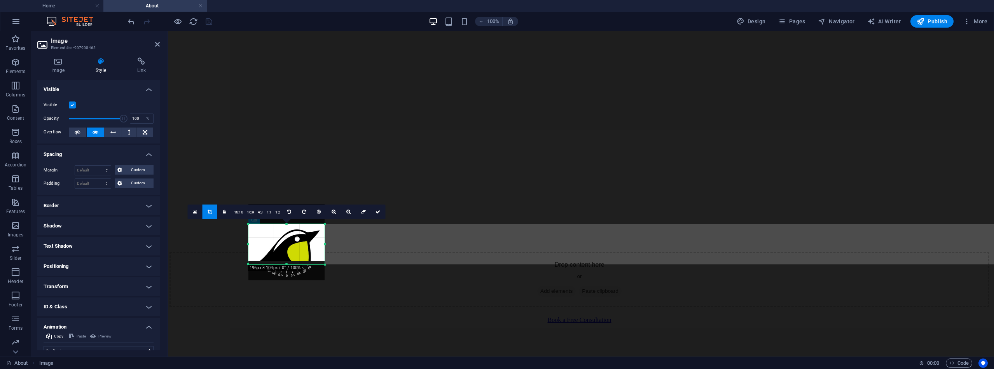
drag, startPoint x: 287, startPoint y: 285, endPoint x: 285, endPoint y: 268, distance: 17.2
drag, startPoint x: 211, startPoint y: 211, endPoint x: 43, endPoint y: 180, distance: 170.8
click at [211, 211] on icon at bounding box center [210, 212] width 4 height 5
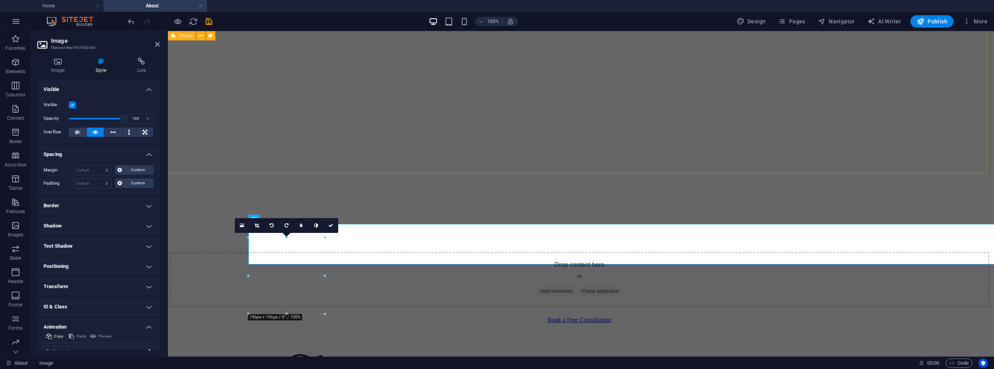
click at [310, 150] on div "Your Guide to an Inspired Space After more than two decades supporting executiv…" at bounding box center [580, 124] width 820 height 367
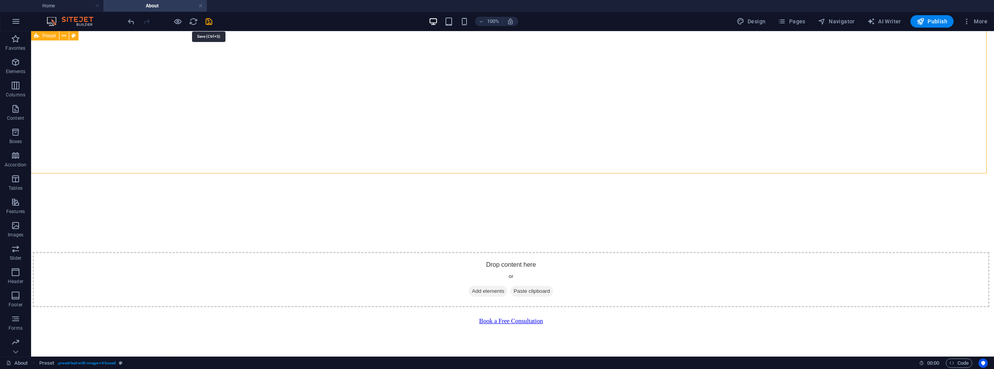
click at [206, 24] on icon "save" at bounding box center [209, 21] width 9 height 9
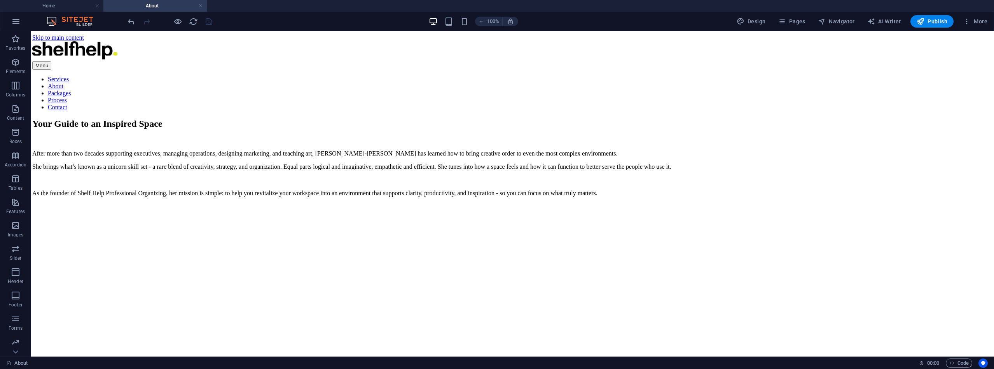
scroll to position [0, 2]
click at [935, 24] on span "Publish" at bounding box center [932, 21] width 31 height 8
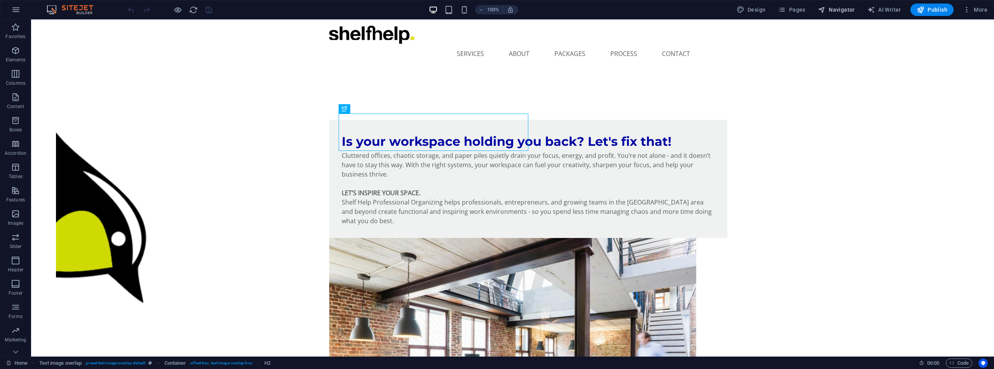
click at [842, 10] on span "Navigator" at bounding box center [836, 10] width 37 height 8
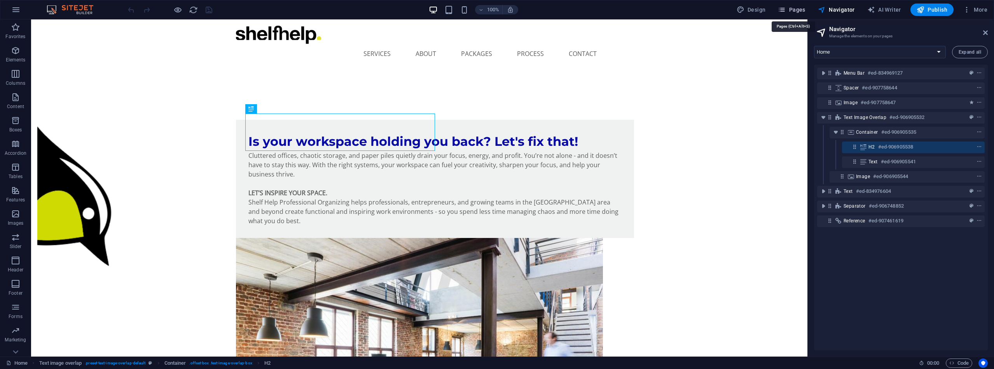
click at [798, 8] on span "Pages" at bounding box center [791, 10] width 27 height 8
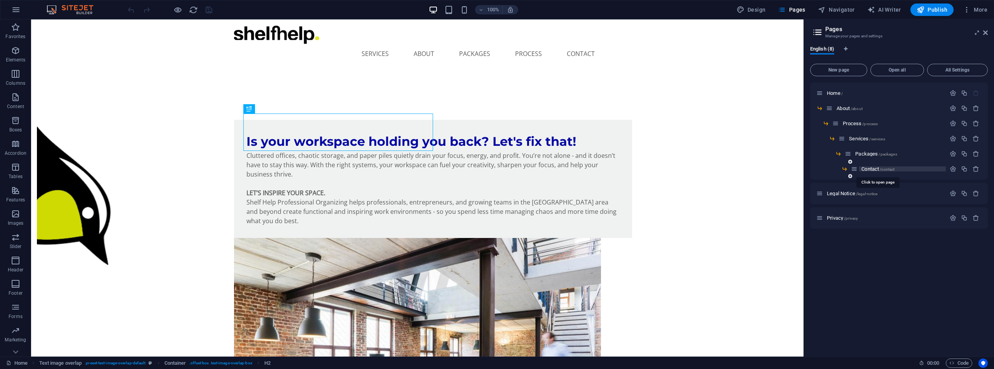
click at [873, 169] on span "Contact /contact" at bounding box center [878, 169] width 33 height 6
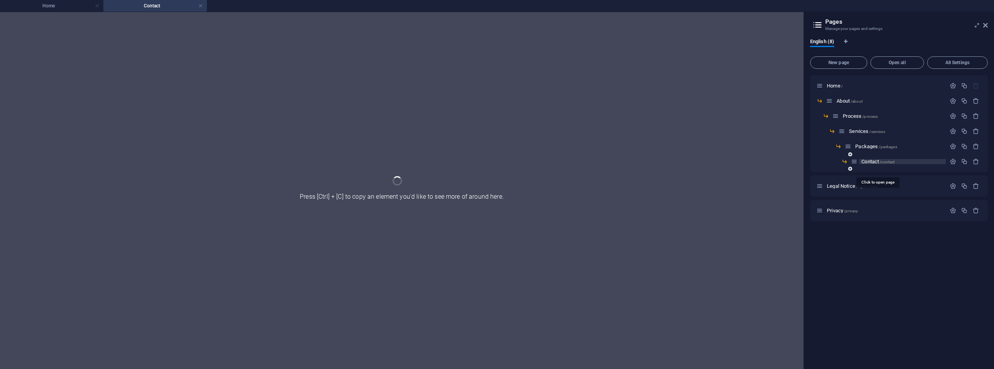
click at [873, 169] on div "Contact /contact" at bounding box center [899, 164] width 178 height 15
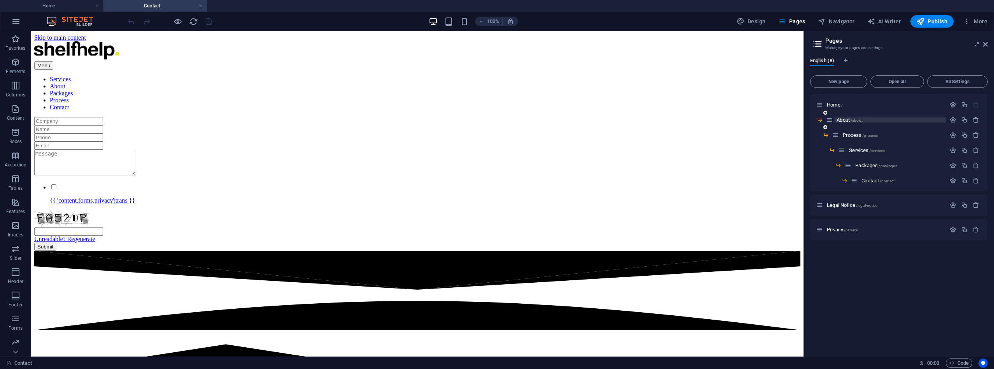
click at [848, 119] on span "About /about" at bounding box center [850, 120] width 26 height 6
click at [848, 131] on div "Process /process" at bounding box center [890, 135] width 114 height 9
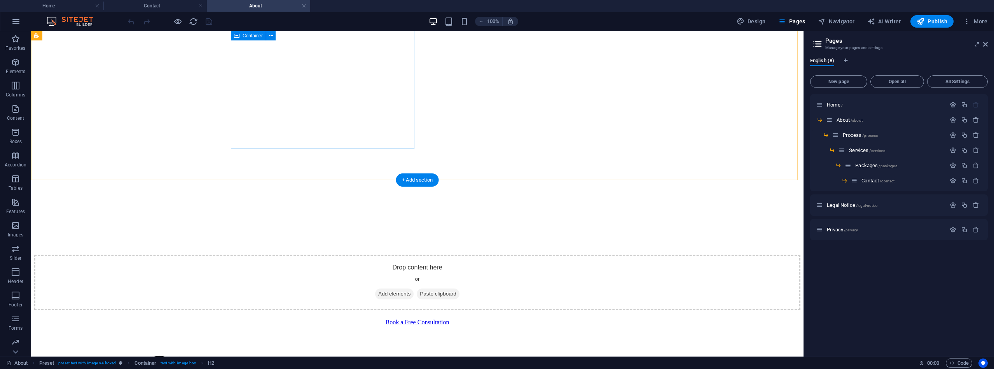
scroll to position [187, 0]
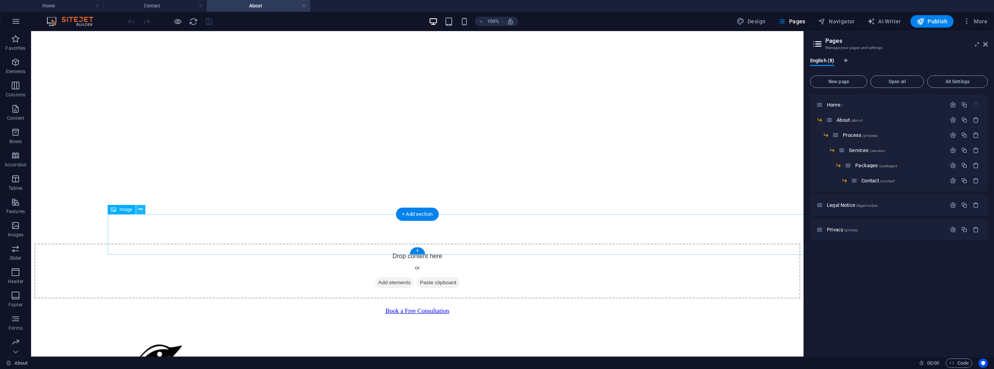
click at [140, 210] on icon at bounding box center [140, 209] width 4 height 8
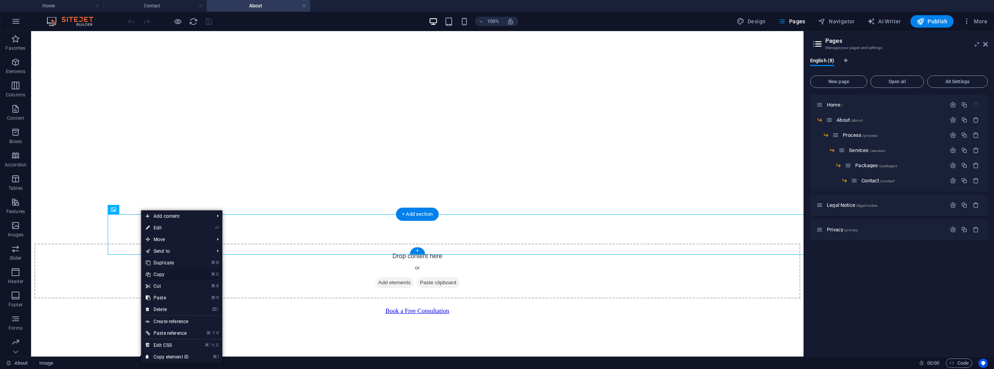
click at [163, 275] on link "⌘ C Copy" at bounding box center [167, 275] width 52 height 12
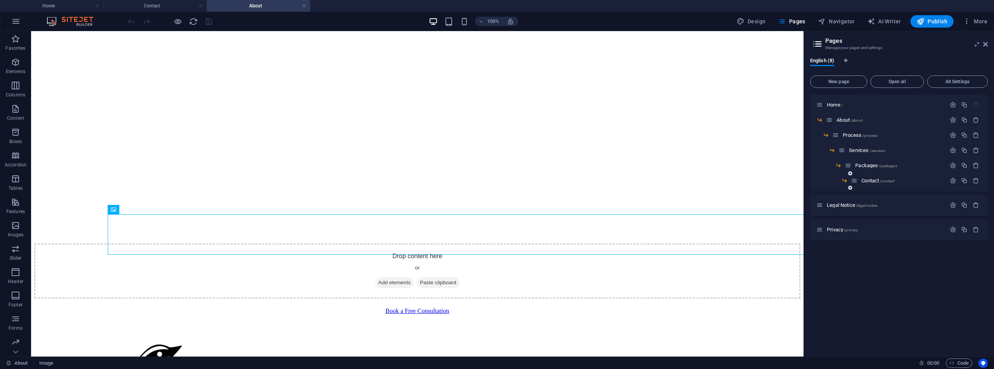
click at [871, 178] on div "Contact /contact" at bounding box center [898, 180] width 95 height 9
click at [871, 180] on span "Contact /contact" at bounding box center [878, 181] width 33 height 6
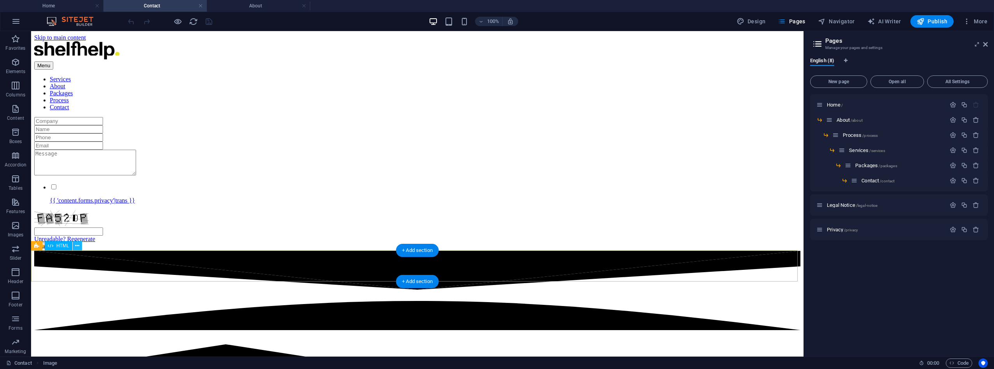
click at [77, 246] on icon at bounding box center [77, 246] width 4 height 8
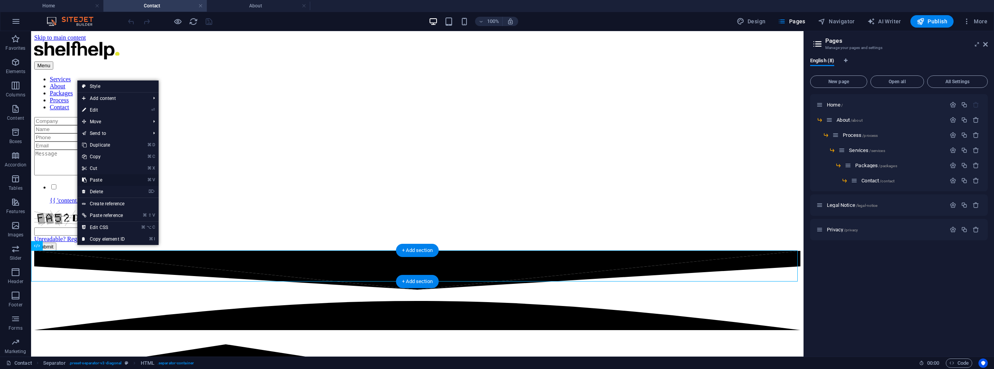
click at [104, 178] on link "⌘ V Paste" at bounding box center [103, 180] width 52 height 12
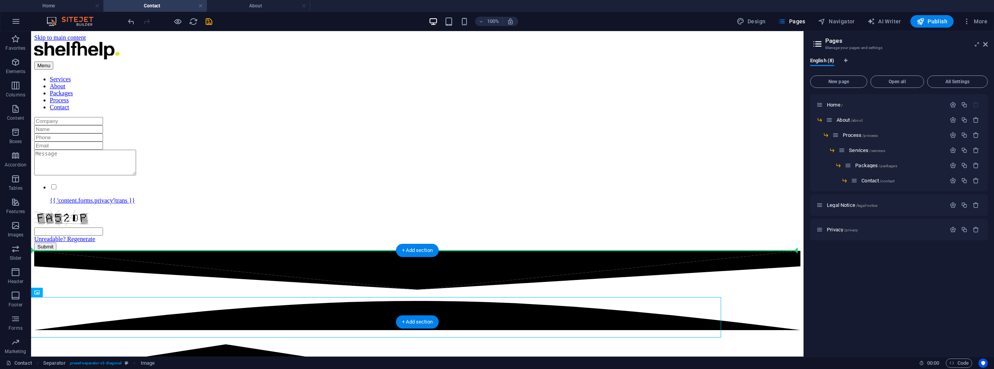
drag, startPoint x: 625, startPoint y: 307, endPoint x: 621, endPoint y: 257, distance: 49.9
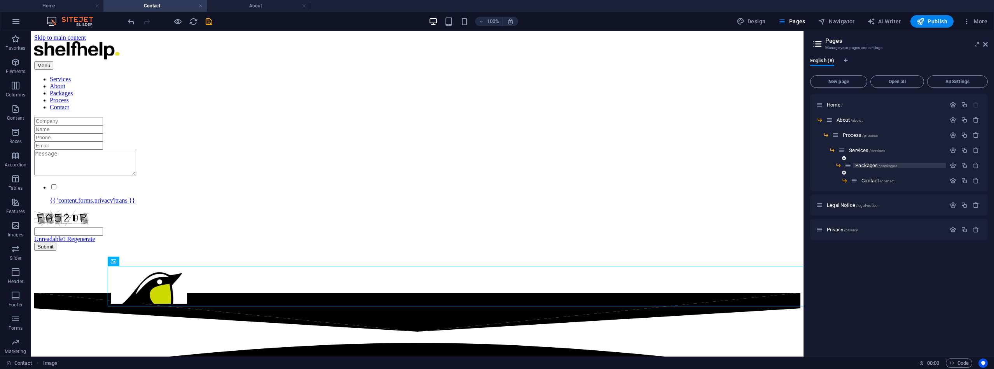
click at [869, 165] on span "Packages /packages" at bounding box center [876, 166] width 42 height 6
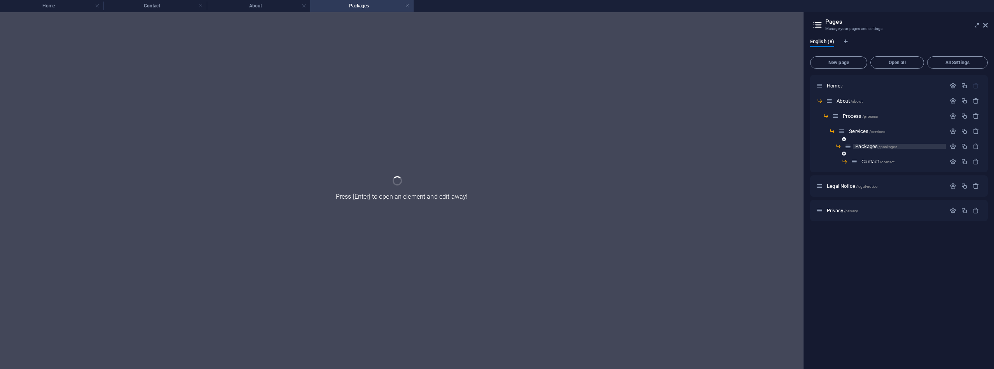
click at [869, 165] on div "Contact /contact" at bounding box center [898, 161] width 95 height 9
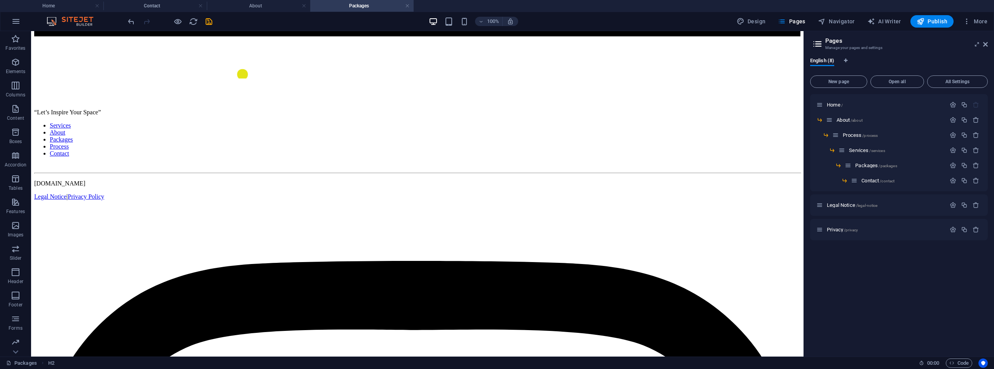
scroll to position [844, 0]
click at [80, 151] on button at bounding box center [77, 153] width 9 height 9
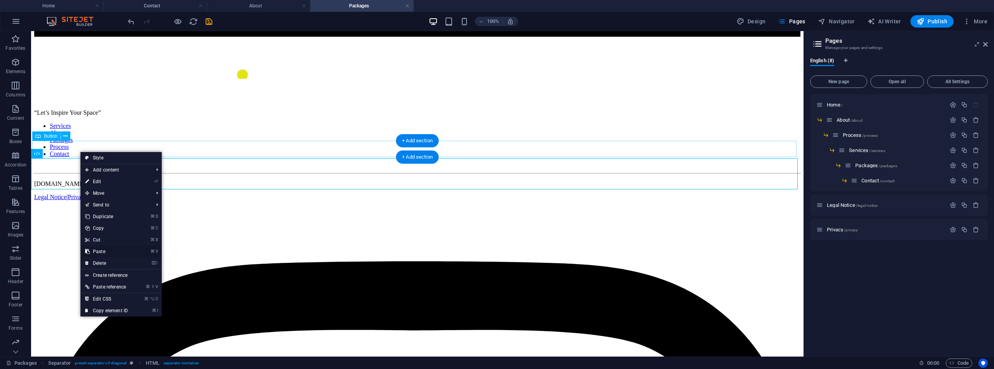
click at [107, 252] on link "⌘ V Paste" at bounding box center [106, 252] width 52 height 12
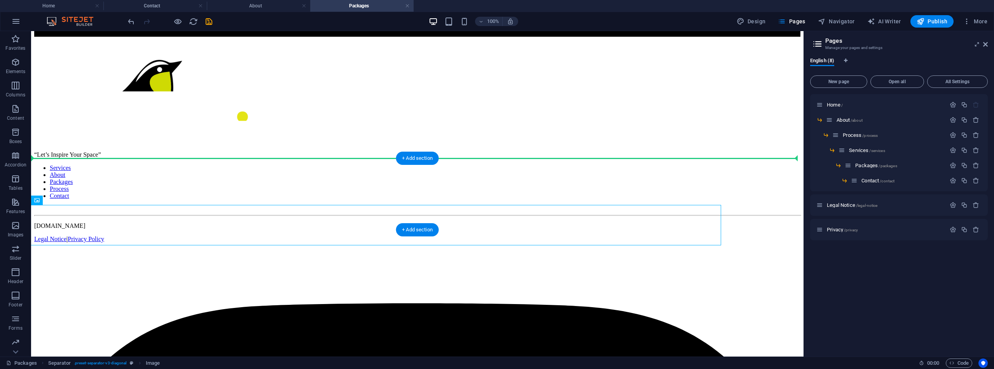
drag, startPoint x: 641, startPoint y: 214, endPoint x: 641, endPoint y: 158, distance: 56.0
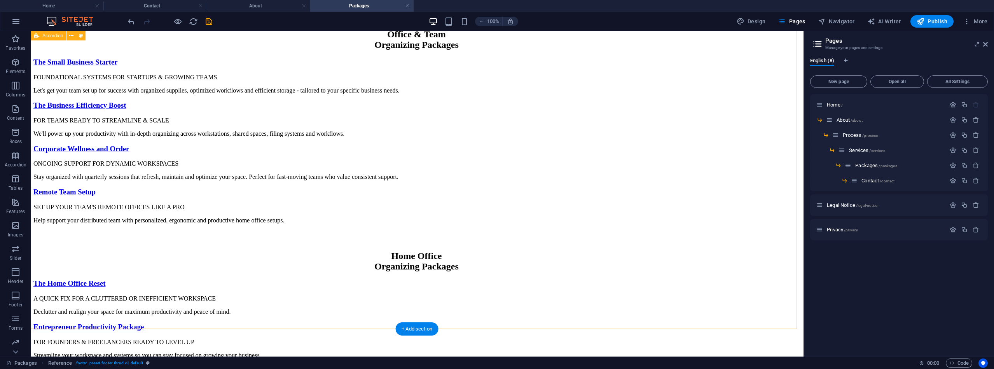
scroll to position [108, 1]
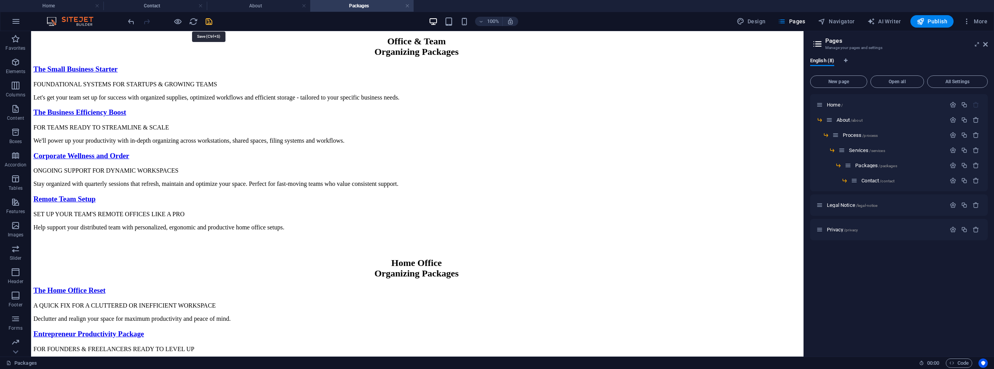
click at [208, 21] on icon "save" at bounding box center [209, 21] width 9 height 9
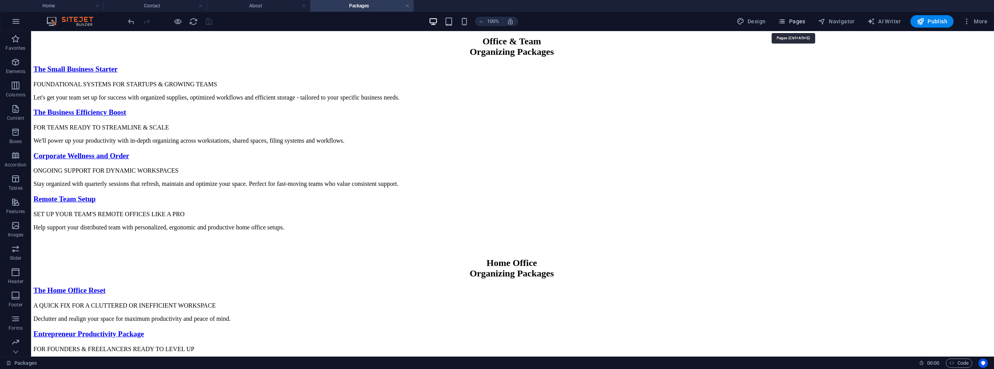
click at [799, 19] on span "Pages" at bounding box center [791, 21] width 27 height 8
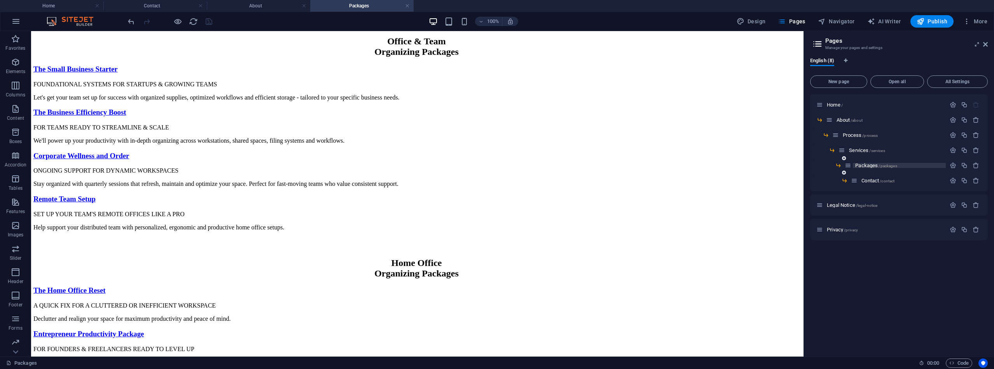
click at [864, 163] on span "Packages /packages" at bounding box center [876, 166] width 42 height 6
click at [857, 152] on span "Services /services" at bounding box center [867, 150] width 36 height 6
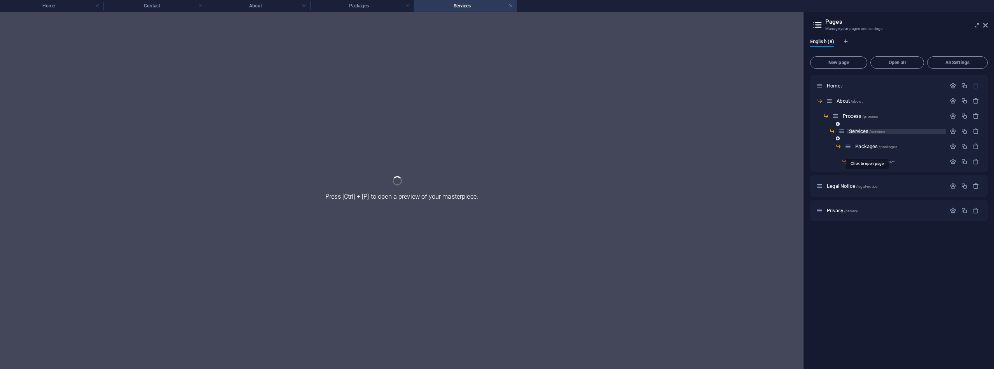
click at [857, 152] on div "Packages /packages" at bounding box center [899, 149] width 178 height 15
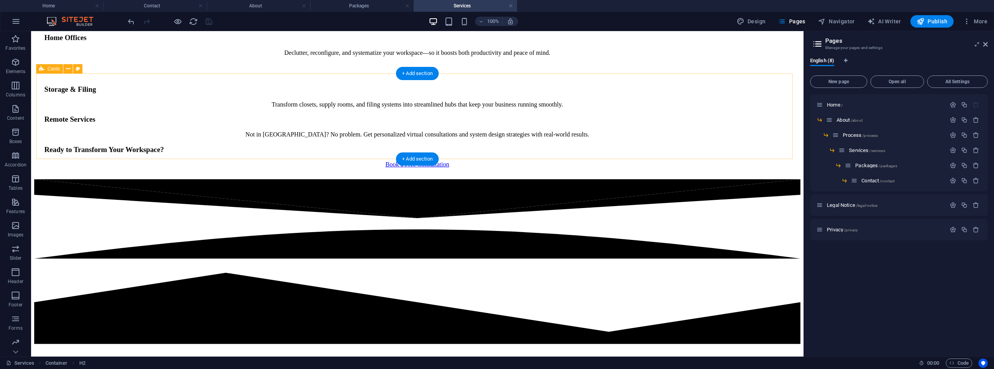
scroll to position [189, 0]
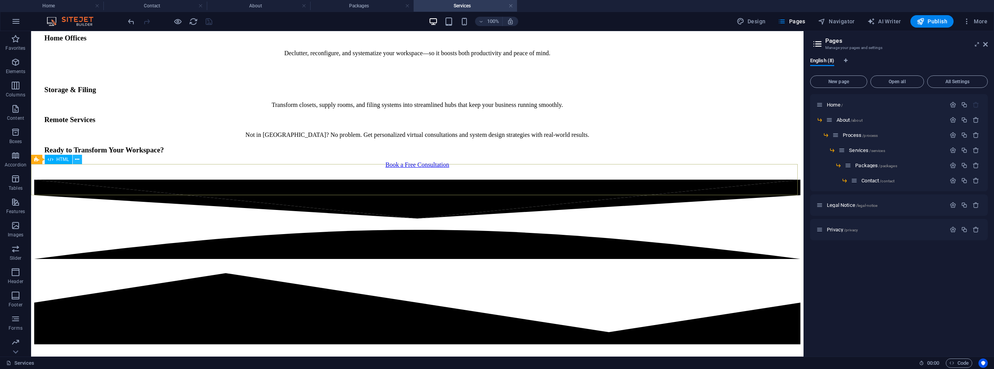
click at [77, 161] on icon at bounding box center [77, 160] width 4 height 8
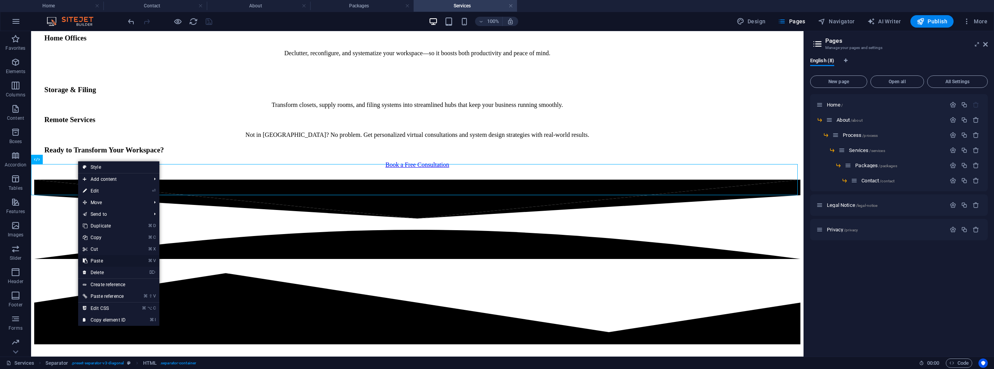
click at [111, 261] on link "⌘ V Paste" at bounding box center [104, 261] width 52 height 12
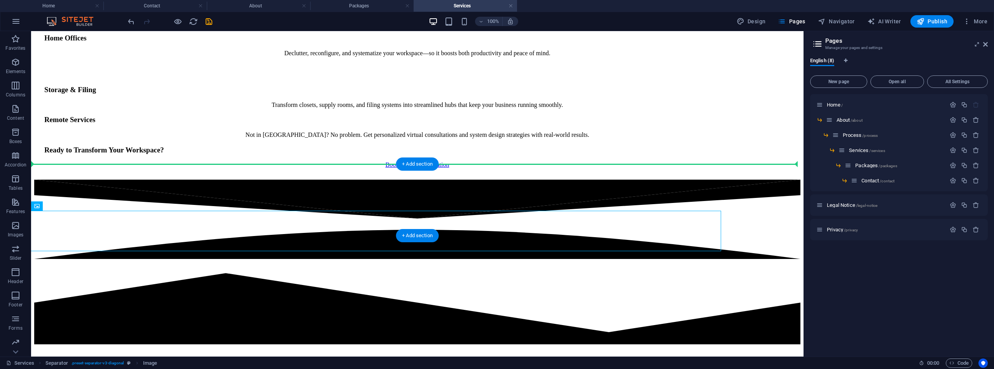
drag, startPoint x: 674, startPoint y: 229, endPoint x: 647, endPoint y: 178, distance: 57.7
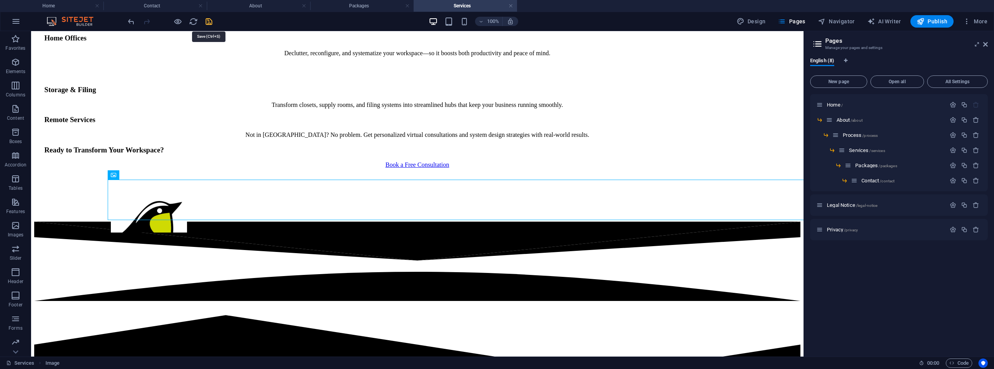
click at [208, 21] on icon "save" at bounding box center [209, 21] width 9 height 9
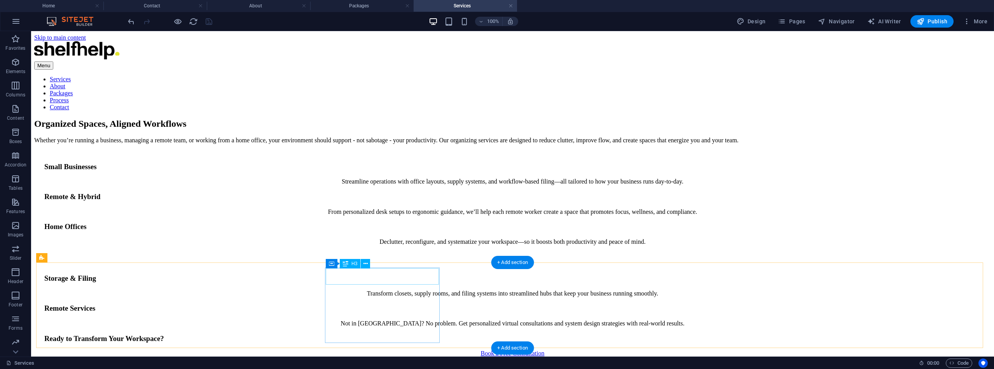
scroll to position [0, 0]
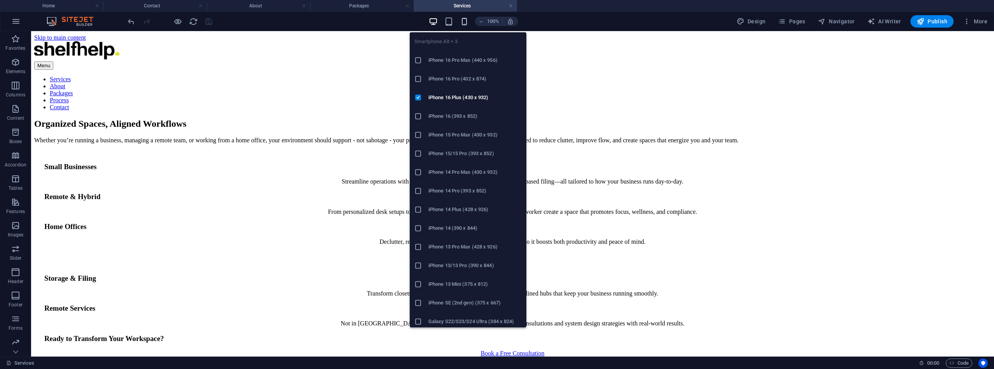
click at [466, 23] on icon "button" at bounding box center [464, 21] width 9 height 9
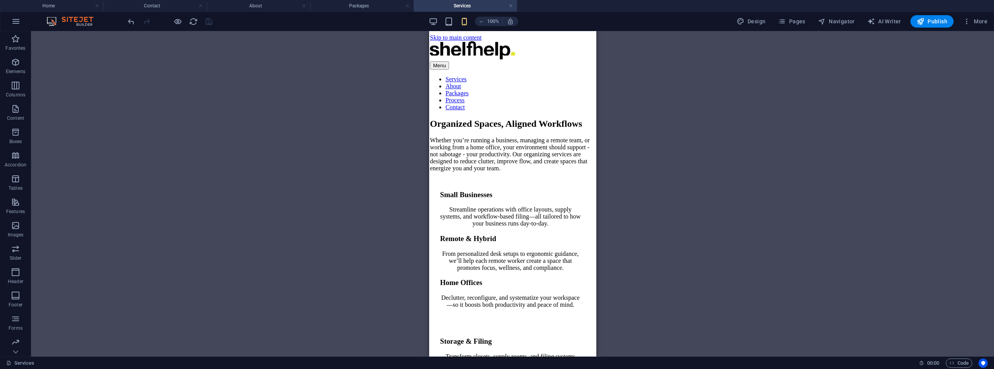
scroll to position [0, 2]
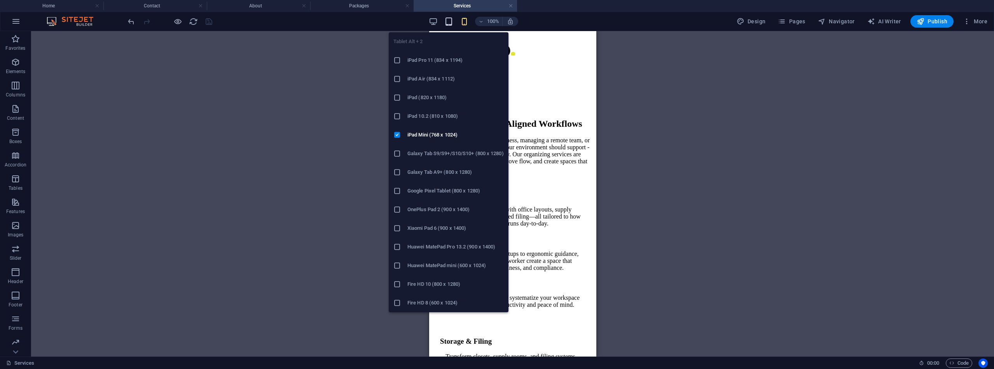
click at [450, 20] on icon "button" at bounding box center [448, 21] width 9 height 9
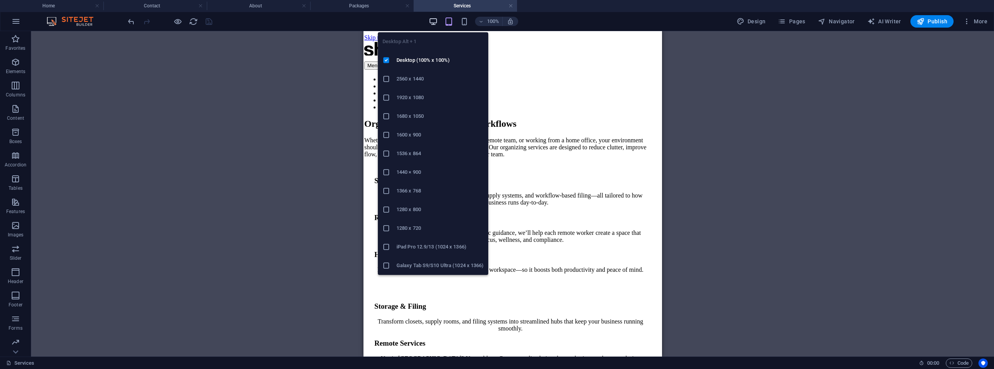
click at [433, 23] on icon "button" at bounding box center [433, 21] width 9 height 9
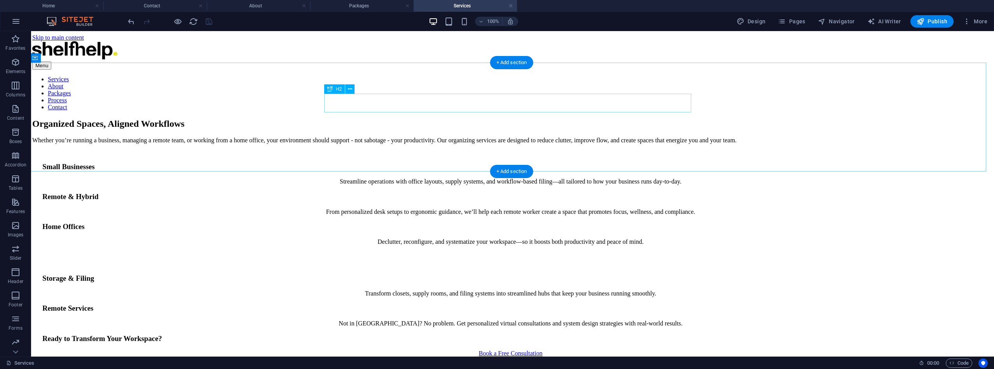
scroll to position [0, 2]
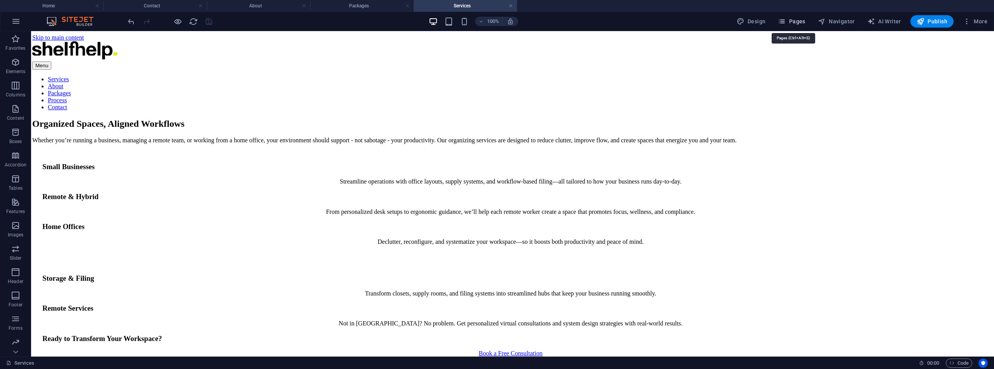
click at [794, 22] on span "Pages" at bounding box center [791, 21] width 27 height 8
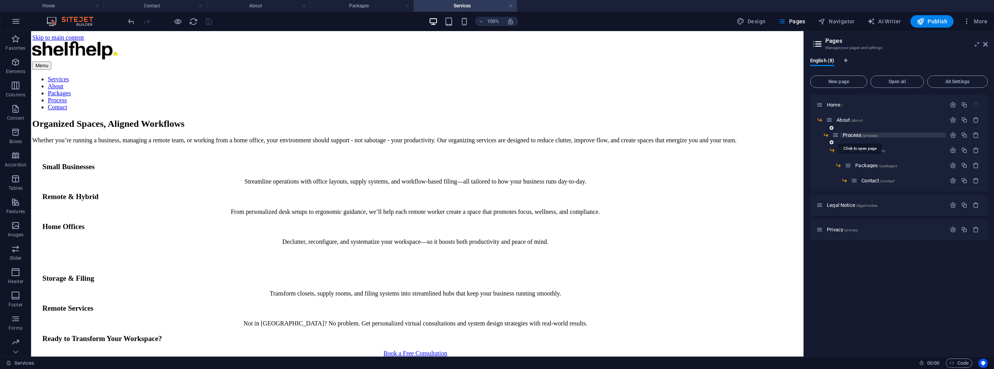
click at [852, 134] on span "Process /process" at bounding box center [860, 135] width 35 height 6
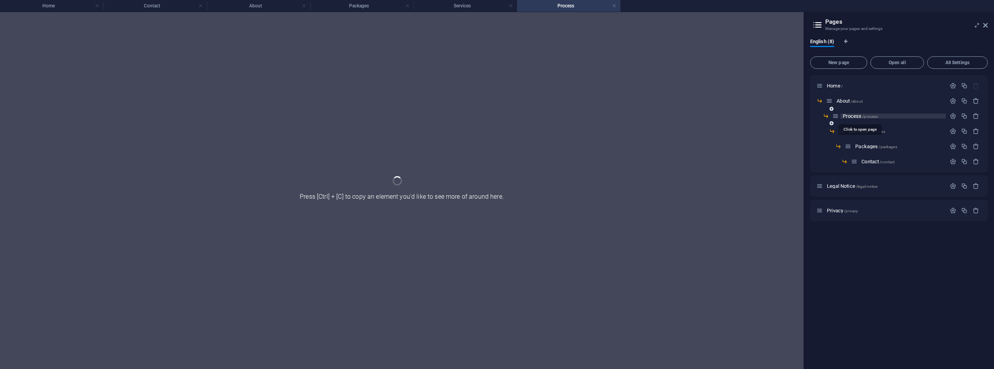
click at [852, 134] on div "Services /services" at bounding box center [892, 131] width 107 height 9
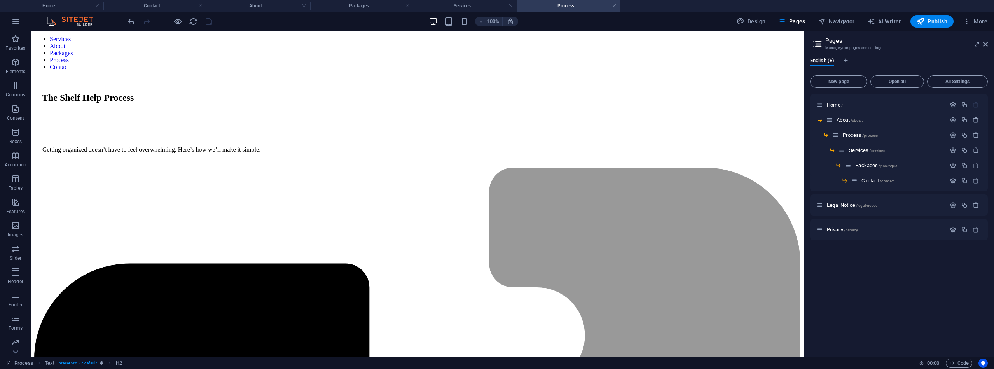
scroll to position [40, 0]
click at [76, 198] on icon at bounding box center [77, 196] width 4 height 8
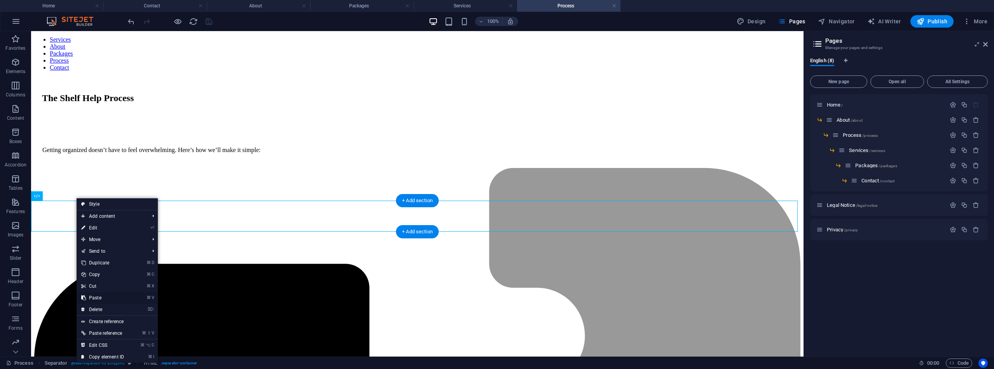
click at [100, 294] on link "⌘ V Paste" at bounding box center [103, 298] width 52 height 12
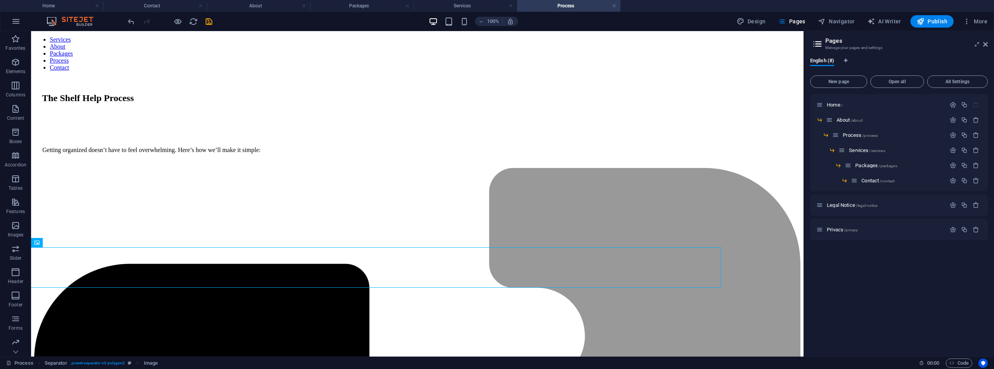
drag, startPoint x: 644, startPoint y: 259, endPoint x: 641, endPoint y: 200, distance: 59.2
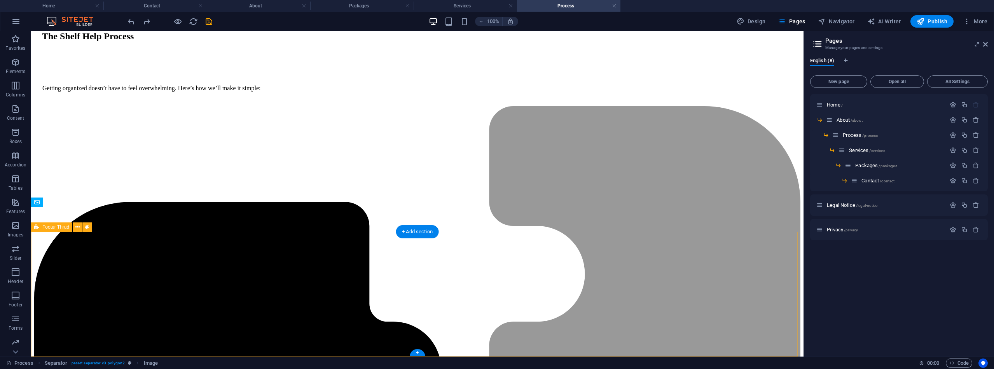
scroll to position [80, 0]
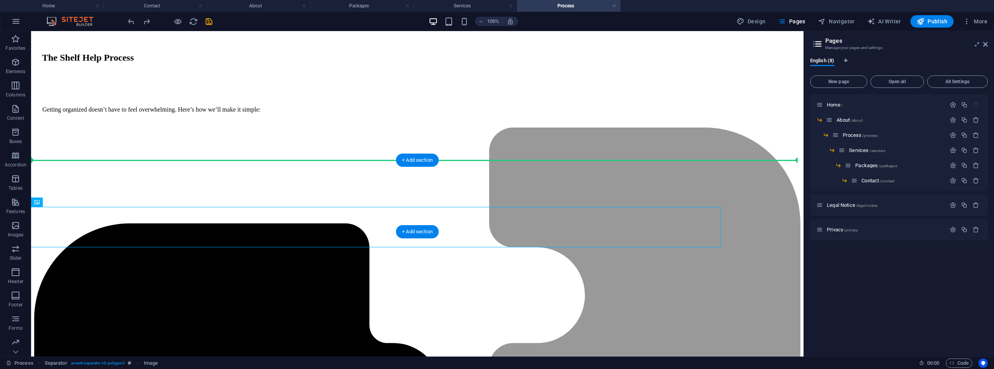
drag, startPoint x: 672, startPoint y: 215, endPoint x: 646, endPoint y: 171, distance: 51.4
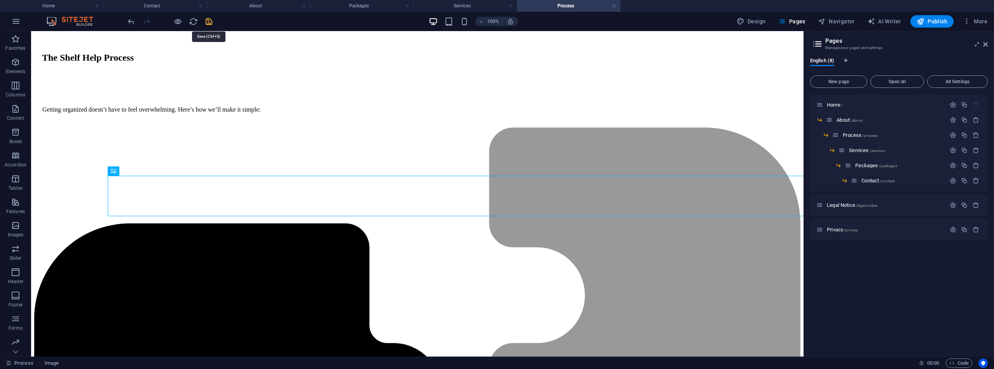
click at [209, 19] on icon "save" at bounding box center [209, 21] width 9 height 9
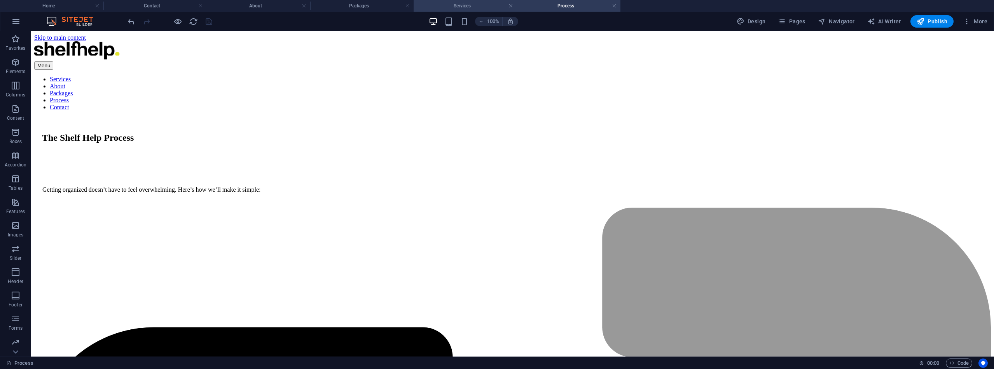
scroll to position [0, 0]
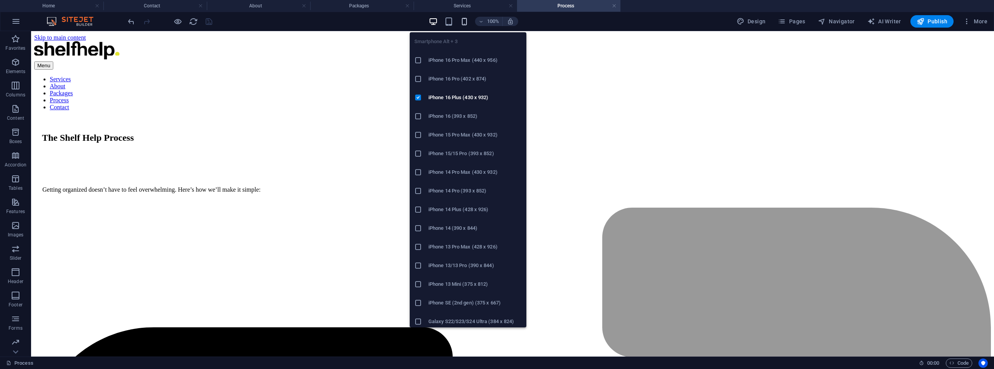
click at [469, 20] on icon "button" at bounding box center [464, 21] width 9 height 9
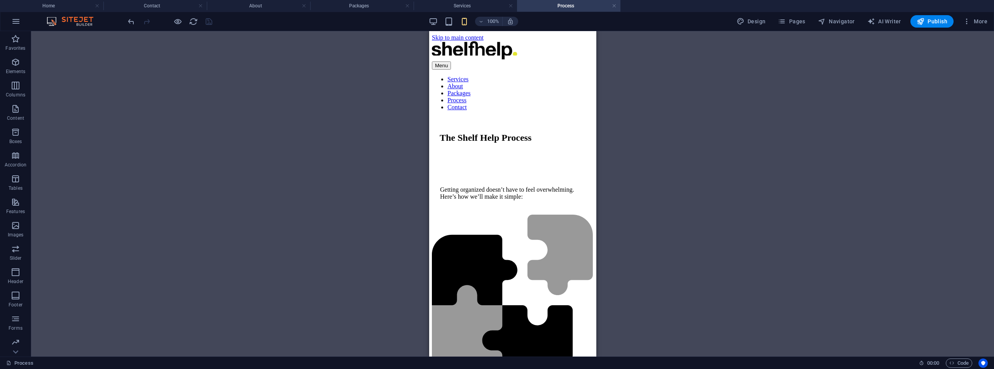
scroll to position [0, 0]
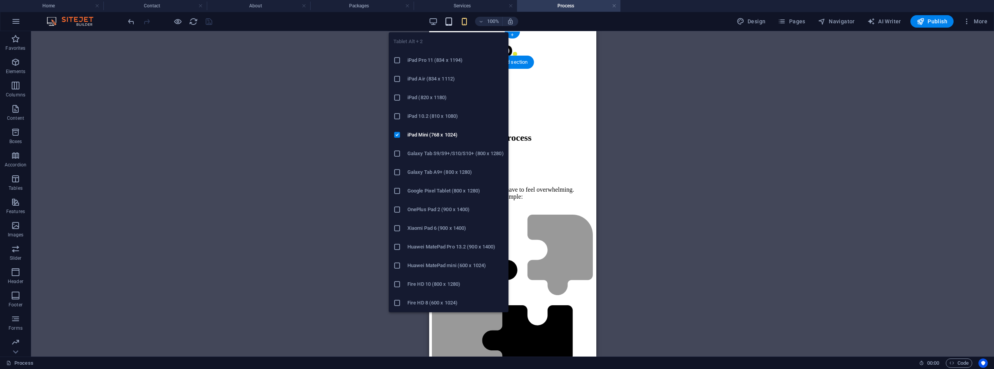
click at [450, 21] on icon "button" at bounding box center [448, 21] width 9 height 9
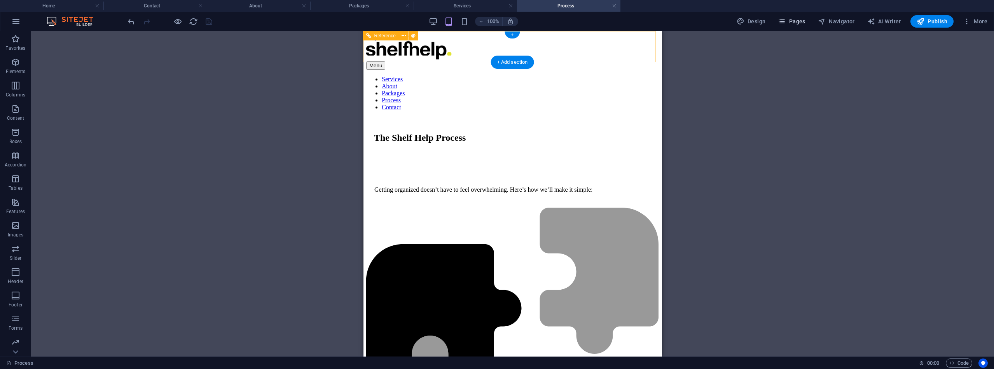
click at [801, 21] on span "Pages" at bounding box center [791, 21] width 27 height 8
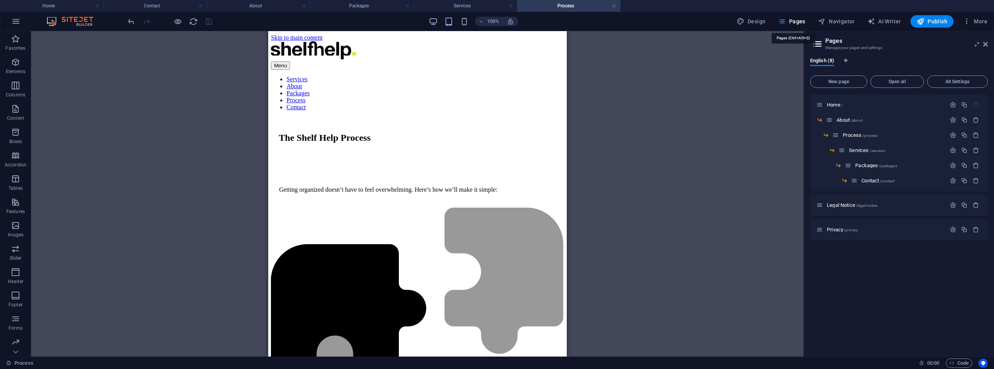
click at [796, 23] on span "Pages" at bounding box center [791, 21] width 27 height 8
click at [855, 135] on span "Process /process" at bounding box center [860, 135] width 35 height 6
click at [862, 150] on span "Services /services" at bounding box center [867, 150] width 36 height 6
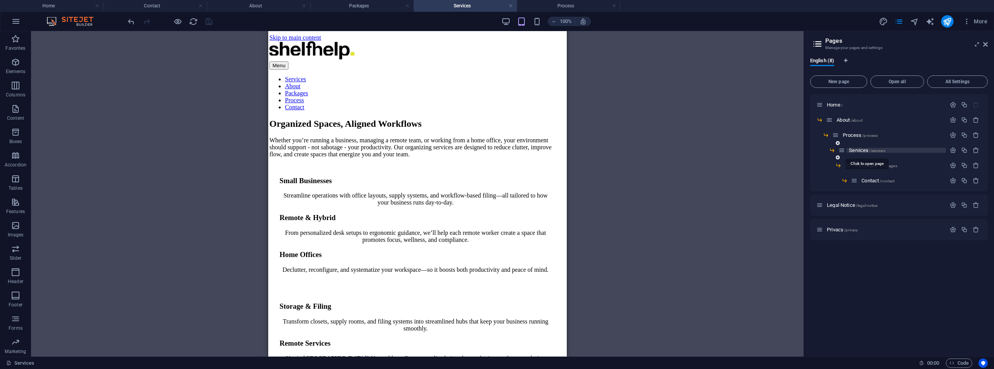
scroll to position [0, 0]
click at [862, 150] on span "Services /services" at bounding box center [867, 150] width 36 height 6
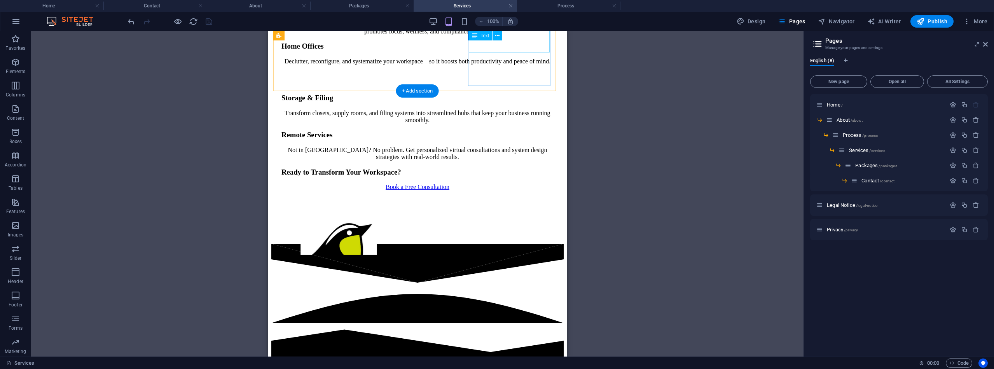
scroll to position [212, 0]
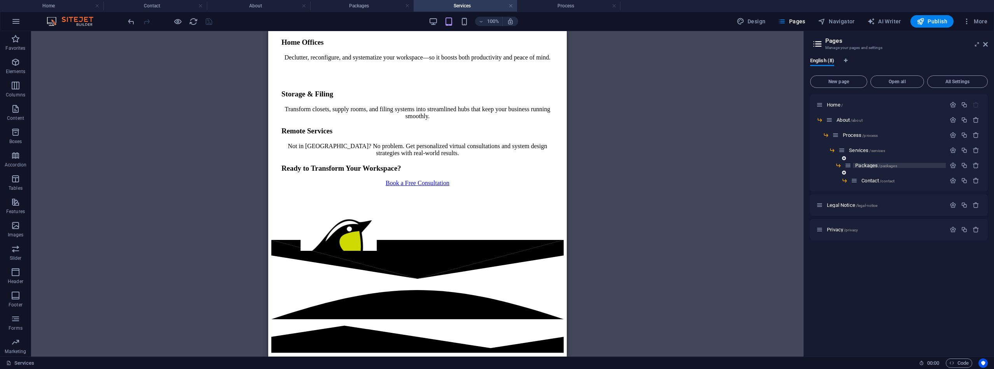
click at [870, 166] on span "Packages /packages" at bounding box center [876, 166] width 42 height 6
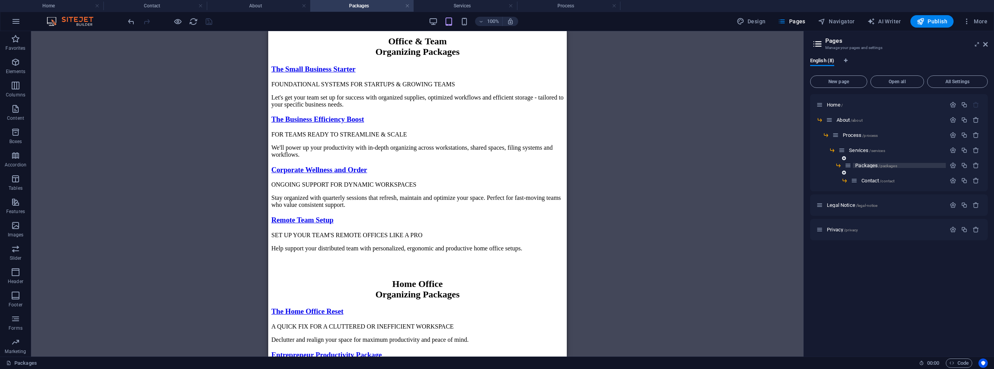
click at [870, 166] on span "Packages /packages" at bounding box center [876, 166] width 42 height 6
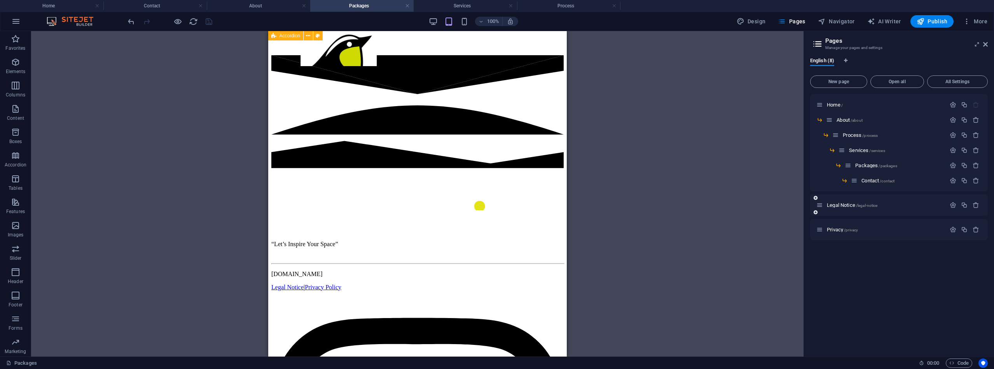
scroll to position [745, 0]
click at [868, 180] on span "Contact /contact" at bounding box center [878, 181] width 33 height 6
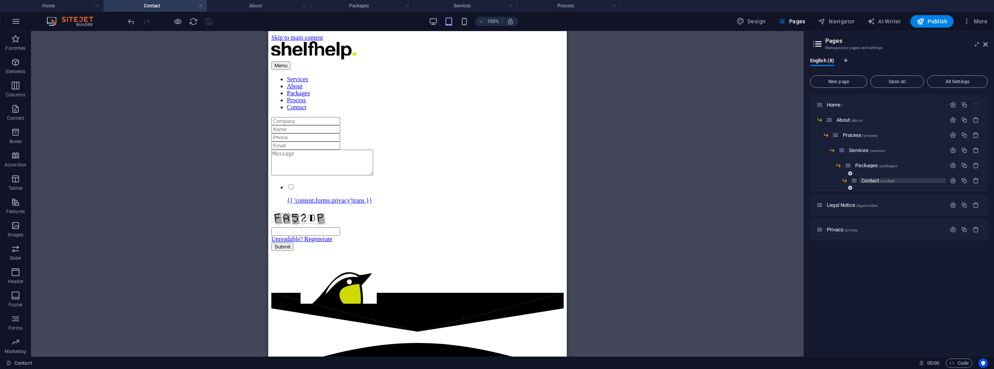
click at [868, 180] on span "Contact /contact" at bounding box center [878, 181] width 33 height 6
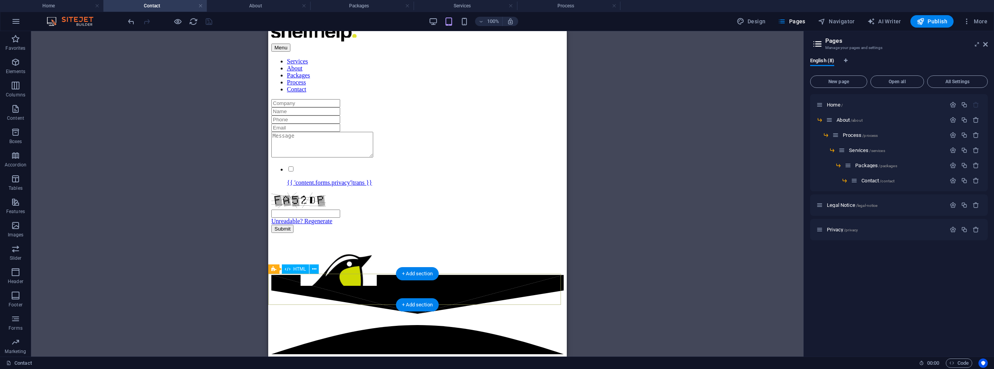
scroll to position [23, 0]
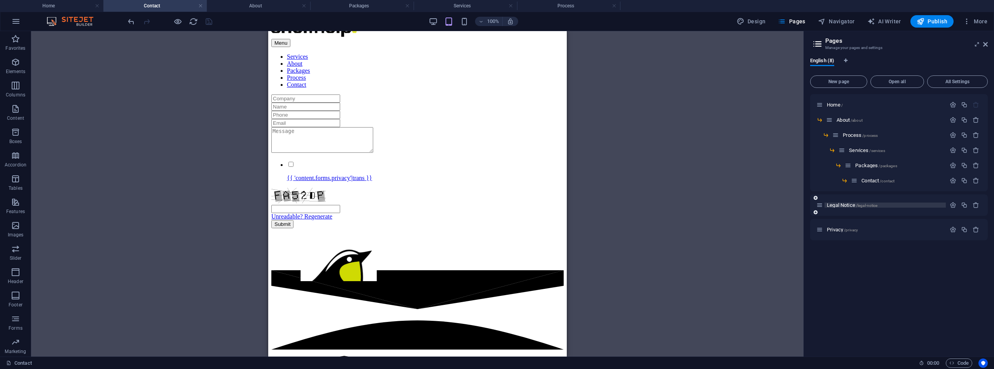
click at [839, 205] on span "Legal Notice /legal-notice" at bounding box center [852, 205] width 51 height 6
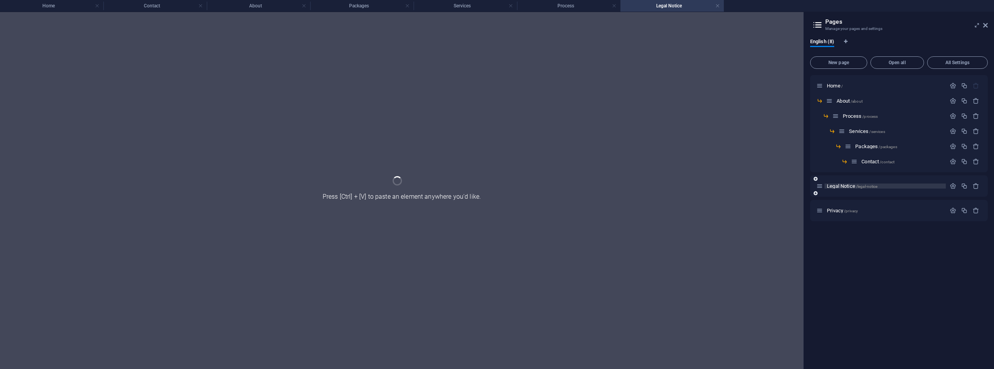
click at [839, 205] on div "Privacy /privacy" at bounding box center [899, 210] width 178 height 21
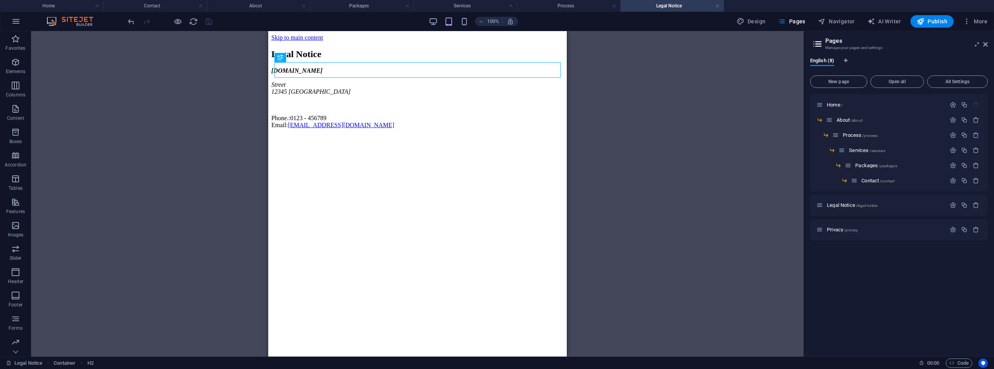
scroll to position [0, 0]
click at [308, 36] on icon at bounding box center [308, 36] width 4 height 8
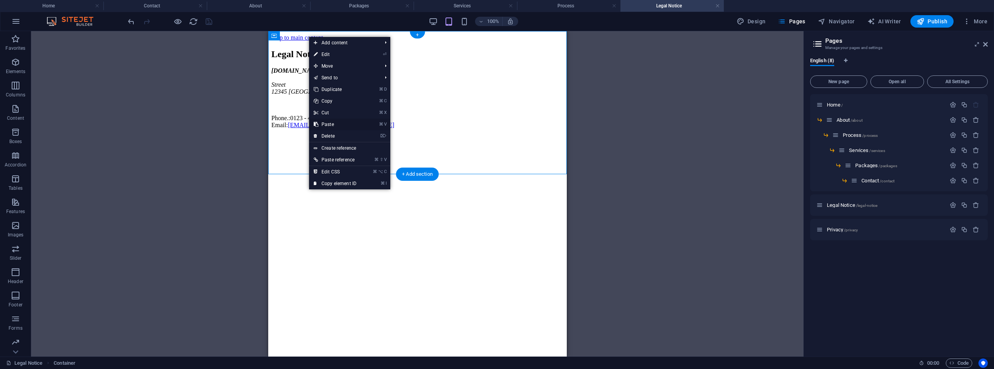
click at [335, 124] on link "⌘ V Paste" at bounding box center [335, 125] width 52 height 12
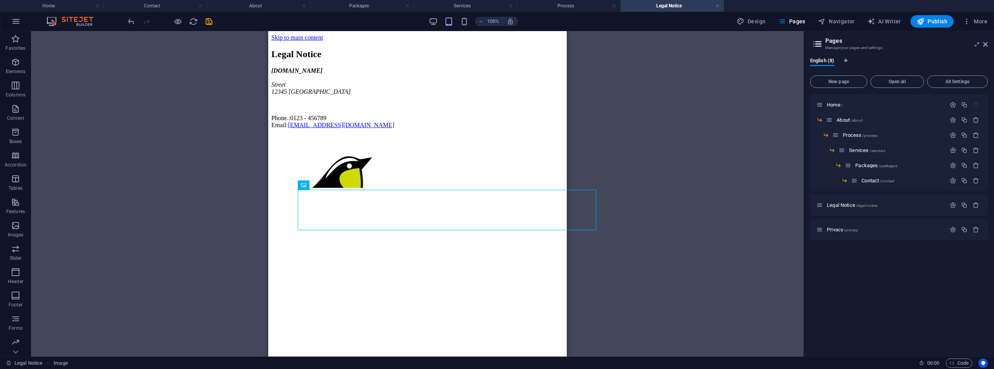
drag, startPoint x: 600, startPoint y: 214, endPoint x: 299, endPoint y: 350, distance: 330.3
click at [299, 180] on html "Skip to main content Legal Notice shelfhelp-organizing.ca Street 12345 Edmonton…" at bounding box center [417, 105] width 299 height 149
drag, startPoint x: 598, startPoint y: 215, endPoint x: 387, endPoint y: 337, distance: 244.2
drag, startPoint x: 600, startPoint y: 215, endPoint x: 331, endPoint y: 177, distance: 271.4
drag, startPoint x: 391, startPoint y: 205, endPoint x: 308, endPoint y: 73, distance: 155.0
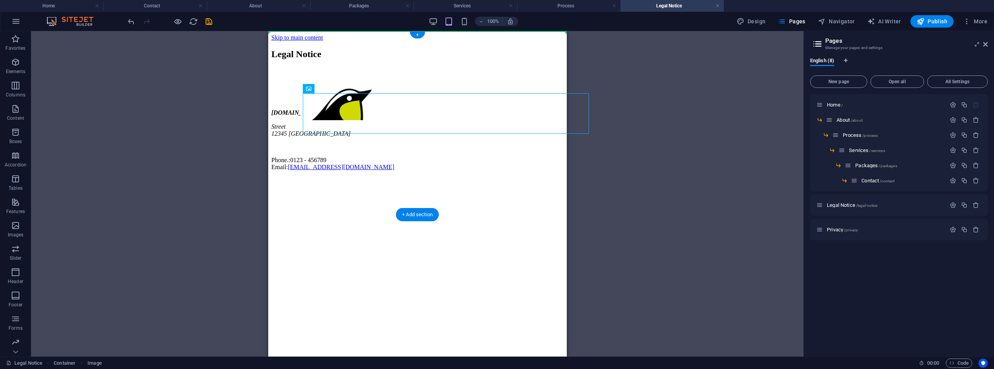
drag, startPoint x: 349, startPoint y: 110, endPoint x: 392, endPoint y: 37, distance: 84.7
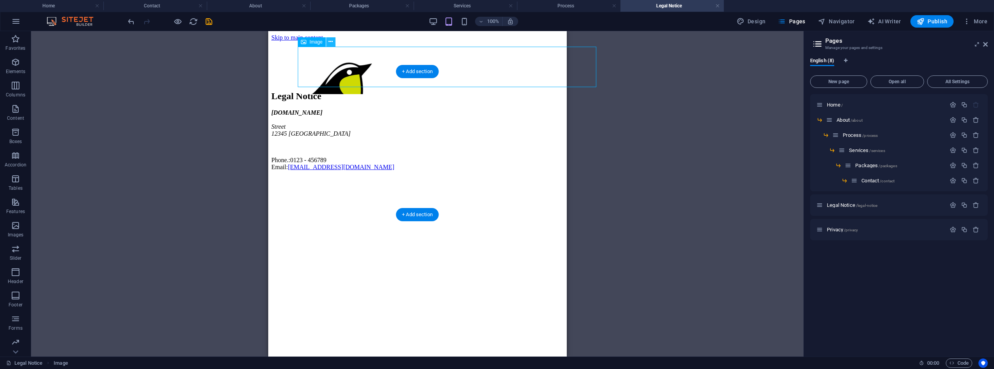
click at [332, 43] on icon at bounding box center [331, 42] width 4 height 8
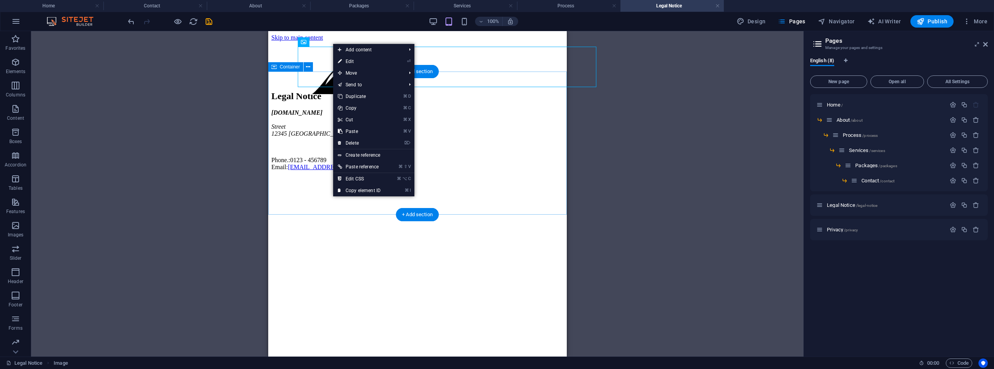
click at [316, 91] on div "Legal Notice shelfhelp-organizing.ca Street 12345 Edmonton Phone.: 0123 - 45678…" at bounding box center [417, 131] width 292 height 80
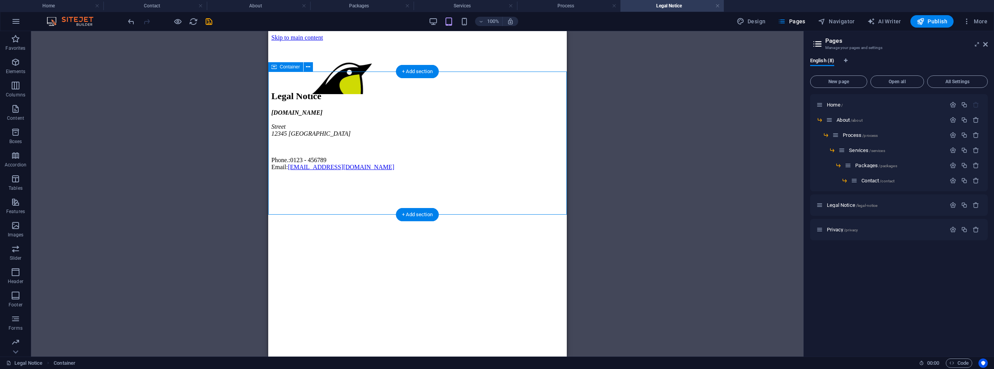
drag, startPoint x: 316, startPoint y: 73, endPoint x: 602, endPoint y: 101, distance: 287.5
click at [316, 91] on div "Legal Notice shelfhelp-organizing.ca Street 12345 Edmonton Phone.: 0123 - 45678…" at bounding box center [417, 131] width 292 height 80
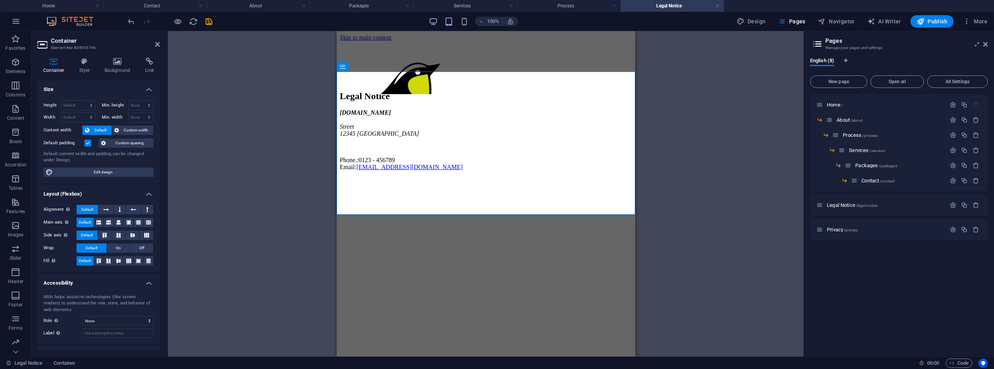
click at [338, 68] on div "Container" at bounding box center [343, 66] width 12 height 9
click at [404, 59] on figure at bounding box center [515, 78] width 292 height 42
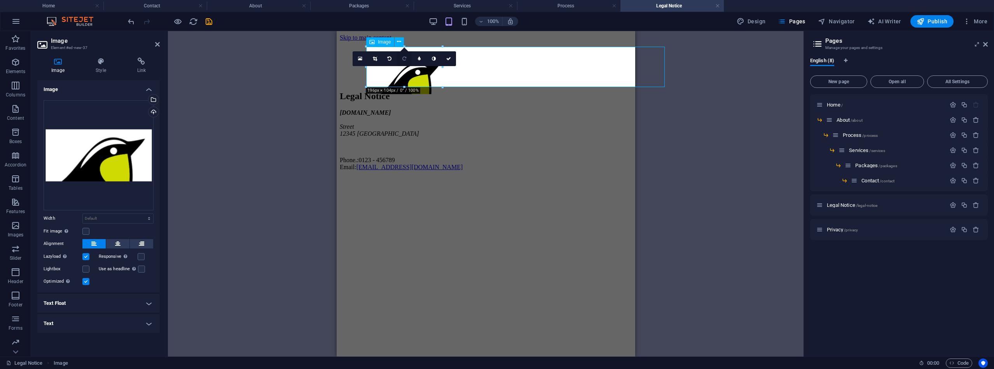
click at [405, 58] on icon at bounding box center [404, 58] width 4 height 5
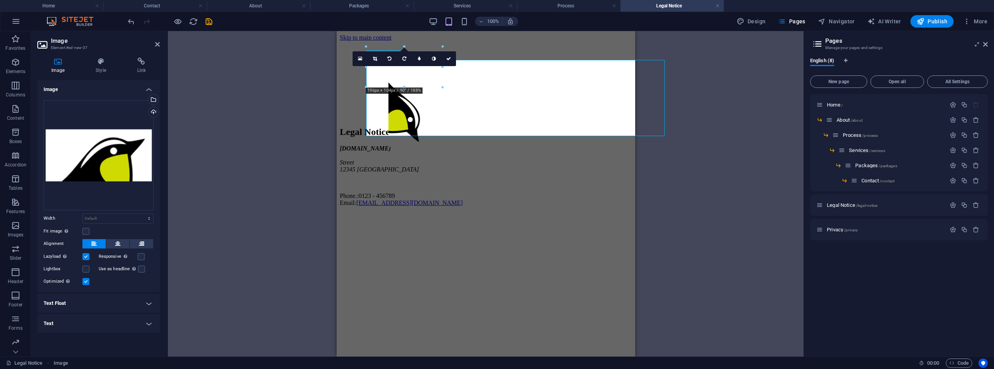
click at [405, 58] on icon at bounding box center [404, 58] width 4 height 5
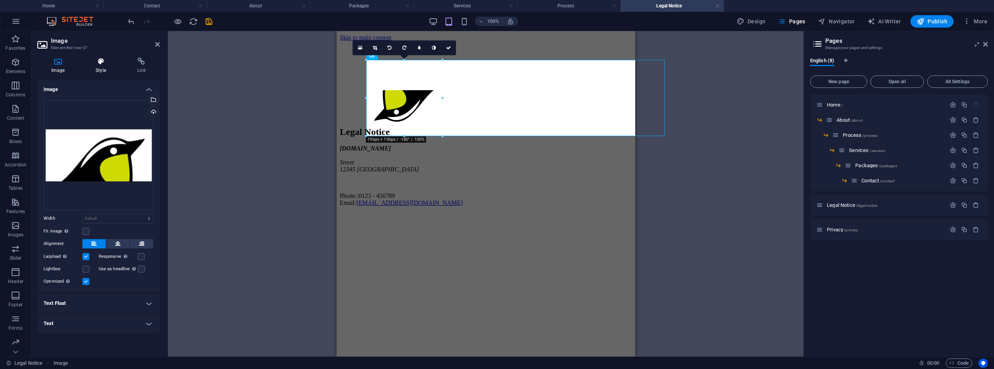
click at [104, 63] on icon at bounding box center [101, 62] width 38 height 8
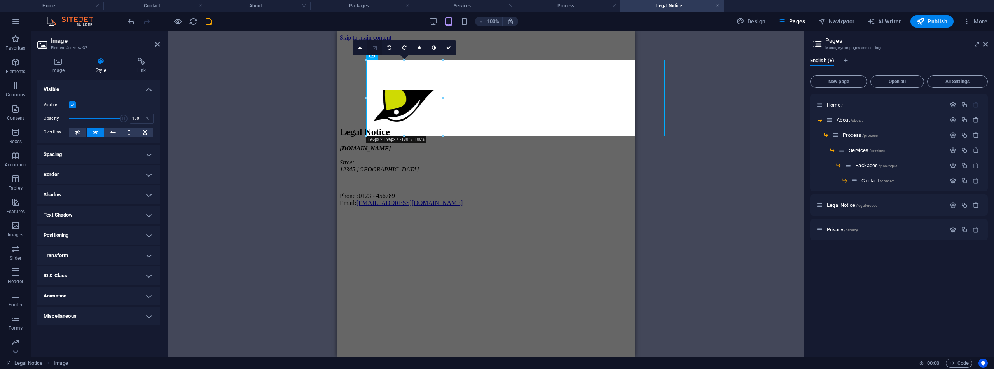
click at [375, 51] on link at bounding box center [374, 47] width 15 height 15
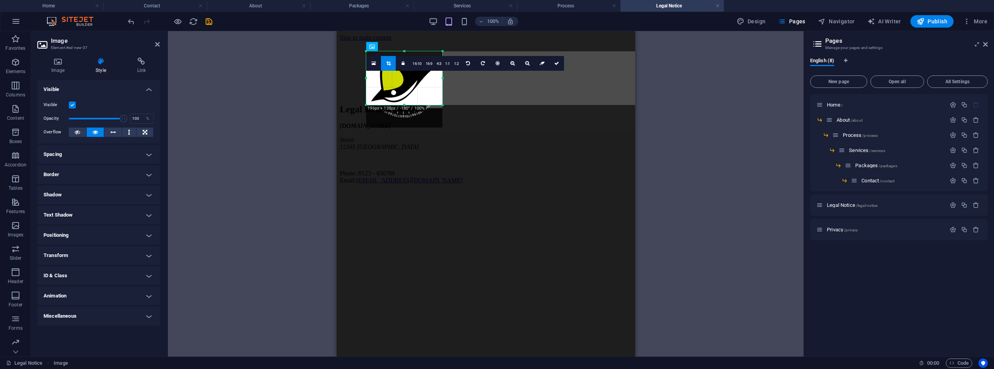
drag, startPoint x: 404, startPoint y: 135, endPoint x: 405, endPoint y: 113, distance: 22.6
click at [405, 105] on div "180 170 160 150 140 130 120 110 100 90 80 70 60 50 40 30 20 10 0 -10 -20 -30 -4…" at bounding box center [404, 78] width 76 height 54
click at [420, 93] on div at bounding box center [404, 89] width 76 height 76
drag, startPoint x: 368, startPoint y: 77, endPoint x: 411, endPoint y: 85, distance: 43.9
click at [367, 85] on div "180 170 160 150 140 130 120 110 100 90 80 70 60 50 40 30 20 10 0 -10 -20 -30 -4…" at bounding box center [366, 78] width 0 height 54
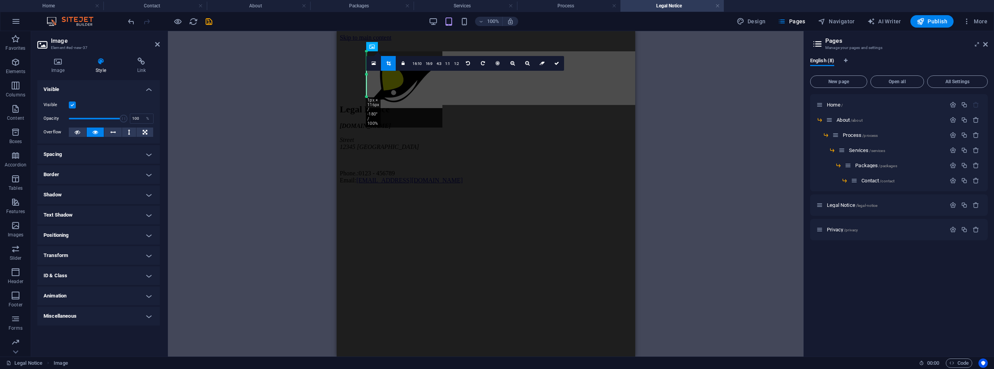
click at [391, 61] on link at bounding box center [388, 63] width 15 height 15
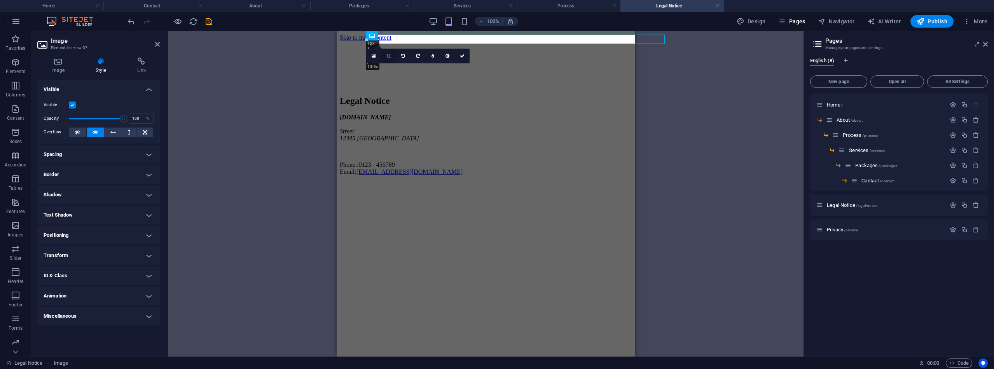
click at [388, 55] on icon at bounding box center [389, 56] width 4 height 5
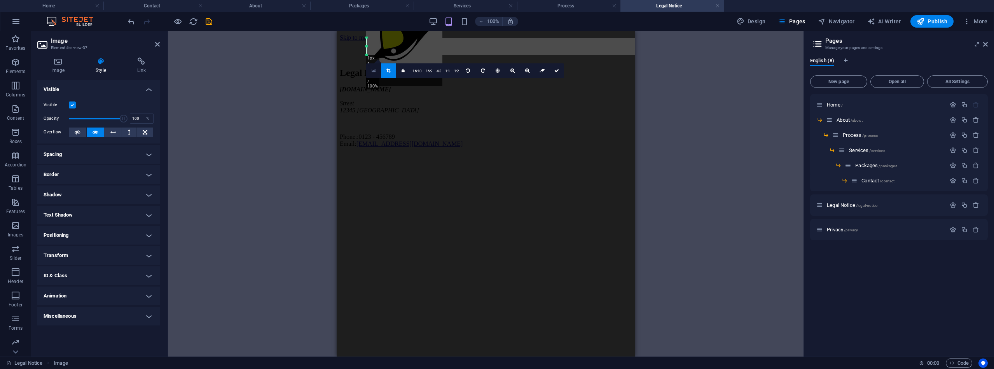
drag, startPoint x: 368, startPoint y: 49, endPoint x: 379, endPoint y: 77, distance: 30.2
click at [367, 55] on div "180 170 160 150 140 130 120 110 100 90 80 70 60 50 40 30 20 10 0 -10 -20 -30 -4…" at bounding box center [366, 46] width 0 height 17
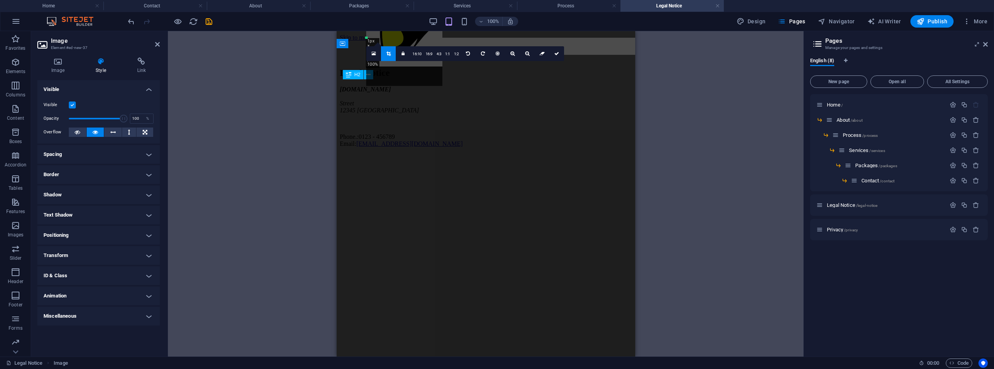
click at [485, 78] on div "Legal Notice" at bounding box center [485, 73] width 292 height 10
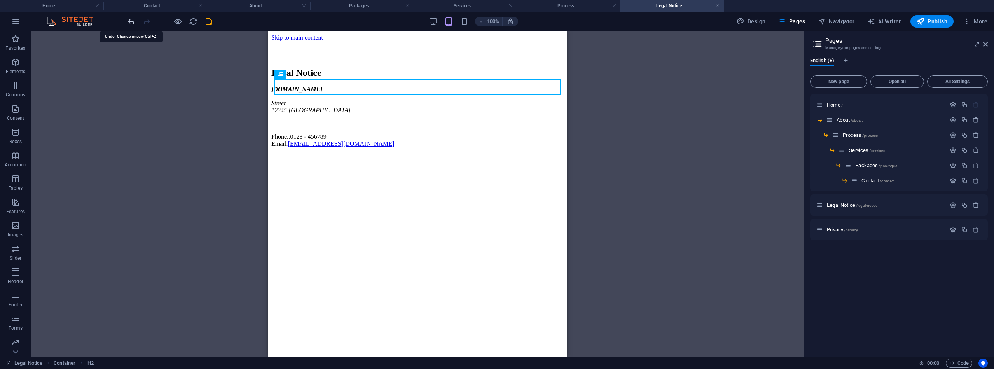
click at [132, 23] on icon "undo" at bounding box center [131, 21] width 9 height 9
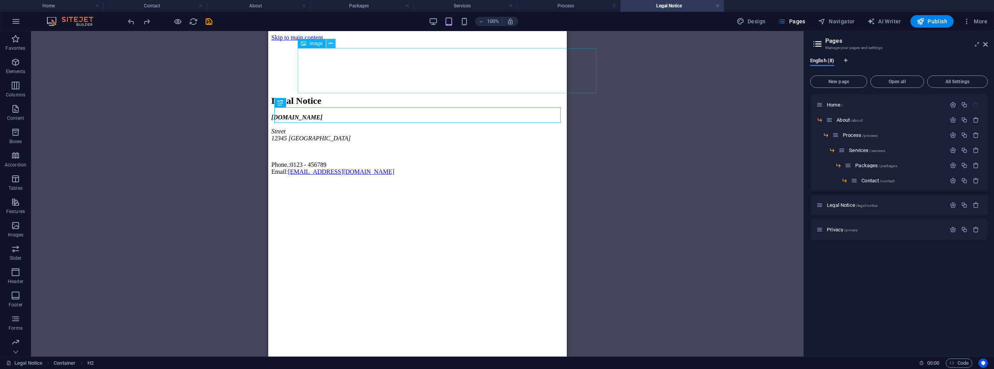
click at [331, 44] on icon at bounding box center [331, 44] width 4 height 8
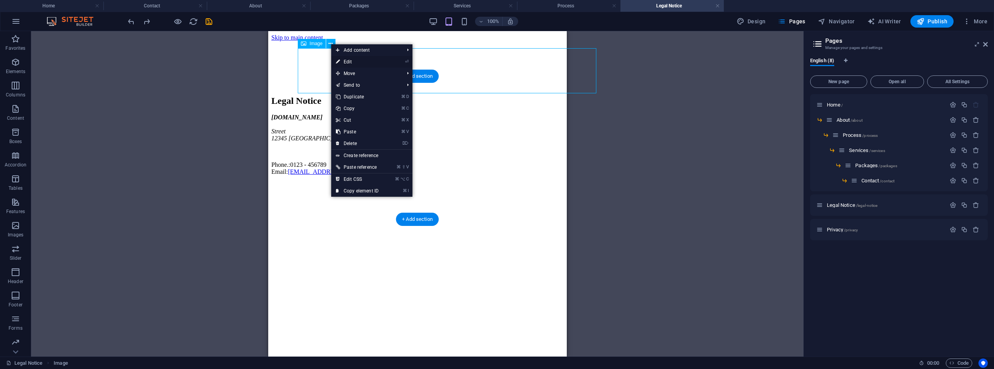
click at [353, 62] on link "⏎ Edit" at bounding box center [357, 62] width 52 height 12
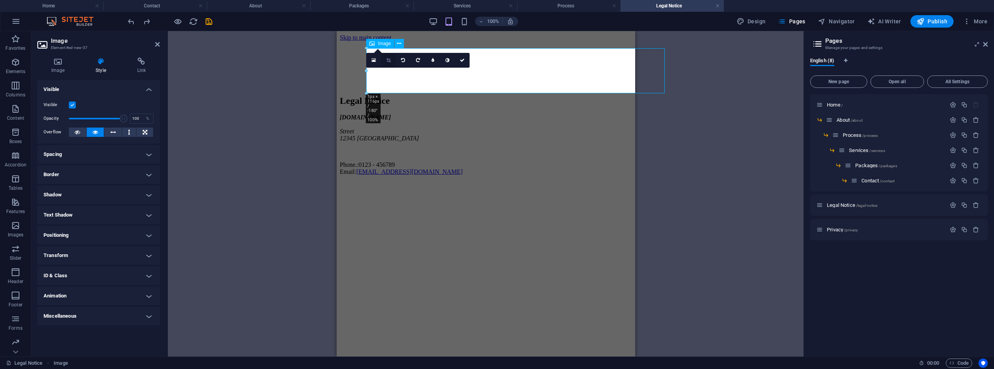
click at [391, 59] on link at bounding box center [388, 60] width 15 height 15
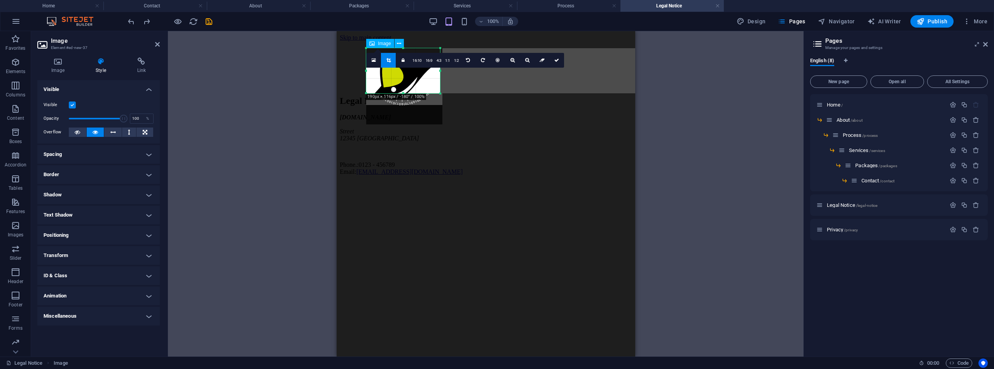
drag, startPoint x: 368, startPoint y: 72, endPoint x: 442, endPoint y: 83, distance: 74.4
click at [442, 83] on div at bounding box center [440, 70] width 3 height 45
drag, startPoint x: 366, startPoint y: 71, endPoint x: 374, endPoint y: 71, distance: 8.2
click at [367, 71] on div "180 170 160 150 140 130 120 110 100 90 80 70 60 50 40 30 20 10 0 -10 -20 -30 -4…" at bounding box center [366, 70] width 0 height 45
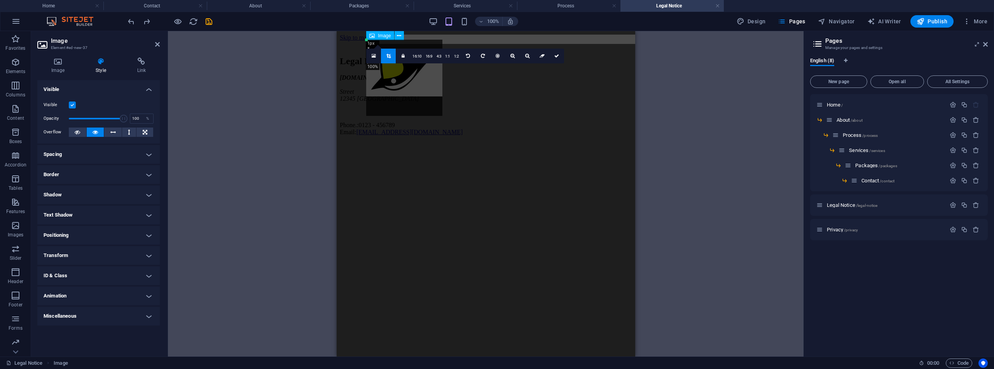
drag, startPoint x: 367, startPoint y: 49, endPoint x: 436, endPoint y: 89, distance: 79.8
click at [367, 40] on div "180 170 160 150 140 130 120 110 100 90 80 70 60 50 40 30 20 10 0 -10 -20 -30 -4…" at bounding box center [366, 40] width 0 height 0
drag, startPoint x: 366, startPoint y: 40, endPoint x: 435, endPoint y: 43, distance: 69.7
click at [367, 40] on div "180 170 160 150 140 130 120 110 100 90 80 70 60 50 40 30 20 10 0 -10 -20 -30 -4…" at bounding box center [366, 40] width 0 height 0
click at [389, 54] on icon at bounding box center [389, 55] width 4 height 5
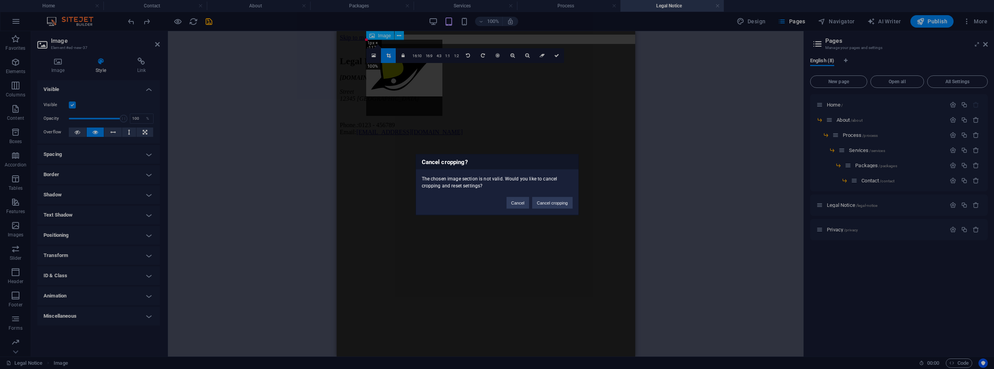
click at [389, 54] on div "Cancel cropping? The chosen image section is not valid. Would you like to cance…" at bounding box center [497, 184] width 994 height 369
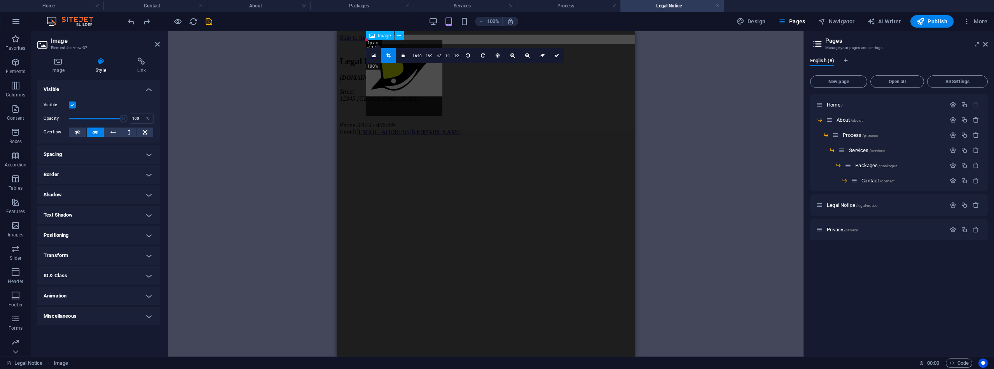
click at [389, 54] on icon at bounding box center [389, 55] width 4 height 5
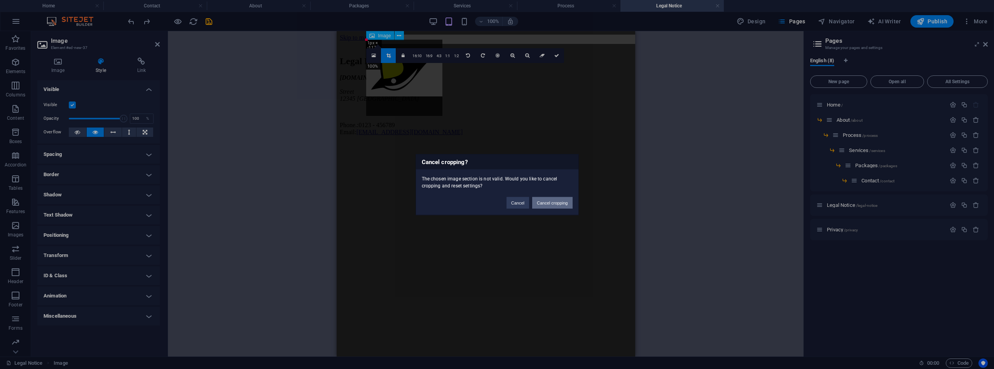
click at [540, 201] on button "Cancel cropping" at bounding box center [552, 203] width 40 height 12
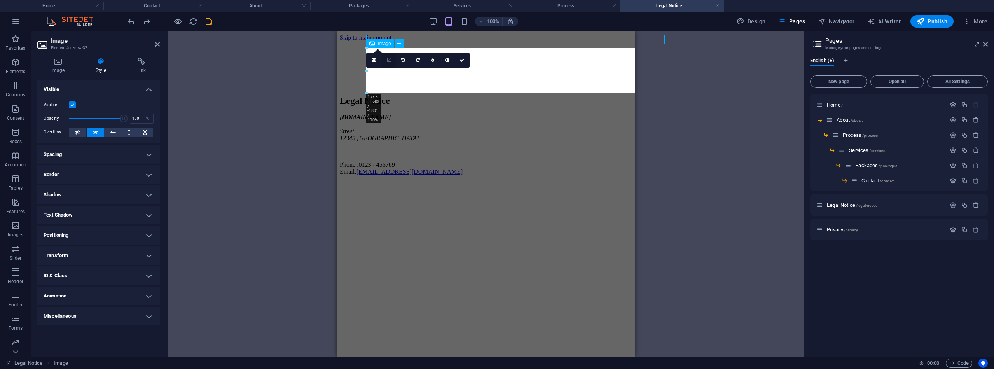
click at [387, 61] on icon at bounding box center [389, 60] width 4 height 5
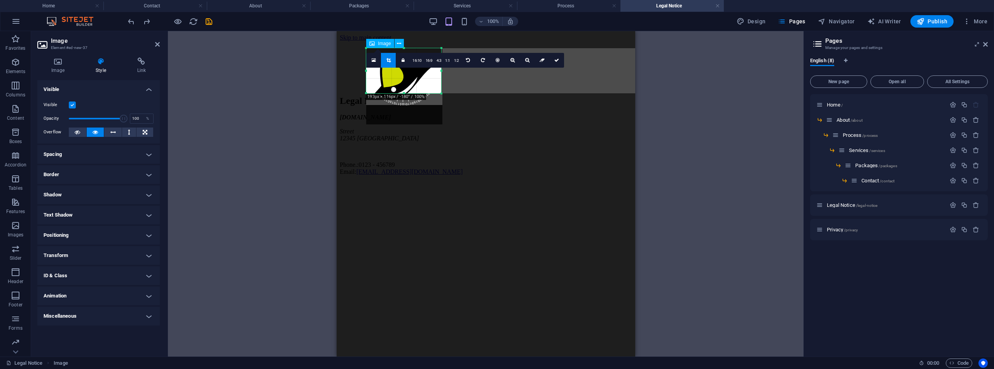
drag, startPoint x: 368, startPoint y: 71, endPoint x: 443, endPoint y: 82, distance: 75.5
click at [441, 82] on div "180 170 160 150 140 130 120 110 100 90 80 70 60 50 40 30 20 10 0 -10 -20 -30 -4…" at bounding box center [403, 70] width 75 height 45
click at [387, 59] on icon at bounding box center [389, 60] width 4 height 5
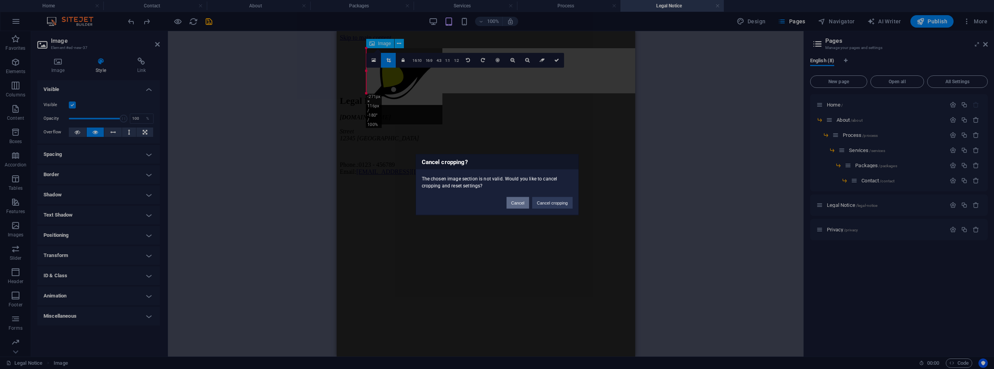
click at [521, 205] on button "Cancel" at bounding box center [518, 203] width 23 height 12
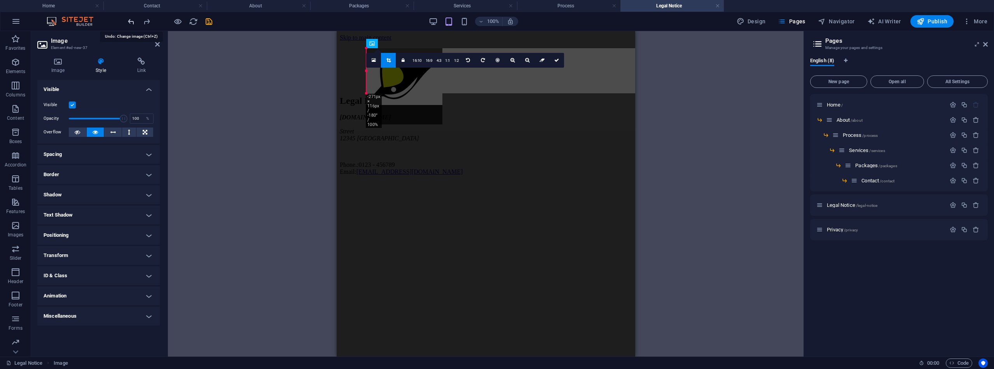
click at [132, 19] on icon "undo" at bounding box center [131, 21] width 9 height 9
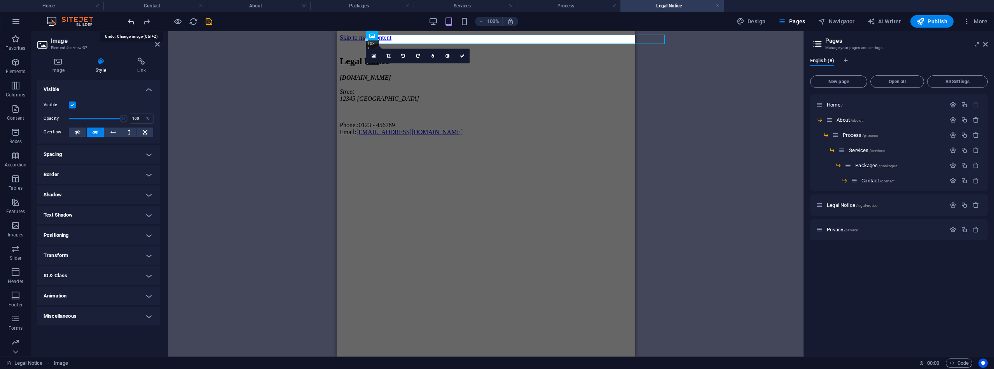
click at [132, 19] on icon "undo" at bounding box center [131, 21] width 9 height 9
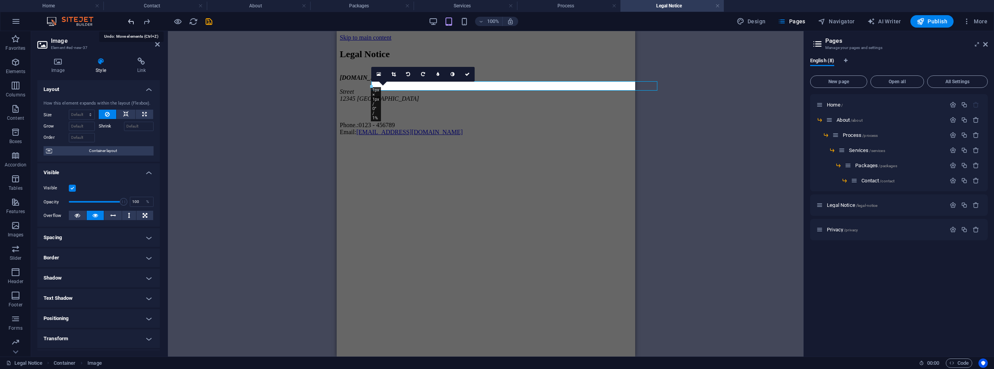
click at [132, 19] on icon "undo" at bounding box center [131, 21] width 9 height 9
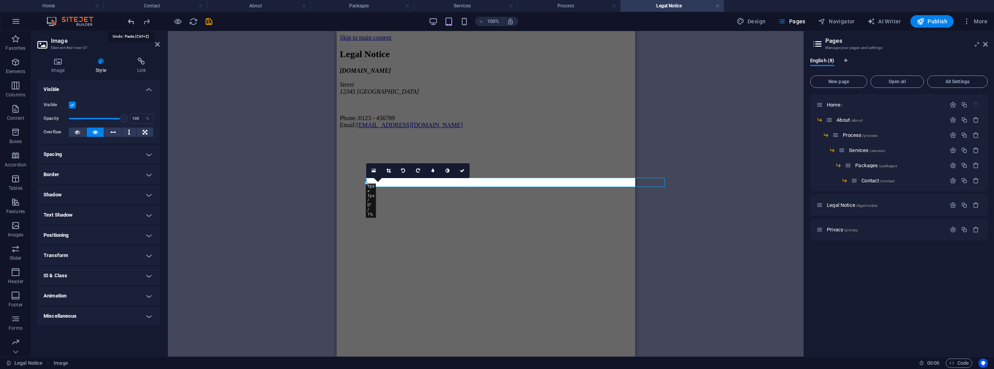
click at [132, 19] on icon "undo" at bounding box center [131, 21] width 9 height 9
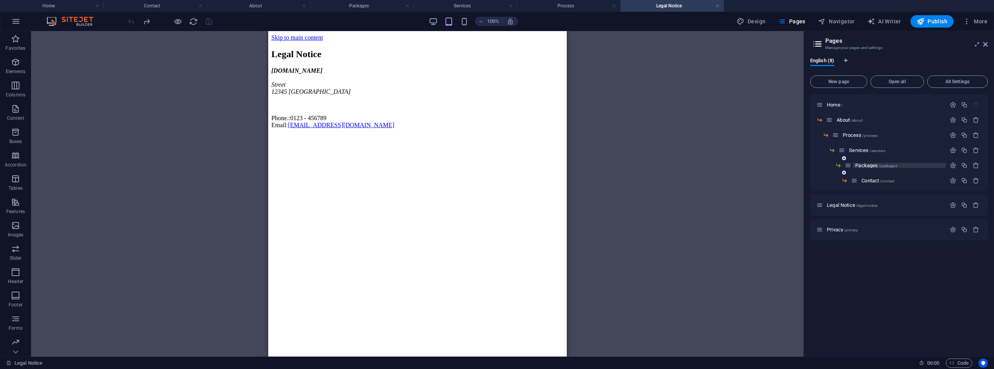
click at [868, 165] on span "Packages /packages" at bounding box center [876, 166] width 42 height 6
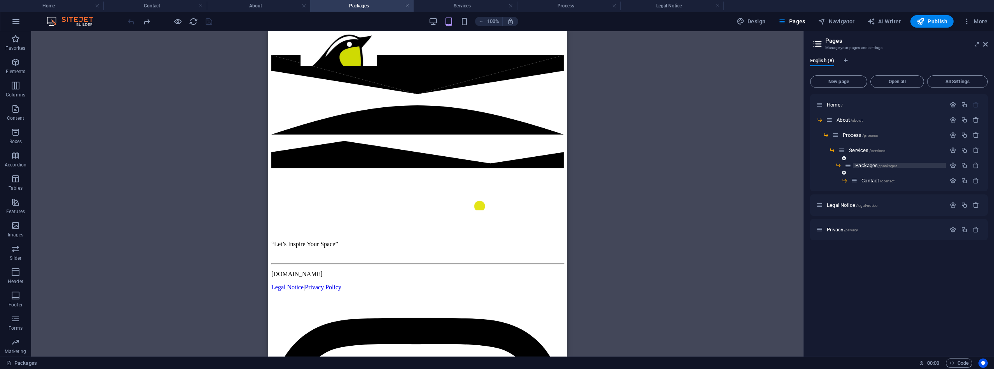
click at [868, 165] on span "Packages /packages" at bounding box center [876, 166] width 42 height 6
click at [862, 151] on span "Services /services" at bounding box center [867, 150] width 36 height 6
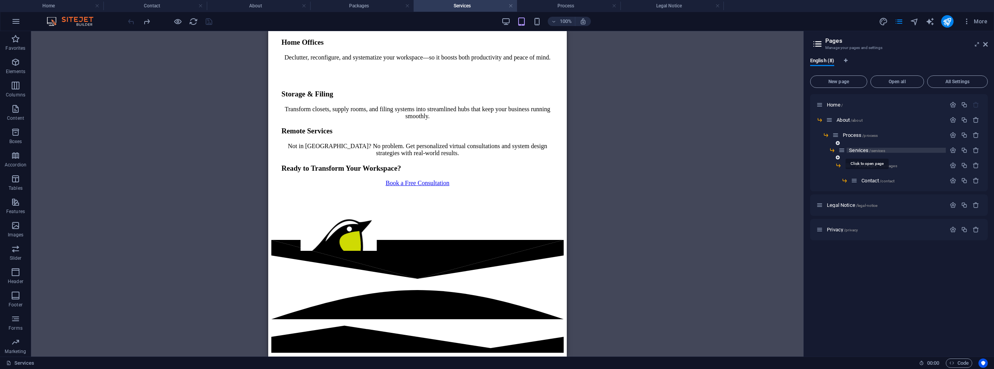
click at [862, 151] on span "Services /services" at bounding box center [867, 150] width 36 height 6
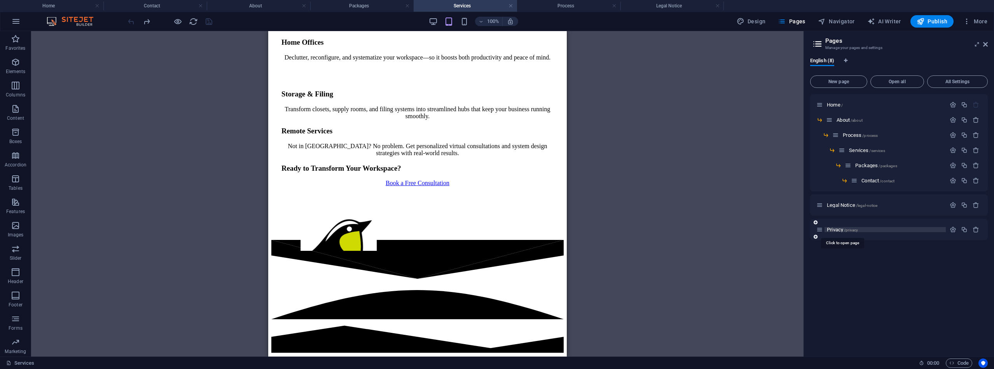
click at [838, 231] on span "Privacy /privacy" at bounding box center [842, 230] width 31 height 6
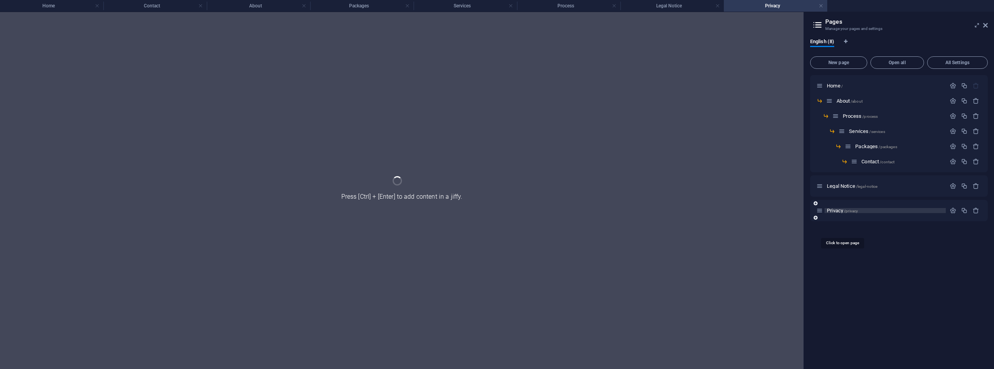
click at [838, 231] on div "Home / About /about Process /process Services /services Packages /packages Cont…" at bounding box center [899, 219] width 178 height 288
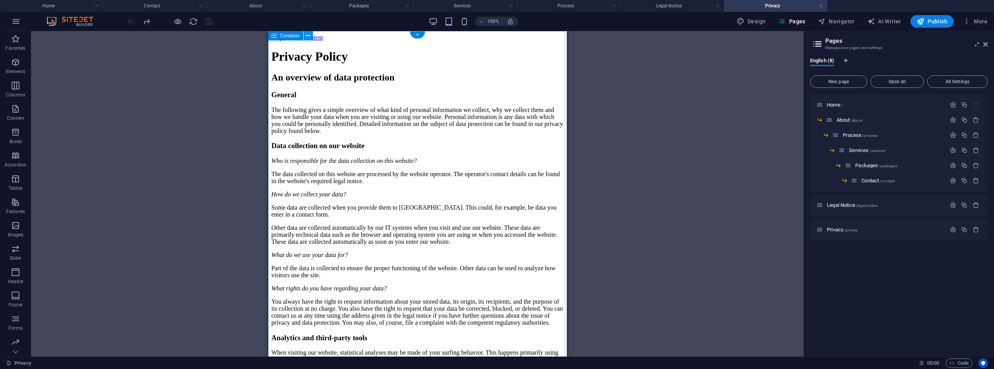
click at [309, 36] on icon at bounding box center [308, 36] width 4 height 8
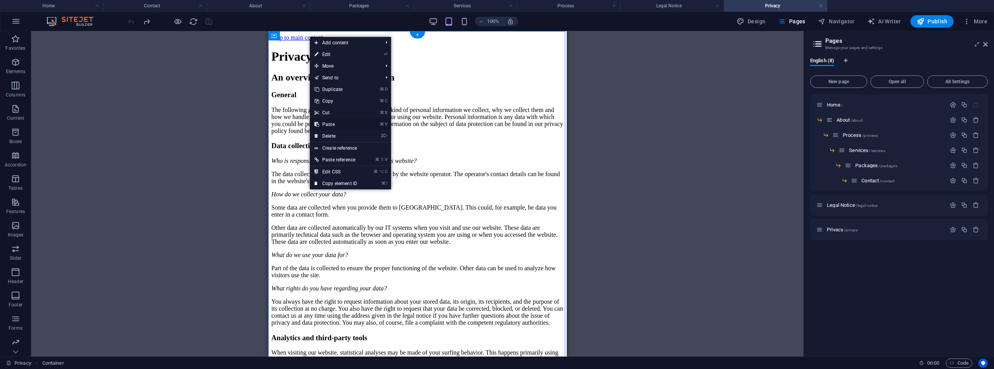
click at [330, 123] on link "⌘ V Paste" at bounding box center [336, 125] width 52 height 12
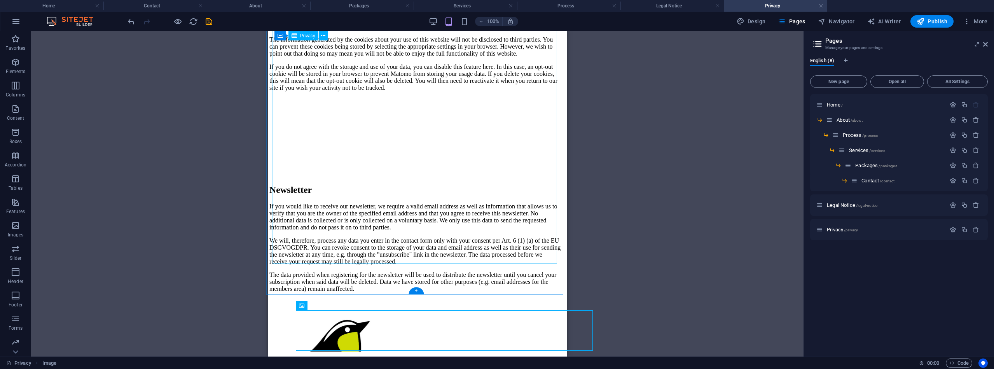
scroll to position [1944, 2]
click at [24, 63] on span "Elements" at bounding box center [15, 67] width 31 height 19
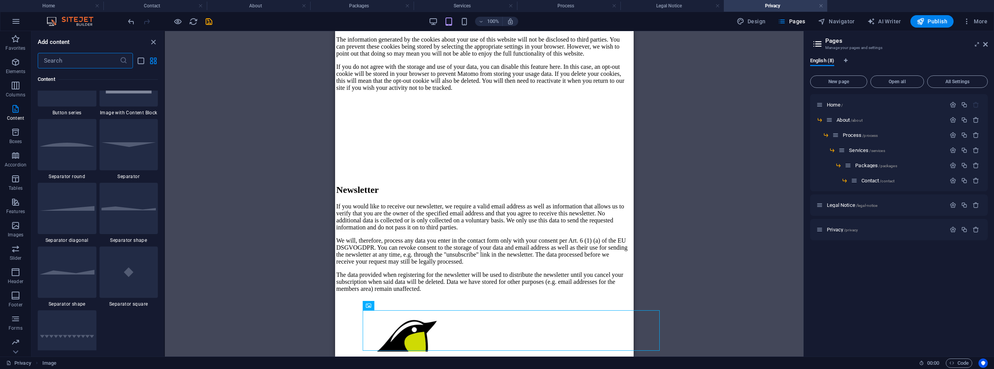
scroll to position [1845, 0]
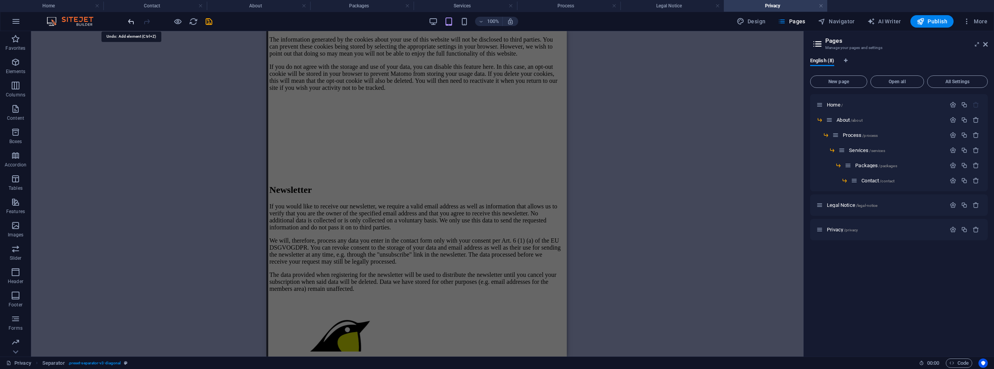
click at [133, 21] on icon "undo" at bounding box center [131, 21] width 9 height 9
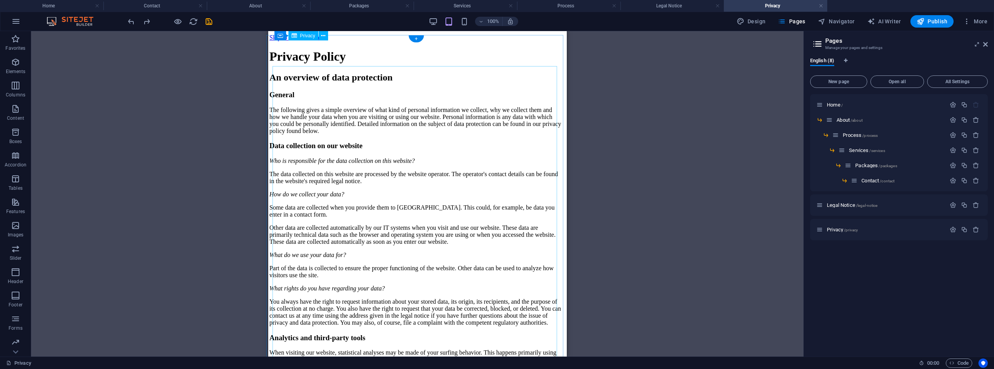
scroll to position [0, 2]
click at [845, 207] on span "Legal Notice /legal-notice" at bounding box center [852, 205] width 51 height 6
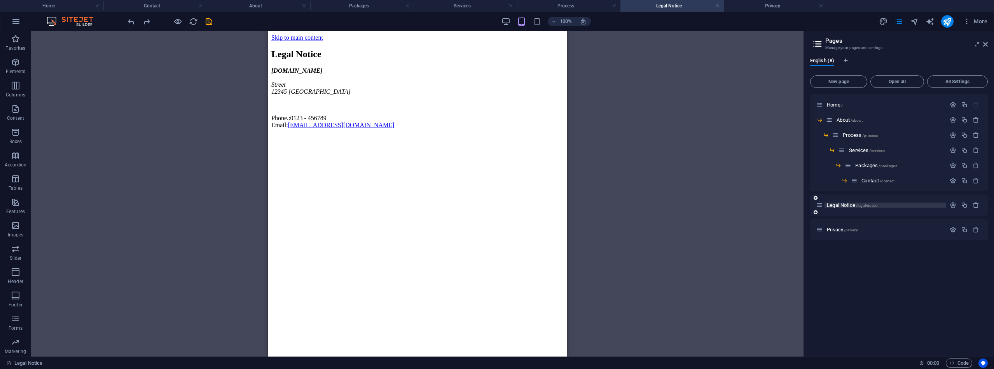
click at [845, 207] on span "Legal Notice /legal-notice" at bounding box center [852, 205] width 51 height 6
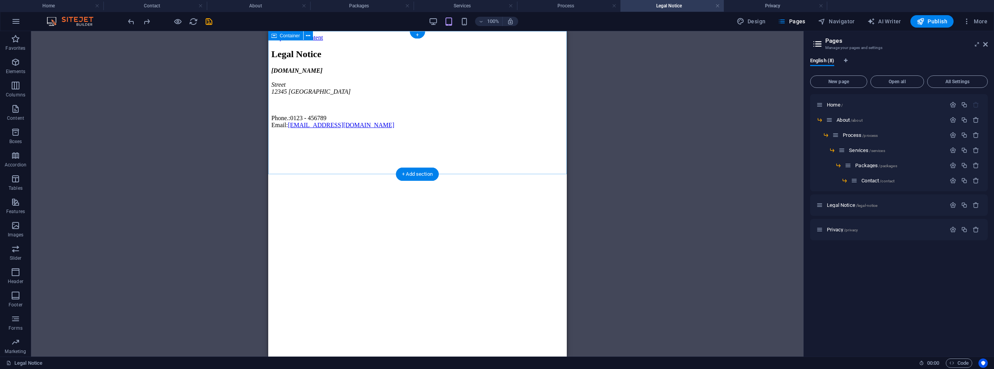
click at [403, 173] on div "+ Add section" at bounding box center [417, 174] width 43 height 13
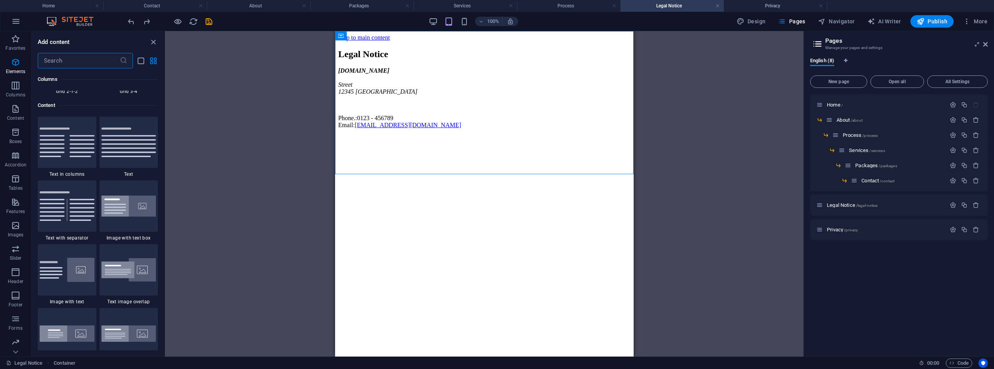
scroll to position [1361, 0]
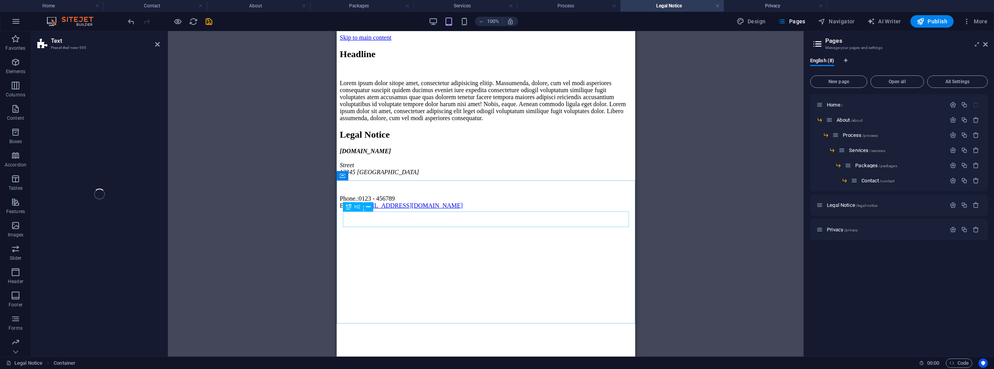
select select "preset-text-v2-default"
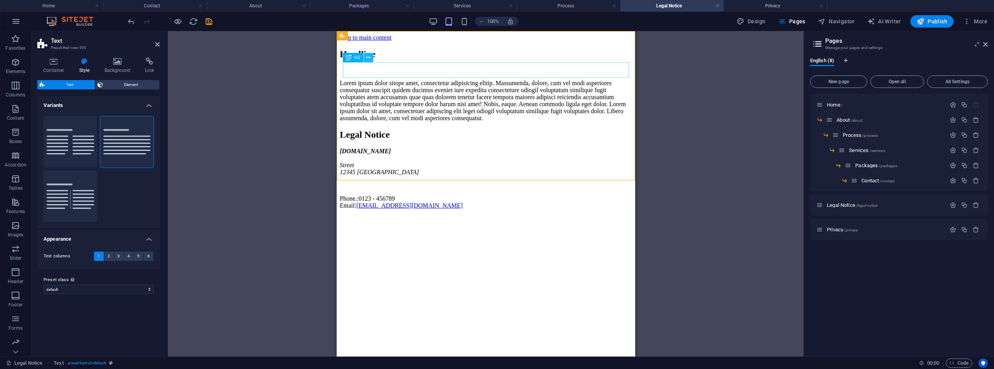
click at [367, 56] on icon at bounding box center [368, 58] width 4 height 8
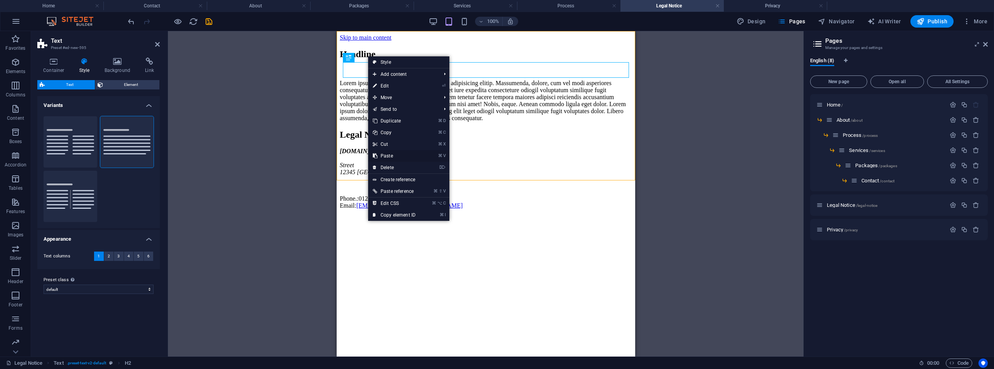
click at [390, 156] on link "⌘ V Paste" at bounding box center [394, 156] width 52 height 12
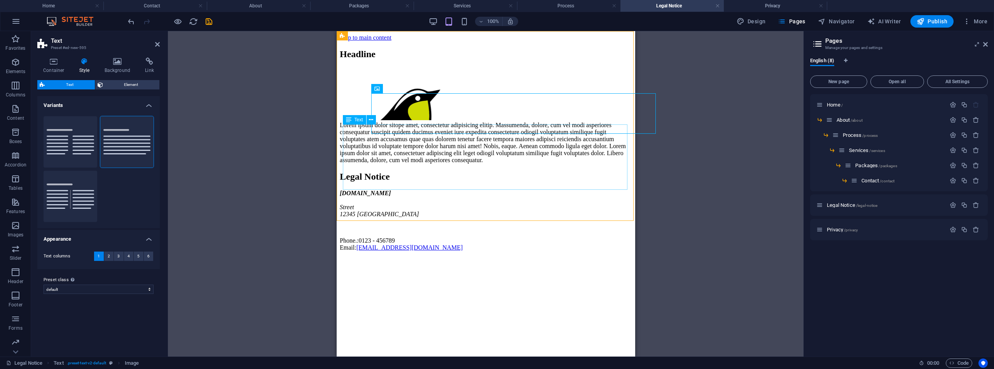
click at [372, 151] on div "Lorem ipsum dolor sitope amet, consectetur adipisicing elitip. Massumenda, dolo…" at bounding box center [485, 143] width 292 height 42
click at [370, 122] on icon at bounding box center [371, 120] width 4 height 8
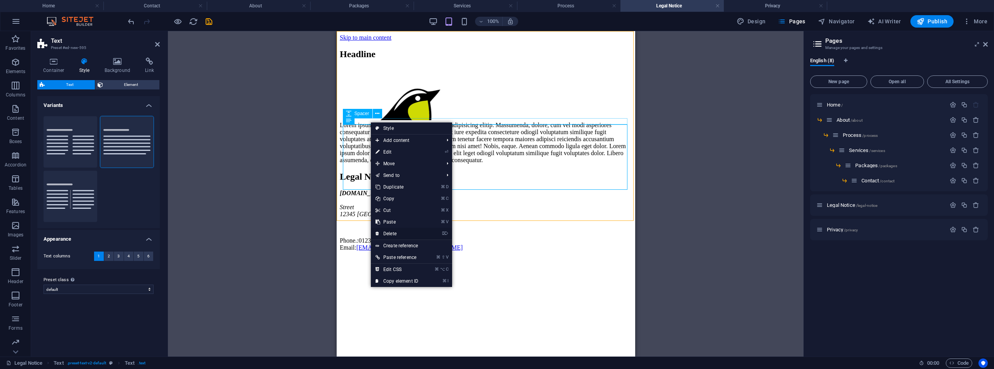
click at [395, 229] on link "⌦ Delete" at bounding box center [397, 234] width 52 height 12
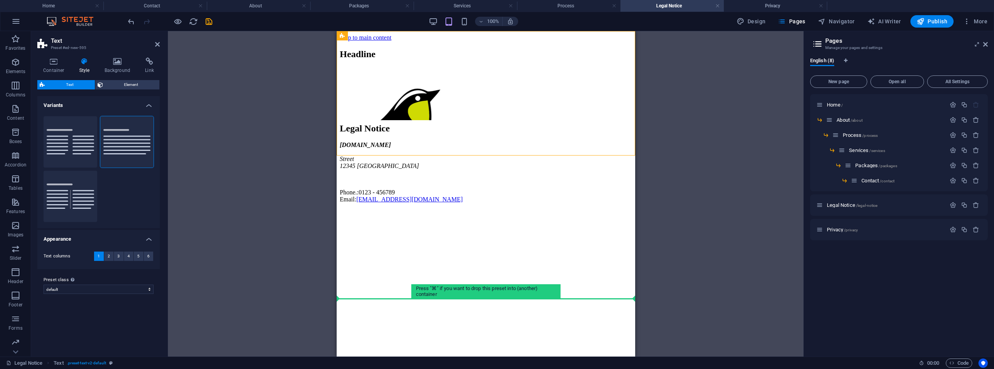
drag, startPoint x: 392, startPoint y: 105, endPoint x: 376, endPoint y: 301, distance: 196.7
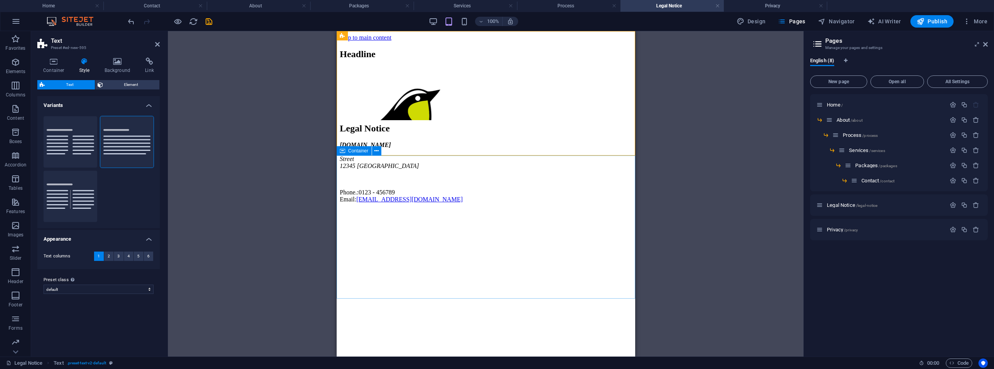
drag, startPoint x: 412, startPoint y: 123, endPoint x: 384, endPoint y: 296, distance: 174.8
click at [384, 203] on div "Headline Legal Notice shelfhelp-organizing.ca Street 12345 Edmonton Phone.: 012…" at bounding box center [485, 126] width 292 height 154
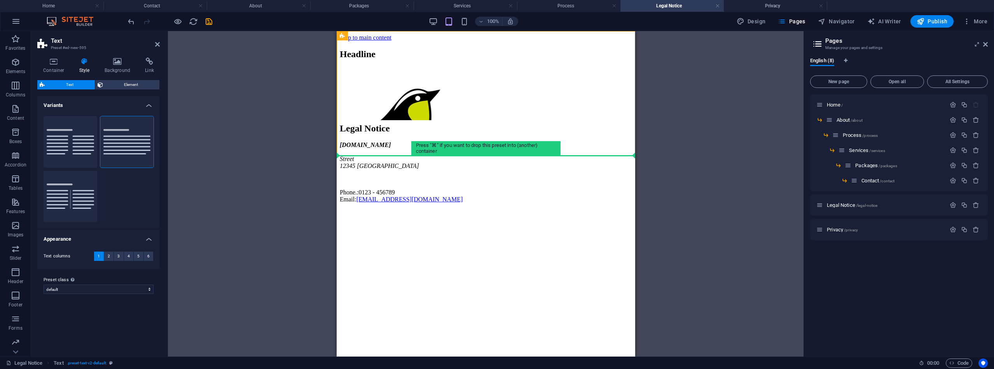
drag, startPoint x: 411, startPoint y: 110, endPoint x: 508, endPoint y: 185, distance: 123.3
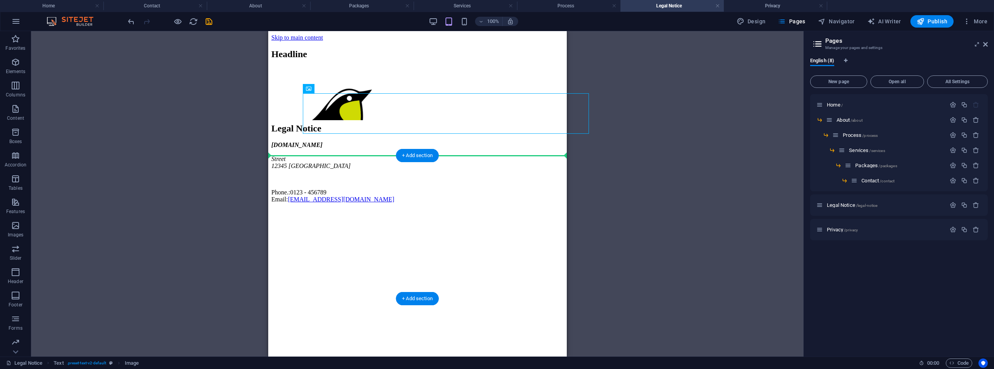
drag, startPoint x: 353, startPoint y: 112, endPoint x: 458, endPoint y: 185, distance: 127.6
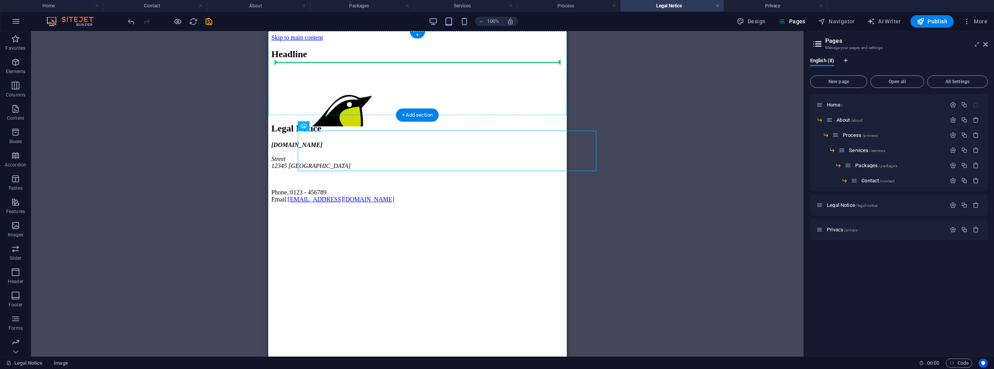
drag, startPoint x: 346, startPoint y: 151, endPoint x: 316, endPoint y: 68, distance: 88.8
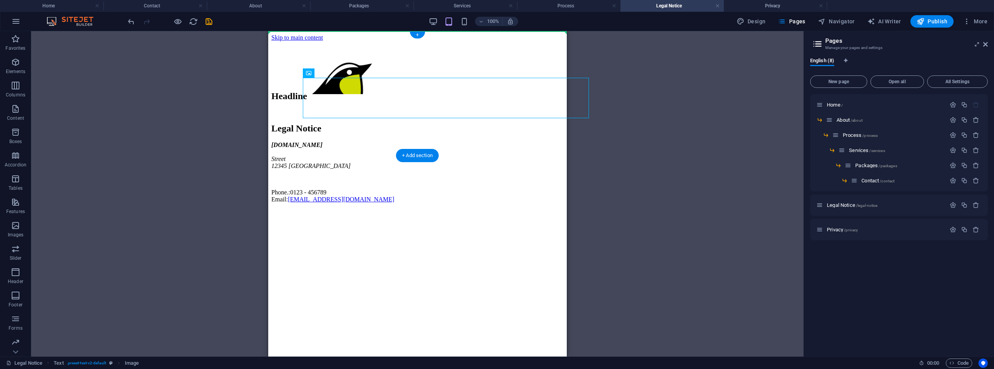
drag, startPoint x: 342, startPoint y: 101, endPoint x: 291, endPoint y: 38, distance: 81.6
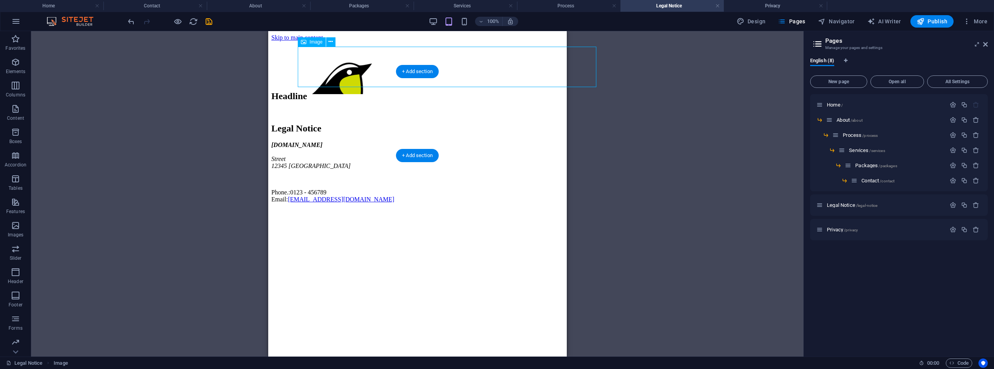
click at [347, 70] on figure at bounding box center [446, 78] width 292 height 42
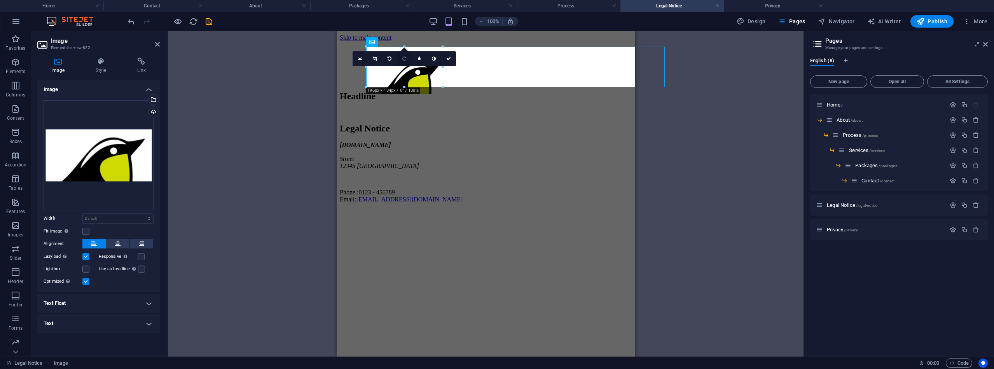
click at [405, 59] on icon at bounding box center [404, 58] width 4 height 5
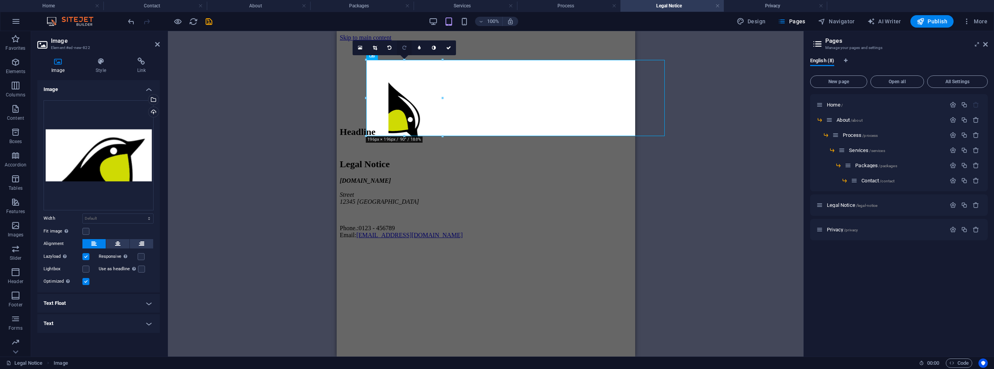
click at [403, 49] on icon at bounding box center [404, 47] width 4 height 5
click at [376, 47] on icon at bounding box center [375, 47] width 4 height 5
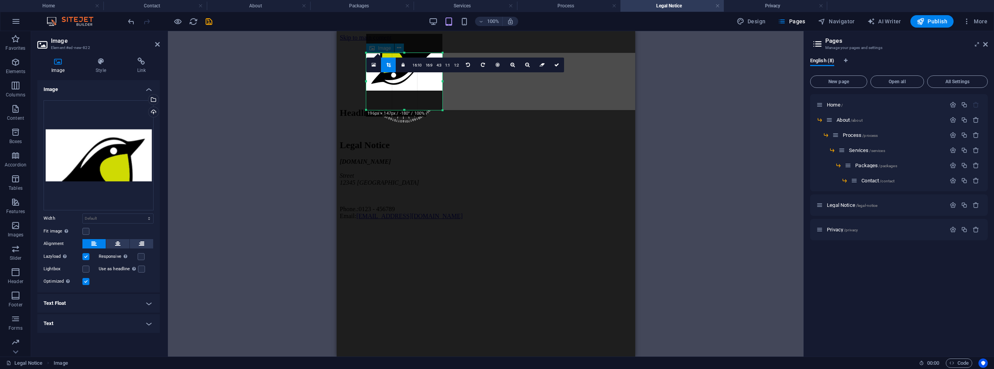
drag, startPoint x: 403, startPoint y: 60, endPoint x: 401, endPoint y: 79, distance: 19.2
click at [401, 79] on div "180 170 160 150 140 130 120 110 100 90 80 70 60 50 40 30 20 10 0 -10 -20 -30 -4…" at bounding box center [404, 81] width 76 height 57
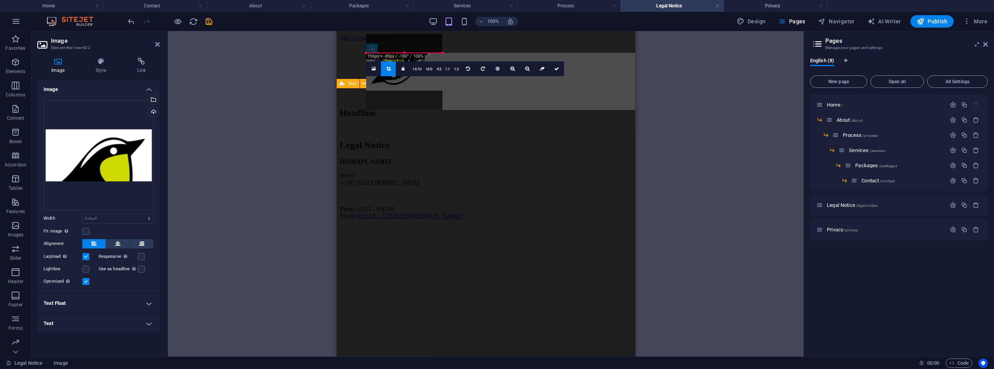
click at [390, 67] on icon at bounding box center [389, 68] width 4 height 5
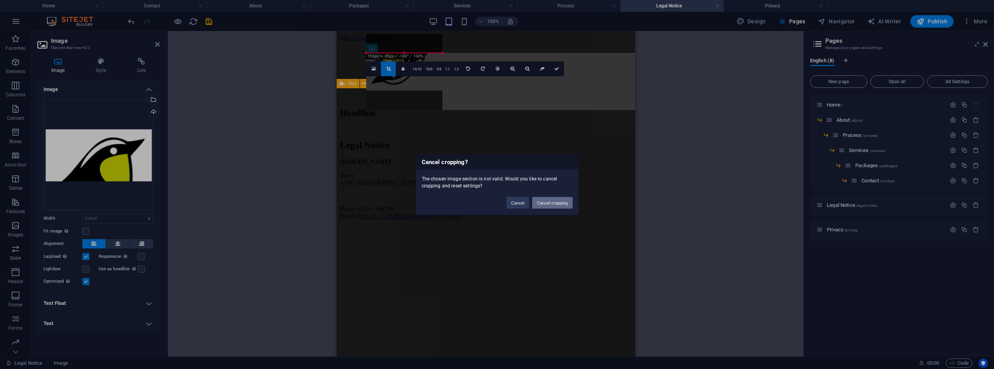
drag, startPoint x: 543, startPoint y: 205, endPoint x: 207, endPoint y: 173, distance: 337.8
click at [543, 205] on button "Cancel cropping" at bounding box center [552, 203] width 40 height 12
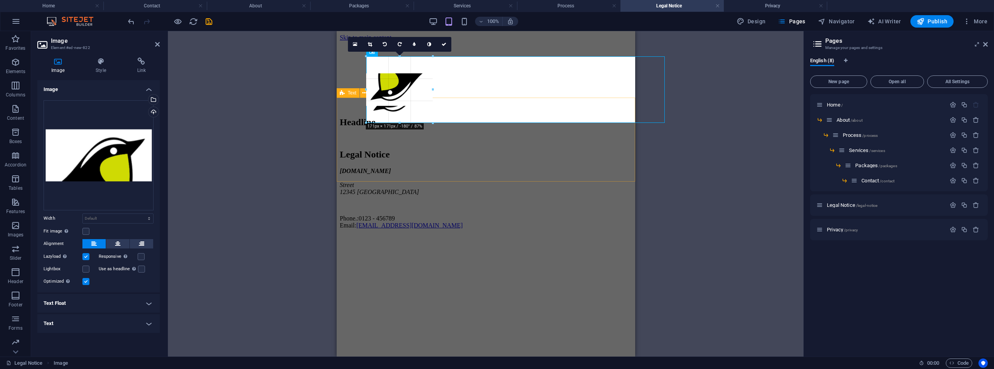
drag, startPoint x: 404, startPoint y: 135, endPoint x: 94, endPoint y: 87, distance: 314.0
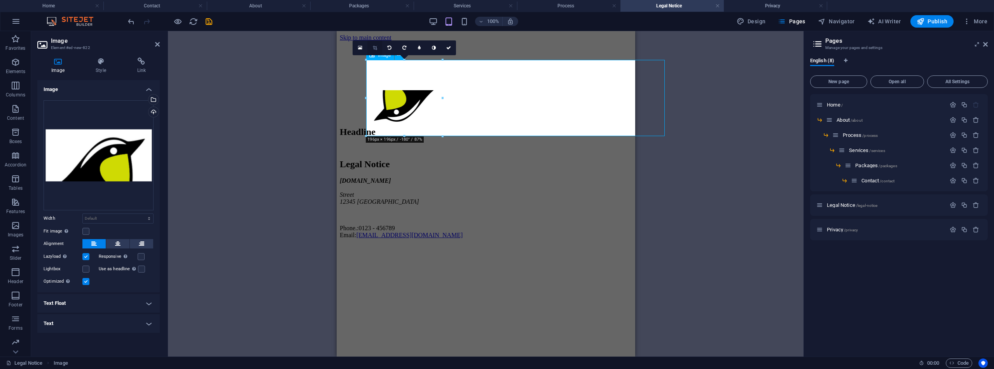
click at [376, 49] on icon at bounding box center [375, 47] width 4 height 5
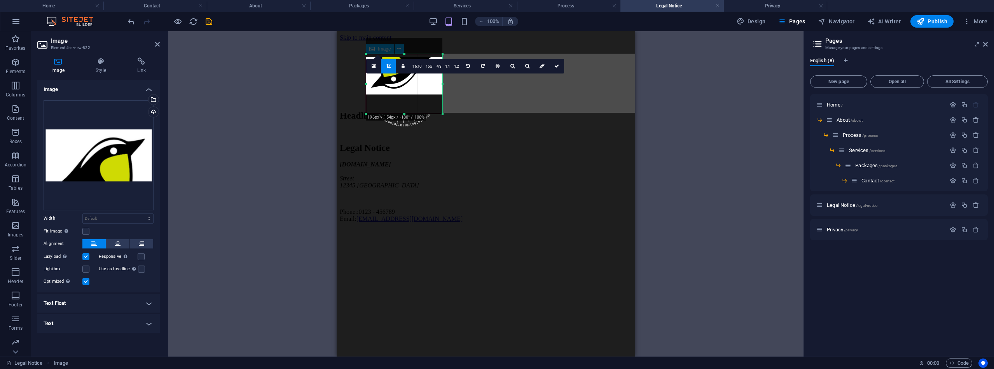
drag, startPoint x: 405, startPoint y: 61, endPoint x: 404, endPoint y: 77, distance: 16.3
click at [404, 77] on div "180 170 160 150 140 130 120 110 100 90 80 70 60 50 40 30 20 10 0 -10 -20 -30 -4…" at bounding box center [404, 84] width 76 height 60
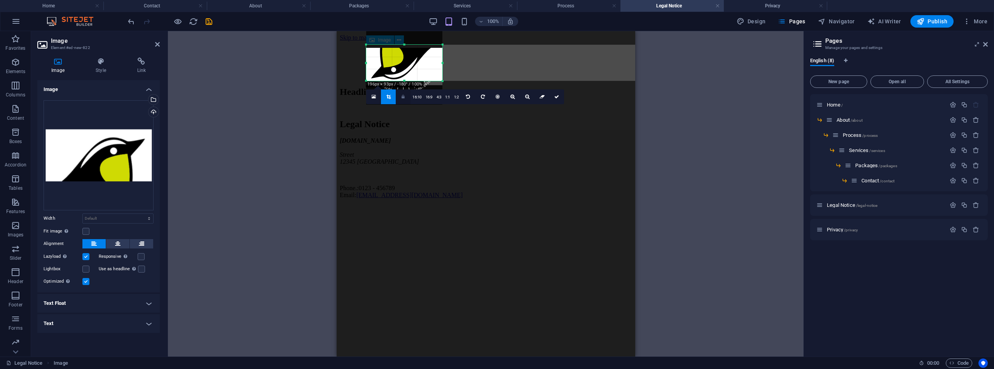
drag, startPoint x: 404, startPoint y: 54, endPoint x: 404, endPoint y: 90, distance: 36.2
click at [404, 81] on div "180 170 160 150 140 130 120 110 100 90 80 70 60 50 40 30 20 10 0 -10 -20 -30 -4…" at bounding box center [404, 63] width 76 height 36
click at [390, 96] on icon at bounding box center [389, 96] width 4 height 5
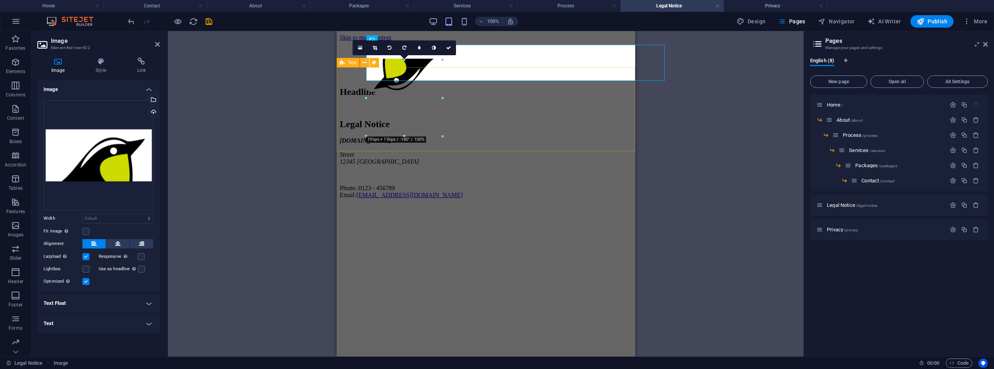
click at [543, 90] on div "Headline" at bounding box center [485, 99] width 292 height 24
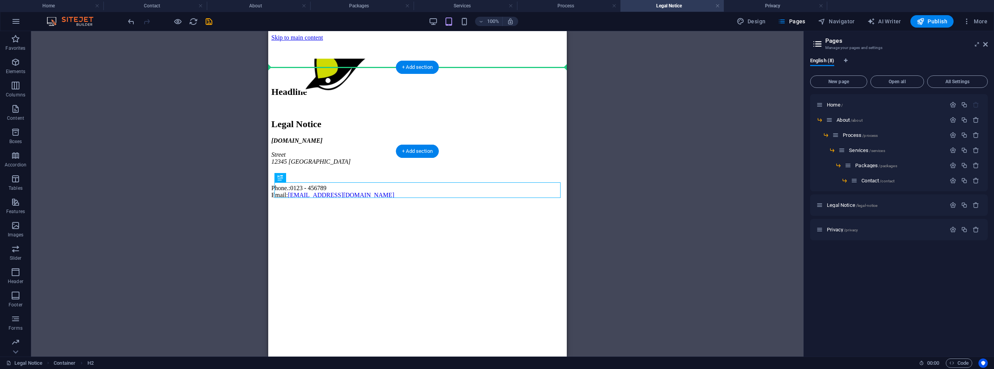
drag, startPoint x: 293, startPoint y: 168, endPoint x: 298, endPoint y: 98, distance: 70.1
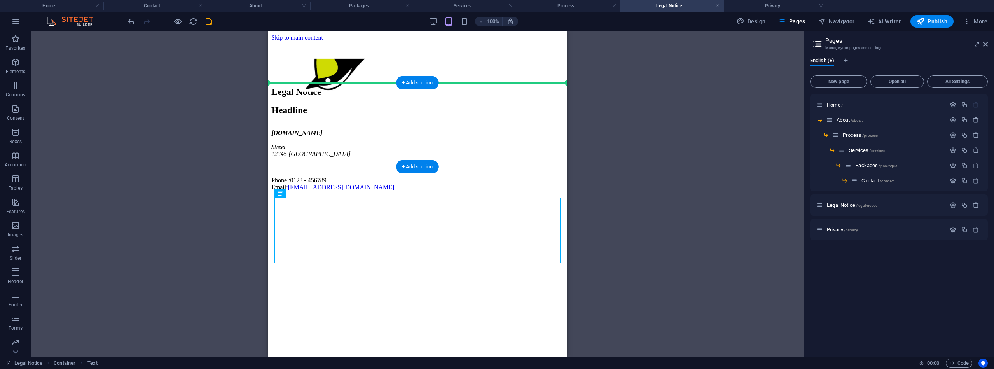
drag, startPoint x: 556, startPoint y: 226, endPoint x: 290, endPoint y: 103, distance: 293.3
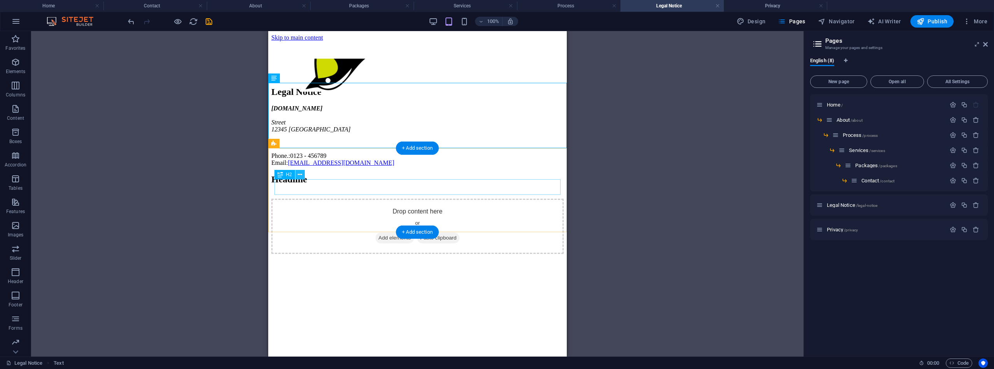
click at [300, 177] on icon at bounding box center [300, 175] width 4 height 8
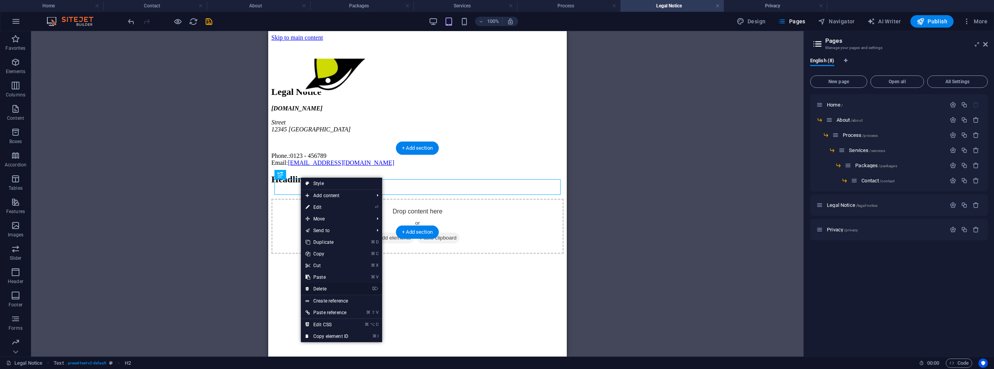
click at [329, 290] on link "⌦ Delete" at bounding box center [327, 289] width 52 height 12
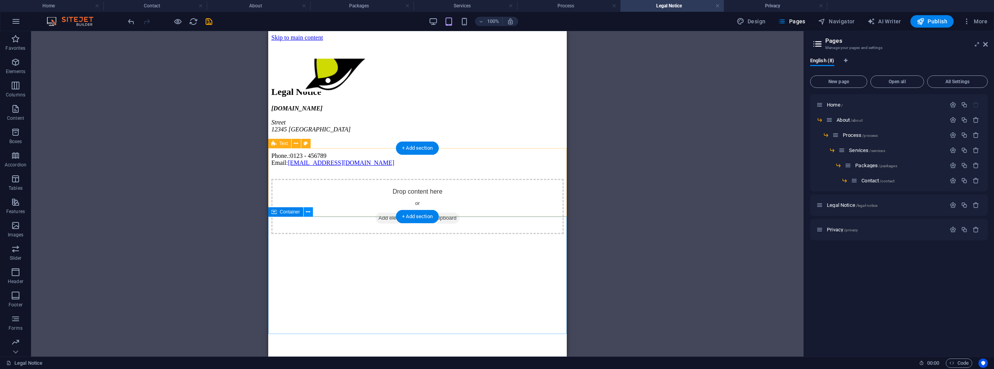
click at [309, 212] on icon at bounding box center [308, 212] width 4 height 8
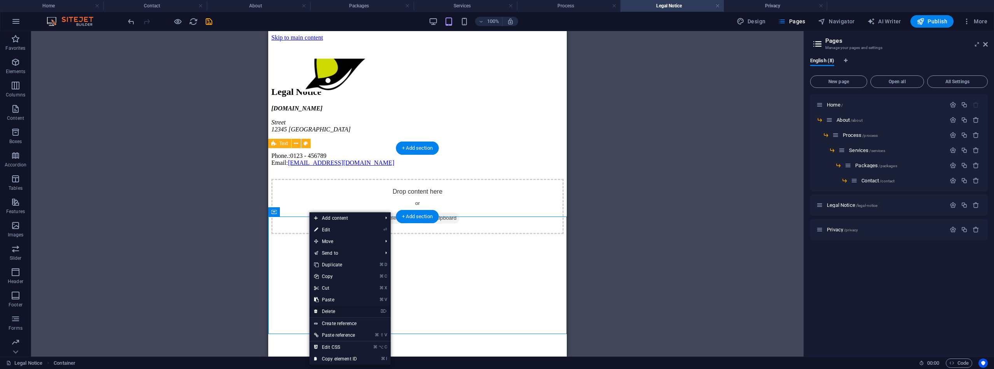
click at [327, 308] on link "⌦ Delete" at bounding box center [336, 312] width 52 height 12
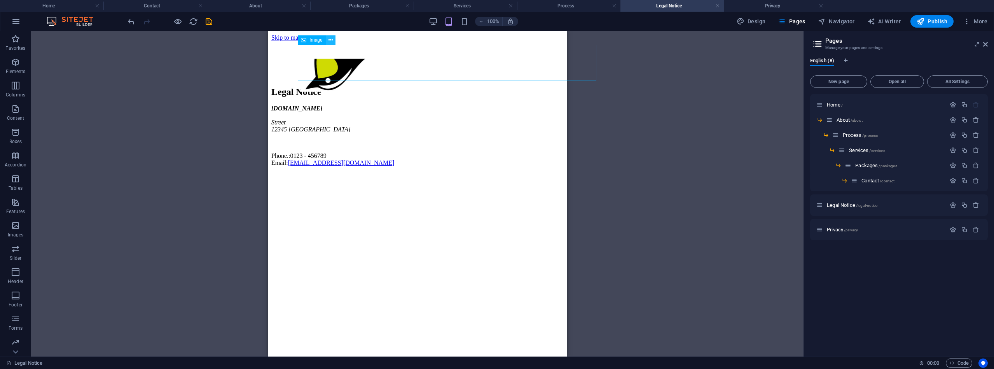
click at [329, 40] on icon at bounding box center [331, 40] width 4 height 8
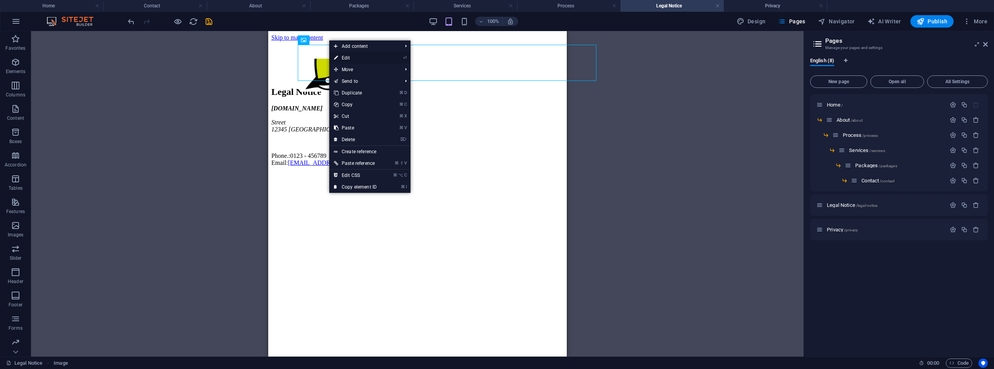
click at [352, 54] on link "⏎ Edit" at bounding box center [355, 58] width 52 height 12
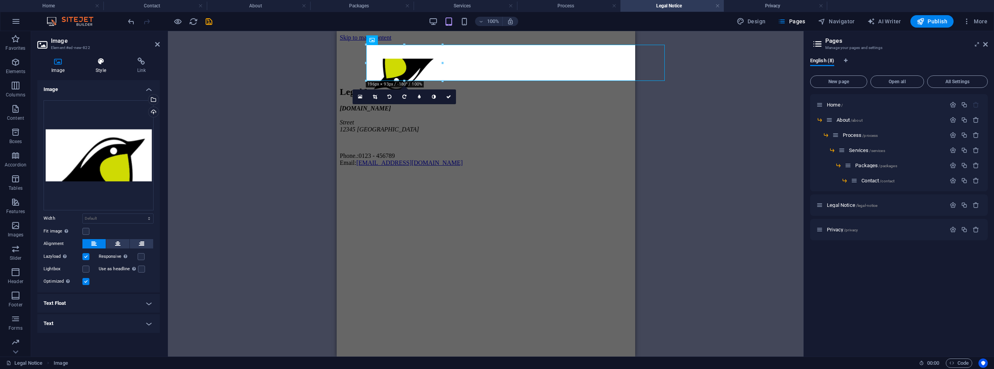
click at [103, 59] on icon at bounding box center [101, 62] width 38 height 8
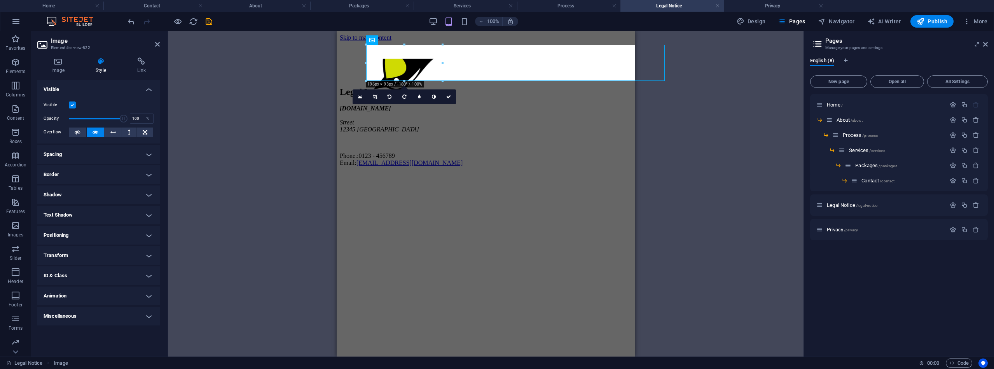
click at [147, 235] on h4 "Positioning" at bounding box center [98, 235] width 122 height 19
click at [125, 250] on span "Fixed" at bounding box center [128, 250] width 9 height 9
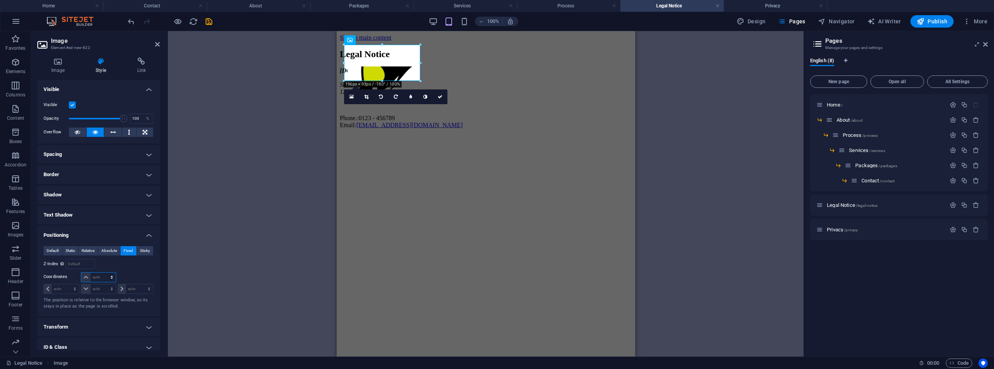
select select "px"
type input "0"
select select "px"
type input "0"
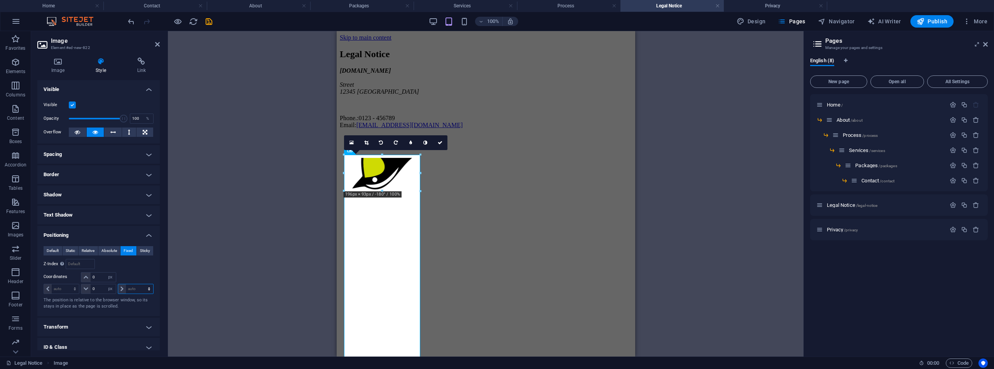
select select "px"
type input "0"
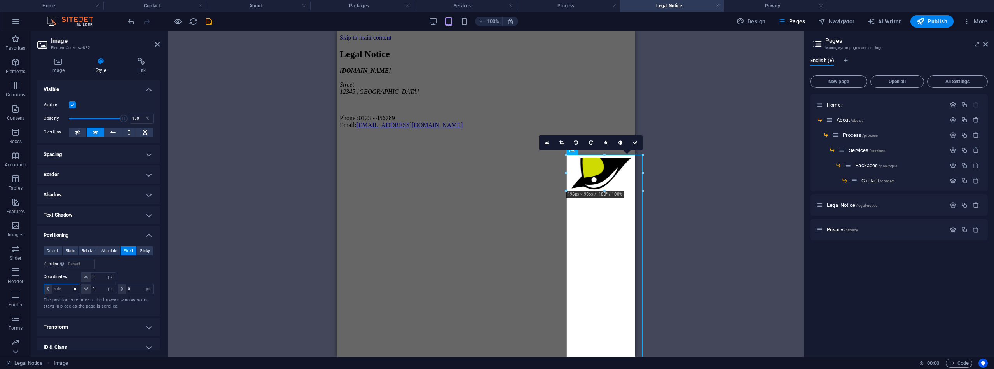
select select "px"
type input "0"
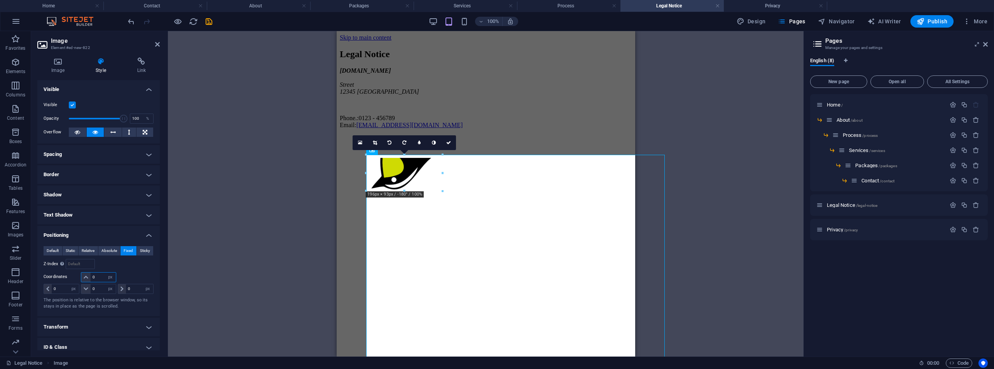
drag, startPoint x: 101, startPoint y: 279, endPoint x: 85, endPoint y: 278, distance: 16.0
click at [85, 278] on div "0 auto px rem % em" at bounding box center [98, 277] width 35 height 10
click at [100, 275] on input "0" at bounding box center [103, 277] width 25 height 9
type input "400"
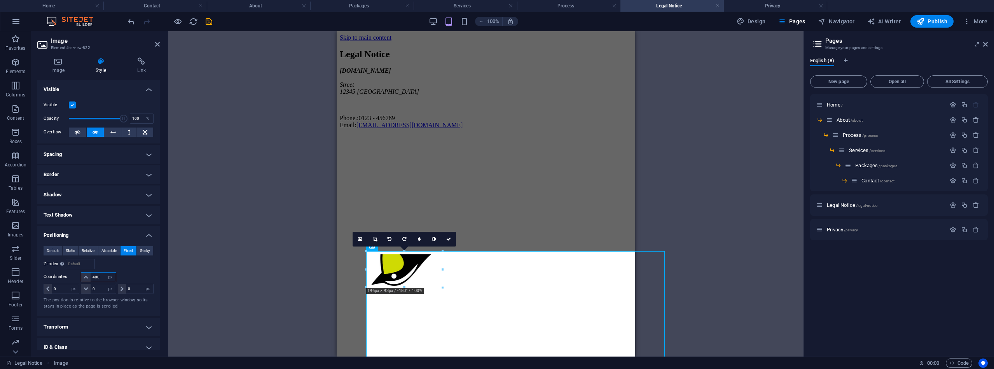
drag, startPoint x: 101, startPoint y: 275, endPoint x: 73, endPoint y: 275, distance: 27.6
click at [73, 275] on div "400 auto px rem % em" at bounding box center [99, 277] width 110 height 11
type input "-700"
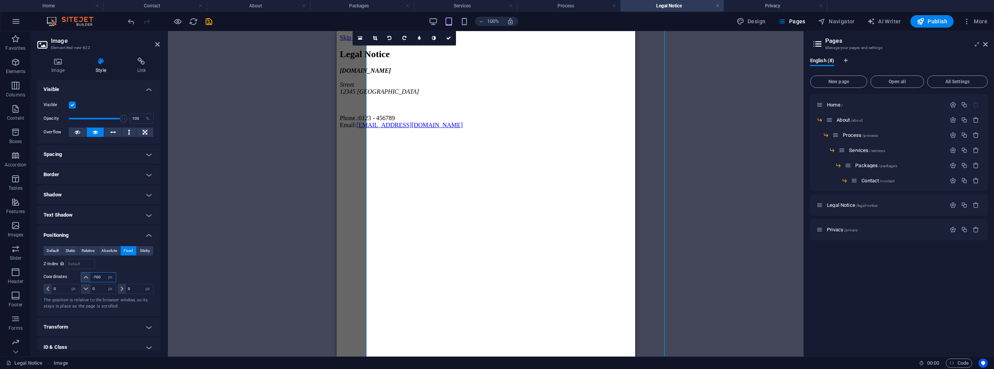
drag, startPoint x: 103, startPoint y: 274, endPoint x: 91, endPoint y: 274, distance: 12.1
click at [91, 274] on input "-700" at bounding box center [103, 277] width 25 height 9
type input "-600"
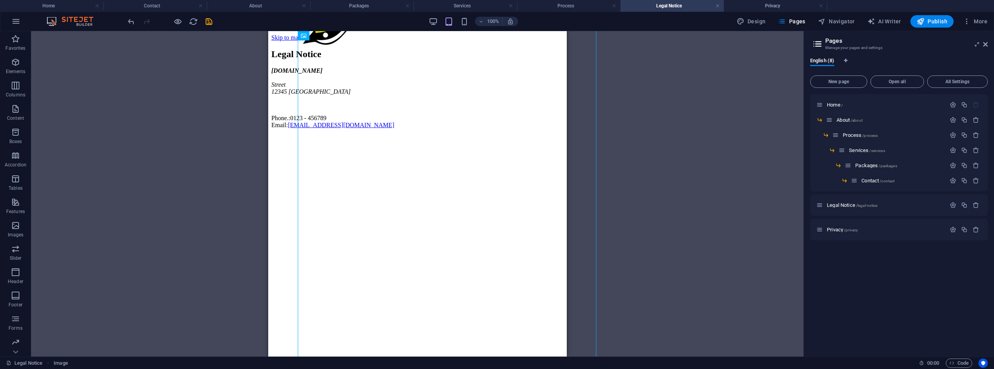
click at [639, 209] on div "H2 Container Text Image Text Text Spacer H2 Image Placeholder" at bounding box center [417, 193] width 773 height 325
click at [863, 149] on span "Services /services" at bounding box center [867, 150] width 36 height 6
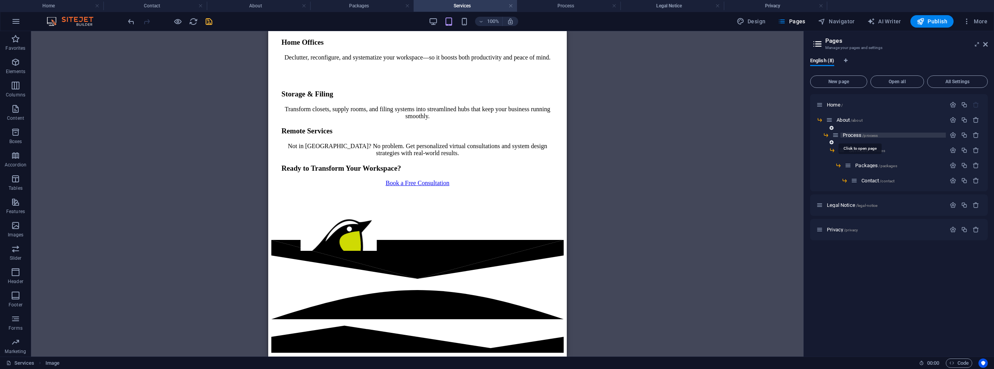
click at [856, 136] on span "Process /process" at bounding box center [860, 135] width 35 height 6
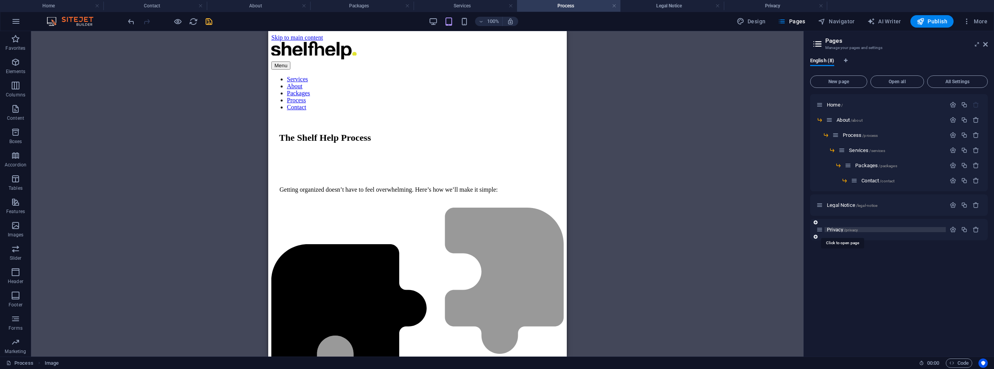
click at [834, 230] on span "Privacy /privacy" at bounding box center [842, 230] width 31 height 6
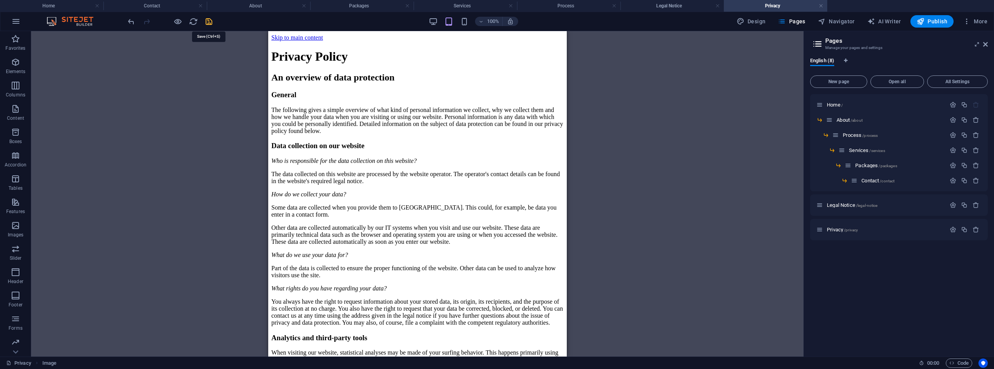
click at [211, 22] on icon "save" at bounding box center [209, 21] width 9 height 9
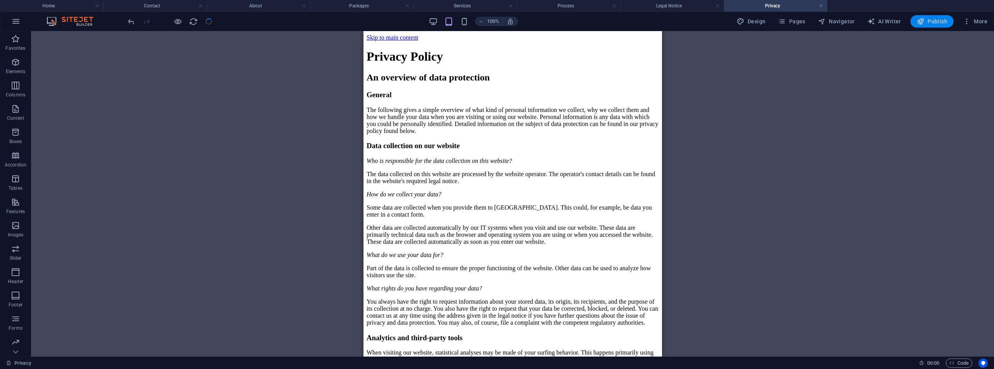
click at [935, 20] on span "Publish" at bounding box center [932, 21] width 31 height 8
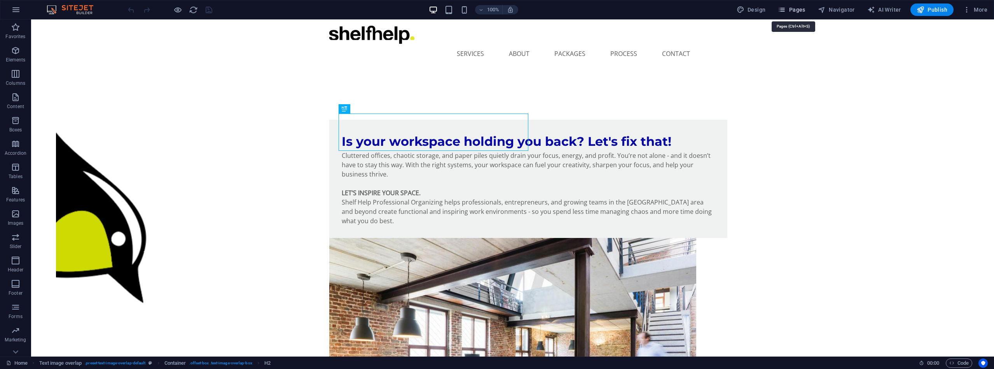
click at [795, 11] on span "Pages" at bounding box center [791, 10] width 27 height 8
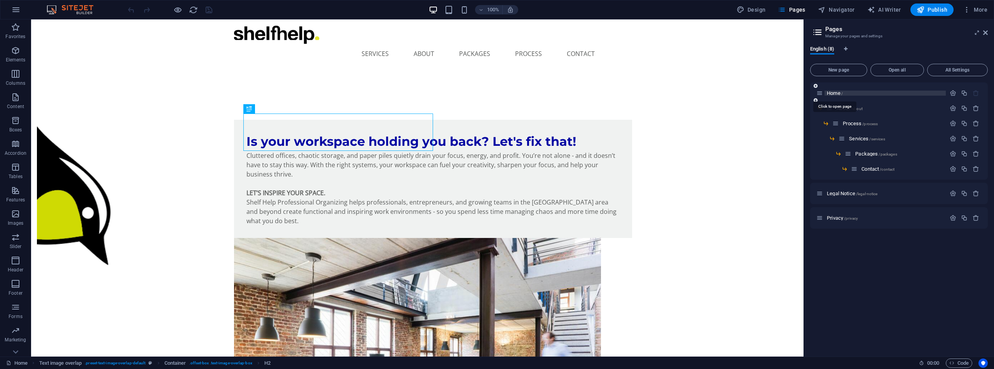
click at [838, 91] on span "Home /" at bounding box center [835, 93] width 16 height 6
click at [839, 9] on span "Navigator" at bounding box center [836, 10] width 37 height 8
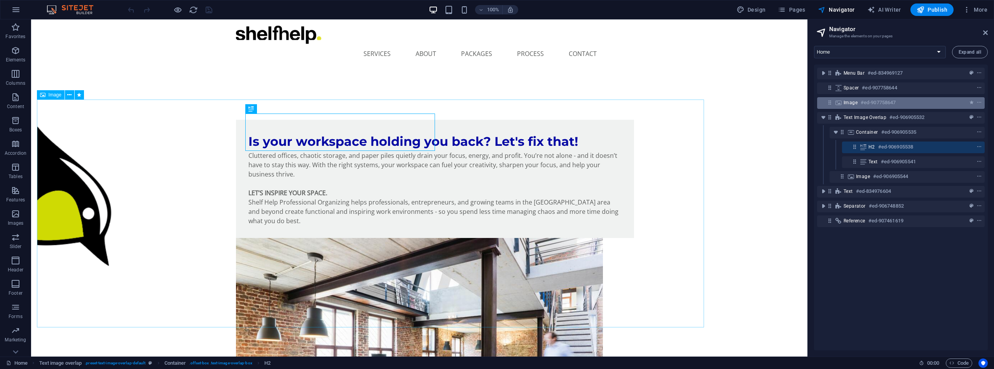
click at [891, 102] on h6 "#ed-907758647" at bounding box center [878, 102] width 35 height 9
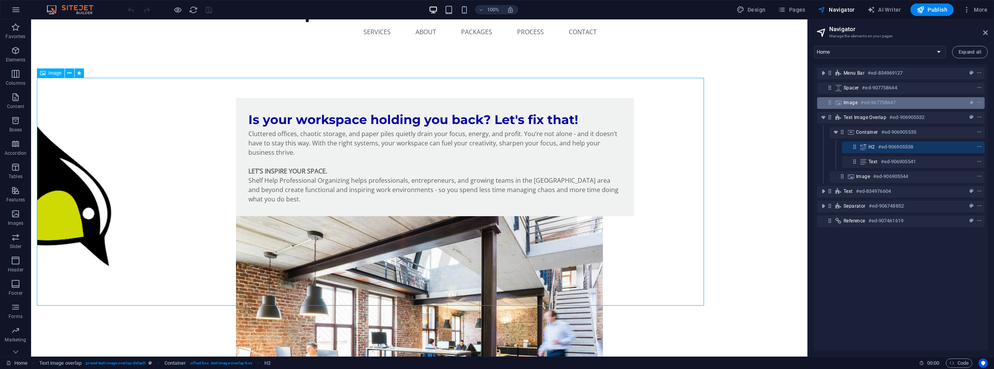
drag, startPoint x: 891, startPoint y: 102, endPoint x: 897, endPoint y: 103, distance: 6.6
click at [891, 102] on h6 "#ed-907758647" at bounding box center [878, 102] width 35 height 9
select select "%"
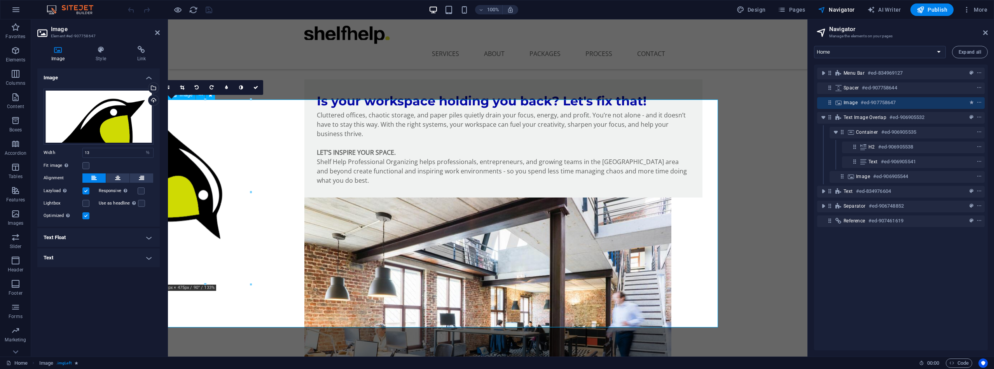
scroll to position [44, 0]
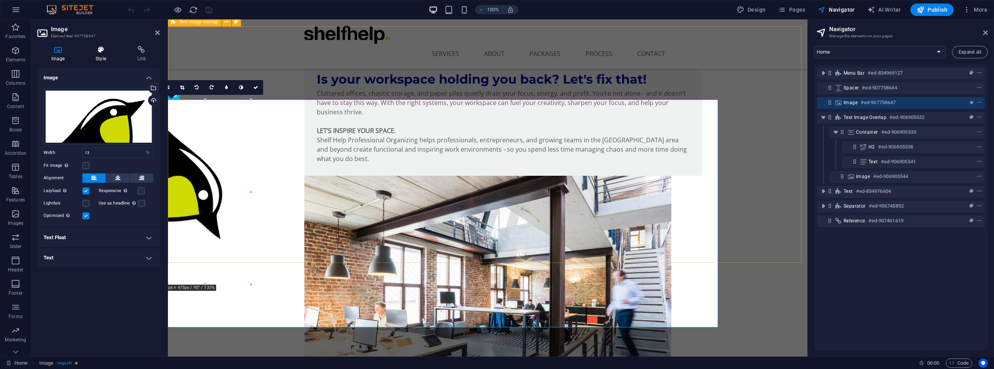
click at [100, 53] on icon at bounding box center [101, 50] width 38 height 8
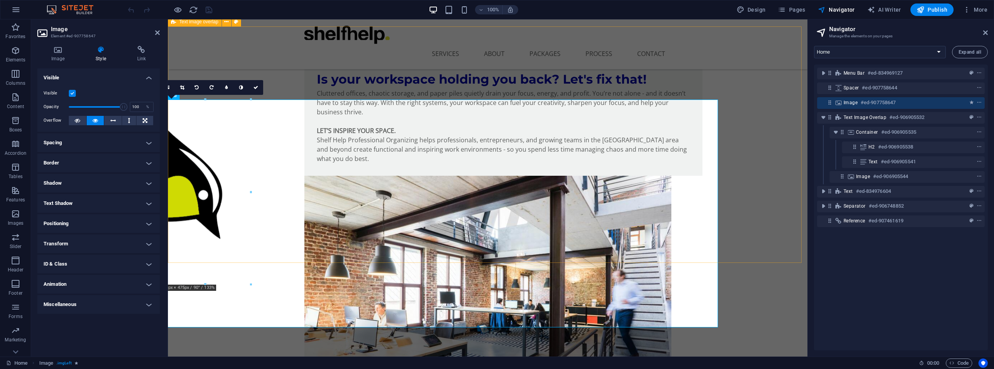
click at [147, 284] on h4 "Animation" at bounding box center [98, 284] width 122 height 19
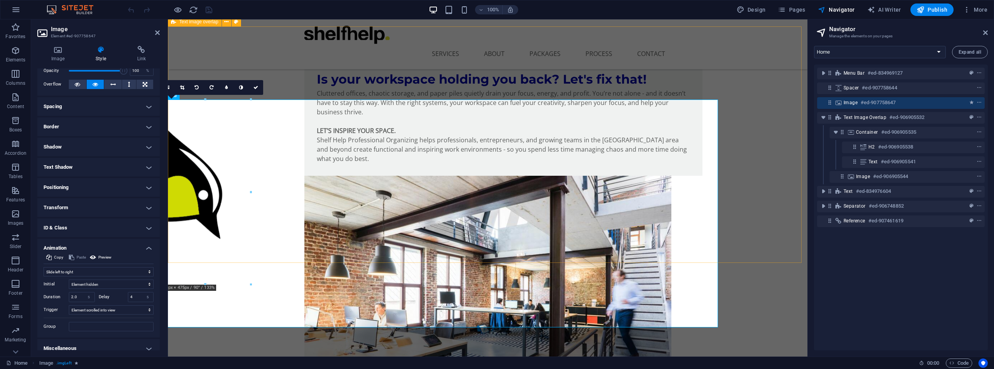
scroll to position [38, 0]
drag, startPoint x: 134, startPoint y: 295, endPoint x: 126, endPoint y: 289, distance: 10.2
click at [126, 290] on div "Delay 4 s ms" at bounding box center [126, 295] width 55 height 10
type input "2"
click at [208, 12] on icon "save" at bounding box center [209, 9] width 9 height 9
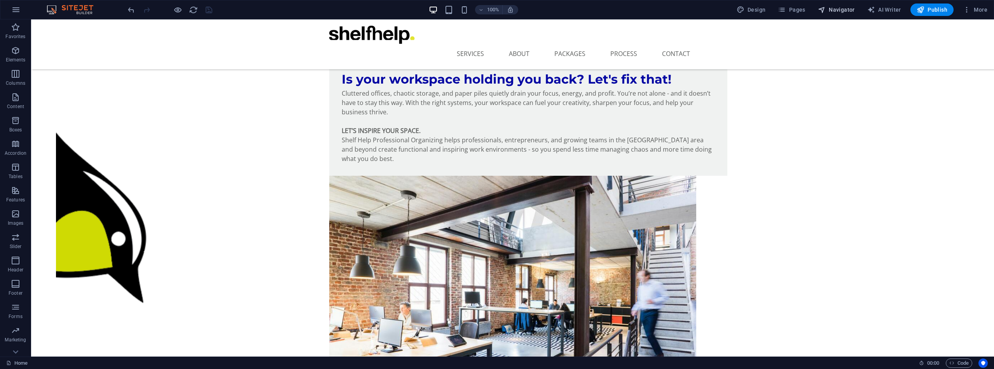
click at [840, 11] on span "Navigator" at bounding box center [836, 10] width 37 height 8
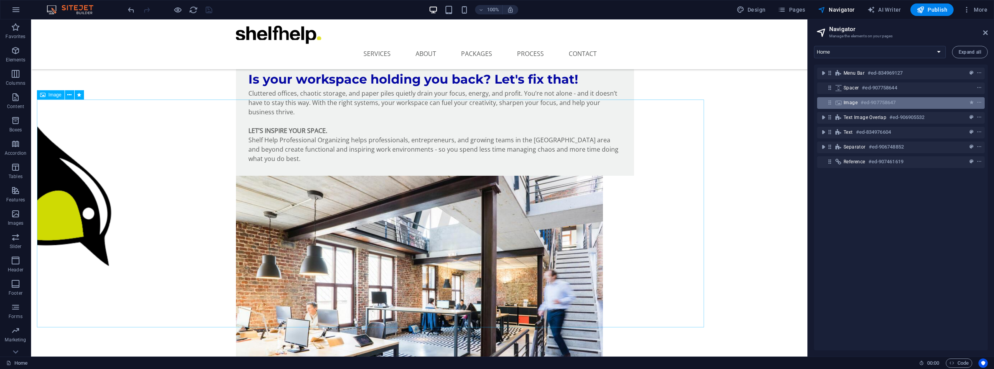
click at [903, 104] on div "Image #ed-907758647" at bounding box center [895, 102] width 102 height 9
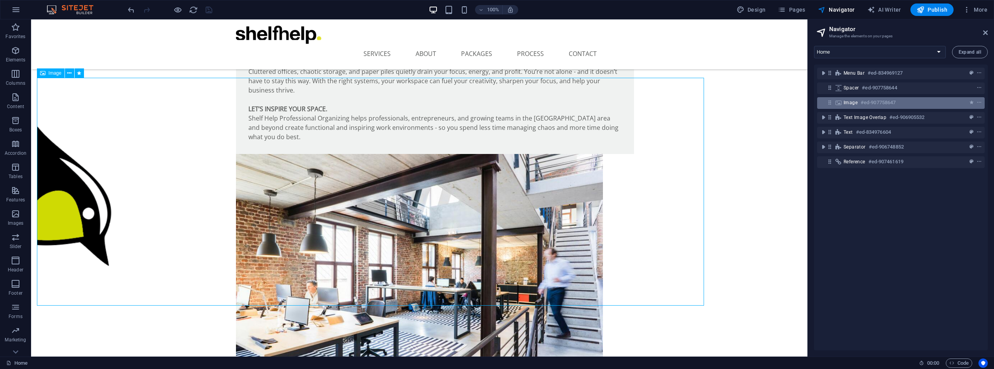
click at [903, 104] on div "Image #ed-907758647" at bounding box center [895, 102] width 102 height 9
select select "move-left-to-right"
select select "s"
select select "scroll"
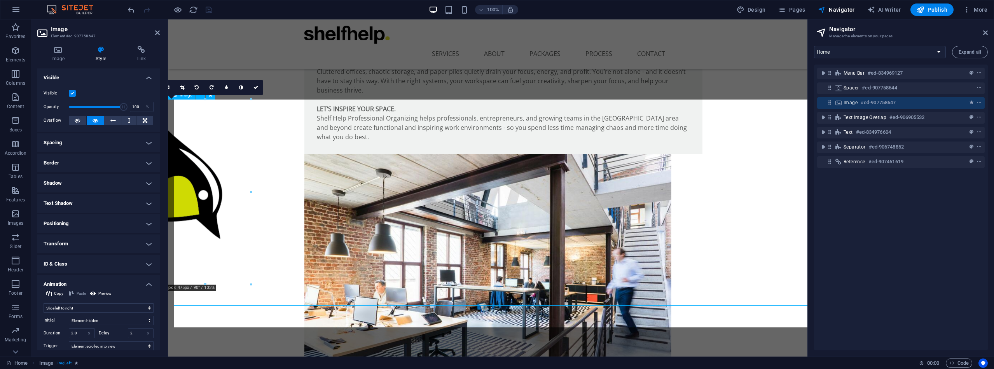
scroll to position [87, 0]
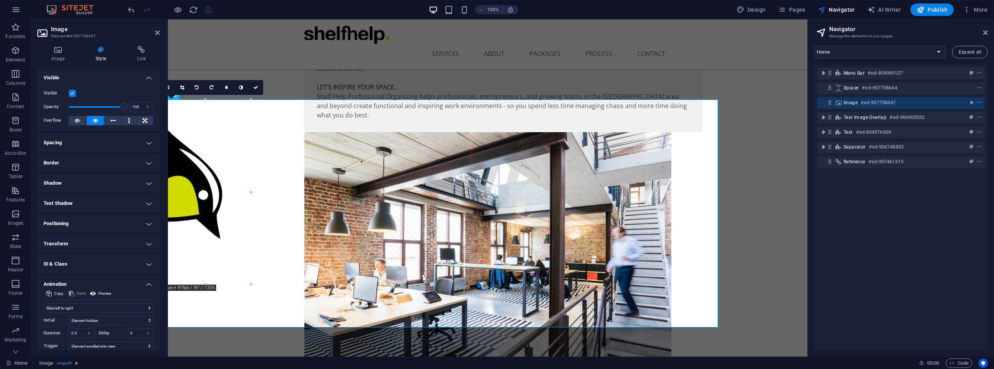
drag, startPoint x: 160, startPoint y: 183, endPoint x: 161, endPoint y: 200, distance: 16.8
click at [161, 200] on div "Image Style Link Image Drag files here, click to choose files or select files f…" at bounding box center [98, 198] width 135 height 317
drag, startPoint x: 160, startPoint y: 192, endPoint x: 160, endPoint y: 223, distance: 31.1
click at [160, 223] on div "Image Style Link Image Drag files here, click to choose files or select files f…" at bounding box center [98, 198] width 135 height 317
drag, startPoint x: 131, startPoint y: 331, endPoint x: 125, endPoint y: 327, distance: 7.0
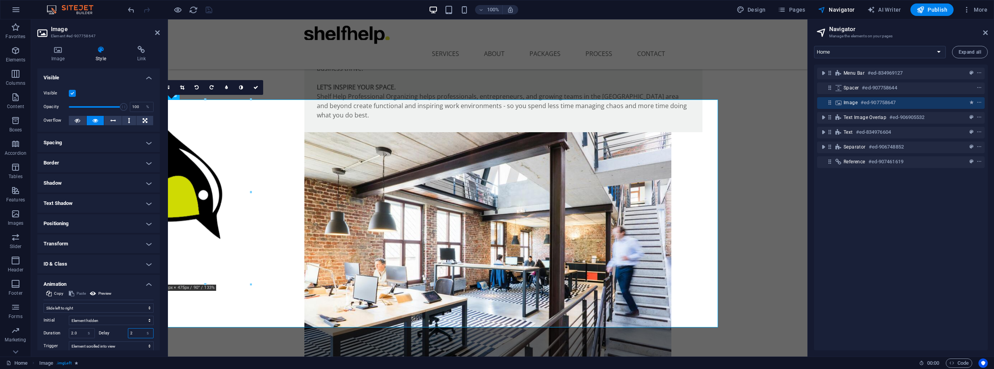
click at [128, 330] on input "2" at bounding box center [140, 333] width 25 height 9
type input "1"
click at [208, 7] on icon "save" at bounding box center [209, 9] width 9 height 9
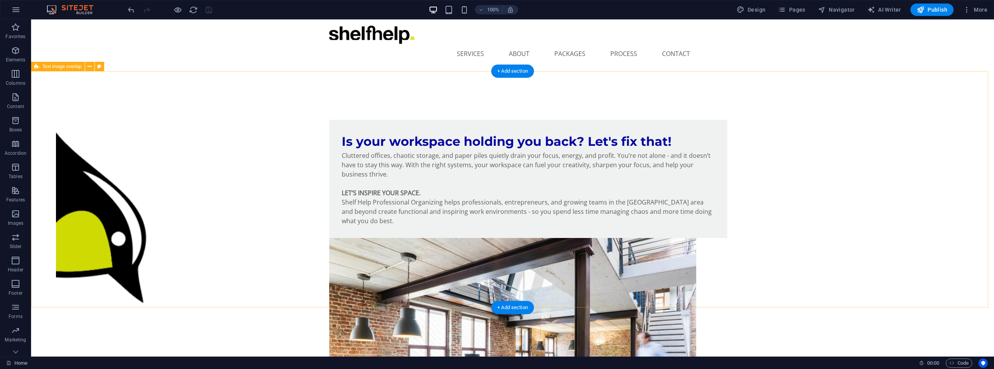
scroll to position [0, 0]
click at [843, 7] on button "Navigator" at bounding box center [836, 9] width 43 height 12
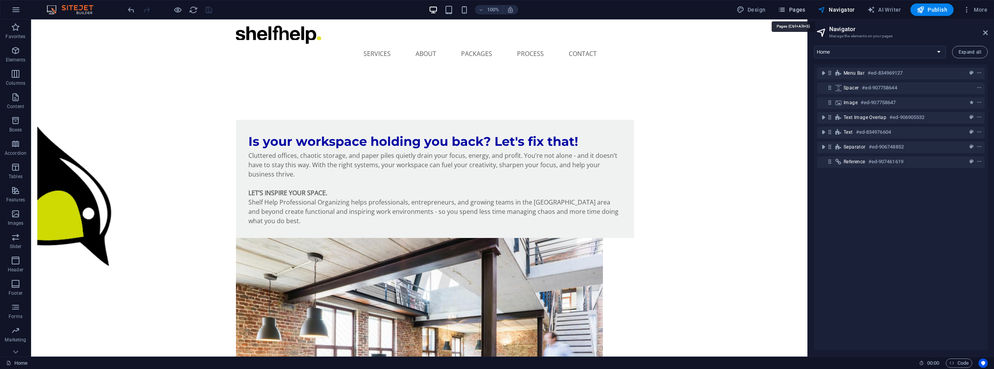
click at [799, 11] on span "Pages" at bounding box center [791, 10] width 27 height 8
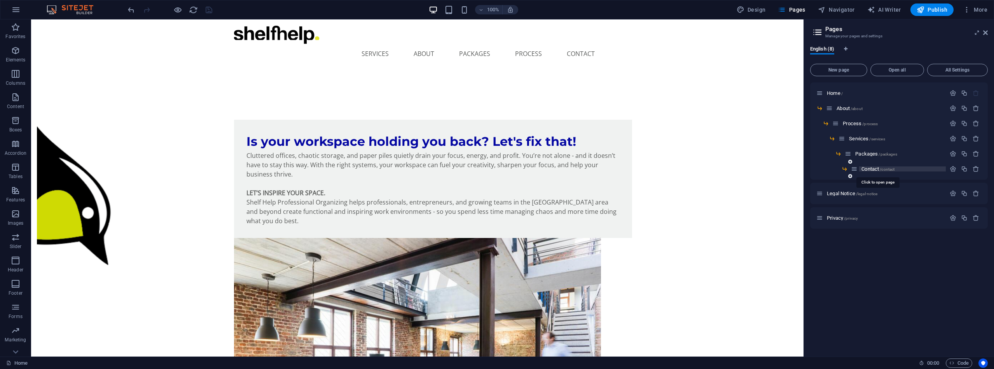
click at [874, 167] on span "Contact /contact" at bounding box center [878, 169] width 33 height 6
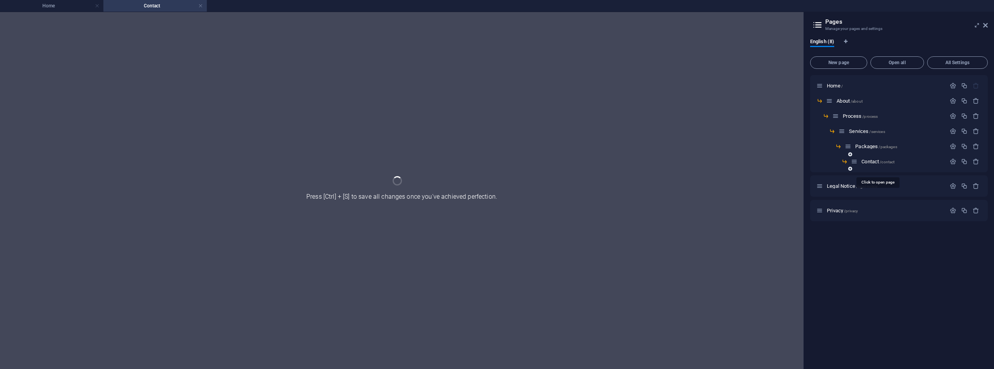
click at [873, 166] on div "Contact /contact" at bounding box center [899, 164] width 178 height 15
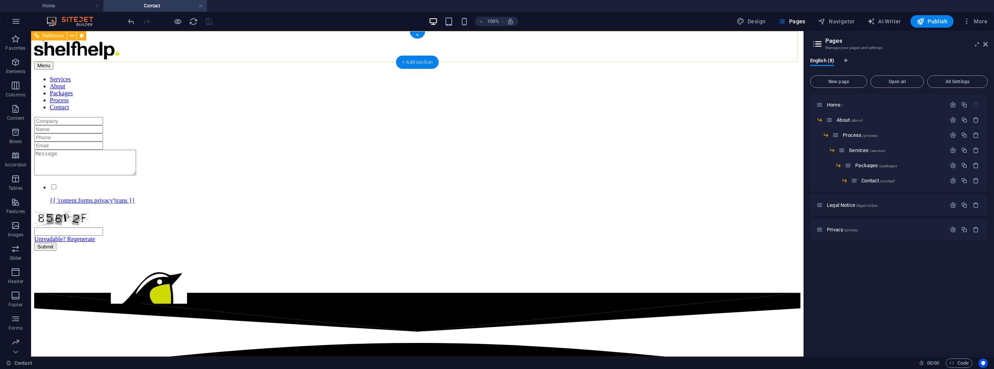
click at [412, 61] on div "+ Add section" at bounding box center [417, 62] width 43 height 13
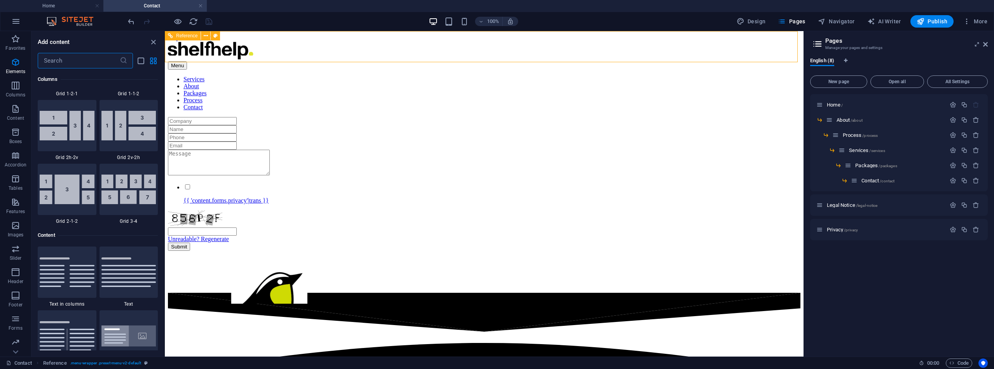
scroll to position [1361, 0]
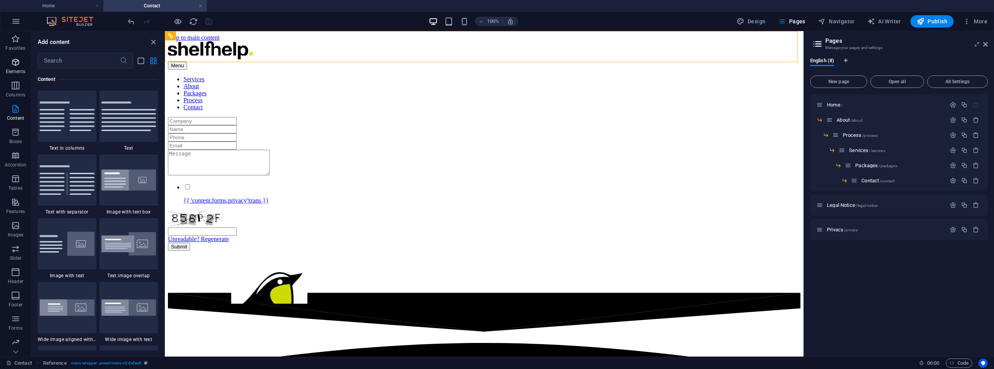
click at [16, 59] on span "Elements" at bounding box center [15, 67] width 31 height 19
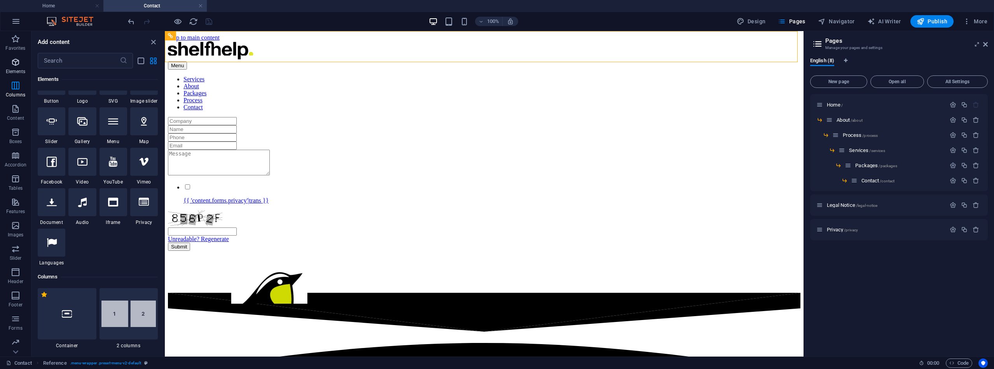
scroll to position [83, 0]
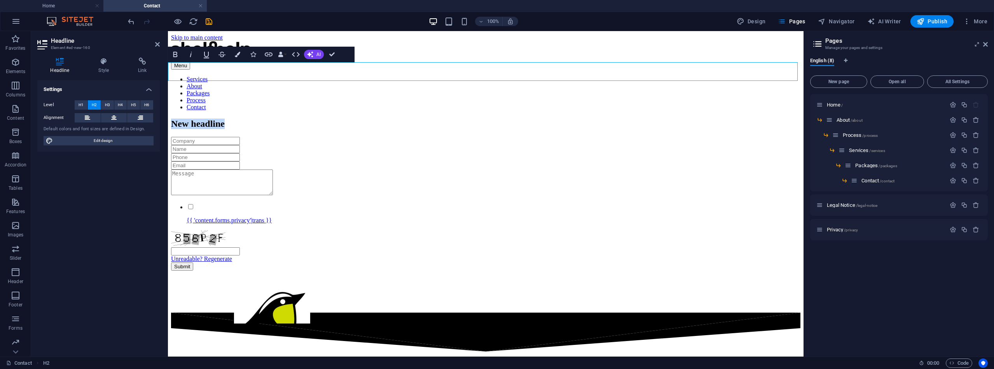
drag, startPoint x: 262, startPoint y: 77, endPoint x: 253, endPoint y: 75, distance: 8.6
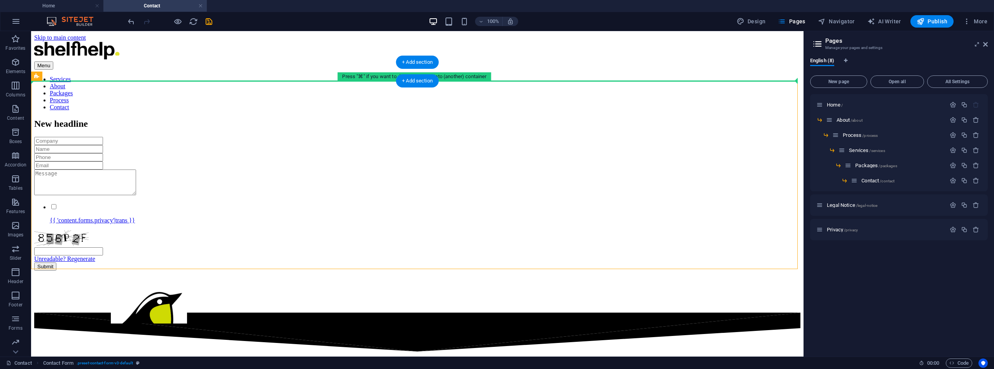
drag, startPoint x: 124, startPoint y: 82, endPoint x: 261, endPoint y: 82, distance: 136.9
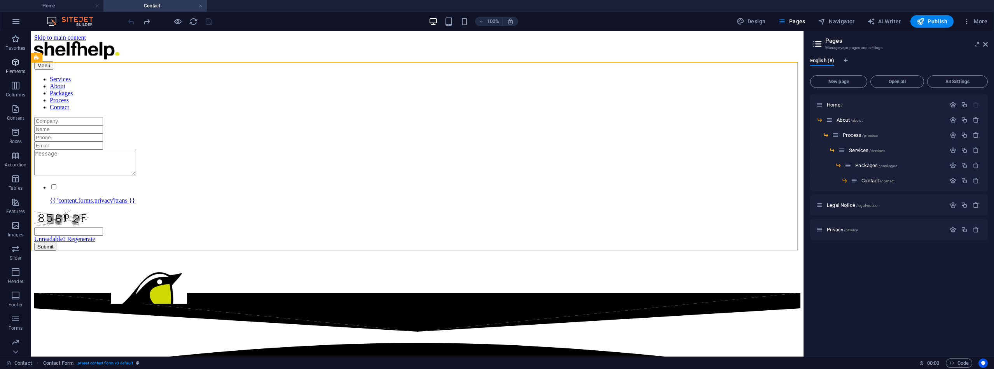
click at [20, 61] on icon "button" at bounding box center [15, 62] width 9 height 9
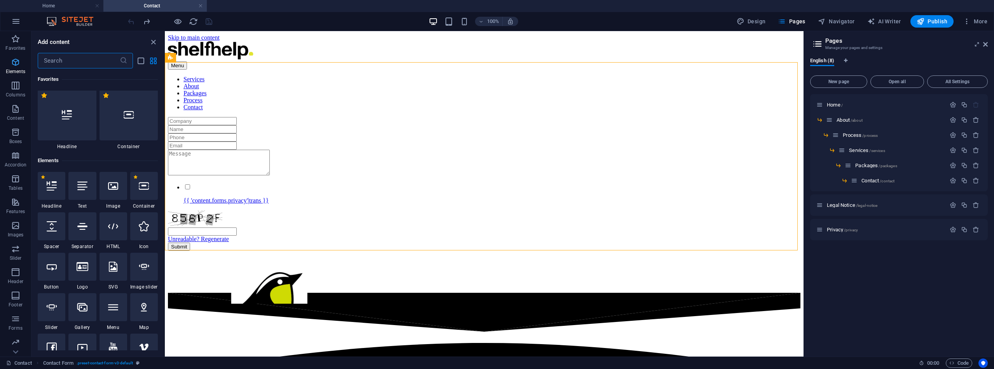
scroll to position [52, 0]
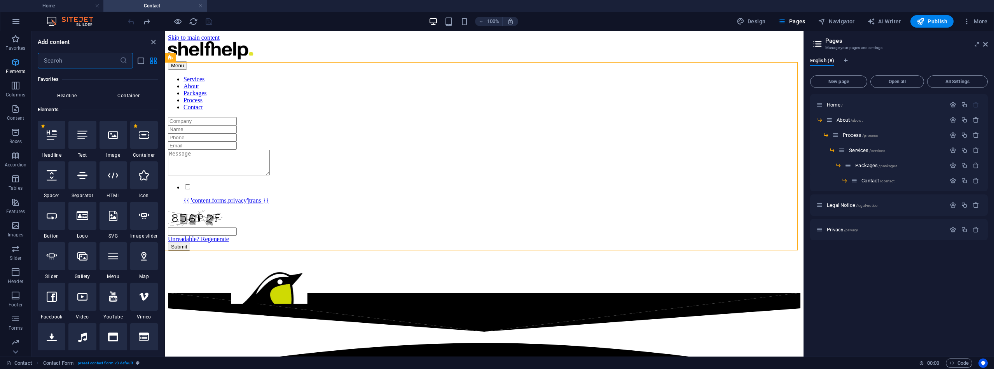
click at [17, 62] on icon "button" at bounding box center [15, 62] width 9 height 9
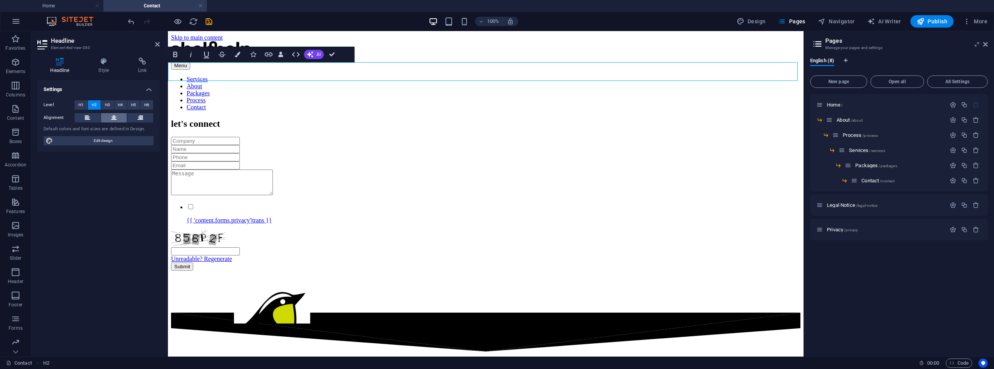
click at [114, 117] on icon at bounding box center [113, 117] width 5 height 9
click at [208, 21] on icon "save" at bounding box center [209, 21] width 9 height 9
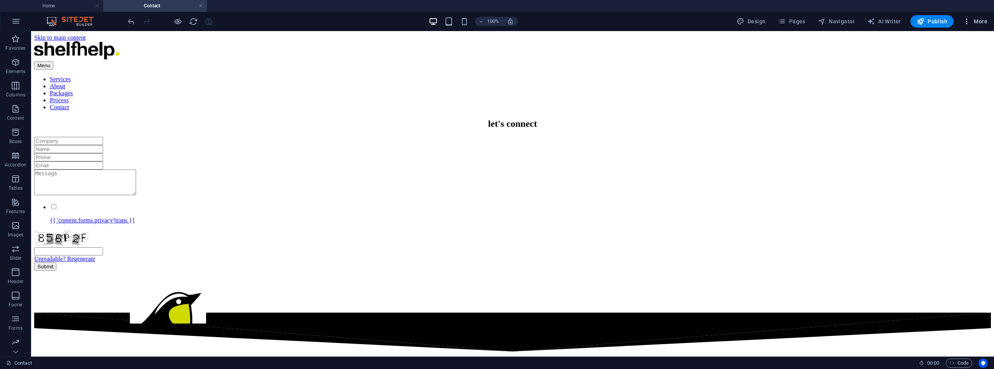
drag, startPoint x: 932, startPoint y: 20, endPoint x: 963, endPoint y: 22, distance: 31.2
click at [971, 25] on div "Design Pages Navigator AI Writer Publish More" at bounding box center [862, 21] width 257 height 12
click at [933, 21] on span "Publish" at bounding box center [932, 21] width 31 height 8
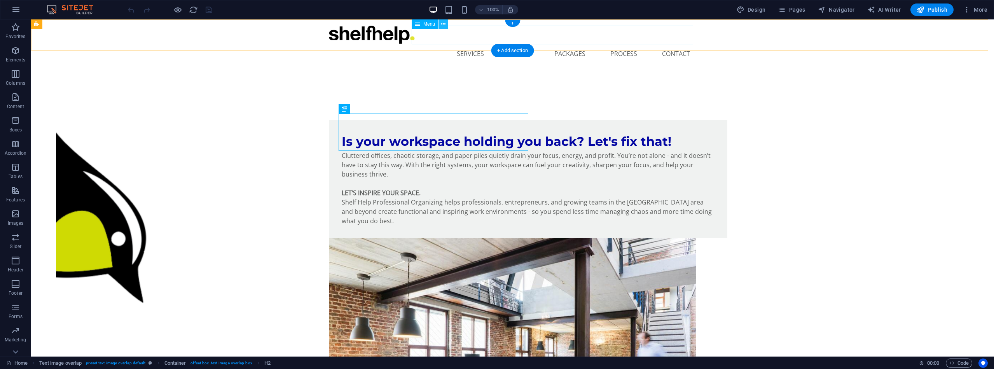
click at [443, 24] on icon at bounding box center [443, 24] width 4 height 8
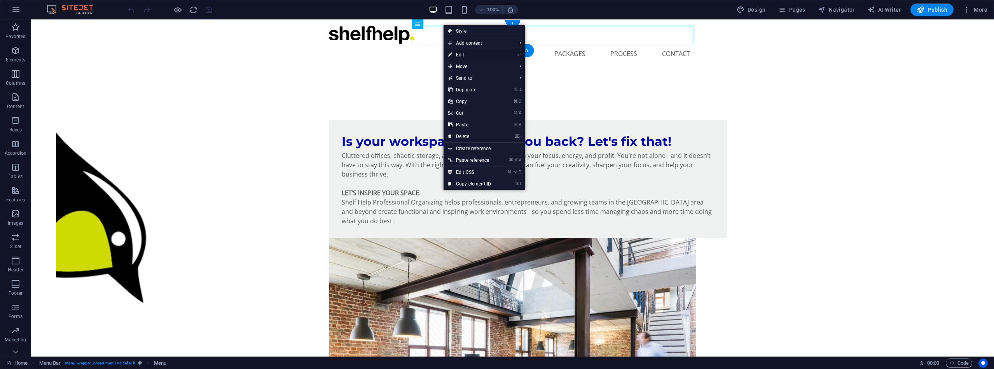
click at [461, 54] on link "⏎ Edit" at bounding box center [470, 55] width 52 height 12
select select "3"
select select
select select "1"
select select
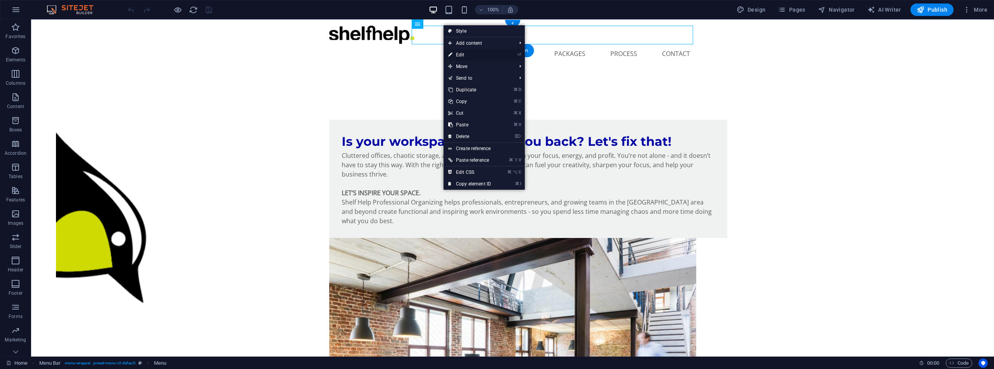
select select "4"
select select
select select "2"
select select
select select "5"
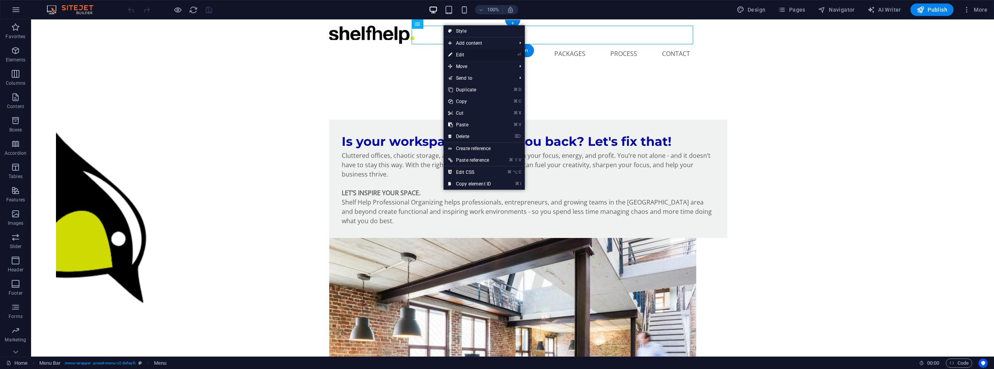
select select
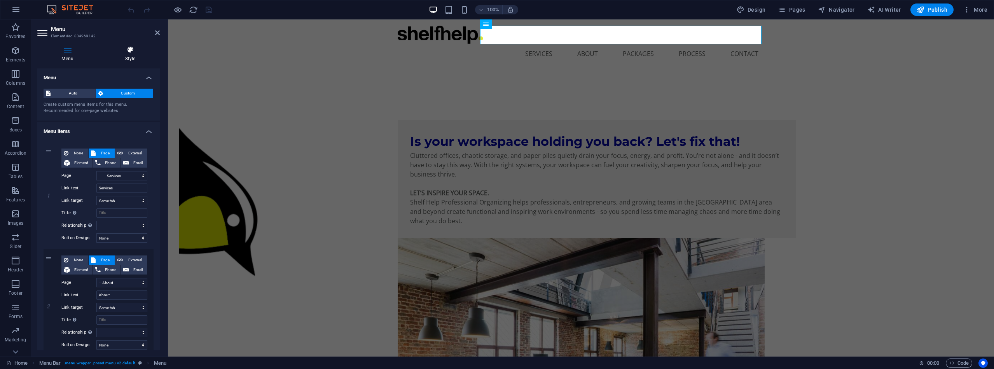
click at [131, 52] on icon at bounding box center [130, 50] width 59 height 8
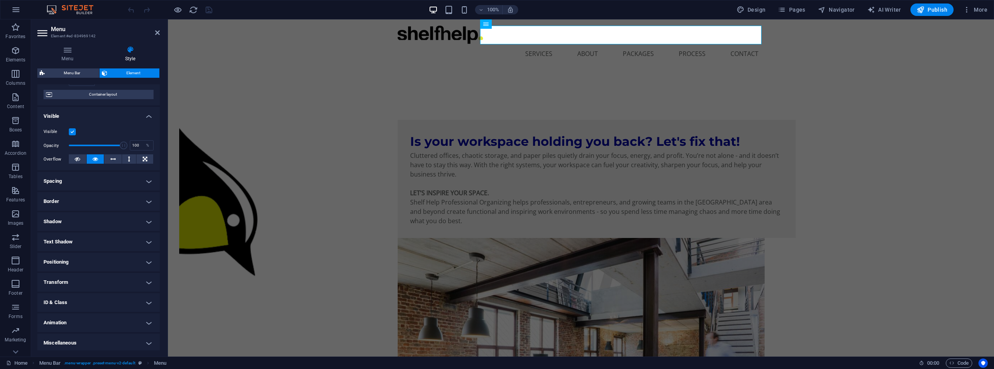
scroll to position [62, 0]
click at [144, 281] on h4 "Transform" at bounding box center [98, 280] width 122 height 19
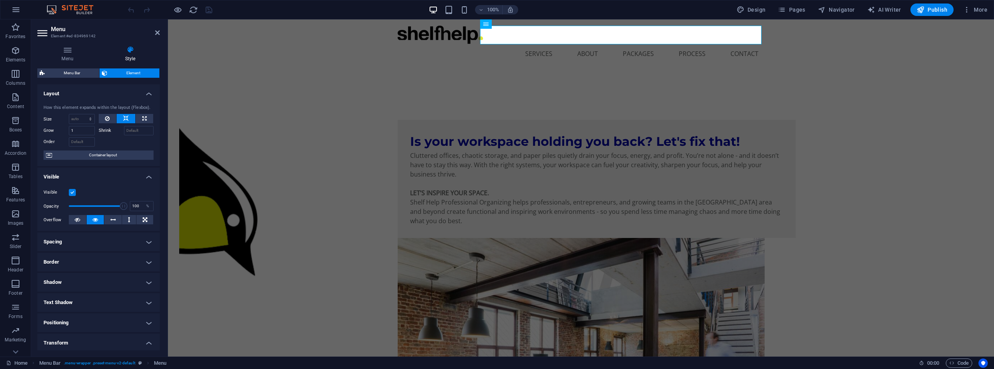
scroll to position [0, 0]
click at [66, 52] on icon at bounding box center [67, 50] width 60 height 8
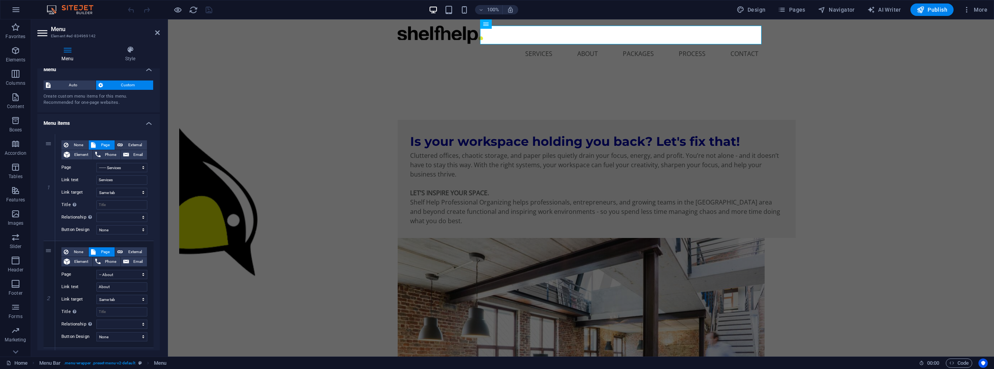
scroll to position [10, 0]
click at [764, 12] on span "Design" at bounding box center [751, 10] width 29 height 8
select select "px"
select select "500"
select select "px"
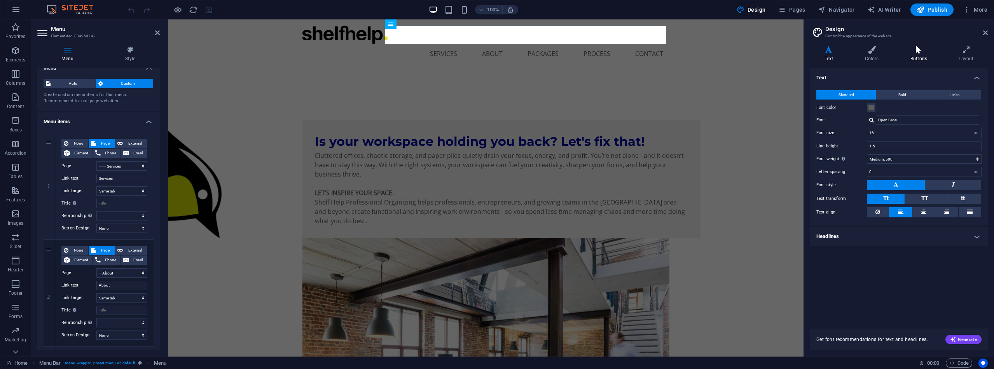
click at [919, 51] on icon at bounding box center [918, 50] width 45 height 8
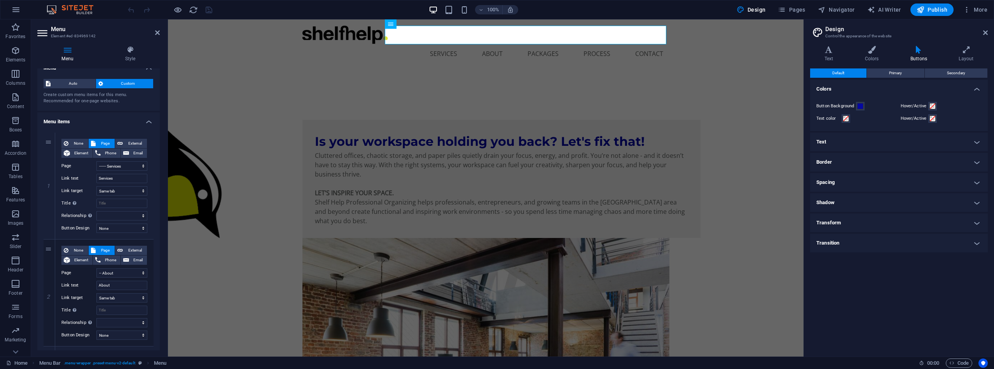
click at [976, 244] on h4 "Transition" at bounding box center [899, 243] width 178 height 19
click at [976, 222] on h4 "Transform" at bounding box center [899, 222] width 178 height 19
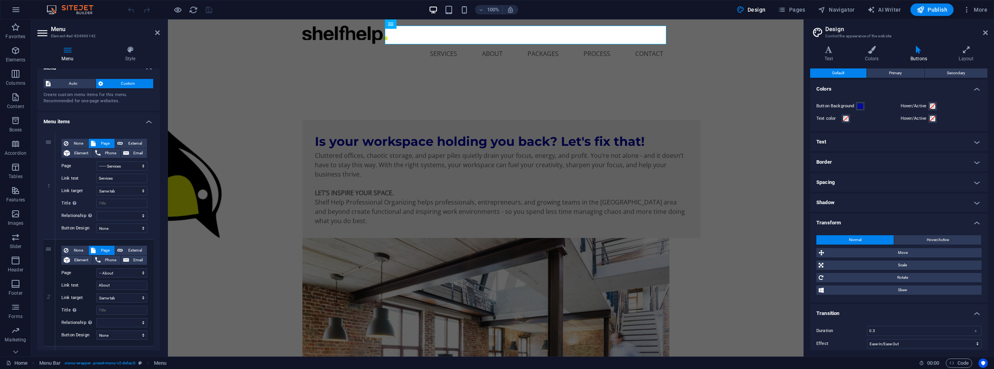
click at [975, 201] on h4 "Shadow" at bounding box center [899, 202] width 178 height 19
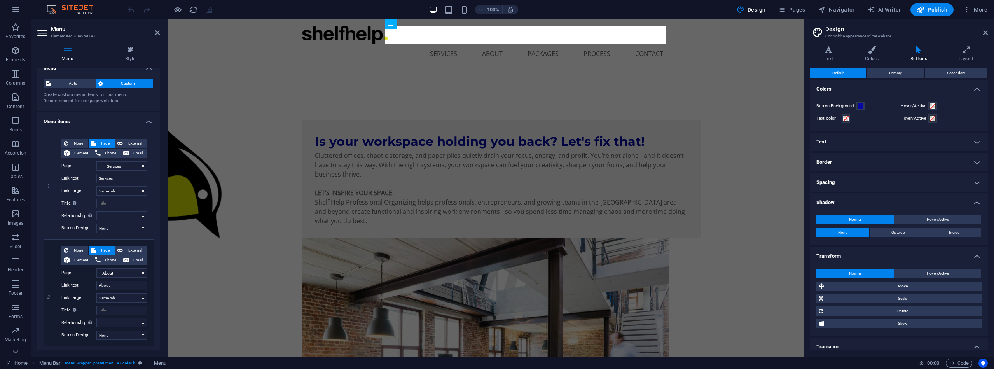
click at [973, 180] on h4 "Spacing" at bounding box center [899, 182] width 178 height 19
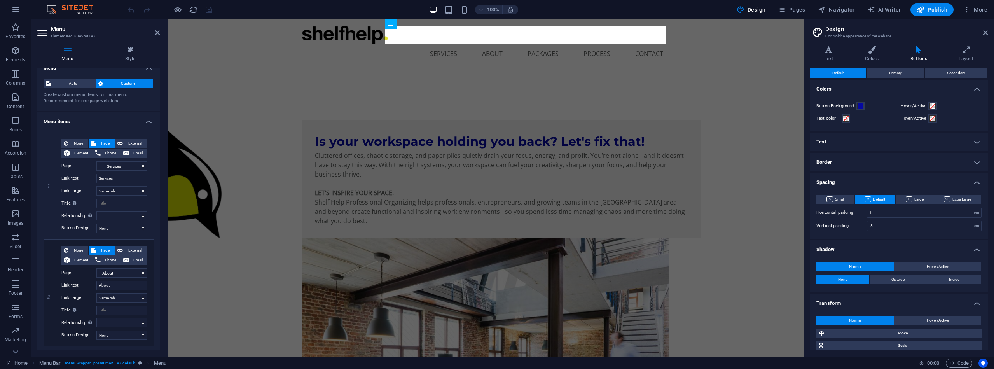
click at [972, 162] on h4 "Border" at bounding box center [899, 162] width 178 height 19
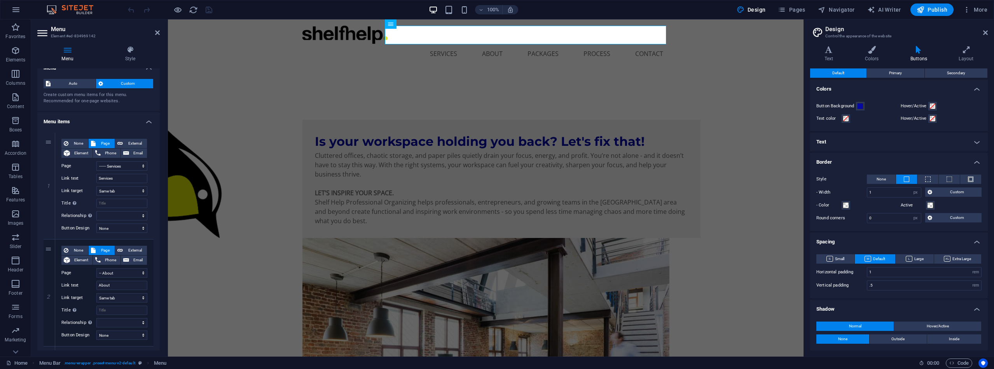
click at [974, 141] on h4 "Text" at bounding box center [899, 142] width 178 height 19
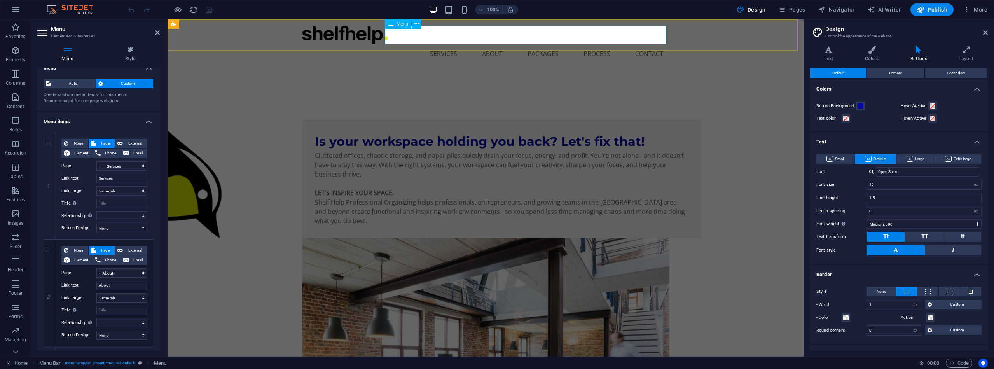
click at [491, 44] on nav "Services About Packages Process Contact" at bounding box center [486, 53] width 367 height 19
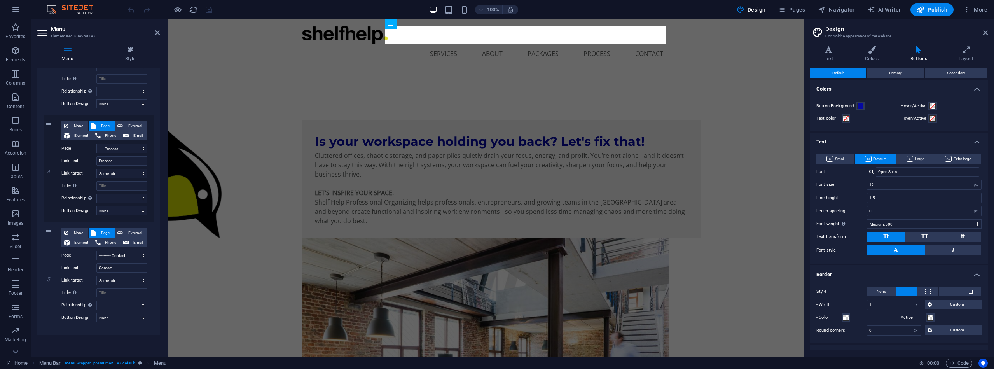
scroll to position [348, 0]
select select "overlay"
select select
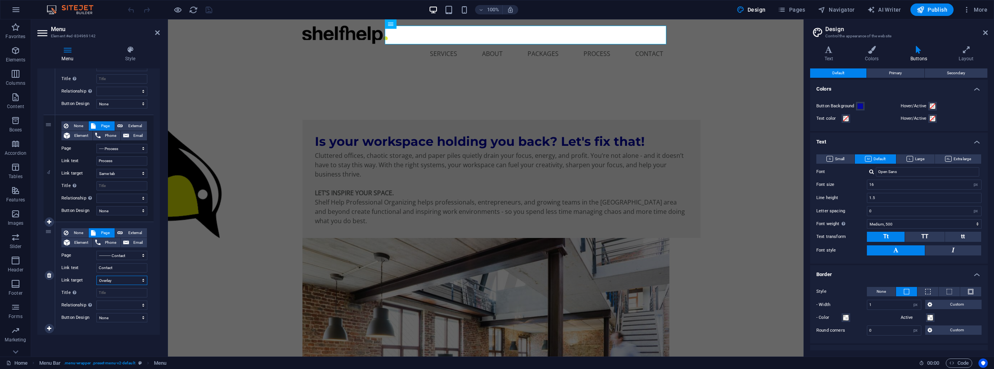
select select
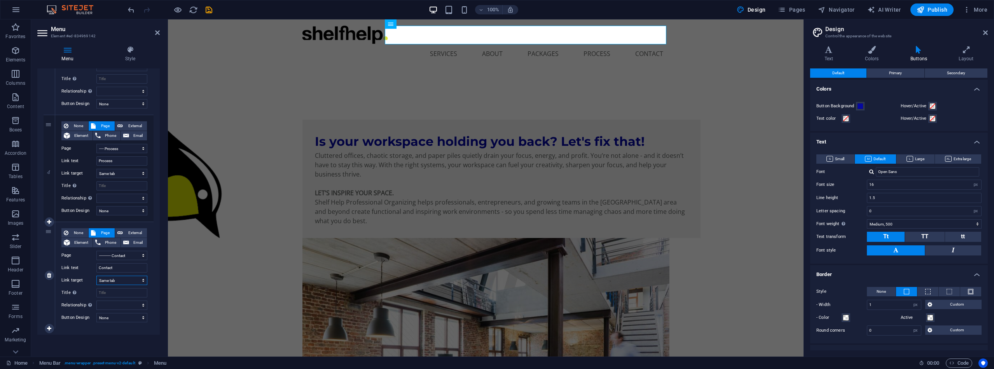
select select
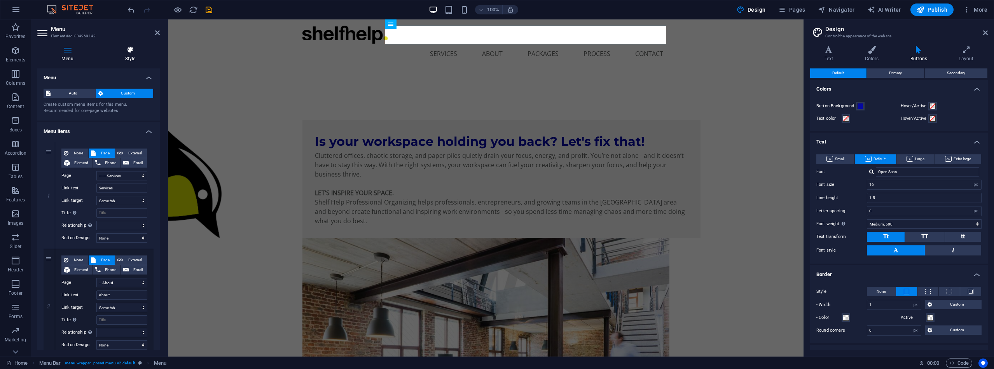
scroll to position [0, 0]
click at [70, 92] on span "Auto" at bounding box center [73, 93] width 40 height 9
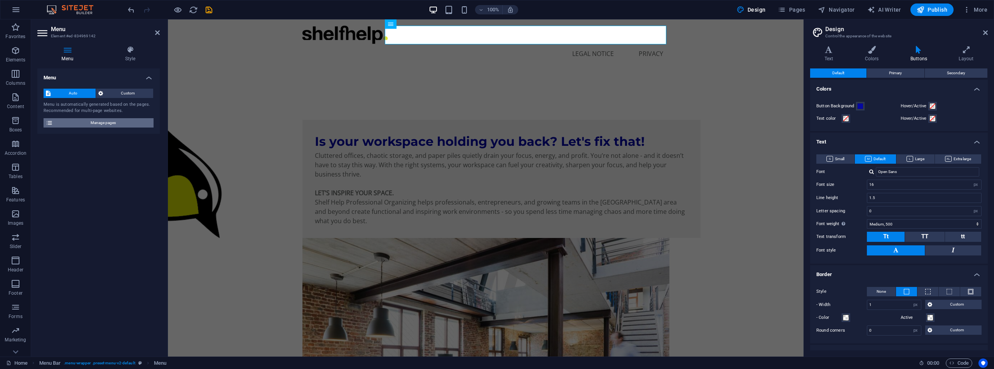
click at [68, 121] on span "Manage pages" at bounding box center [103, 122] width 96 height 9
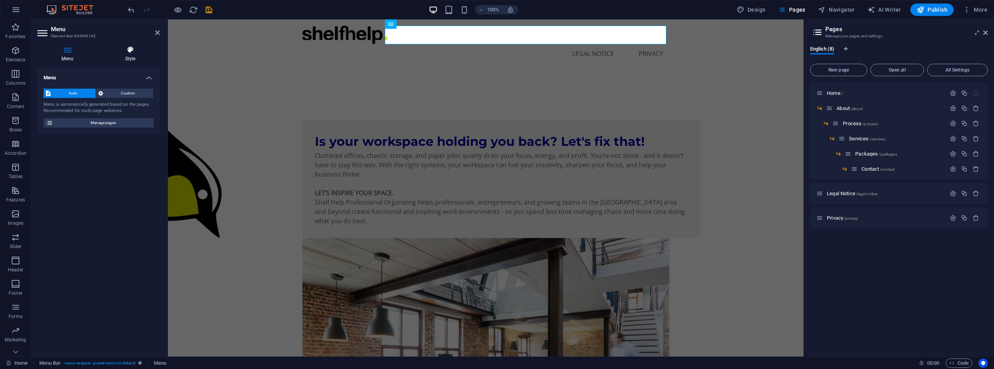
click at [131, 50] on icon at bounding box center [130, 50] width 59 height 8
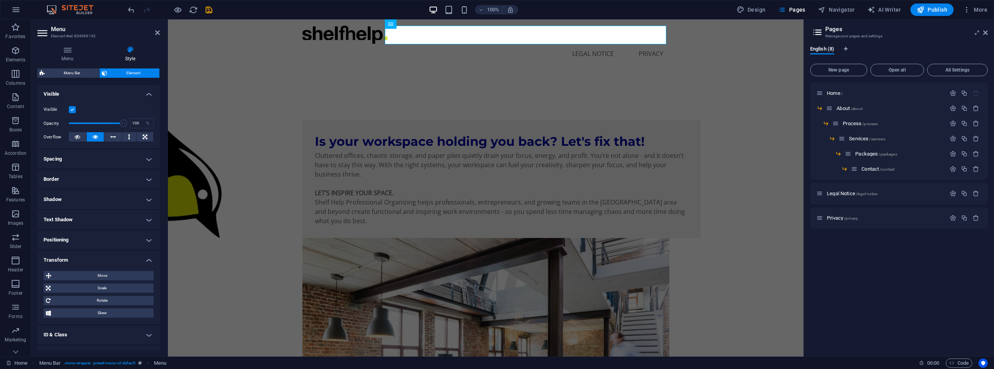
scroll to position [84, 0]
click at [149, 157] on h4 "Spacing" at bounding box center [98, 158] width 122 height 19
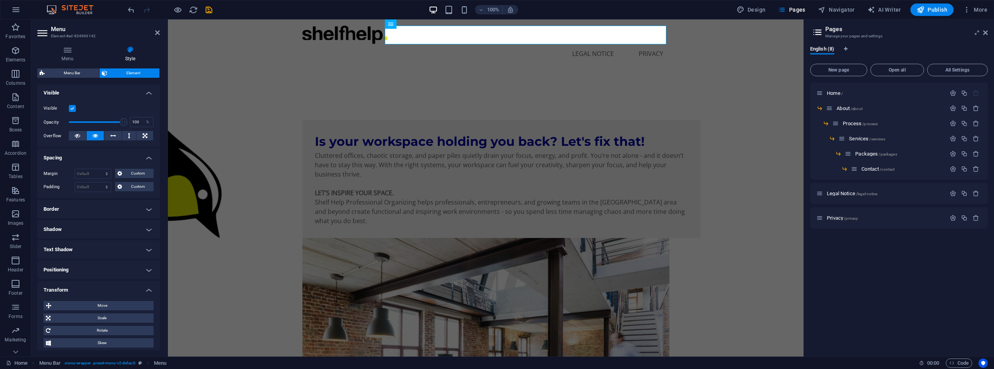
click at [145, 206] on h4 "Border" at bounding box center [98, 209] width 122 height 19
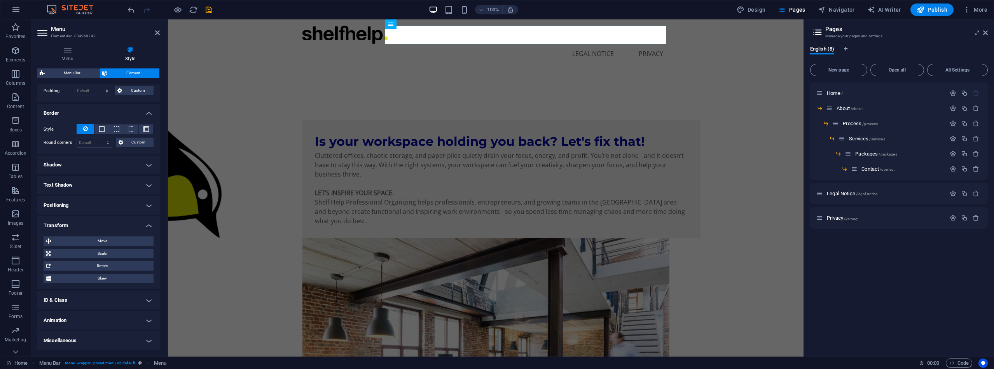
scroll to position [179, 0]
click at [147, 165] on h4 "Shadow" at bounding box center [98, 165] width 122 height 19
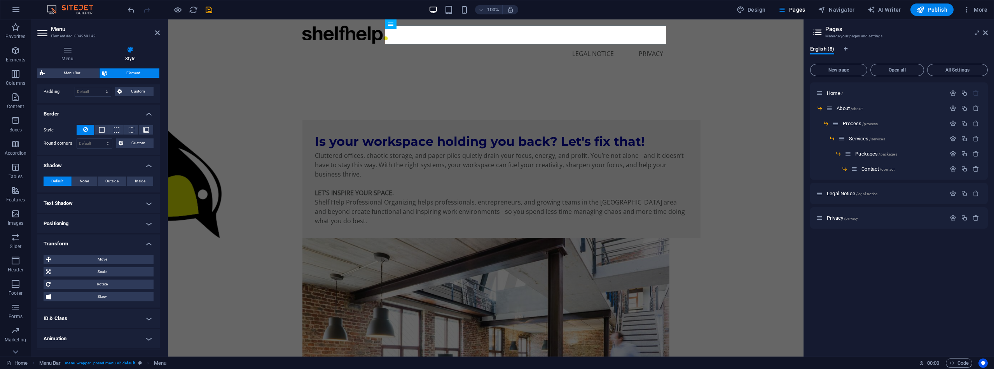
click at [145, 204] on h4 "Text Shadow" at bounding box center [98, 203] width 122 height 19
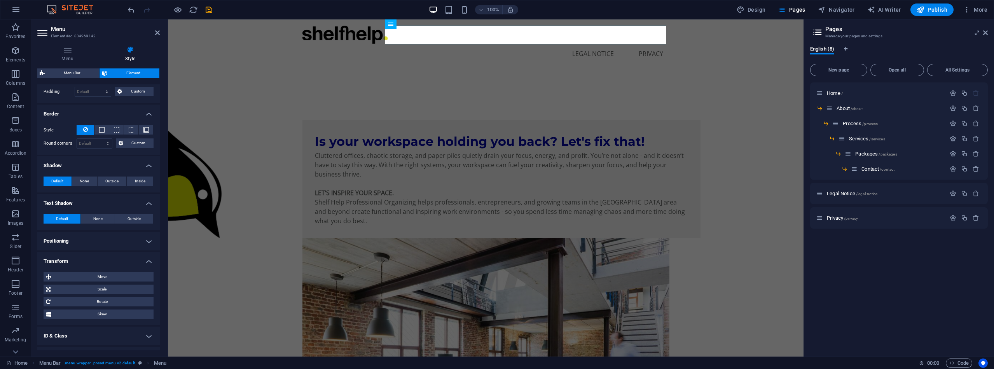
click at [145, 240] on h4 "Positioning" at bounding box center [98, 241] width 122 height 19
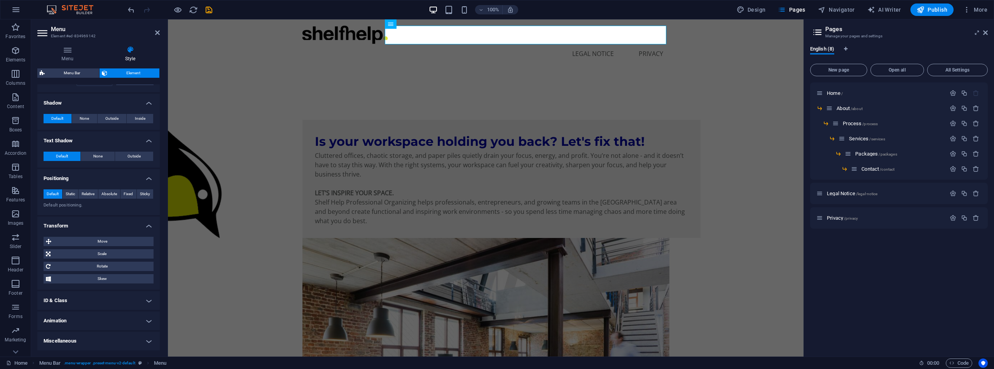
scroll to position [241, 0]
click at [143, 302] on h4 "ID & Class" at bounding box center [98, 301] width 122 height 19
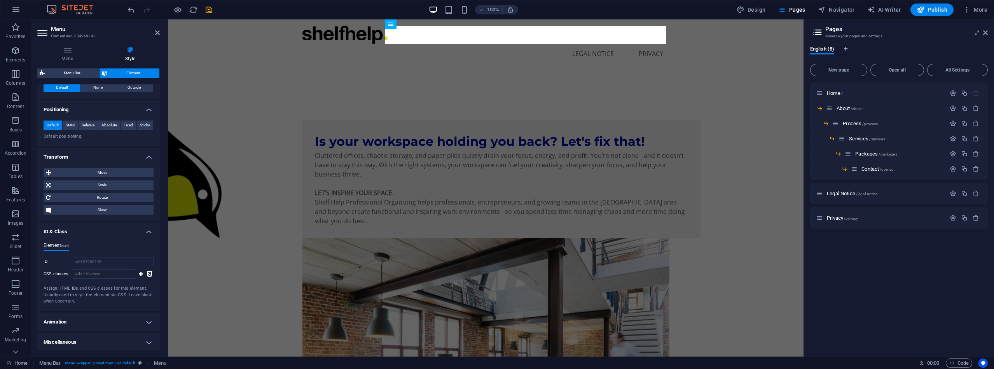
scroll to position [310, 0]
click at [148, 314] on h4 "Animation" at bounding box center [98, 322] width 122 height 19
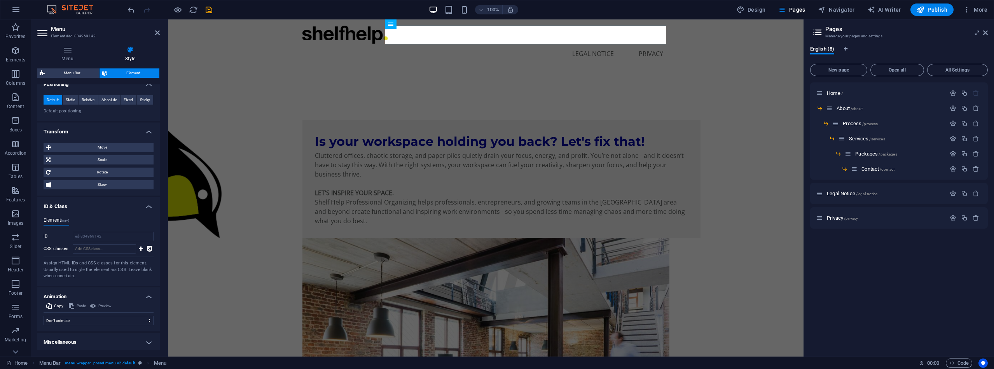
scroll to position [336, 0]
click at [150, 342] on h4 "Miscellaneous" at bounding box center [98, 342] width 122 height 19
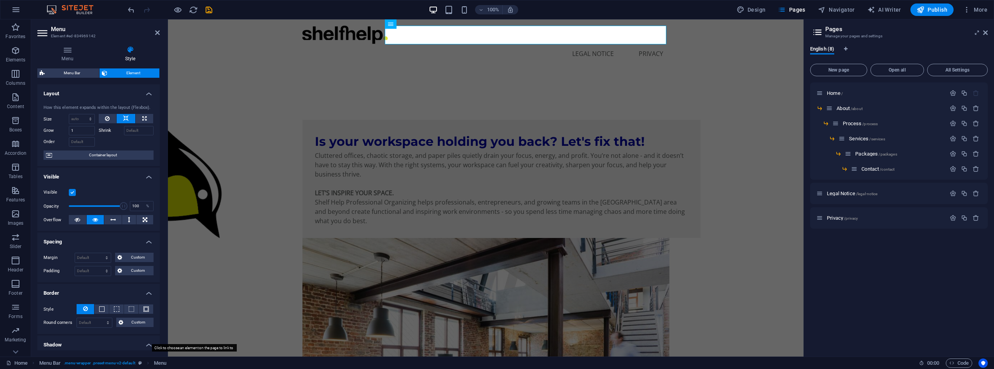
scroll to position [0, 0]
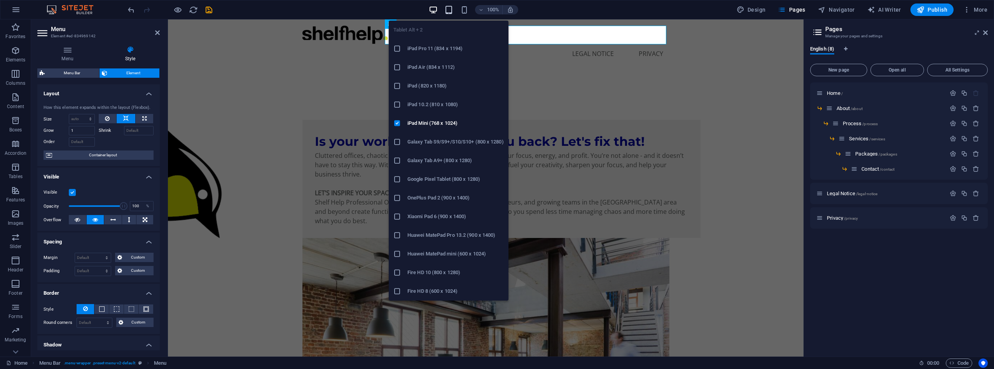
click at [451, 9] on icon "button" at bounding box center [448, 9] width 9 height 9
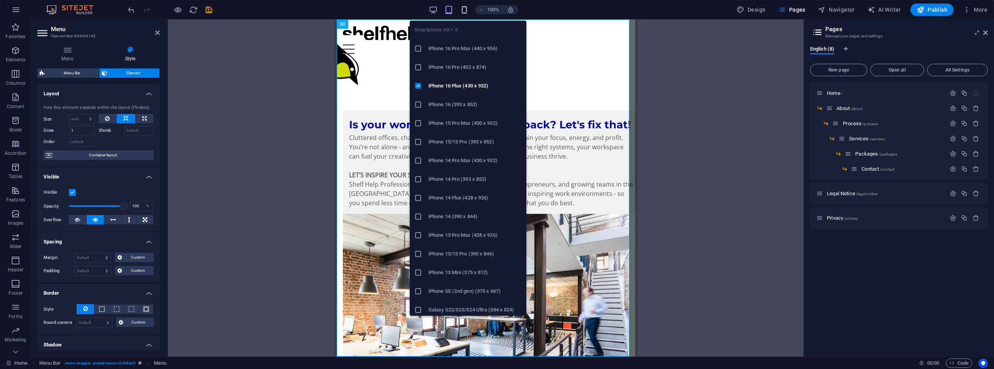
click at [465, 7] on icon "button" at bounding box center [464, 9] width 9 height 9
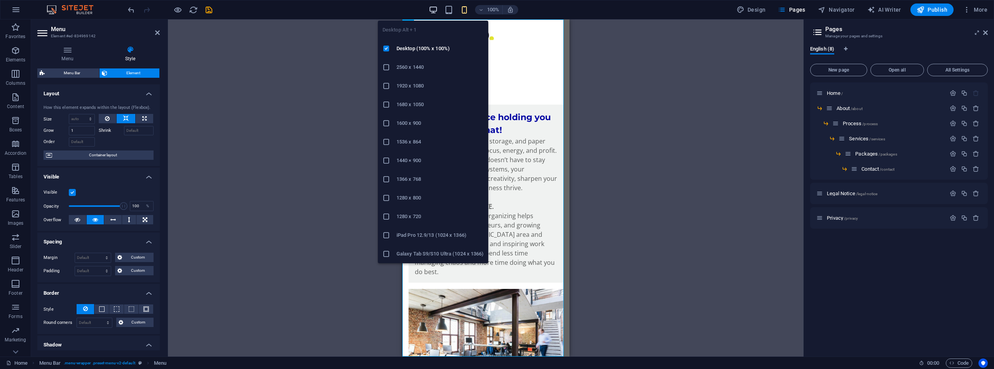
click at [436, 9] on icon "button" at bounding box center [433, 9] width 9 height 9
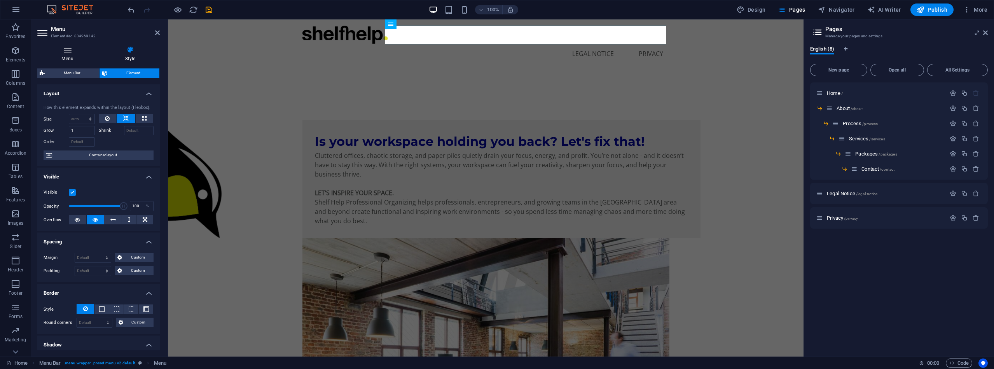
click at [72, 49] on icon at bounding box center [67, 50] width 60 height 8
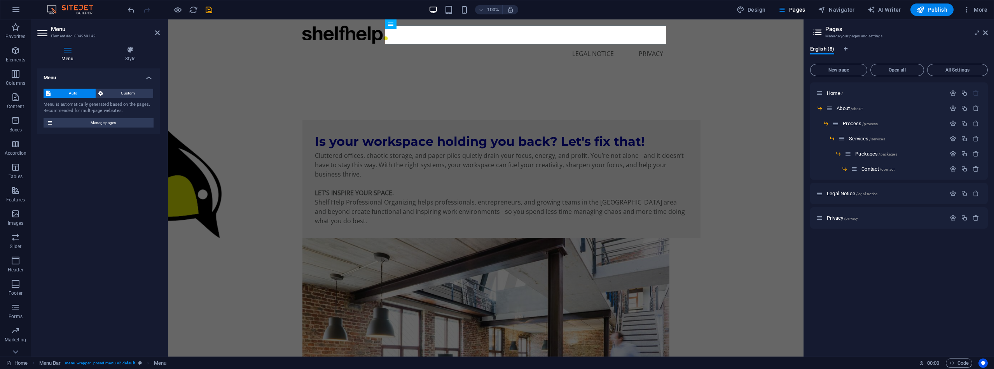
click at [72, 49] on icon at bounding box center [67, 50] width 60 height 8
click at [115, 92] on span "Custom" at bounding box center [128, 93] width 46 height 9
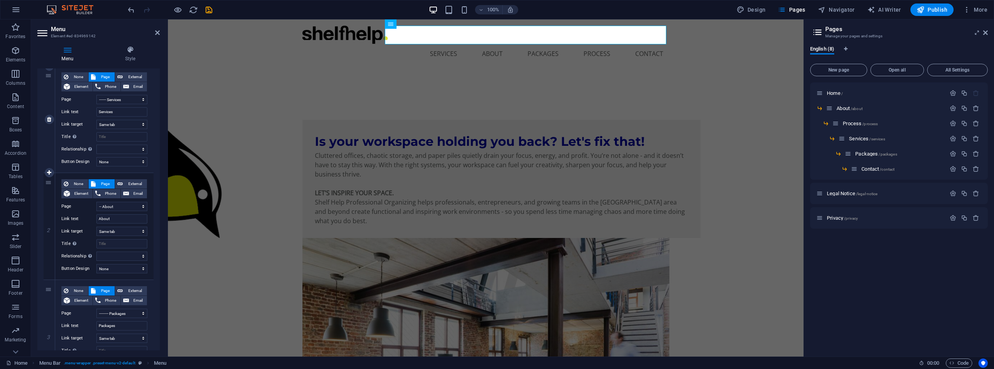
scroll to position [74, 0]
click at [133, 49] on icon at bounding box center [130, 50] width 59 height 8
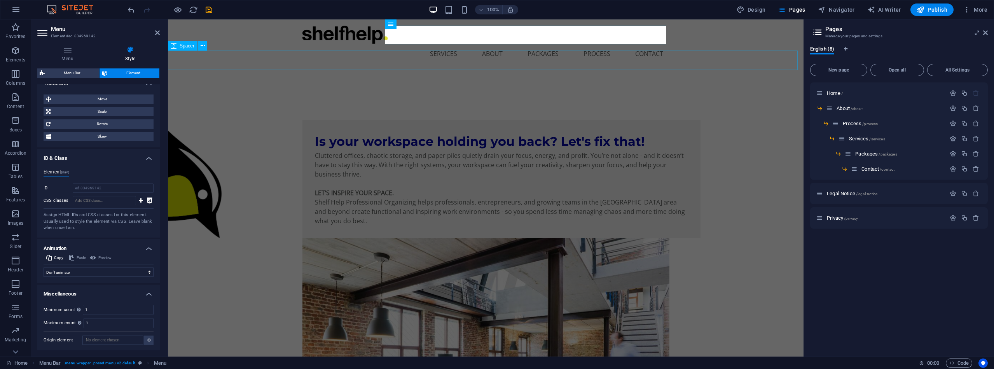
scroll to position [384, 0]
click at [847, 6] on span "Navigator" at bounding box center [836, 10] width 37 height 8
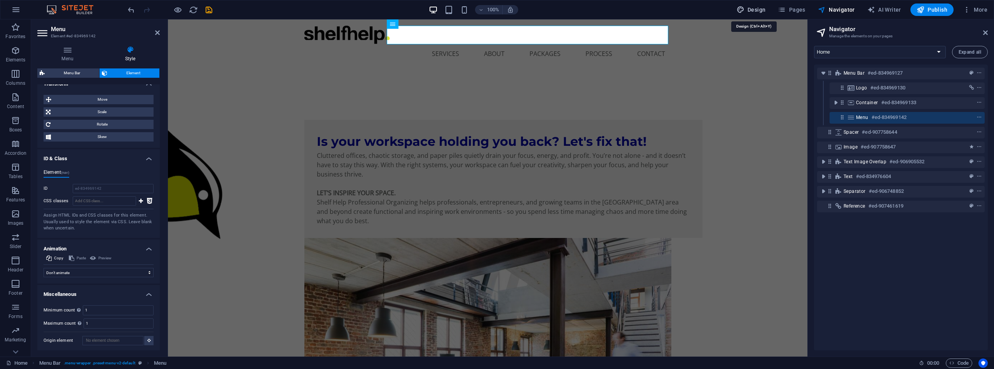
click at [766, 12] on span "Design" at bounding box center [751, 10] width 29 height 8
select select "px"
select select "500"
select select "px"
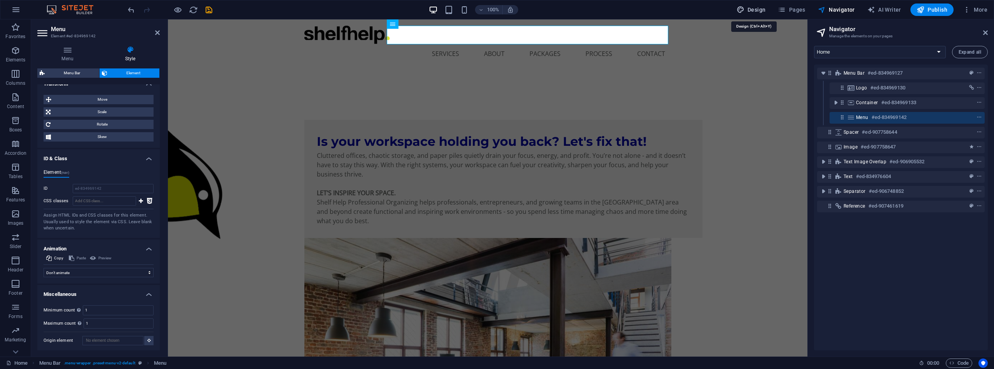
select select "px"
select select "rem"
select select "ease-in-out"
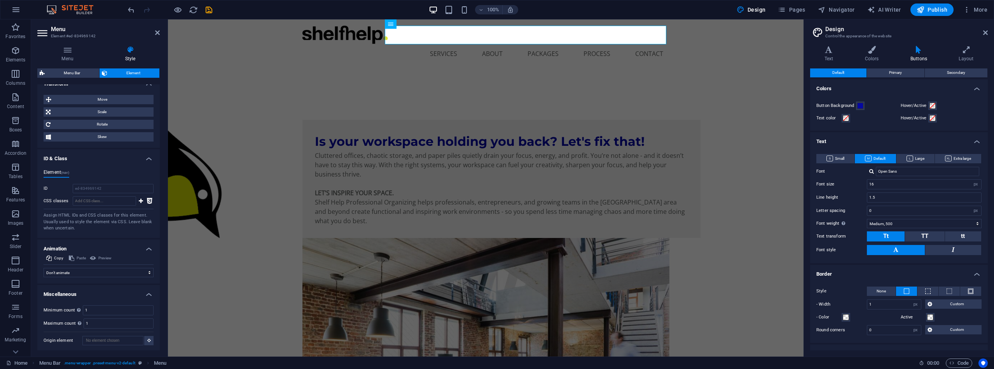
scroll to position [0, 0]
click at [846, 119] on span at bounding box center [846, 118] width 6 height 6
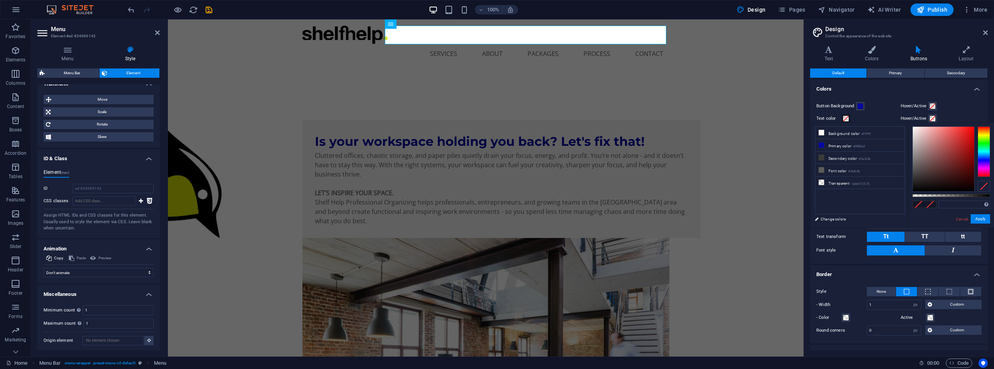
click at [843, 119] on span at bounding box center [846, 118] width 6 height 6
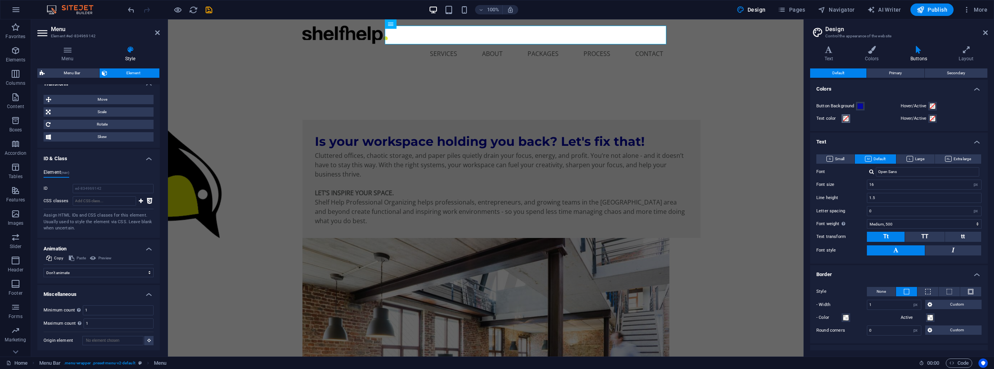
click at [843, 119] on span at bounding box center [846, 118] width 6 height 6
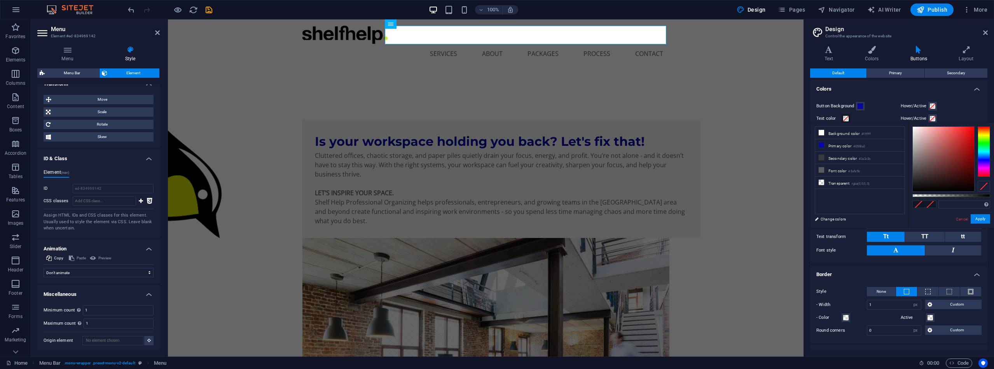
click at [843, 119] on span at bounding box center [846, 118] width 6 height 6
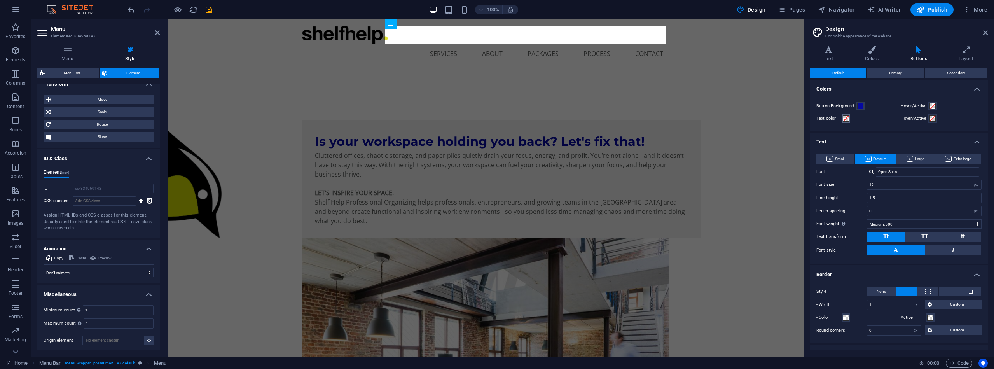
click at [843, 119] on span at bounding box center [846, 118] width 6 height 6
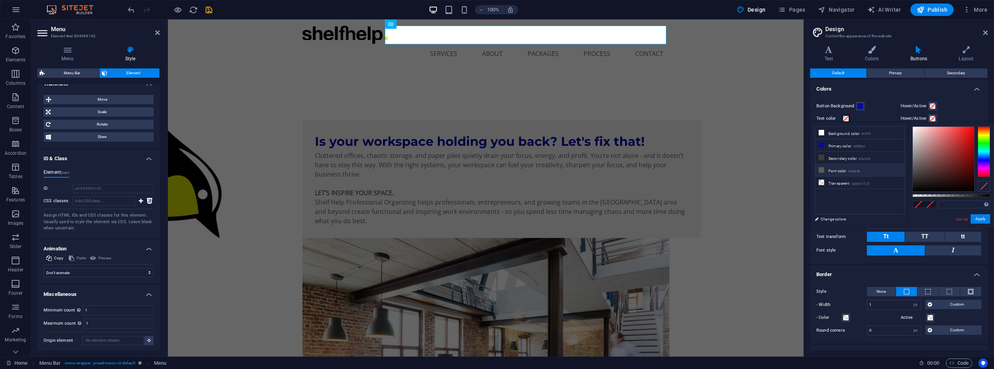
click at [824, 169] on span at bounding box center [822, 170] width 6 height 6
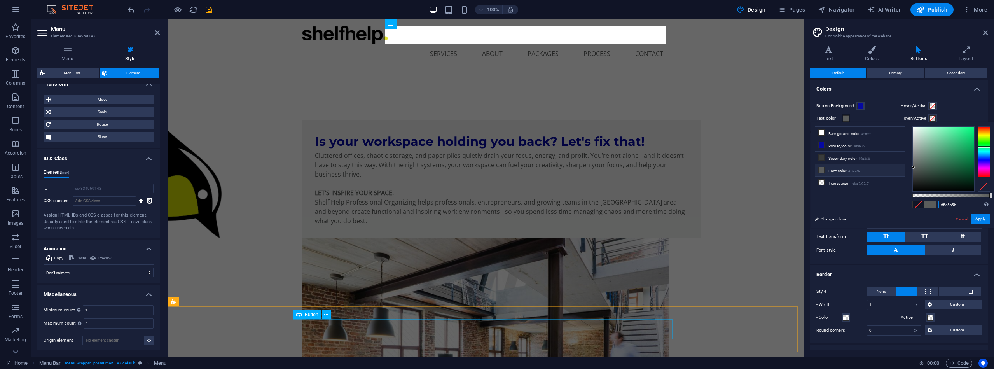
click at [960, 204] on input "#5a5c5b" at bounding box center [965, 205] width 52 height 8
paste input "4e79a7"
type input "#4e79a7"
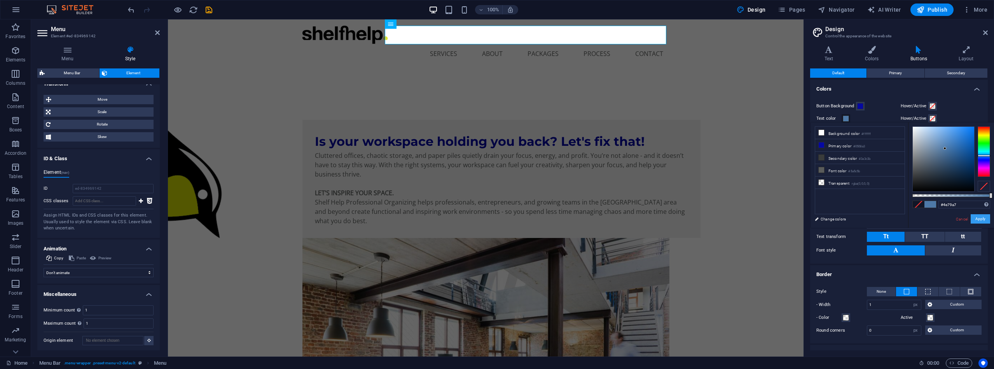
click at [984, 218] on button "Apply" at bounding box center [980, 218] width 19 height 9
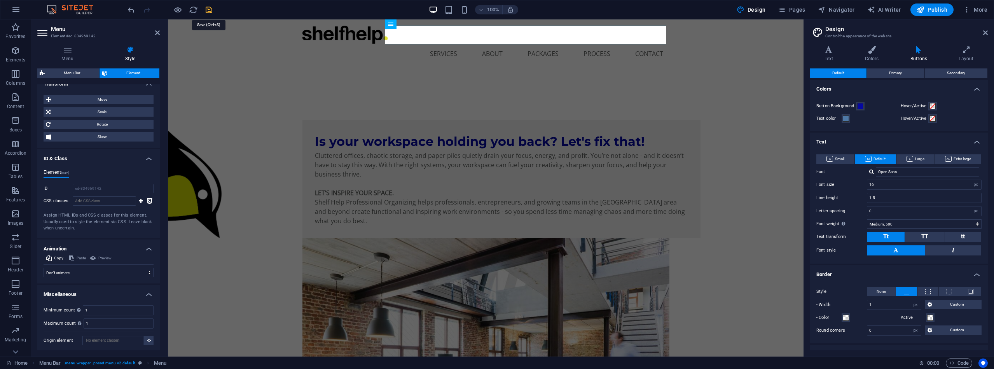
click at [210, 9] on icon "save" at bounding box center [209, 9] width 9 height 9
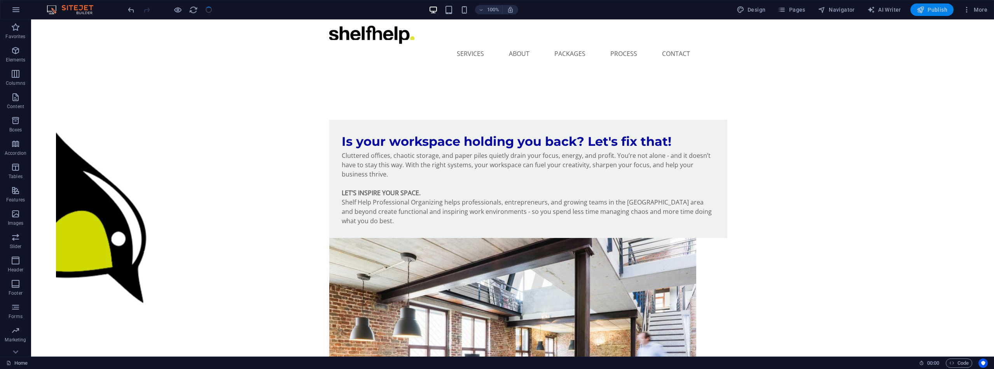
click at [942, 10] on span "Publish" at bounding box center [932, 10] width 31 height 8
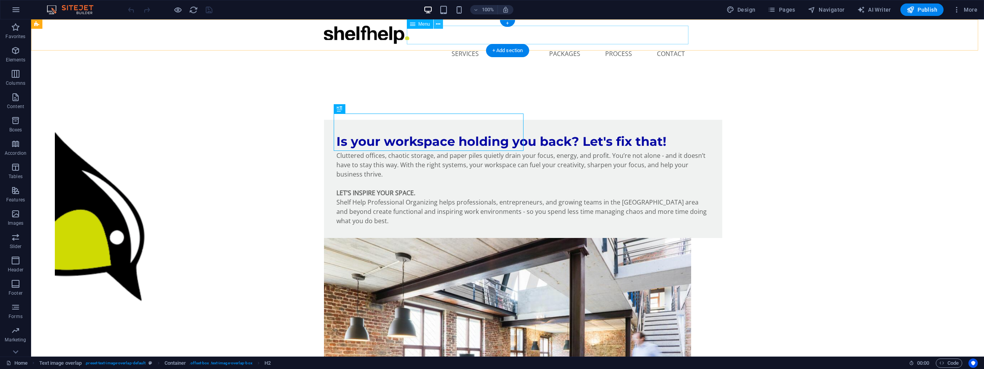
click at [436, 21] on button at bounding box center [438, 23] width 9 height 9
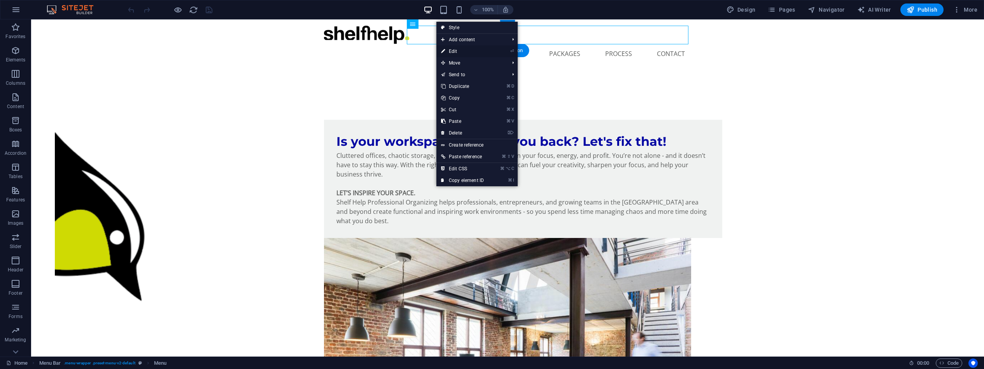
click at [453, 48] on link "⏎ Edit" at bounding box center [462, 51] width 52 height 12
select select "3"
select select
select select "1"
select select
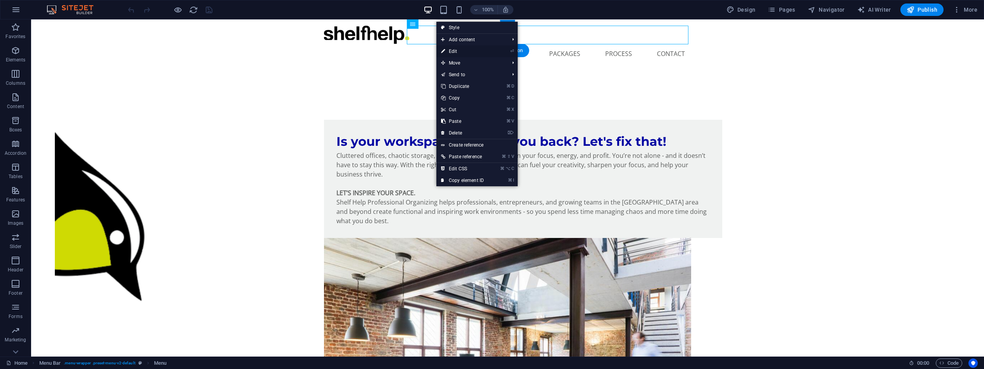
select select "4"
select select
select select "2"
select select
select select "5"
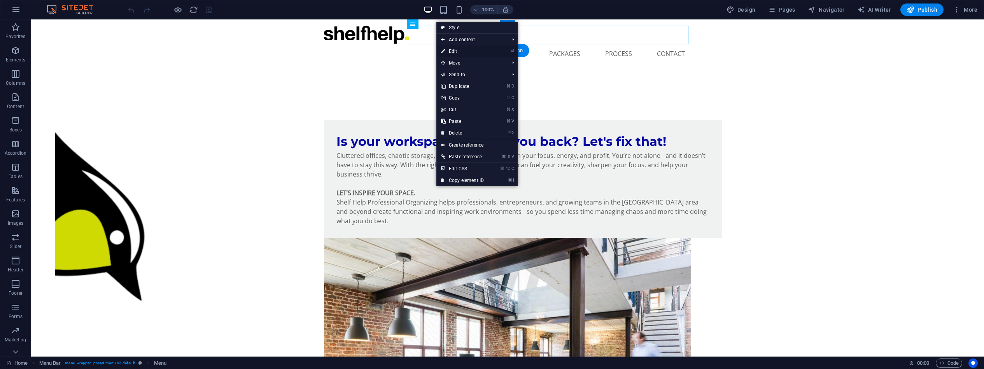
select select
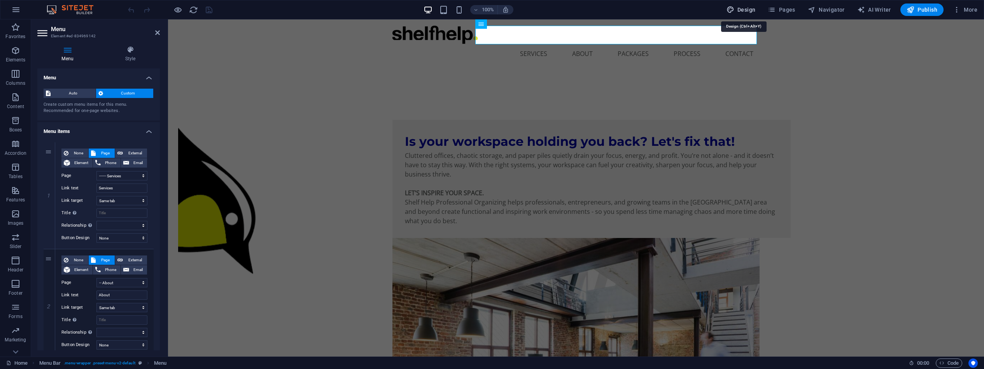
click at [752, 10] on span "Design" at bounding box center [740, 10] width 29 height 8
select select "px"
select select "500"
select select "px"
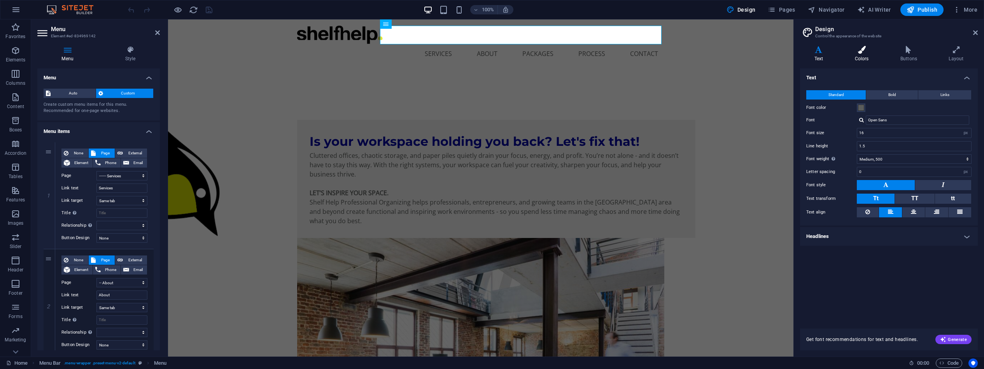
click at [868, 51] on icon at bounding box center [861, 50] width 42 height 8
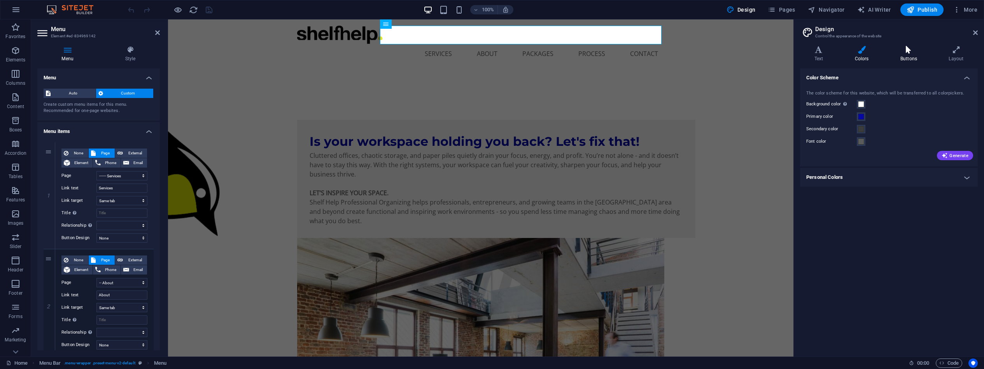
click at [902, 47] on icon at bounding box center [908, 50] width 45 height 8
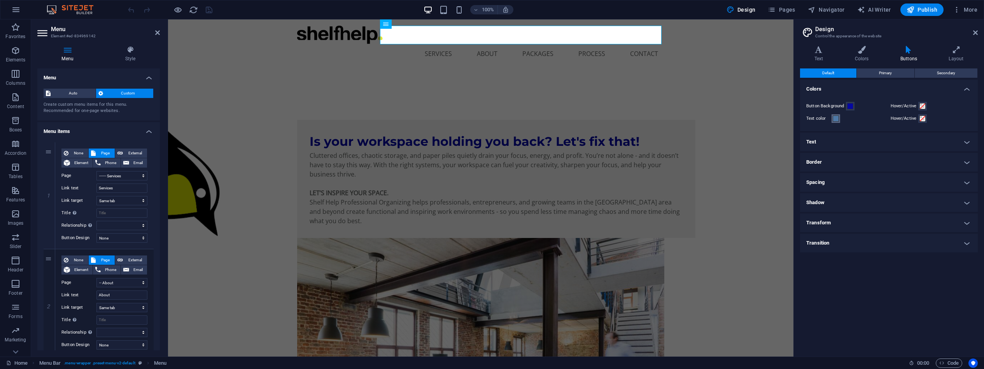
click at [835, 119] on span at bounding box center [836, 118] width 6 height 6
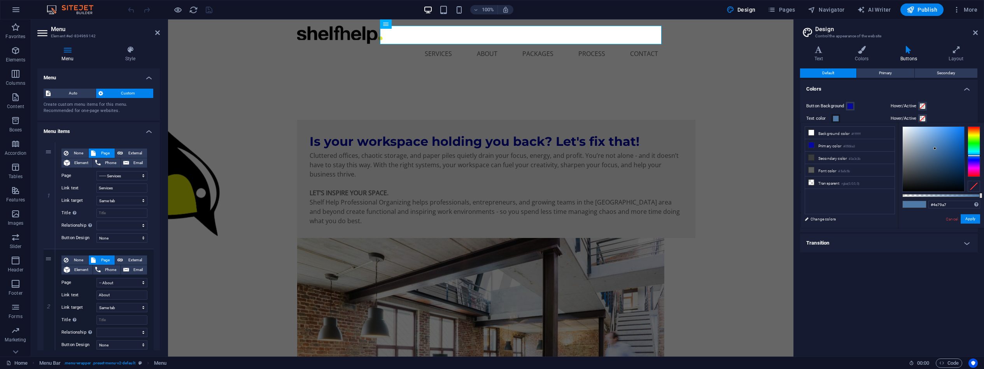
click at [835, 119] on span at bounding box center [836, 118] width 6 height 6
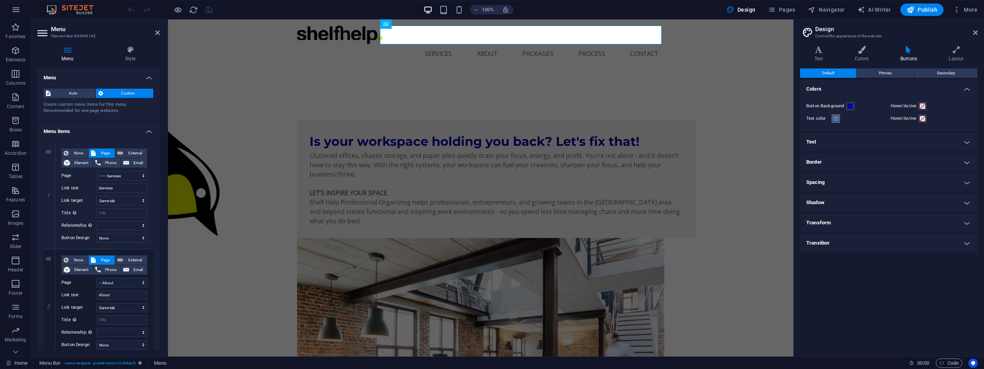
click at [835, 119] on span at bounding box center [836, 118] width 6 height 6
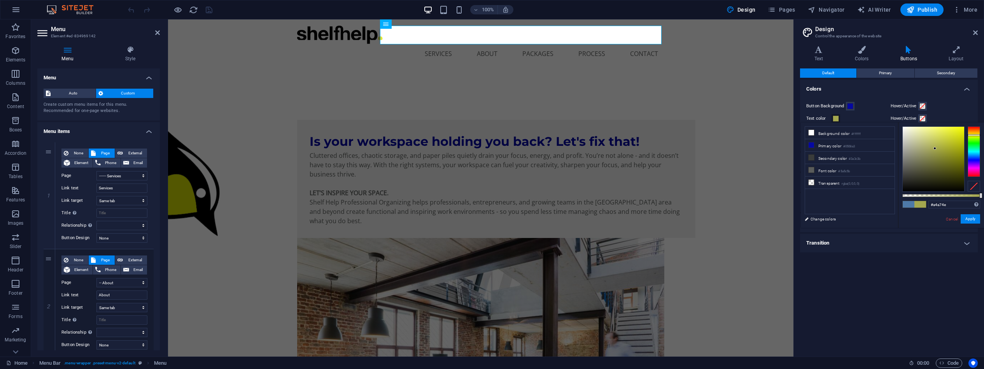
click at [973, 135] on div at bounding box center [973, 151] width 12 height 51
drag, startPoint x: 933, startPoint y: 148, endPoint x: 968, endPoint y: 141, distance: 35.7
click at [968, 141] on div at bounding box center [941, 158] width 78 height 65
click at [970, 135] on div at bounding box center [973, 136] width 12 height 2
click at [972, 135] on div at bounding box center [973, 135] width 12 height 2
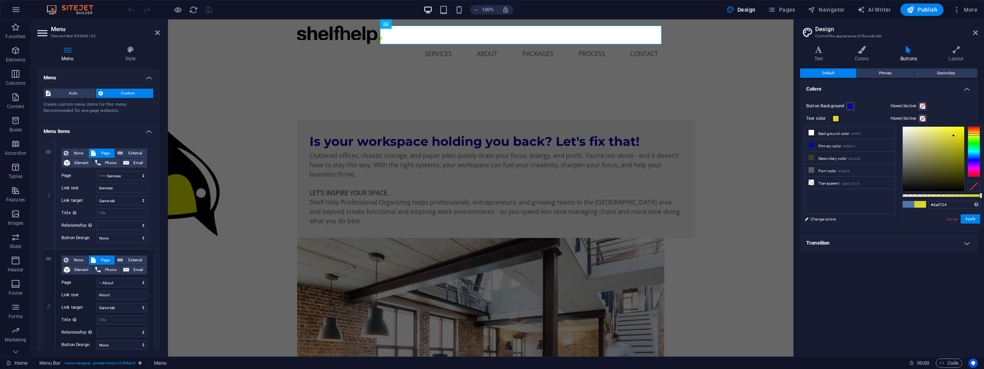
drag, startPoint x: 962, startPoint y: 139, endPoint x: 953, endPoint y: 136, distance: 9.2
click at [953, 136] on div at bounding box center [933, 159] width 61 height 65
drag, startPoint x: 975, startPoint y: 135, endPoint x: 953, endPoint y: 134, distance: 22.2
click at [975, 135] on div at bounding box center [973, 136] width 12 height 2
drag, startPoint x: 953, startPoint y: 134, endPoint x: 962, endPoint y: 131, distance: 9.3
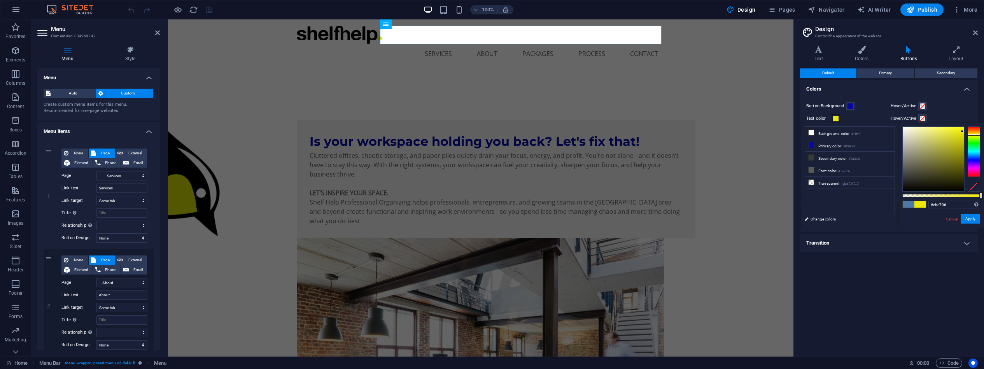
click at [962, 131] on div at bounding box center [961, 131] width 3 height 3
click at [971, 136] on div at bounding box center [973, 136] width 12 height 2
drag, startPoint x: 980, startPoint y: 194, endPoint x: 1018, endPoint y: 185, distance: 39.2
click at [984, 185] on html "[DOMAIN_NAME] Home Favorites Elements Columns Content Boxes Accordion Tables Fe…" at bounding box center [492, 184] width 984 height 369
drag, startPoint x: 980, startPoint y: 194, endPoint x: 953, endPoint y: 198, distance: 27.9
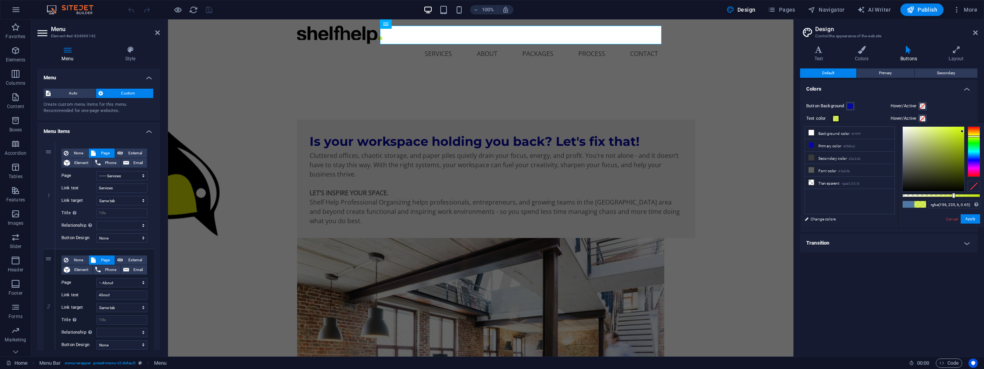
click at [953, 198] on div at bounding box center [953, 195] width 3 height 5
drag, startPoint x: 955, startPoint y: 196, endPoint x: 1002, endPoint y: 195, distance: 47.1
click at [984, 195] on html "[DOMAIN_NAME] Home Favorites Elements Columns Content Boxes Accordion Tables Fe…" at bounding box center [492, 184] width 984 height 369
type input "#d4ff00"
drag, startPoint x: 961, startPoint y: 132, endPoint x: 971, endPoint y: 124, distance: 13.3
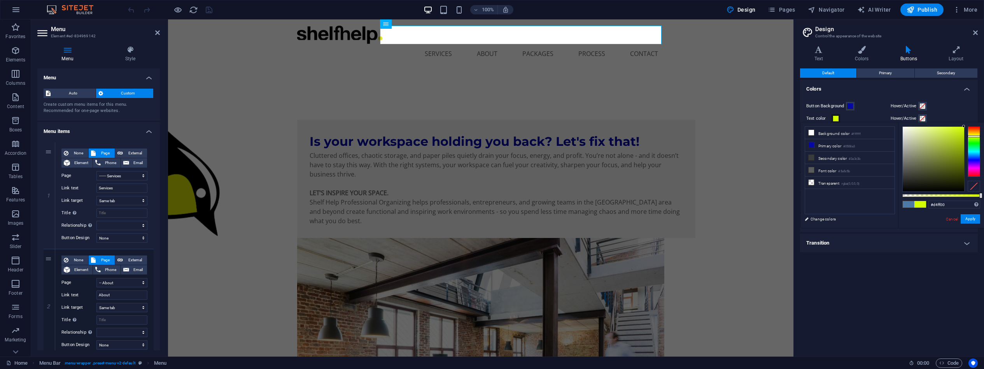
click at [971, 124] on div "#d4ff00 Supported formats #0852ed rgb(8, 82, 237) rgba(8, 82, 237, 90%) hsv(221…" at bounding box center [941, 231] width 86 height 218
click at [977, 220] on button "Apply" at bounding box center [969, 218] width 19 height 9
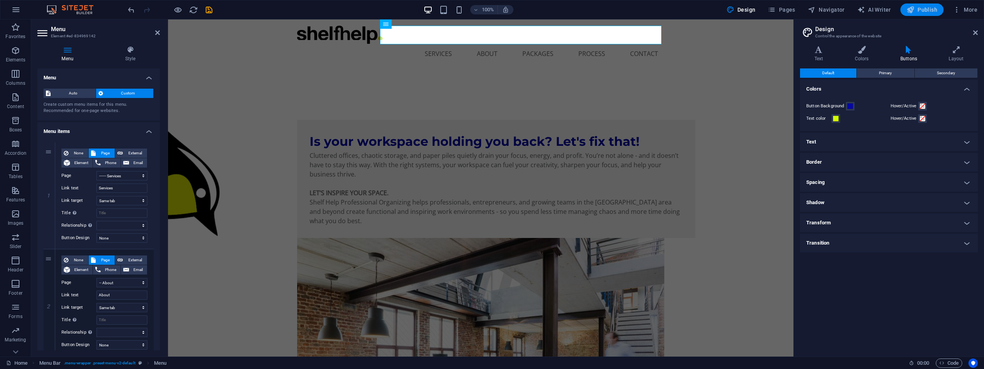
click at [917, 7] on span "Publish" at bounding box center [921, 10] width 31 height 8
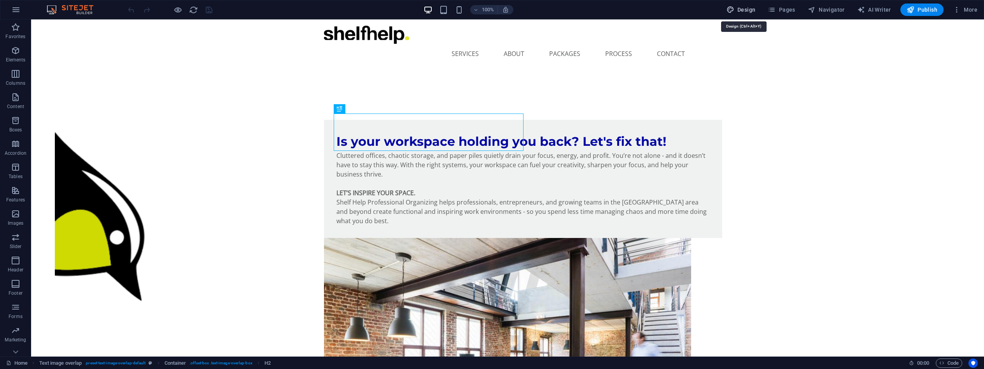
click at [748, 9] on span "Design" at bounding box center [740, 10] width 29 height 8
select select "px"
select select "500"
select select "px"
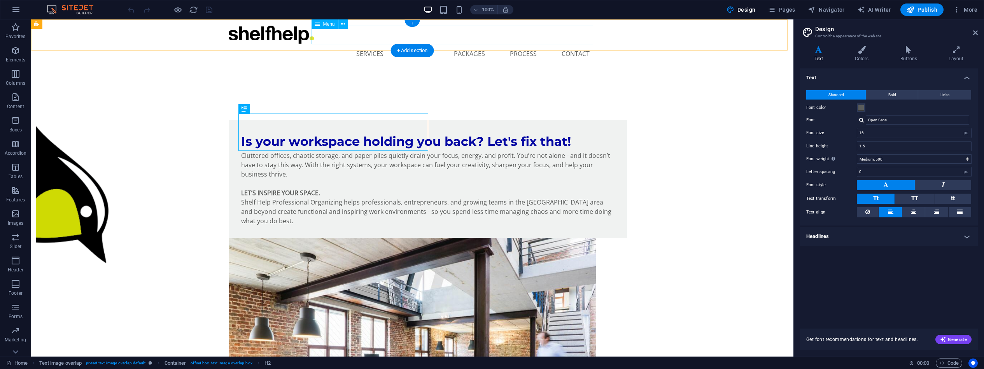
click at [333, 22] on span "Menu" at bounding box center [329, 24] width 12 height 5
drag, startPoint x: 333, startPoint y: 22, endPoint x: 167, endPoint y: 3, distance: 167.2
click at [333, 22] on span "Menu" at bounding box center [329, 24] width 12 height 5
select select "3"
select select
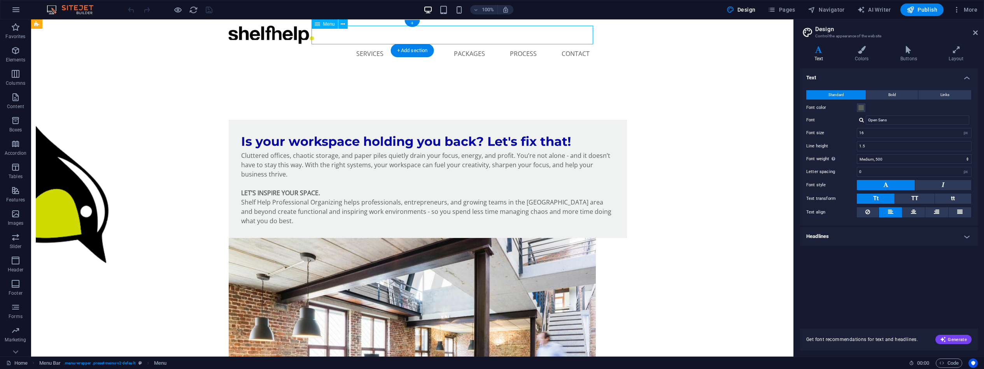
select select "1"
select select
select select "4"
select select
select select "2"
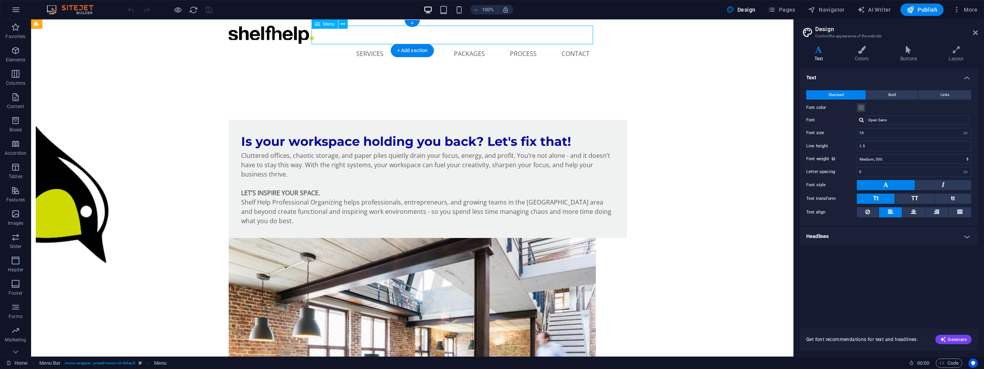
select select
select select "5"
select select
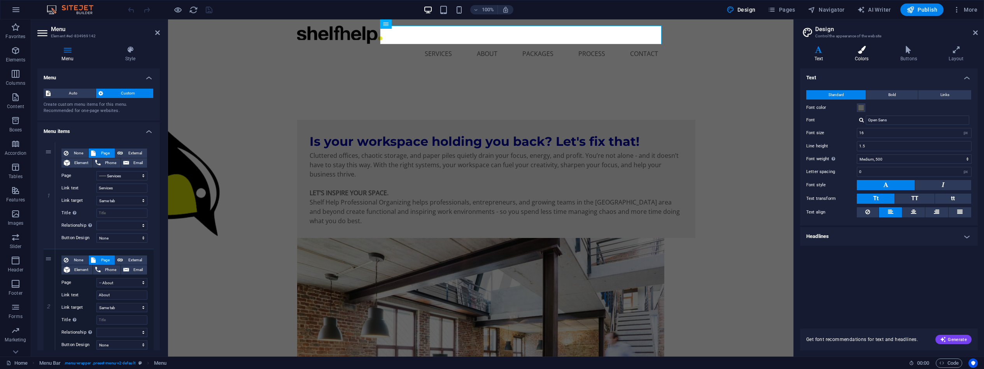
click at [861, 51] on icon at bounding box center [861, 50] width 42 height 8
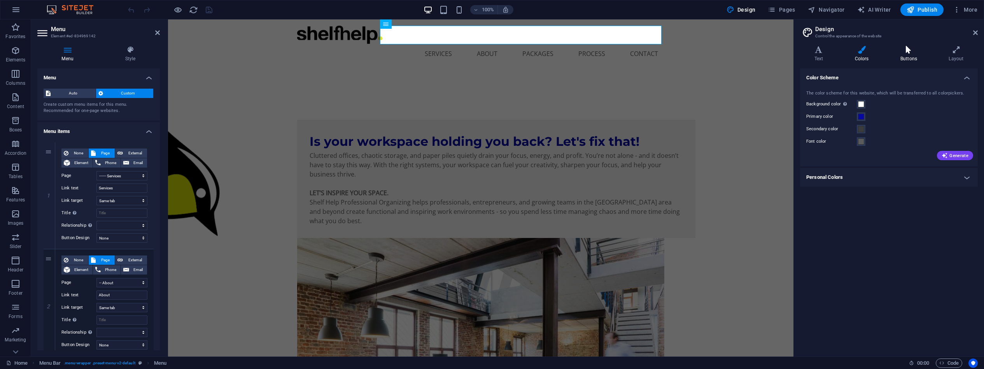
click at [910, 54] on h4 "Buttons" at bounding box center [910, 54] width 48 height 16
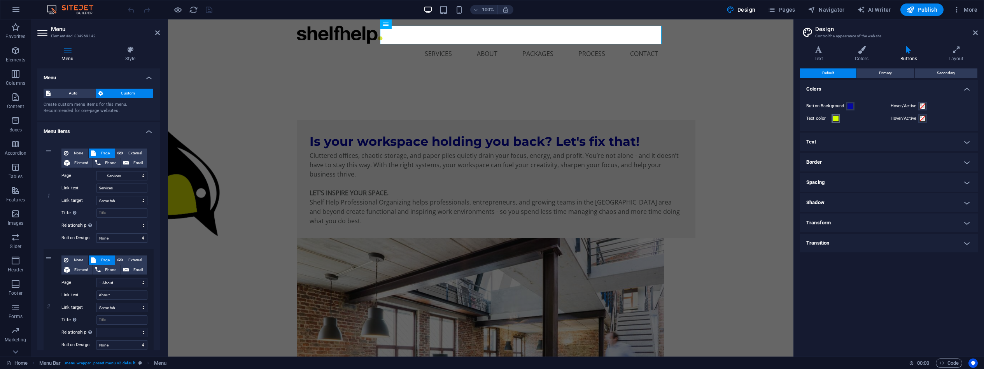
click at [838, 119] on span at bounding box center [836, 118] width 6 height 6
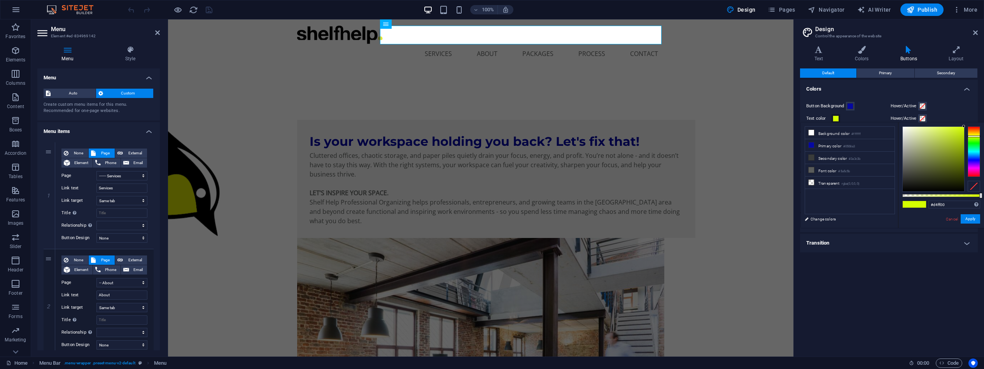
click at [838, 119] on span at bounding box center [836, 118] width 6 height 6
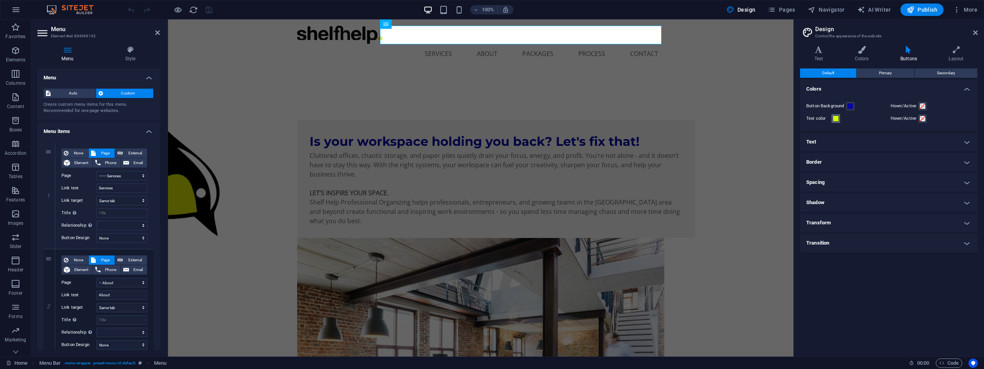
click at [838, 119] on span at bounding box center [836, 118] width 6 height 6
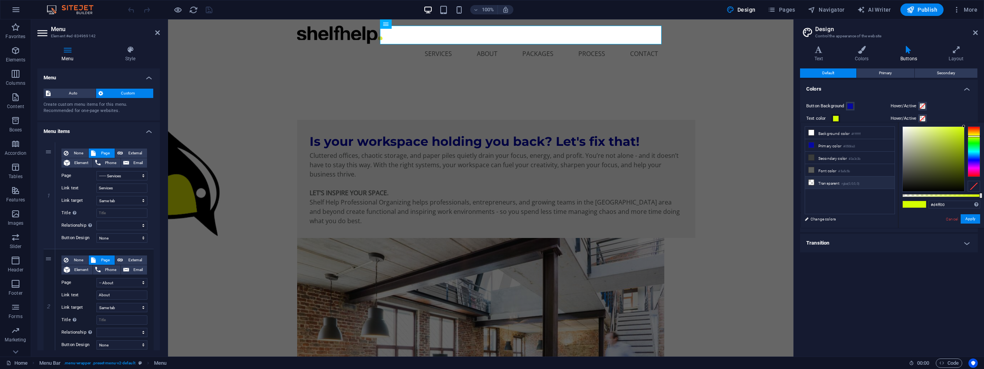
click at [853, 183] on small "rgba(0,0,0,.0)" at bounding box center [850, 183] width 18 height 5
type input "rgba(0, 0, 0, 0)"
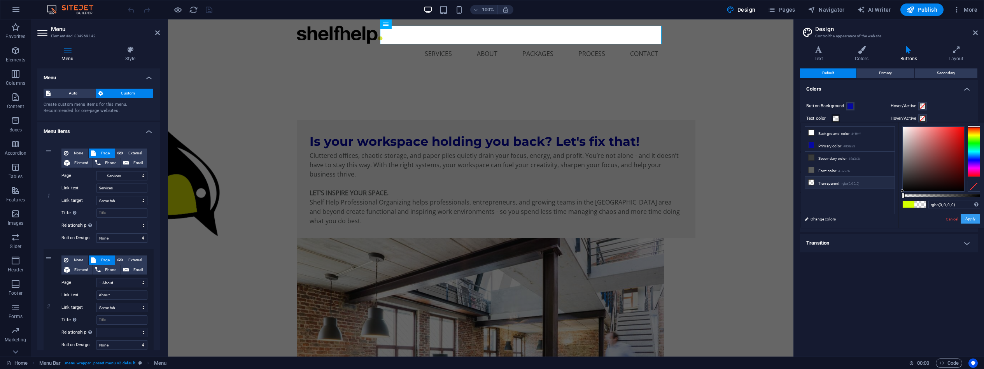
click at [973, 217] on button "Apply" at bounding box center [969, 218] width 19 height 9
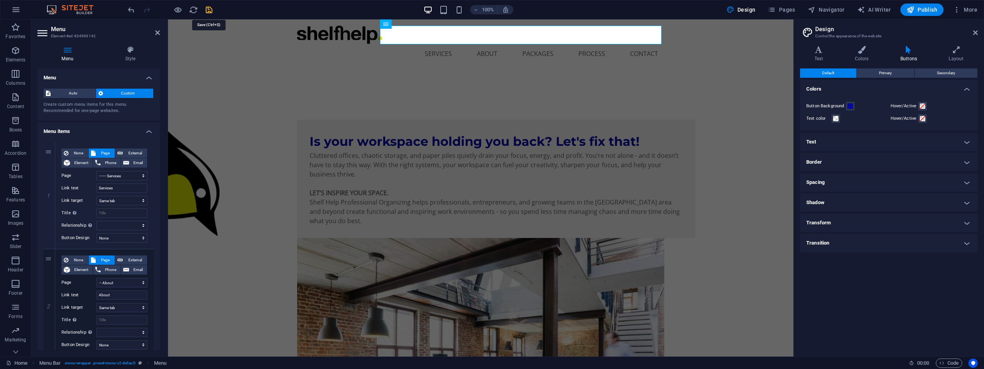
click at [211, 8] on icon "save" at bounding box center [209, 9] width 9 height 9
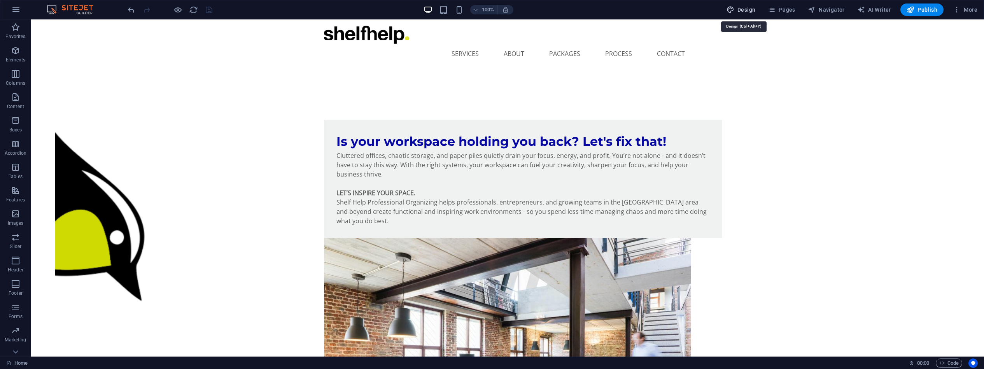
click at [744, 14] on button "Design" at bounding box center [740, 9] width 35 height 12
select select "px"
select select "500"
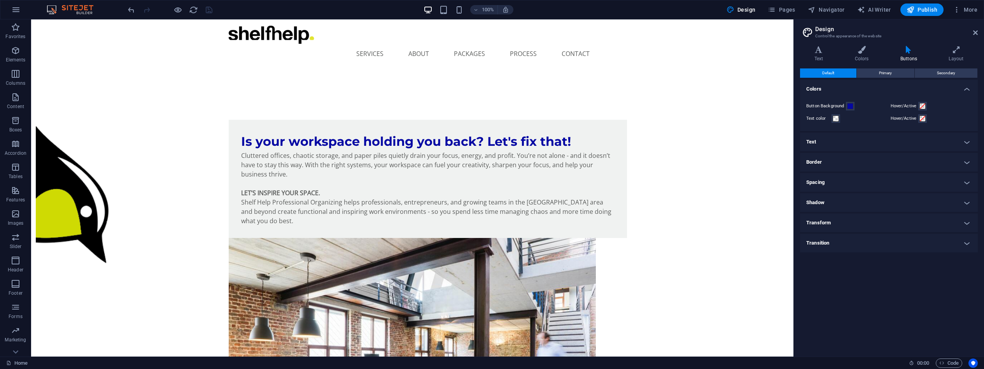
click at [844, 140] on h4 "Text" at bounding box center [889, 142] width 178 height 19
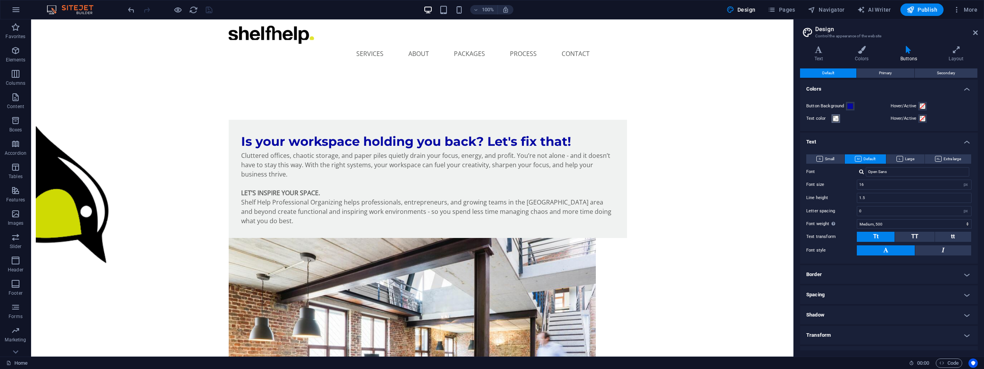
click at [837, 118] on span at bounding box center [836, 118] width 6 height 6
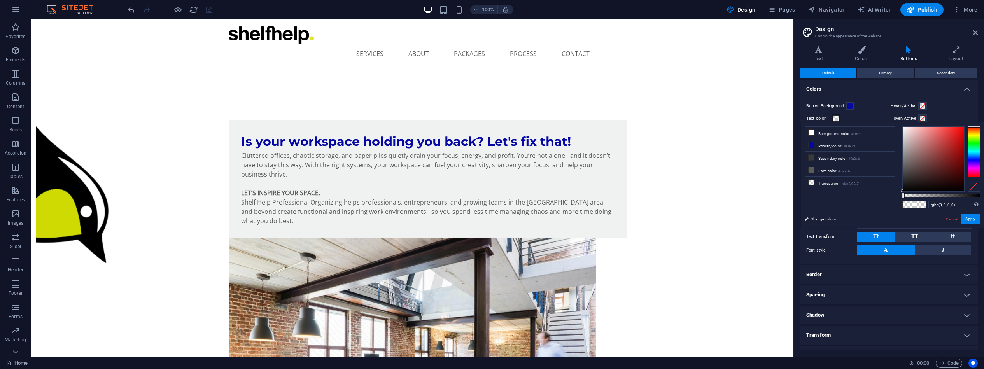
click at [837, 118] on span at bounding box center [836, 118] width 6 height 6
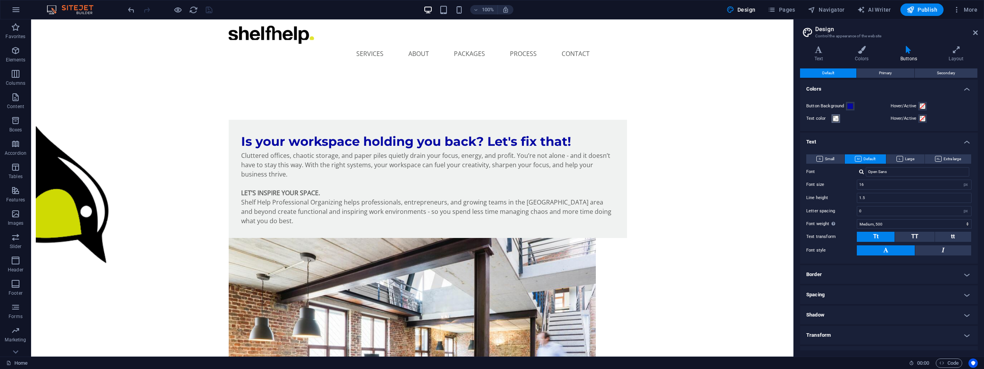
click at [837, 118] on span at bounding box center [836, 118] width 6 height 6
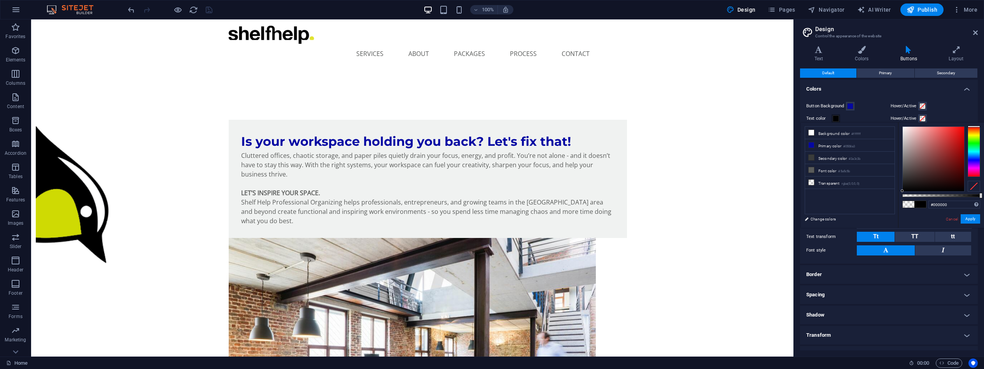
drag, startPoint x: 902, startPoint y: 195, endPoint x: 987, endPoint y: 196, distance: 84.8
click at [983, 196] on html "[DOMAIN_NAME] Home Favorites Elements Columns Content Boxes Accordion Tables Fe…" at bounding box center [492, 184] width 984 height 369
drag, startPoint x: 903, startPoint y: 190, endPoint x: 900, endPoint y: 126, distance: 64.2
click at [900, 126] on div "#ffffff Supported formats #0852ed rgb(8, 82, 237) rgba(8, 82, 237, 90%) hsv(221…" at bounding box center [941, 231] width 86 height 218
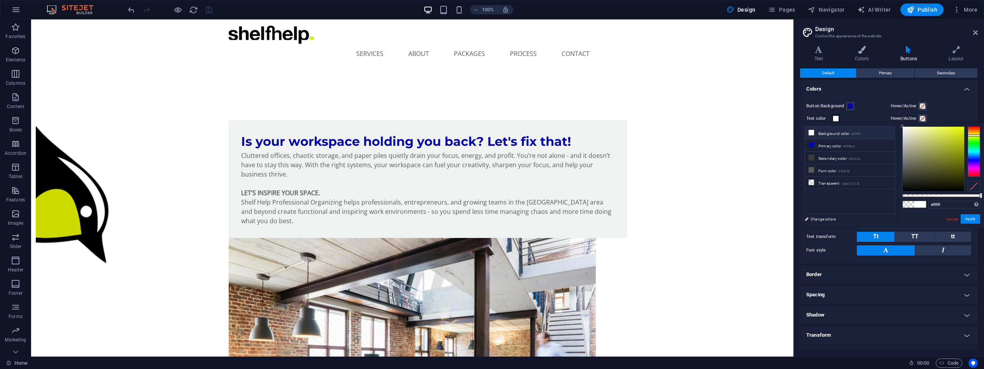
click at [973, 135] on div at bounding box center [973, 151] width 12 height 51
click at [971, 135] on div at bounding box center [973, 135] width 12 height 2
drag, startPoint x: 970, startPoint y: 197, endPoint x: 952, endPoint y: 198, distance: 17.9
click at [952, 198] on div "rgba(255, 255, 255, 0.645) Supported formats #0852ed rgb(8, 82, 237) rgba(8, 82…" at bounding box center [941, 231] width 86 height 218
click at [971, 136] on div at bounding box center [973, 136] width 12 height 2
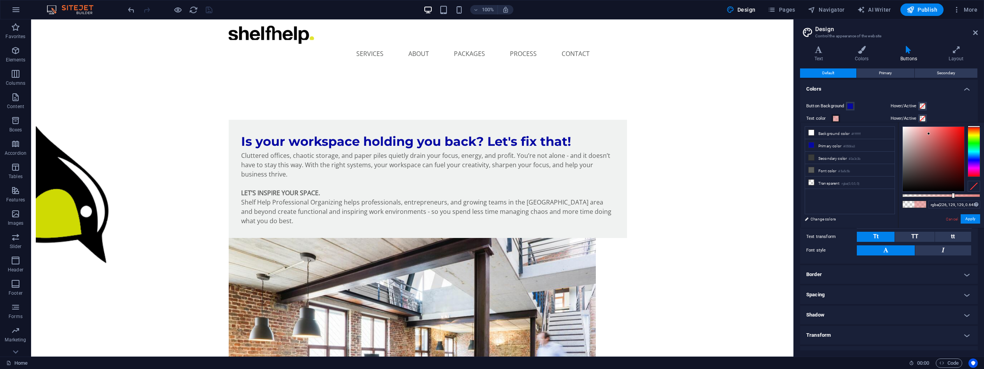
drag, startPoint x: 901, startPoint y: 126, endPoint x: 929, endPoint y: 134, distance: 28.4
click at [929, 134] on div at bounding box center [928, 133] width 3 height 3
drag, startPoint x: 929, startPoint y: 132, endPoint x: 907, endPoint y: 126, distance: 22.1
click at [907, 127] on div at bounding box center [933, 159] width 61 height 65
drag, startPoint x: 907, startPoint y: 126, endPoint x: 899, endPoint y: 123, distance: 8.7
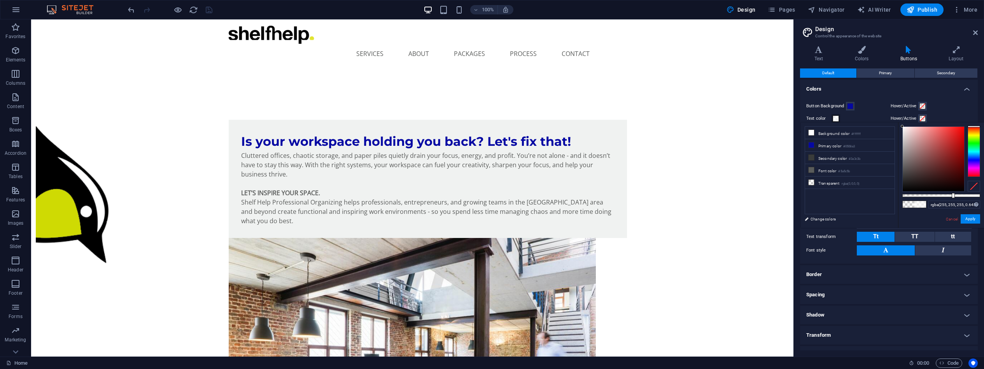
click at [899, 123] on div "rgba(255, 255, 255, 0.645) Supported formats #0852ed rgb(8, 82, 237) rgba(8, 82…" at bounding box center [941, 231] width 86 height 218
drag, startPoint x: 973, startPoint y: 126, endPoint x: 971, endPoint y: 138, distance: 12.5
click at [971, 138] on div at bounding box center [973, 139] width 12 height 2
type input "#ffffff"
drag, startPoint x: 953, startPoint y: 196, endPoint x: 993, endPoint y: 194, distance: 40.1
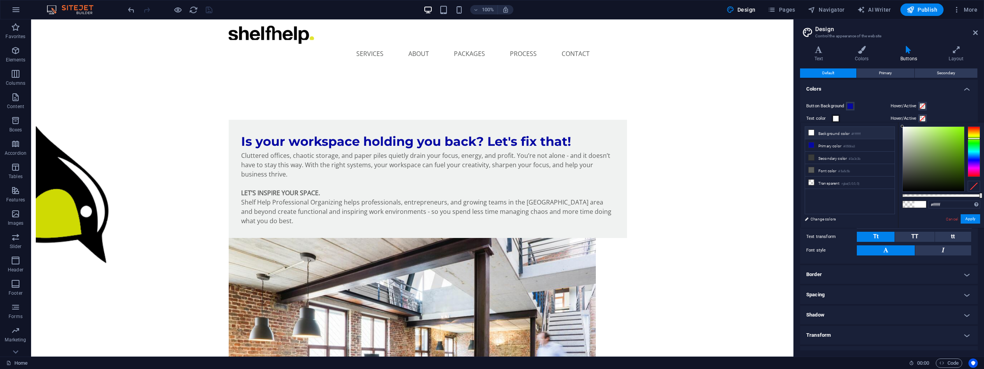
click at [983, 194] on html "[DOMAIN_NAME] Home Favorites Elements Columns Content Boxes Accordion Tables Fe…" at bounding box center [492, 184] width 984 height 369
click at [971, 134] on div at bounding box center [973, 134] width 12 height 2
click at [975, 220] on button "Apply" at bounding box center [969, 218] width 19 height 9
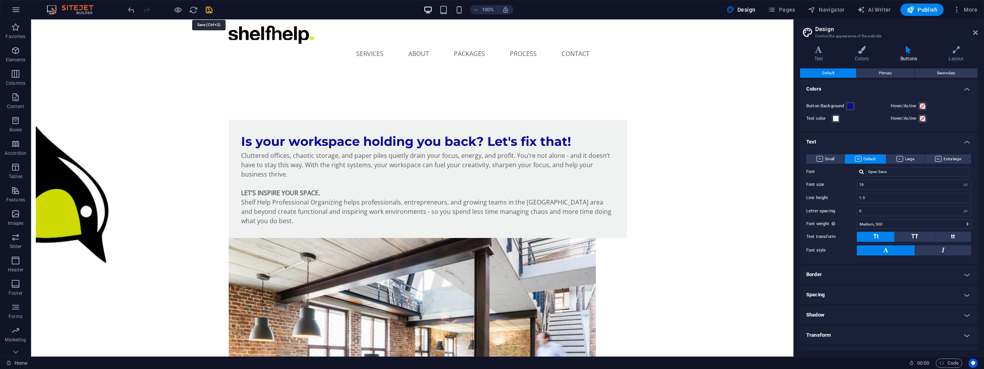
click at [210, 10] on icon "save" at bounding box center [209, 9] width 9 height 9
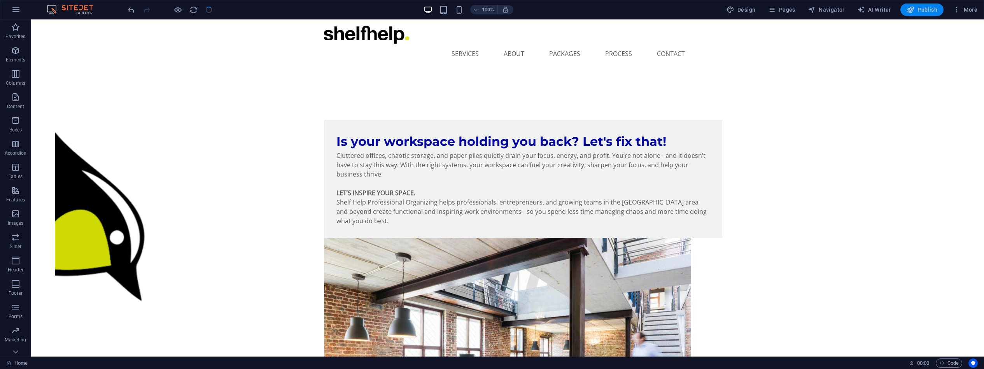
click at [934, 7] on span "Publish" at bounding box center [921, 10] width 31 height 8
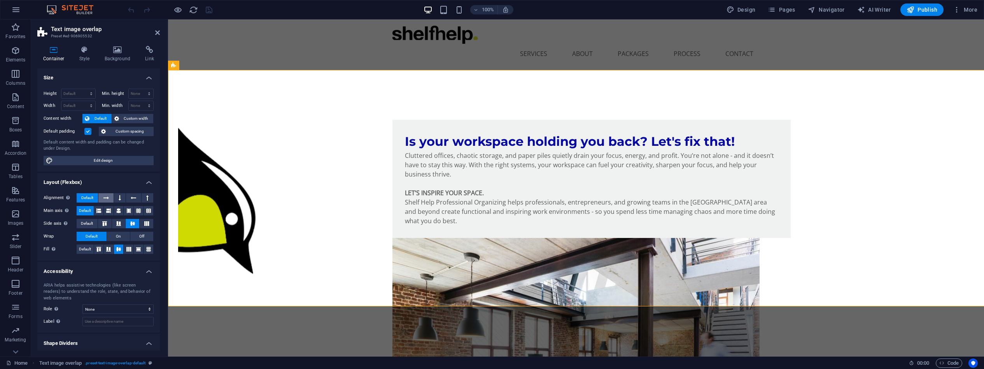
drag, startPoint x: 68, startPoint y: 178, endPoint x: 100, endPoint y: 198, distance: 37.3
click at [100, 198] on button at bounding box center [105, 197] width 15 height 9
select select "rem"
select select "px"
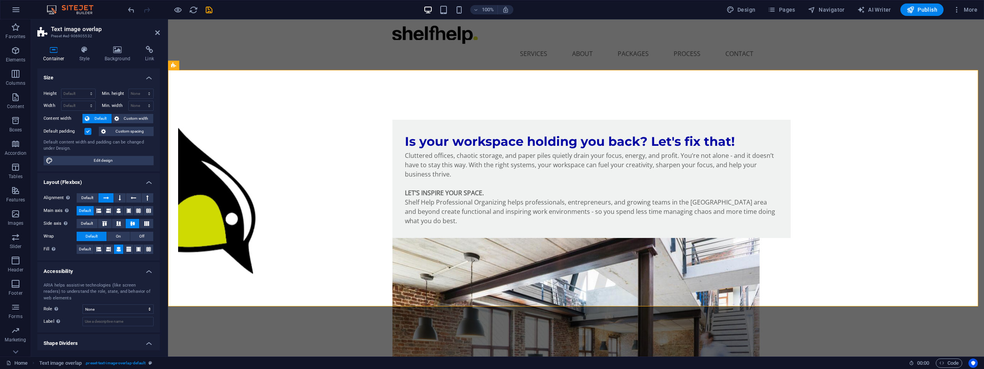
click at [100, 198] on button at bounding box center [105, 197] width 15 height 9
click at [195, 194] on div "Is your workspace holding you back? Let's fix that! Cluttered offices, chaotic …" at bounding box center [576, 301] width 816 height 425
click at [86, 52] on icon at bounding box center [84, 50] width 22 height 8
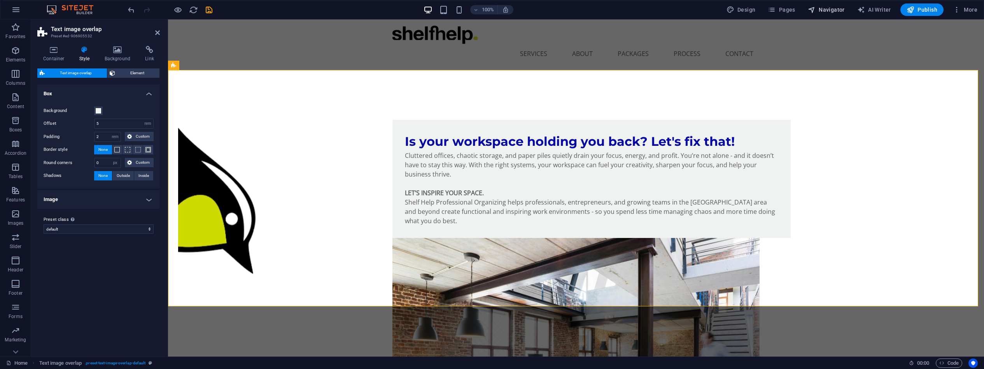
click at [828, 12] on span "Navigator" at bounding box center [826, 10] width 37 height 8
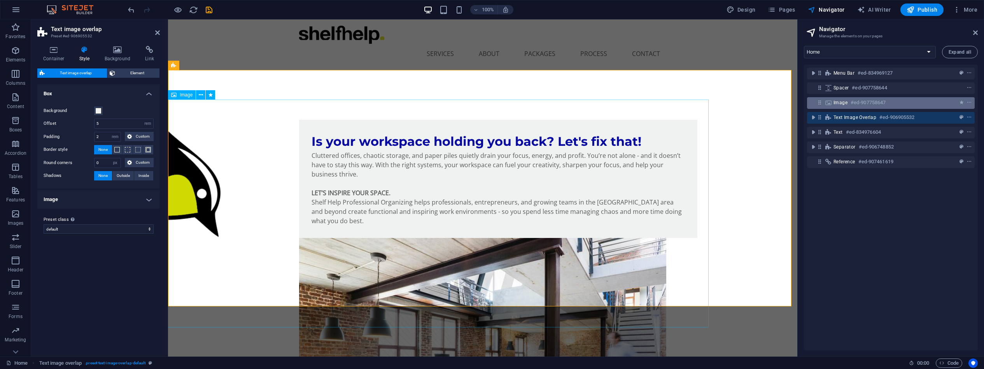
click at [880, 101] on h6 "#ed-907758647" at bounding box center [867, 102] width 35 height 9
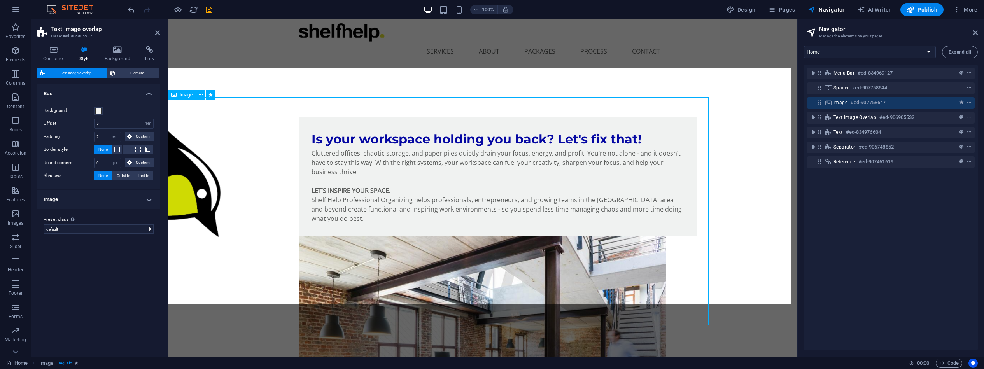
click at [880, 101] on h6 "#ed-907758647" at bounding box center [867, 102] width 35 height 9
select select "%"
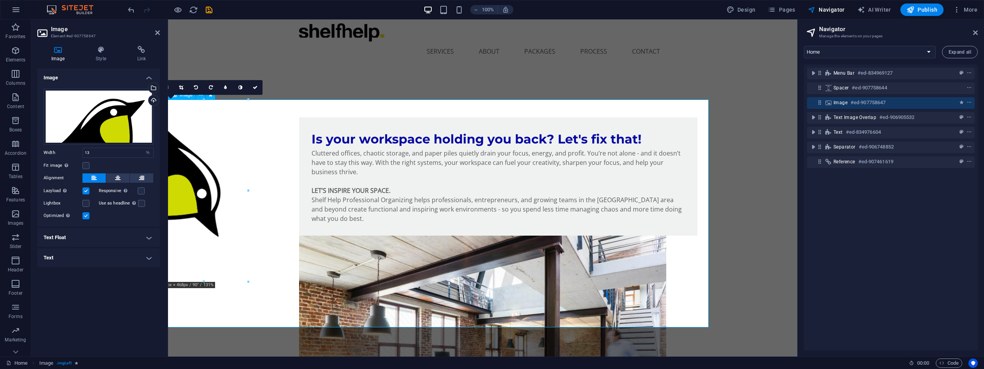
scroll to position [5, 0]
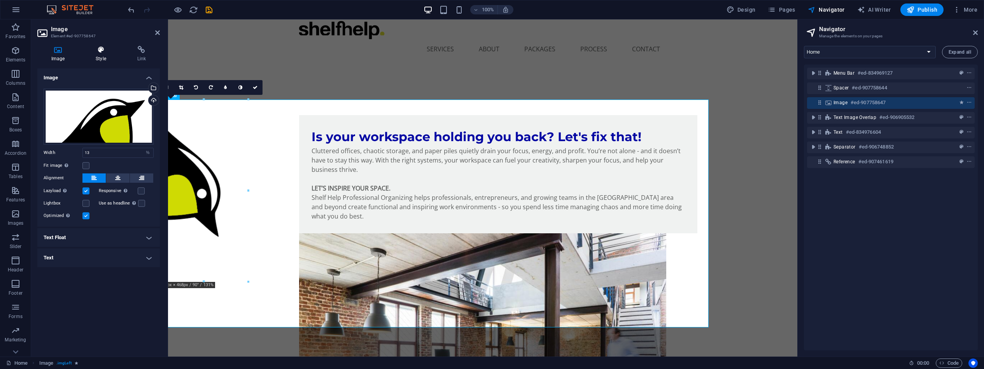
click at [102, 54] on h4 "Style" at bounding box center [102, 54] width 41 height 16
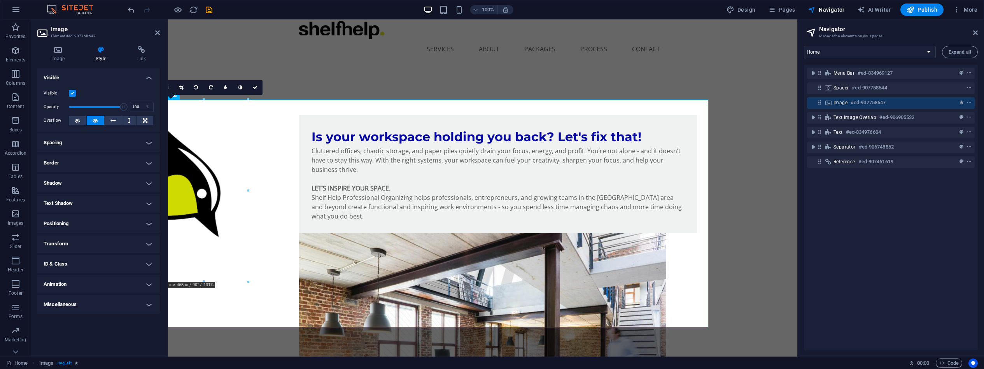
click at [74, 92] on label at bounding box center [72, 93] width 7 height 7
click at [0, 0] on input "Visible" at bounding box center [0, 0] width 0 height 0
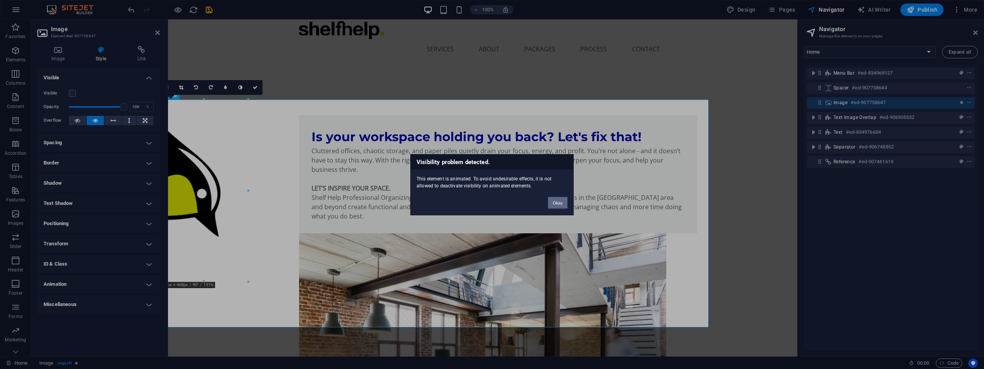
click at [559, 201] on button "Okay" at bounding box center [557, 203] width 19 height 12
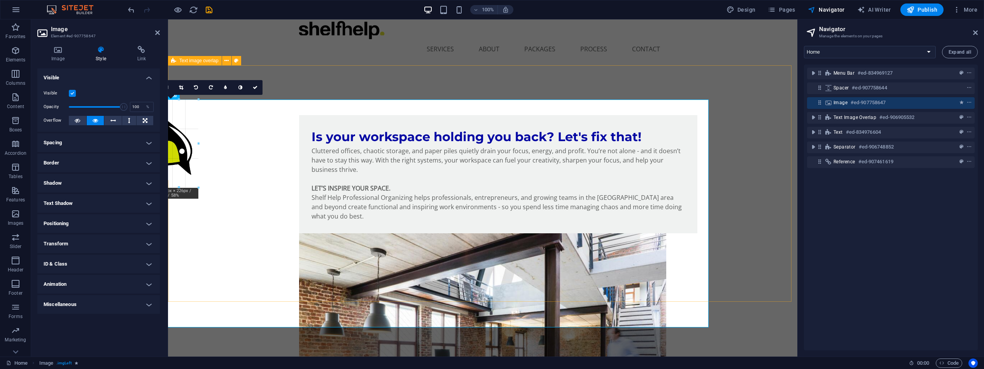
drag, startPoint x: 247, startPoint y: 281, endPoint x: 198, endPoint y: 175, distance: 117.3
drag, startPoint x: 198, startPoint y: 180, endPoint x: 205, endPoint y: 191, distance: 13.5
click at [208, 10] on icon "save" at bounding box center [209, 9] width 9 height 9
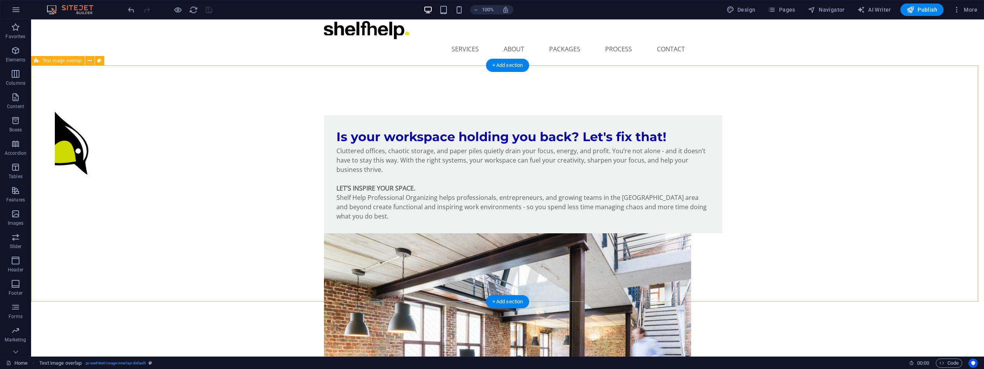
drag, startPoint x: 74, startPoint y: 142, endPoint x: 39, endPoint y: 136, distance: 35.0
click at [39, 136] on div "Is your workspace holding you back? Let's fix that! Cluttered offices, chaotic …" at bounding box center [507, 296] width 953 height 425
click at [78, 137] on div "Is your workspace holding you back? Let's fix that! Cluttered offices, chaotic …" at bounding box center [507, 296] width 953 height 425
click at [78, 138] on div "Is your workspace holding you back? Let's fix that! Cluttered offices, chaotic …" at bounding box center [507, 296] width 953 height 425
select select "rem"
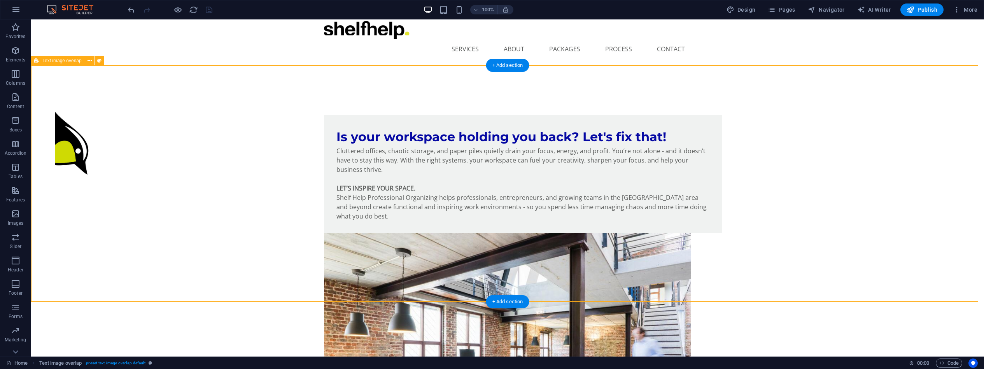
select select "rem"
select select "px"
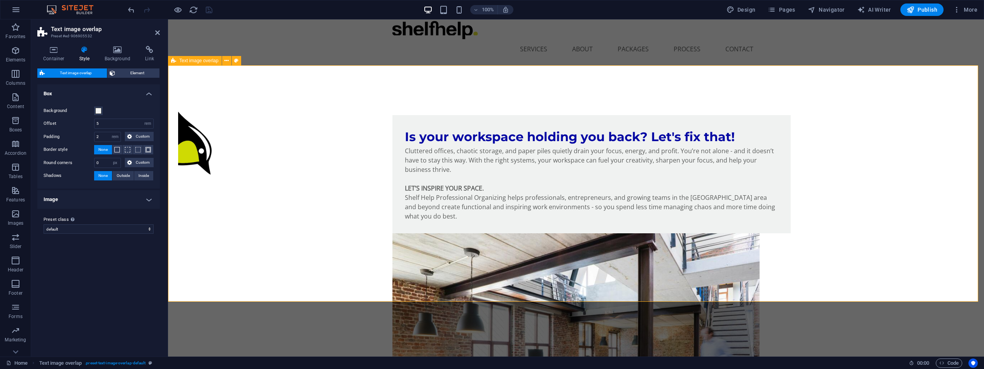
click at [203, 143] on div "Is your workspace holding you back? Let's fix that! Cluttered offices, chaotic …" at bounding box center [576, 296] width 816 height 425
drag, startPoint x: 203, startPoint y: 143, endPoint x: 199, endPoint y: 144, distance: 4.3
click at [203, 143] on div "Is your workspace holding you back? Let's fix that! Cluttered offices, chaotic …" at bounding box center [576, 296] width 816 height 425
click at [198, 144] on div "Is your workspace holding you back? Let's fix that! Cluttered offices, chaotic …" at bounding box center [576, 296] width 816 height 425
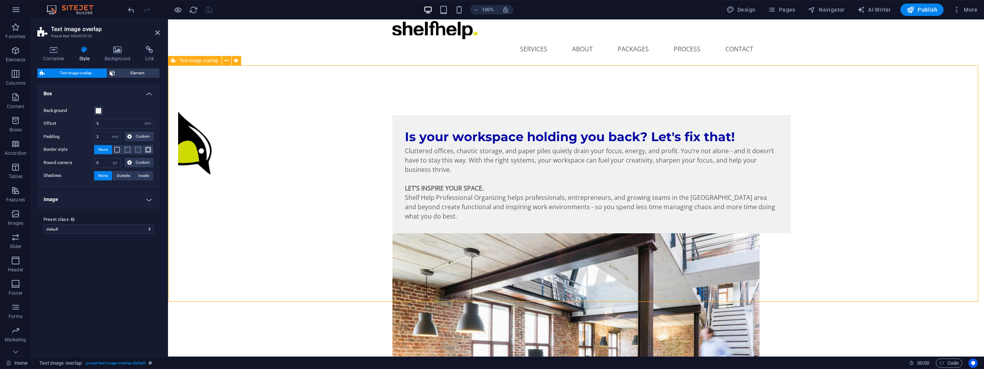
drag, startPoint x: 199, startPoint y: 144, endPoint x: 194, endPoint y: 146, distance: 5.1
click at [194, 146] on div "Is your workspace holding you back? Let's fix that! Cluttered offices, chaotic …" at bounding box center [576, 296] width 816 height 425
click at [195, 144] on div "Is your workspace holding you back? Let's fix that! Cluttered offices, chaotic …" at bounding box center [576, 296] width 816 height 425
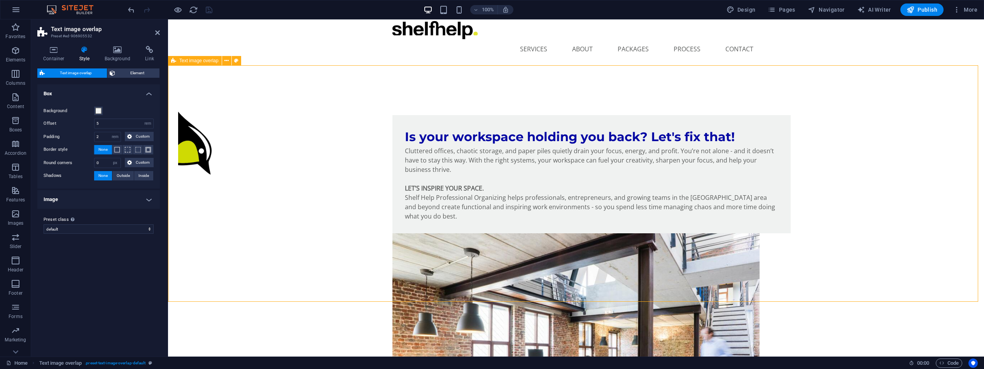
click at [195, 145] on div "Is your workspace holding you back? Let's fix that! Cluttered offices, chaotic …" at bounding box center [576, 296] width 816 height 425
click at [829, 12] on span "Navigator" at bounding box center [826, 10] width 37 height 8
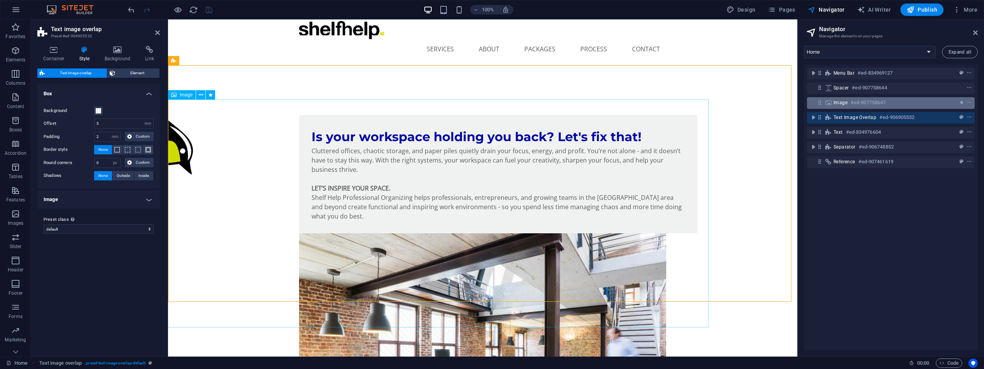
click at [888, 104] on div "Image #ed-907758647" at bounding box center [884, 102] width 102 height 9
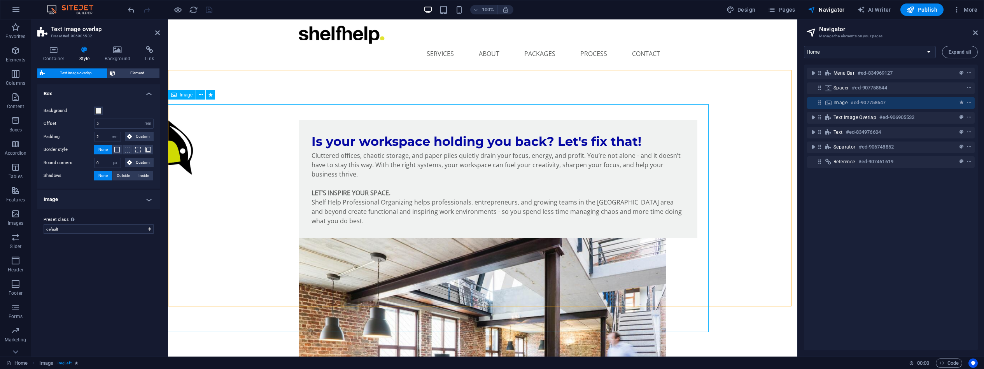
click at [887, 105] on div "Image #ed-907758647" at bounding box center [884, 102] width 102 height 9
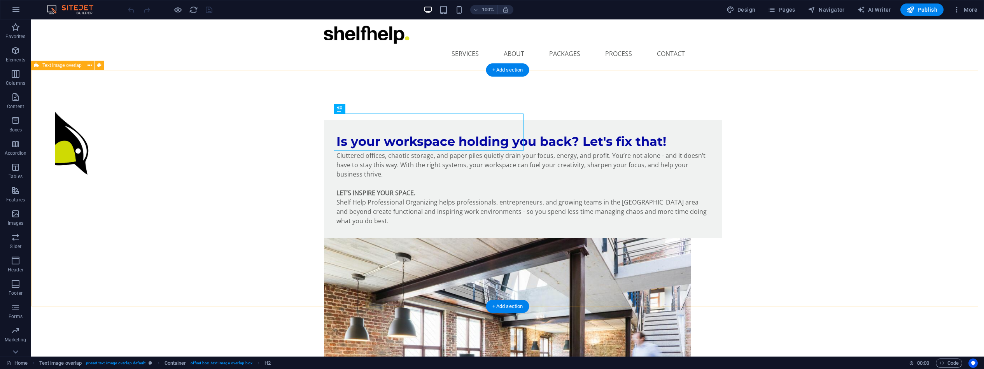
click at [69, 134] on div "Is your workspace holding you back? Let's fix that! Cluttered offices, chaotic …" at bounding box center [507, 301] width 953 height 425
click at [68, 136] on div "Is your workspace holding you back? Let's fix that! Cluttered offices, chaotic …" at bounding box center [507, 301] width 953 height 425
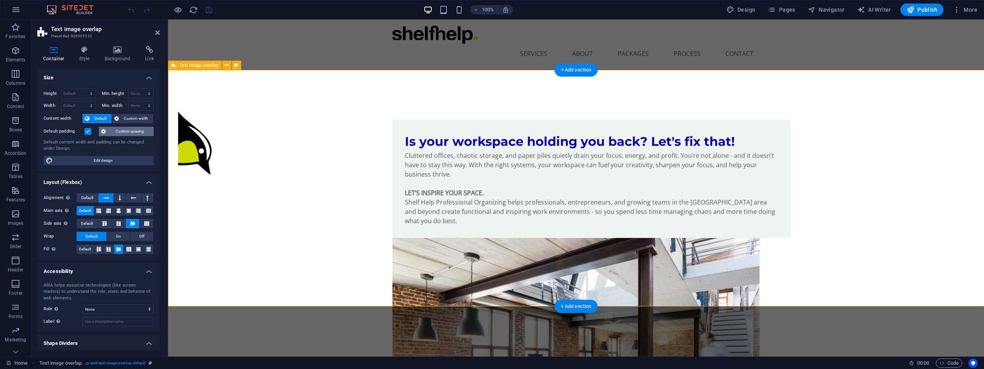
click at [68, 136] on div "Height Default px rem % vh vw Min. height None px rem % vh vw Width Default px …" at bounding box center [98, 126] width 122 height 89
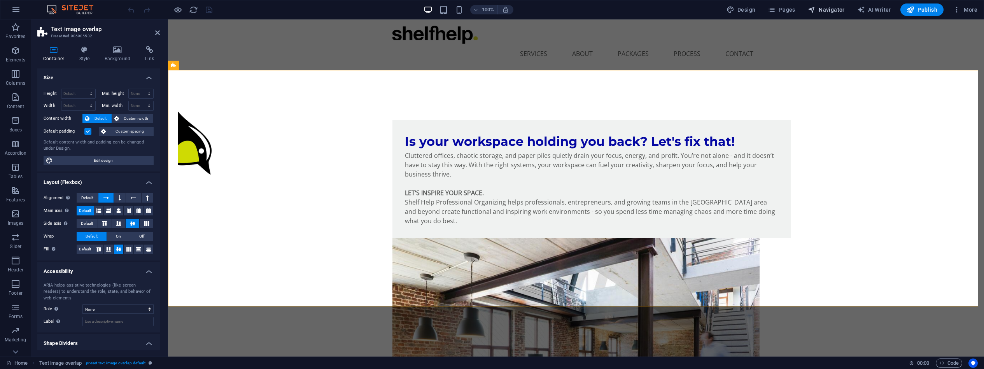
click at [838, 12] on span "Navigator" at bounding box center [826, 10] width 37 height 8
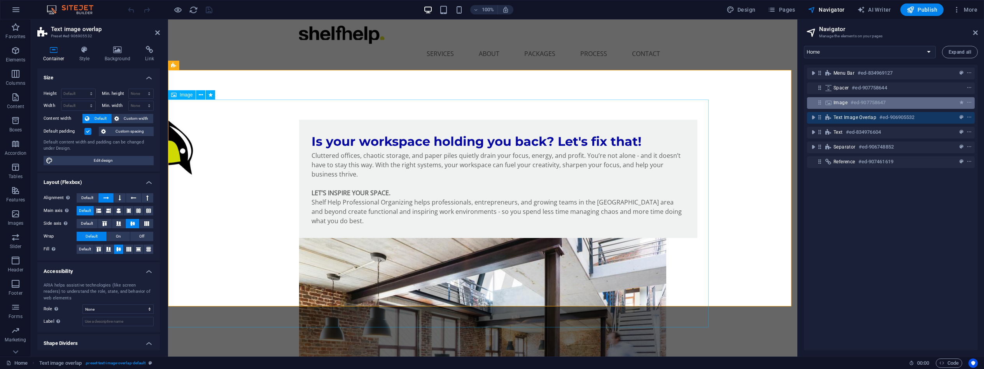
click at [895, 101] on div "Image #ed-907758647" at bounding box center [884, 102] width 102 height 9
click at [894, 101] on div "Image #ed-907758647" at bounding box center [884, 102] width 102 height 9
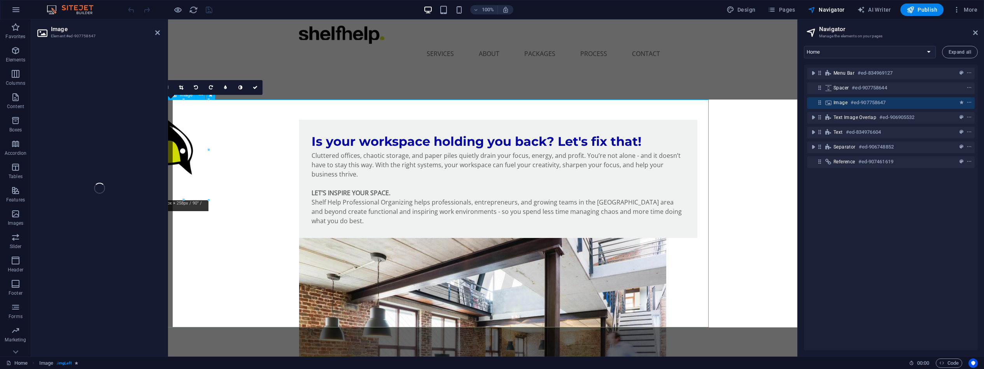
select select "px"
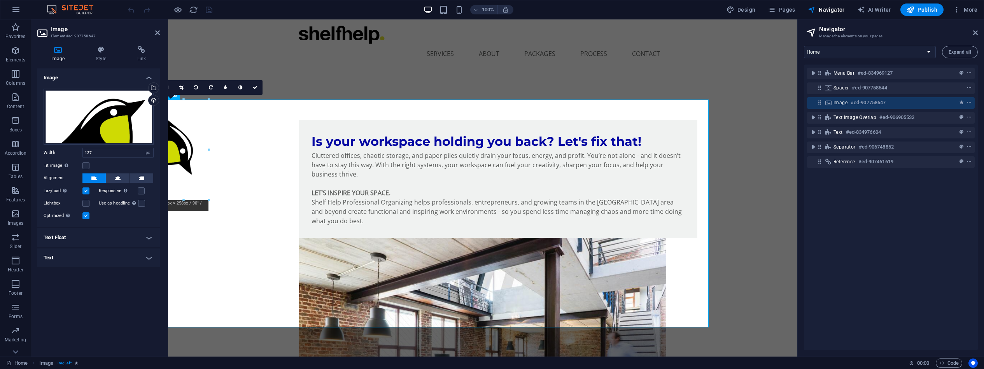
click at [89, 164] on div "Fit image Automatically fit image to a fixed width and height" at bounding box center [99, 165] width 110 height 9
click at [86, 164] on label at bounding box center [85, 165] width 7 height 7
click at [0, 0] on input "Fit image Automatically fit image to a fixed width and height" at bounding box center [0, 0] width 0 height 0
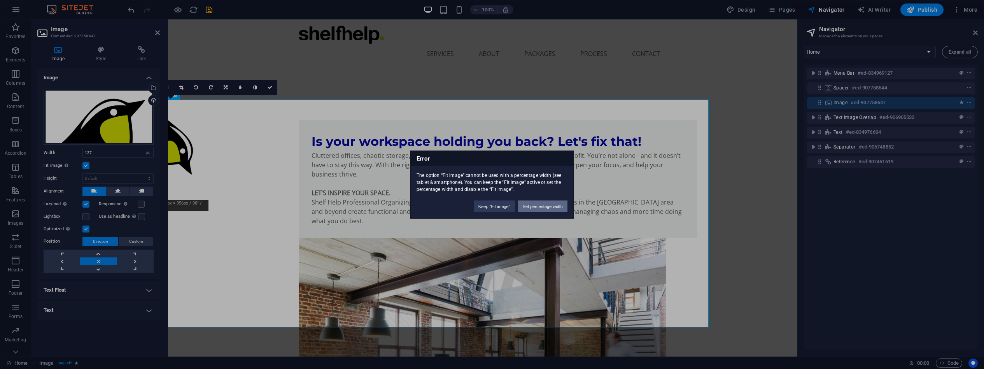
click at [547, 205] on button "Set percentage width" at bounding box center [542, 206] width 49 height 12
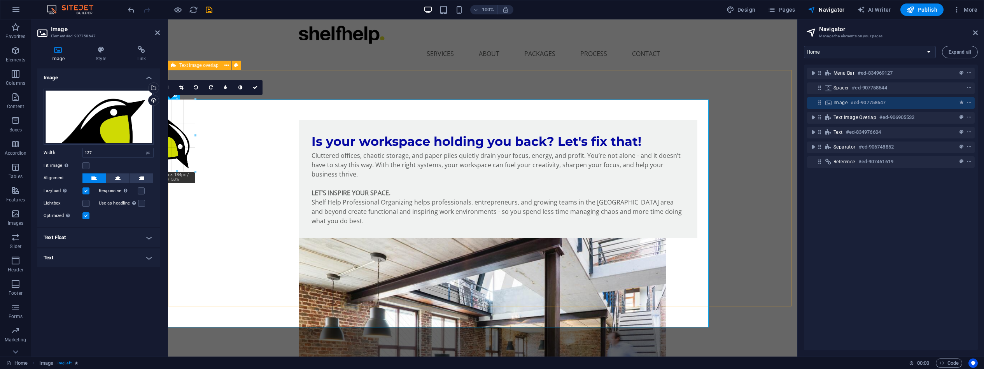
drag, startPoint x: 207, startPoint y: 148, endPoint x: 194, endPoint y: 143, distance: 14.2
type input "98"
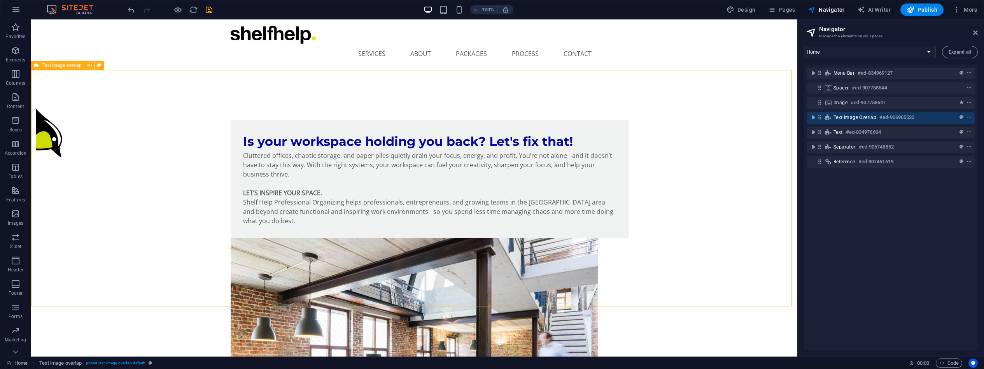
drag, startPoint x: 62, startPoint y: 137, endPoint x: 199, endPoint y: 137, distance: 136.9
click at [203, 138] on div "Is your workspace holding you back? Let's fix that! Cluttered offices, chaotic …" at bounding box center [414, 301] width 766 height 425
click at [208, 8] on icon "save" at bounding box center [209, 9] width 9 height 9
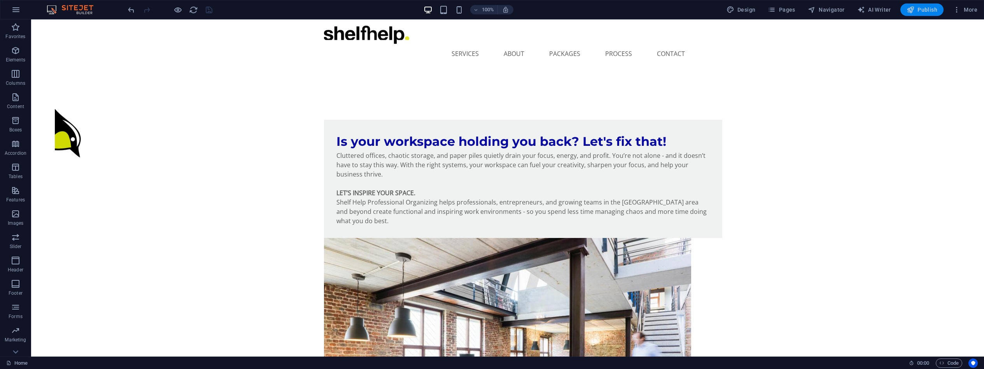
click at [930, 11] on span "Publish" at bounding box center [921, 10] width 31 height 8
